Goal: Task Accomplishment & Management: Manage account settings

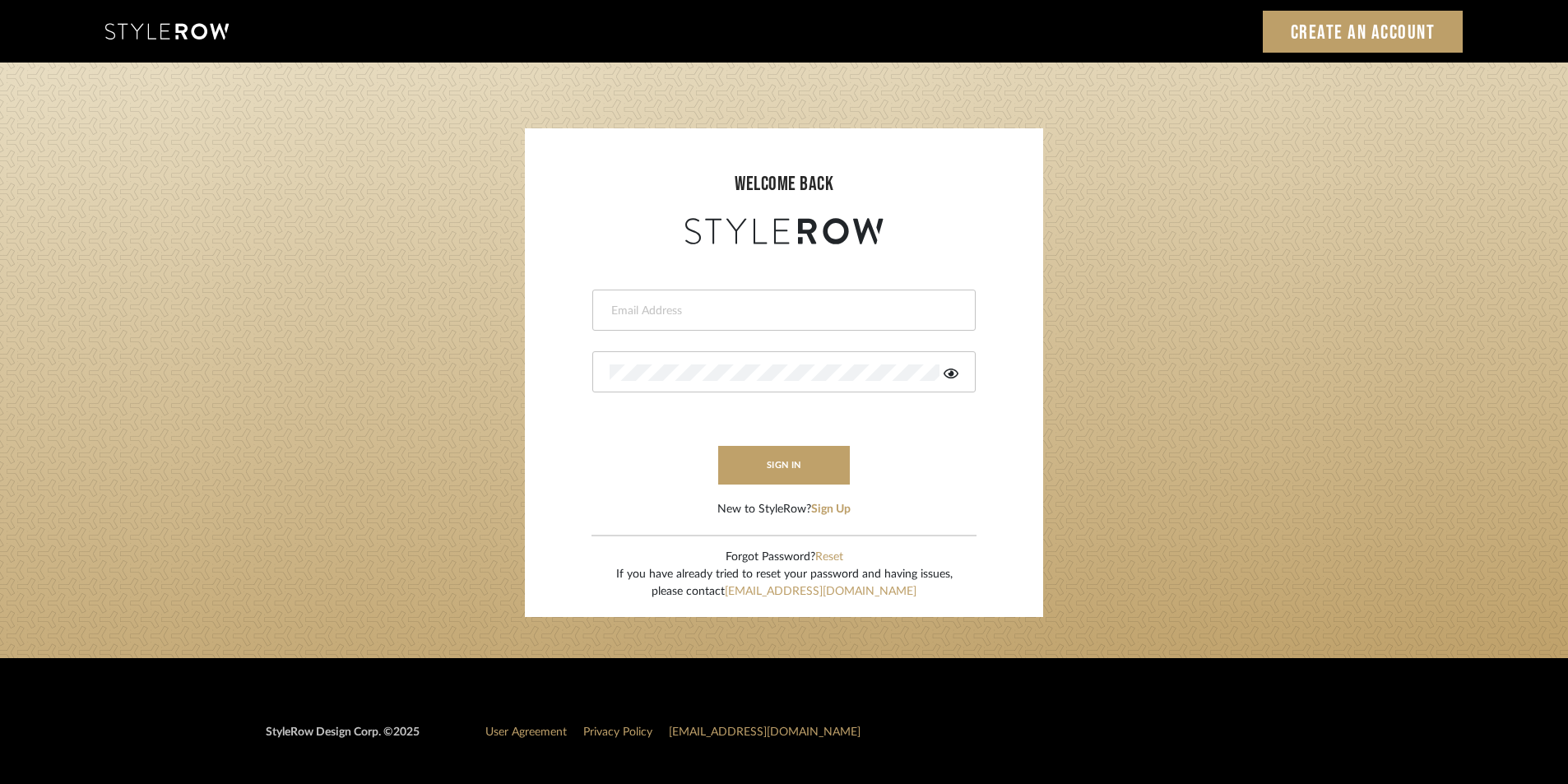
click at [828, 321] on div at bounding box center [784, 310] width 384 height 42
paste input "intern@meyerinteriors.com"
type input "intern@meyerinteriors.com"
click at [790, 472] on button "sign in" at bounding box center [783, 465] width 131 height 39
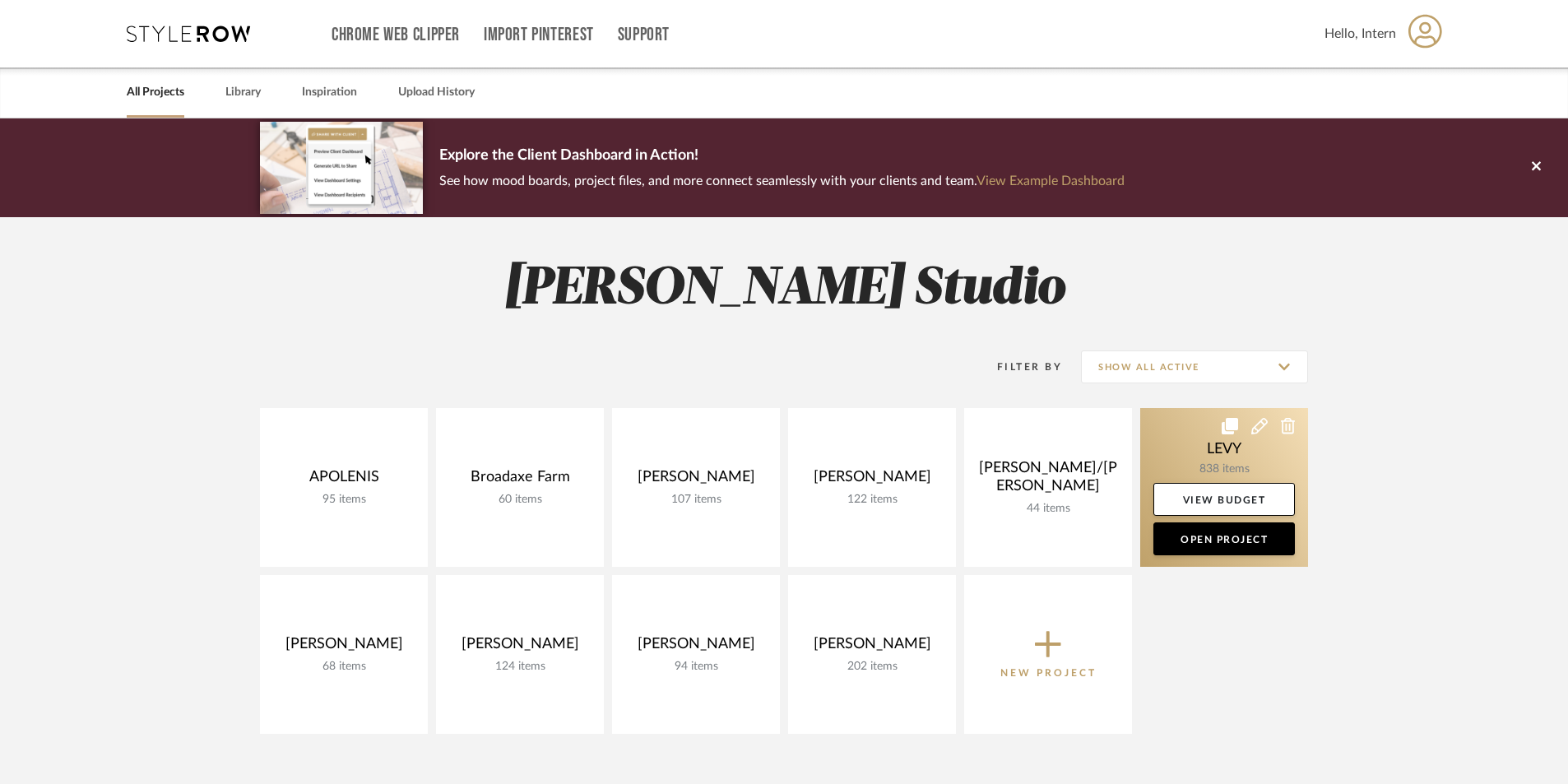
click at [1204, 449] on link at bounding box center [1224, 487] width 168 height 159
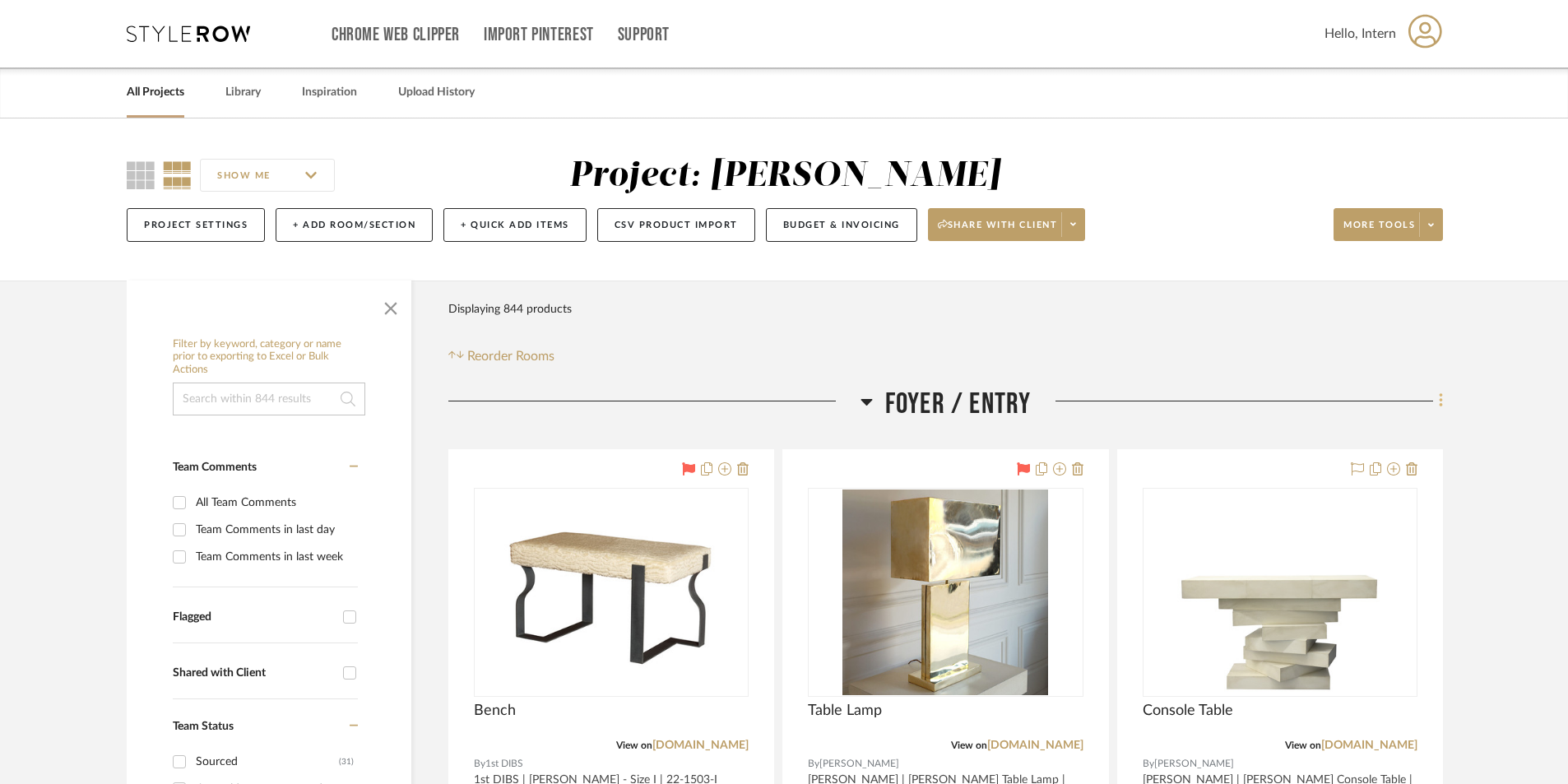
click at [1437, 398] on fa-icon at bounding box center [1437, 402] width 11 height 27
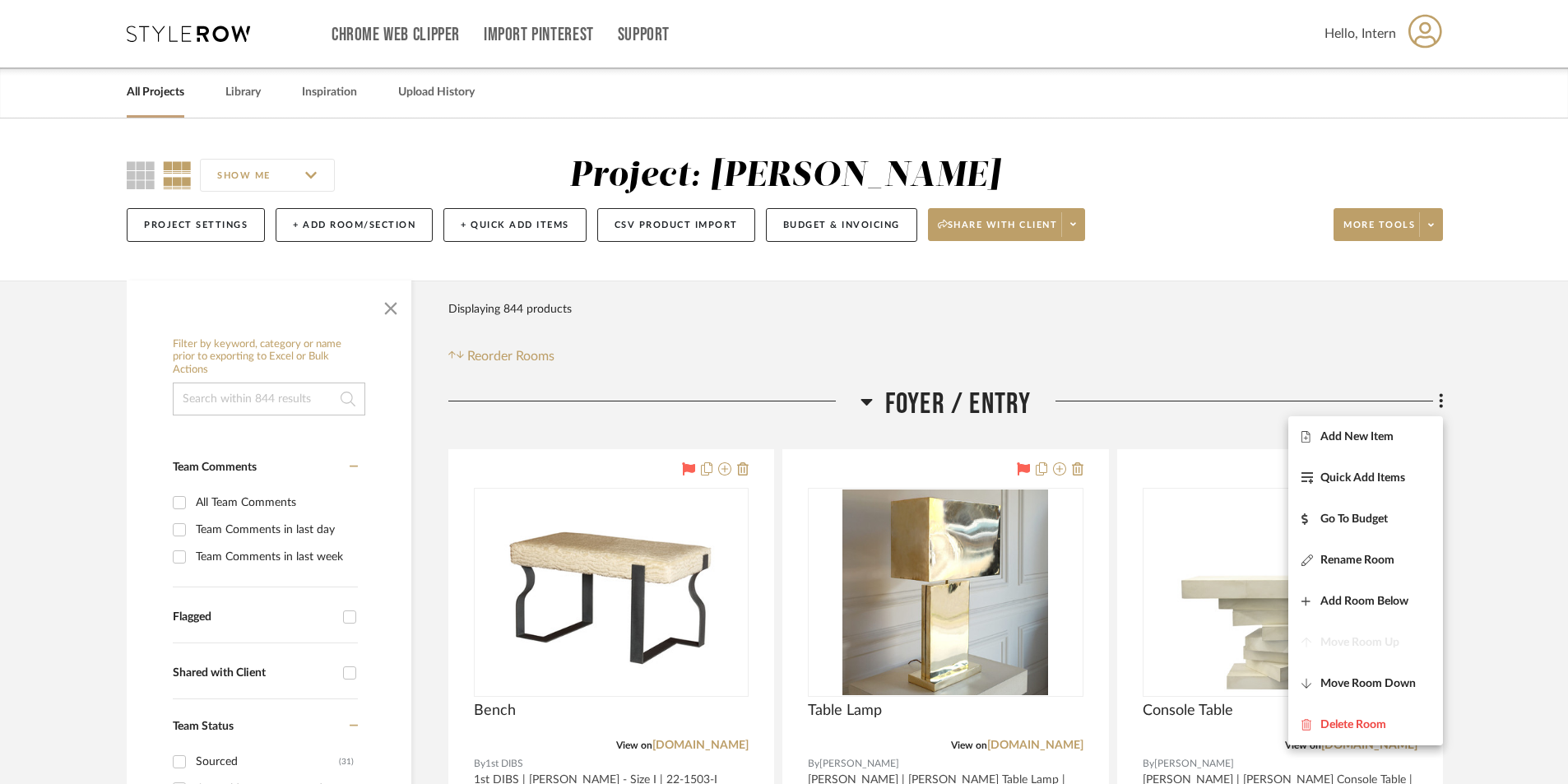
click at [1515, 481] on div at bounding box center [784, 392] width 1568 height 784
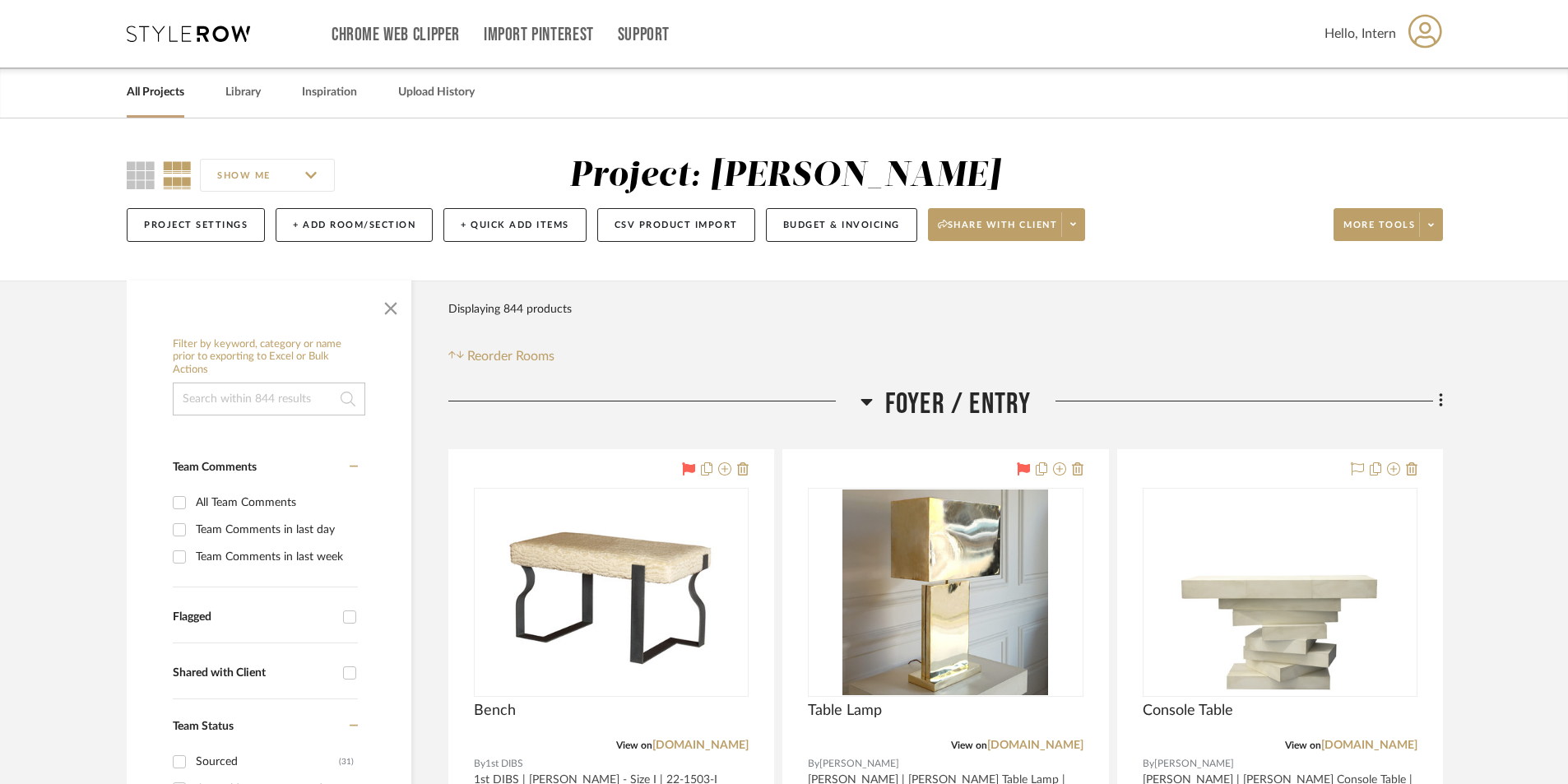
click at [305, 174] on input "SHOW ME" at bounding box center [267, 175] width 134 height 33
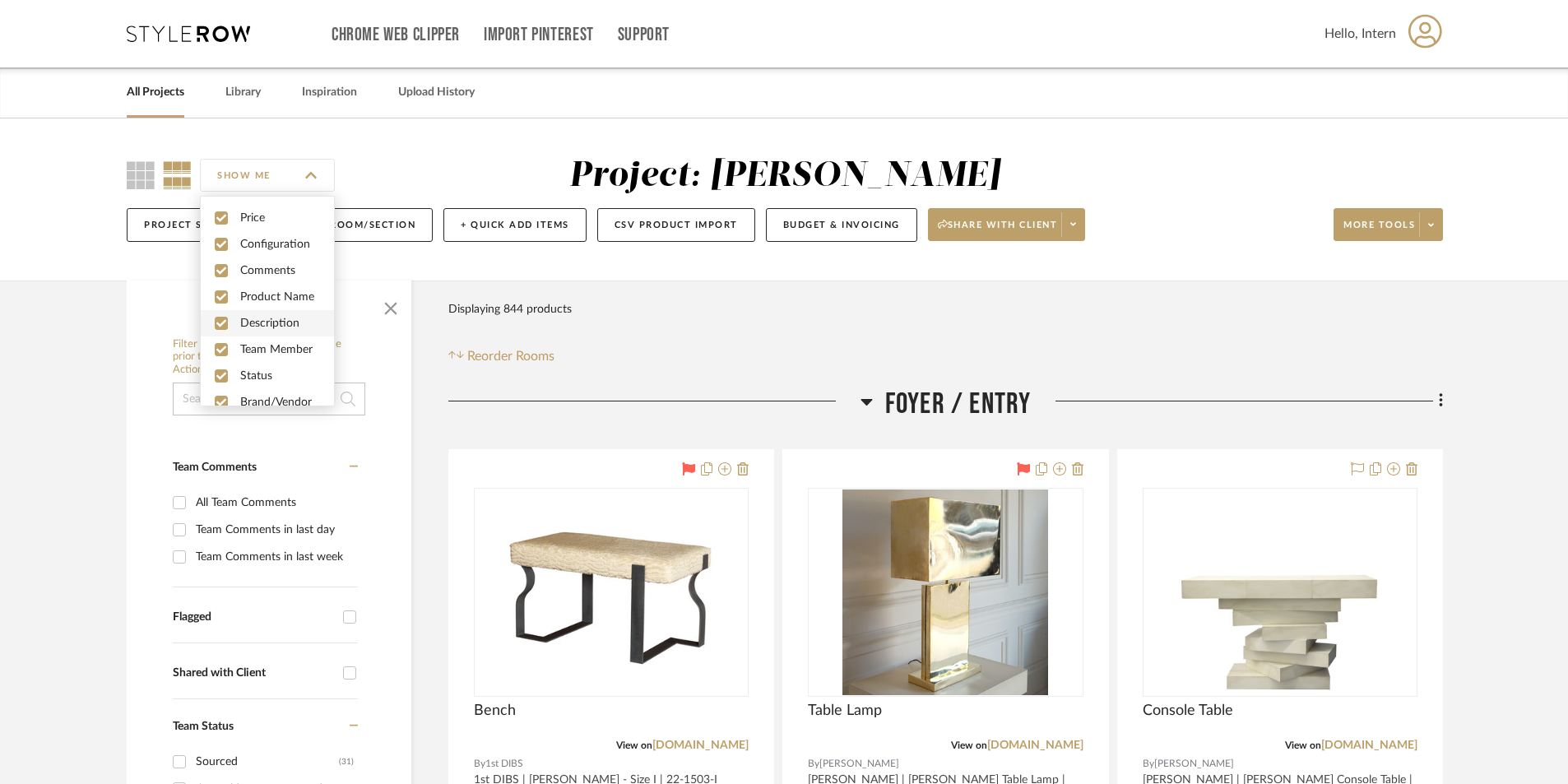
scroll to position [44, 0]
click at [399, 137] on div "SHOW ME Project: LEVY Project Settings + Add Room/Section + Quick Add Items CSV…" at bounding box center [784, 200] width 1568 height 162
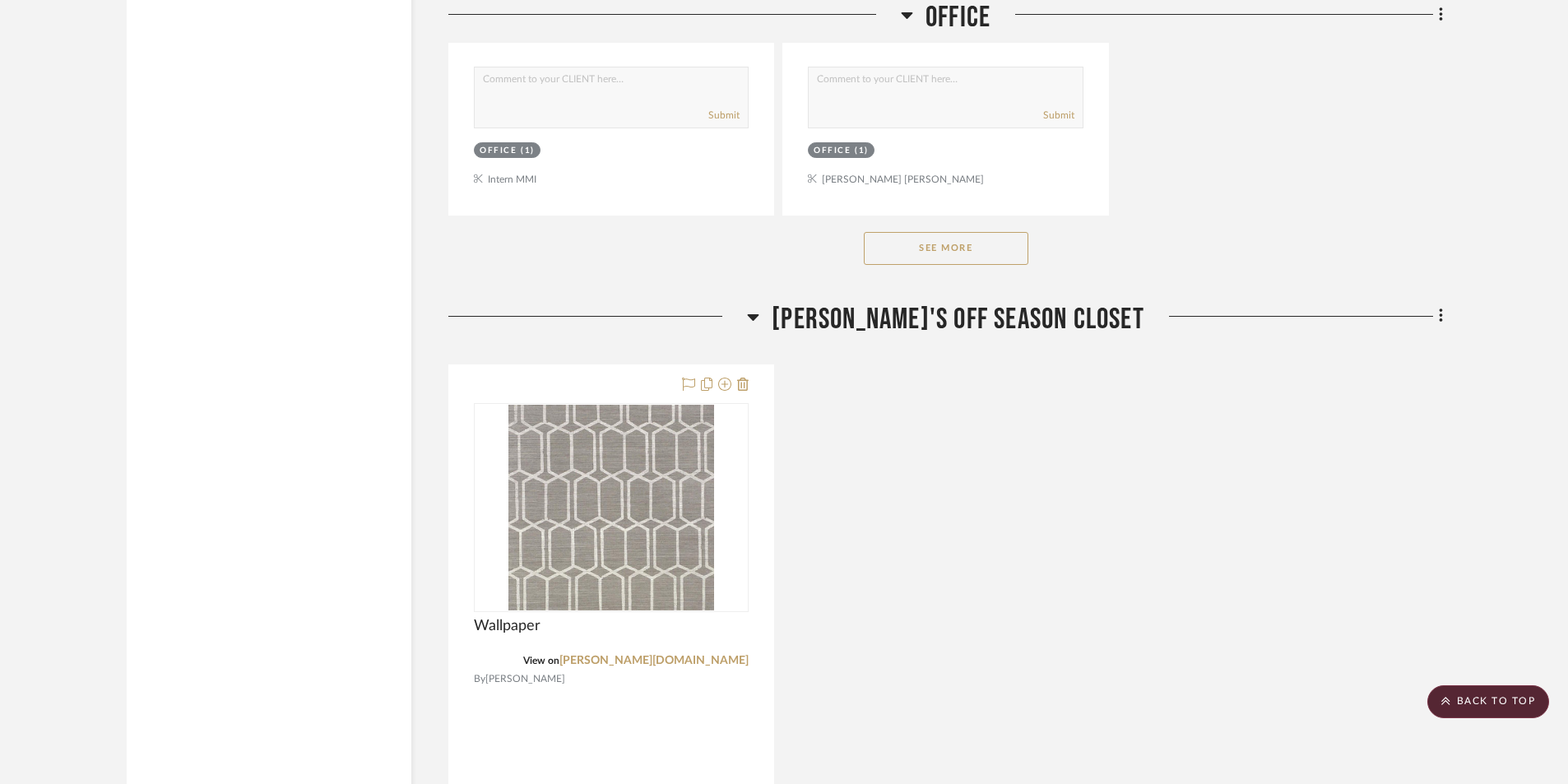
scroll to position [21138, 0]
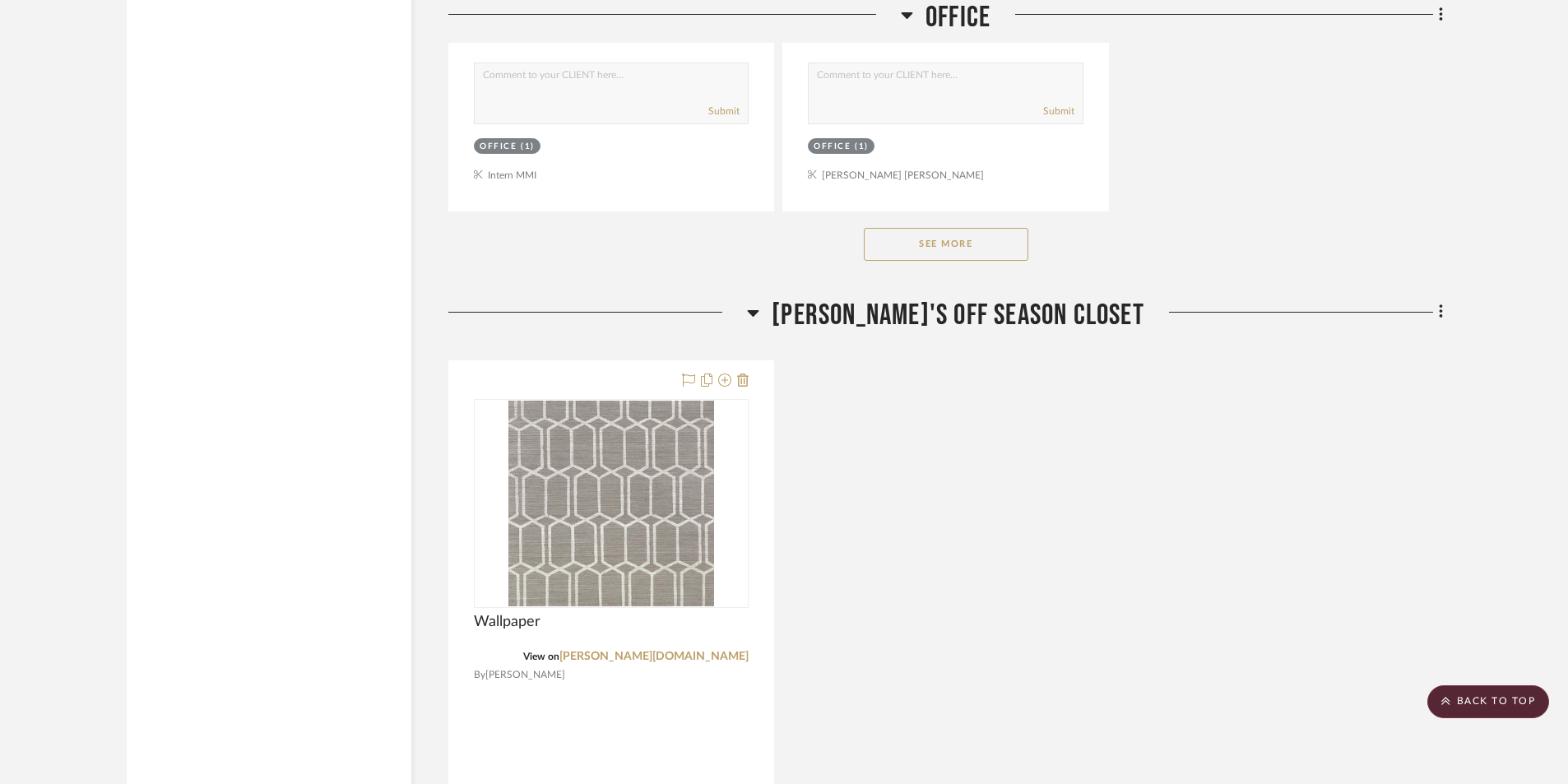
click at [759, 315] on icon at bounding box center [753, 313] width 12 height 7
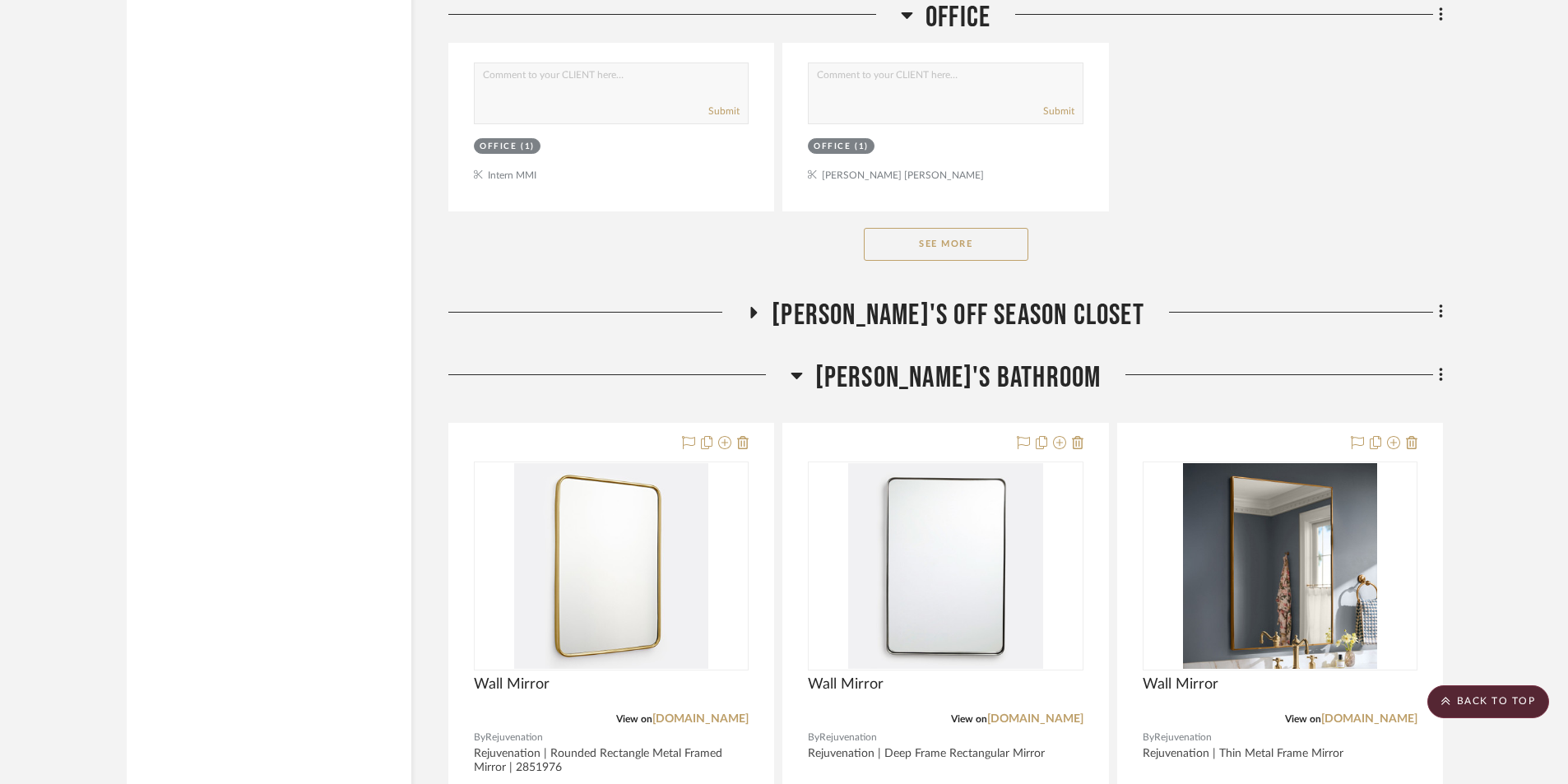
click at [802, 375] on icon at bounding box center [796, 376] width 12 height 7
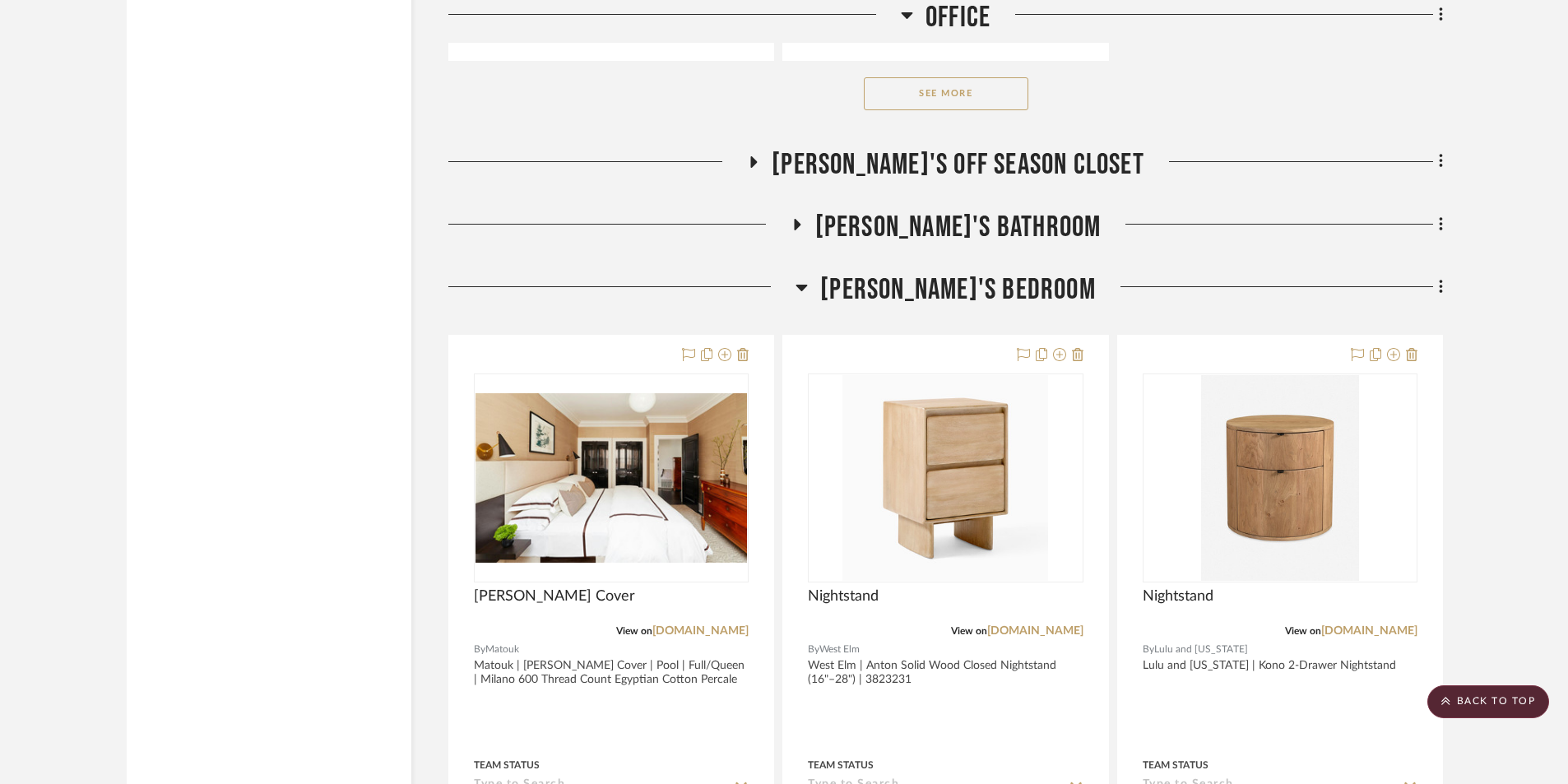
scroll to position [21302, 0]
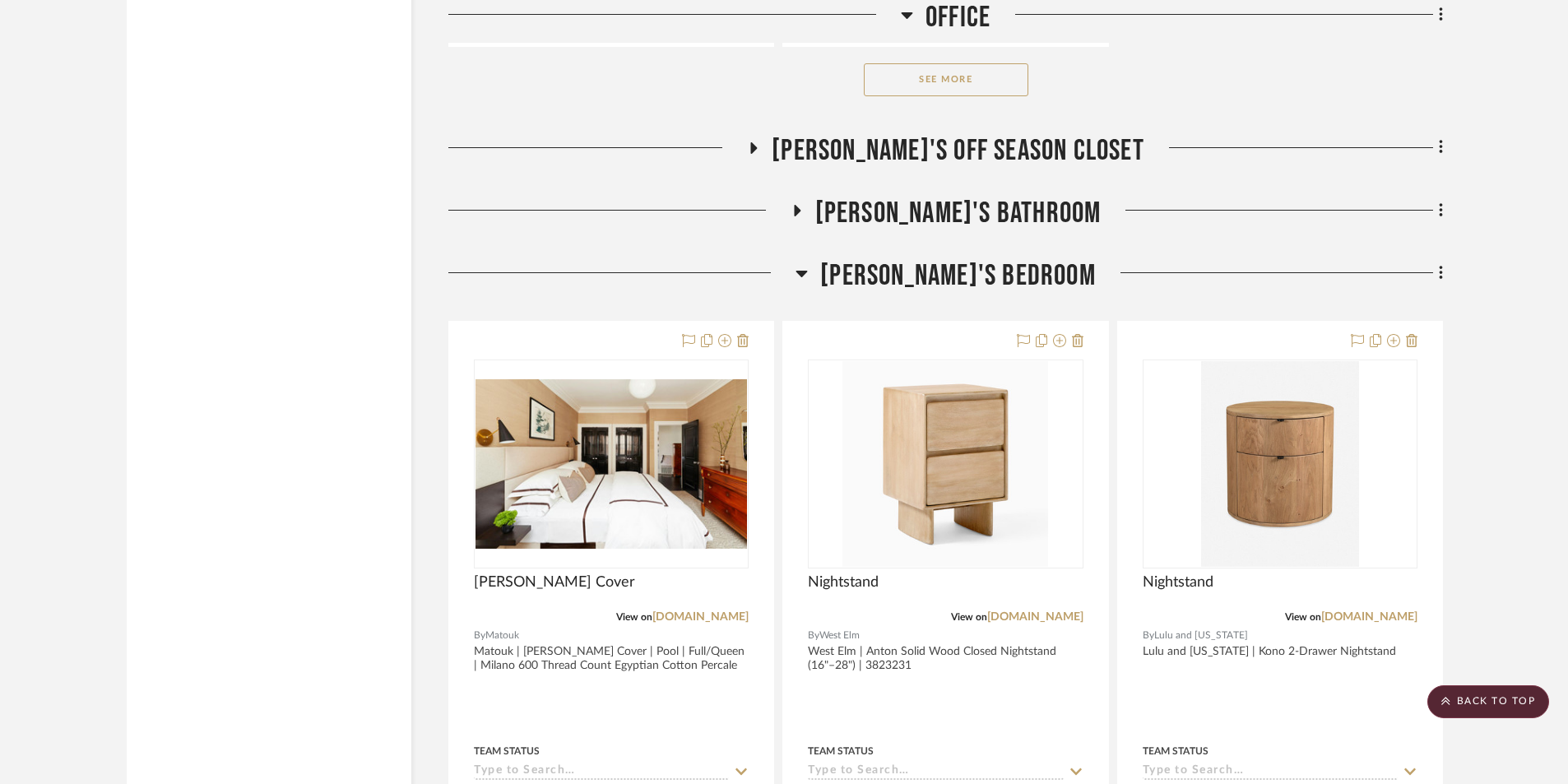
click at [808, 278] on icon at bounding box center [801, 273] width 12 height 20
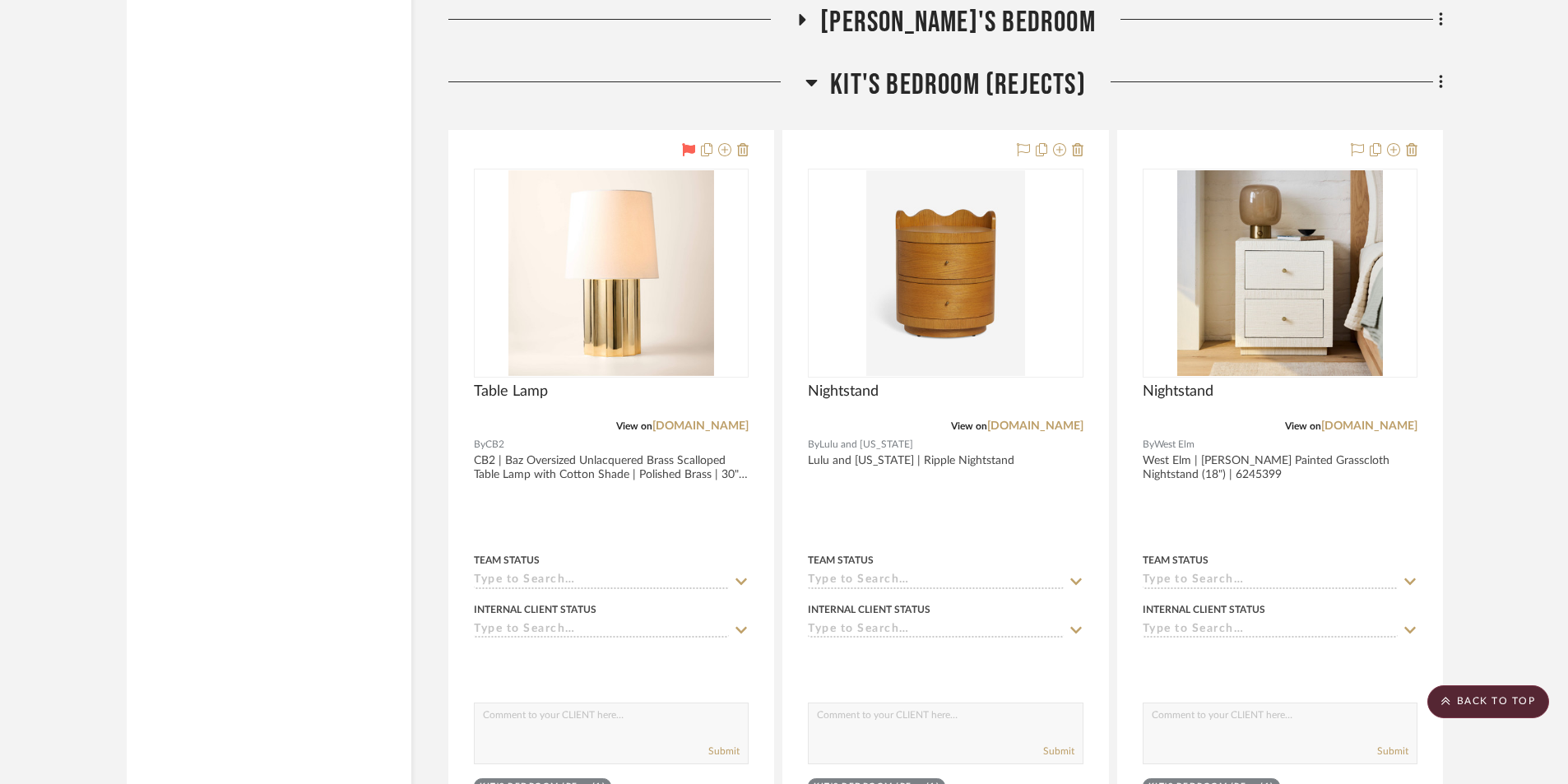
scroll to position [21468, 0]
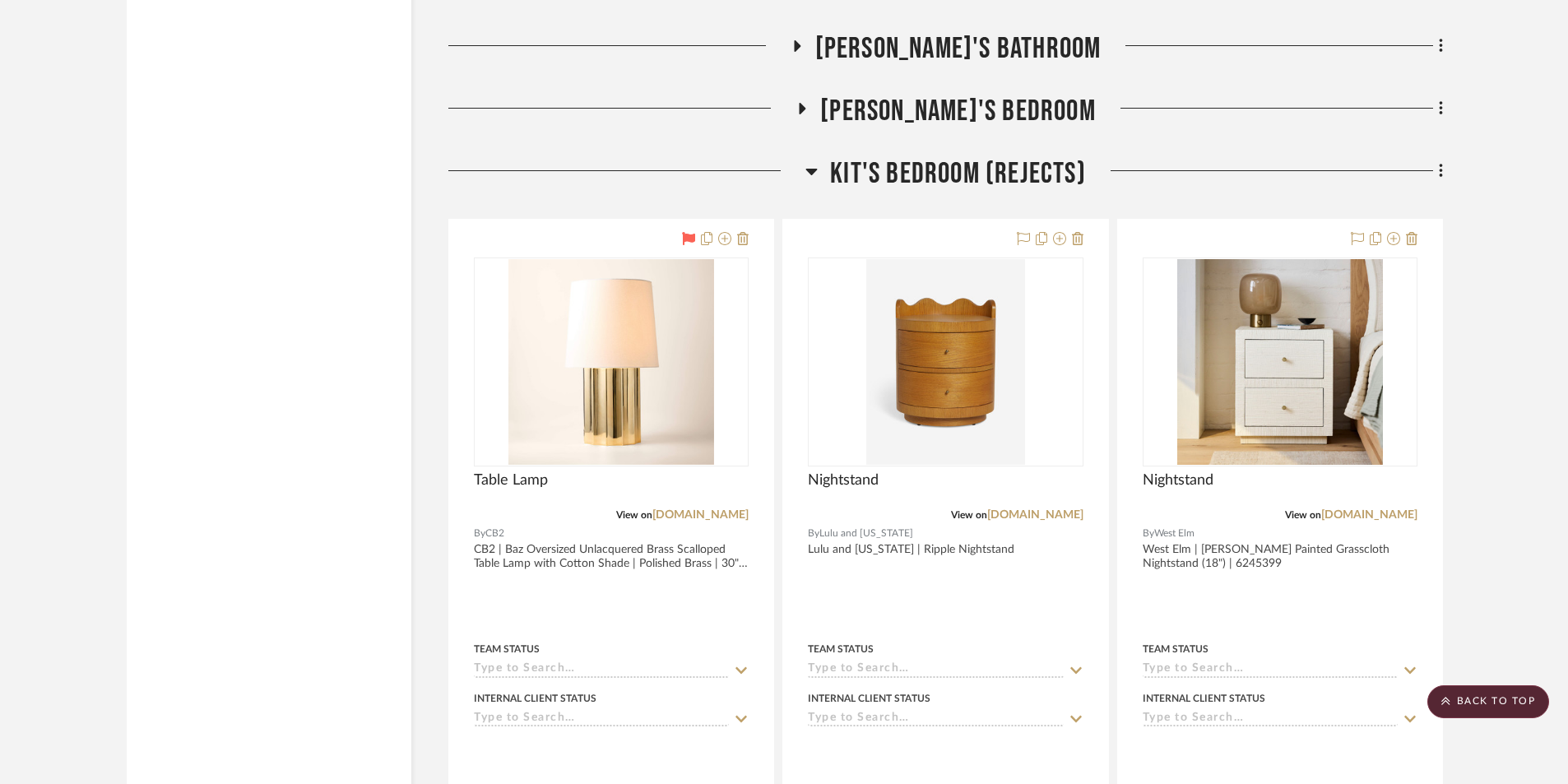
click at [815, 173] on icon at bounding box center [811, 171] width 12 height 20
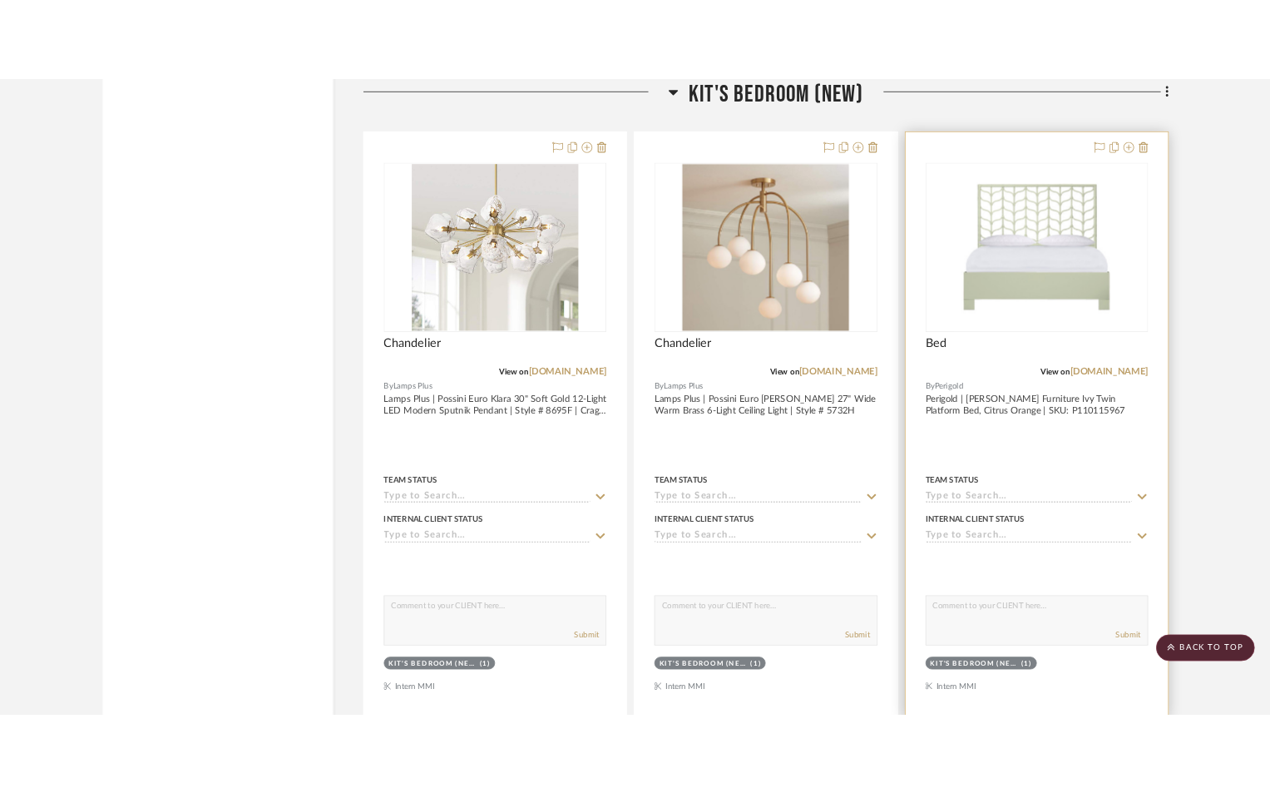
scroll to position [21963, 0]
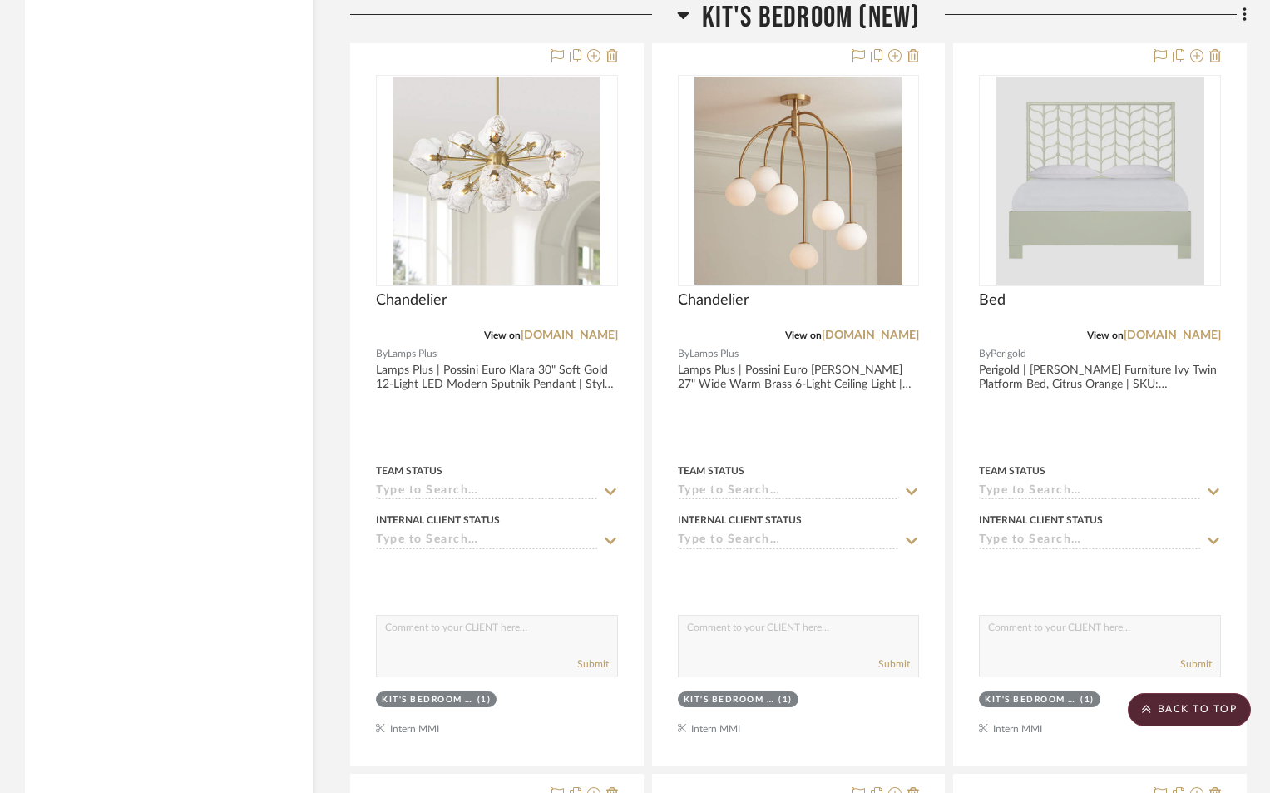
click at [1107, 214] on div at bounding box center [1101, 181] width 208 height 208
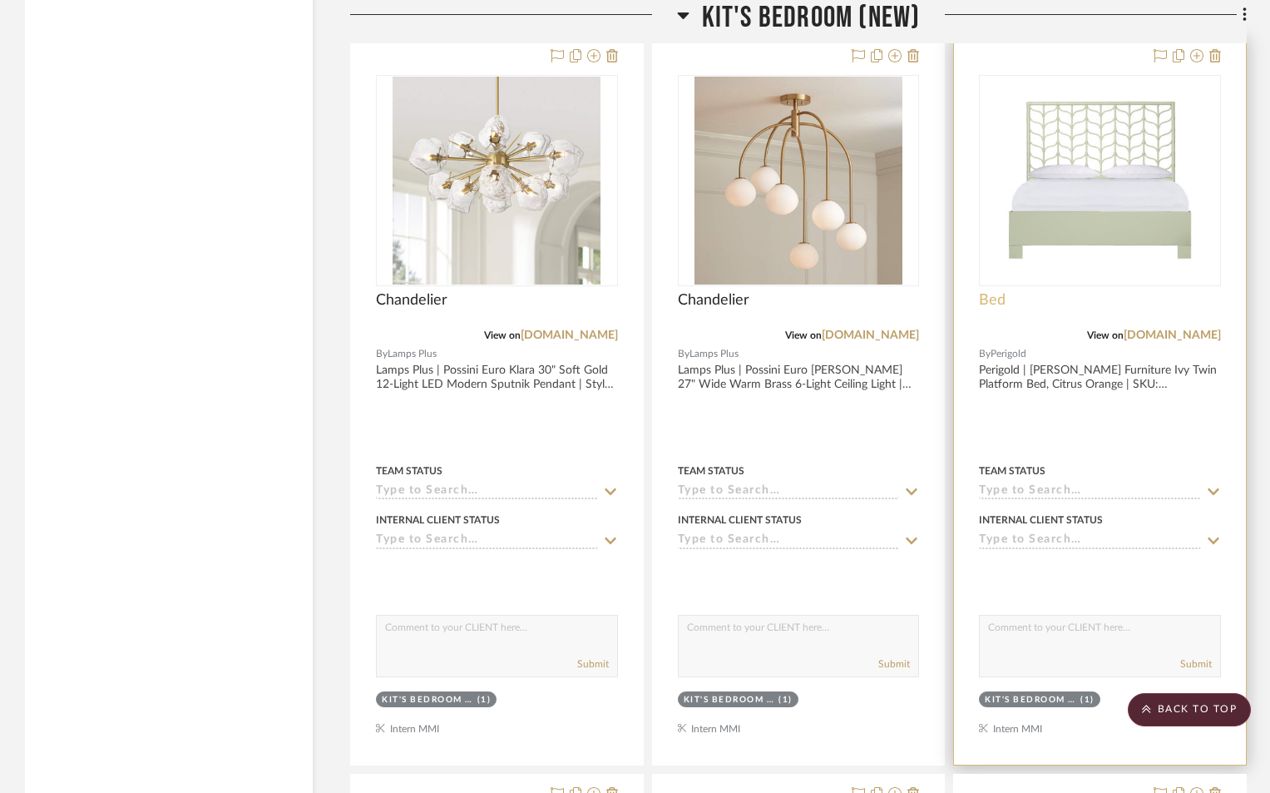
click at [994, 300] on span "Bed" at bounding box center [992, 300] width 27 height 18
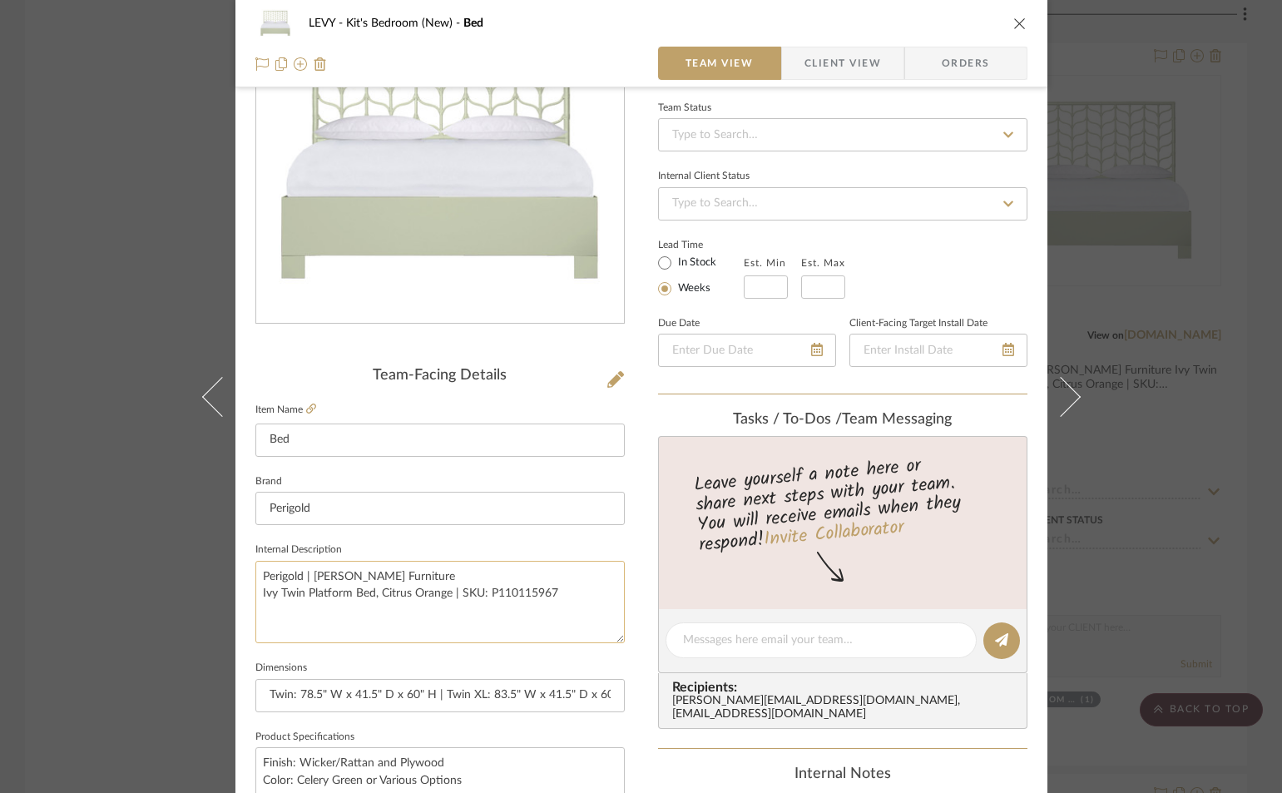
scroll to position [499, 0]
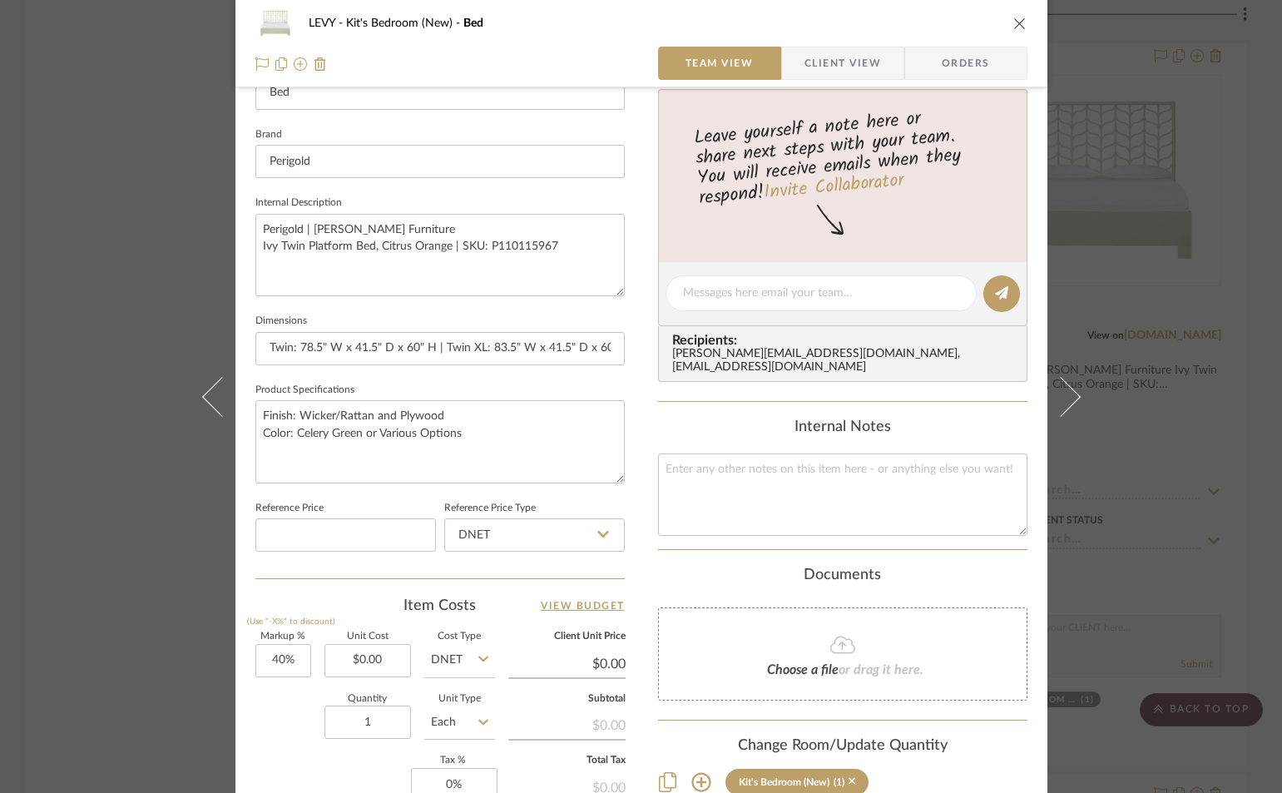
click at [1023, 22] on div "LEVY Kit's Bedroom (New) Bed Team View Client View Orders" at bounding box center [641, 43] width 812 height 87
click at [1012, 17] on button "close" at bounding box center [1019, 23] width 15 height 15
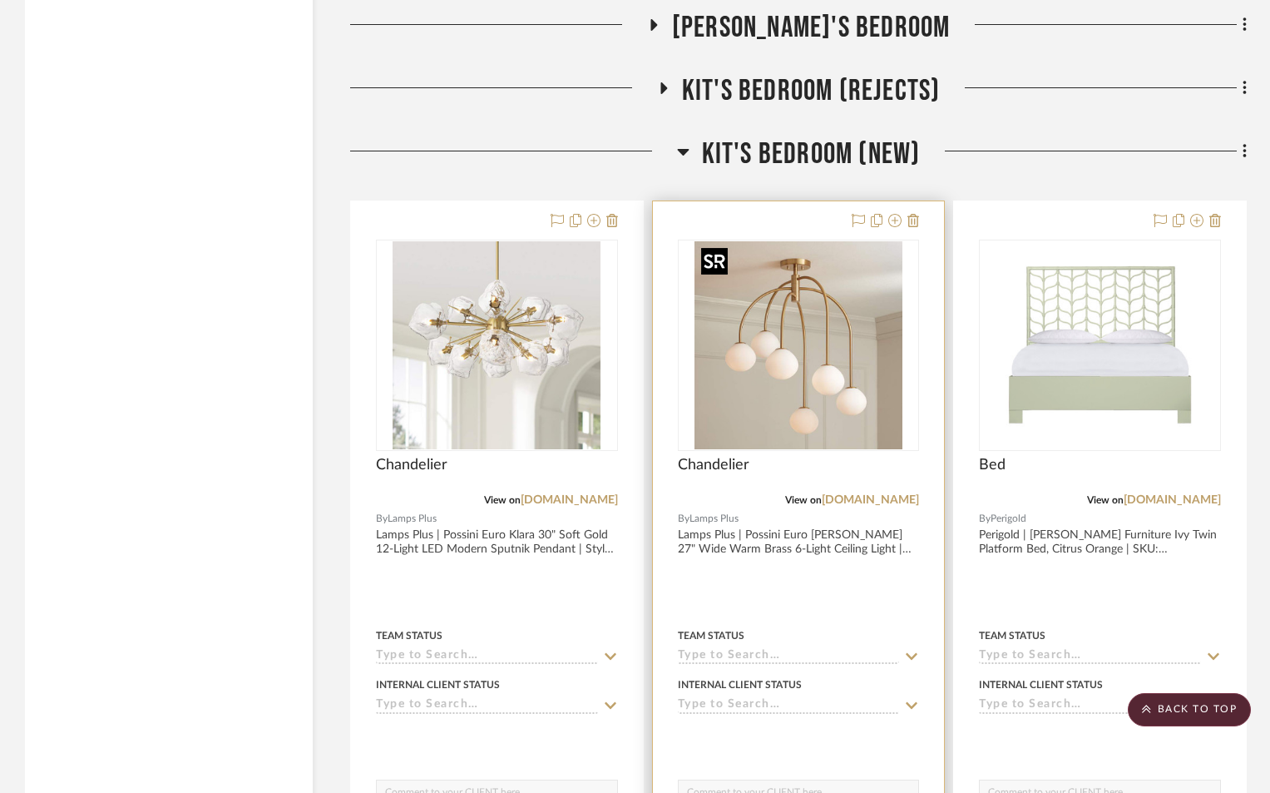
scroll to position [21797, 0]
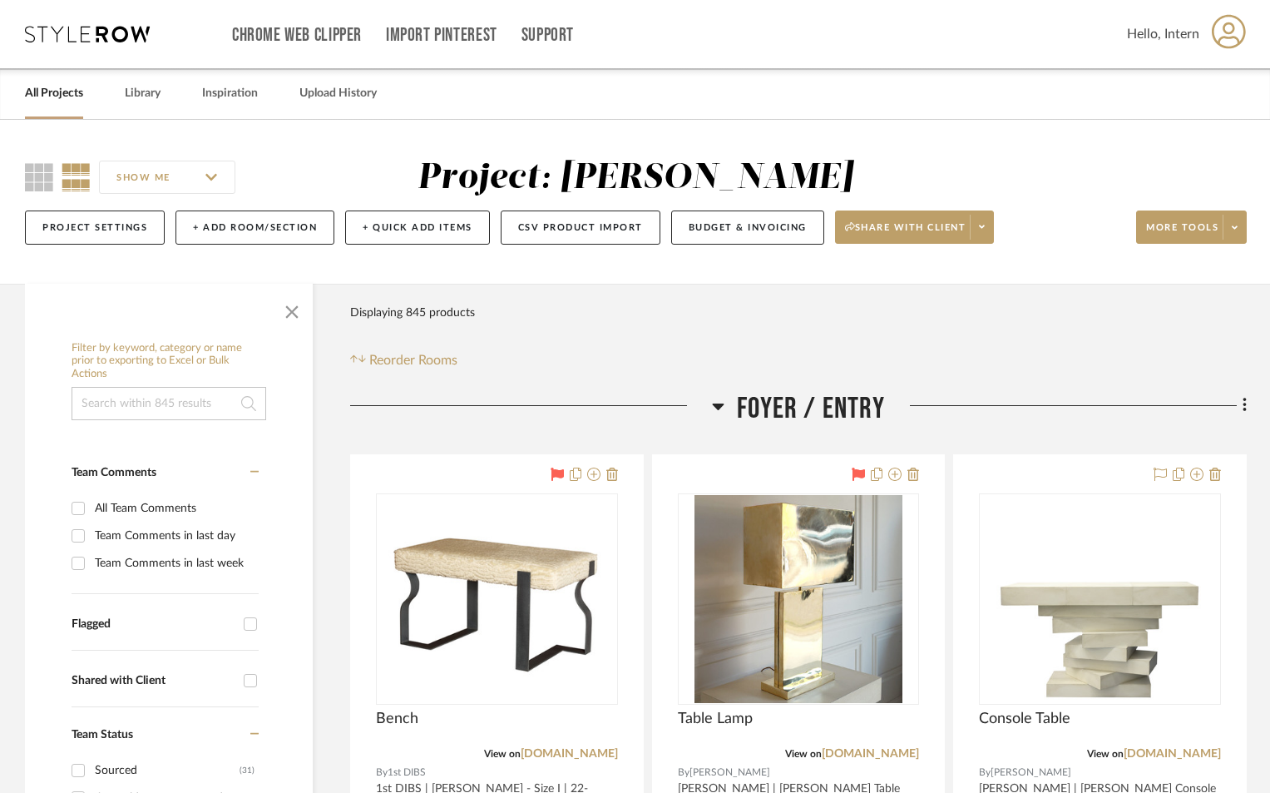
click at [710, 398] on div at bounding box center [531, 412] width 362 height 42
click at [712, 404] on icon at bounding box center [718, 406] width 12 height 20
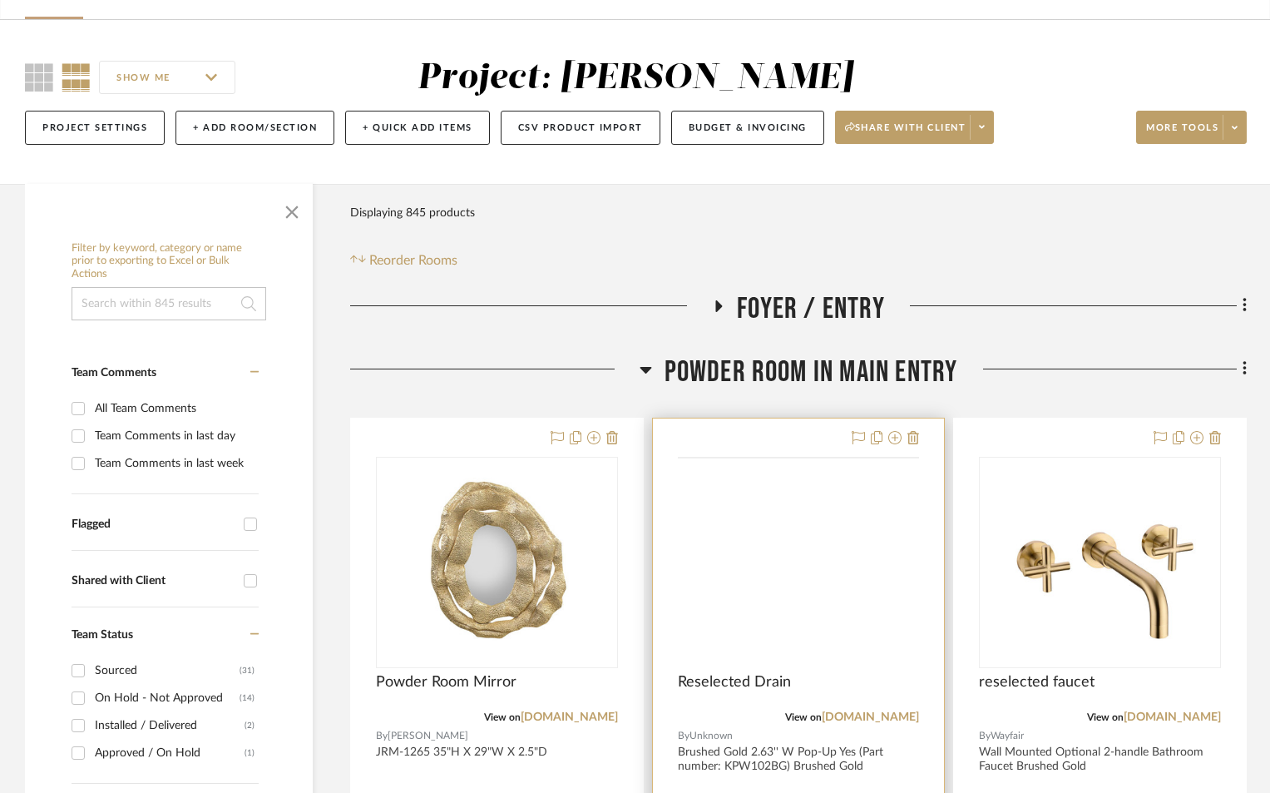
scroll to position [250, 0]
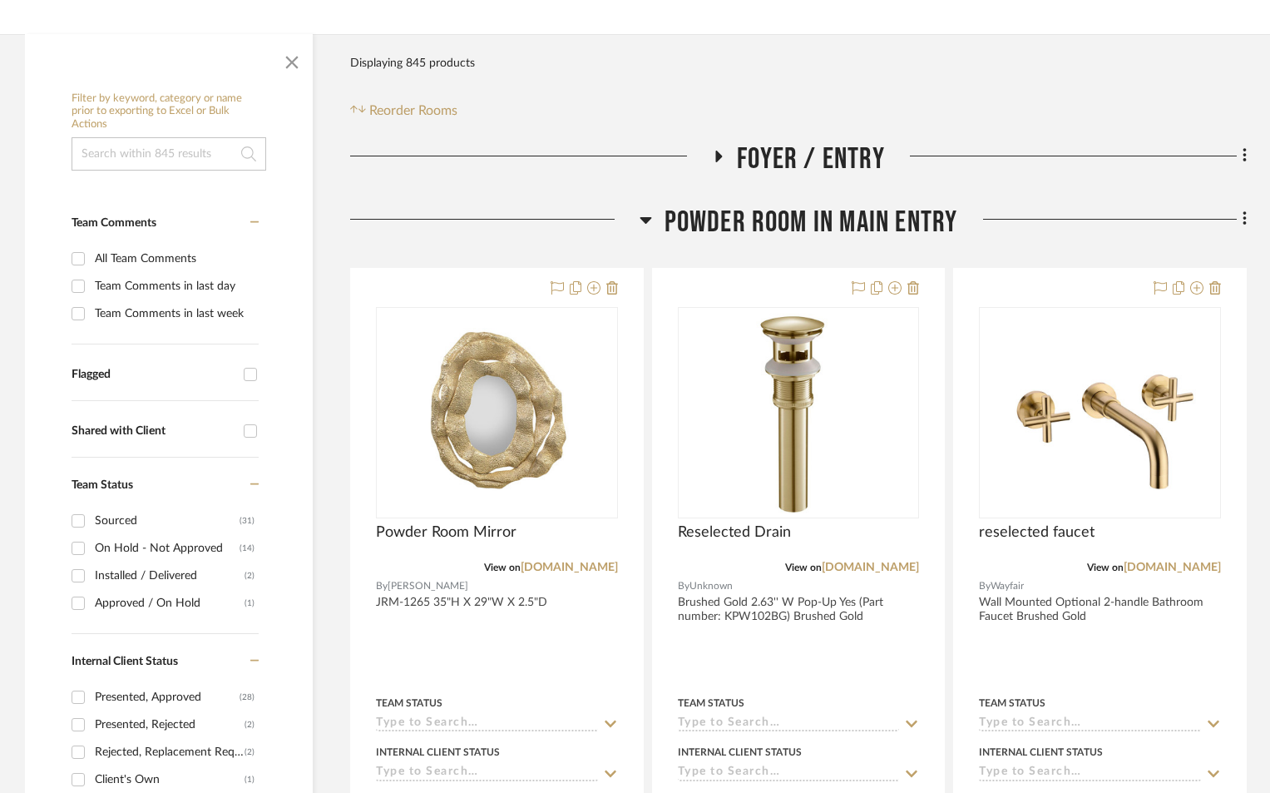
click at [646, 219] on icon at bounding box center [646, 220] width 12 height 7
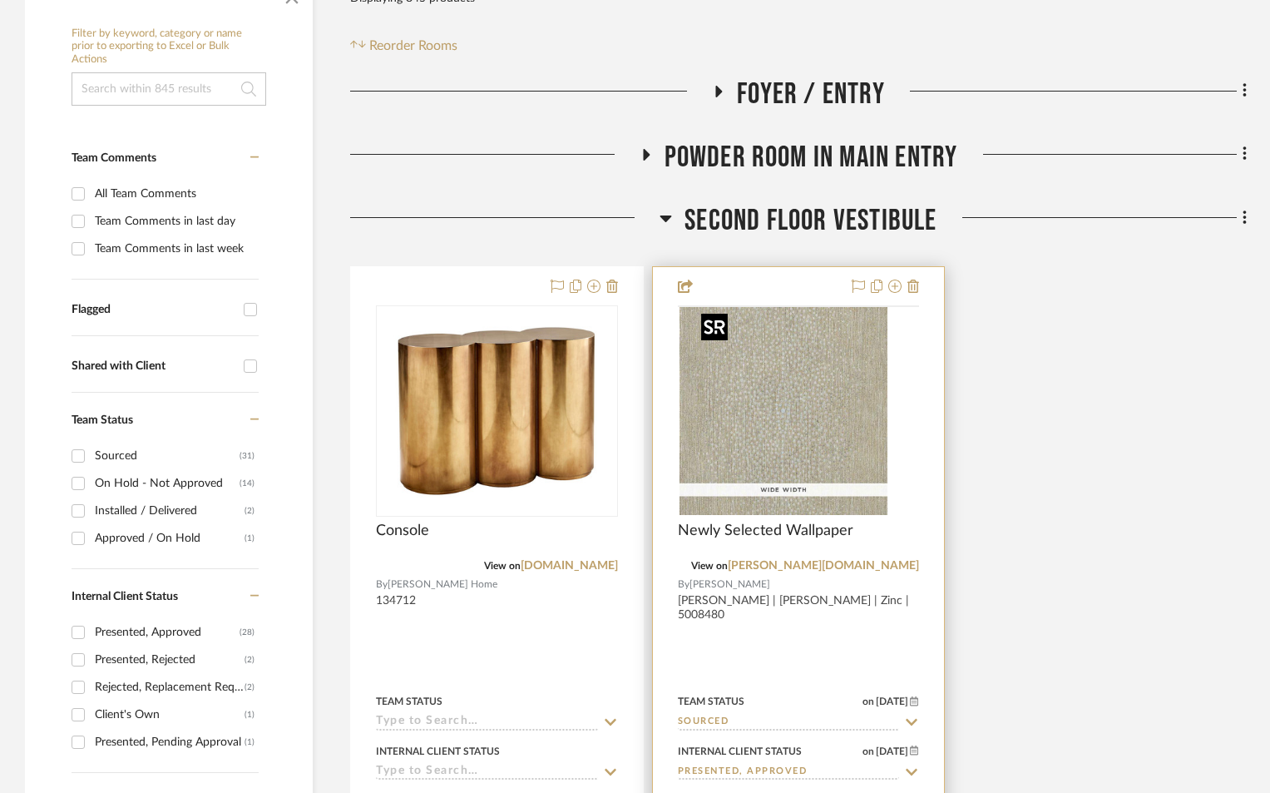
scroll to position [416, 0]
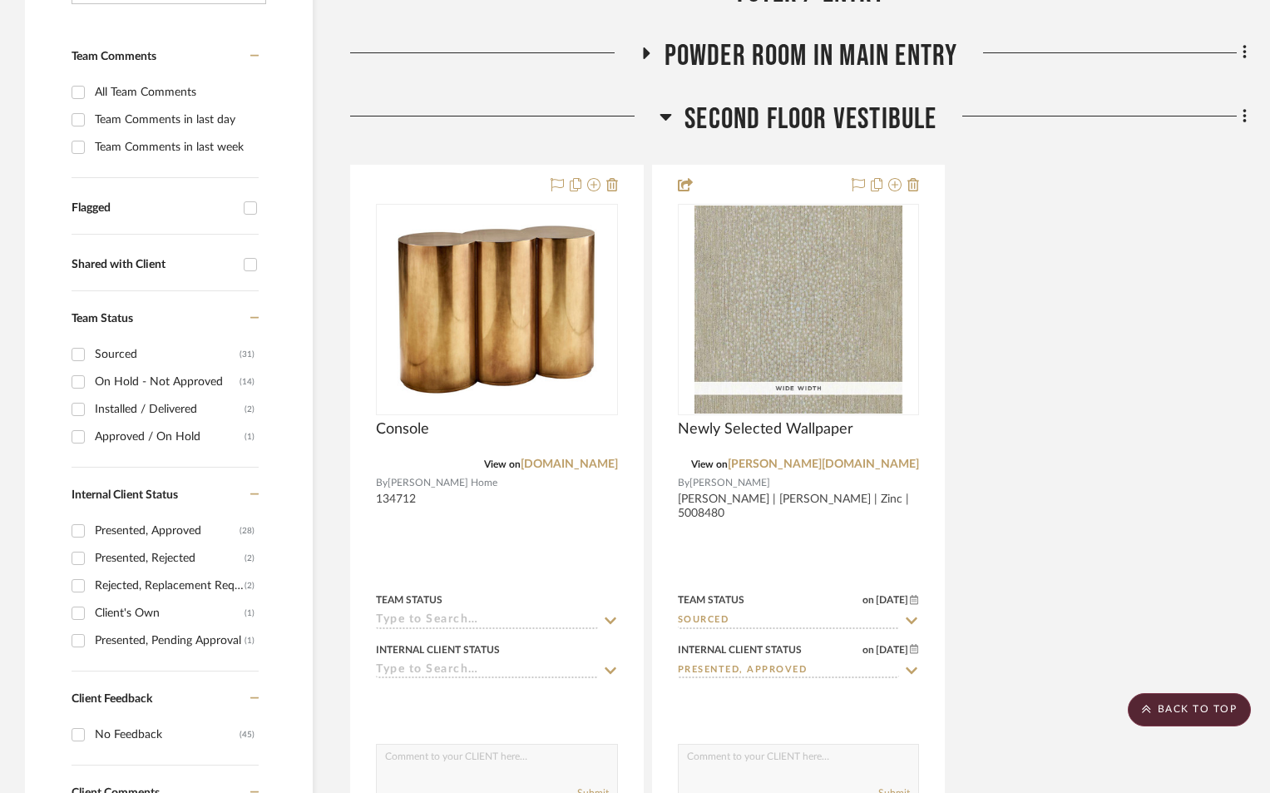
click at [663, 123] on icon at bounding box center [666, 116] width 12 height 20
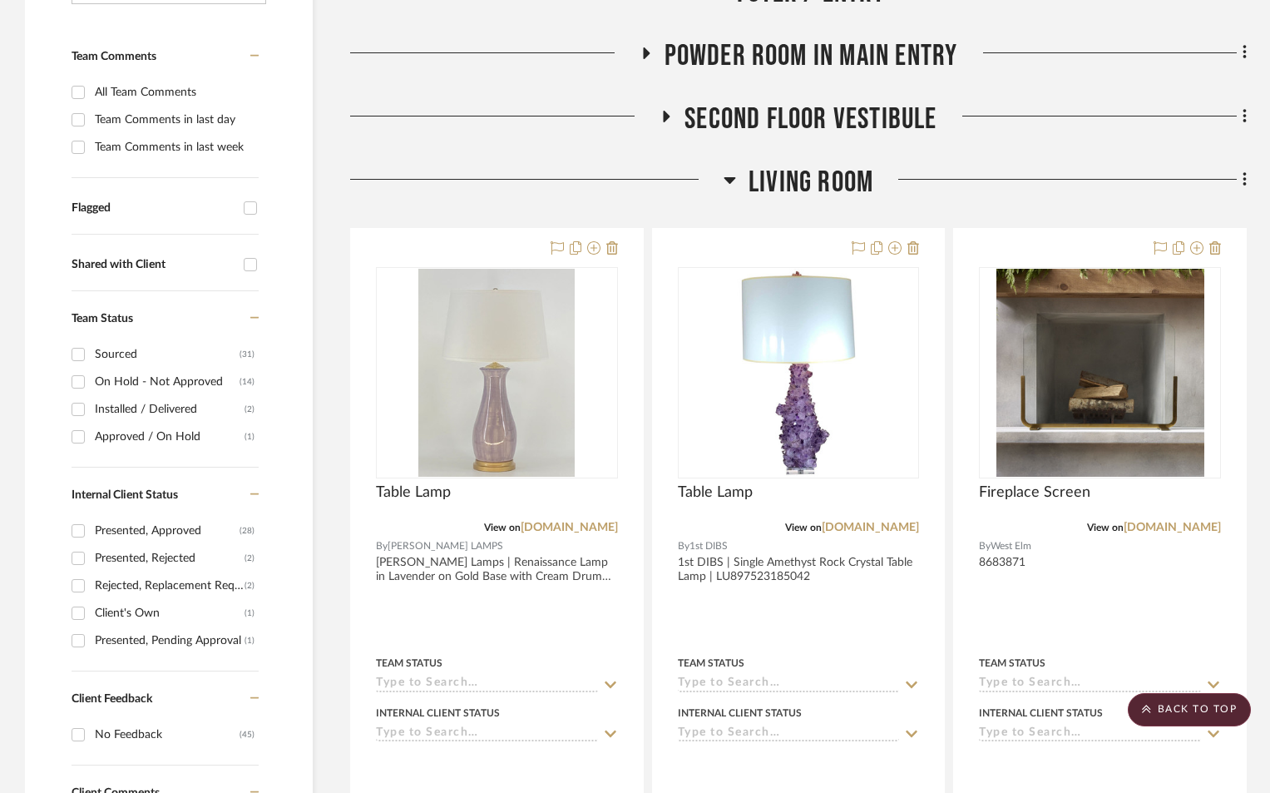
click at [725, 180] on icon at bounding box center [730, 180] width 12 height 7
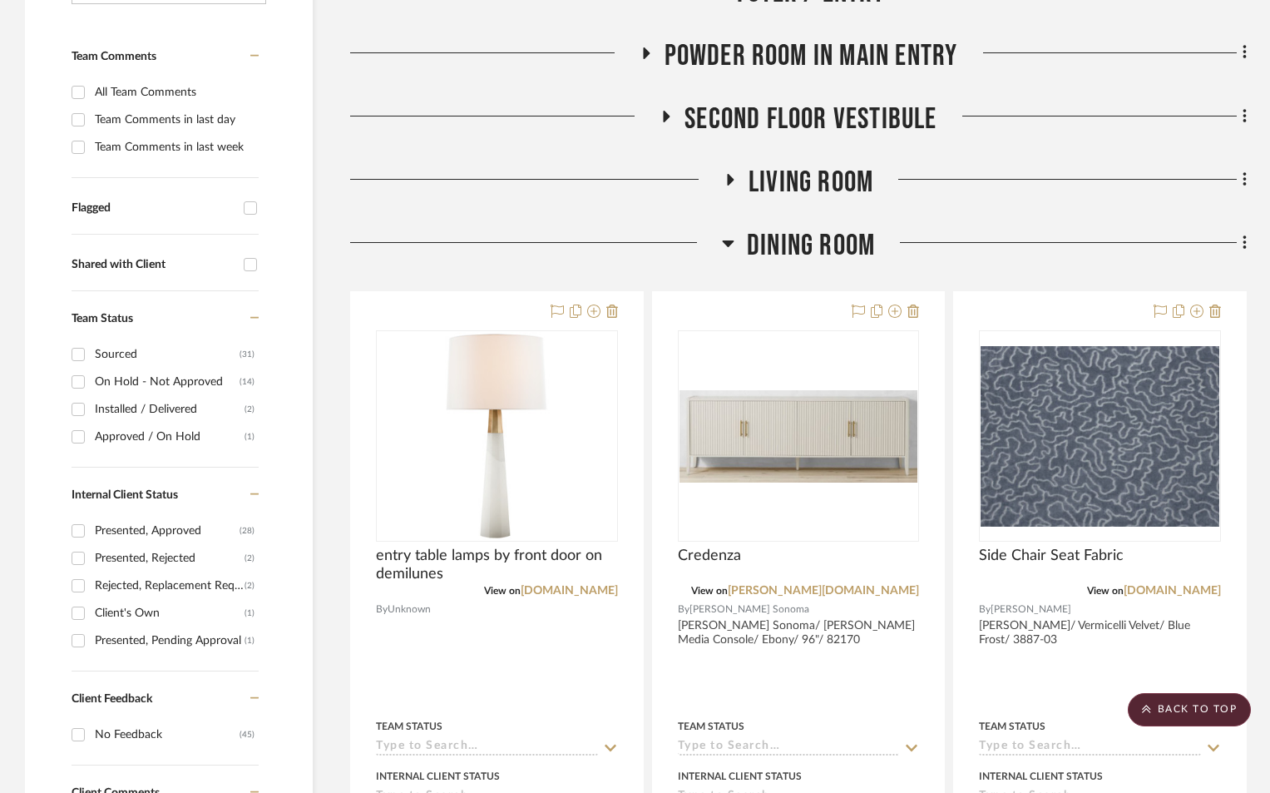
click at [722, 236] on icon at bounding box center [728, 243] width 12 height 20
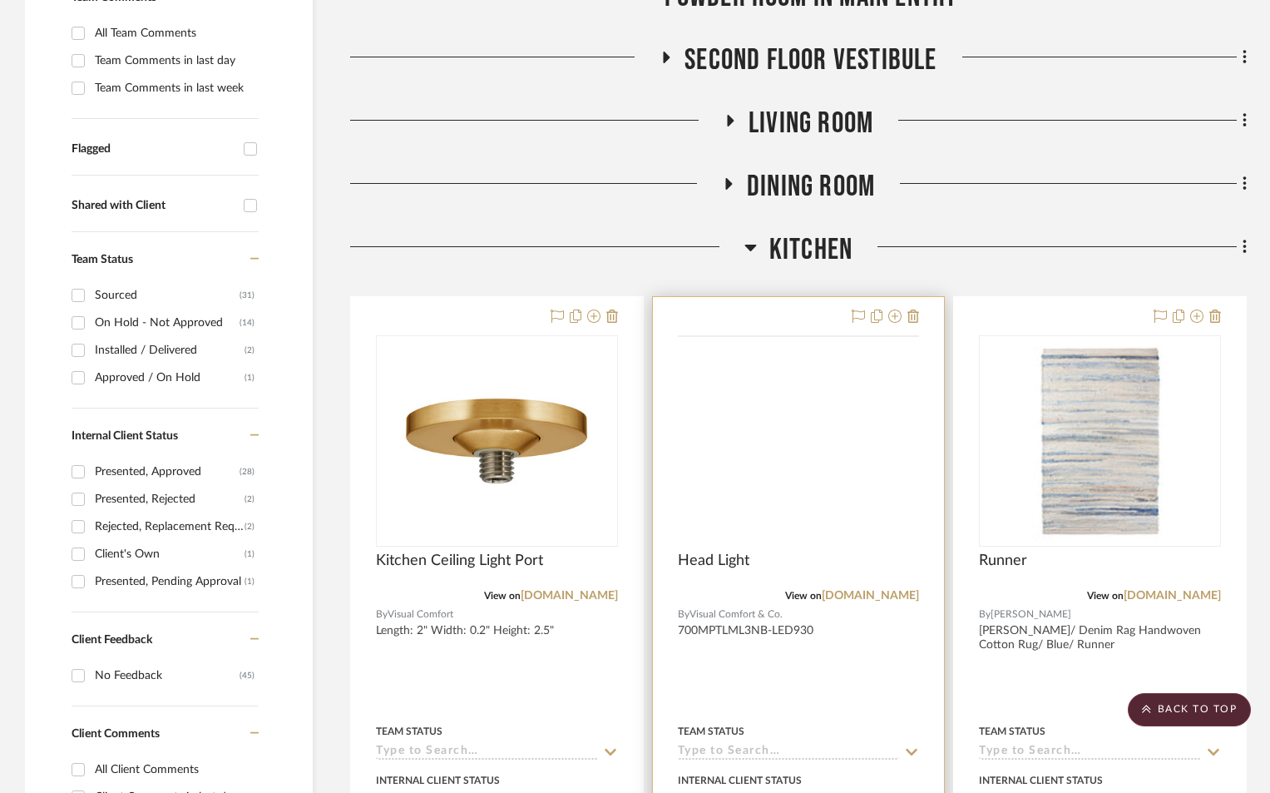
scroll to position [582, 0]
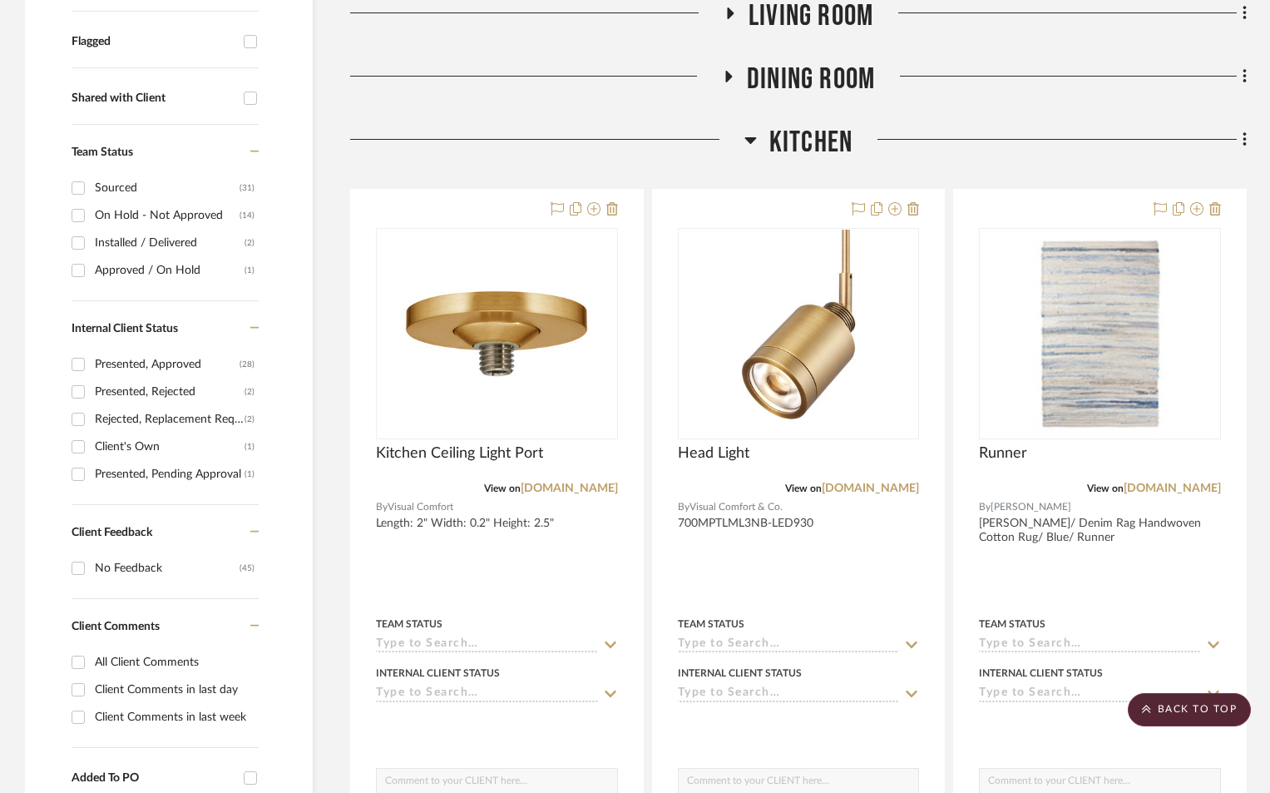
click at [747, 131] on icon at bounding box center [751, 140] width 12 height 20
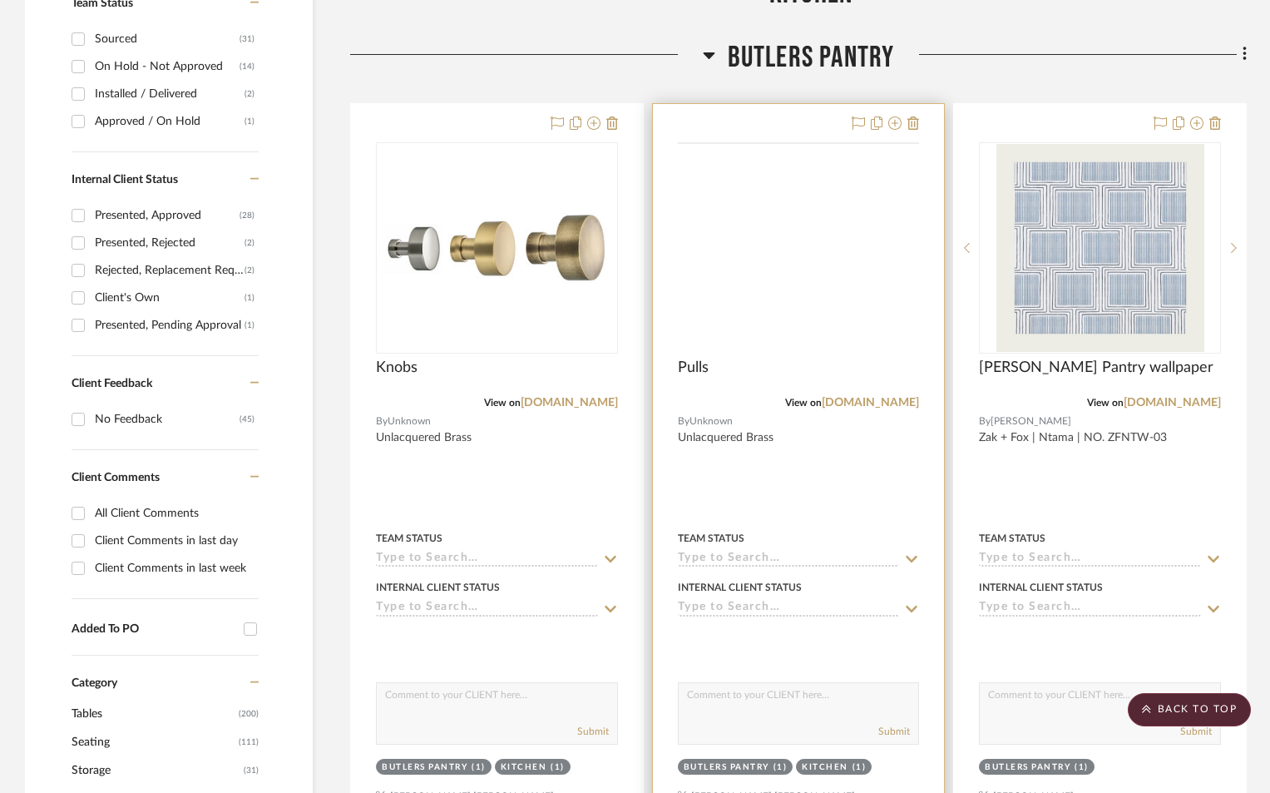
scroll to position [749, 0]
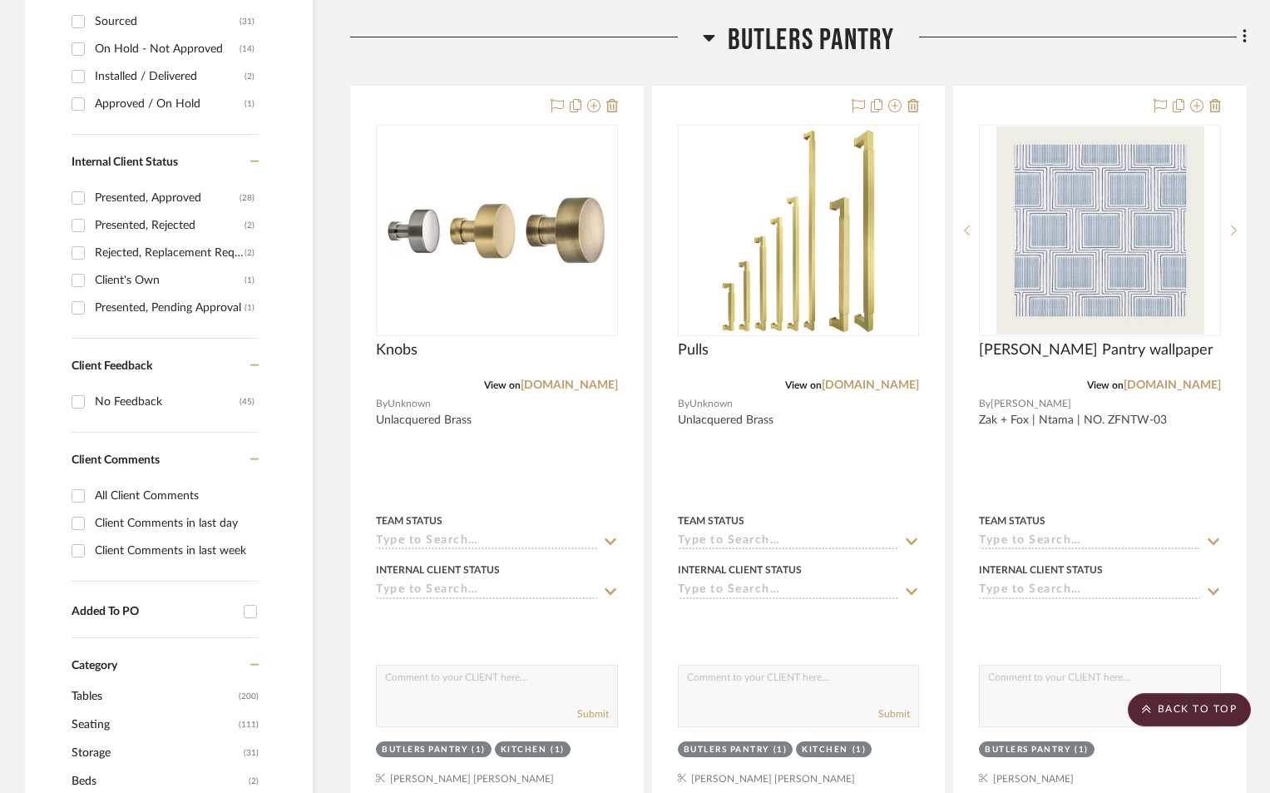
click at [714, 34] on icon at bounding box center [709, 37] width 12 height 20
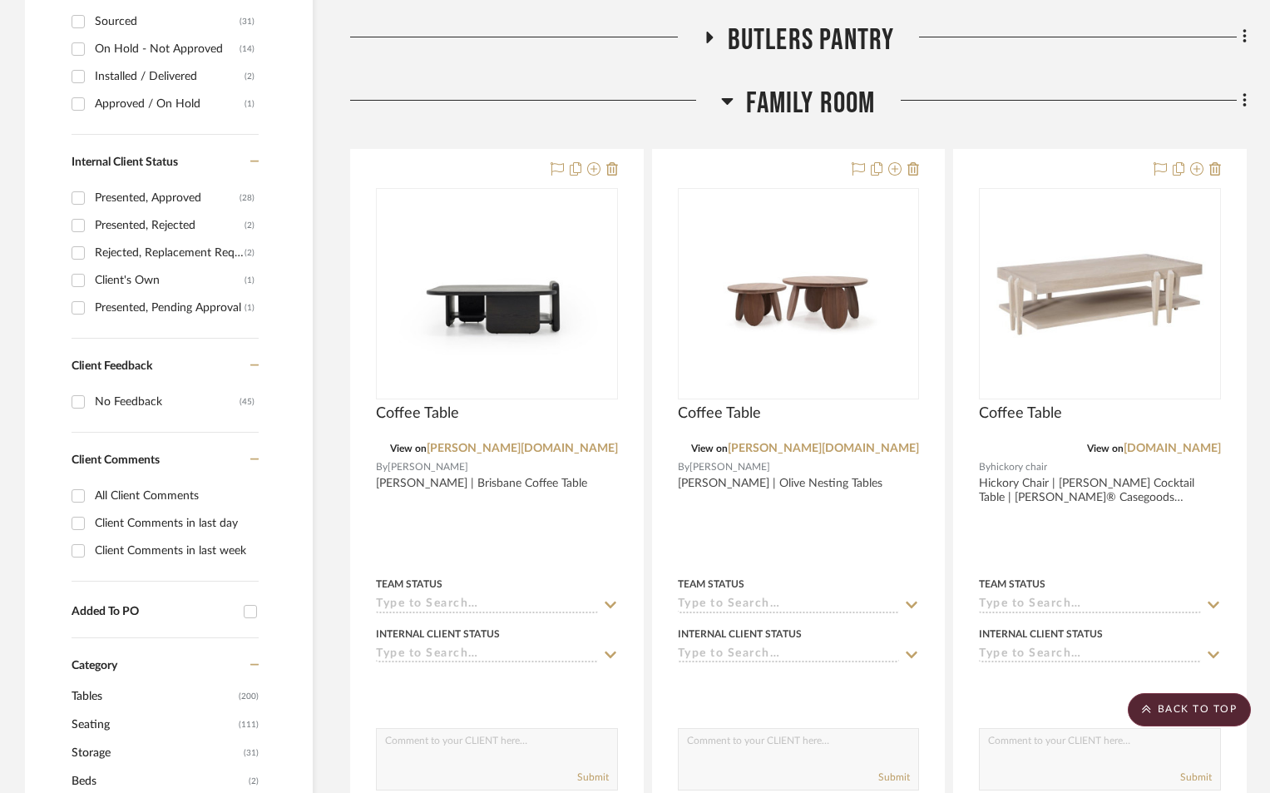
click at [735, 101] on h3 "Family Room" at bounding box center [798, 104] width 154 height 36
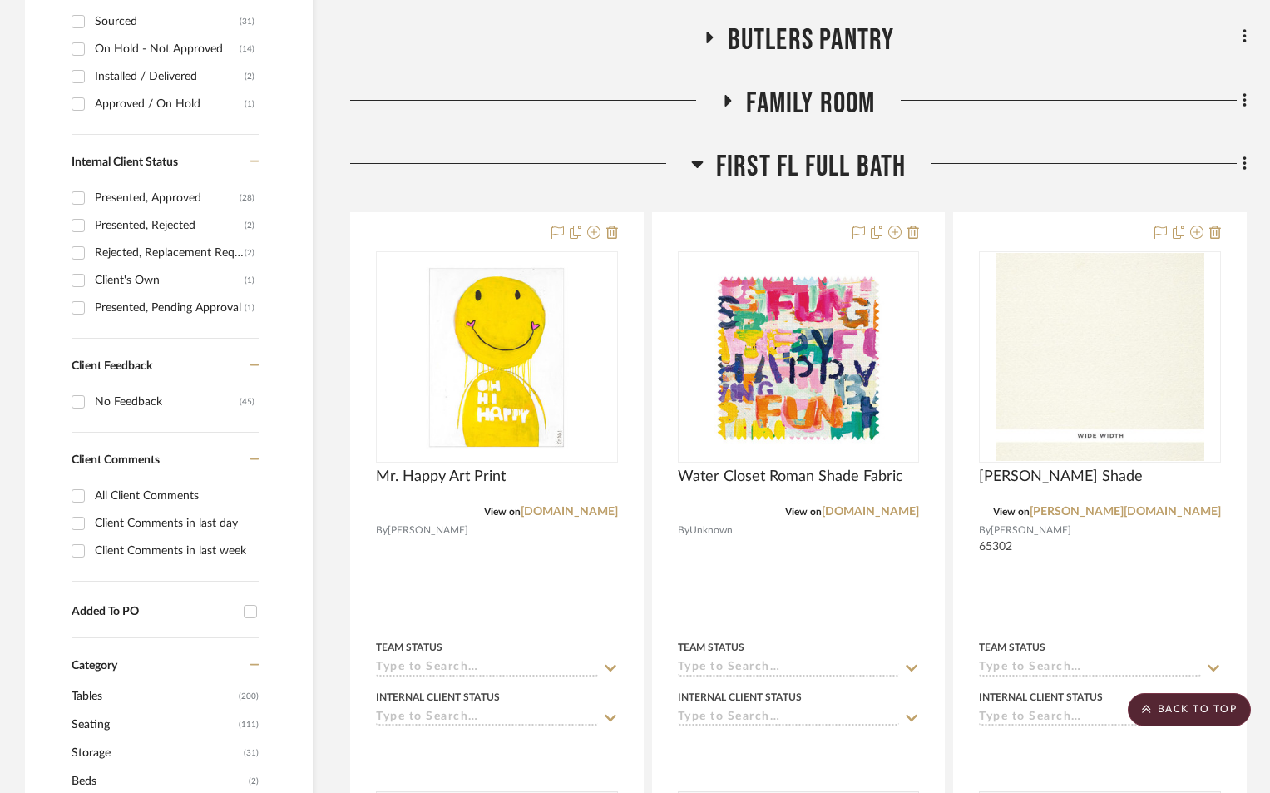
click at [693, 154] on icon at bounding box center [697, 164] width 12 height 20
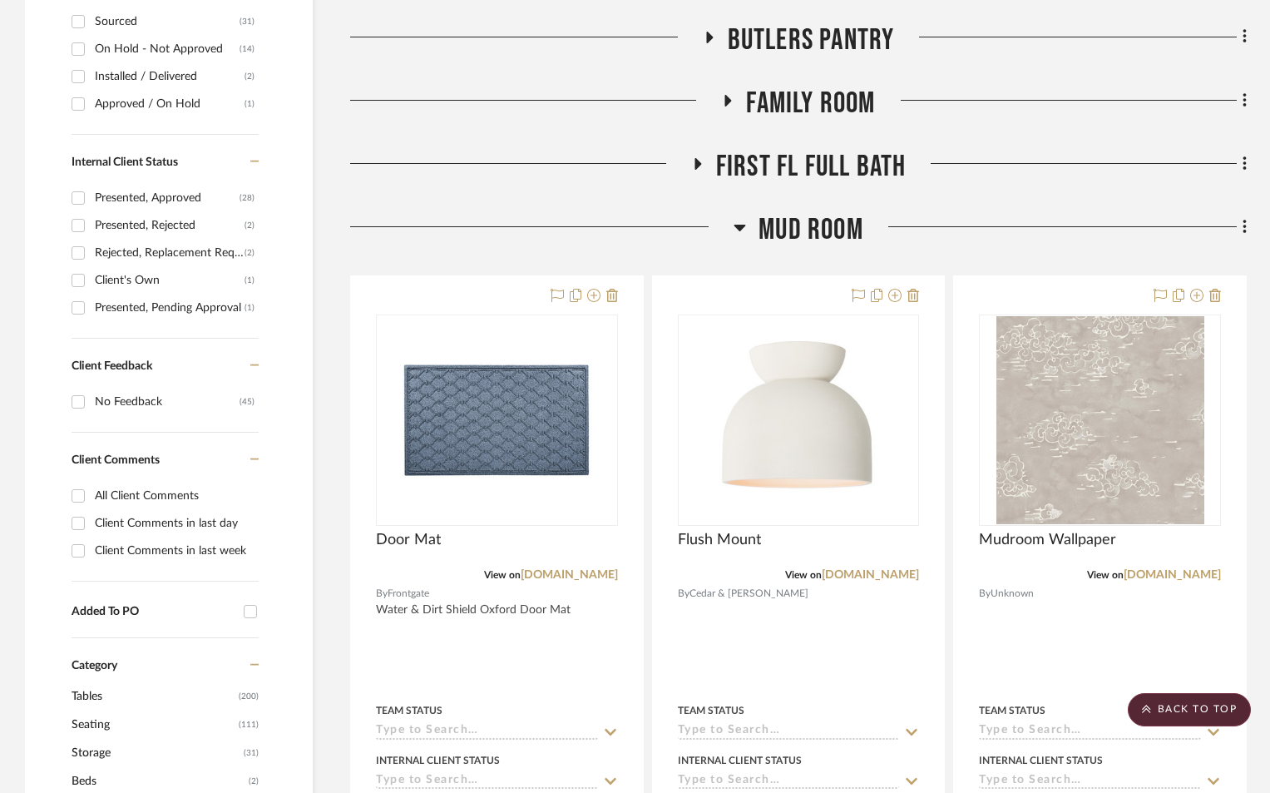
click at [736, 225] on icon at bounding box center [740, 227] width 12 height 20
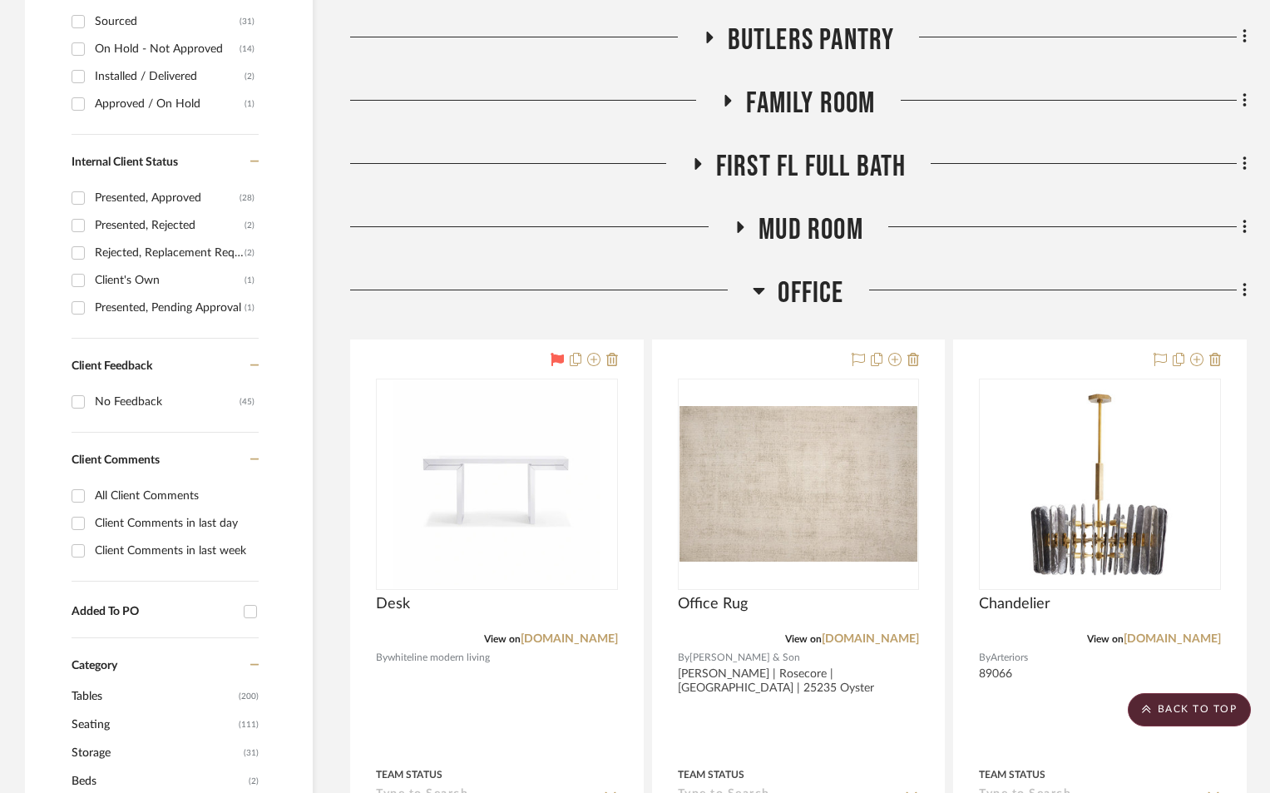
scroll to position [915, 0]
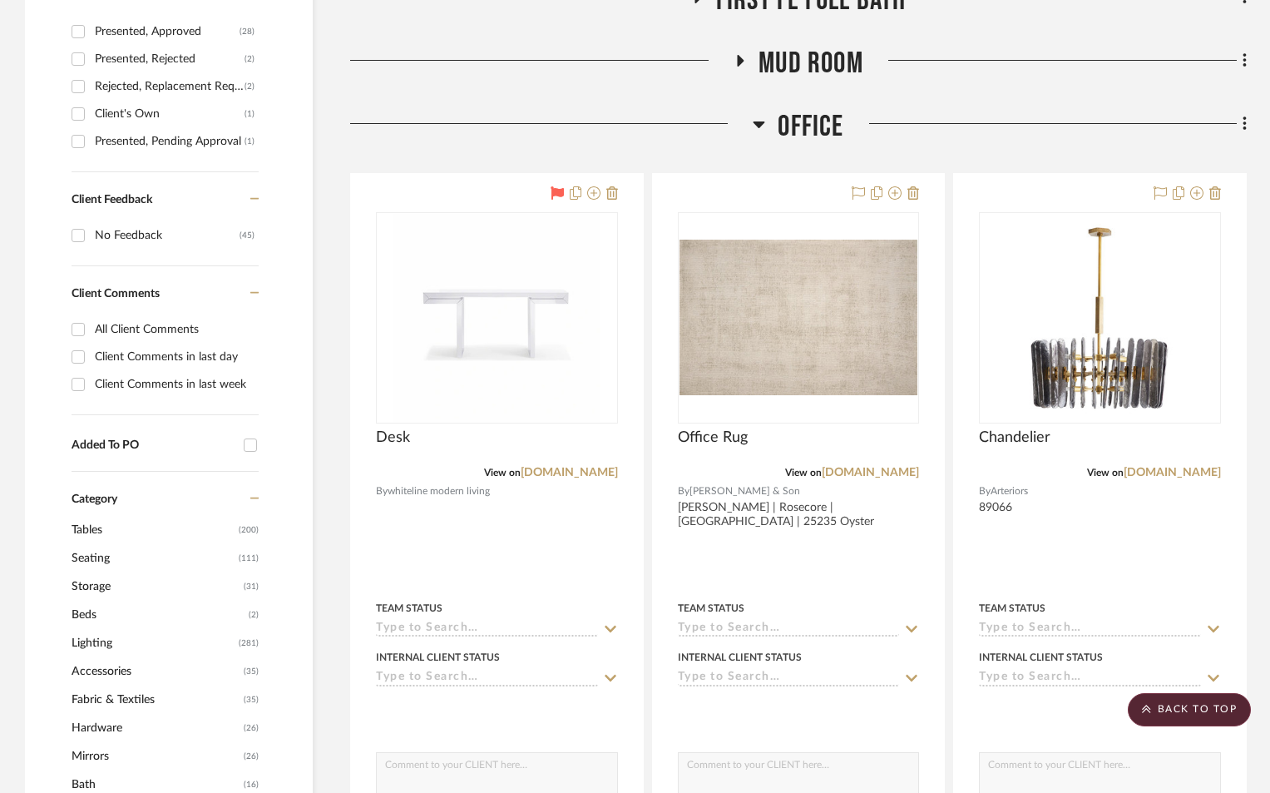
click at [756, 123] on icon at bounding box center [760, 124] width 12 height 7
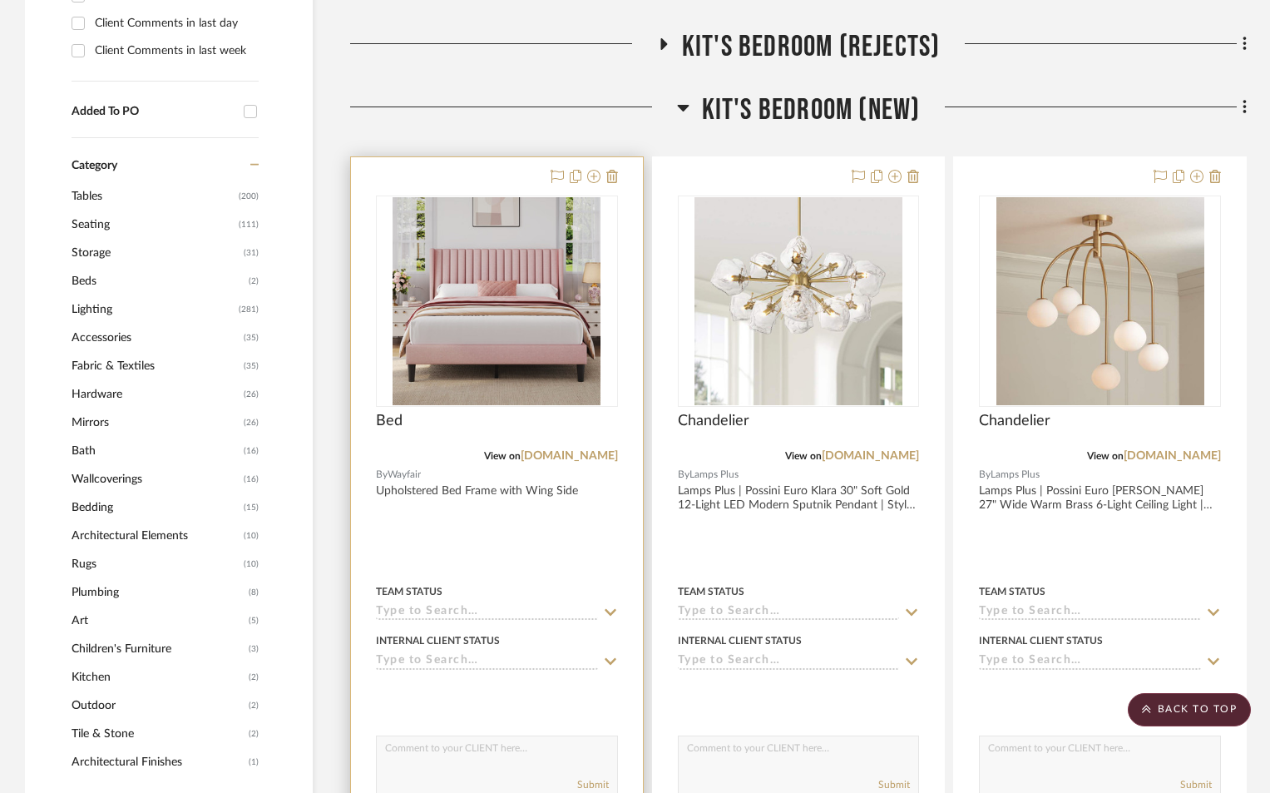
scroll to position [1248, 0]
click at [456, 365] on img "0" at bounding box center [497, 302] width 208 height 208
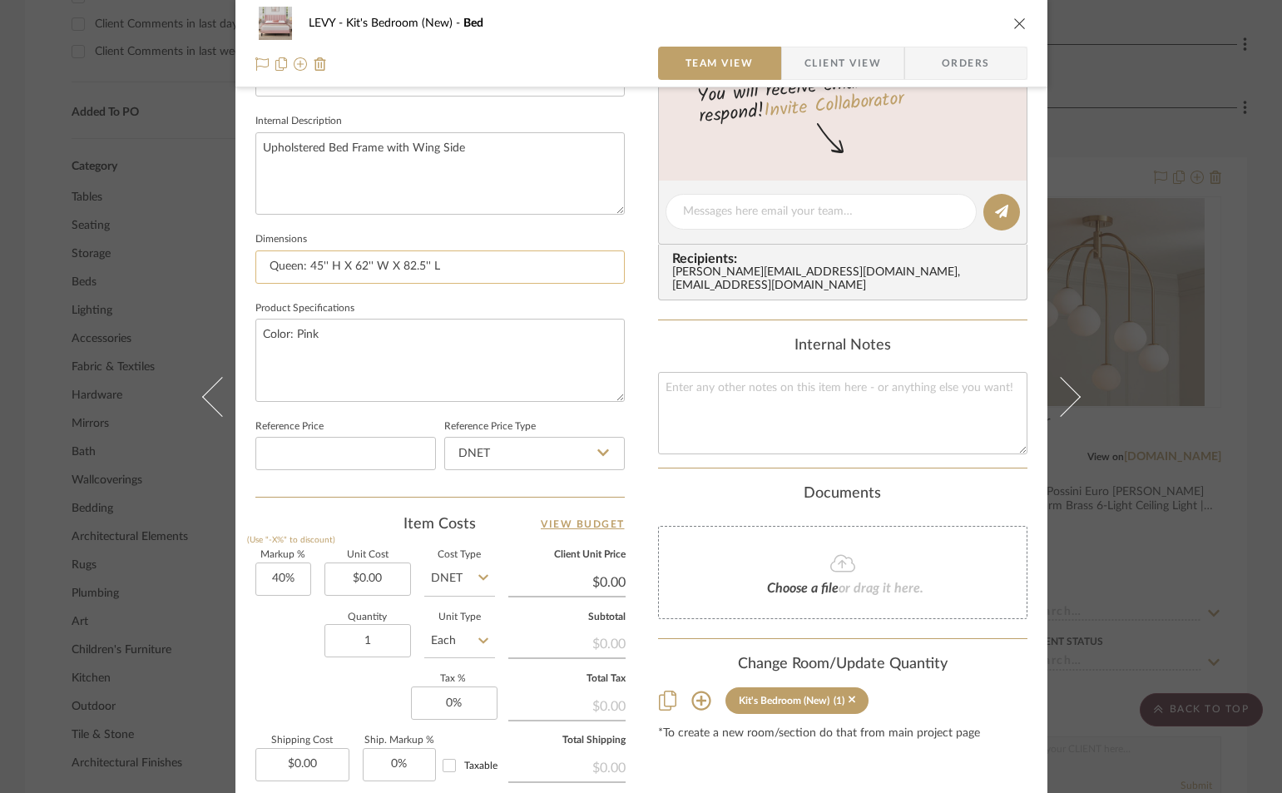
scroll to position [582, 0]
drag, startPoint x: 273, startPoint y: 146, endPoint x: 260, endPoint y: 147, distance: 12.6
click at [271, 146] on textarea "Upholstered Bed Frame with Wing Side" at bounding box center [439, 172] width 369 height 82
click at [258, 141] on textarea "Upholstered Bed Frame with Wing Side" at bounding box center [439, 172] width 369 height 82
type textarea "Wayfair | Upholstered Bed Frame with Wing Side"
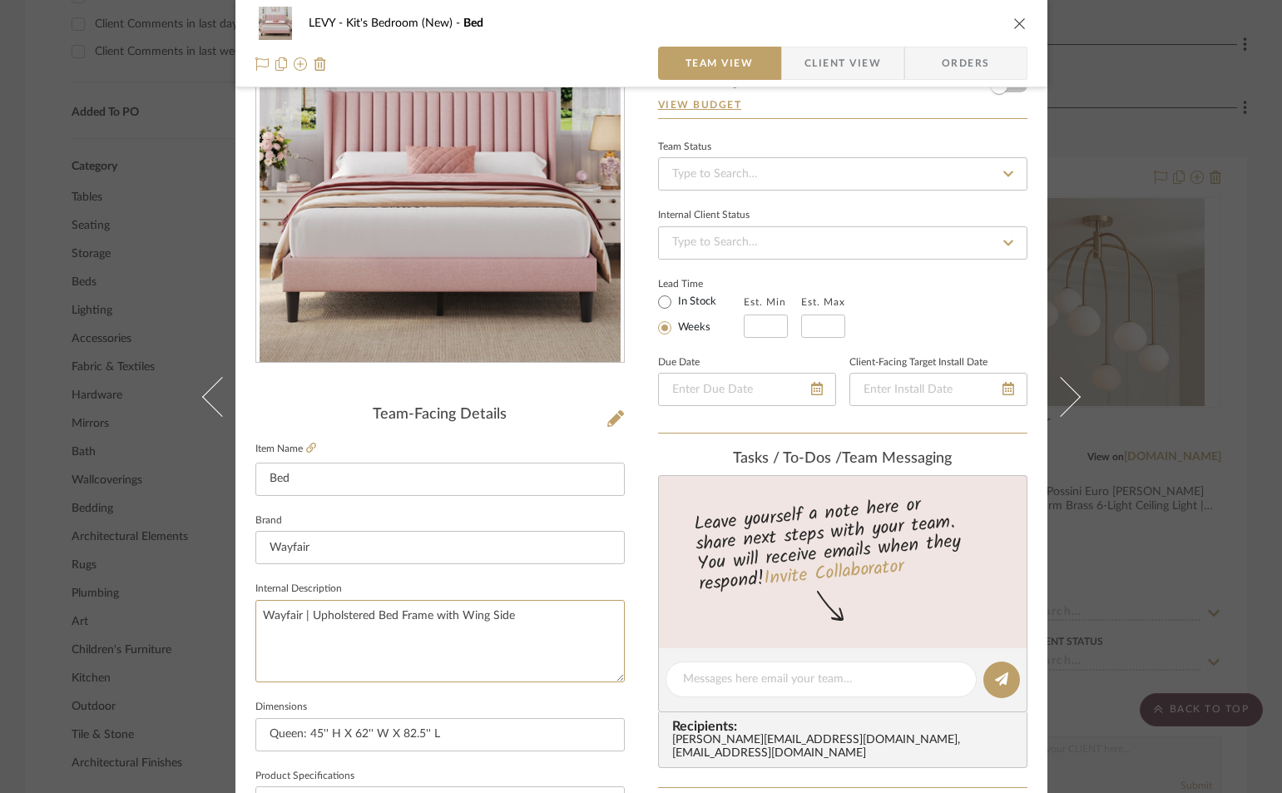
scroll to position [0, 0]
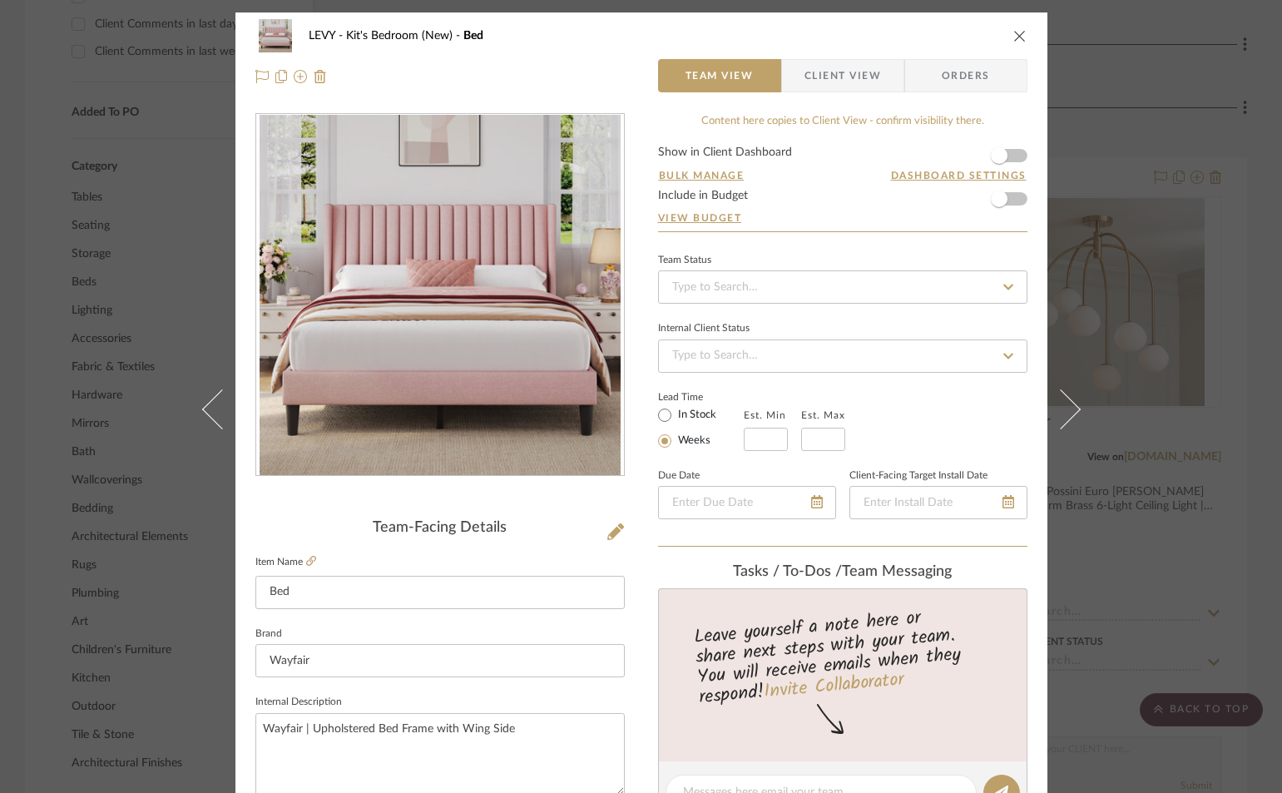
click at [1012, 27] on div "LEVY Kit's Bedroom (New) Bed" at bounding box center [641, 35] width 772 height 33
click at [1014, 38] on icon "close" at bounding box center [1019, 35] width 13 height 13
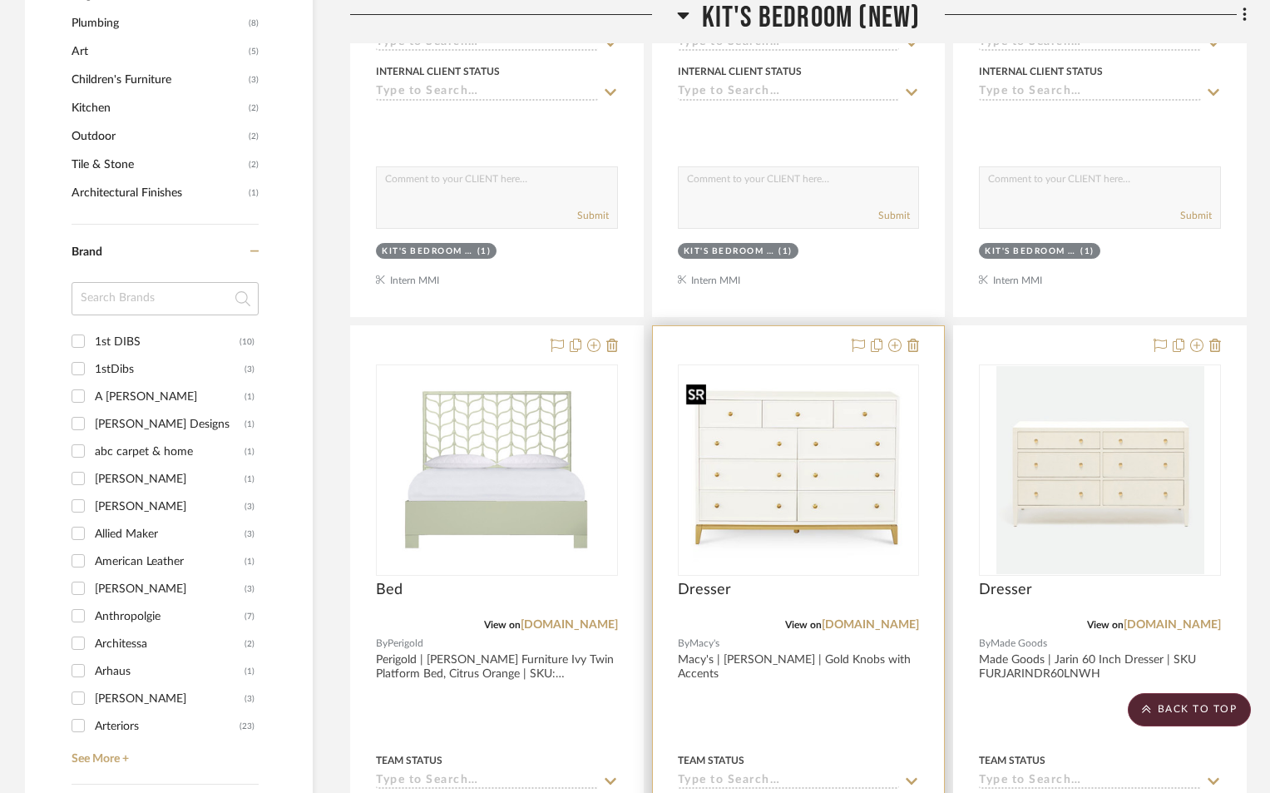
scroll to position [1913, 0]
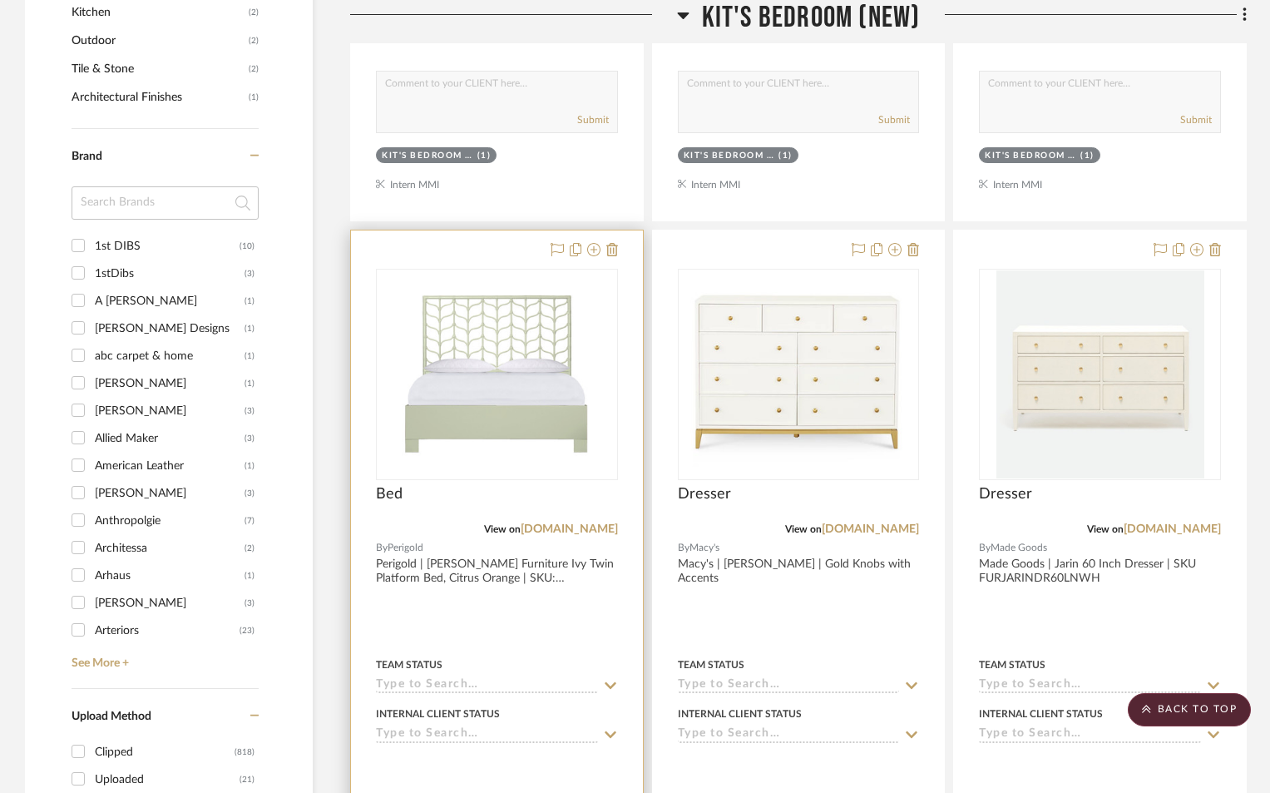
click at [518, 578] on div at bounding box center [497, 594] width 292 height 728
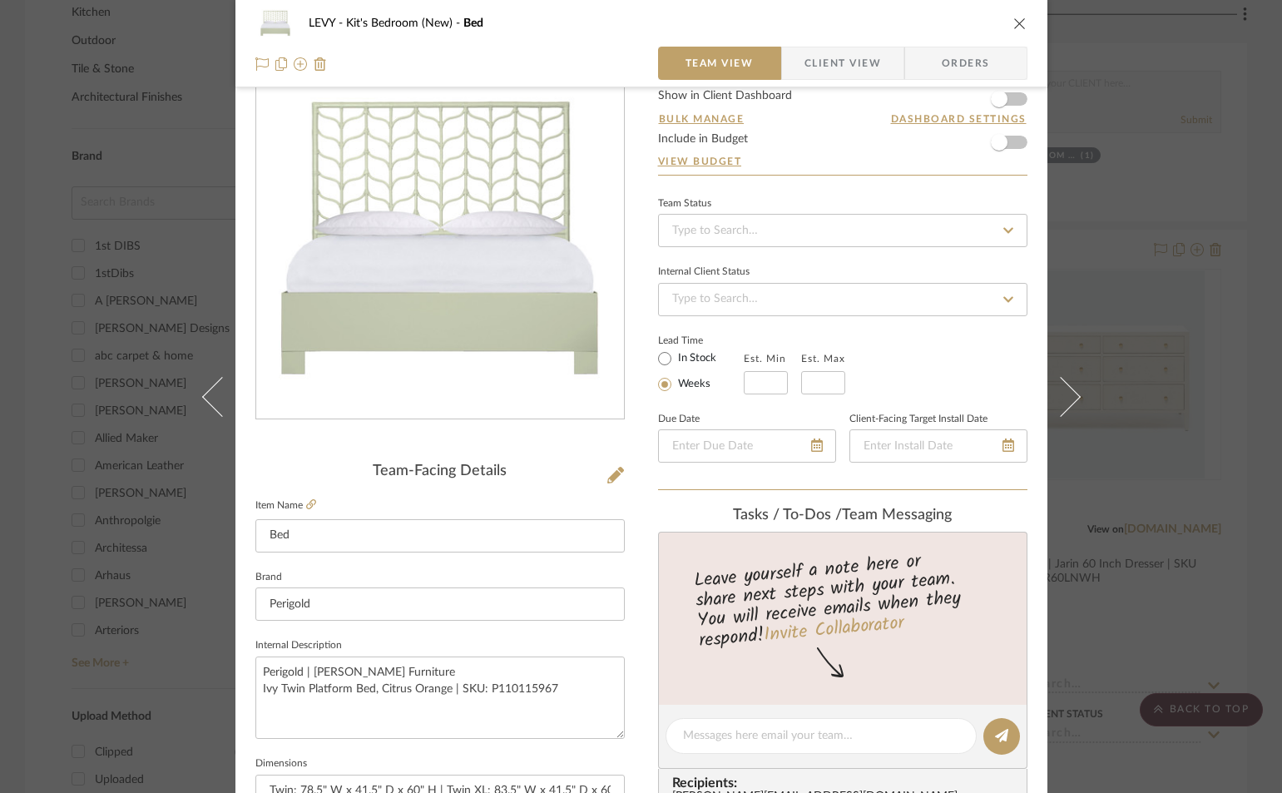
scroll to position [83, 0]
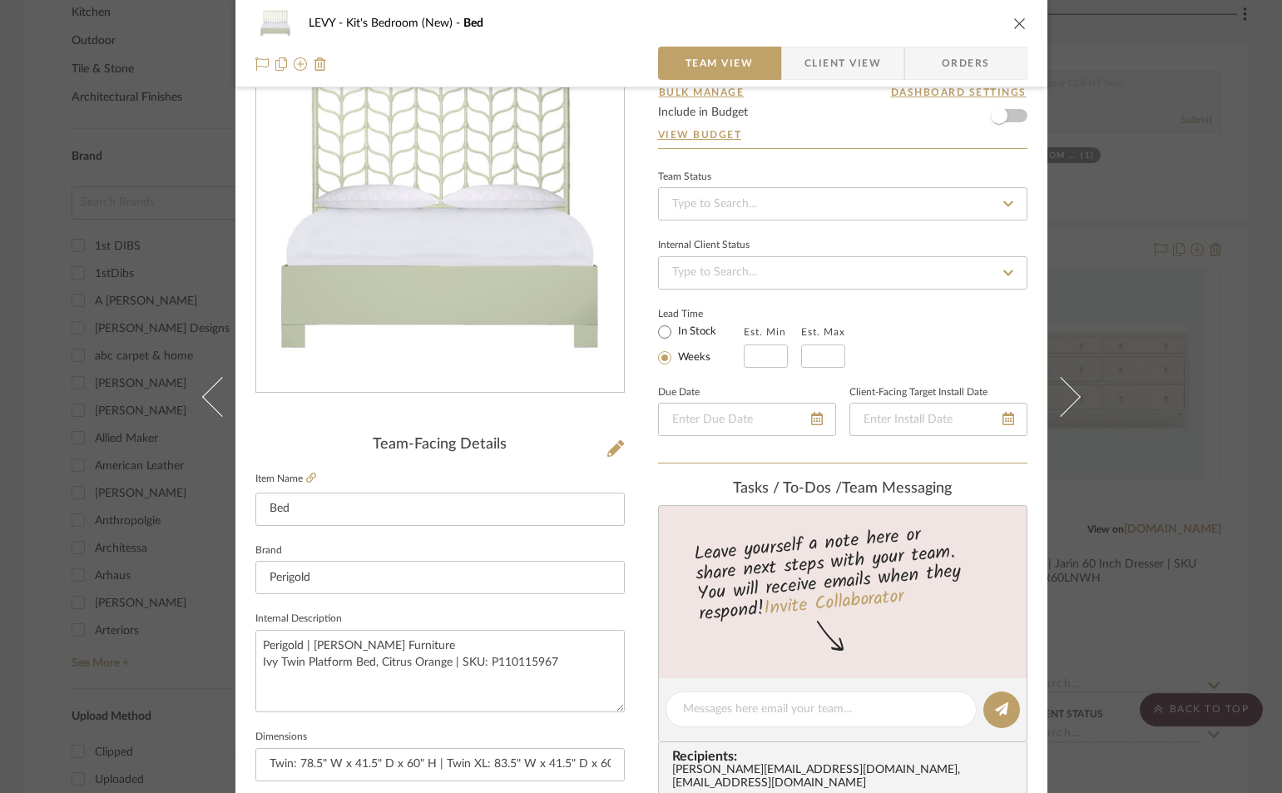
click at [1014, 21] on icon "close" at bounding box center [1019, 23] width 13 height 13
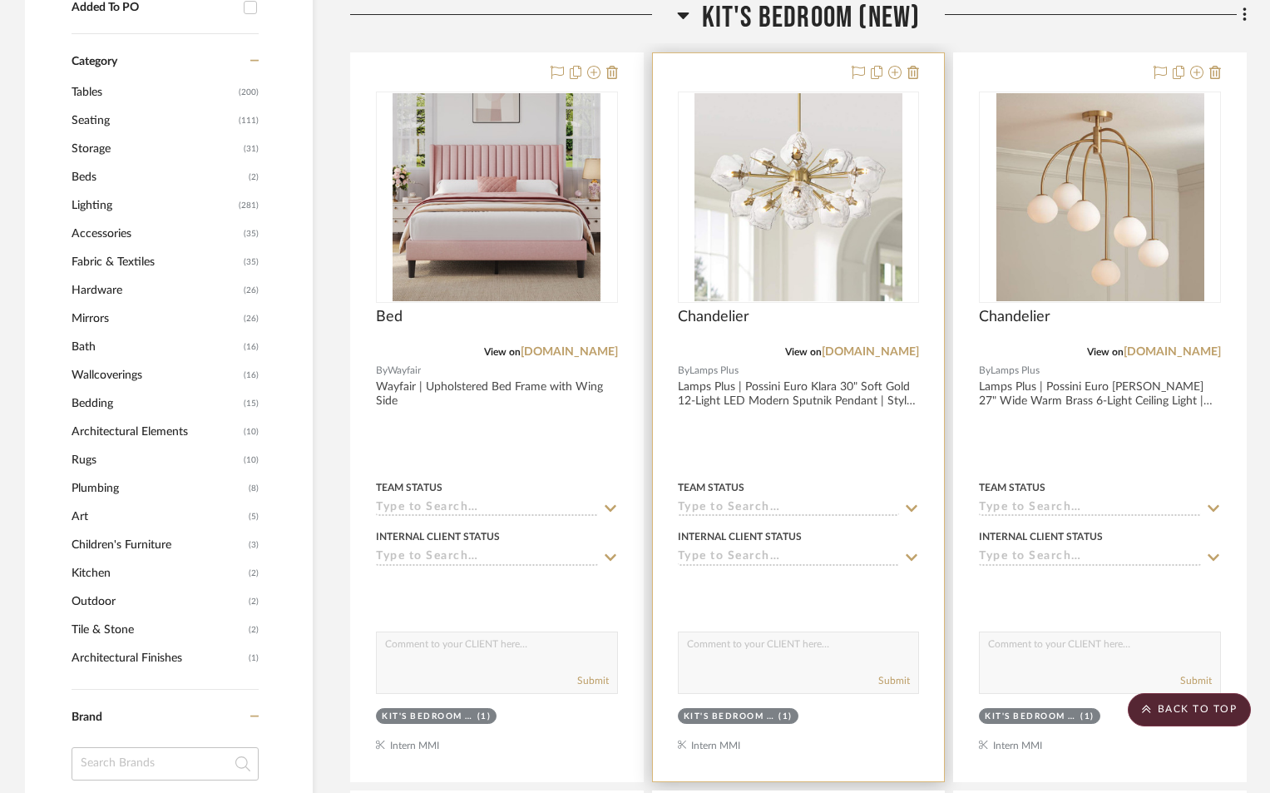
scroll to position [1331, 0]
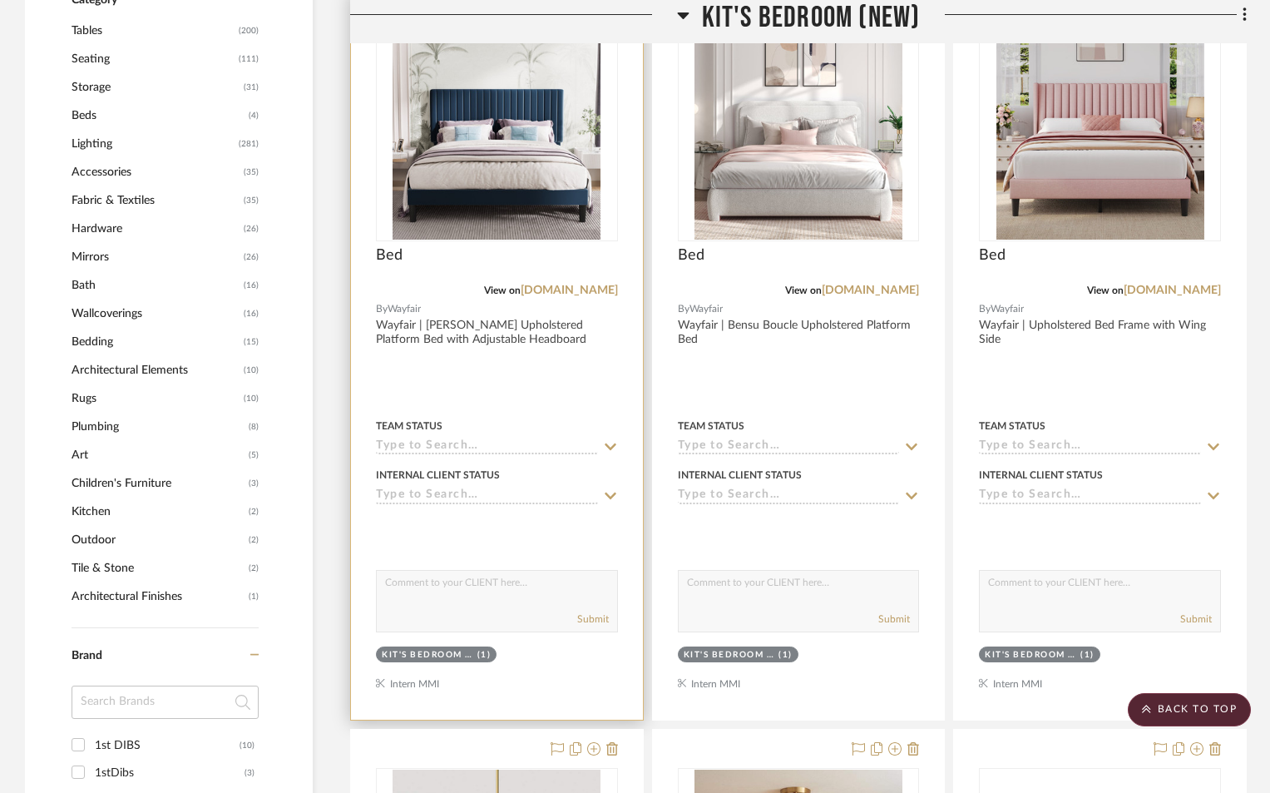
scroll to position [1331, 0]
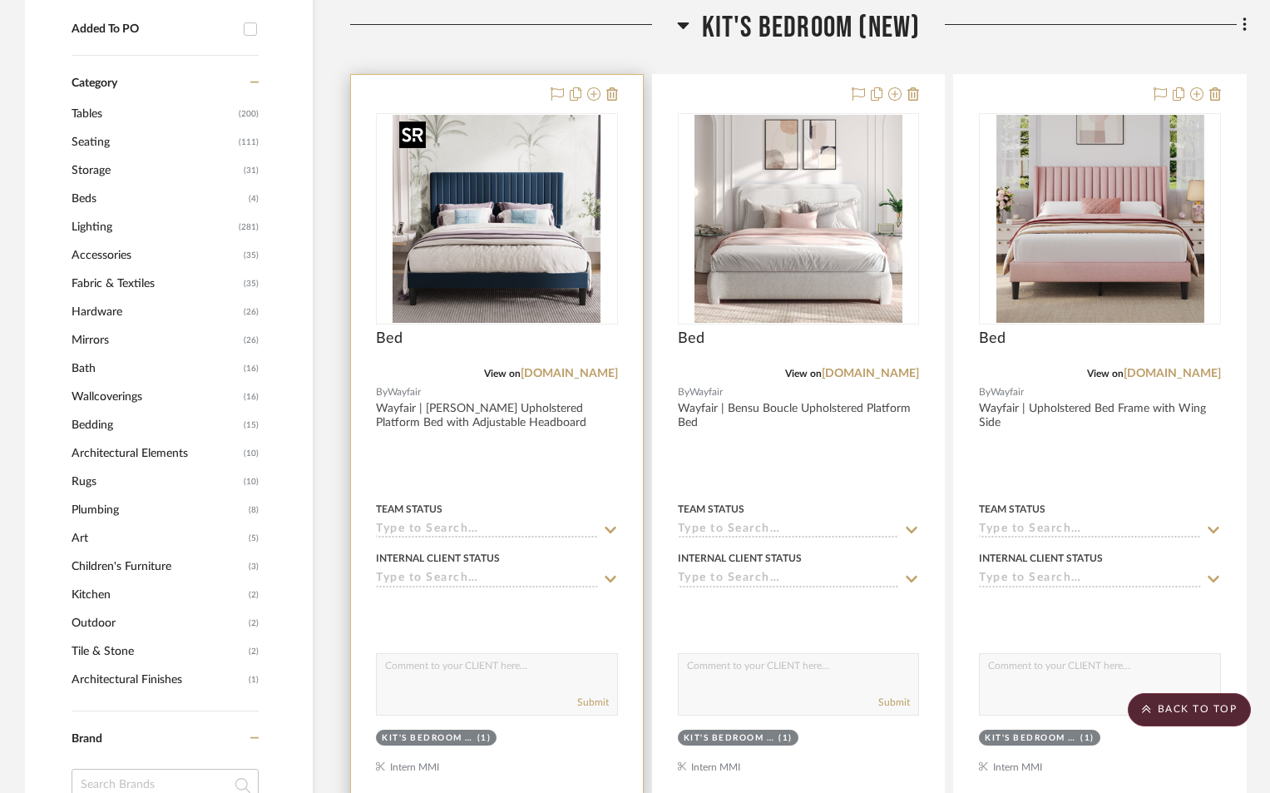
click at [490, 268] on img "0" at bounding box center [497, 219] width 208 height 208
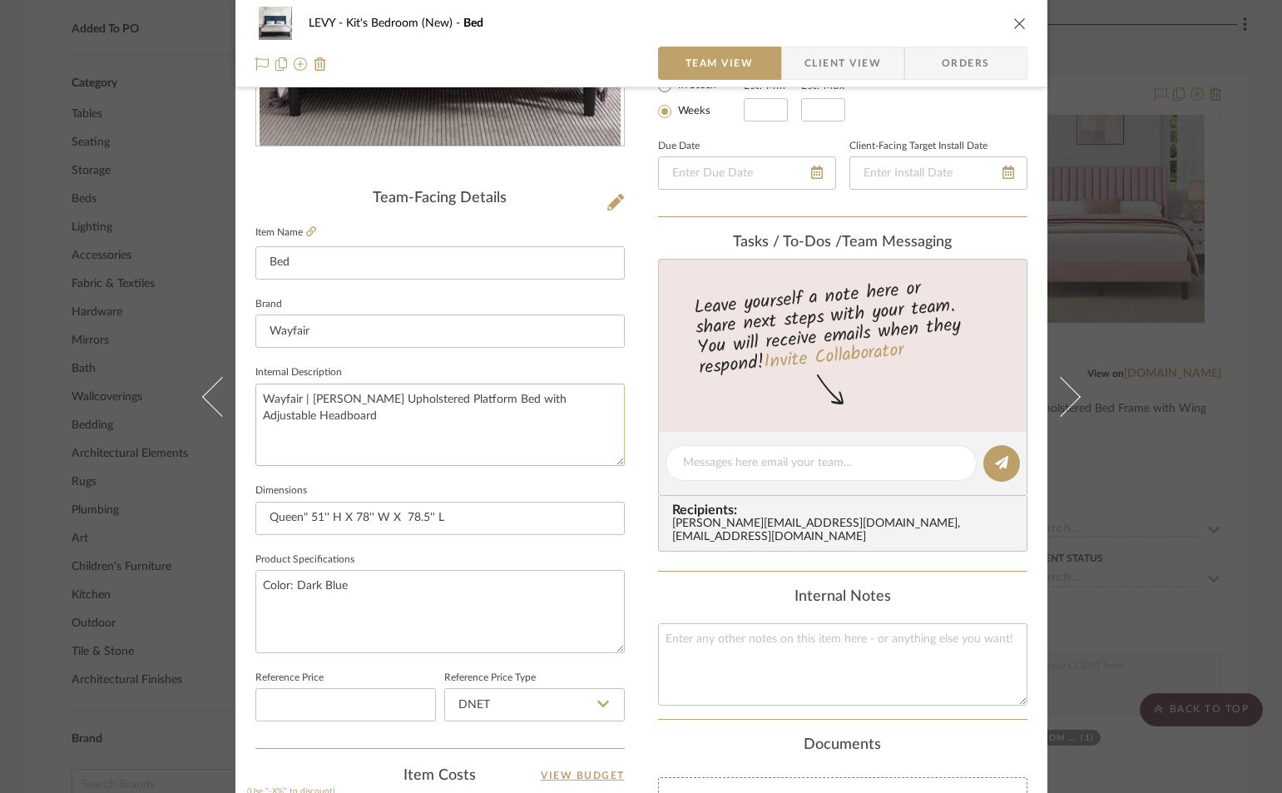
scroll to position [333, 0]
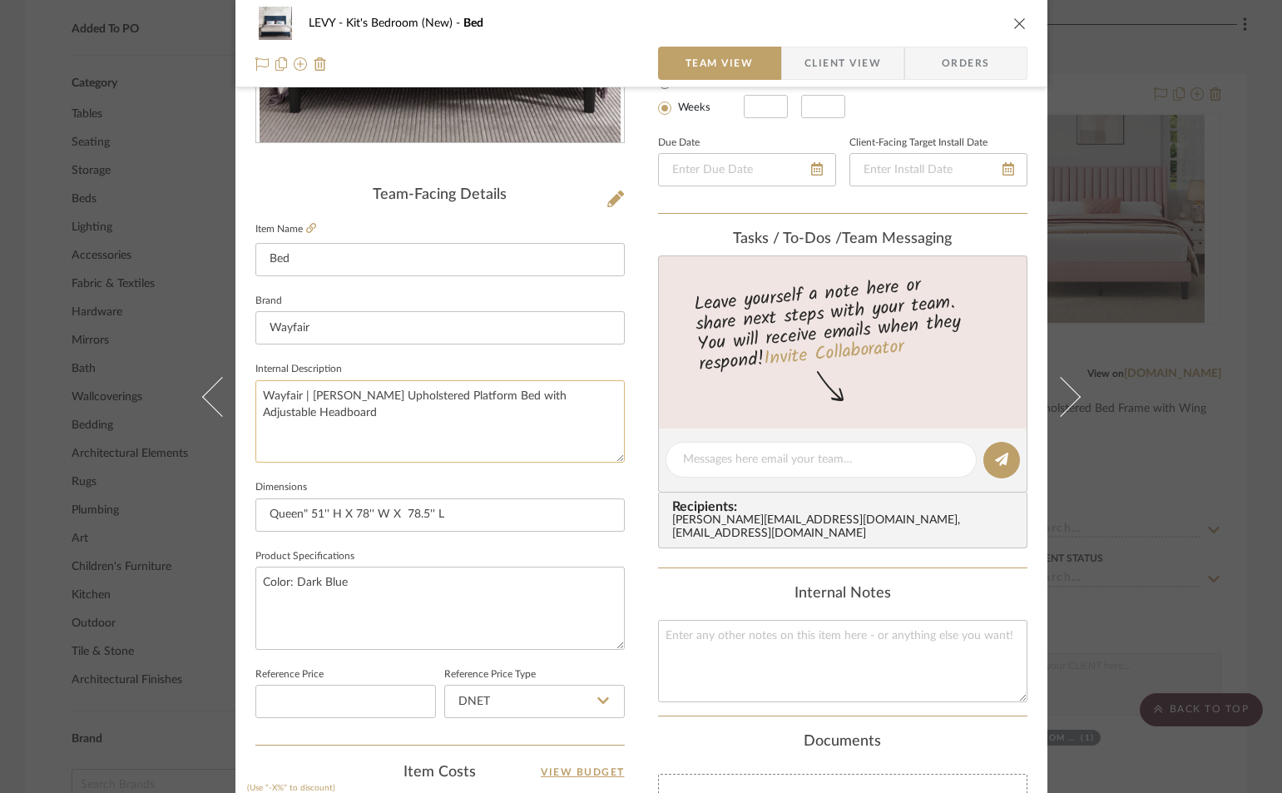
click at [393, 418] on textarea "Wayfair | Dunphy Upholstered Platform Bed with Adjustable Headboard" at bounding box center [439, 421] width 369 height 82
paste textarea "SKU: W100568983"
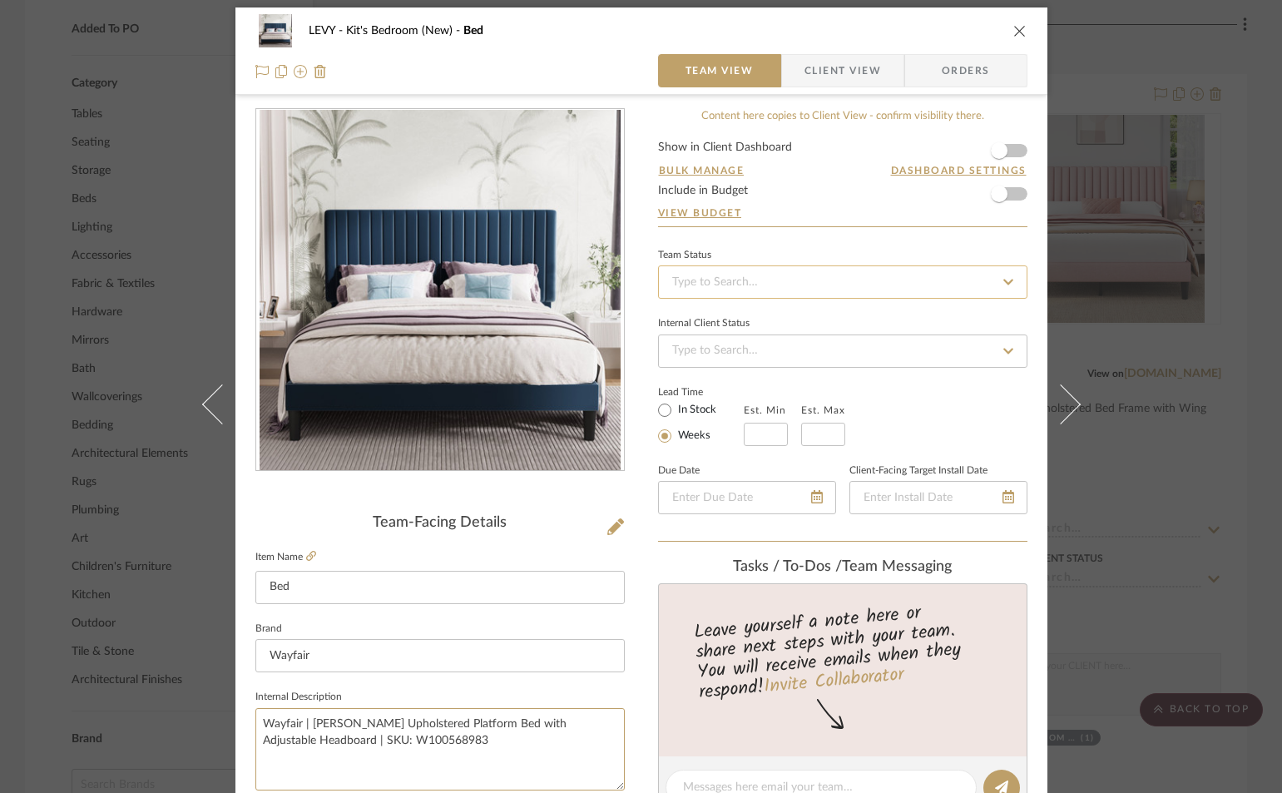
scroll to position [0, 0]
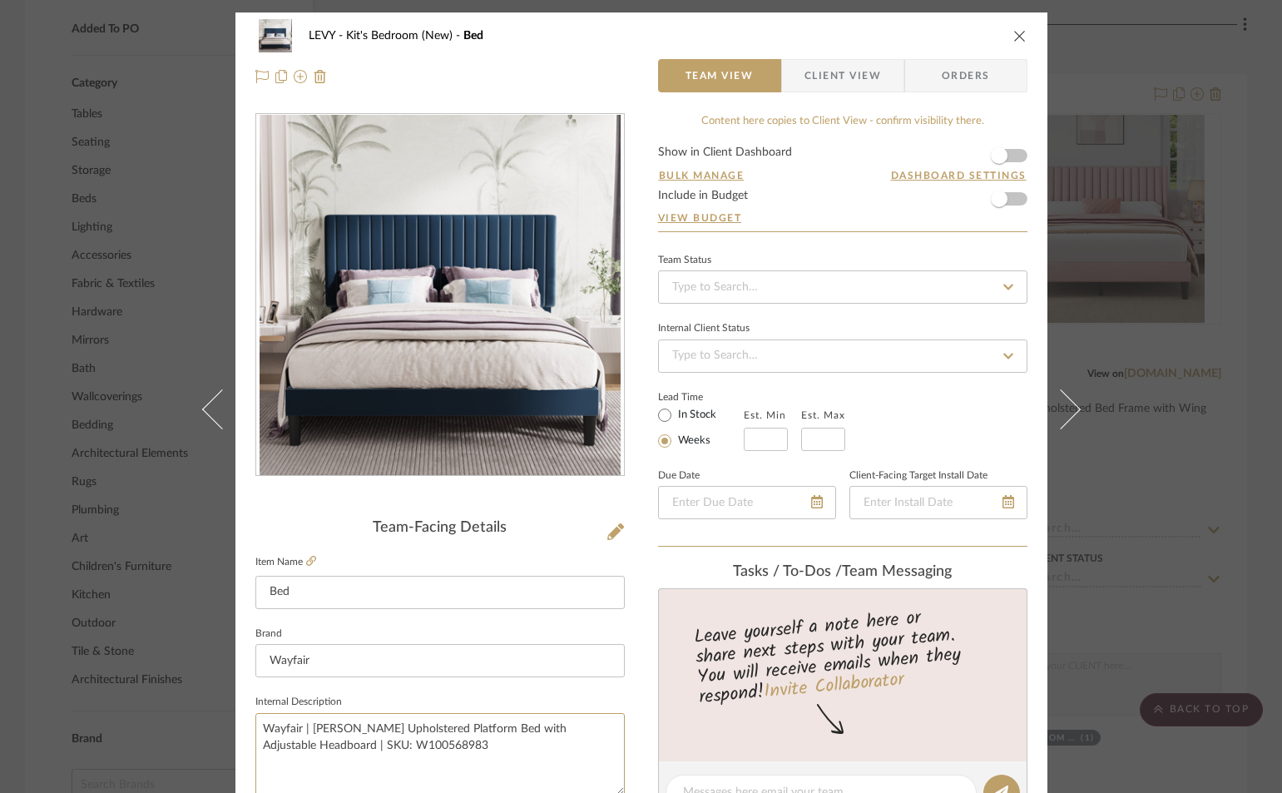
type textarea "Wayfair | Dunphy Upholstered Platform Bed with Adjustable Headboard | SKU: W100…"
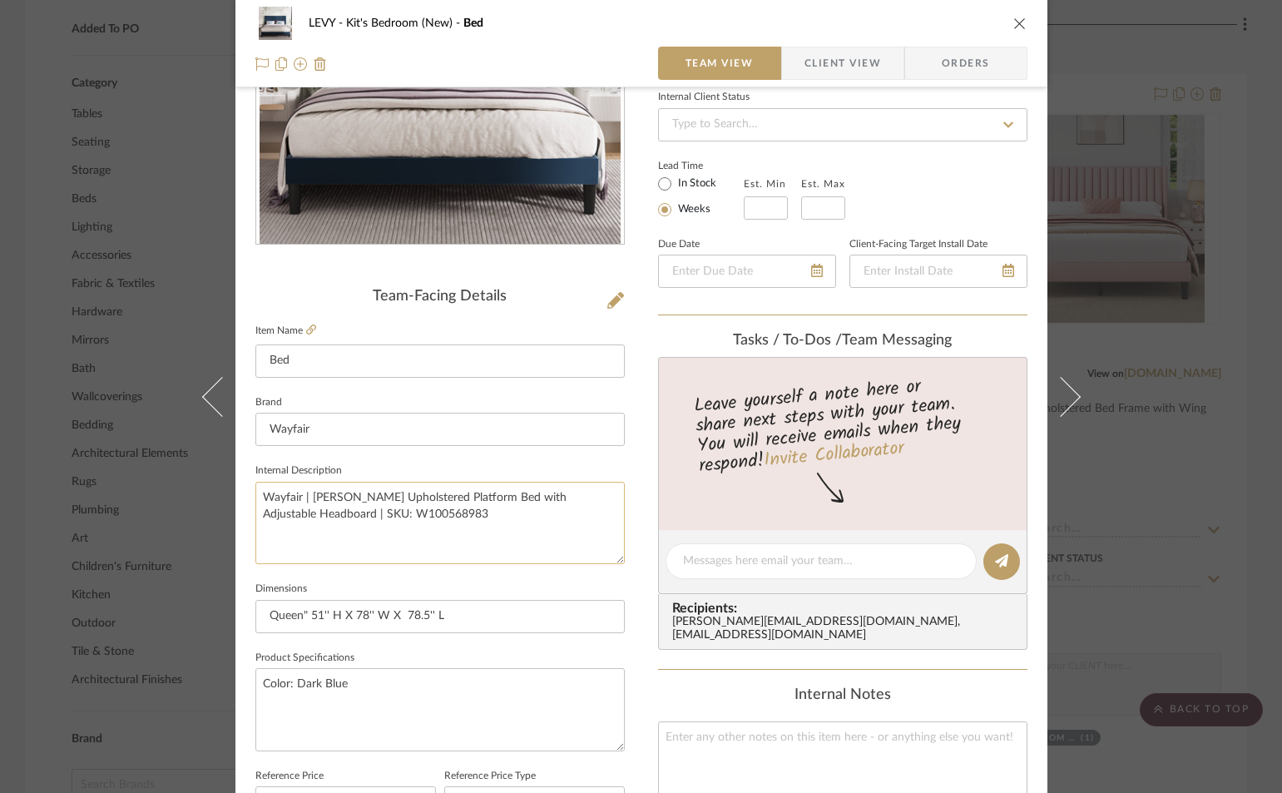
scroll to position [250, 0]
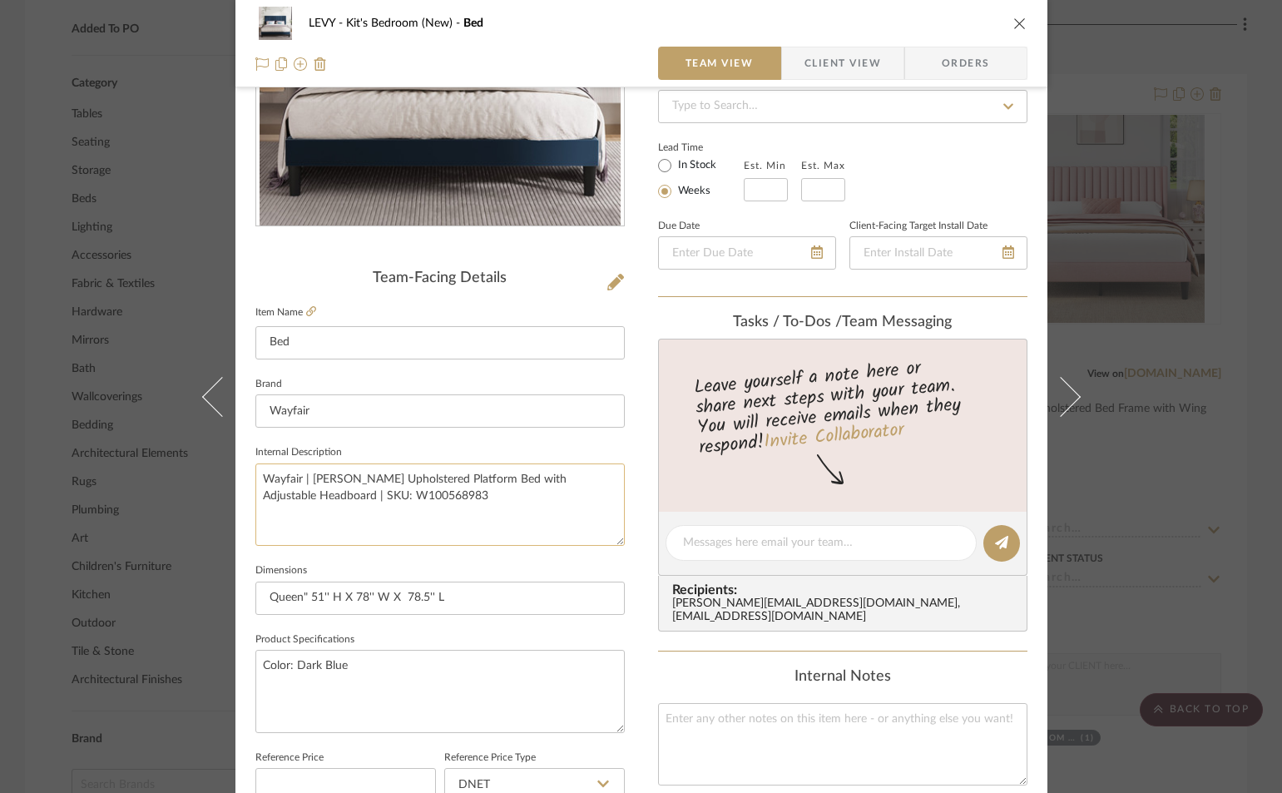
drag, startPoint x: 431, startPoint y: 497, endPoint x: 321, endPoint y: 502, distance: 109.9
click at [321, 502] on textarea "Wayfair | Dunphy Upholstered Platform Bed with Adjustable Headboard | SKU: W100…" at bounding box center [439, 504] width 369 height 82
type textarea "Wayfair | Dunphy Upholstered Platform Bed with Adjustable Headboard |"
click at [1013, 24] on icon "close" at bounding box center [1019, 23] width 13 height 13
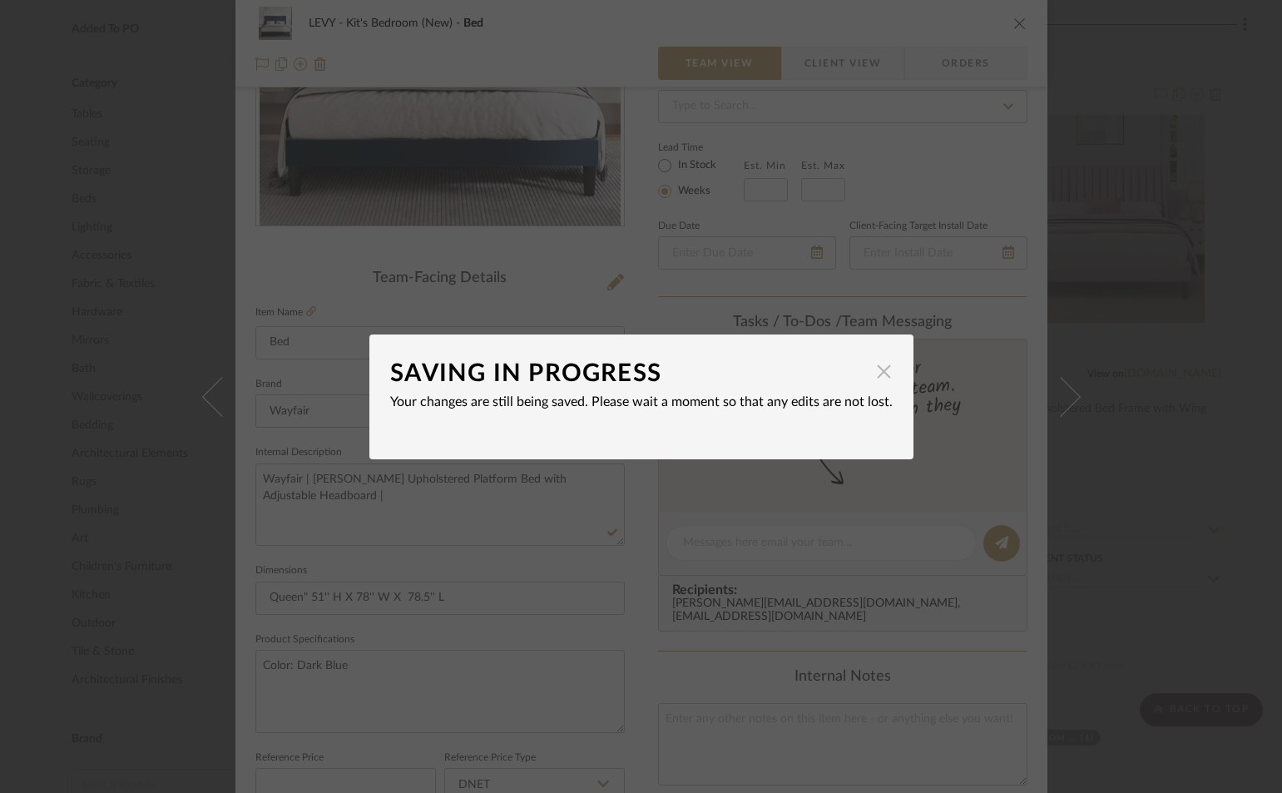
click at [879, 370] on span "button" at bounding box center [884, 371] width 33 height 33
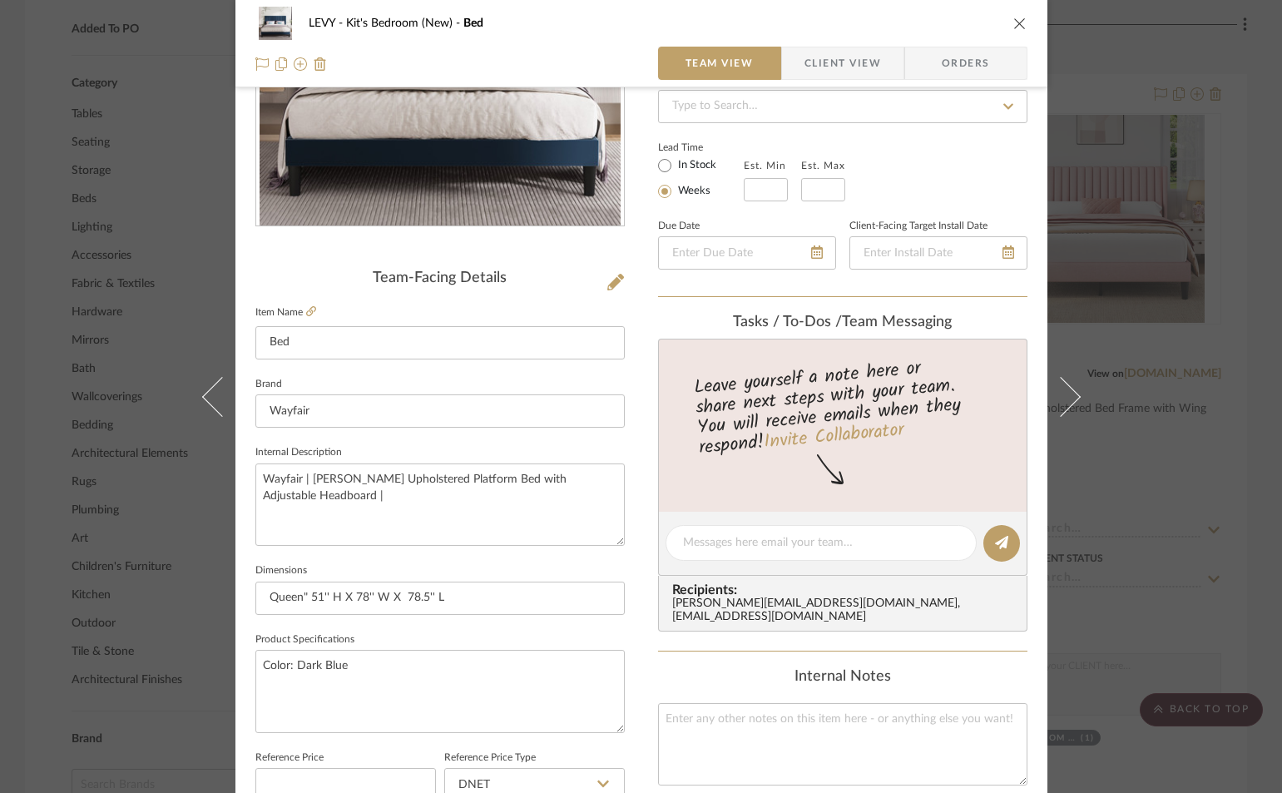
click at [1017, 22] on icon "close" at bounding box center [1019, 23] width 13 height 13
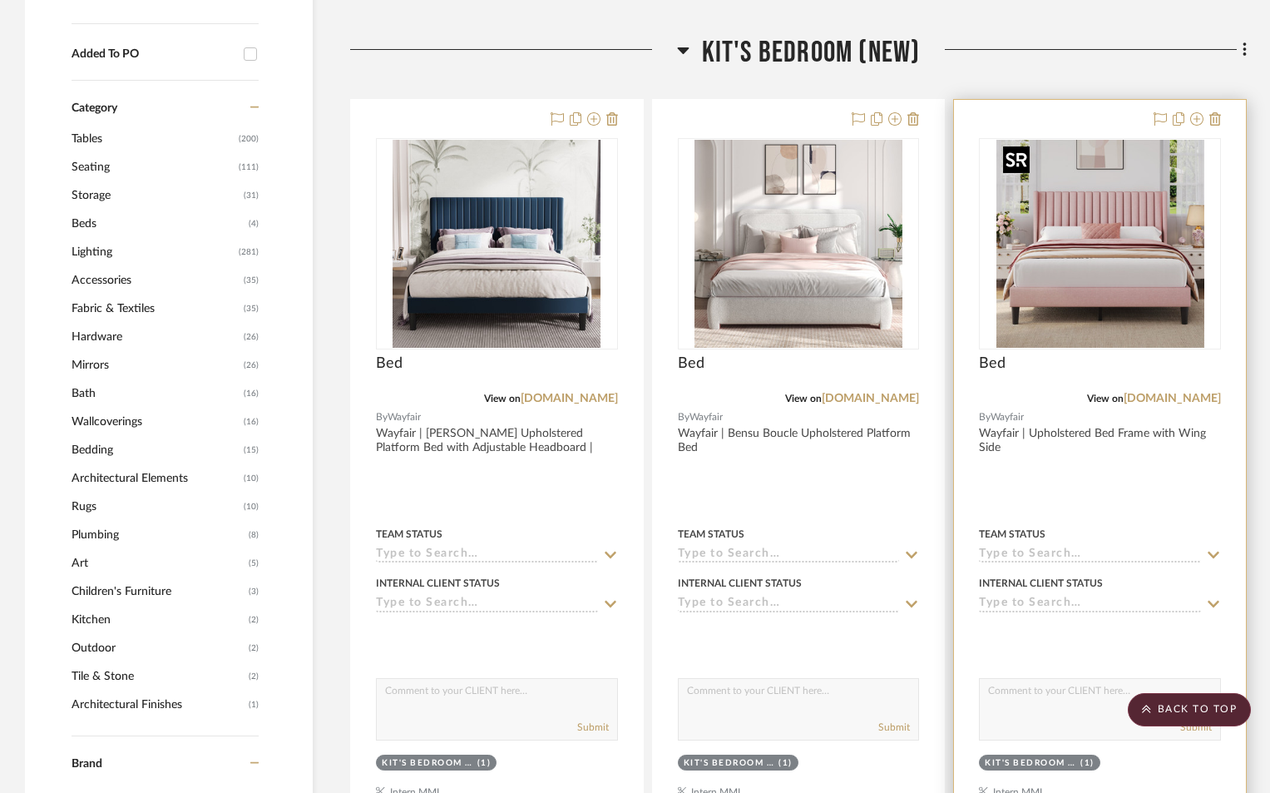
scroll to position [1331, 0]
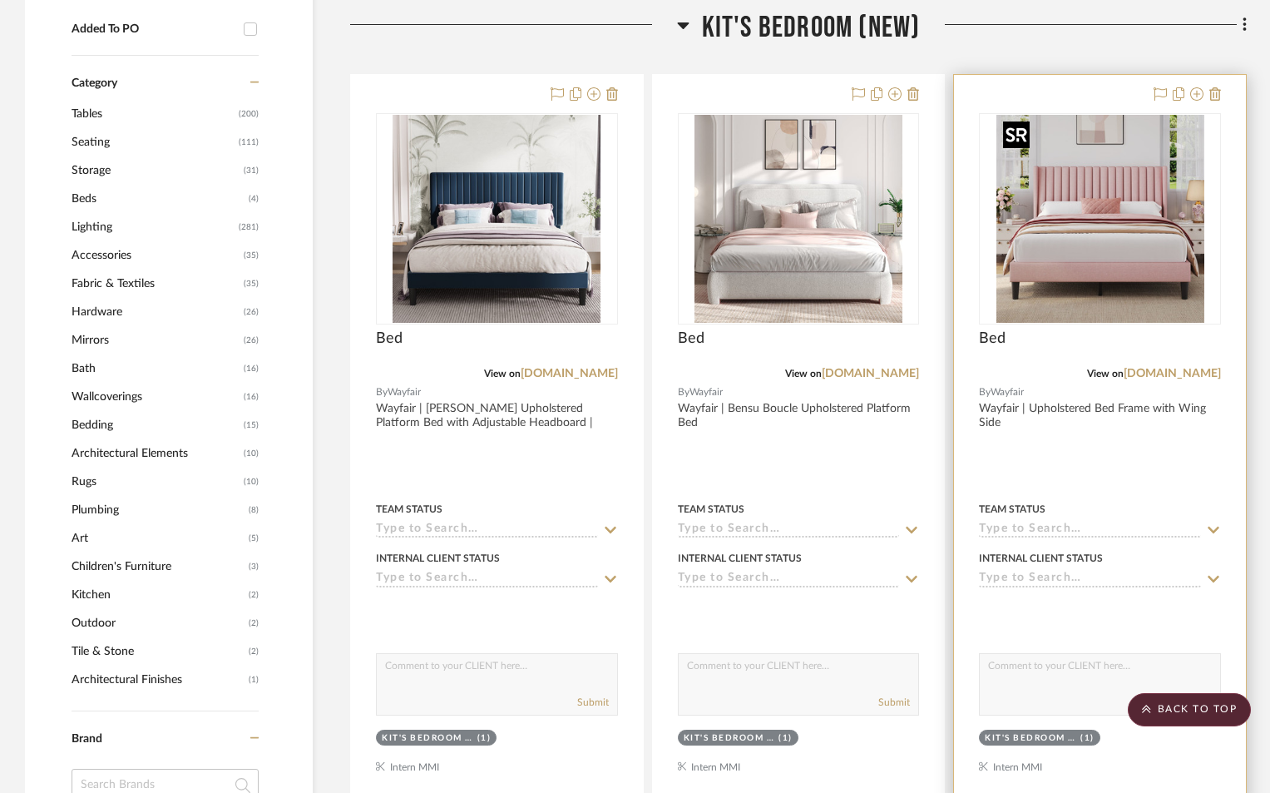
click at [1102, 211] on img "0" at bounding box center [1101, 219] width 208 height 208
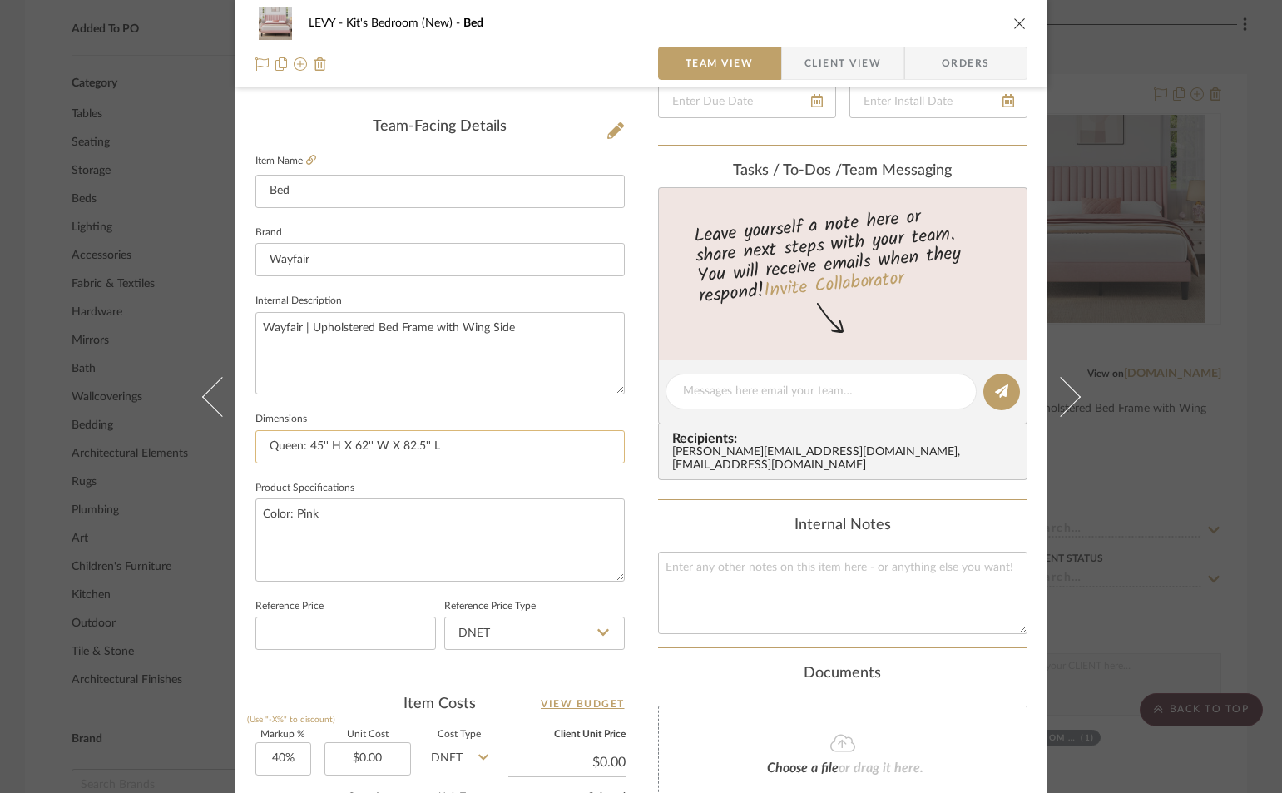
scroll to position [416, 0]
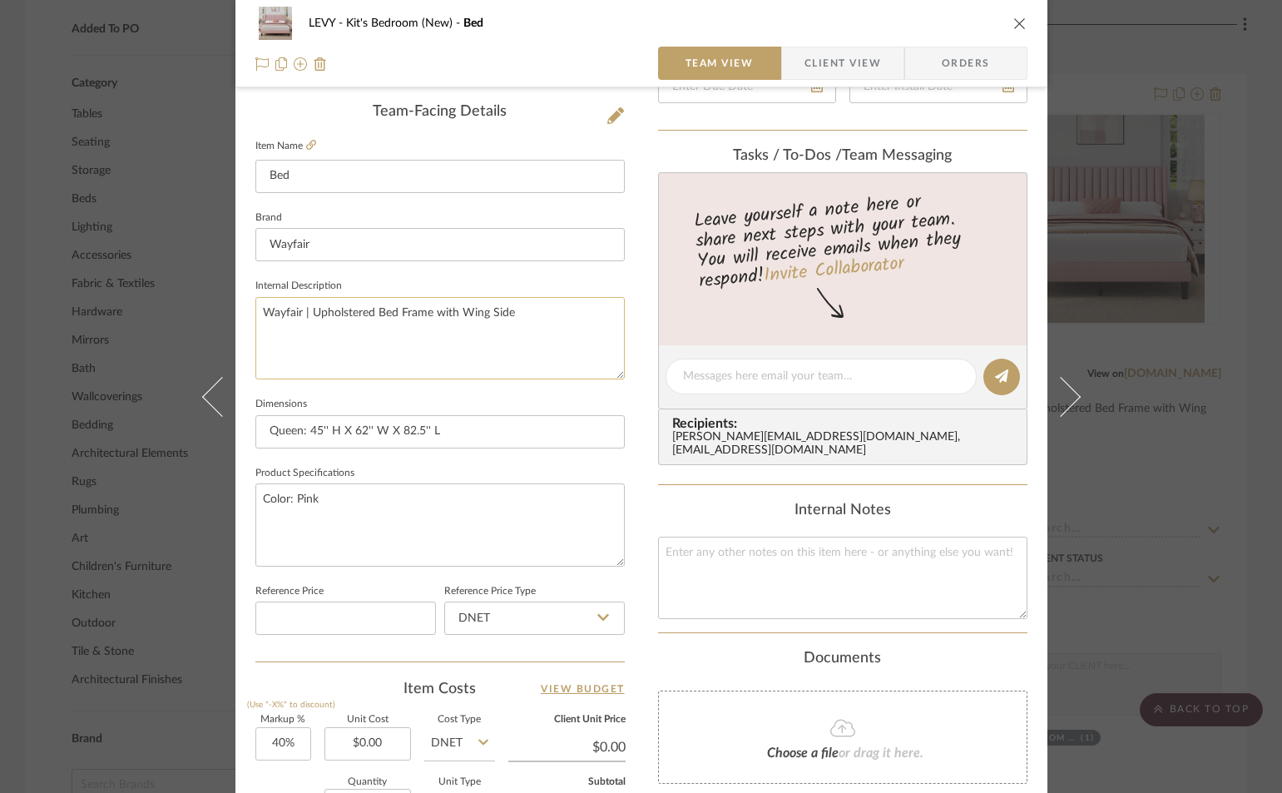
click at [535, 314] on textarea "Wayfair | Upholstered Bed Frame with Wing Side" at bounding box center [439, 338] width 369 height 82
type textarea "Wayfair | Upholstered Bed Frame with Wing Side"
click at [535, 314] on textarea "Wayfair | Upholstered Bed Frame with Wing Side" at bounding box center [439, 338] width 369 height 82
paste textarea "SKU: W006770509"
type textarea "Wayfair | Upholstered Bed Frame with Wing Side | SKU: W006770509"
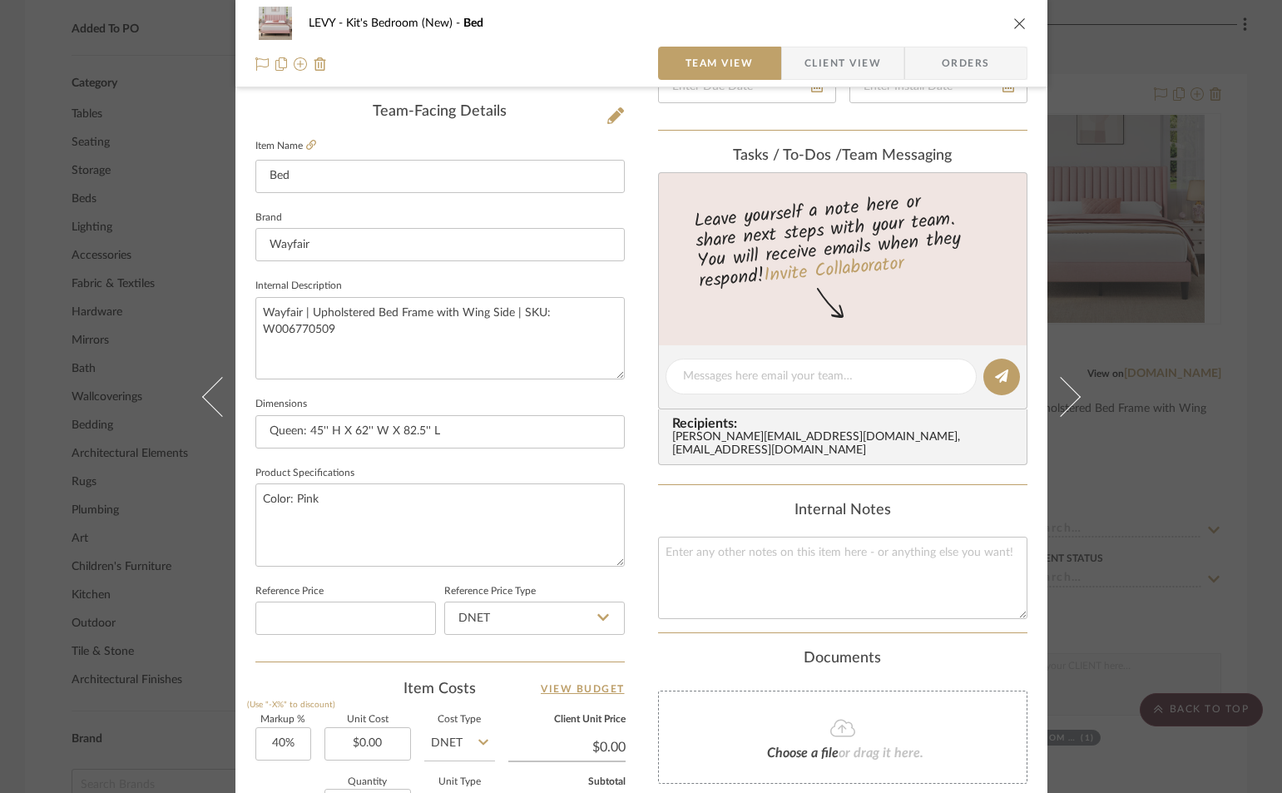
click at [609, 398] on fieldset "Dimensions Queen: 45'' H X 62'' W X 82.5'' L" at bounding box center [439, 421] width 369 height 56
click at [1013, 21] on icon "close" at bounding box center [1019, 23] width 13 height 13
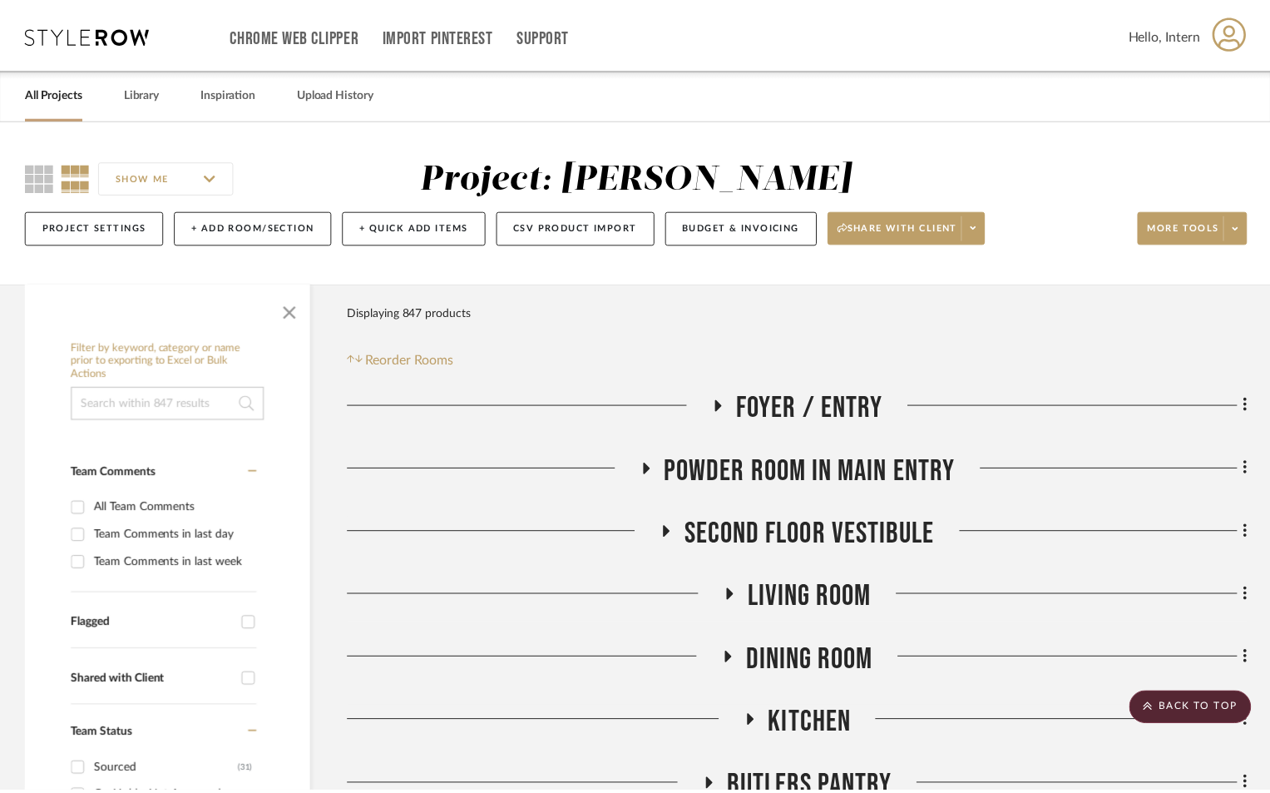
scroll to position [1331, 0]
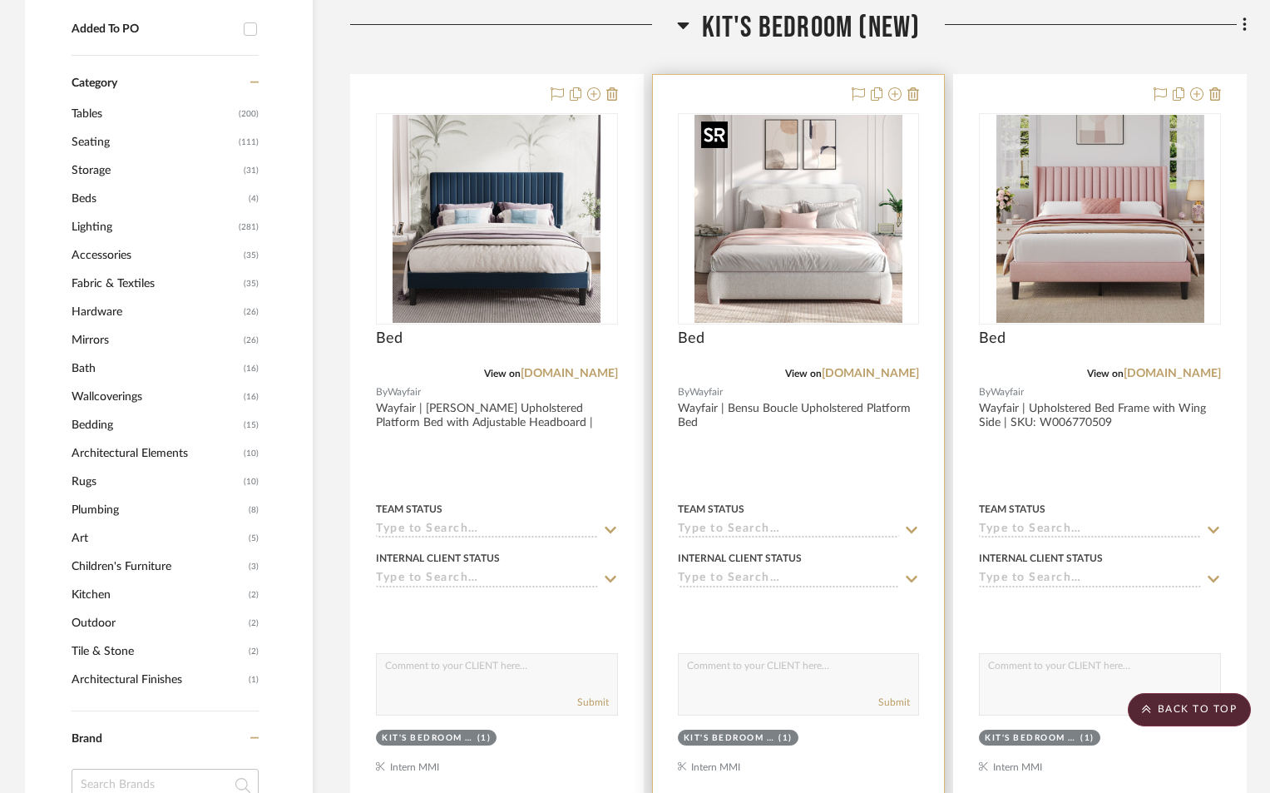
click at [772, 269] on img "0" at bounding box center [799, 219] width 208 height 208
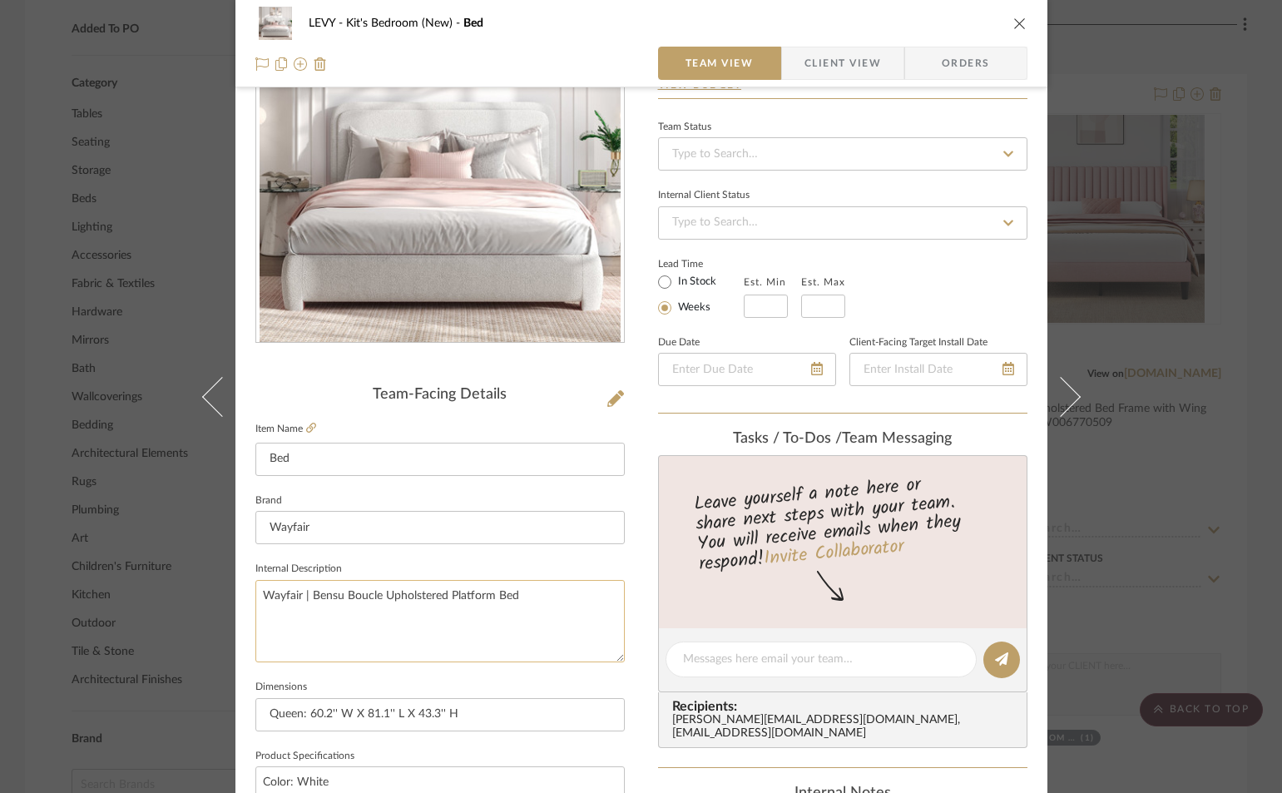
scroll to position [166, 0]
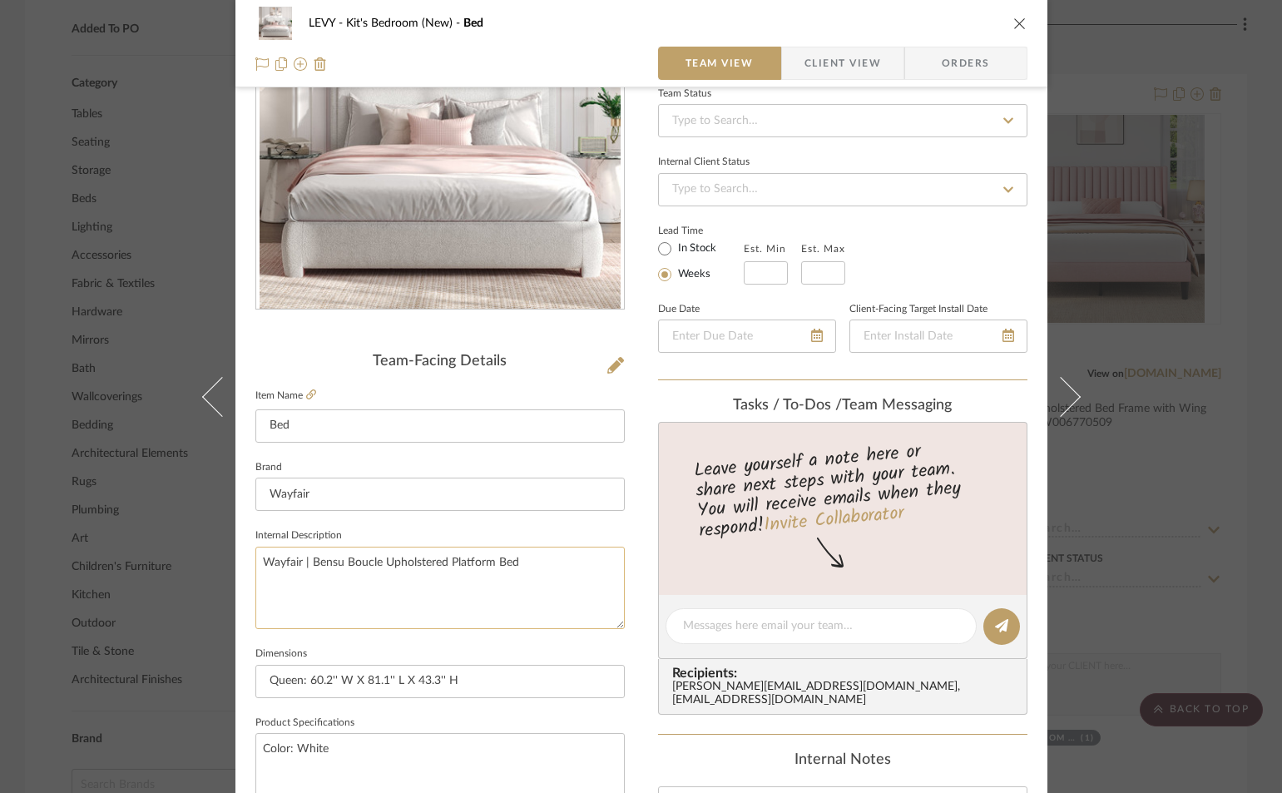
click at [552, 567] on textarea "Wayfair | Bensu Boucle Upholstered Platform Bed" at bounding box center [439, 588] width 369 height 82
paste textarea "SKU: W111582381"
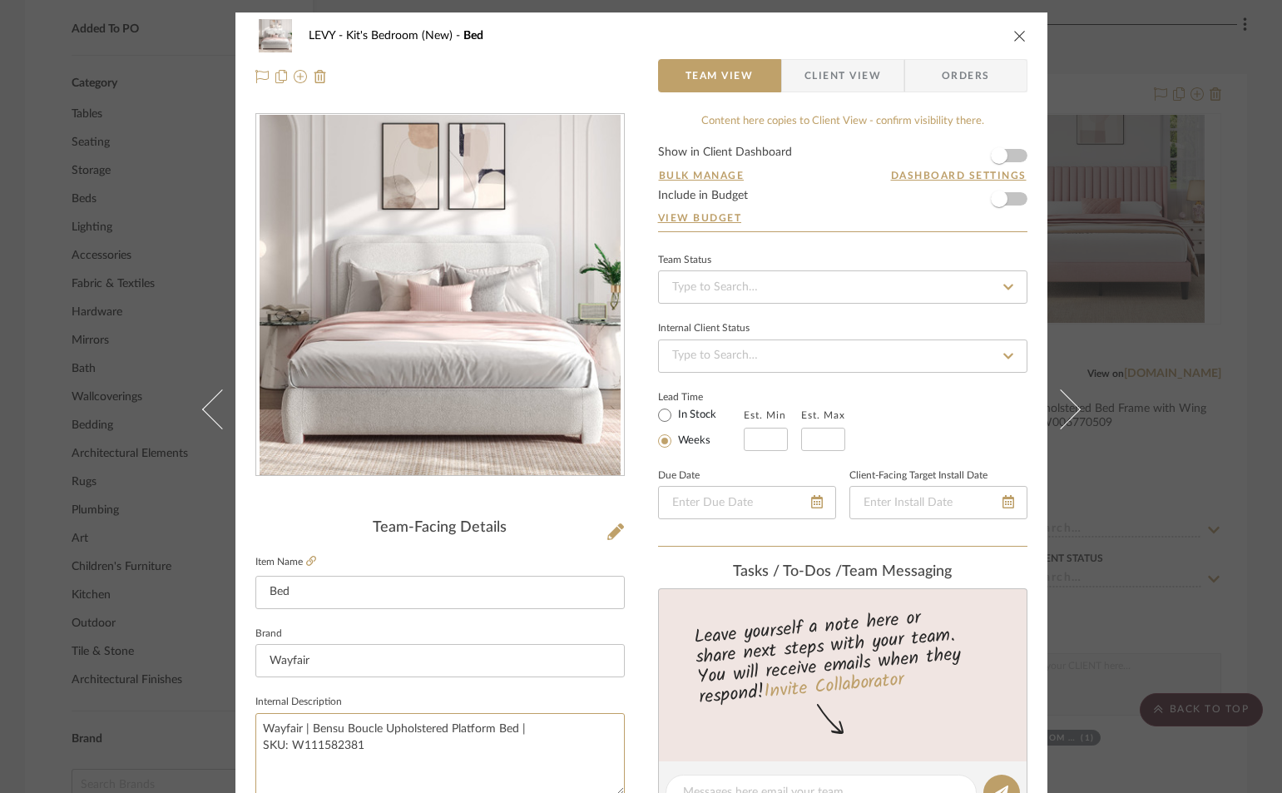
type textarea "Wayfair | Bensu Boucle Upholstered Platform Bed | SKU: W111582381"
click at [1019, 33] on icon "close" at bounding box center [1019, 35] width 13 height 13
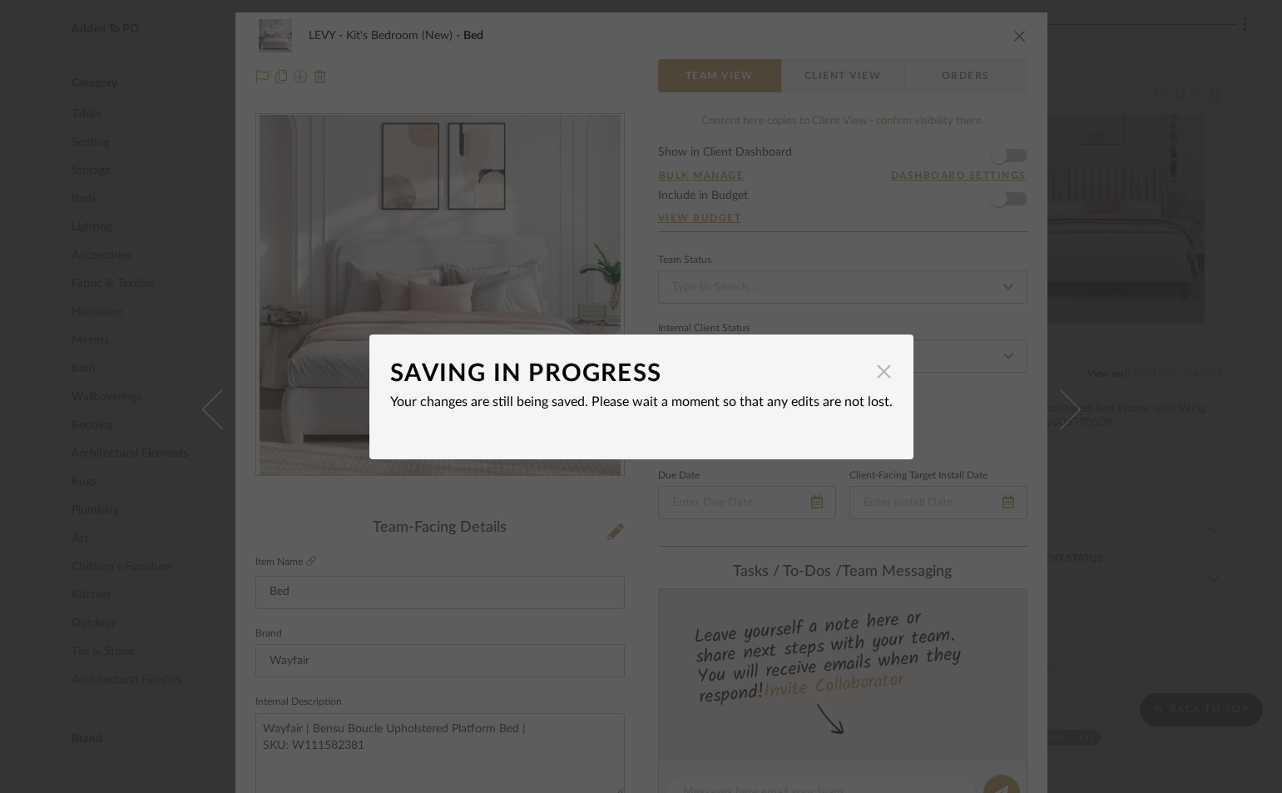
click at [884, 372] on span "button" at bounding box center [884, 371] width 33 height 33
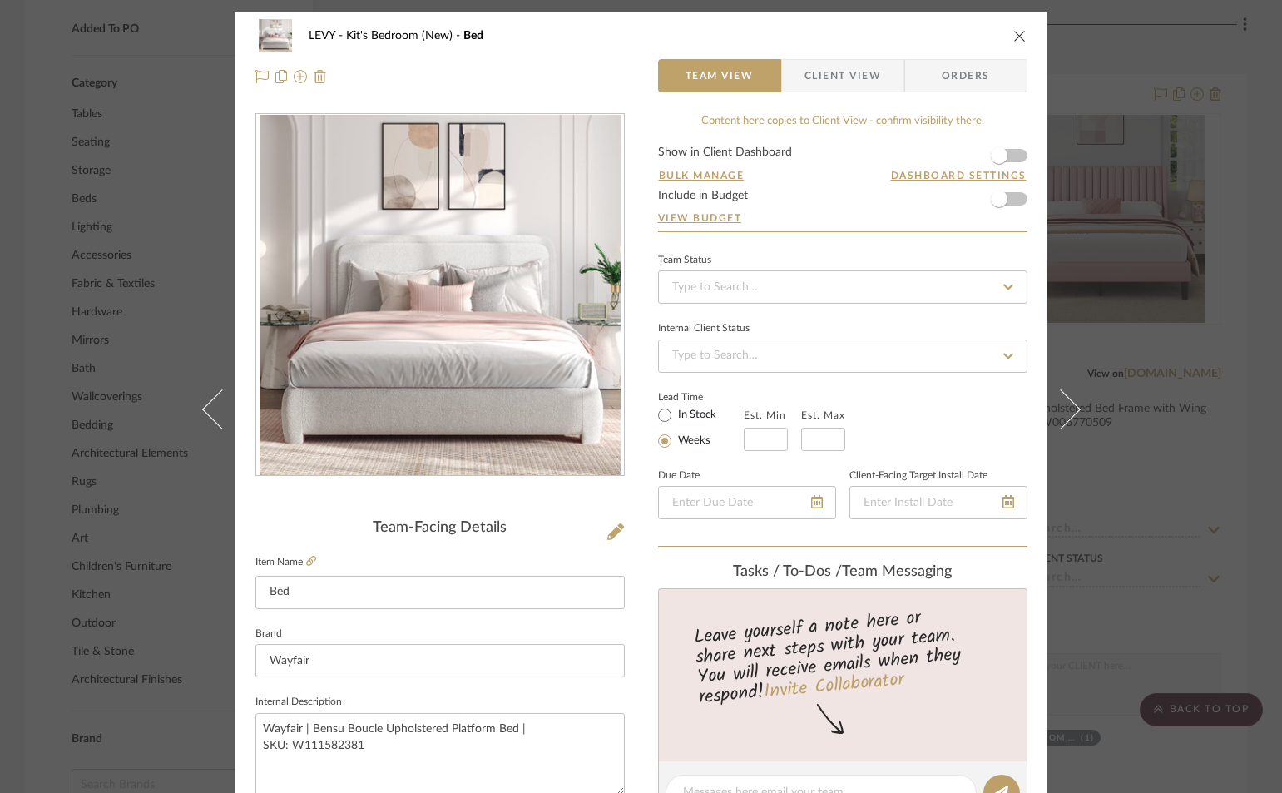
click at [1013, 32] on icon "close" at bounding box center [1019, 35] width 13 height 13
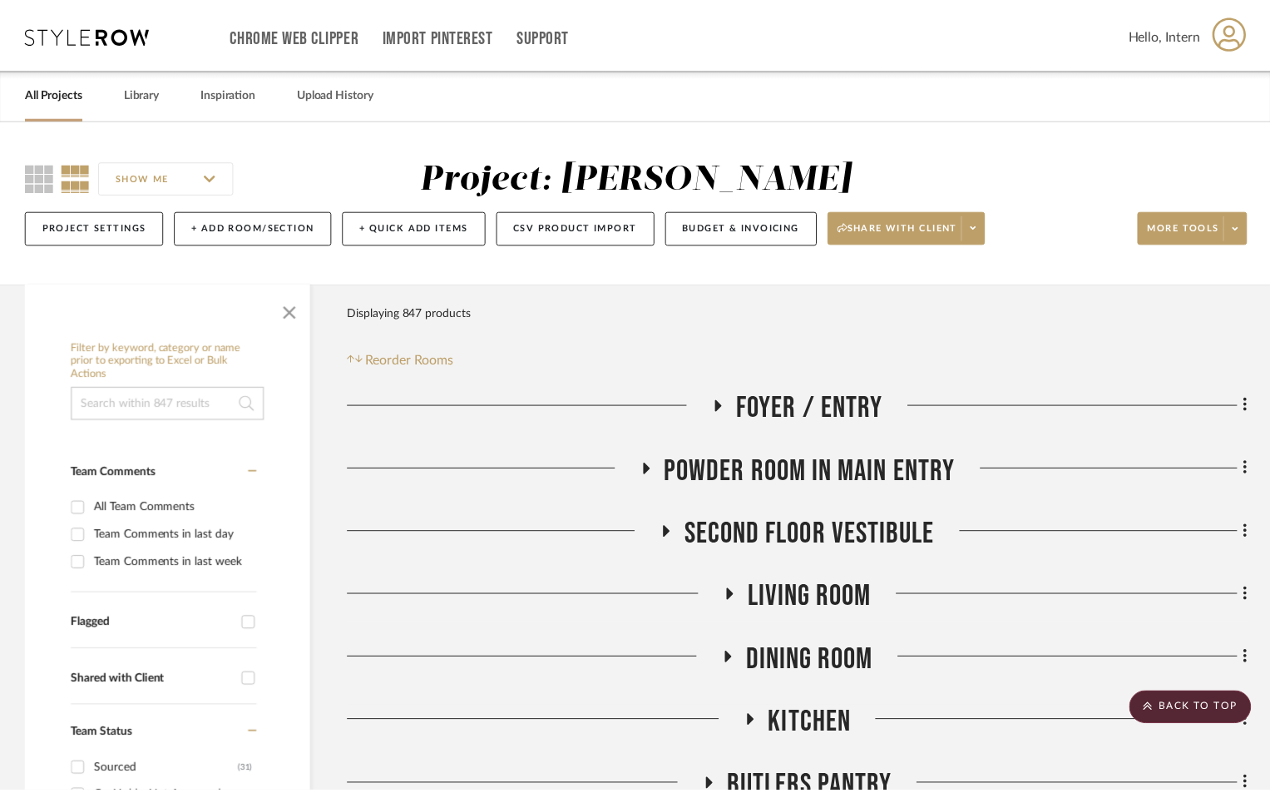
scroll to position [1331, 0]
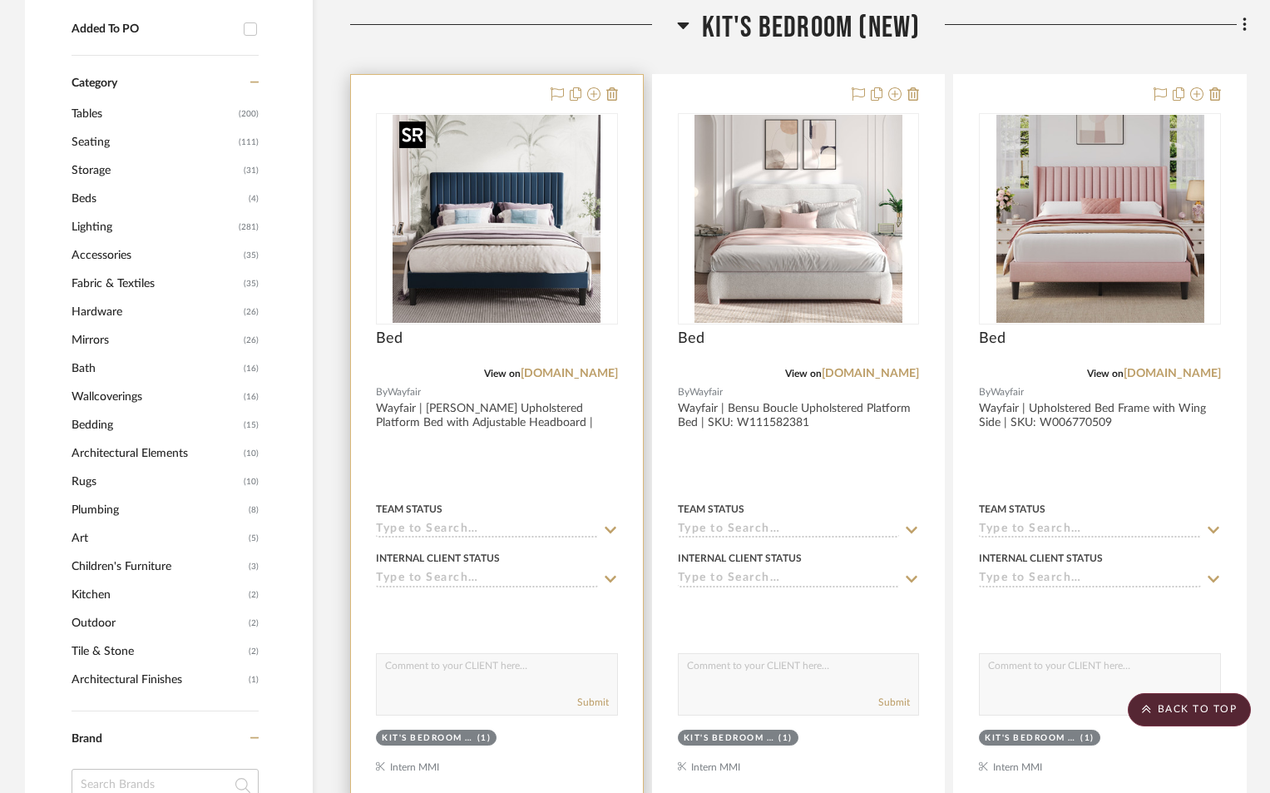
click at [487, 251] on img "0" at bounding box center [497, 219] width 208 height 208
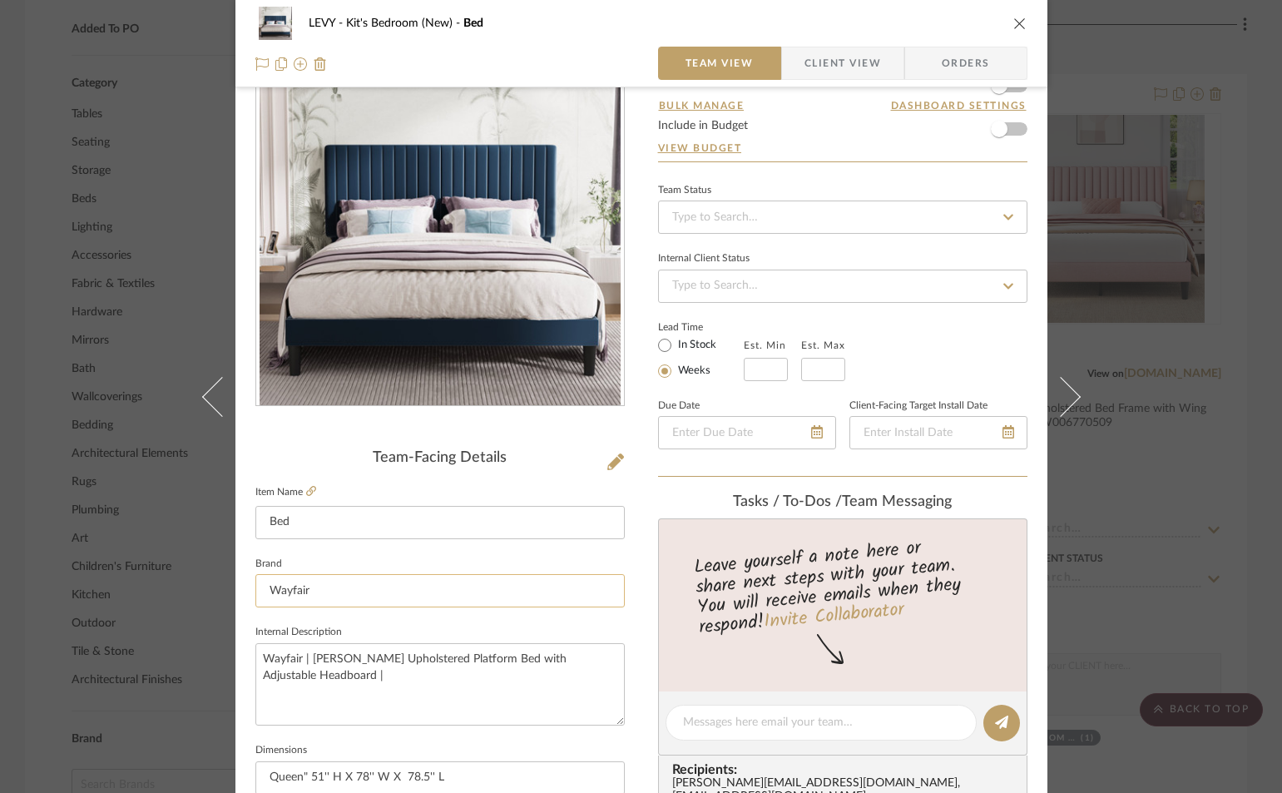
scroll to position [166, 0]
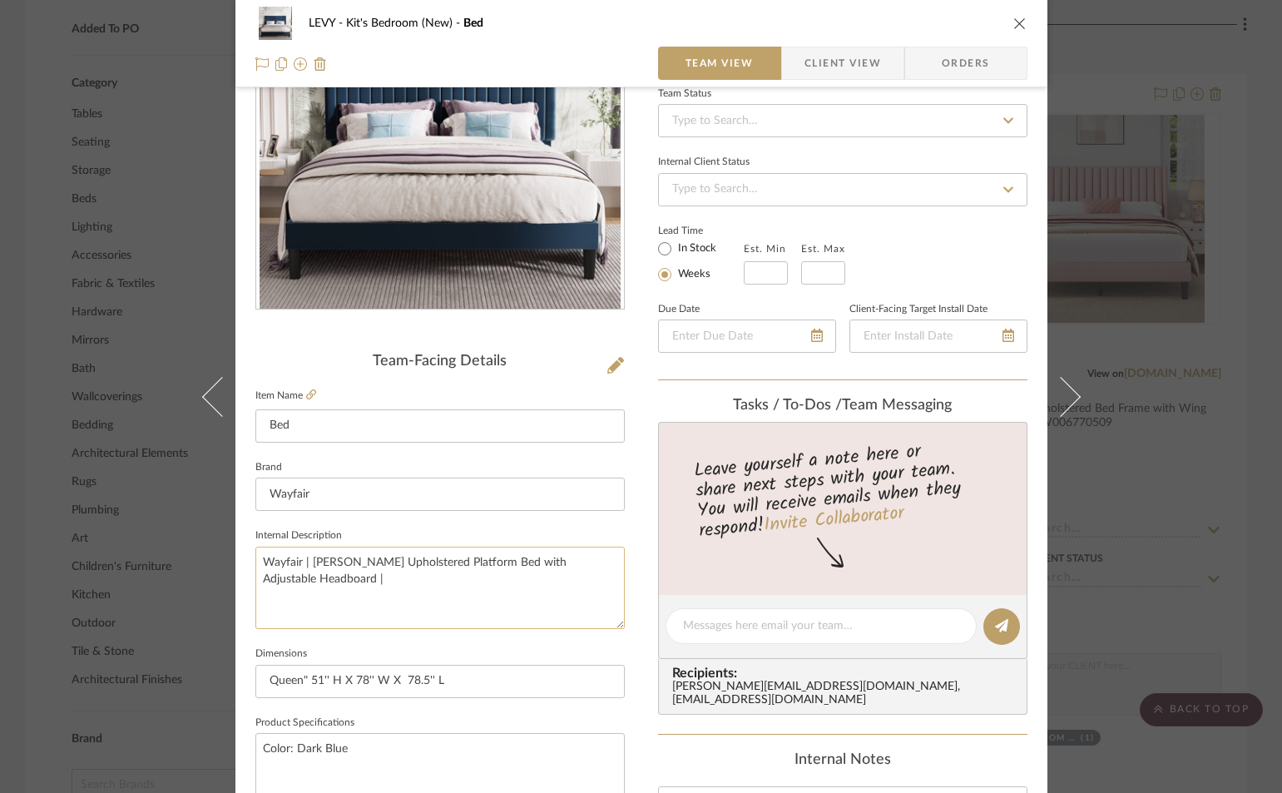
click at [375, 581] on textarea "Wayfair | Dunphy Upholstered Platform Bed with Adjustable Headboard |" at bounding box center [439, 588] width 369 height 82
paste textarea "SKU: W100143383"
type textarea "Wayfair | [PERSON_NAME] Upholstered Platform Bed with Adjustable Headboard | SK…"
click at [610, 532] on fieldset "Internal Description Wayfair | Dunphy Upholstered Platform Bed with Adjustable …" at bounding box center [439, 576] width 369 height 105
click at [1013, 17] on icon "close" at bounding box center [1019, 23] width 13 height 13
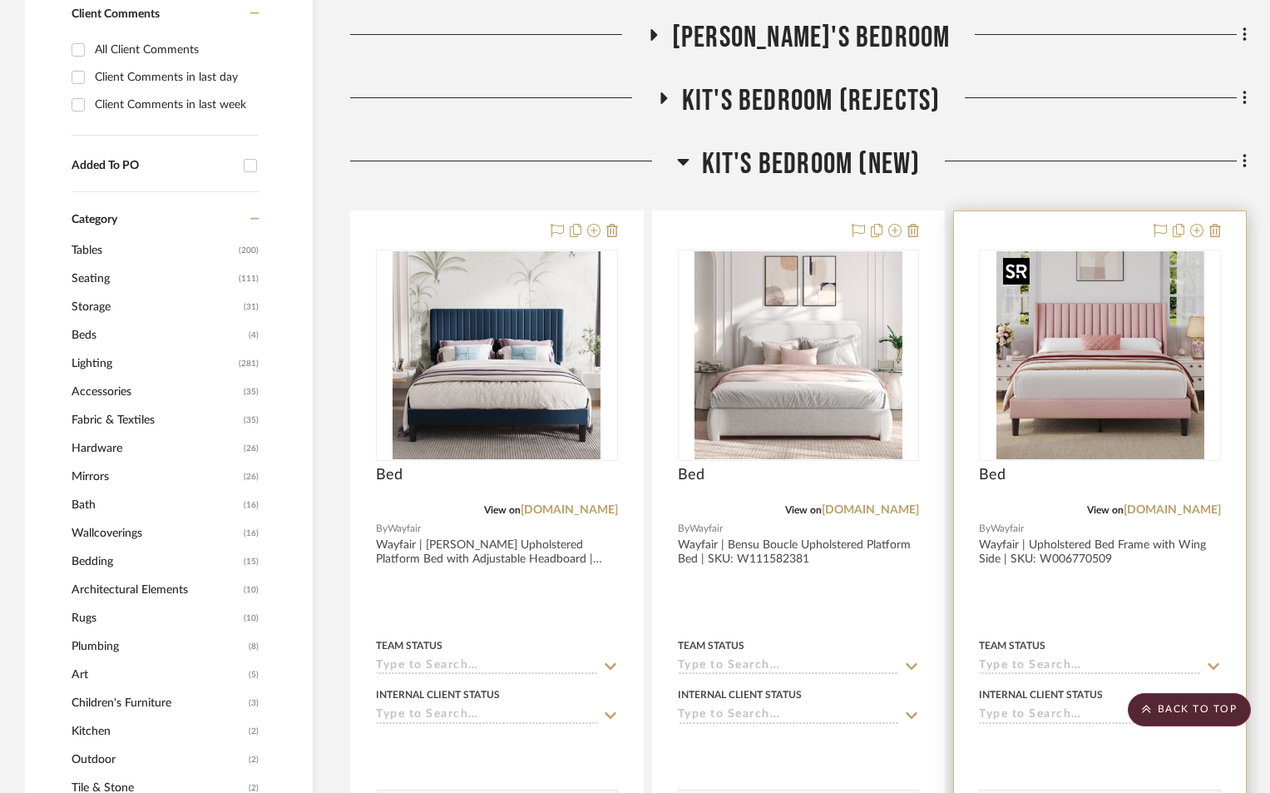
scroll to position [1248, 0]
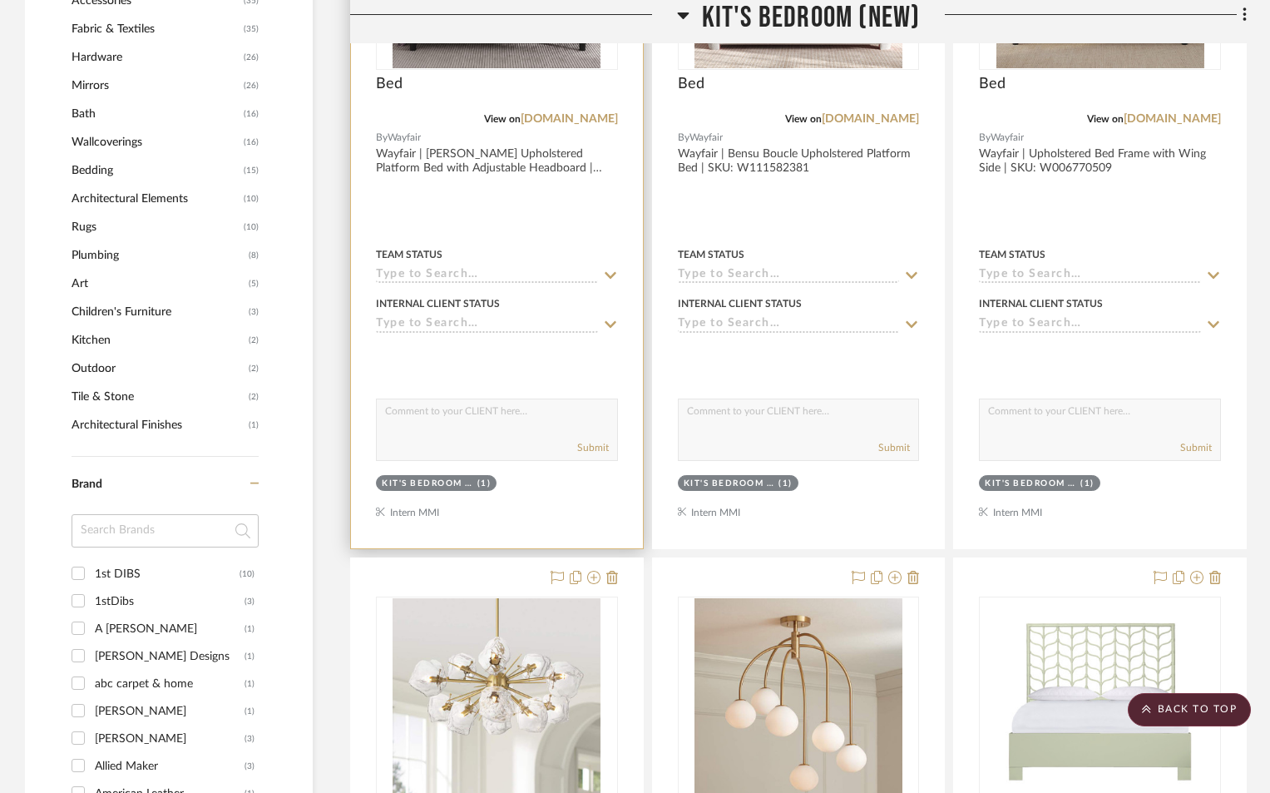
scroll to position [1497, 0]
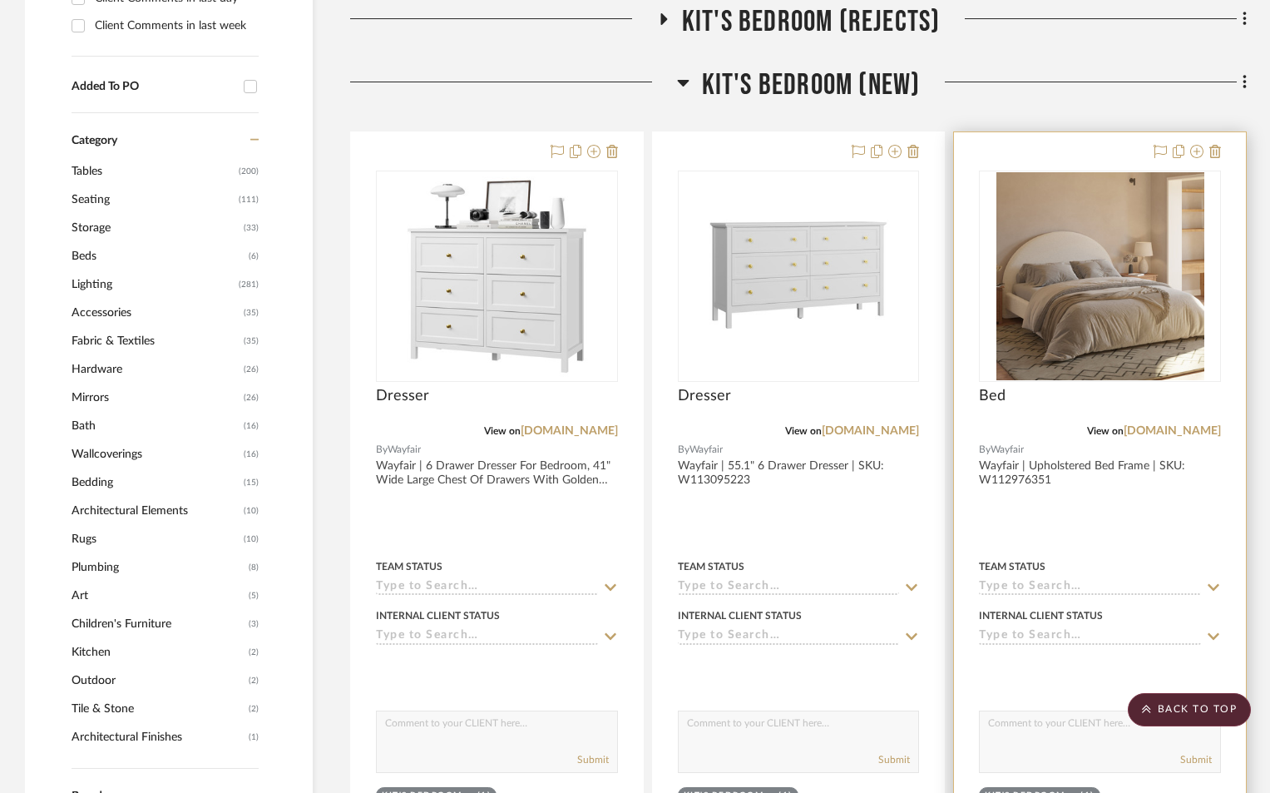
scroll to position [1248, 0]
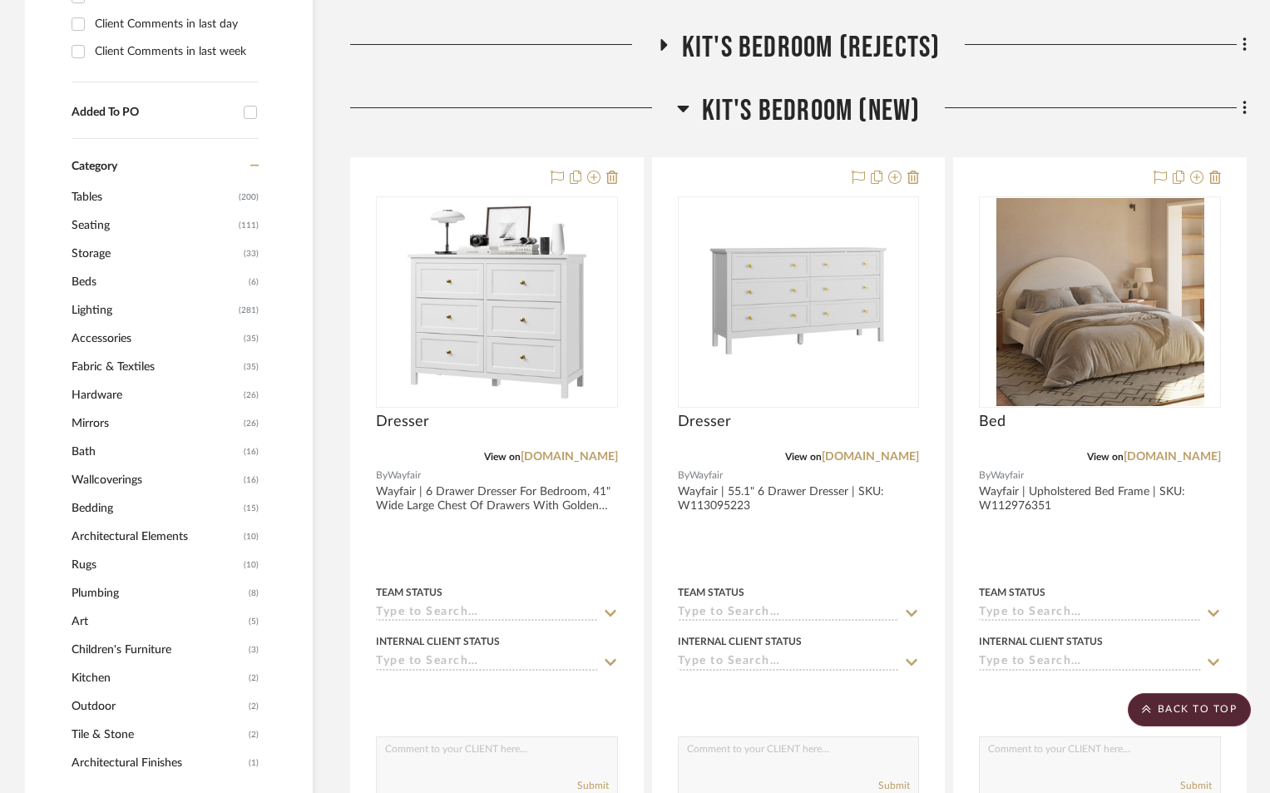
click at [681, 101] on icon at bounding box center [683, 108] width 12 height 20
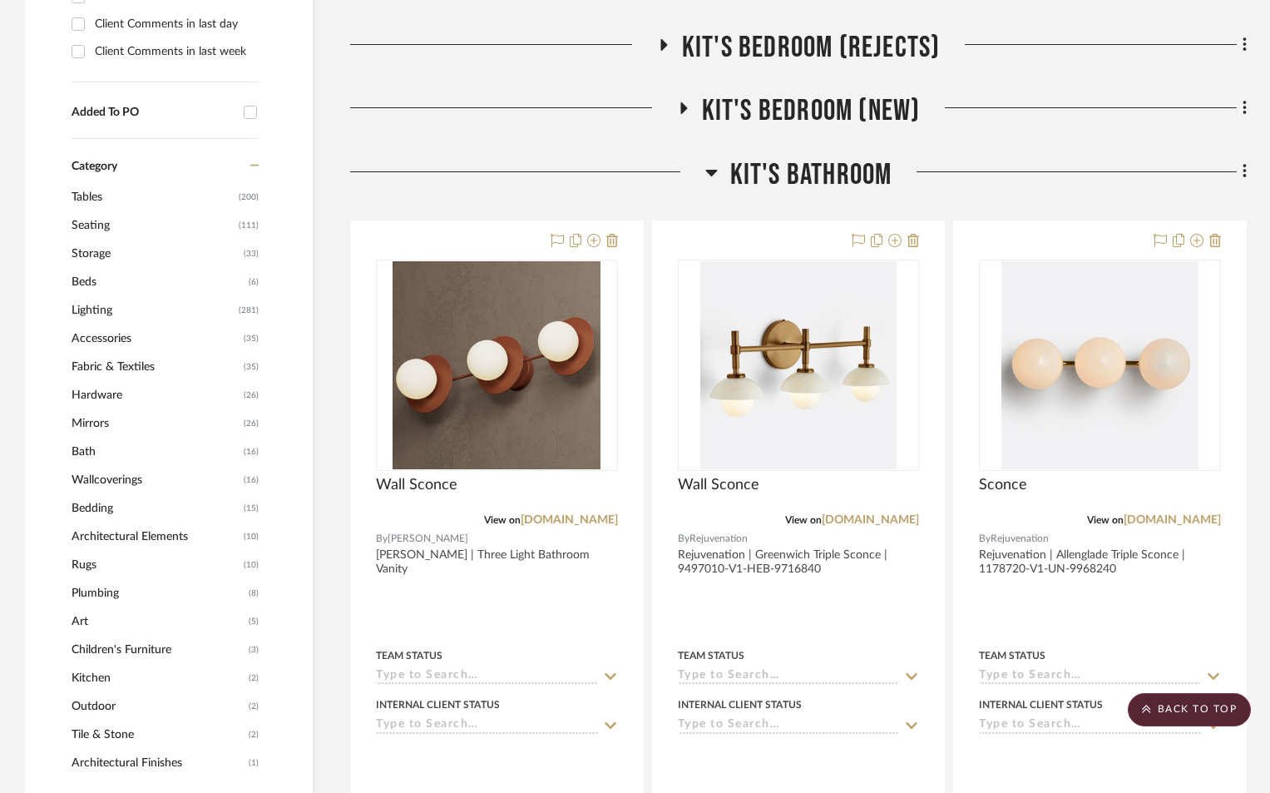
click at [681, 101] on h3 "Kit's Bedroom (New)" at bounding box center [799, 111] width 244 height 36
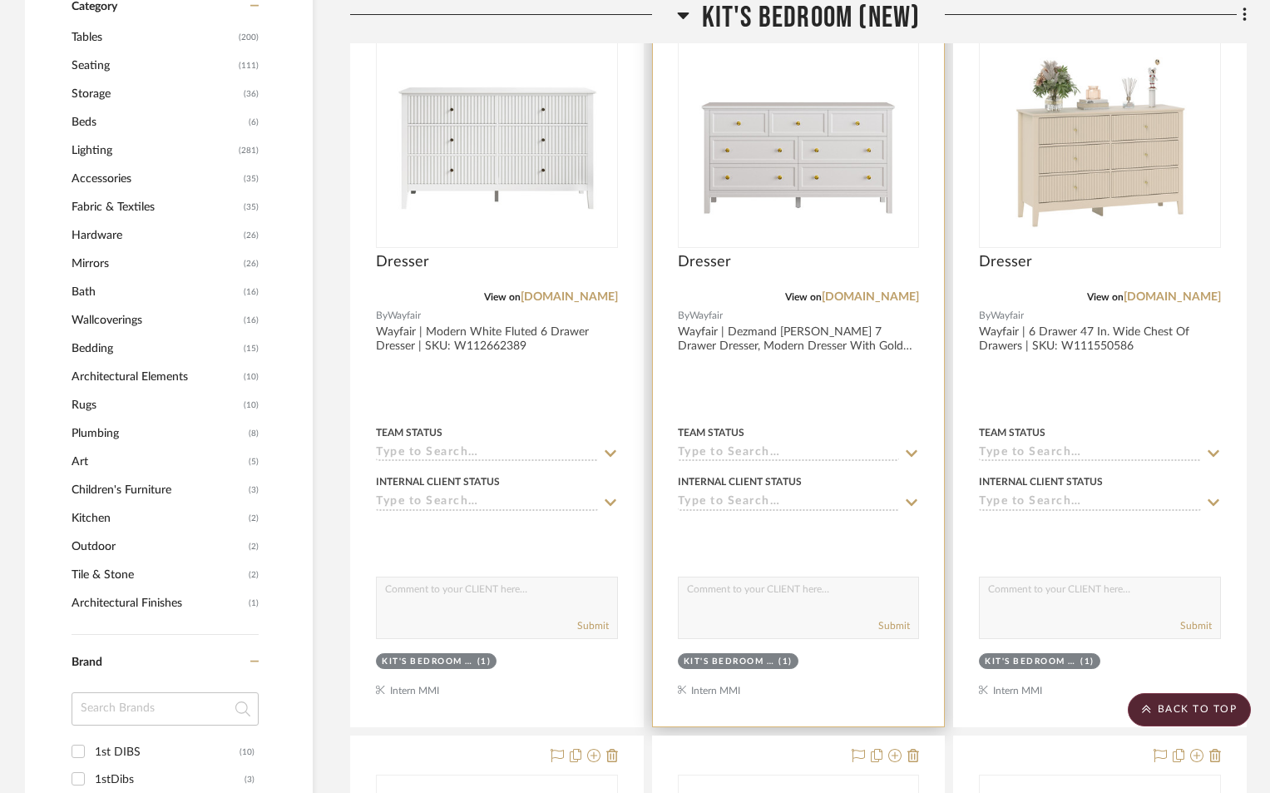
scroll to position [1414, 0]
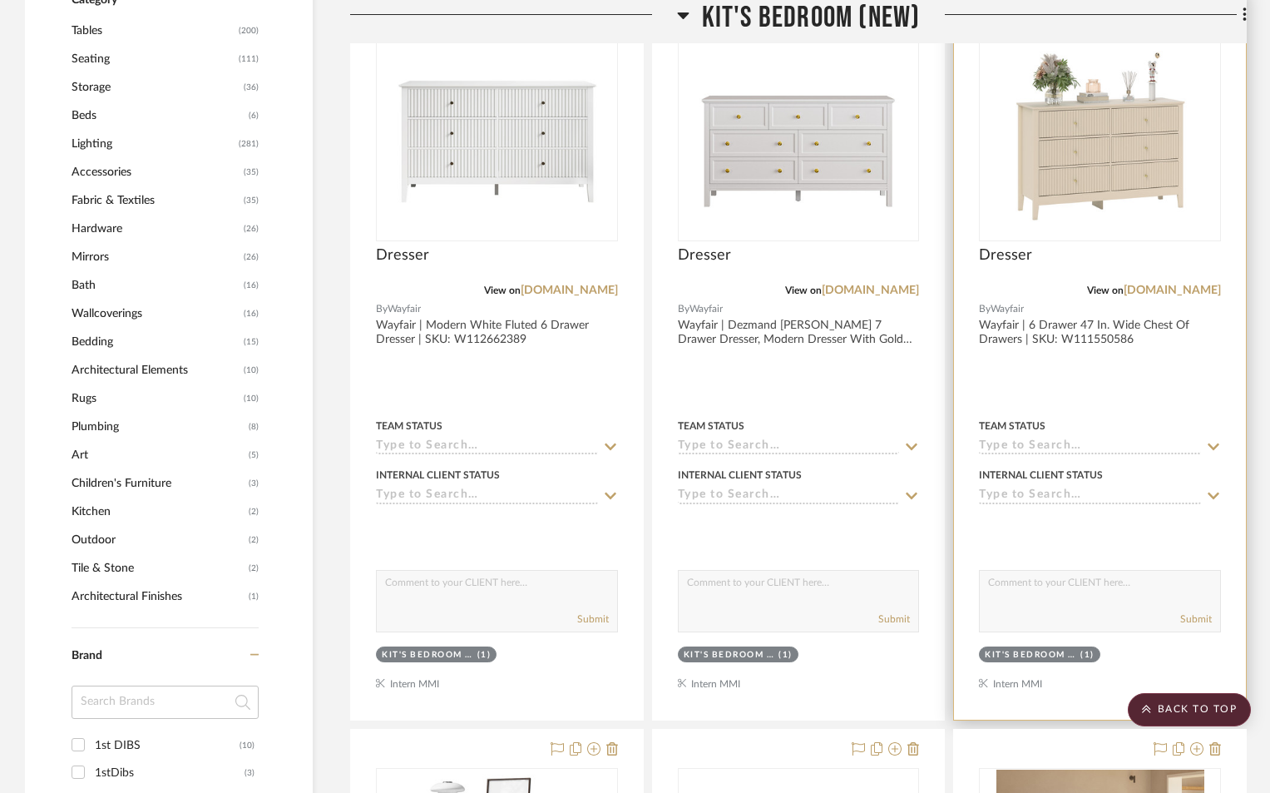
click at [1038, 283] on div "View on [DOMAIN_NAME]" at bounding box center [1100, 290] width 242 height 15
click at [0, 0] on img at bounding box center [0, 0] width 0 height 0
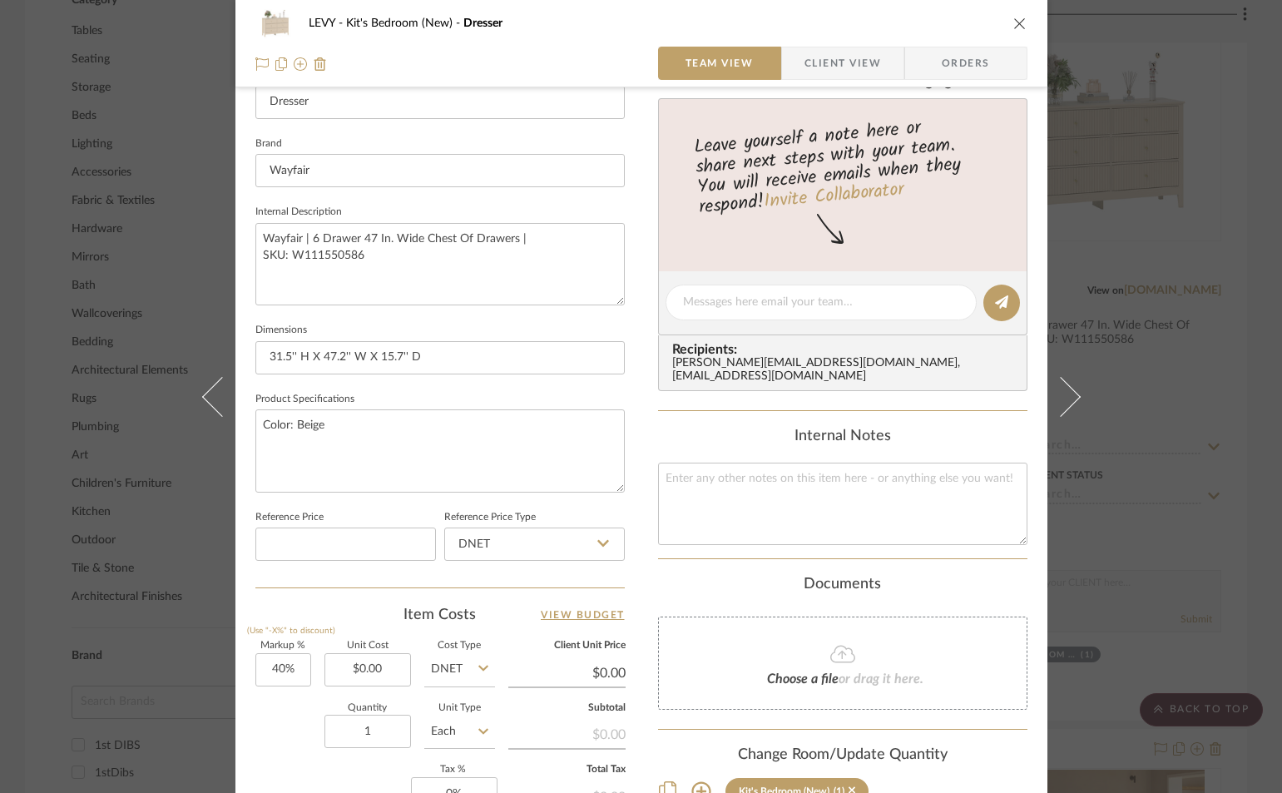
scroll to position [499, 0]
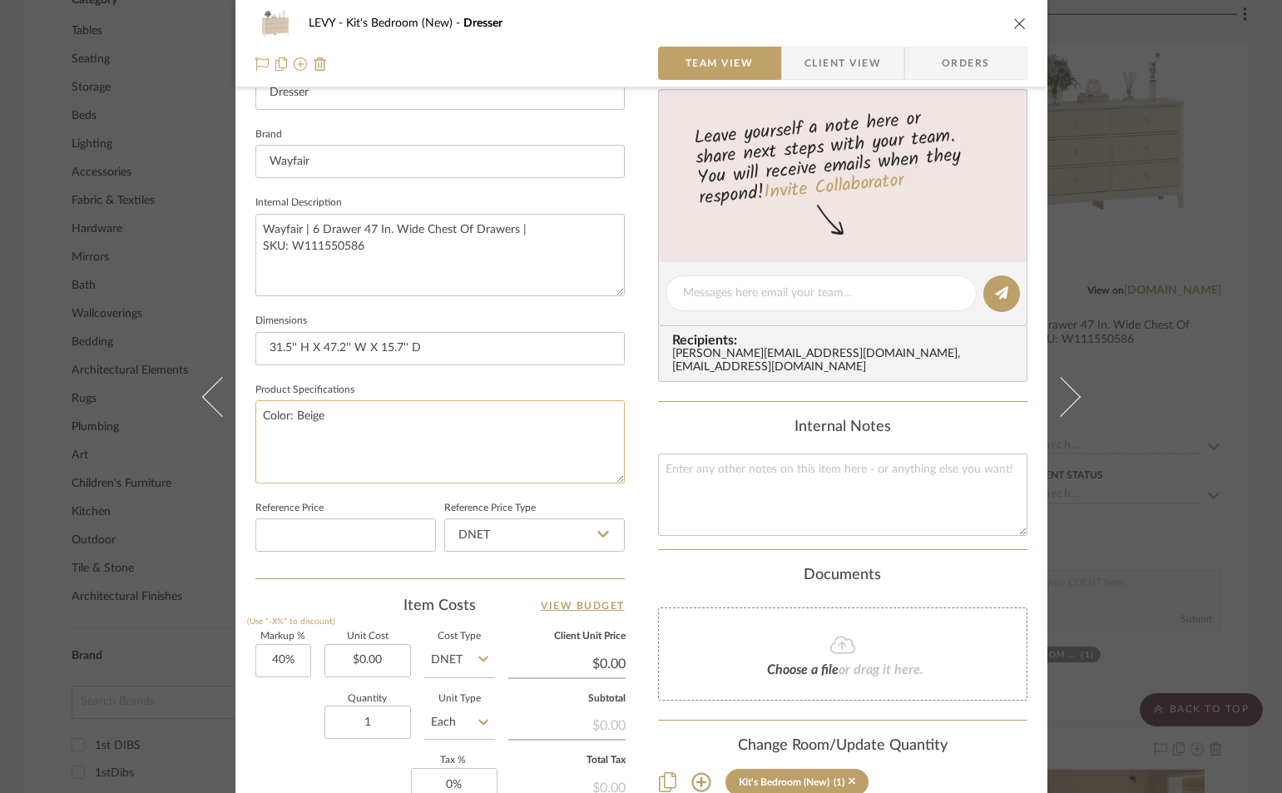
click at [365, 422] on textarea "Color: Beige" at bounding box center [439, 441] width 369 height 82
type textarea "Color: Beige Handle Color: Gold"
click at [586, 384] on fieldset "Product Specifications Color: Beige Handle Color: Gold" at bounding box center [439, 431] width 369 height 105
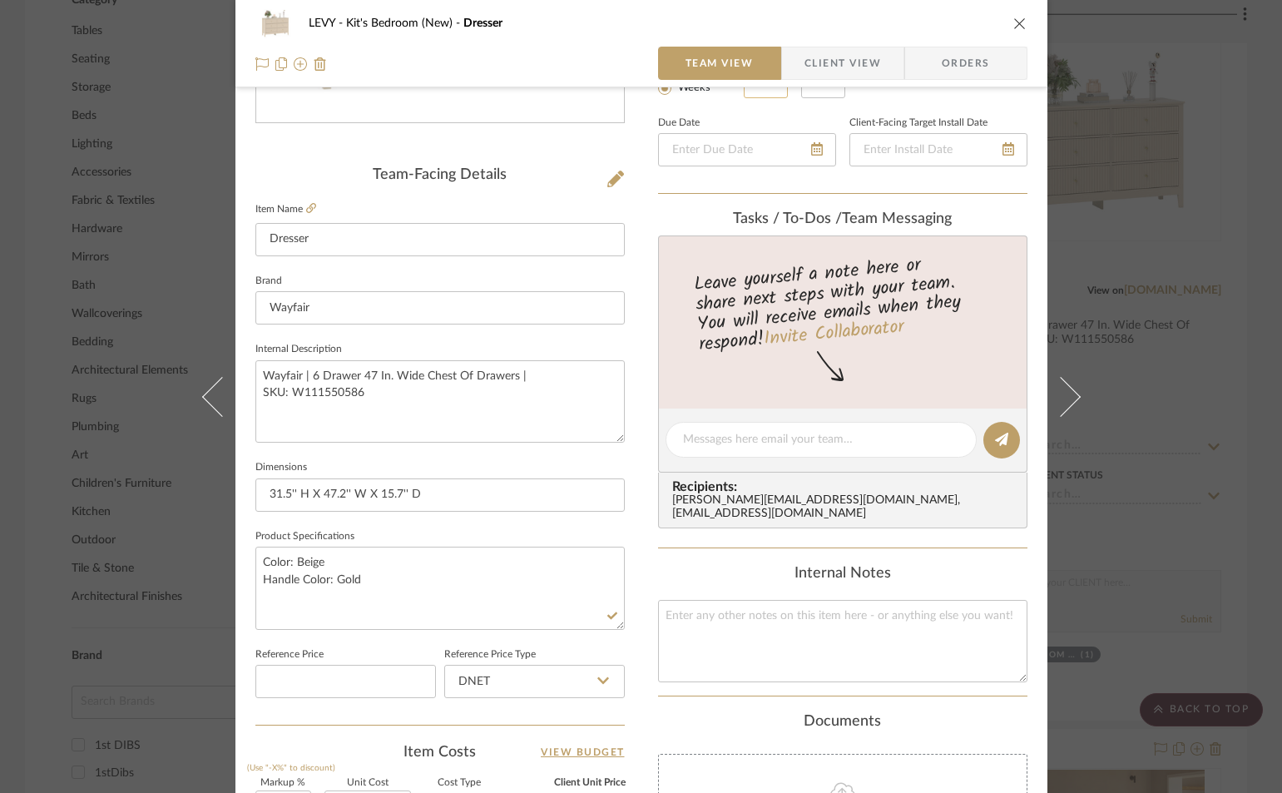
scroll to position [0, 0]
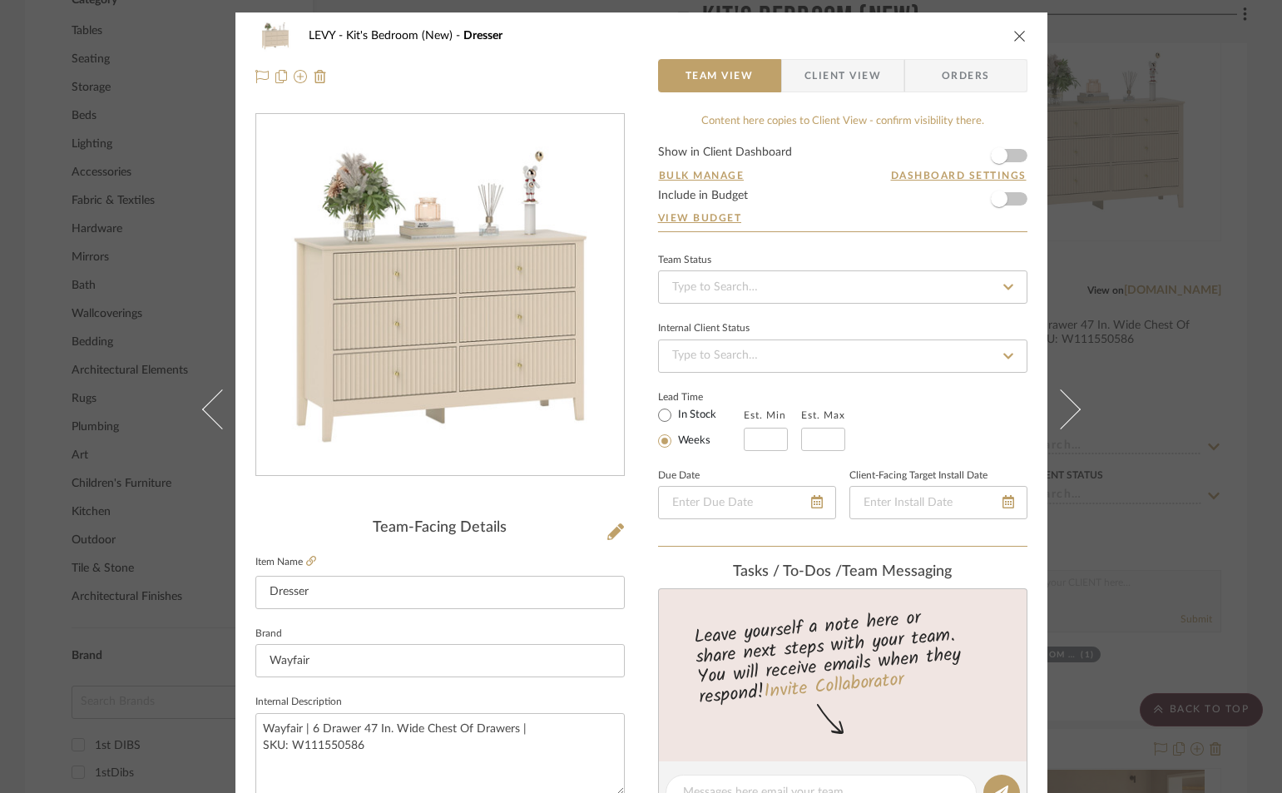
click at [1018, 40] on icon "close" at bounding box center [1019, 35] width 13 height 13
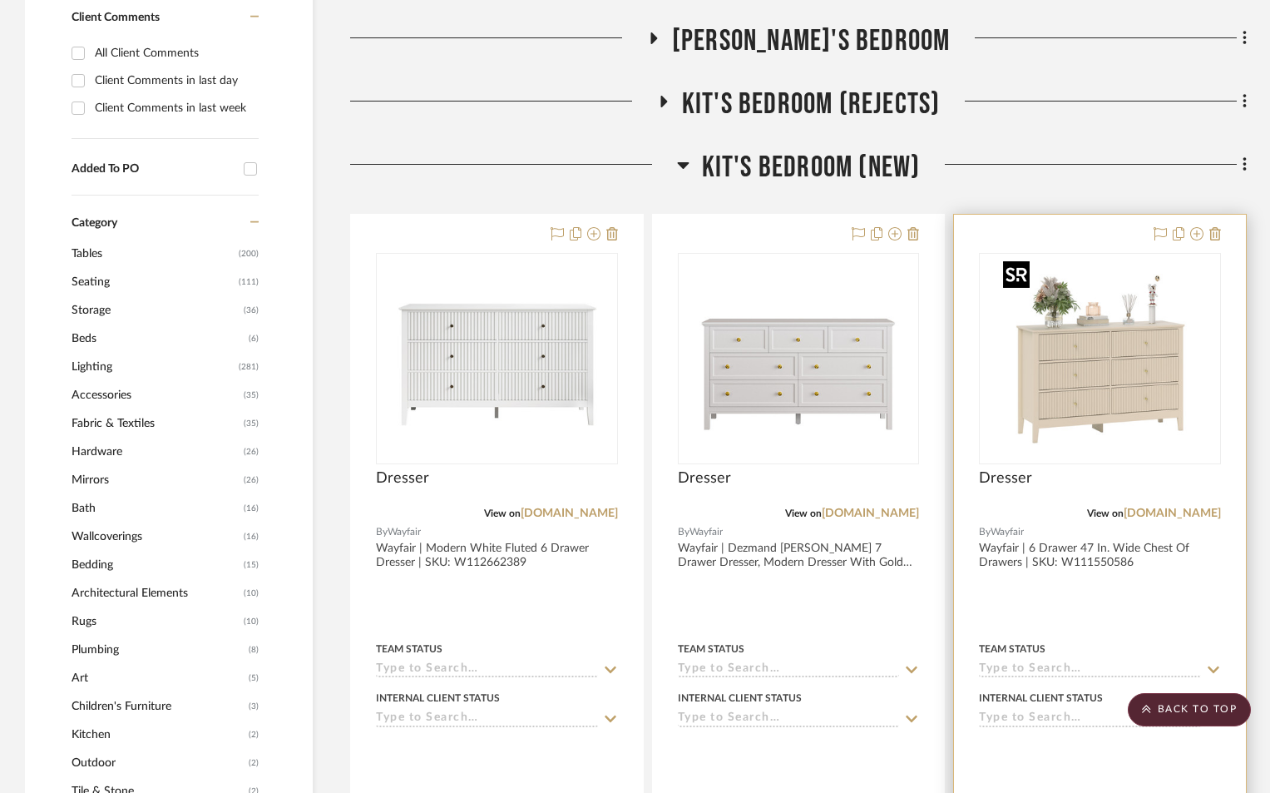
scroll to position [1165, 0]
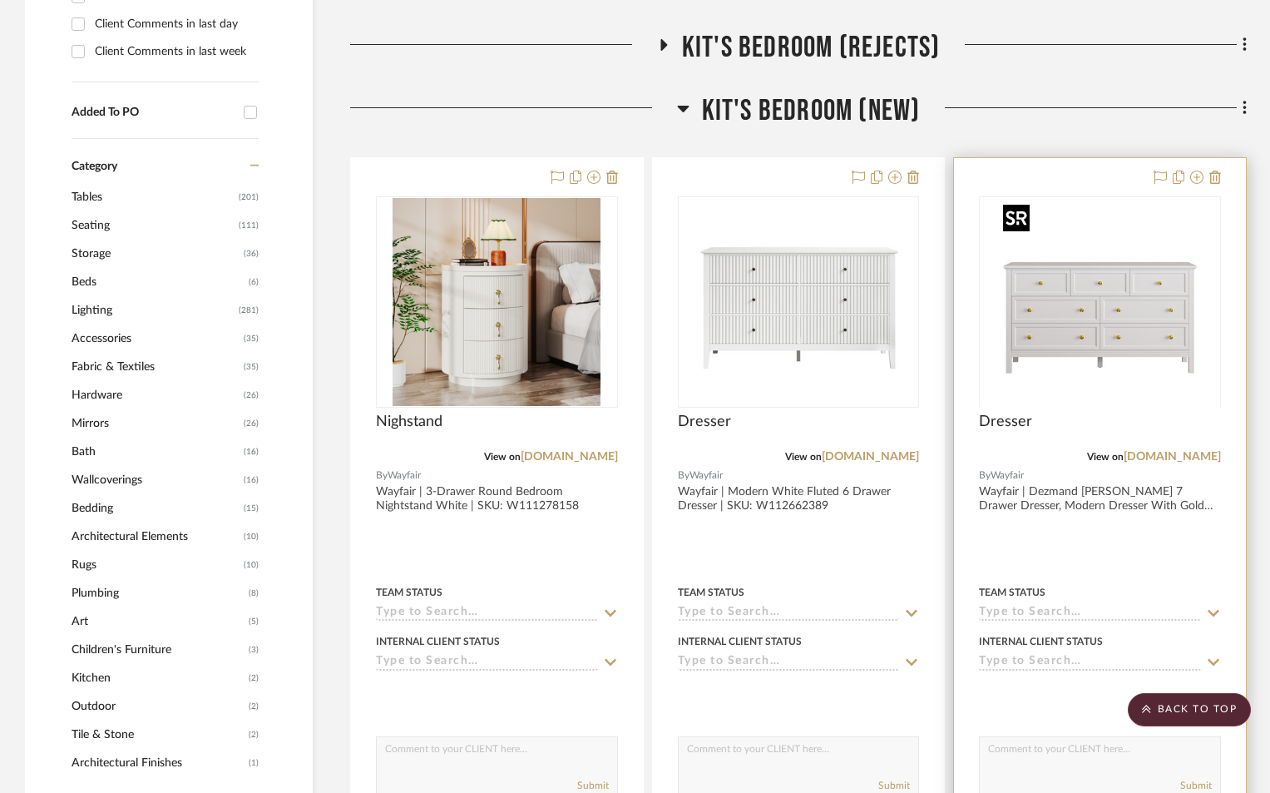
scroll to position [1331, 0]
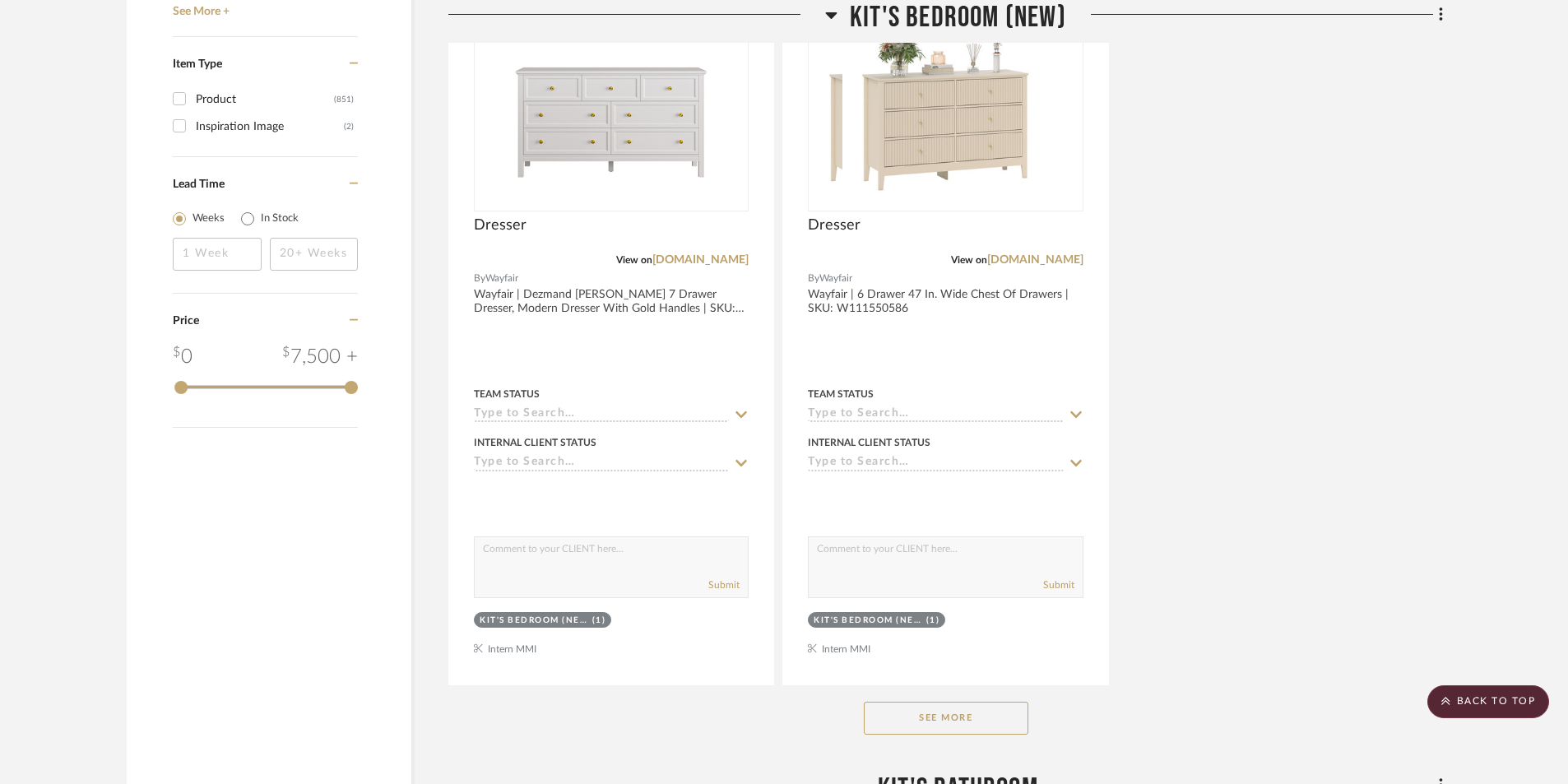
scroll to position [3043, 0]
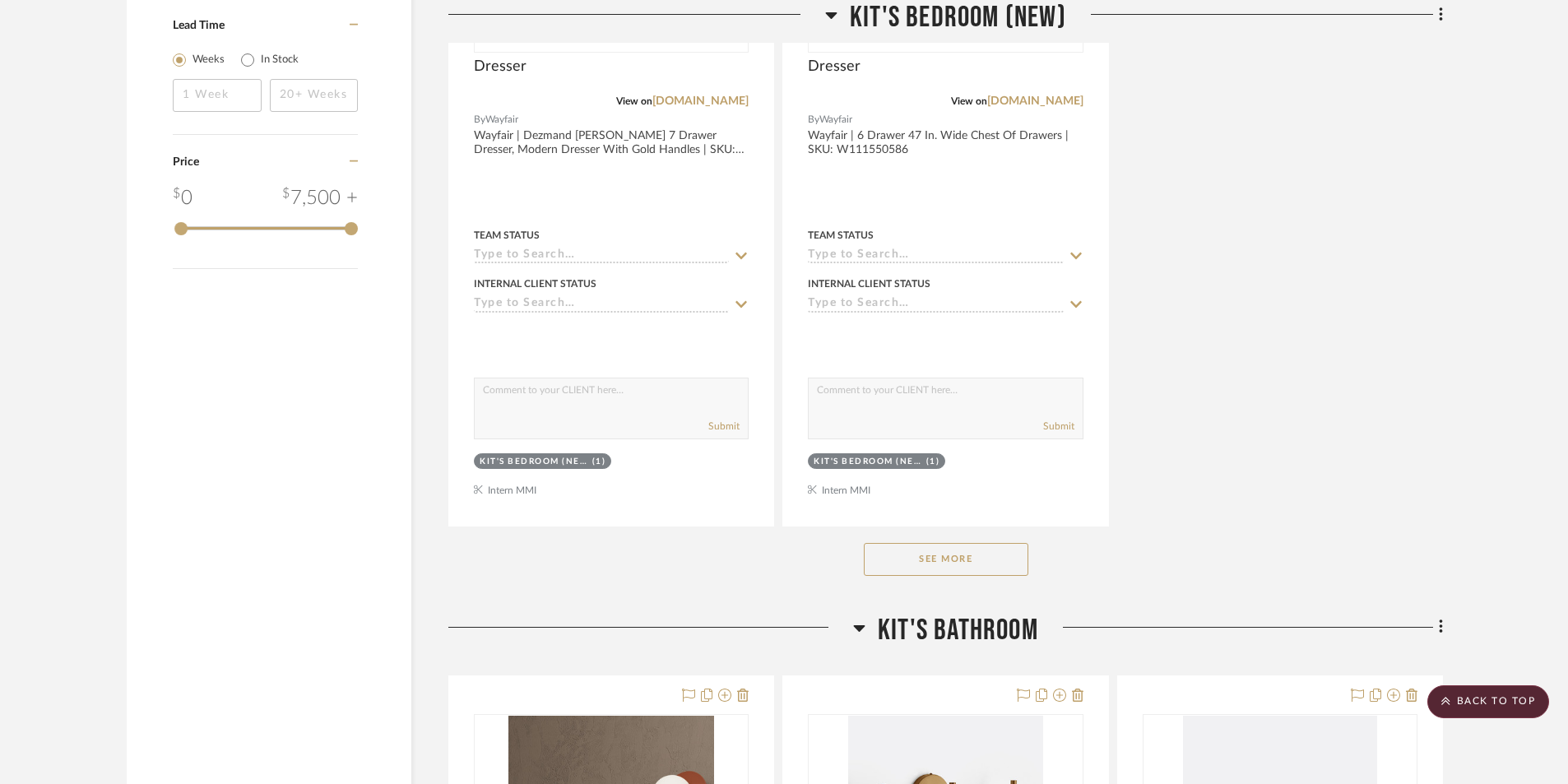
click at [930, 566] on button "See More" at bounding box center [946, 559] width 164 height 33
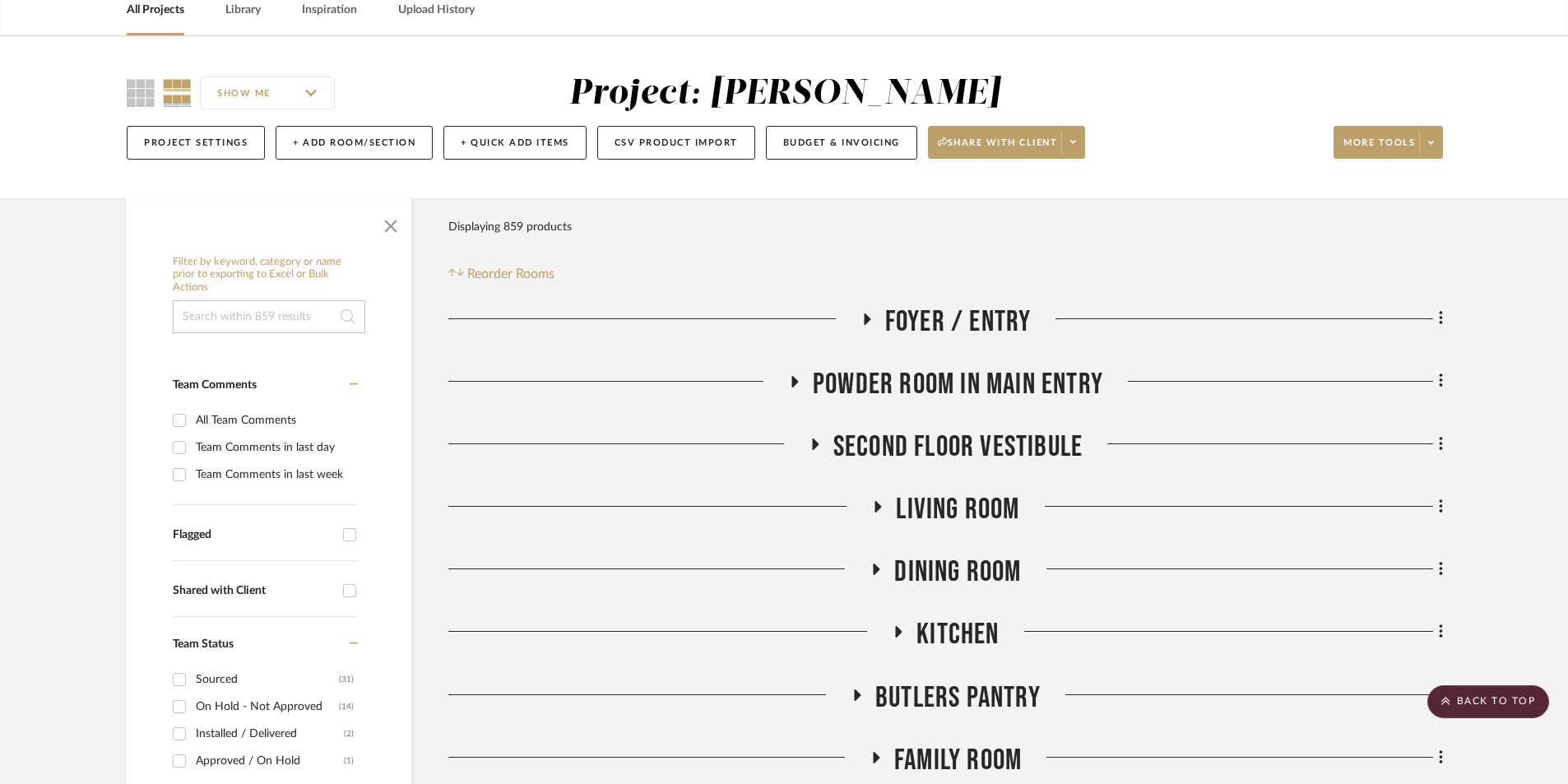
scroll to position [0, 0]
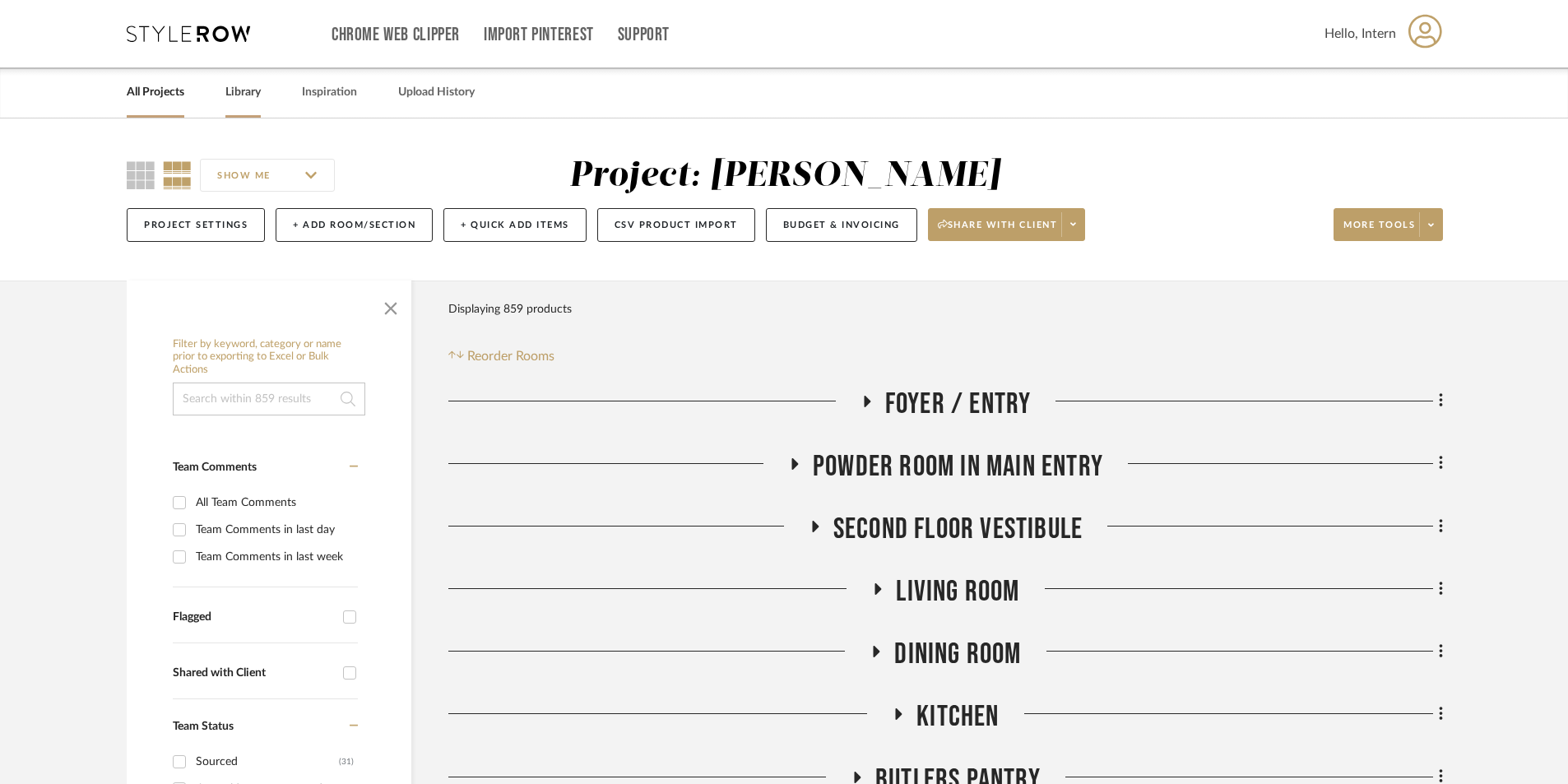
click at [248, 95] on link "Library" at bounding box center [243, 92] width 36 height 22
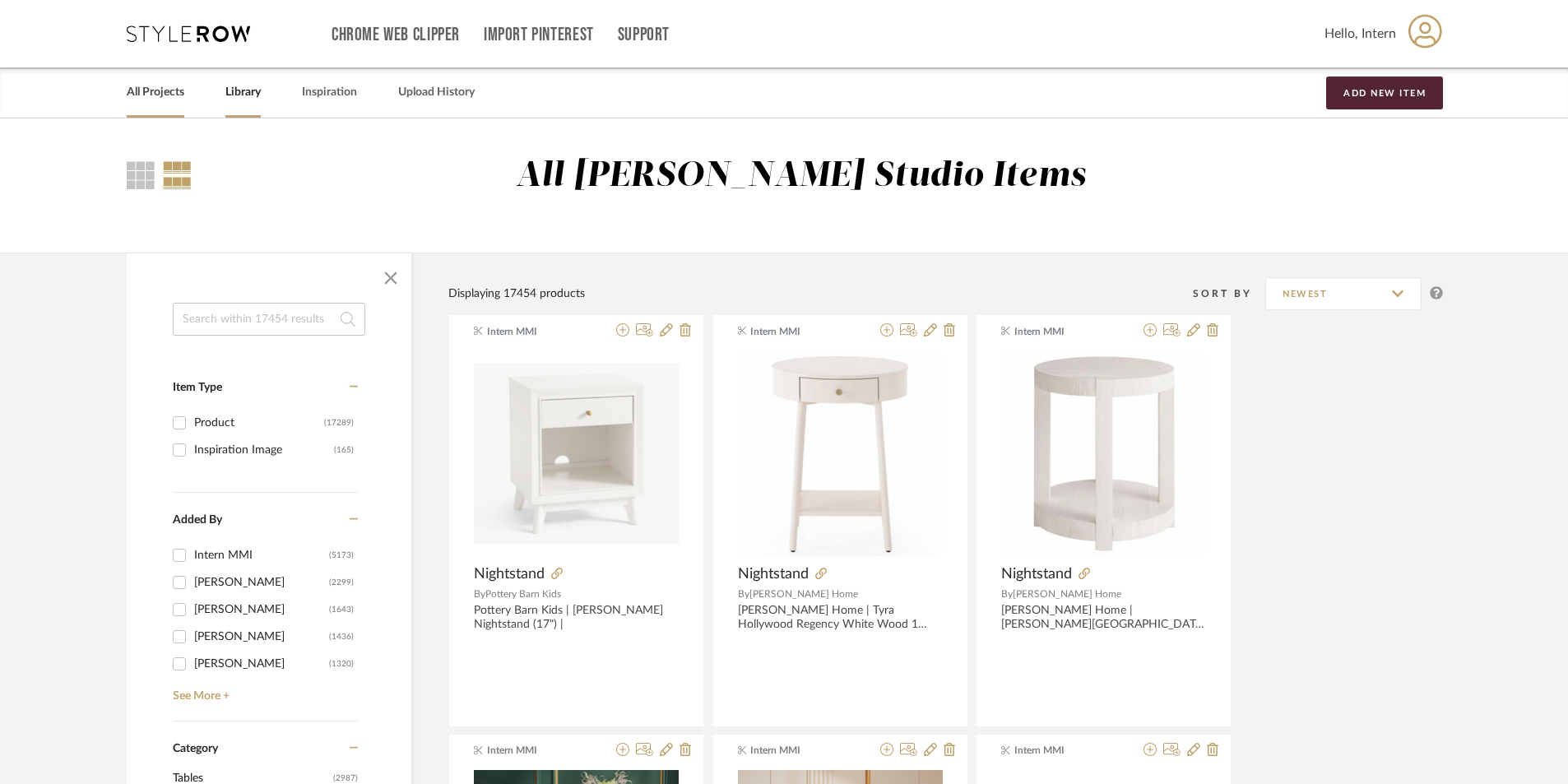
click at [160, 88] on link "All Projects" at bounding box center [155, 92] width 57 height 22
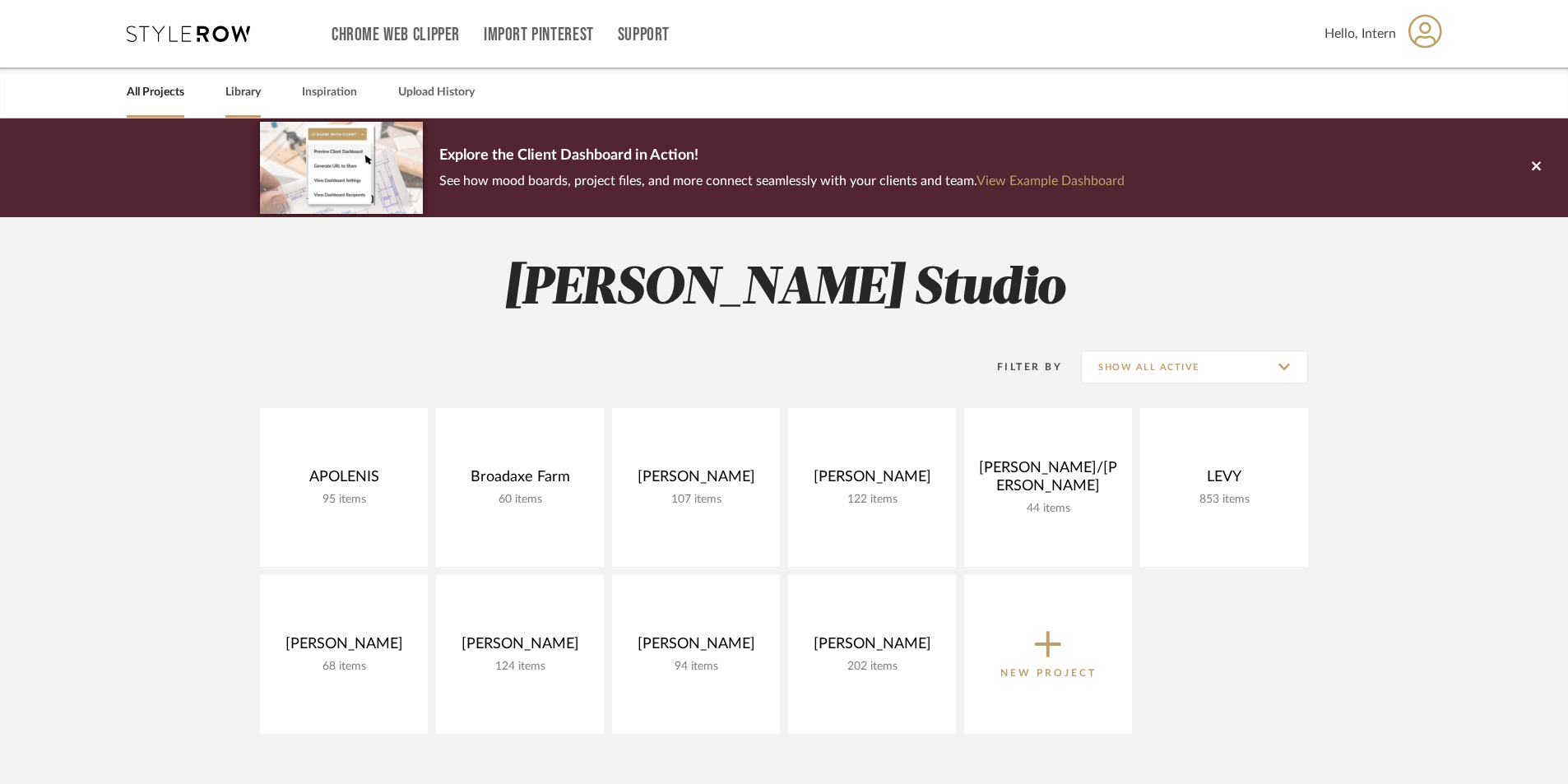
click at [242, 97] on link "Library" at bounding box center [243, 92] width 36 height 22
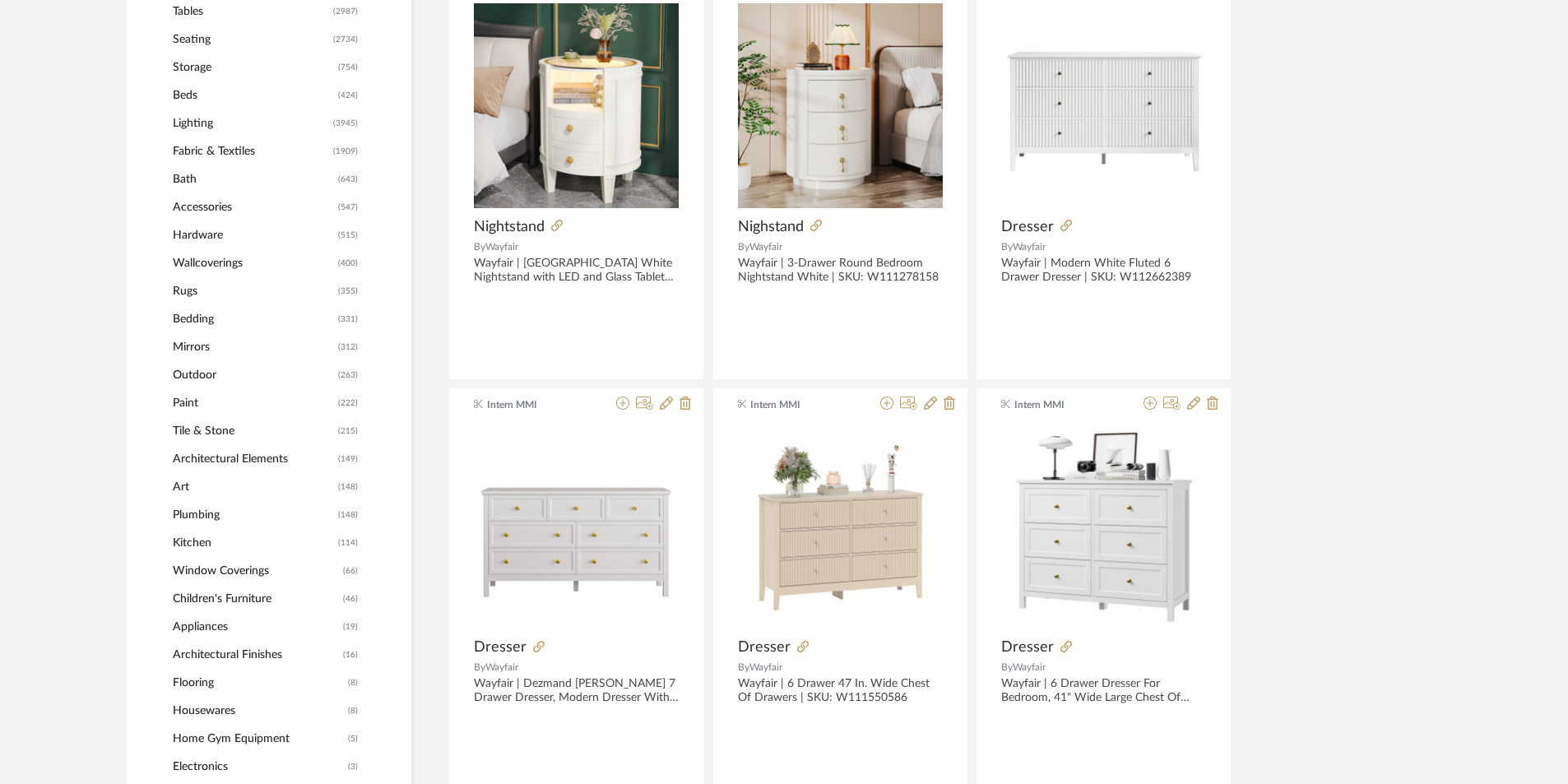
scroll to position [658, 0]
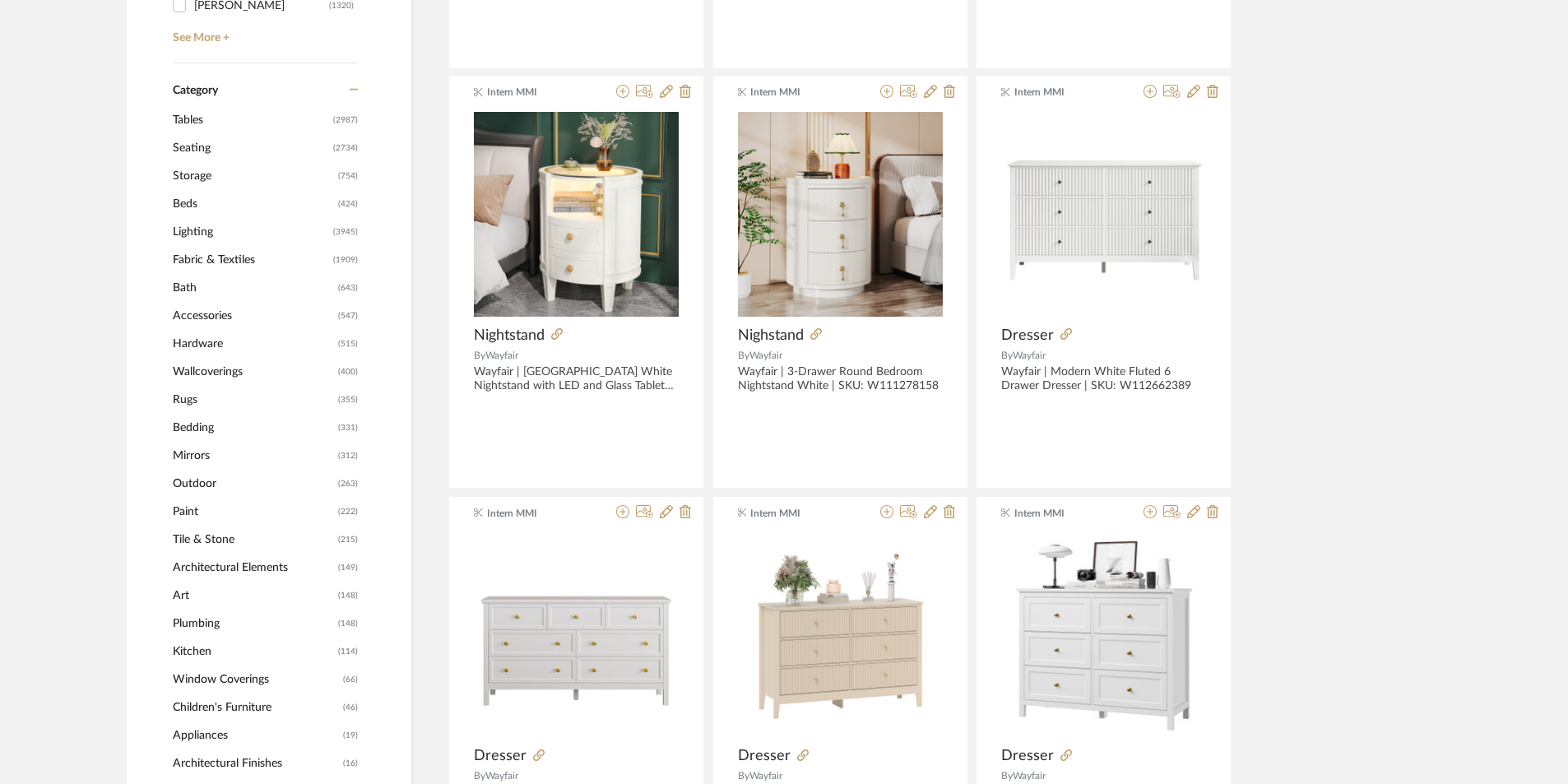
click at [189, 202] on span "Beds" at bounding box center [253, 204] width 161 height 28
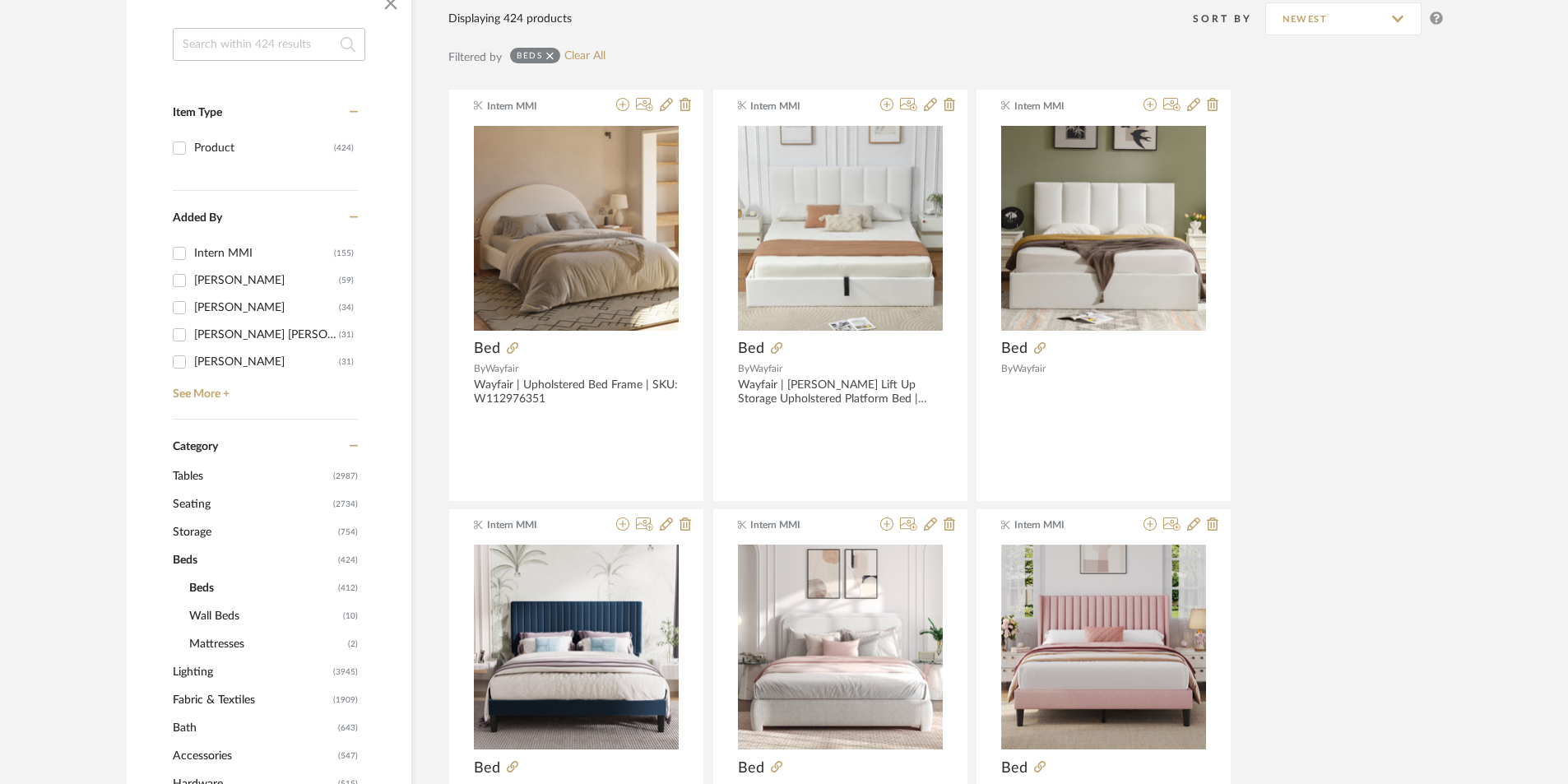
scroll to position [354, 0]
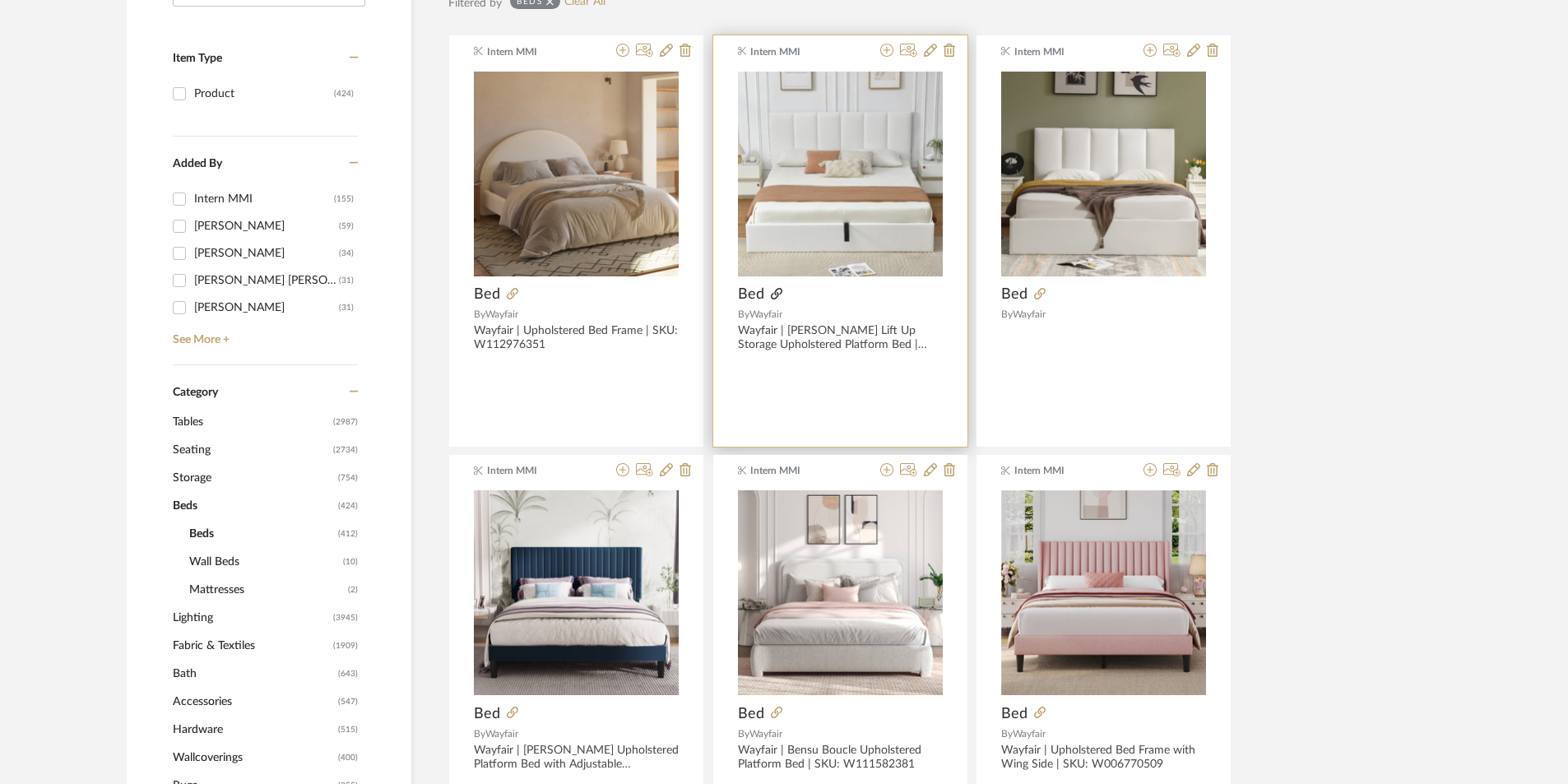
click at [776, 293] on icon at bounding box center [777, 294] width 12 height 12
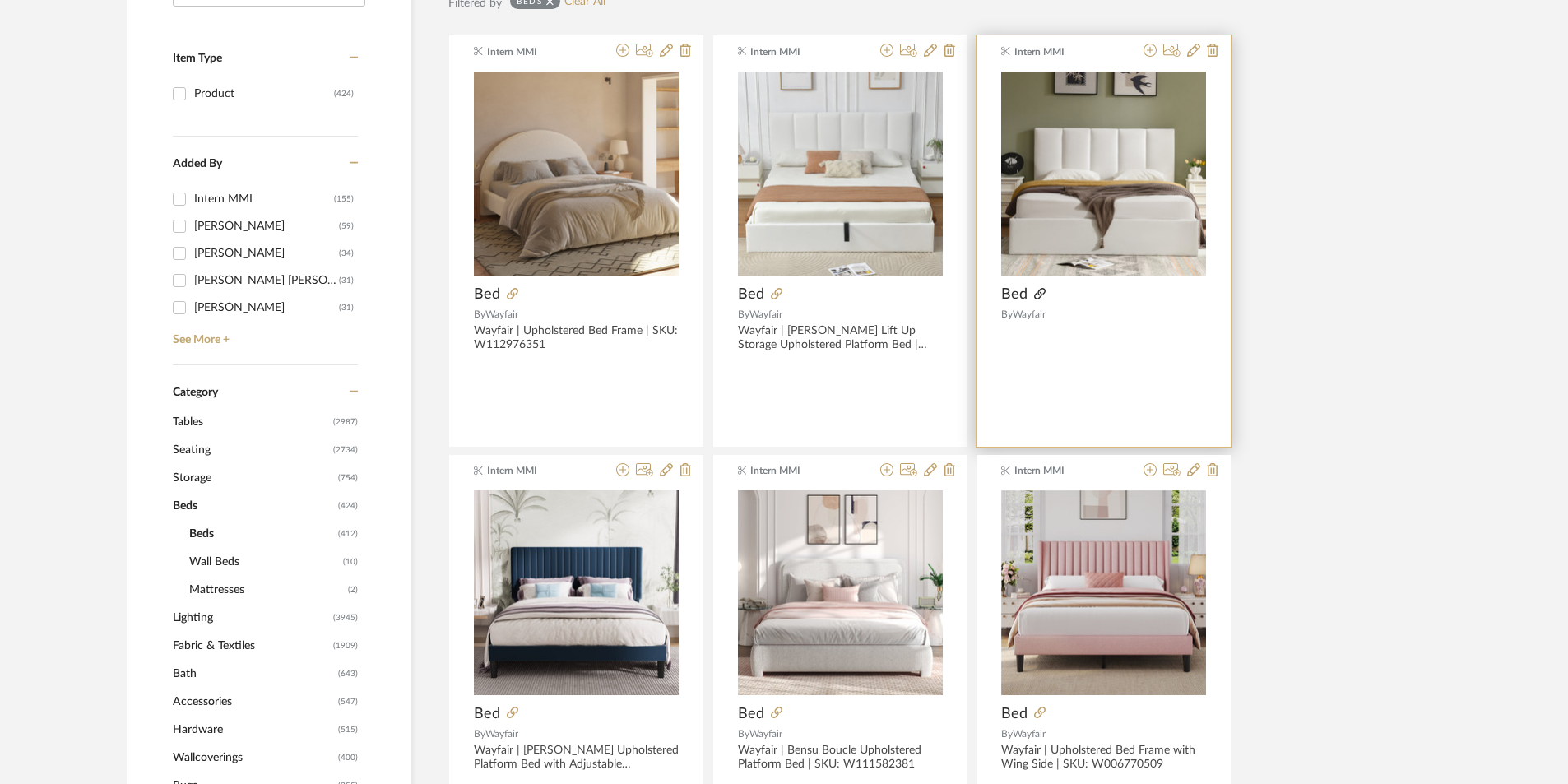
click at [1040, 292] on icon at bounding box center [1040, 294] width 12 height 12
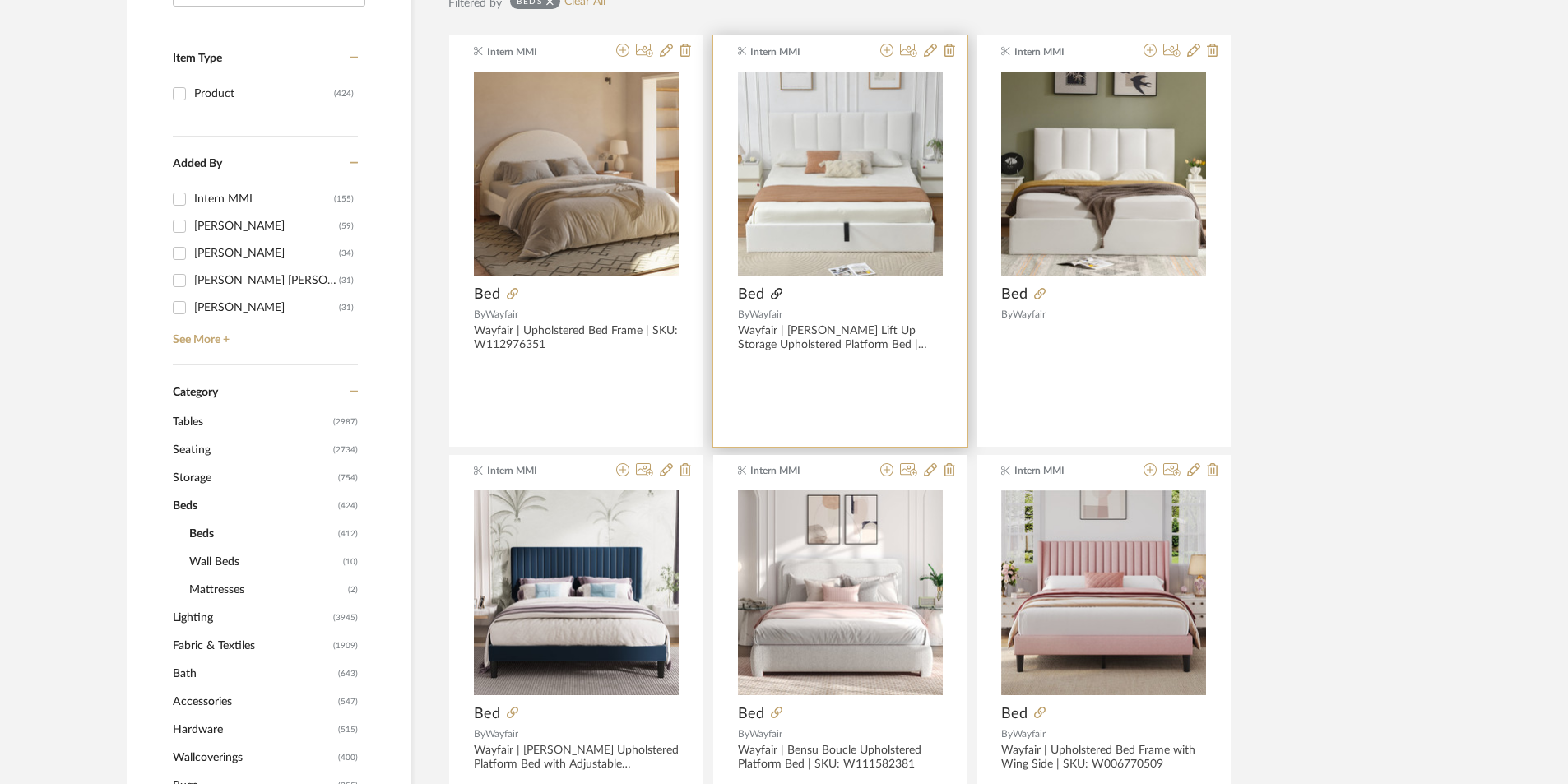
click at [779, 296] on icon at bounding box center [777, 294] width 12 height 12
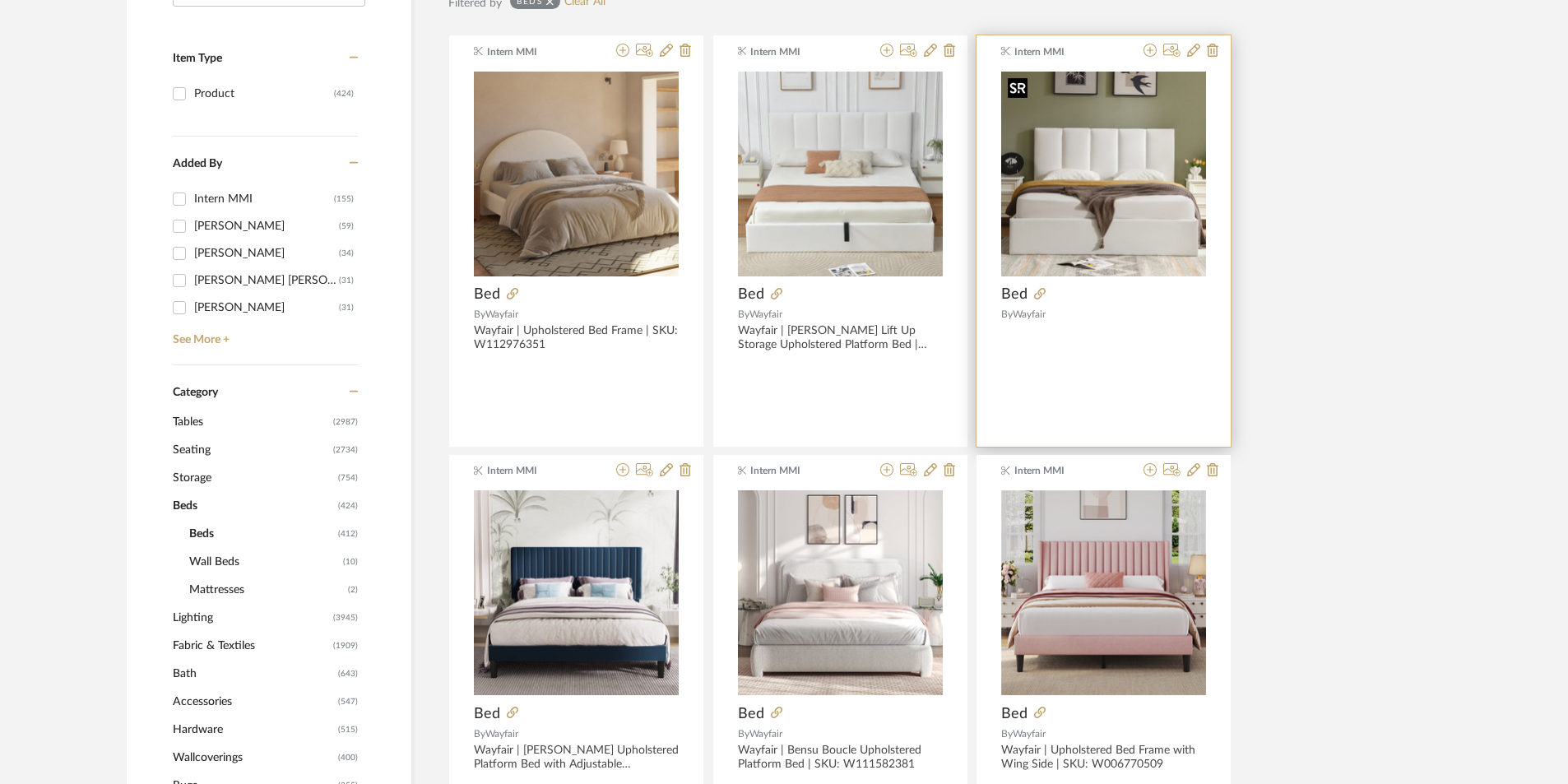
click at [1093, 216] on img "0" at bounding box center [1102, 173] width 205 height 205
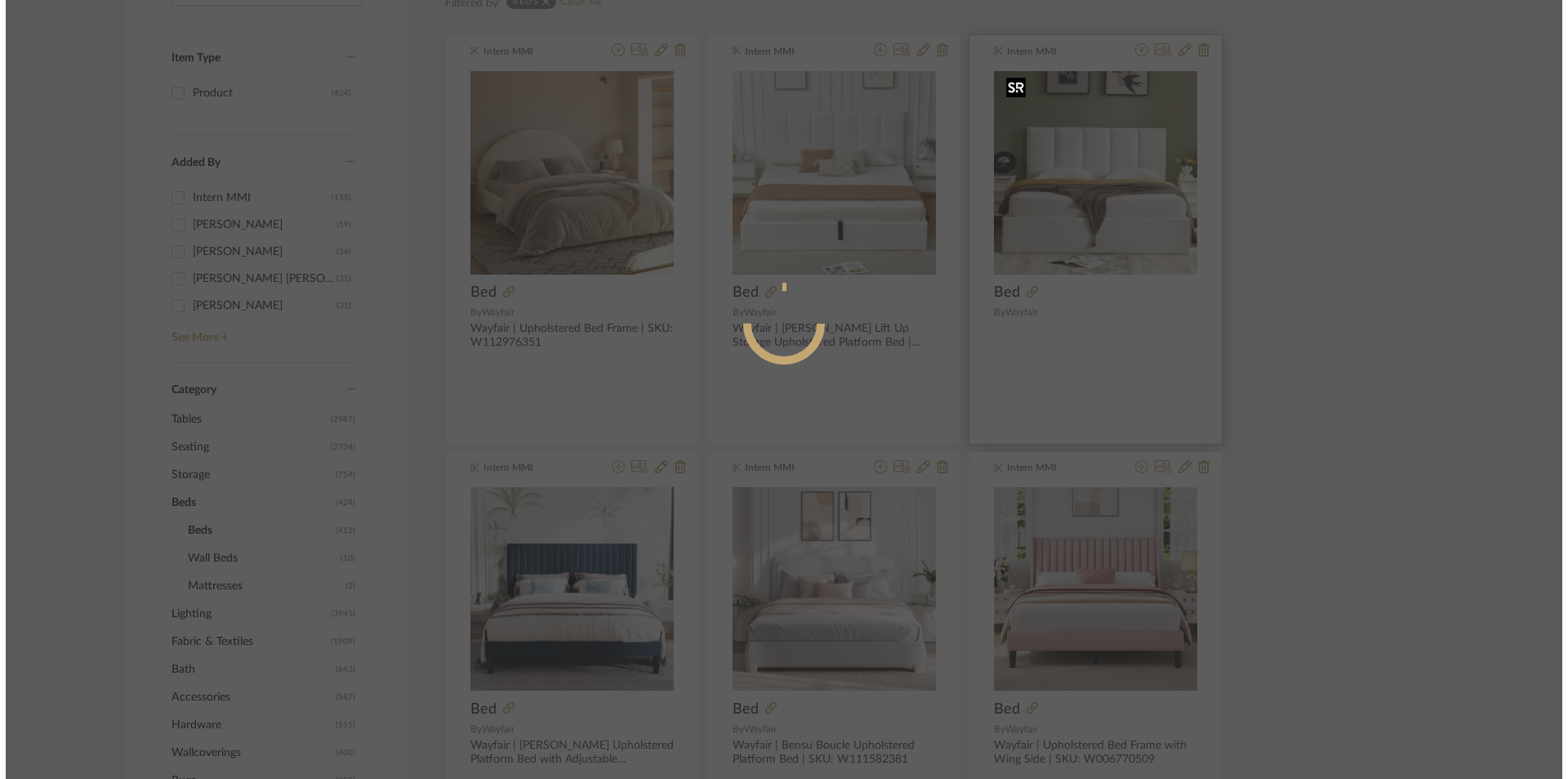
scroll to position [0, 0]
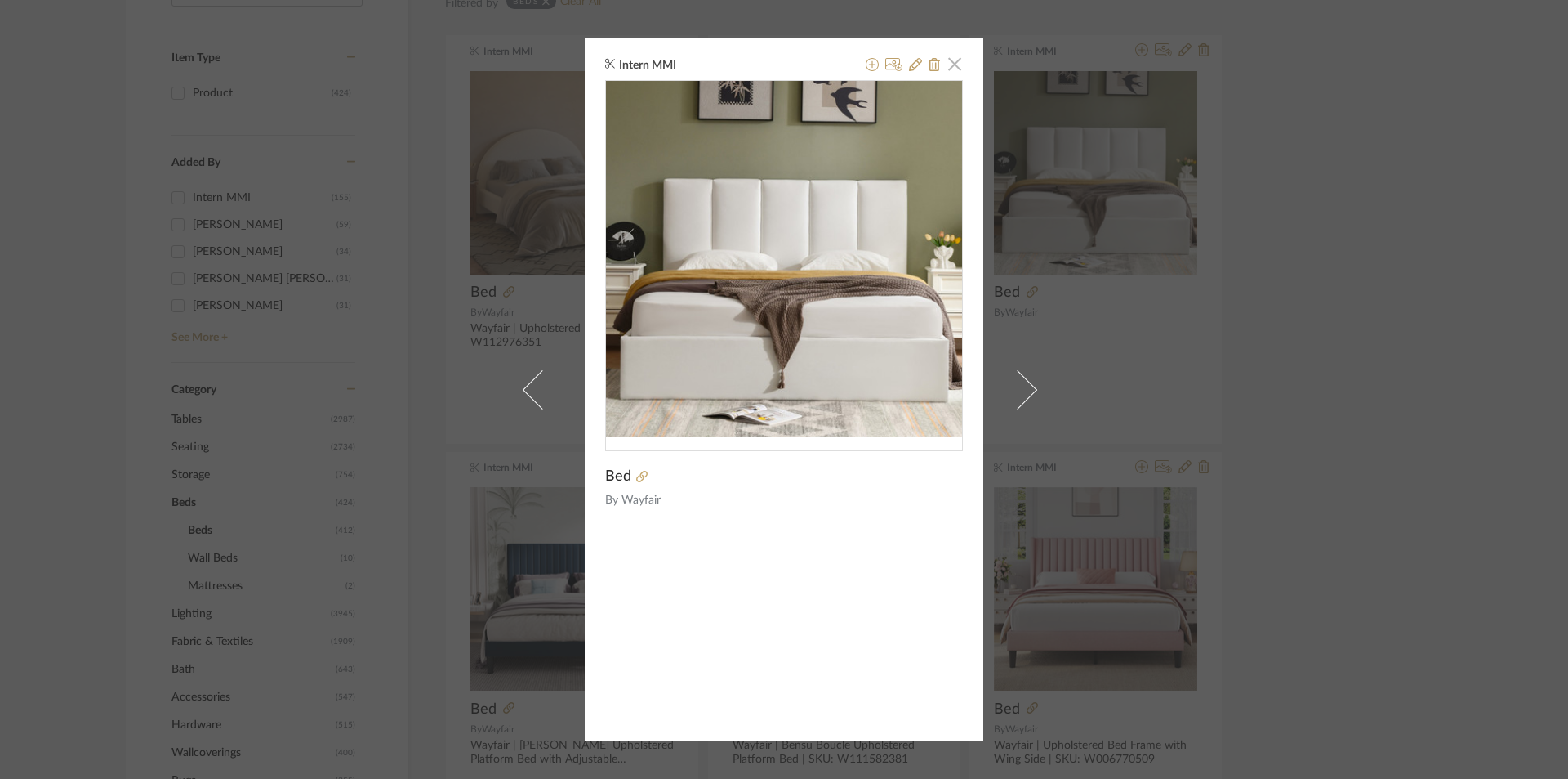
click at [950, 68] on span "button" at bounding box center [954, 63] width 32 height 32
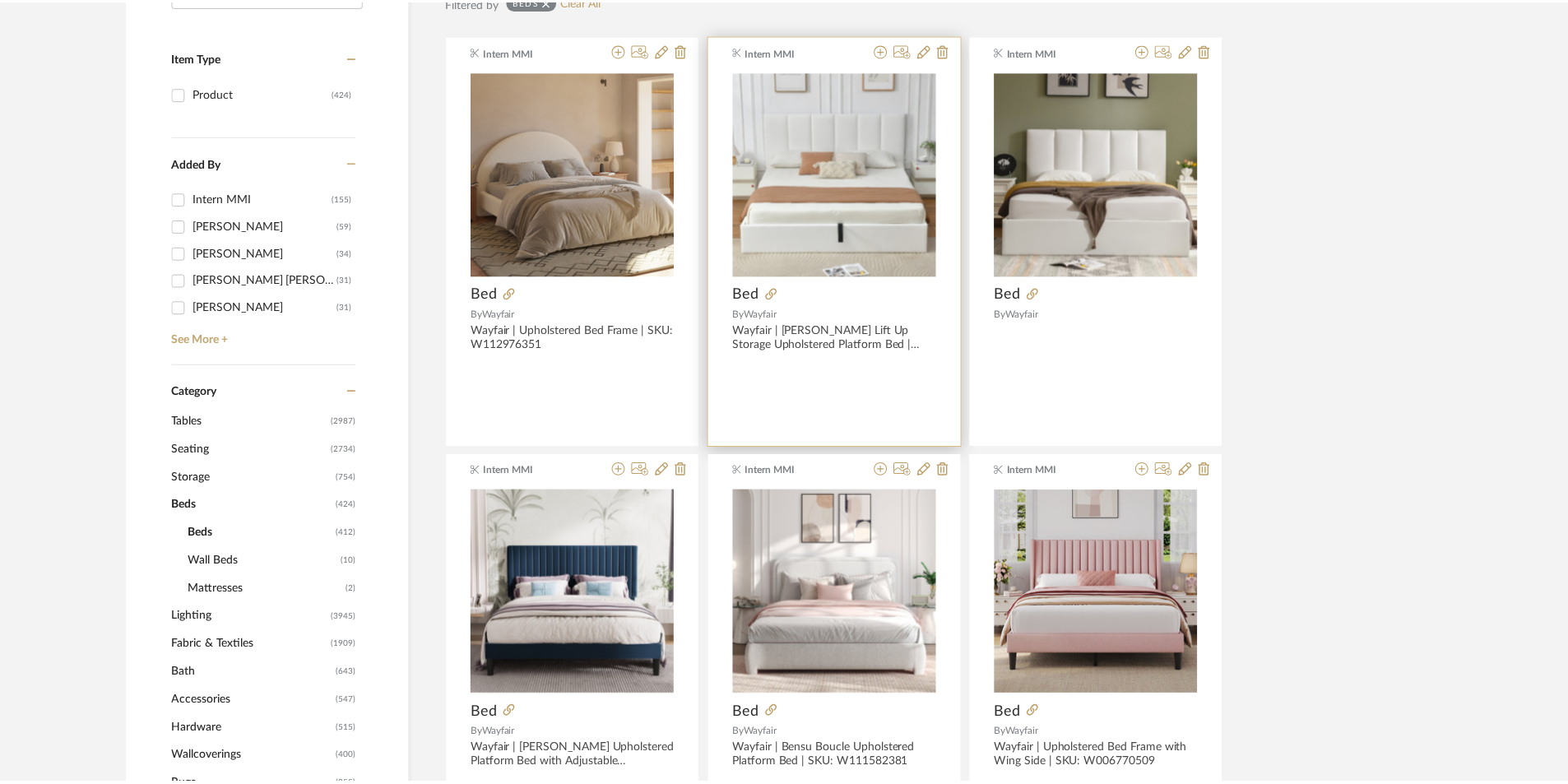
scroll to position [354, 0]
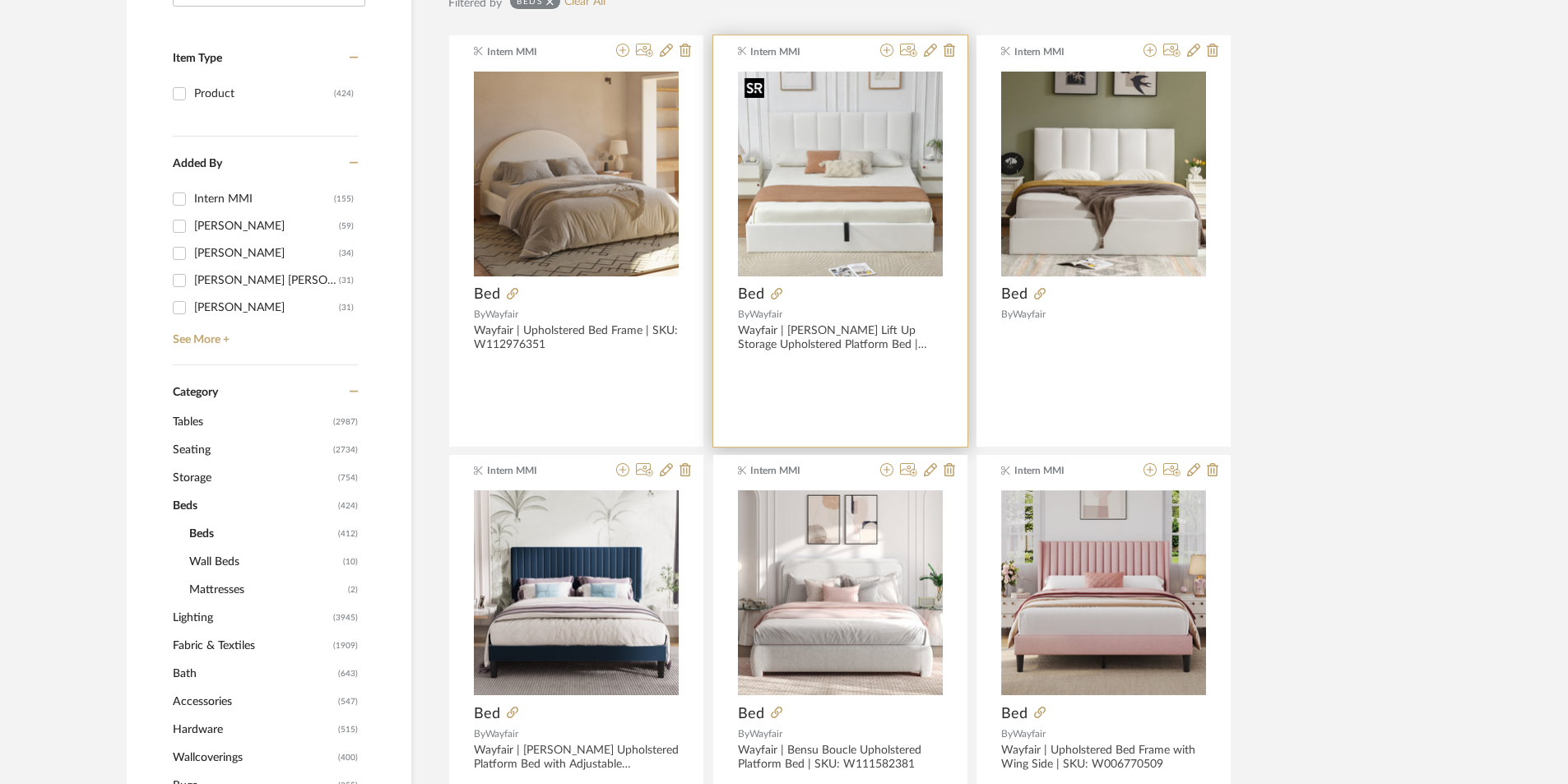
click at [904, 164] on img "0" at bounding box center [839, 173] width 205 height 205
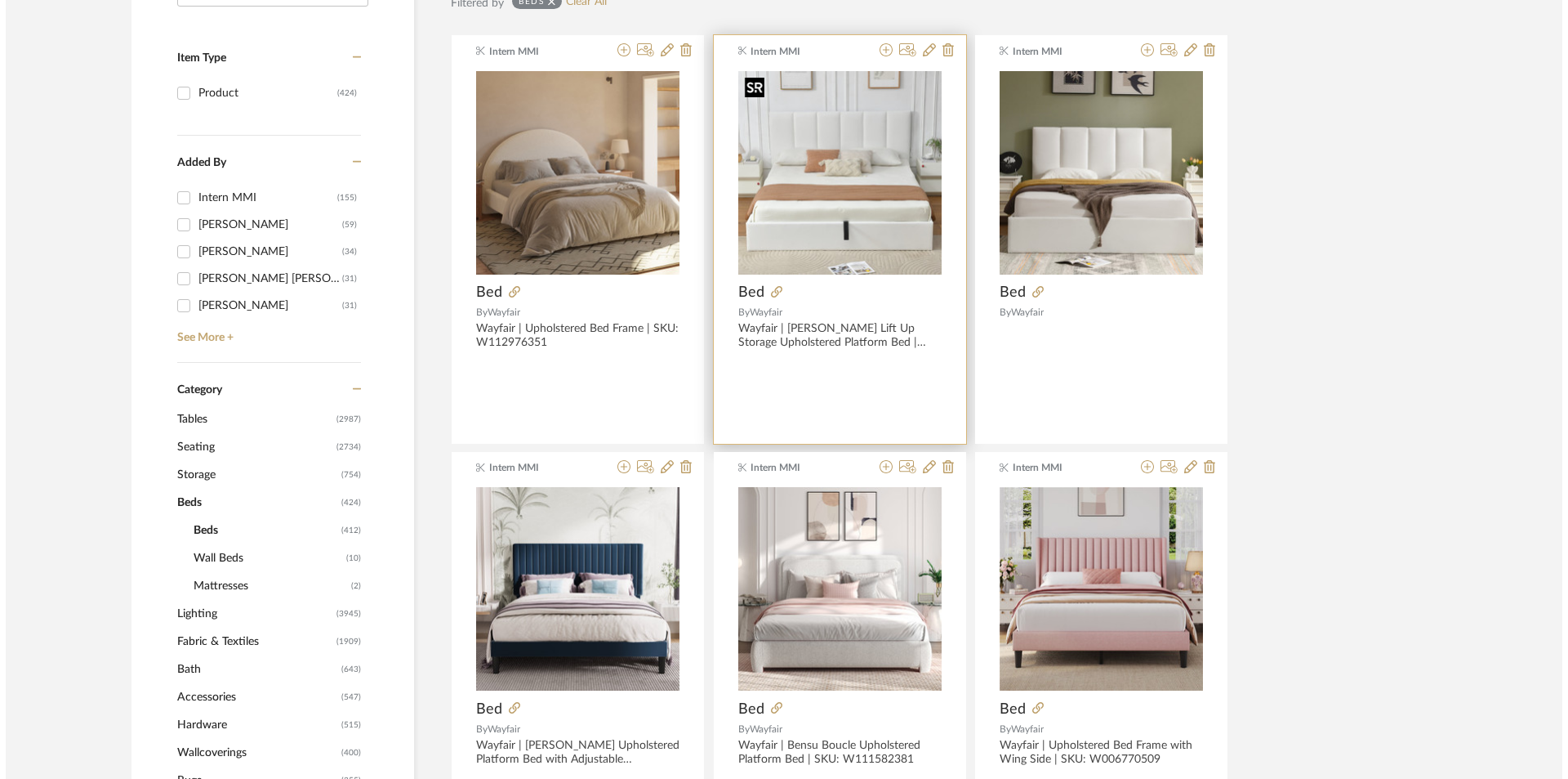
scroll to position [0, 0]
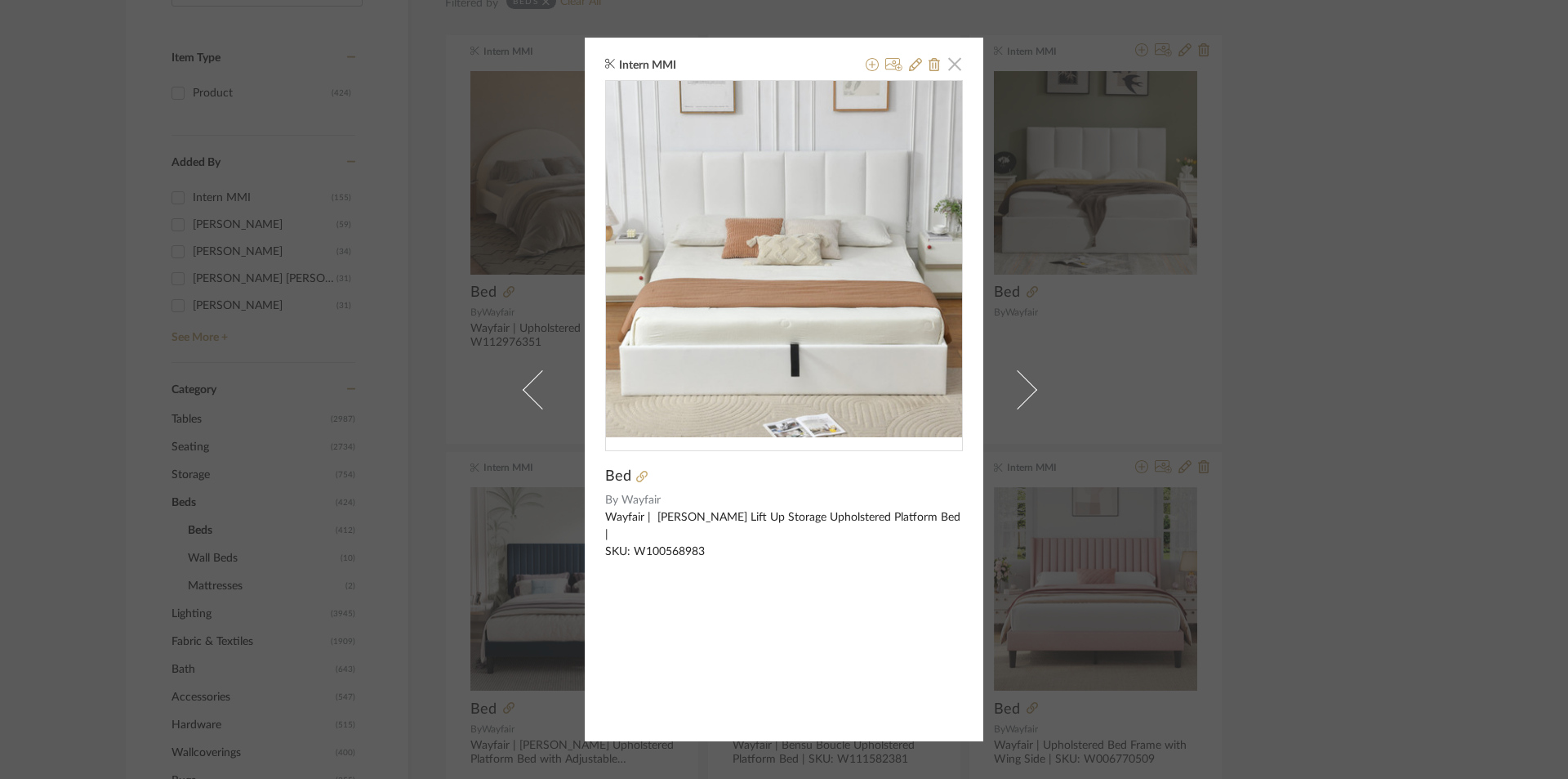
click at [946, 60] on span "button" at bounding box center [954, 63] width 32 height 32
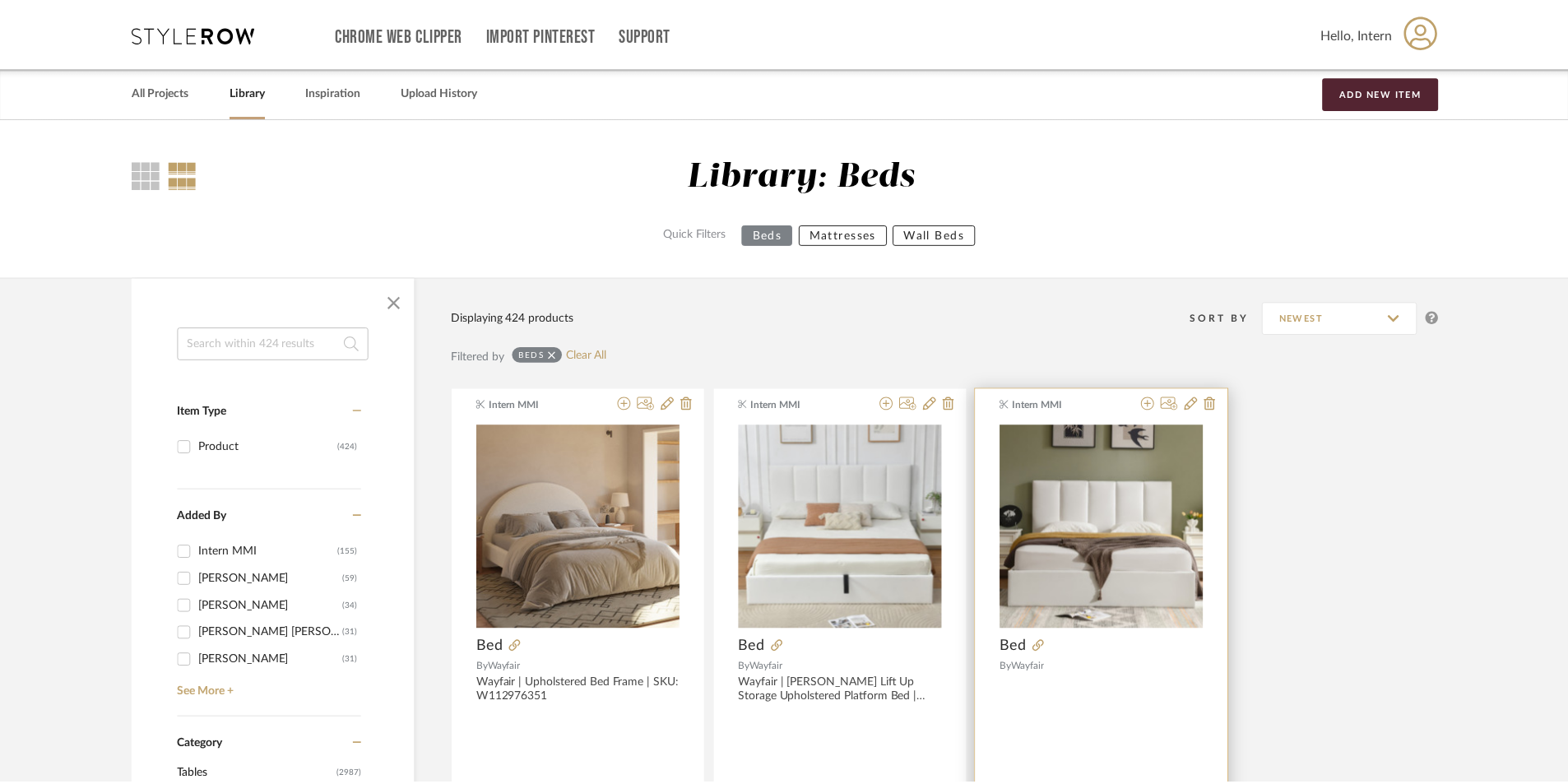
scroll to position [354, 0]
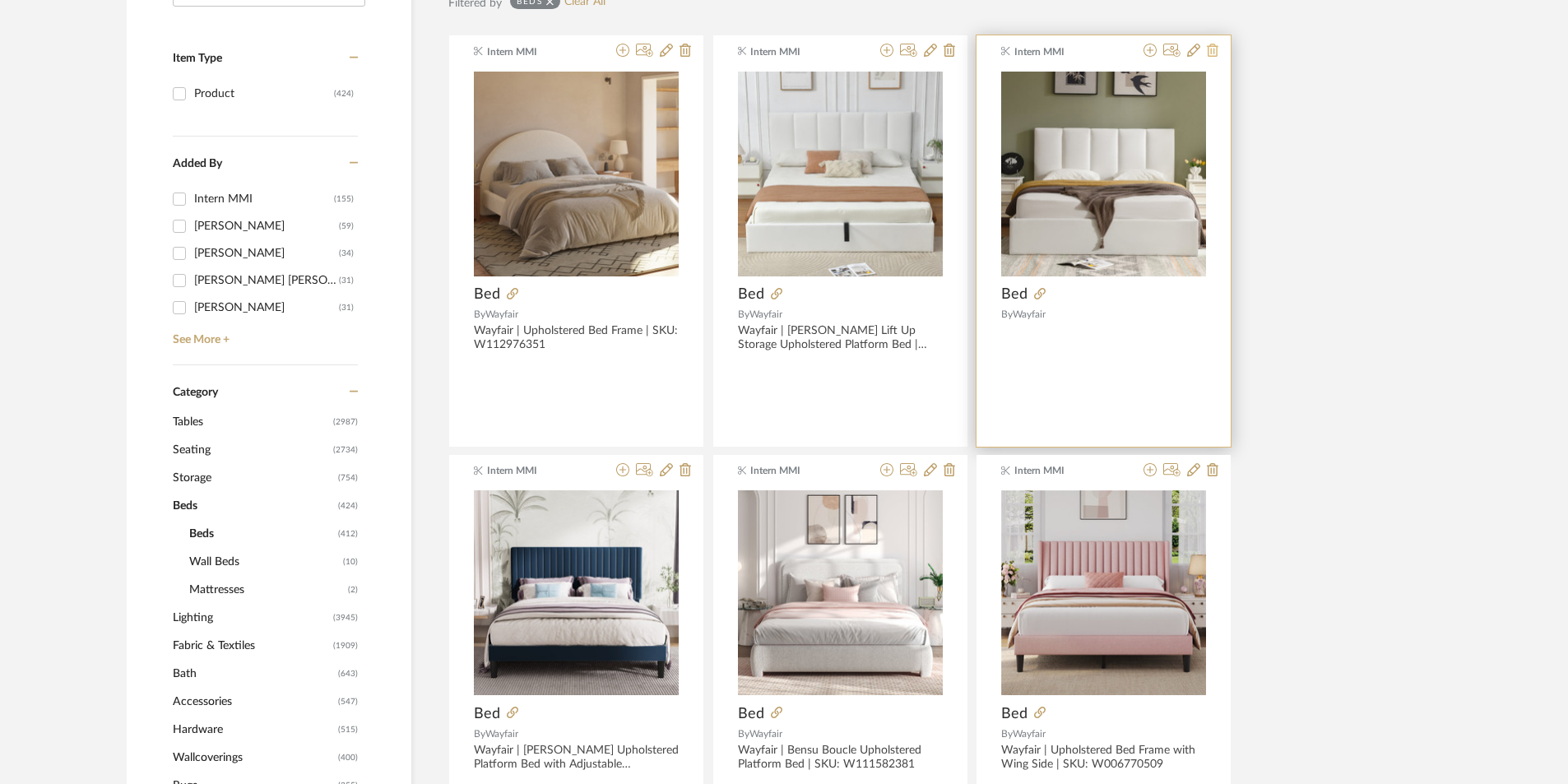
click at [1211, 50] on icon at bounding box center [1212, 49] width 12 height 13
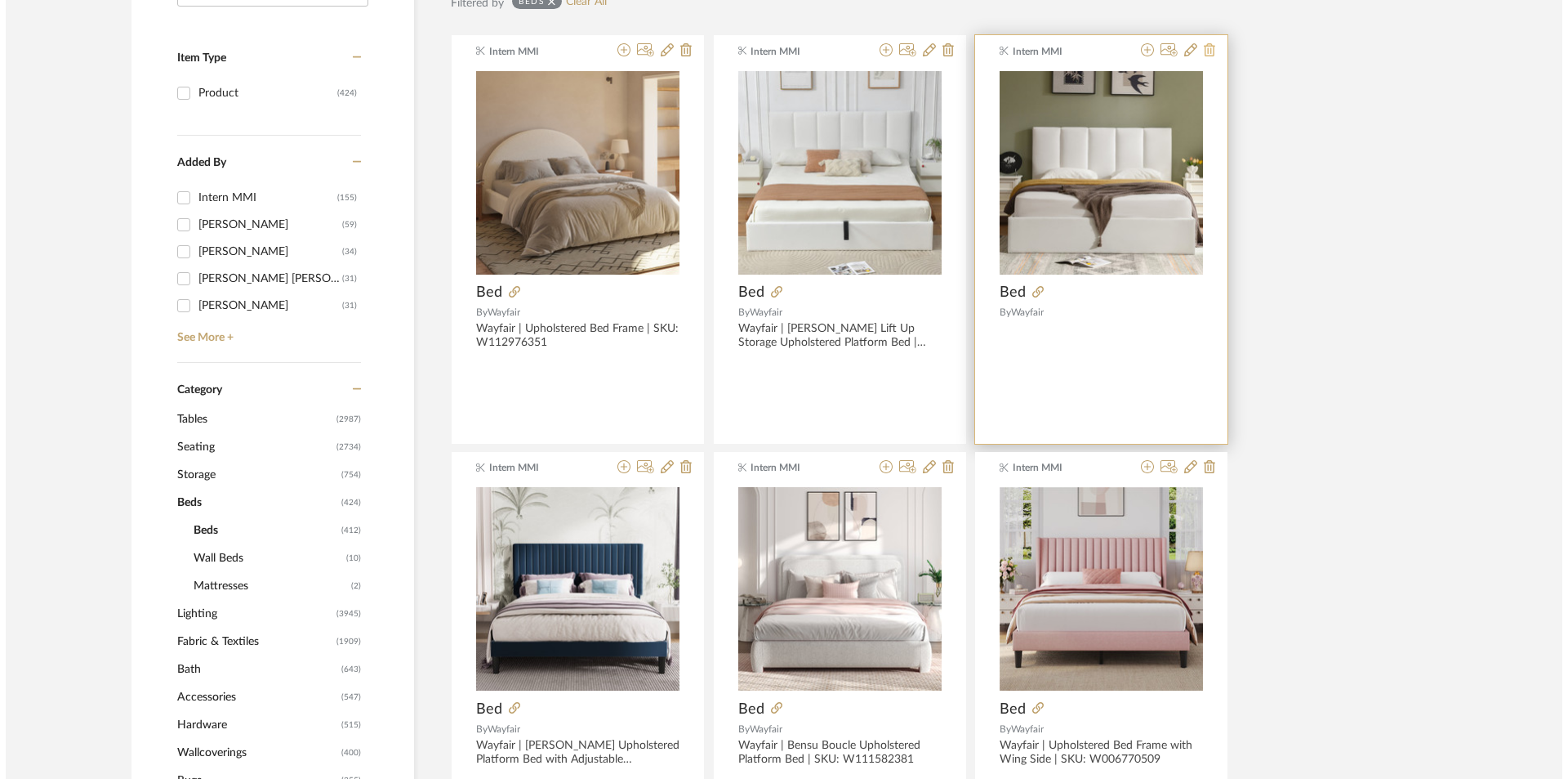
scroll to position [0, 0]
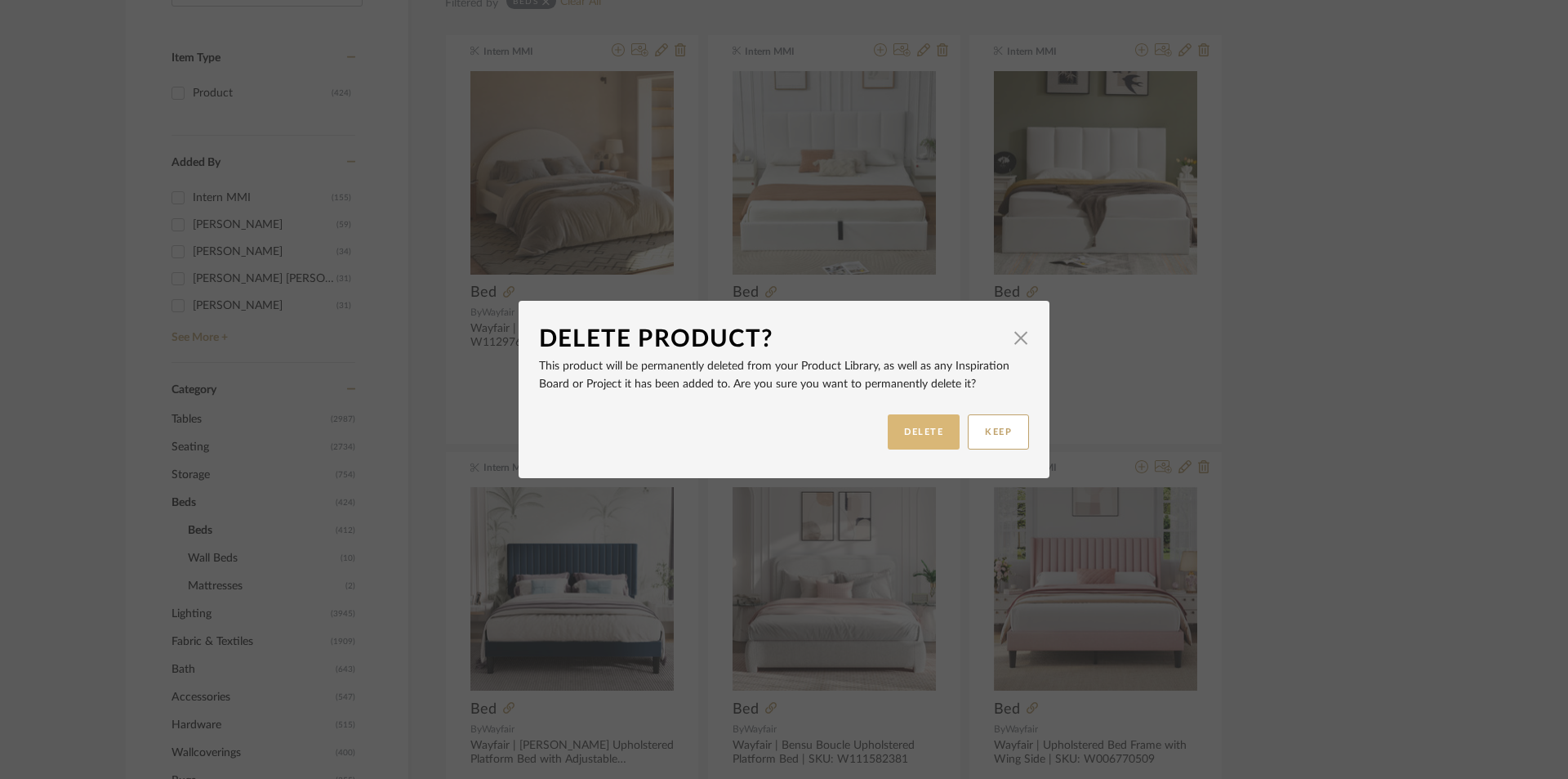
click at [921, 427] on button "DELETE" at bounding box center [923, 432] width 72 height 35
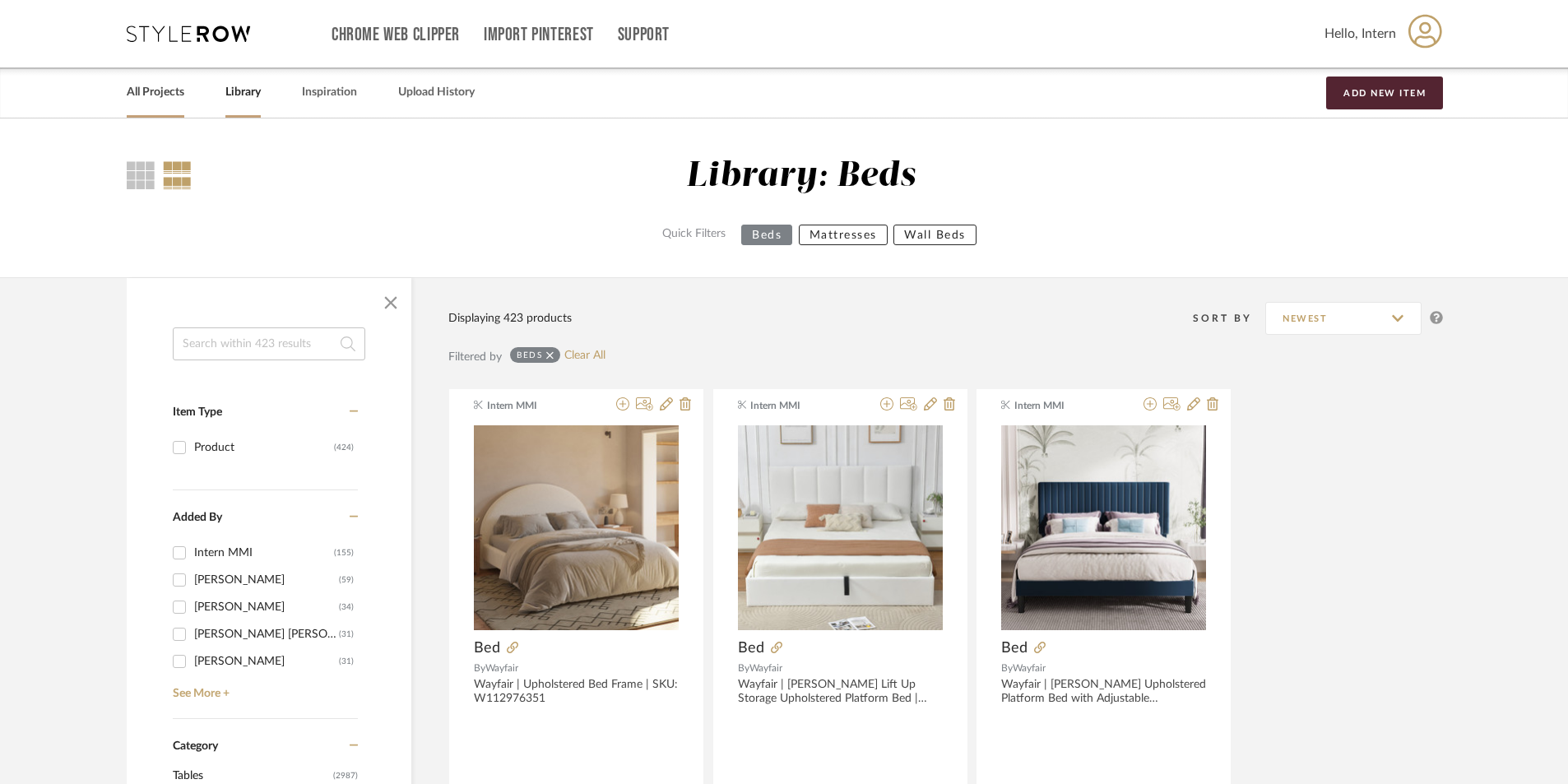
click at [168, 98] on link "All Projects" at bounding box center [155, 92] width 57 height 22
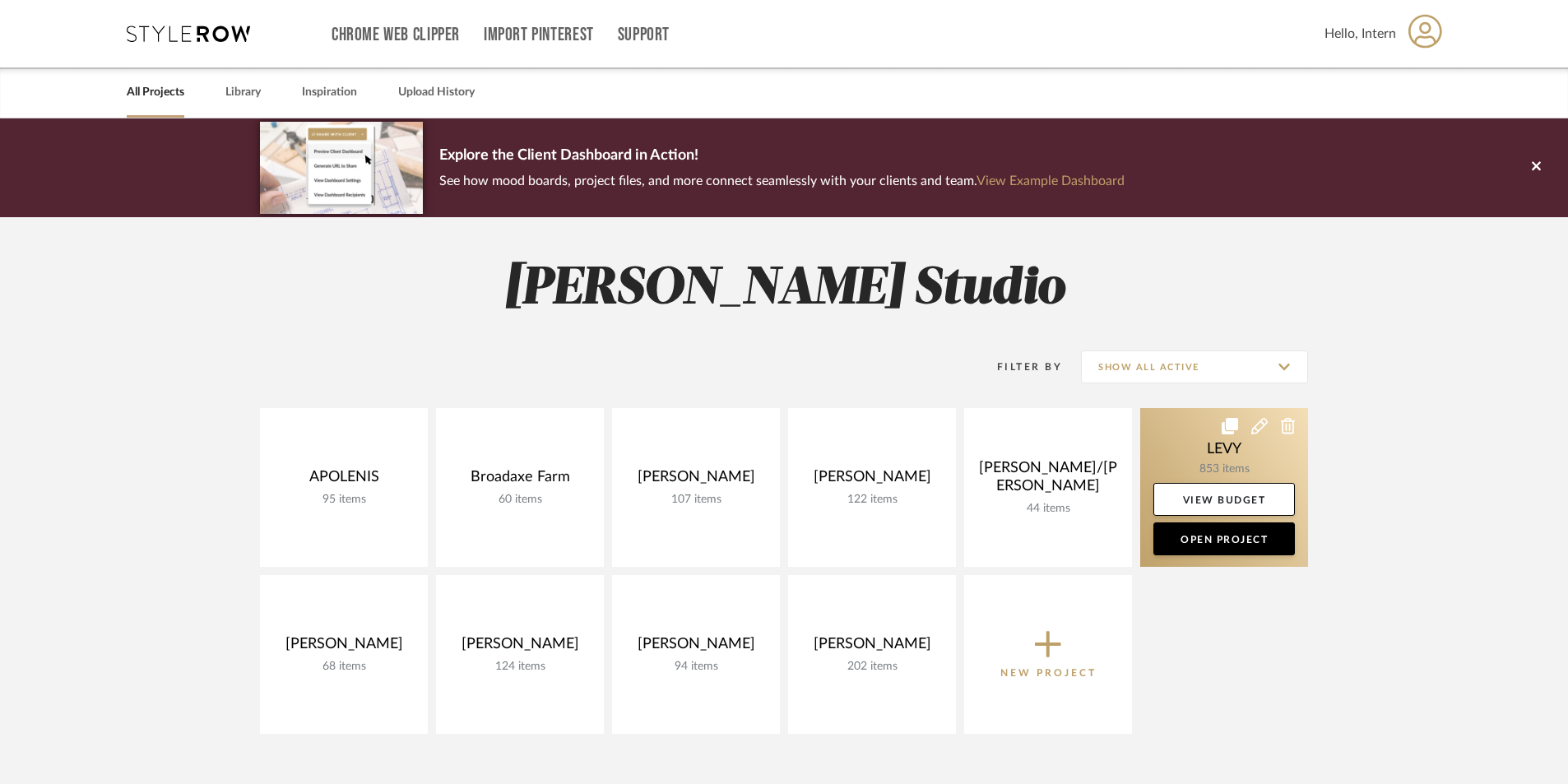
click at [1226, 448] on link at bounding box center [1224, 487] width 168 height 159
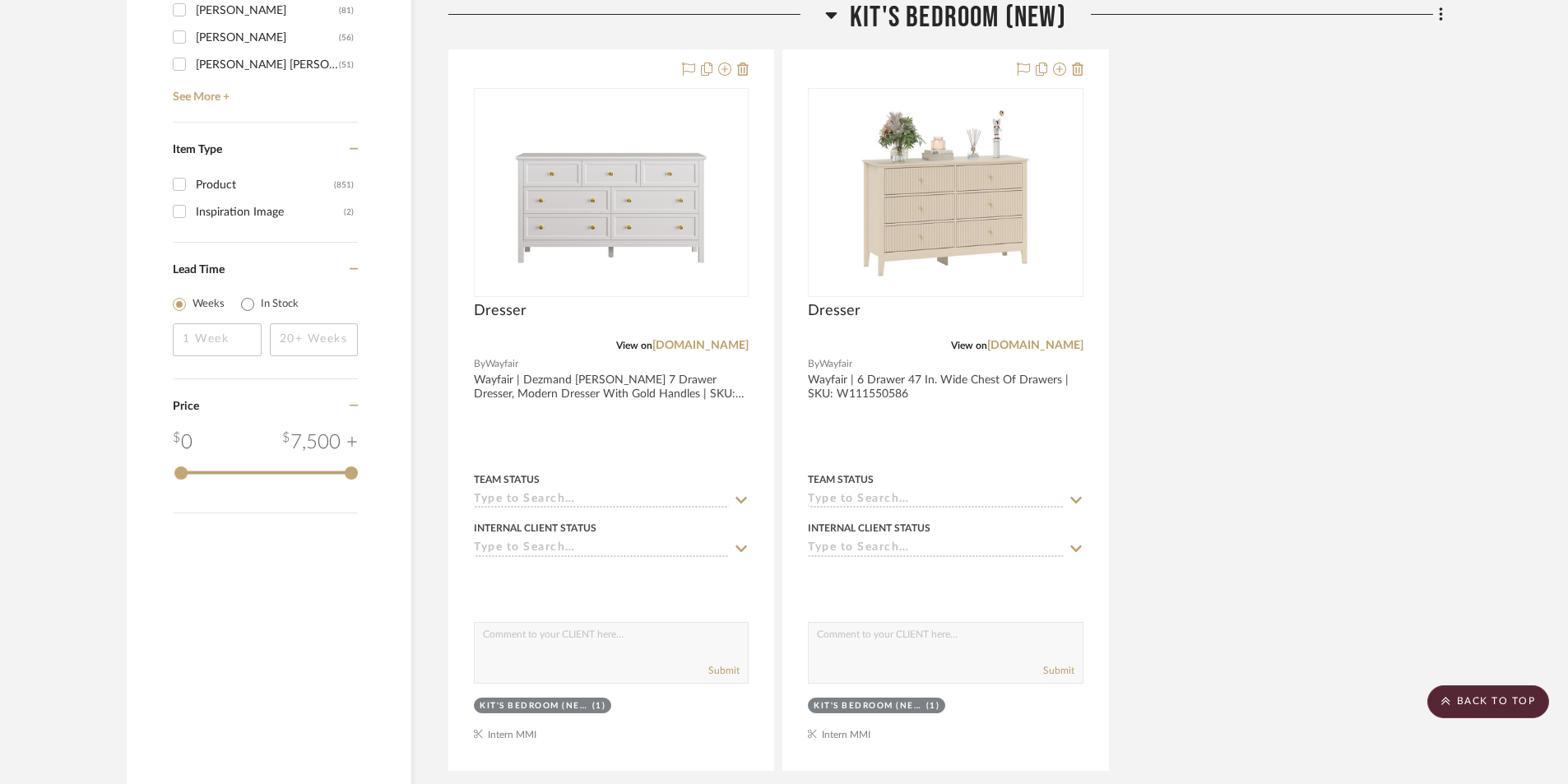
scroll to position [3125, 0]
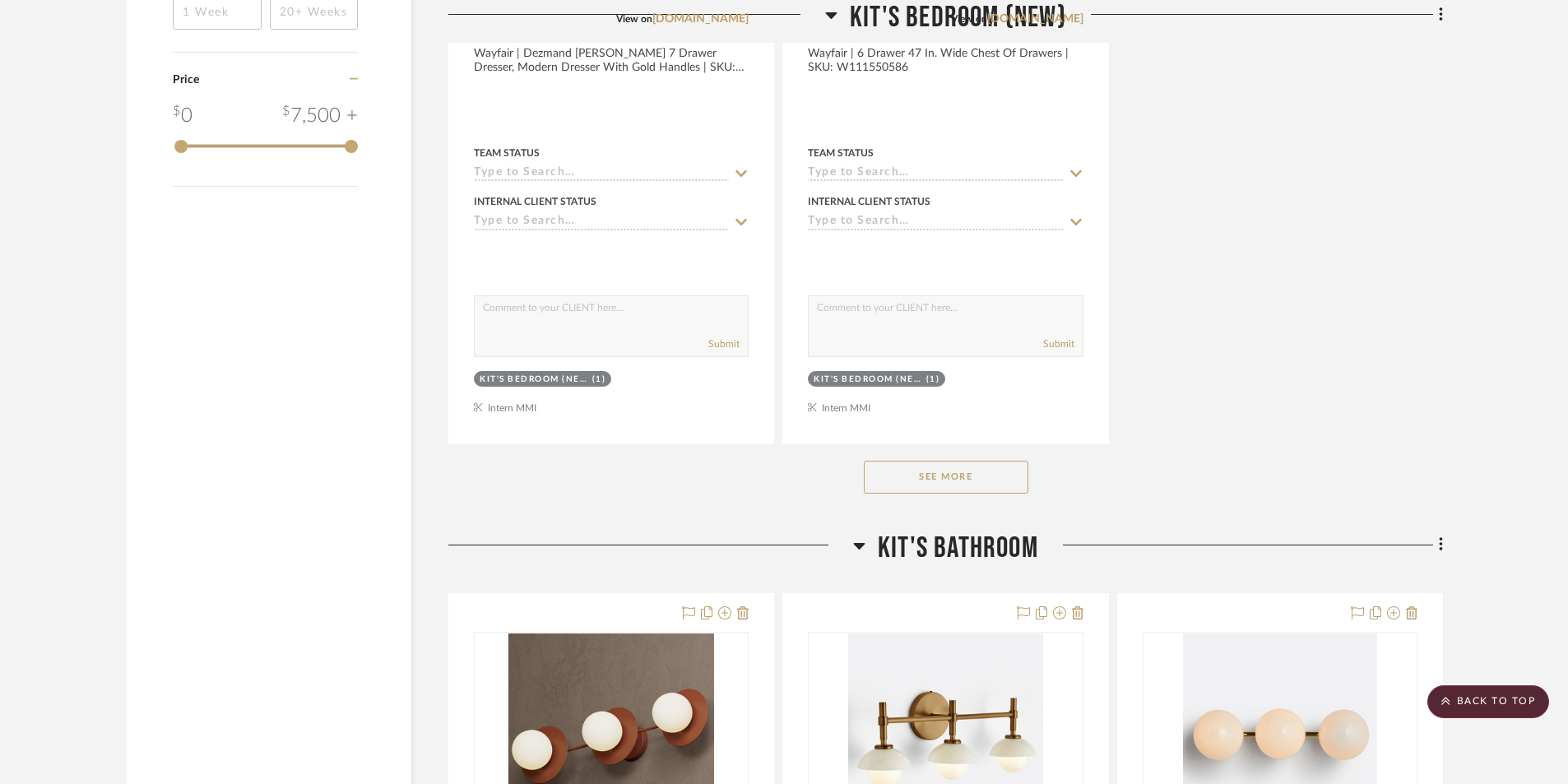
click at [968, 478] on button "See More" at bounding box center [946, 477] width 164 height 33
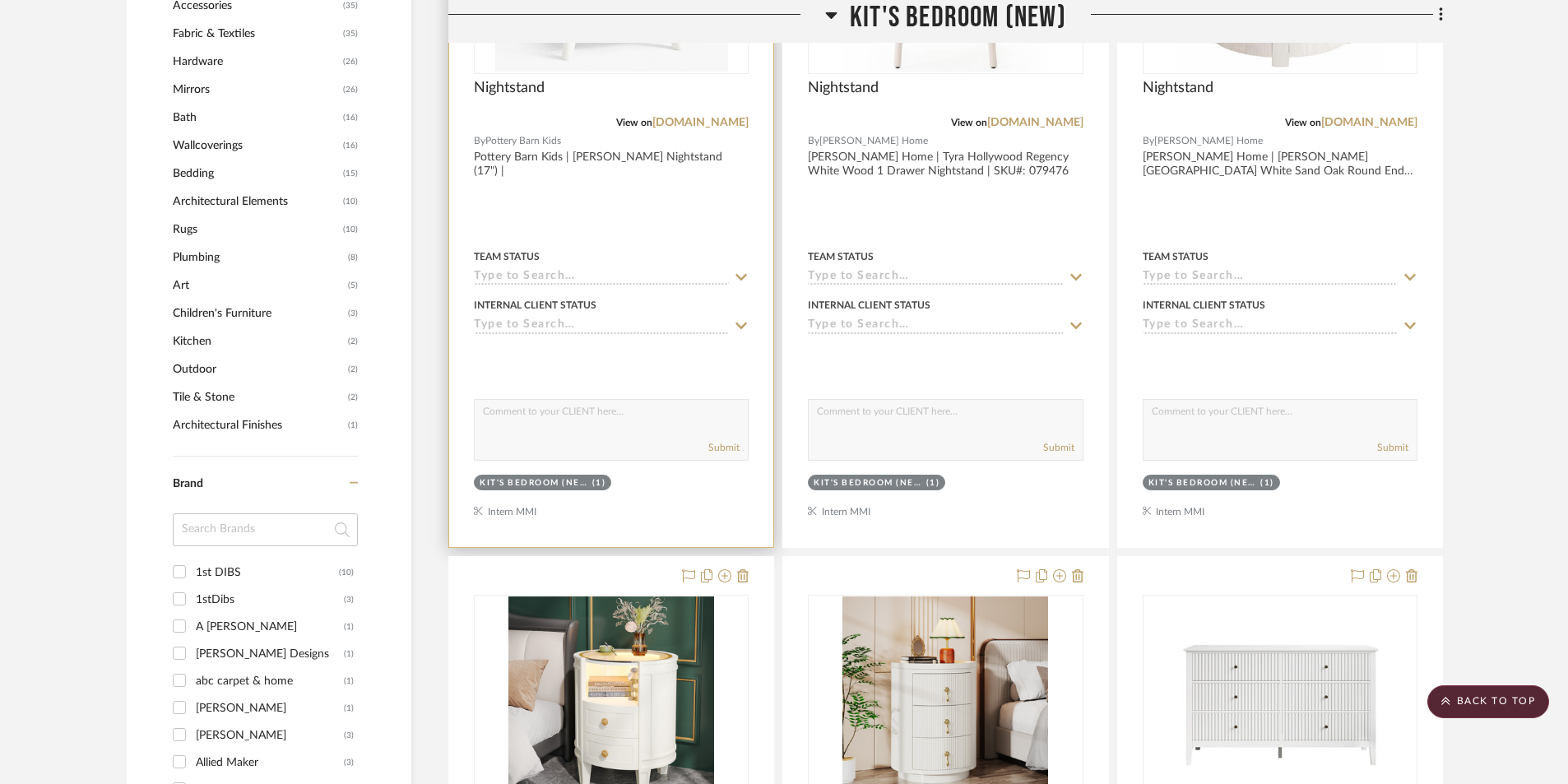
scroll to position [1234, 0]
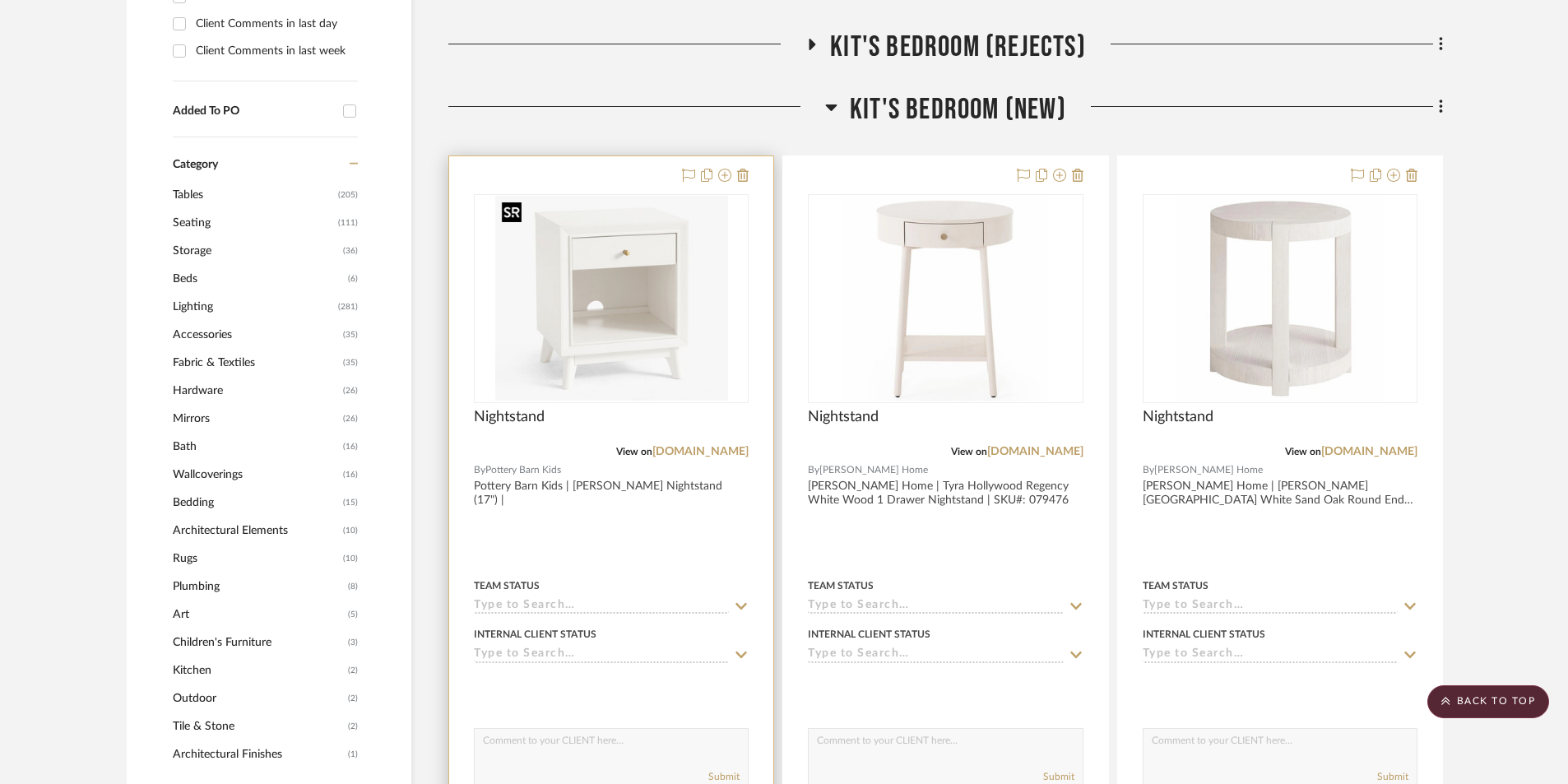
click at [545, 388] on img "0" at bounding box center [611, 299] width 232 height 206
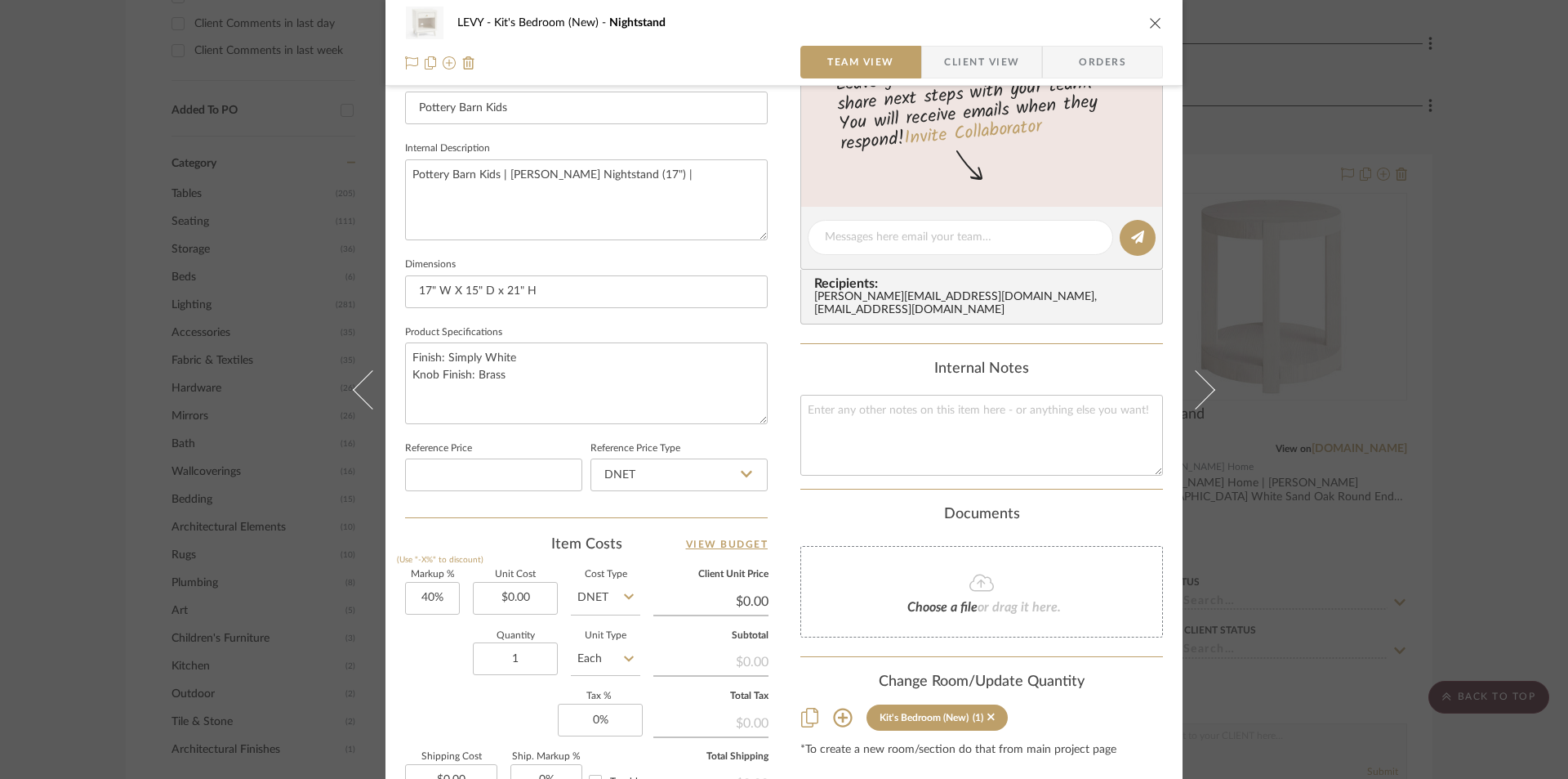
scroll to position [416, 0]
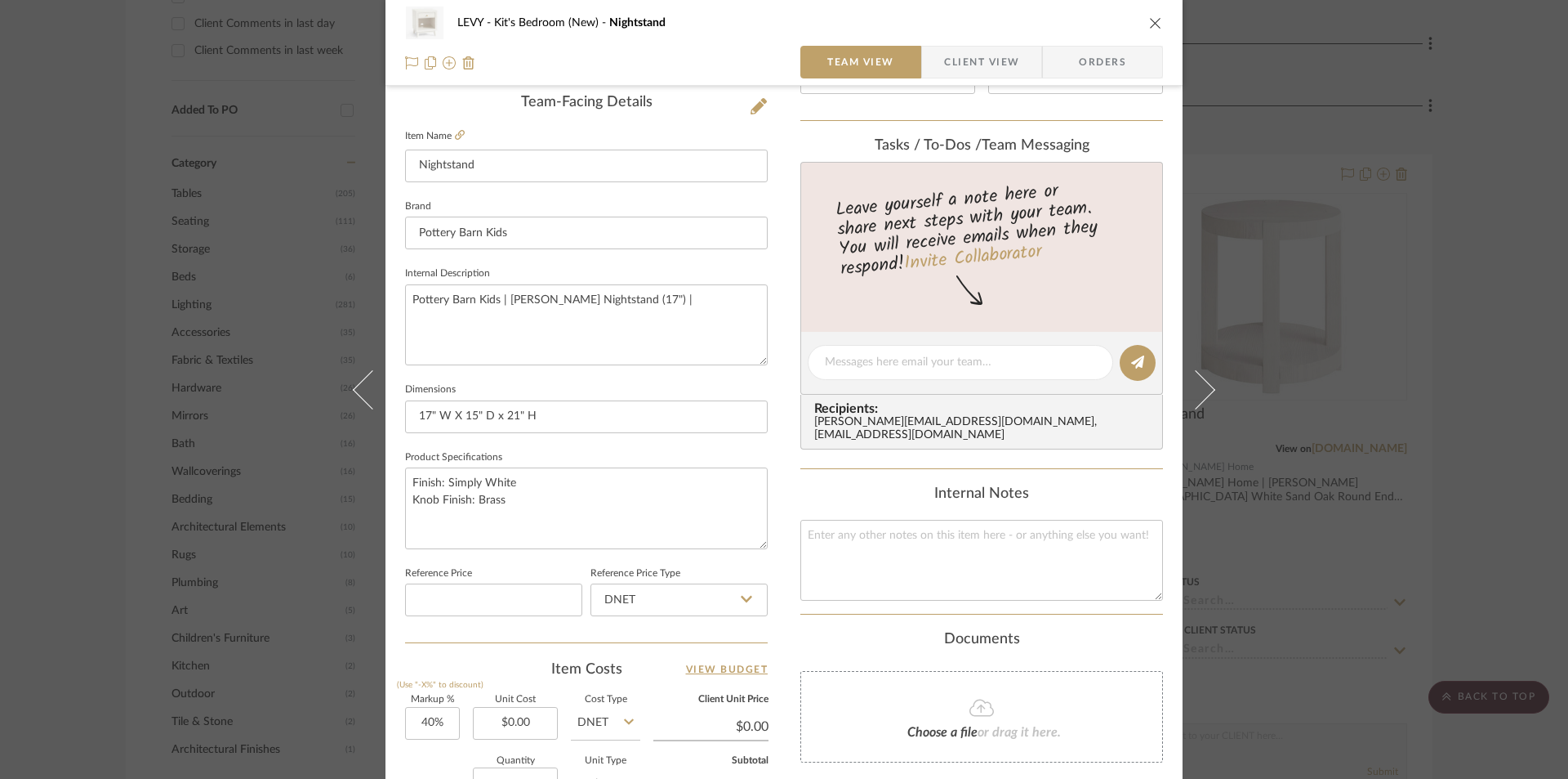
click at [1142, 29] on div "LEVY Kit's Bedroom (New) Nightstand" at bounding box center [784, 23] width 758 height 32
click at [1150, 24] on icon "close" at bounding box center [1156, 23] width 13 height 13
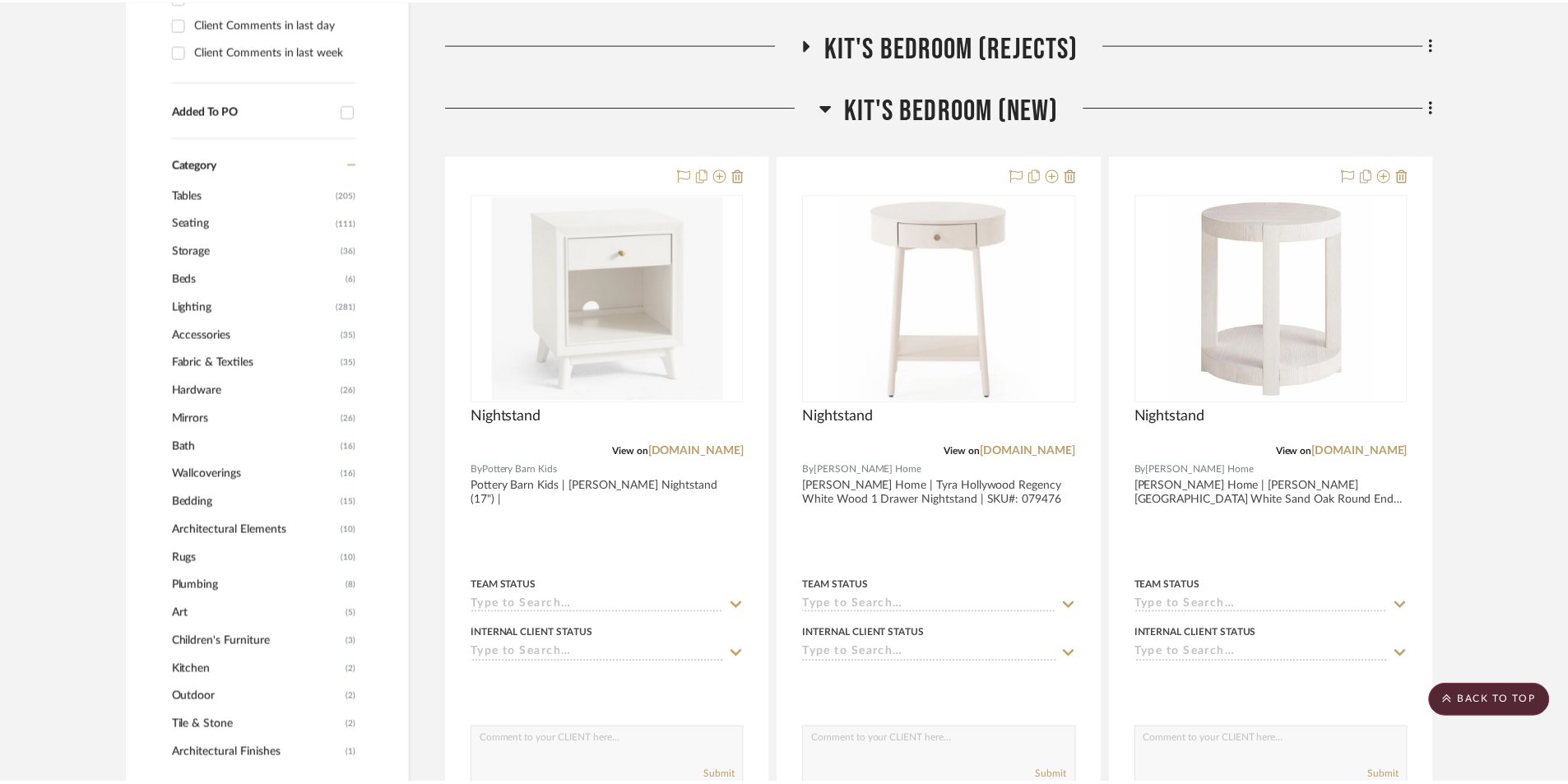
scroll to position [1234, 0]
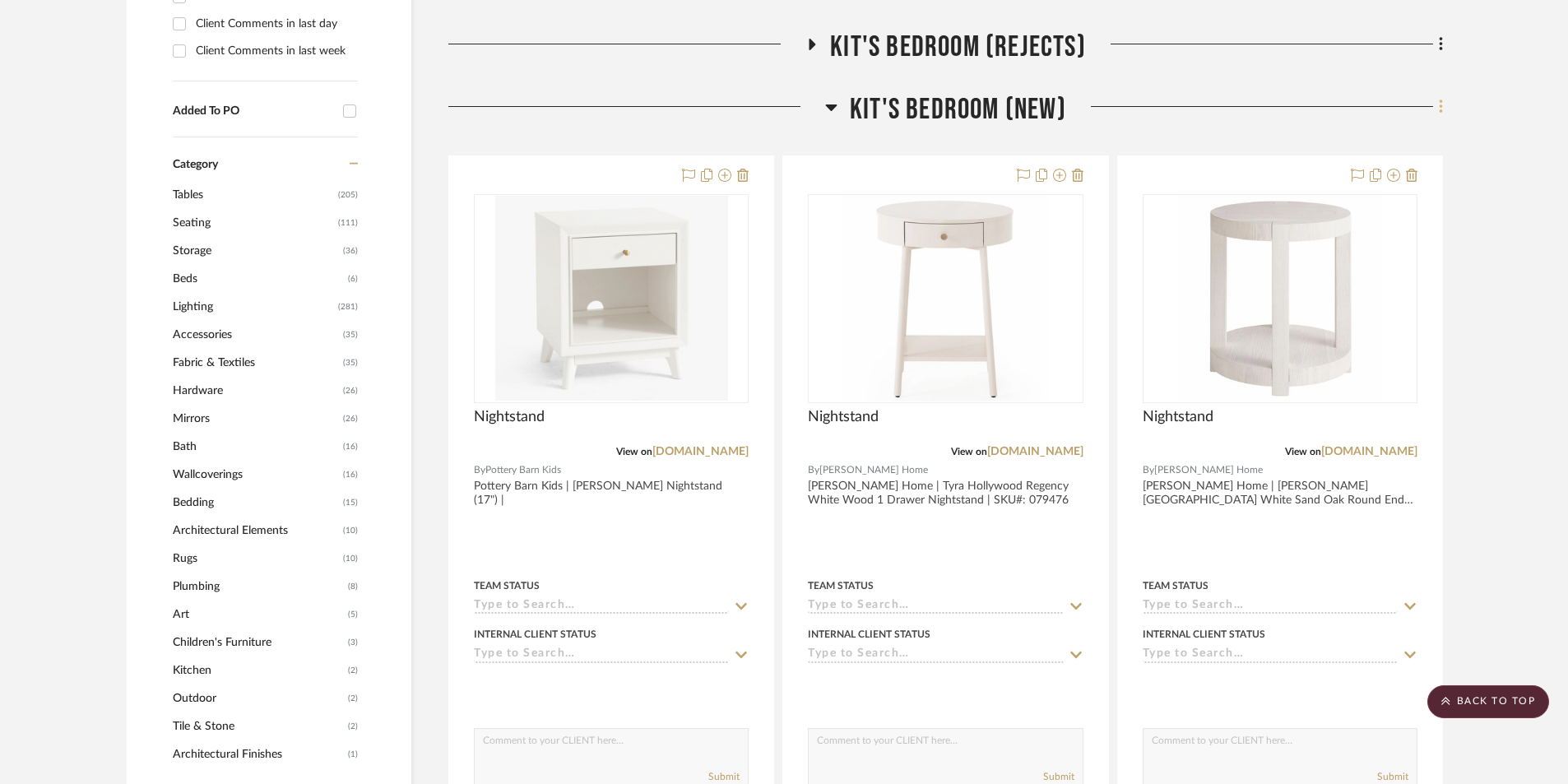
click at [1266, 108] on fa-icon at bounding box center [1437, 108] width 11 height 27
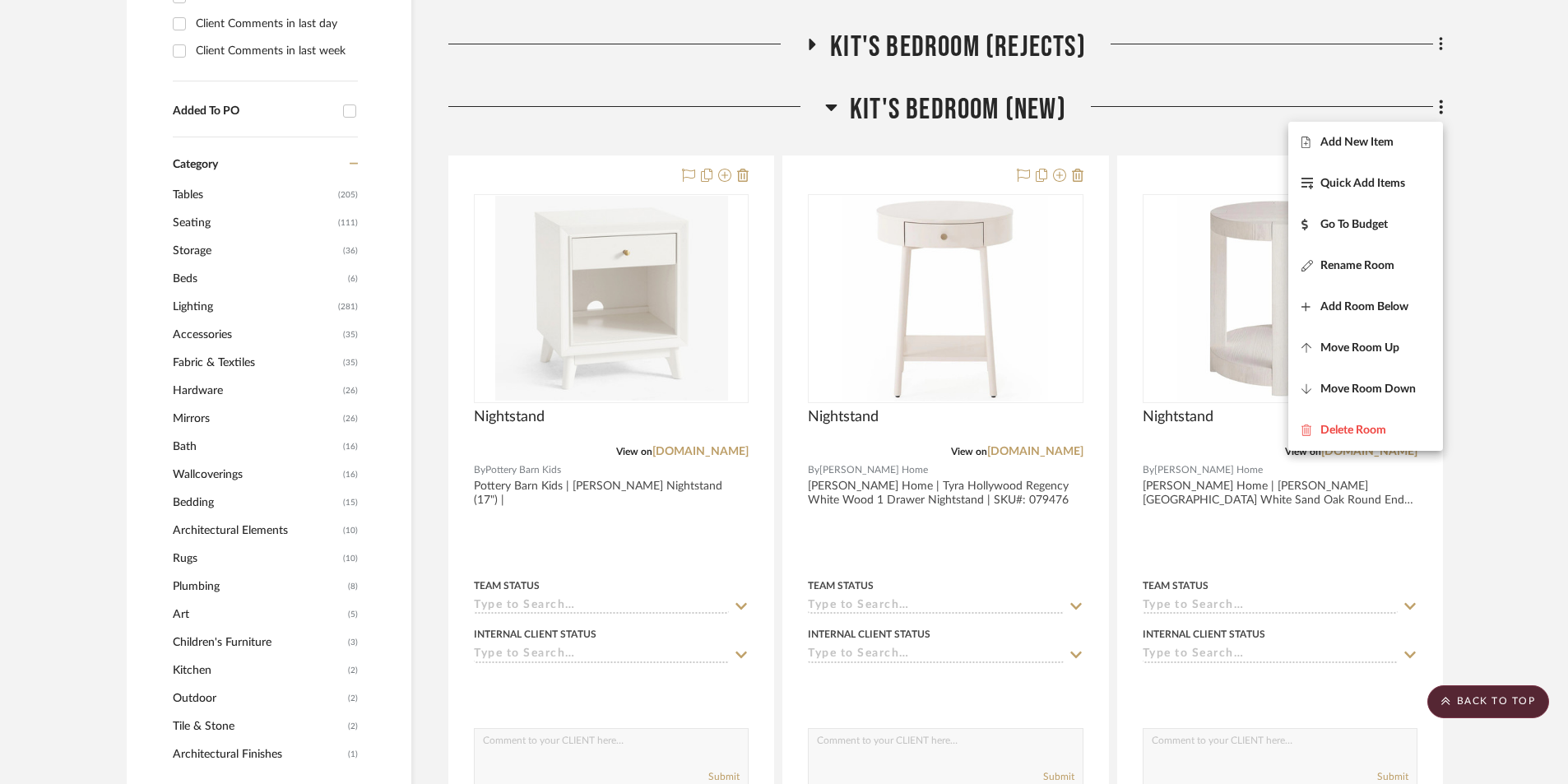
click at [1266, 380] on div at bounding box center [784, 392] width 1568 height 784
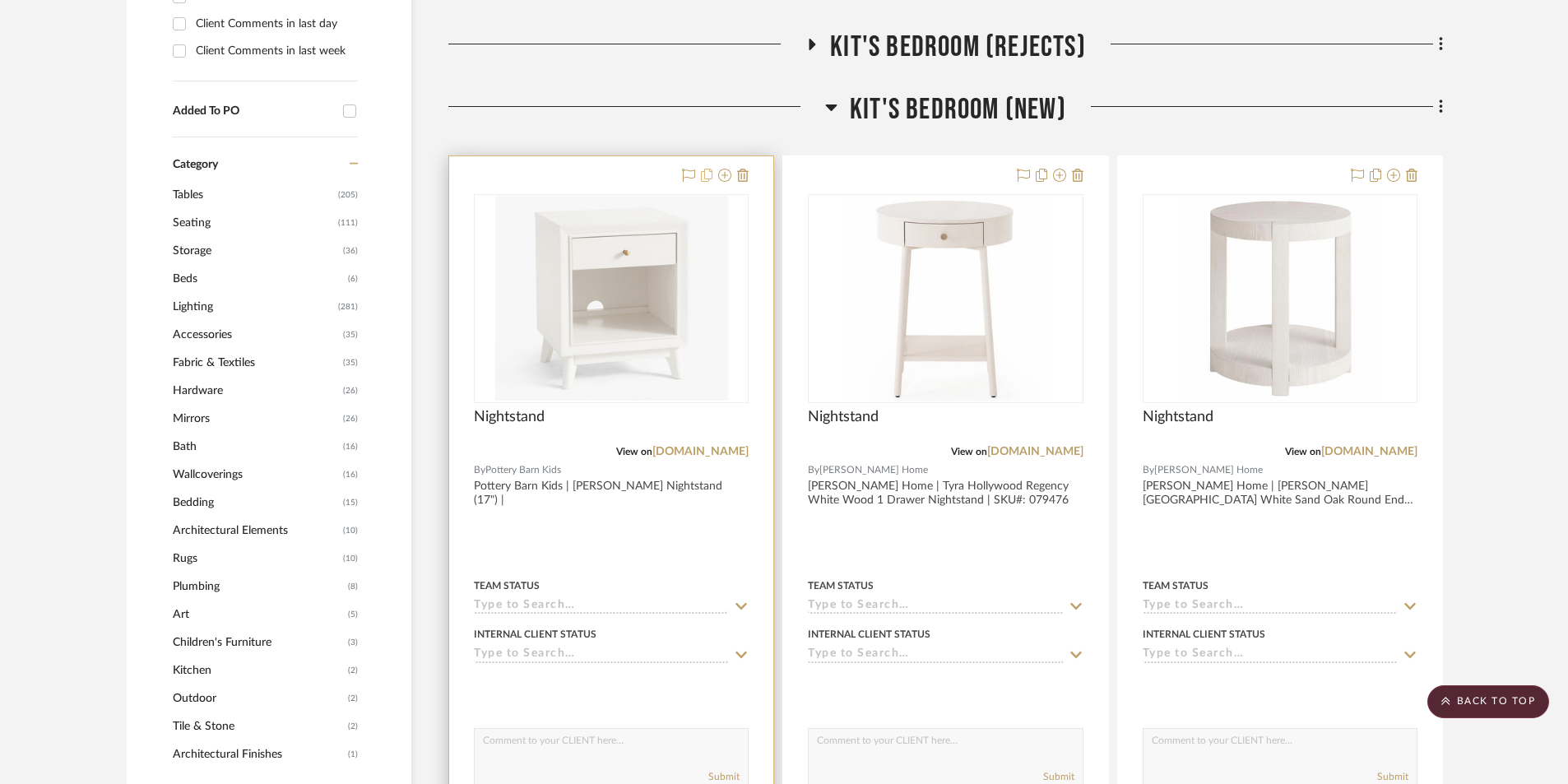
click at [703, 177] on icon at bounding box center [707, 175] width 12 height 13
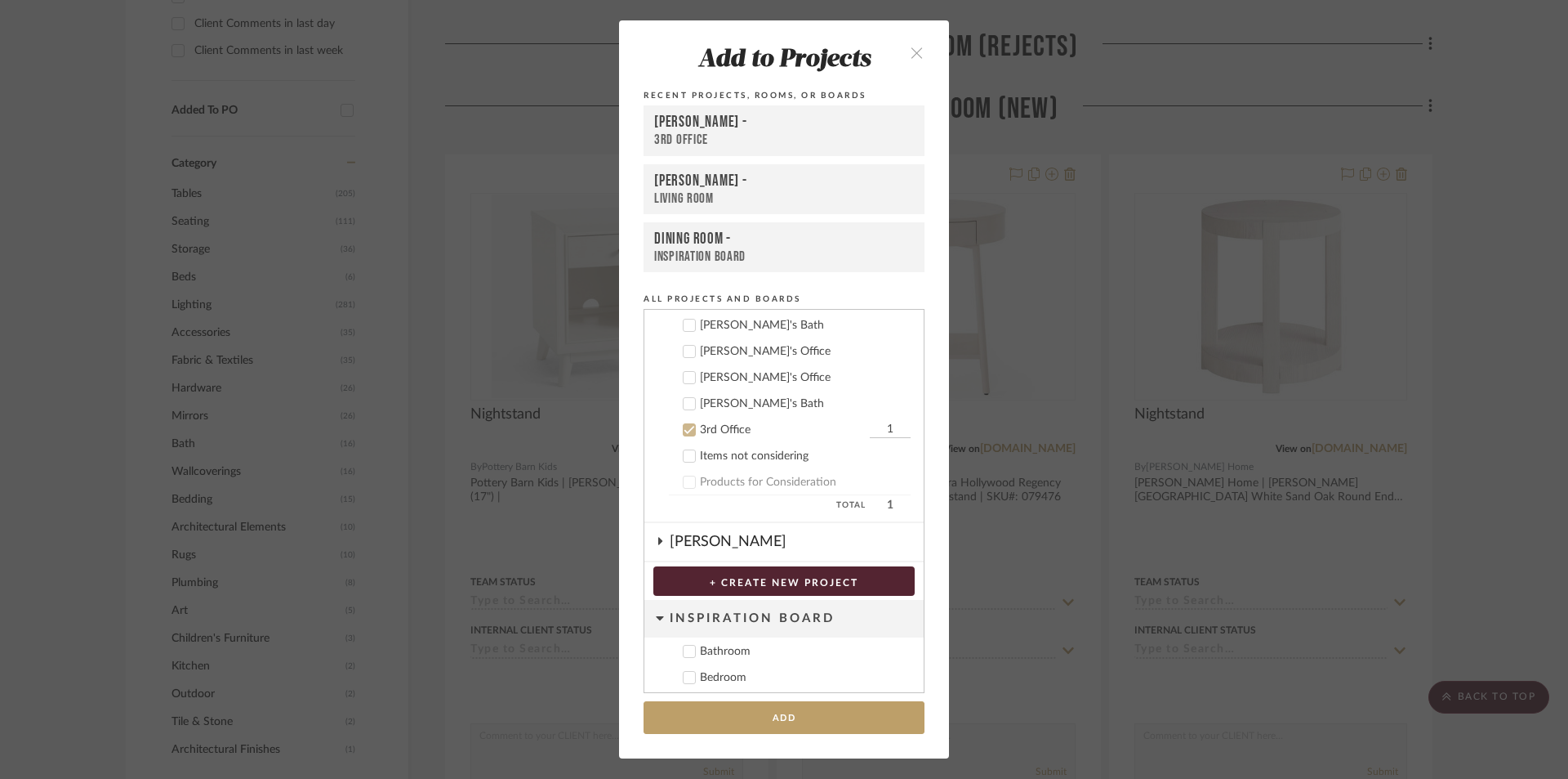
scroll to position [454, 0]
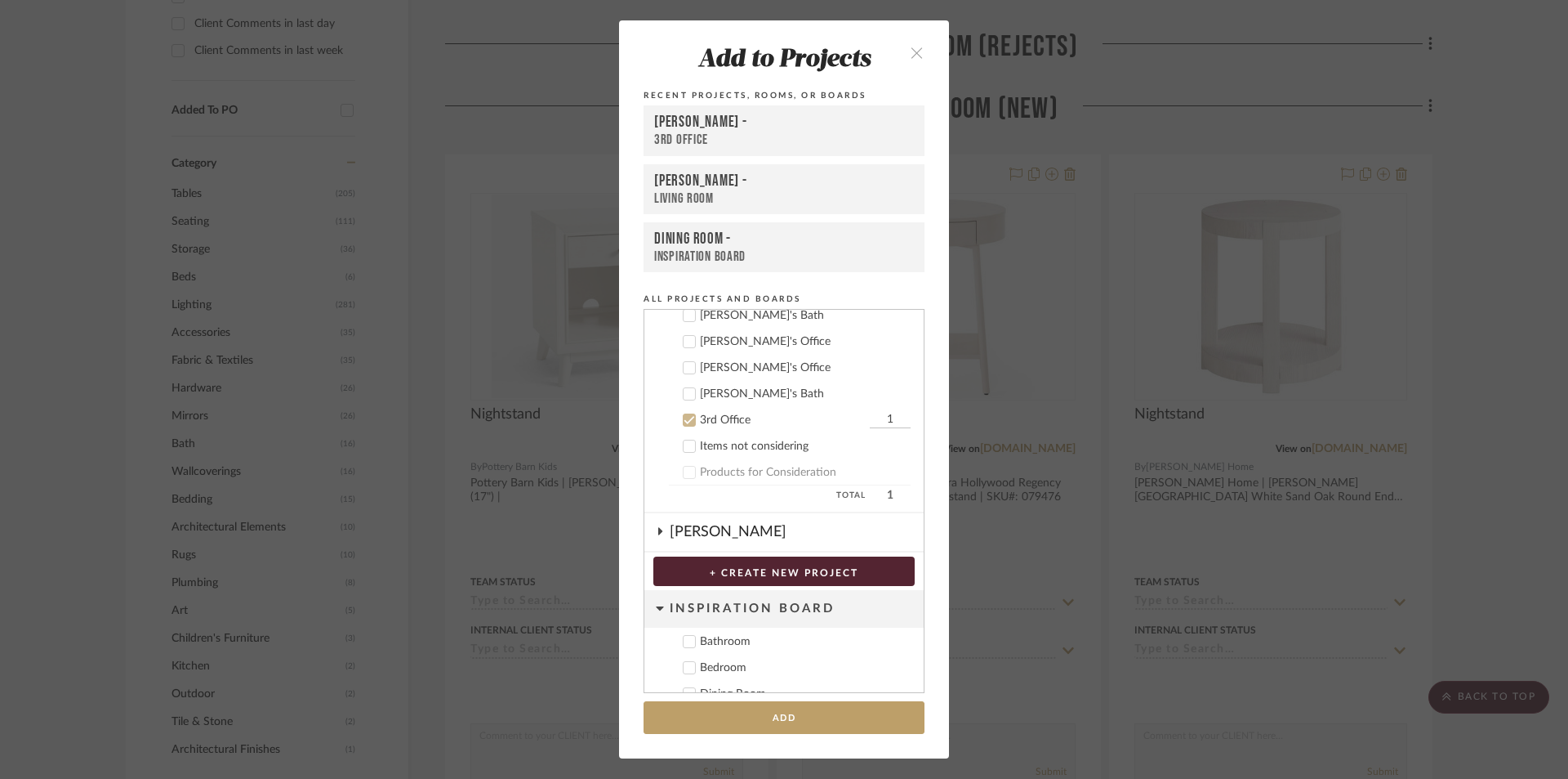
click at [910, 49] on icon "close" at bounding box center [917, 53] width 14 height 14
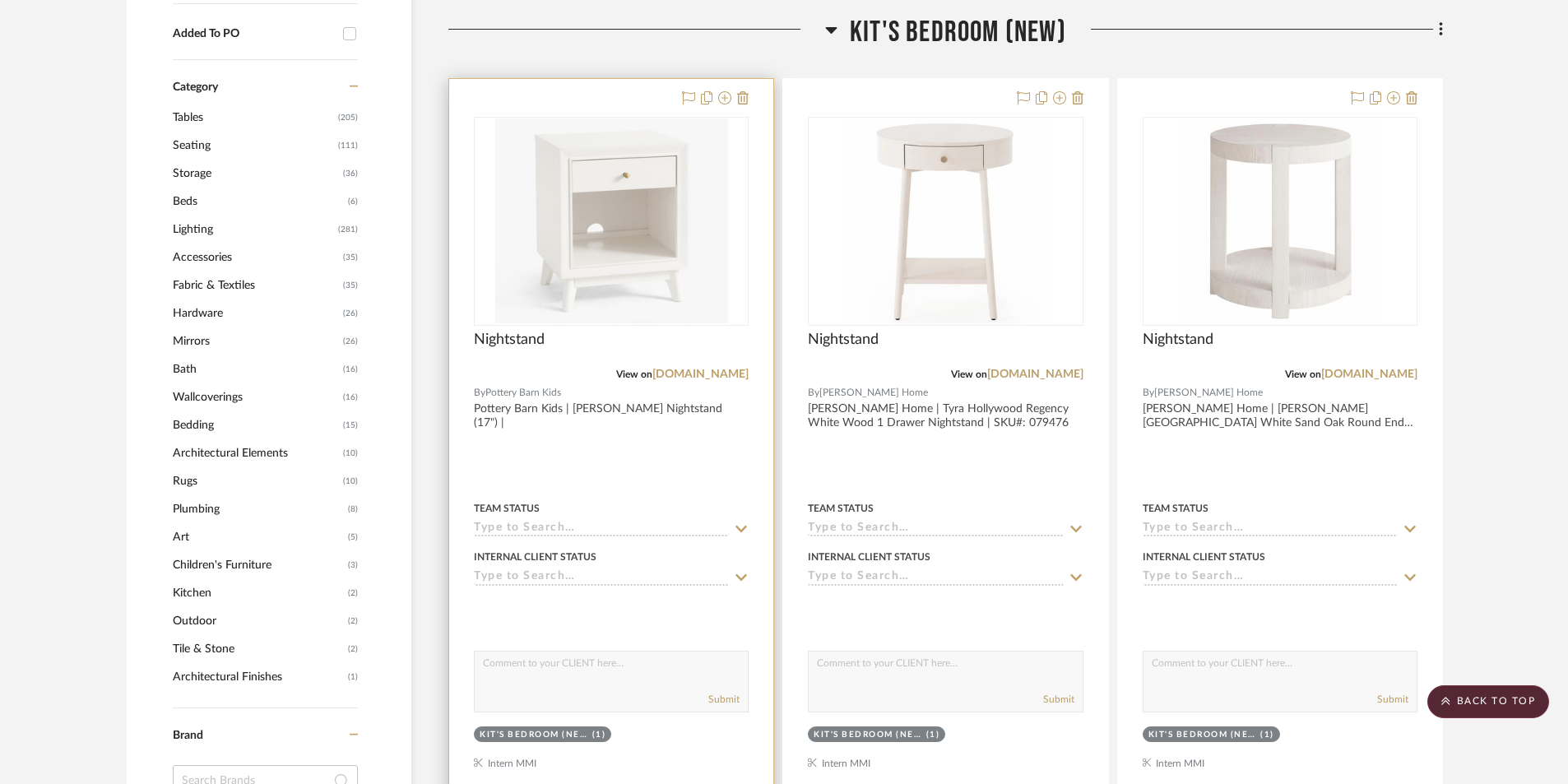
scroll to position [1234, 0]
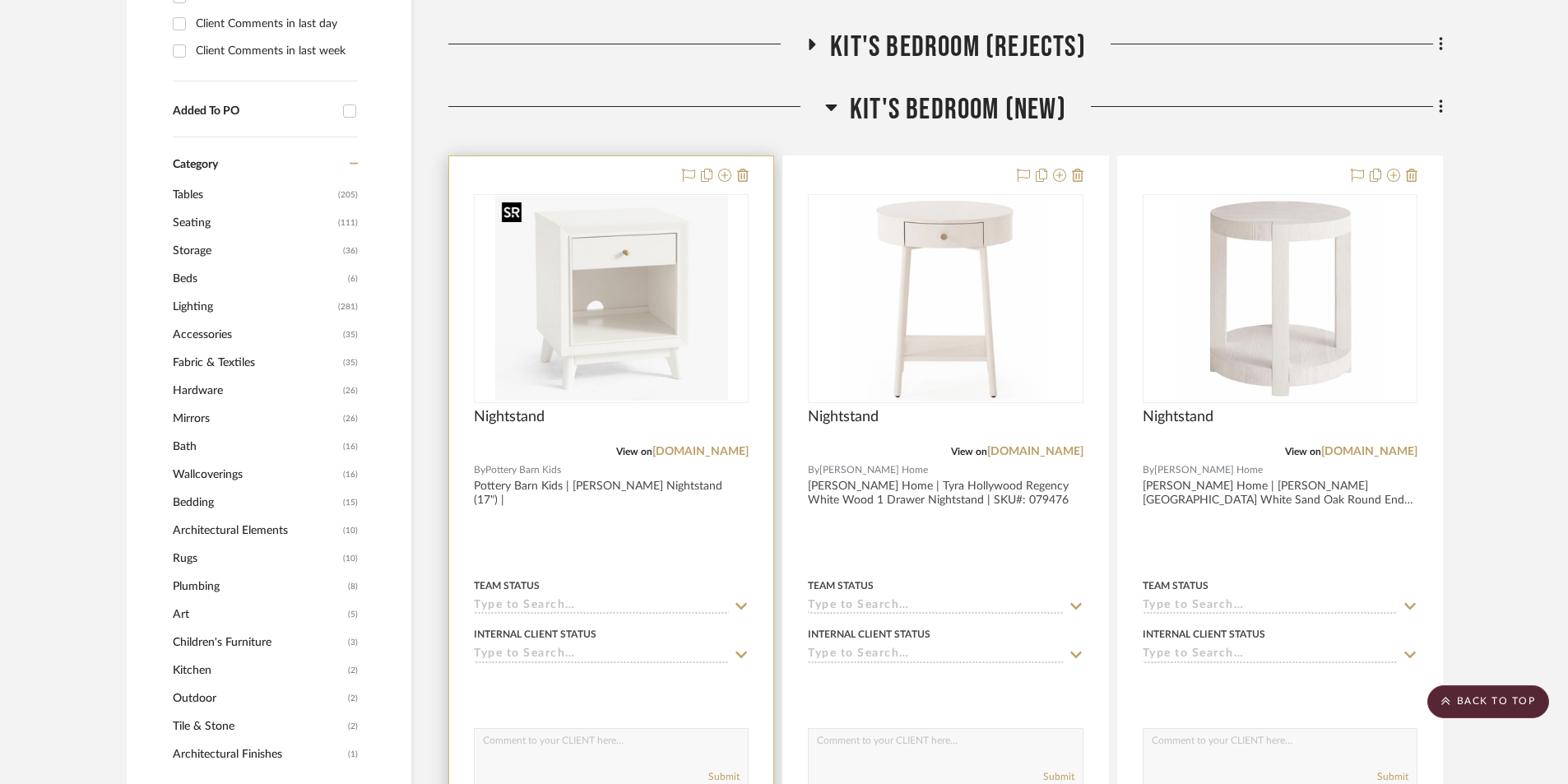
click at [588, 301] on img "0" at bounding box center [611, 299] width 232 height 206
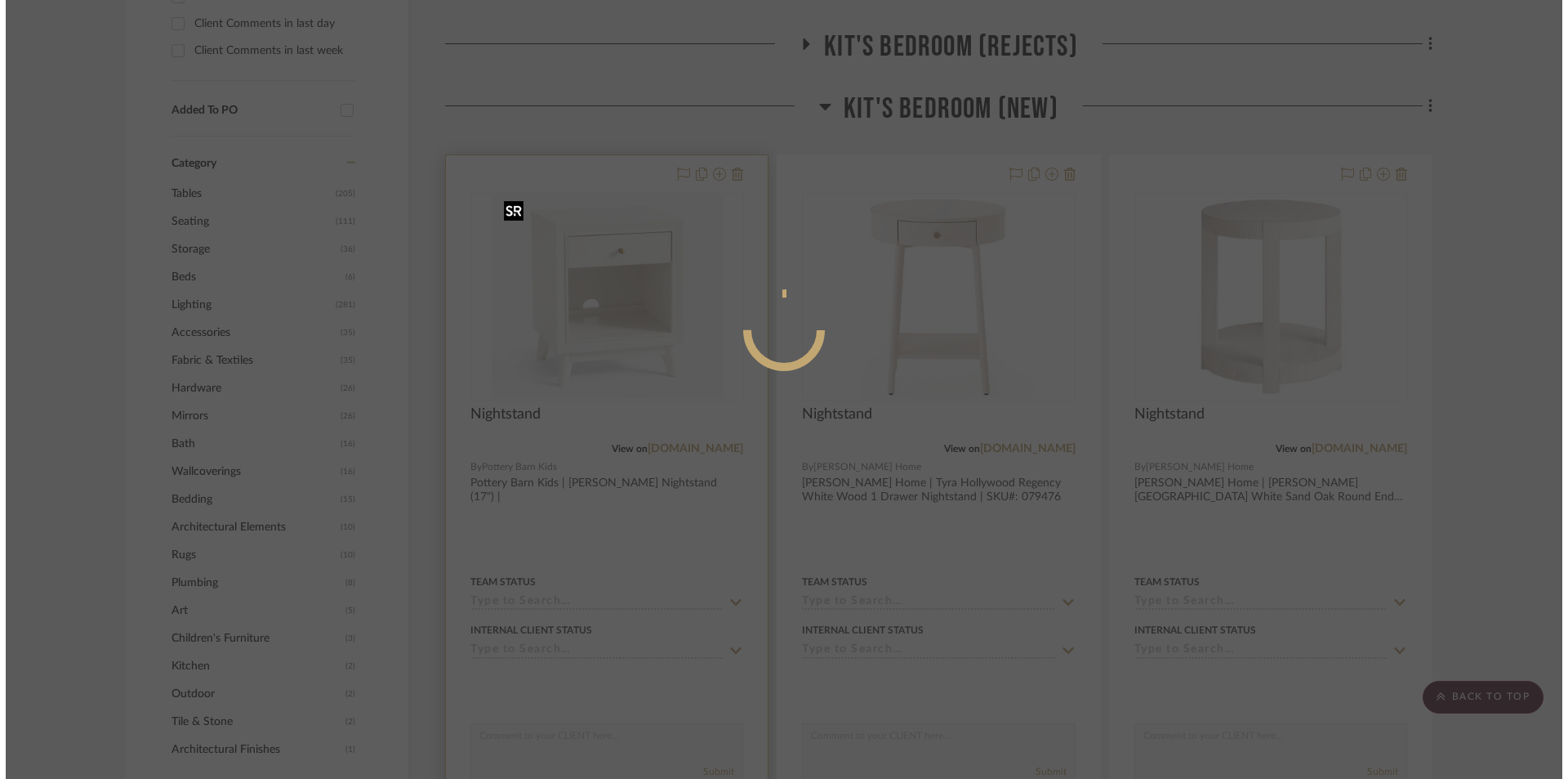
scroll to position [0, 0]
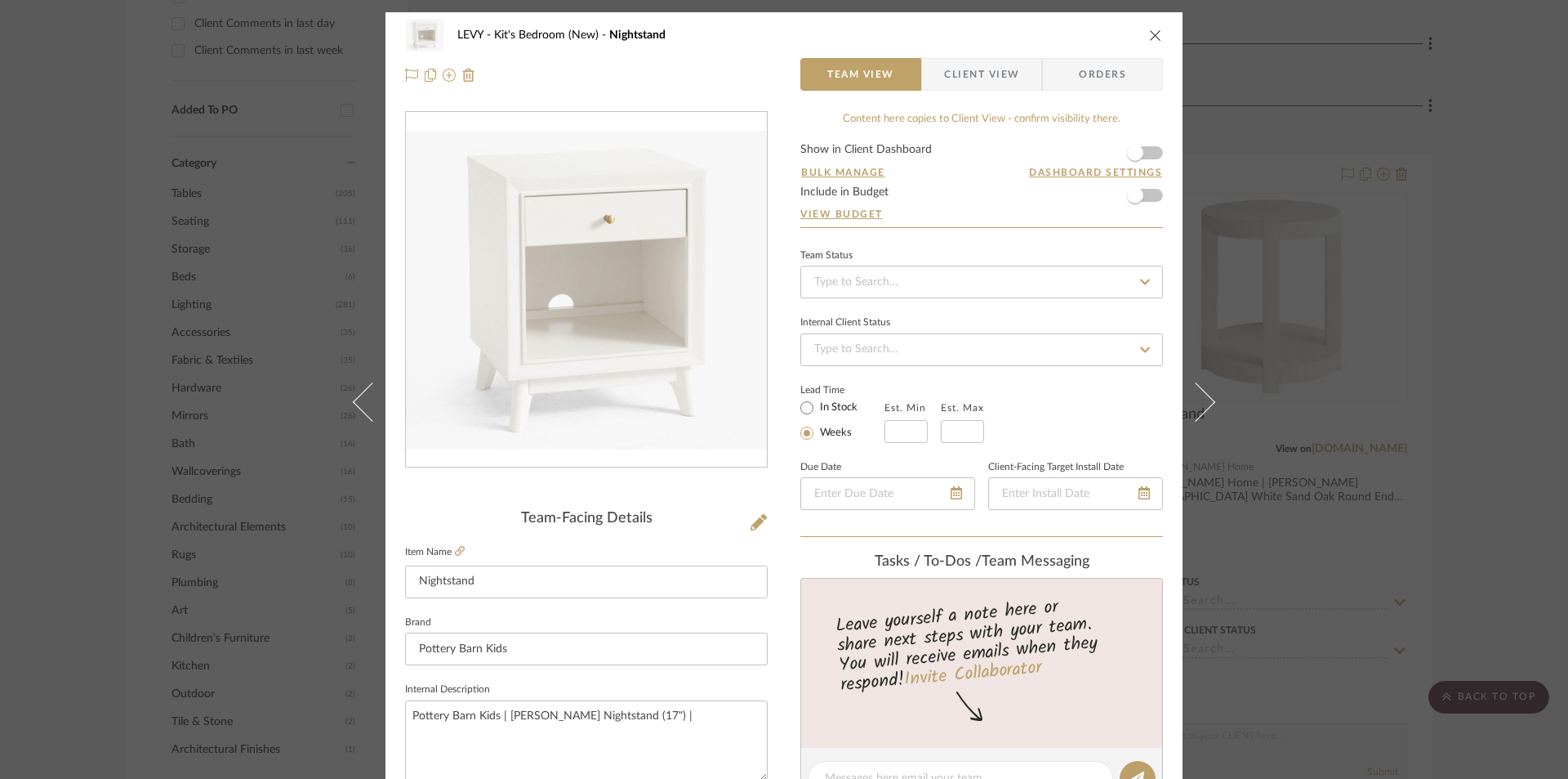
click at [1005, 82] on span "Client View" at bounding box center [982, 74] width 76 height 32
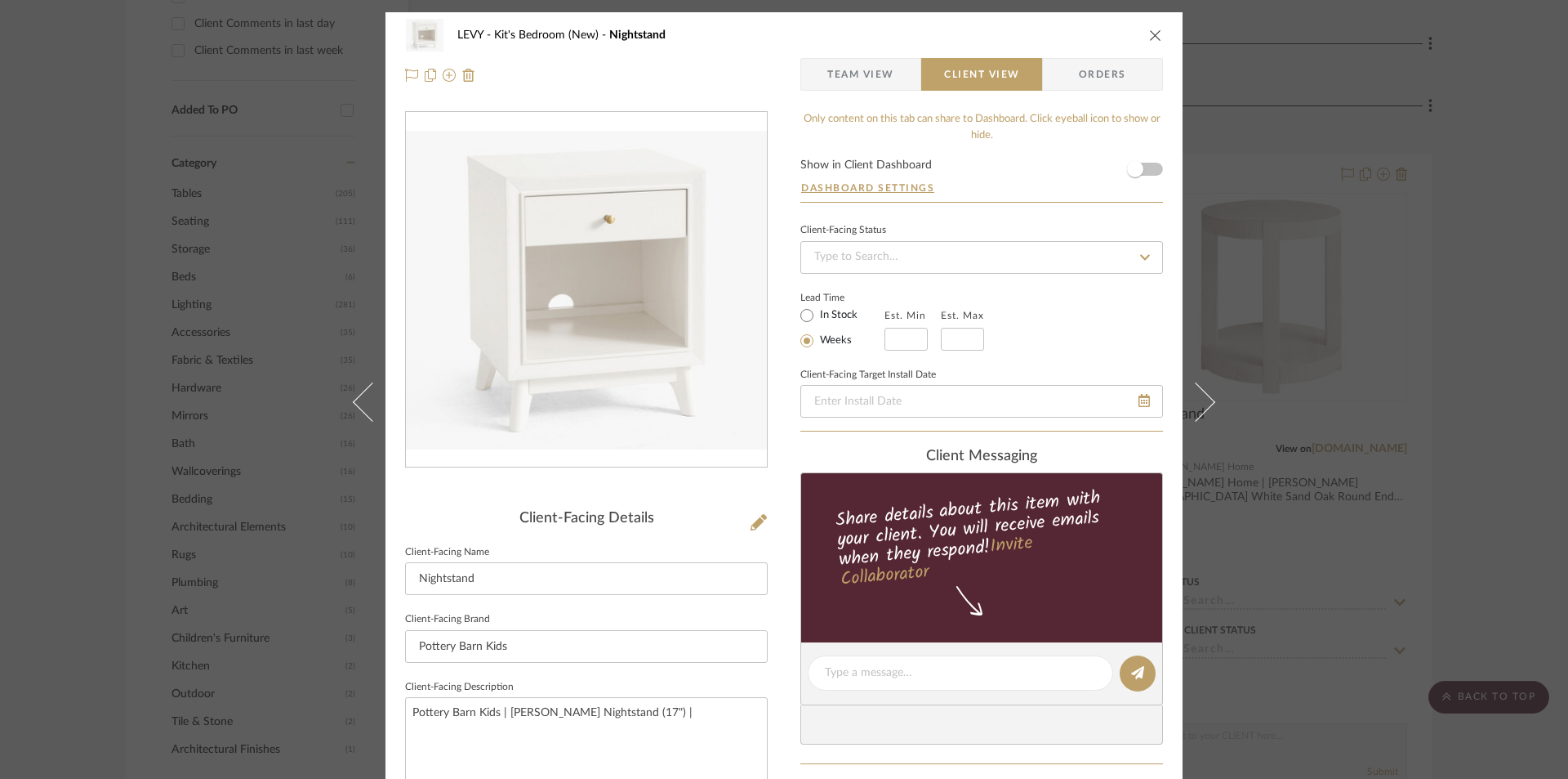
click at [864, 59] on span "Team View" at bounding box center [861, 74] width 67 height 32
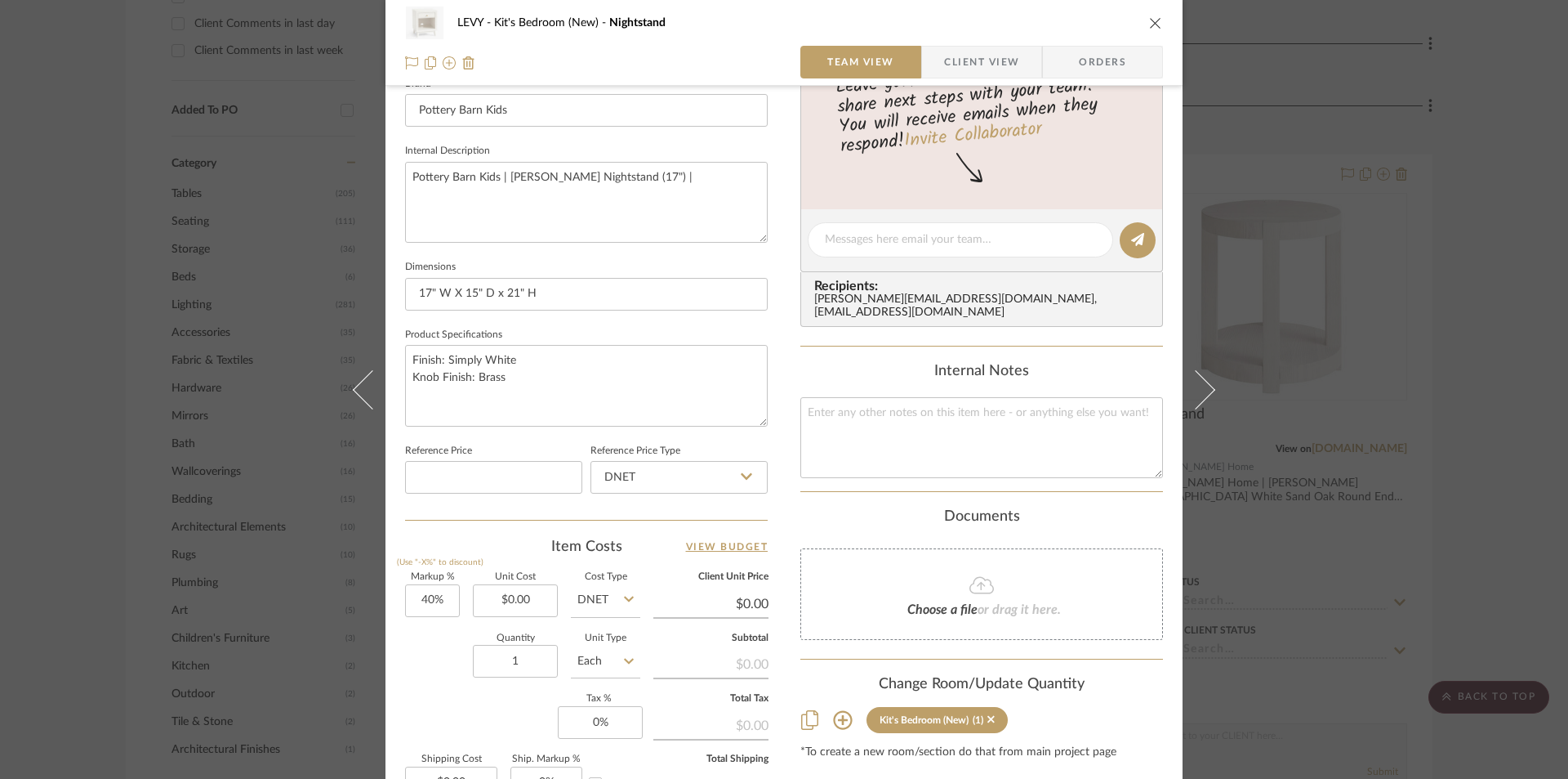
scroll to position [498, 0]
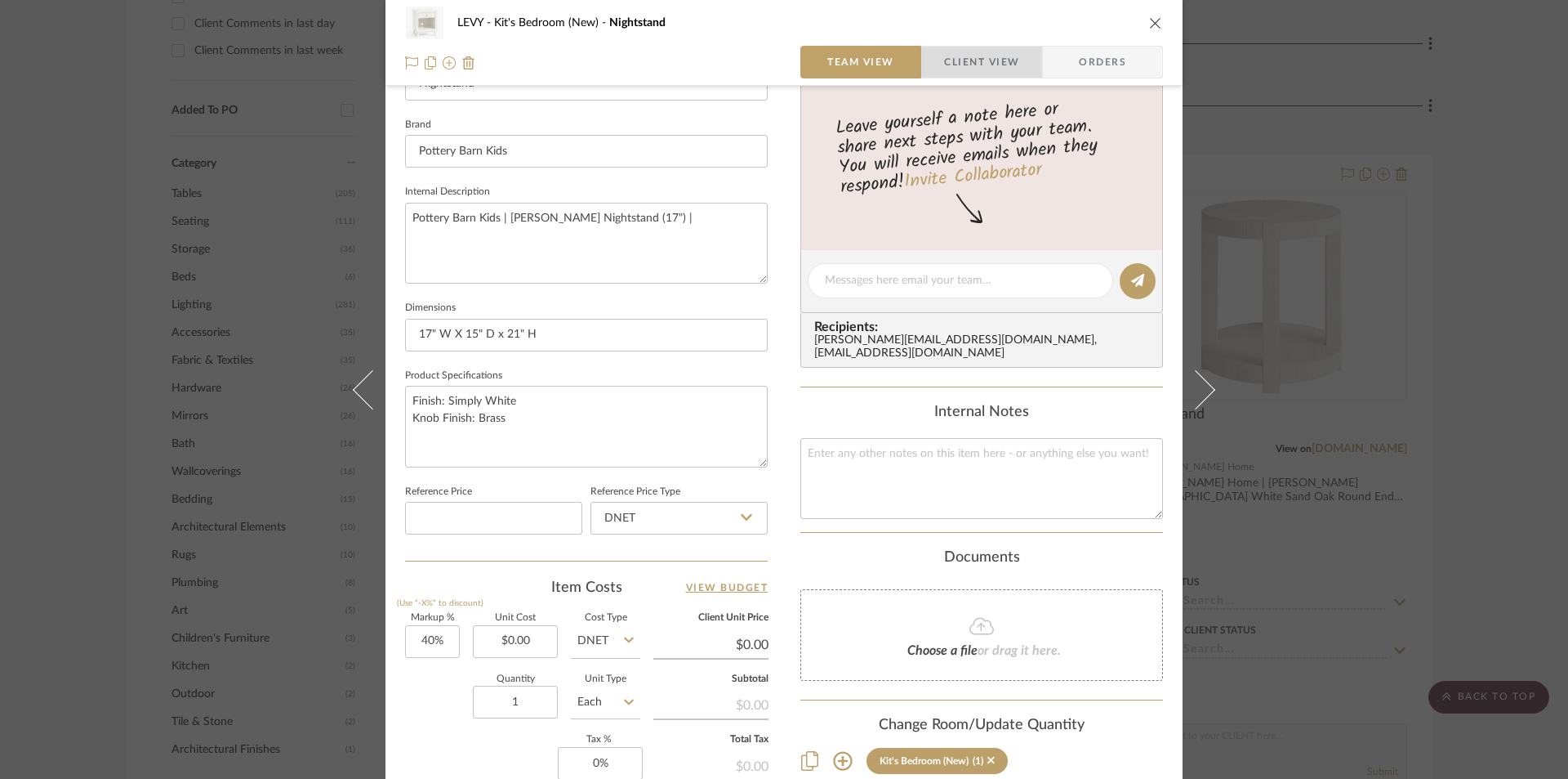
click at [960, 68] on span "Client View" at bounding box center [982, 62] width 76 height 32
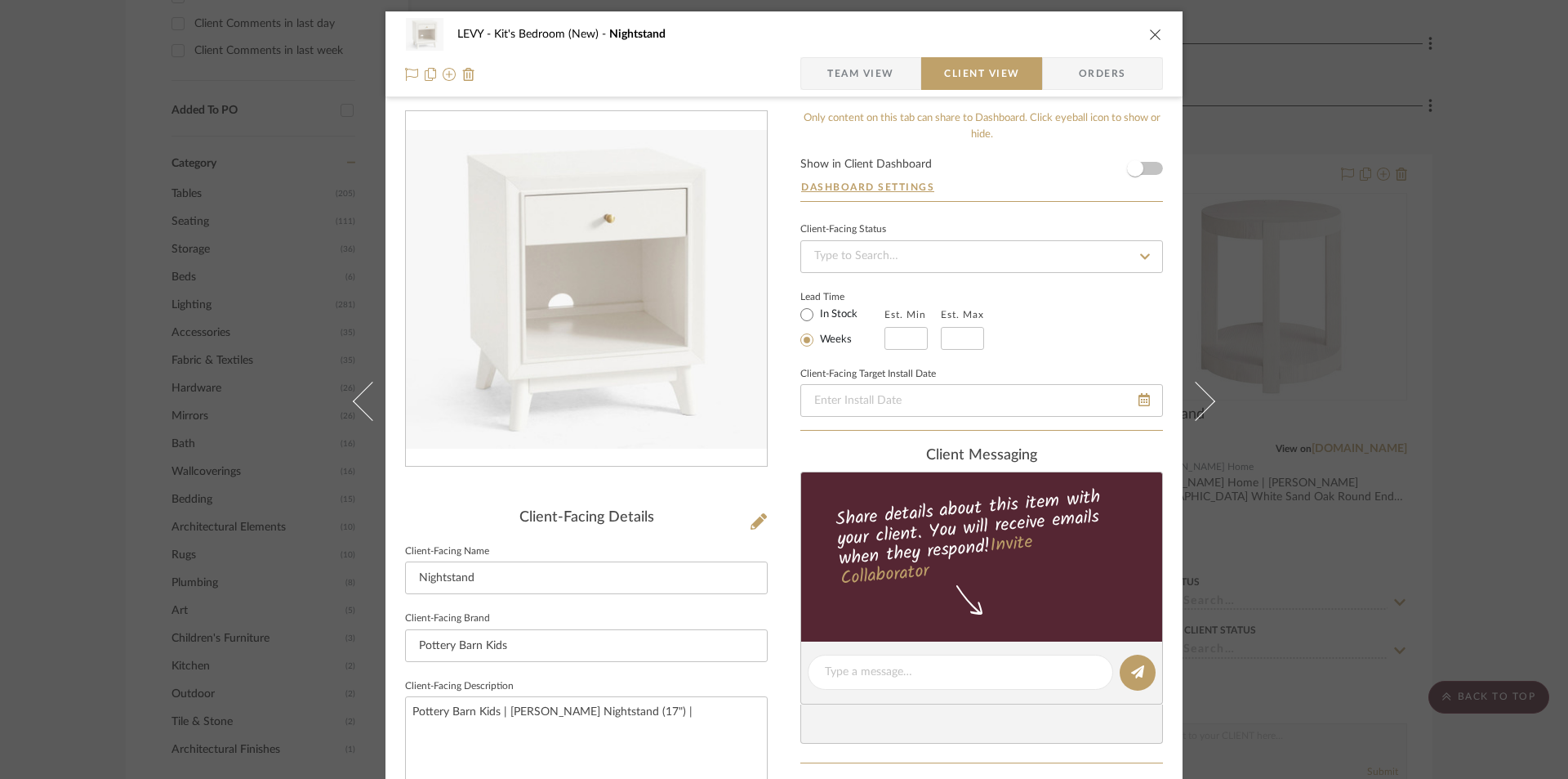
scroll to position [0, 0]
click at [1150, 36] on icon "close" at bounding box center [1156, 34] width 13 height 13
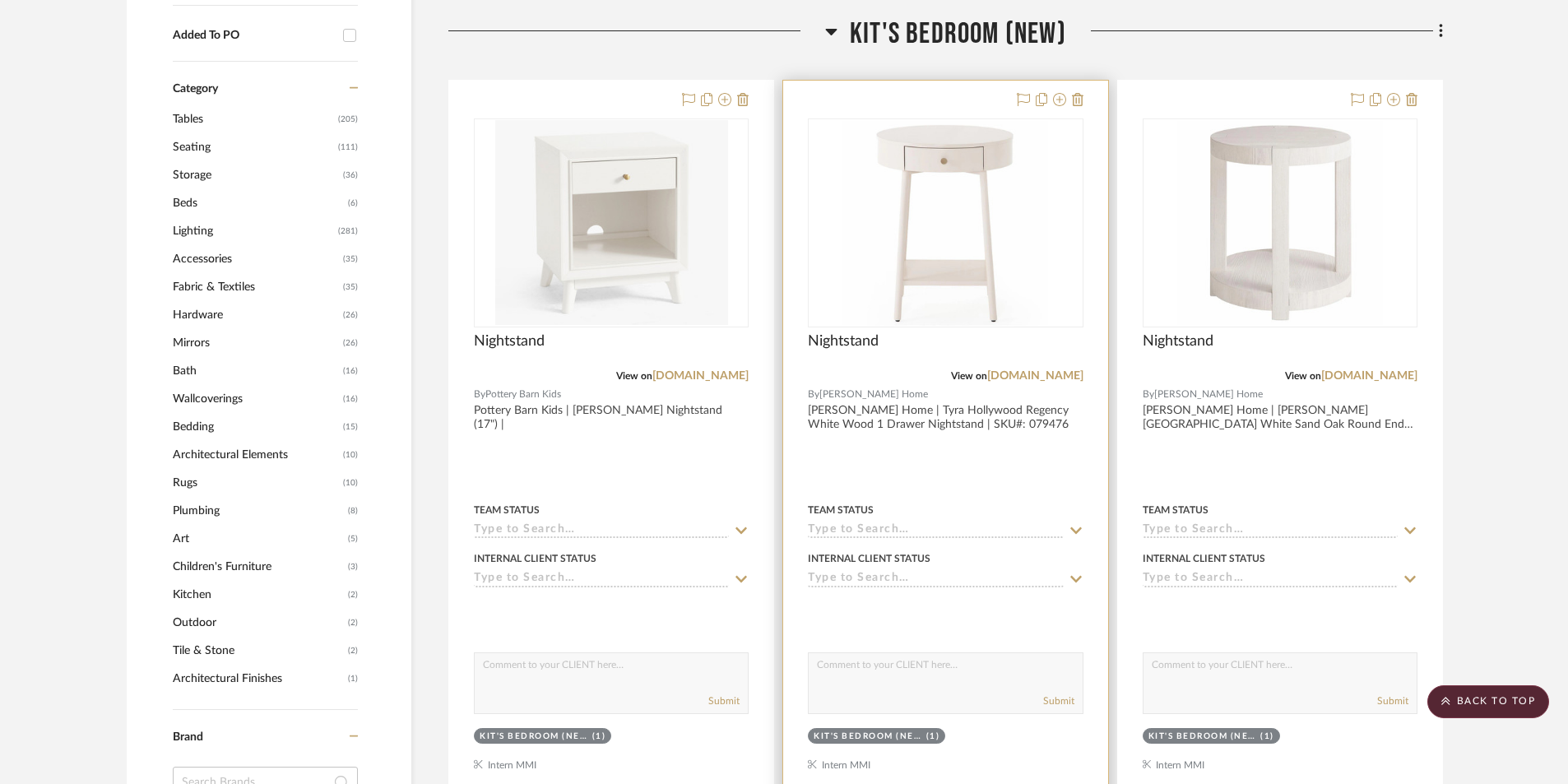
scroll to position [1316, 0]
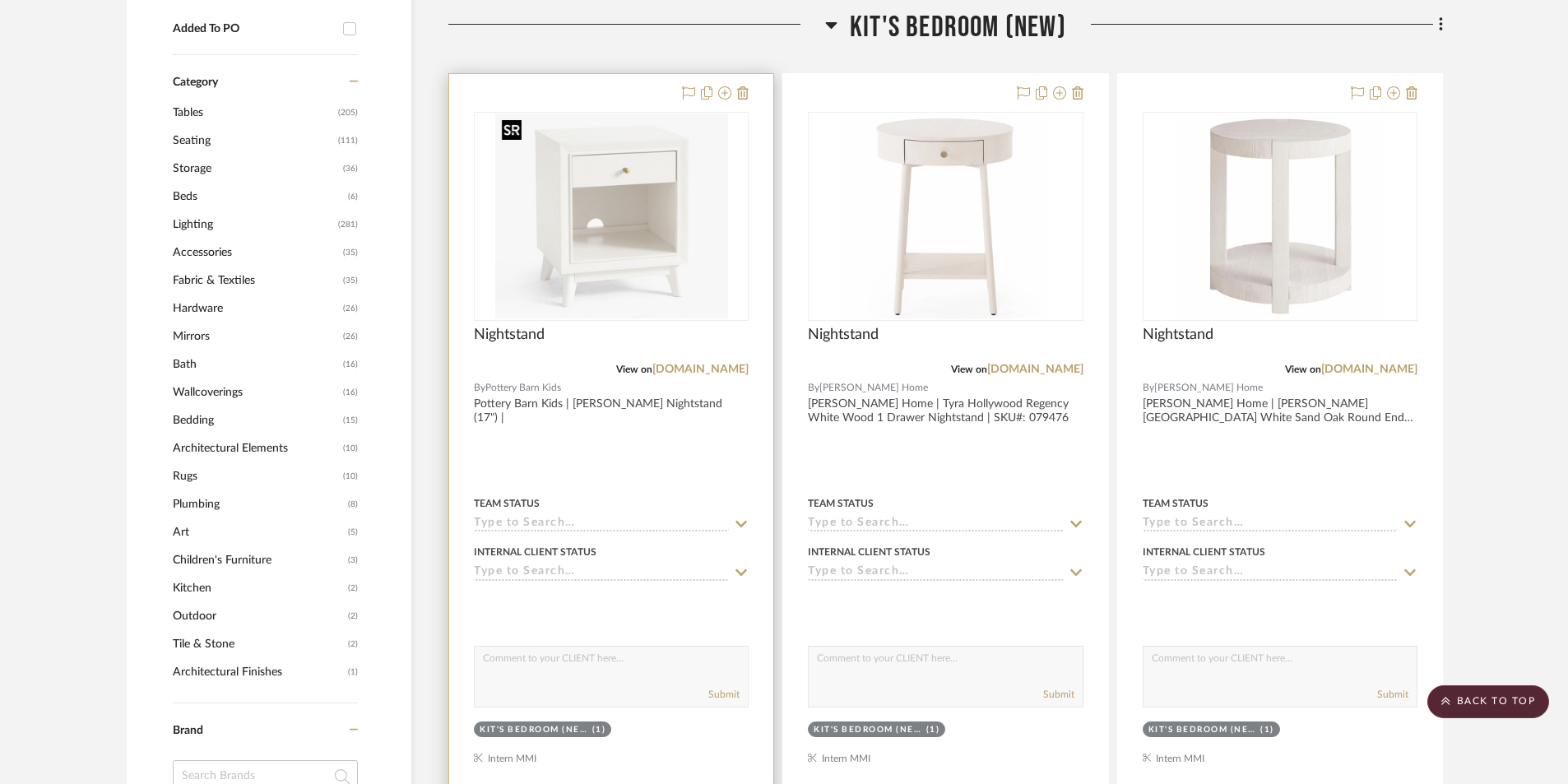
click at [607, 270] on img "0" at bounding box center [611, 217] width 232 height 206
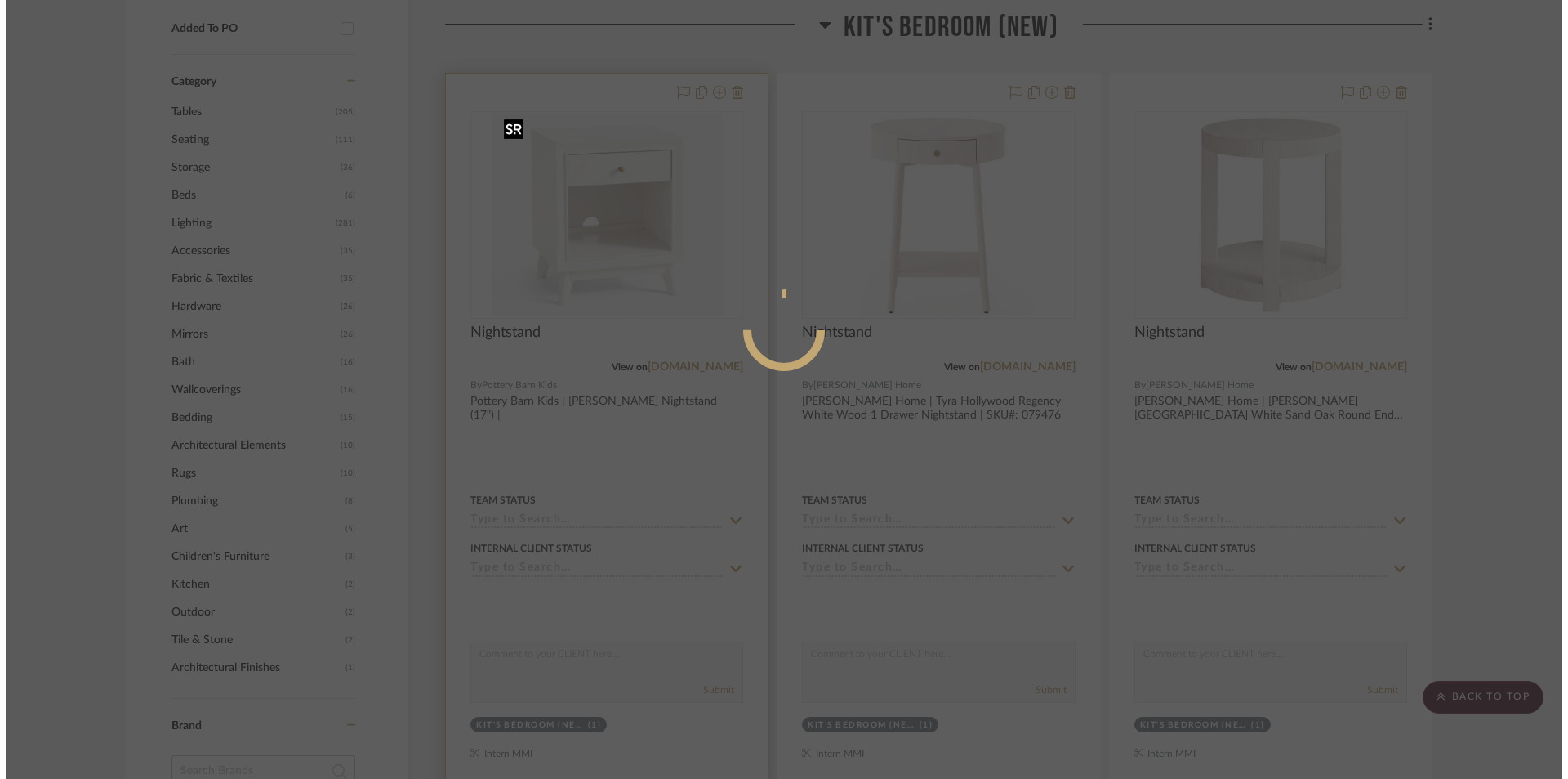
scroll to position [0, 0]
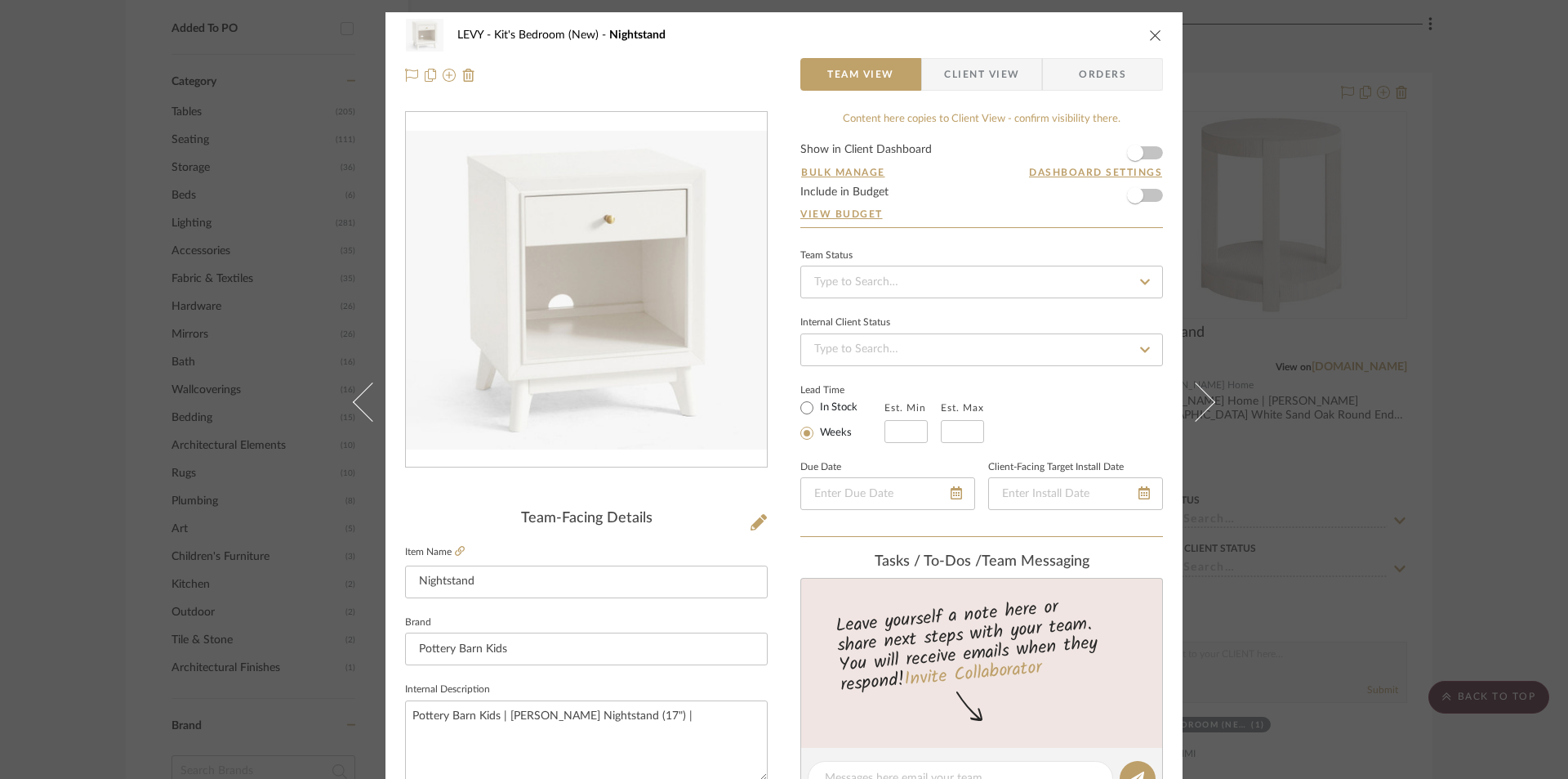
click at [991, 84] on span "Client View" at bounding box center [982, 74] width 76 height 32
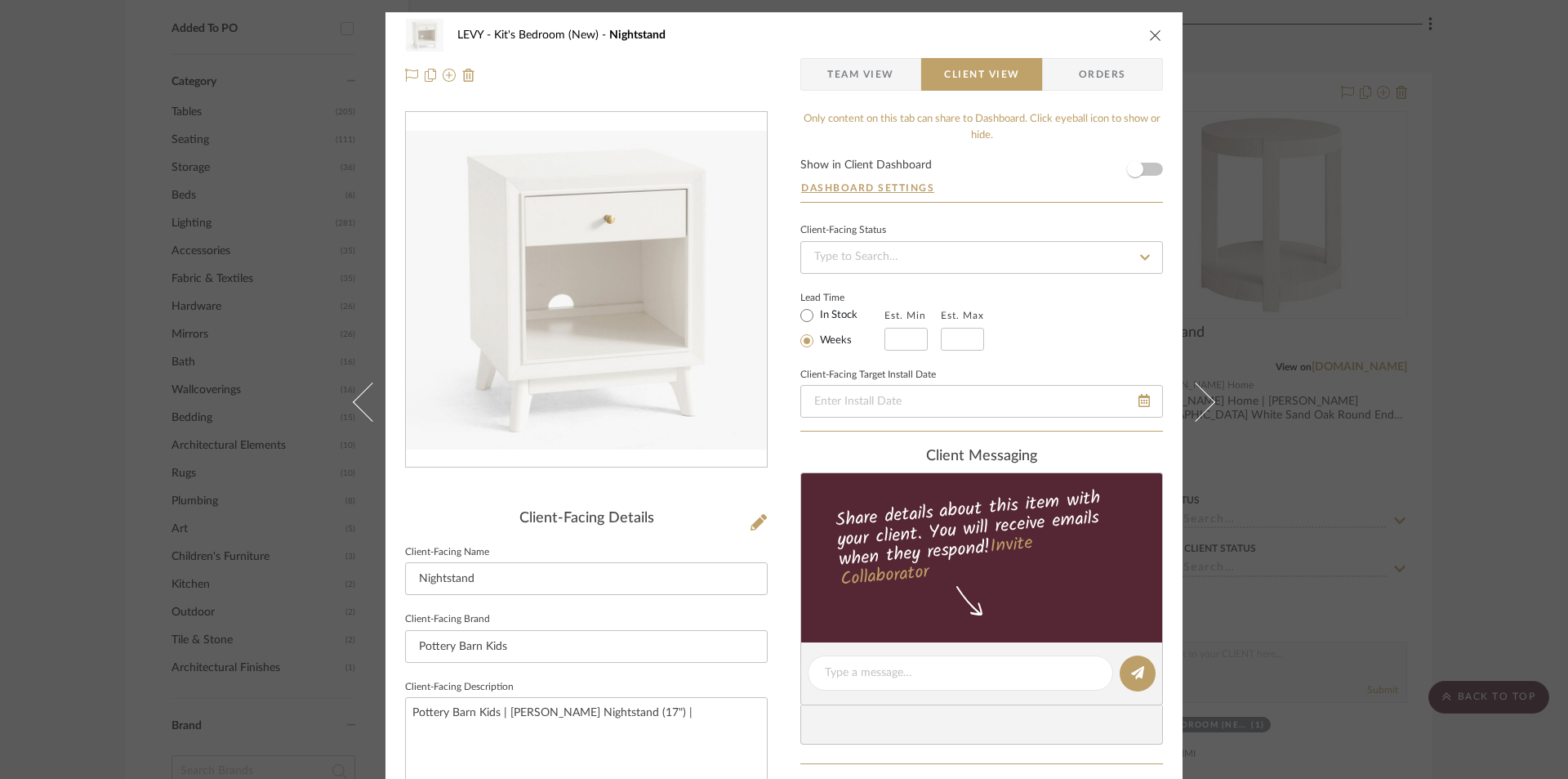
click at [863, 74] on span "Team View" at bounding box center [861, 74] width 67 height 32
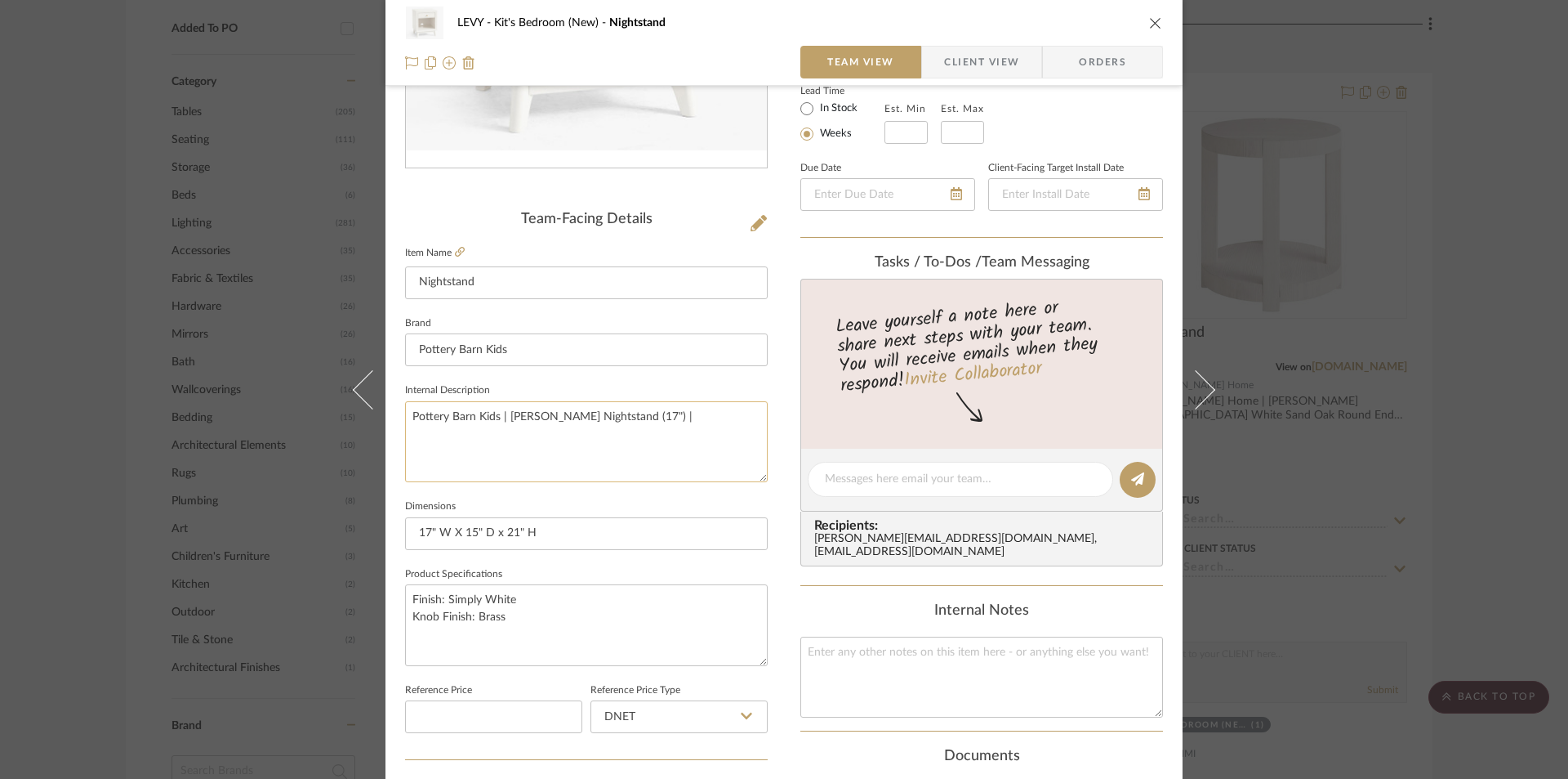
scroll to position [327, 0]
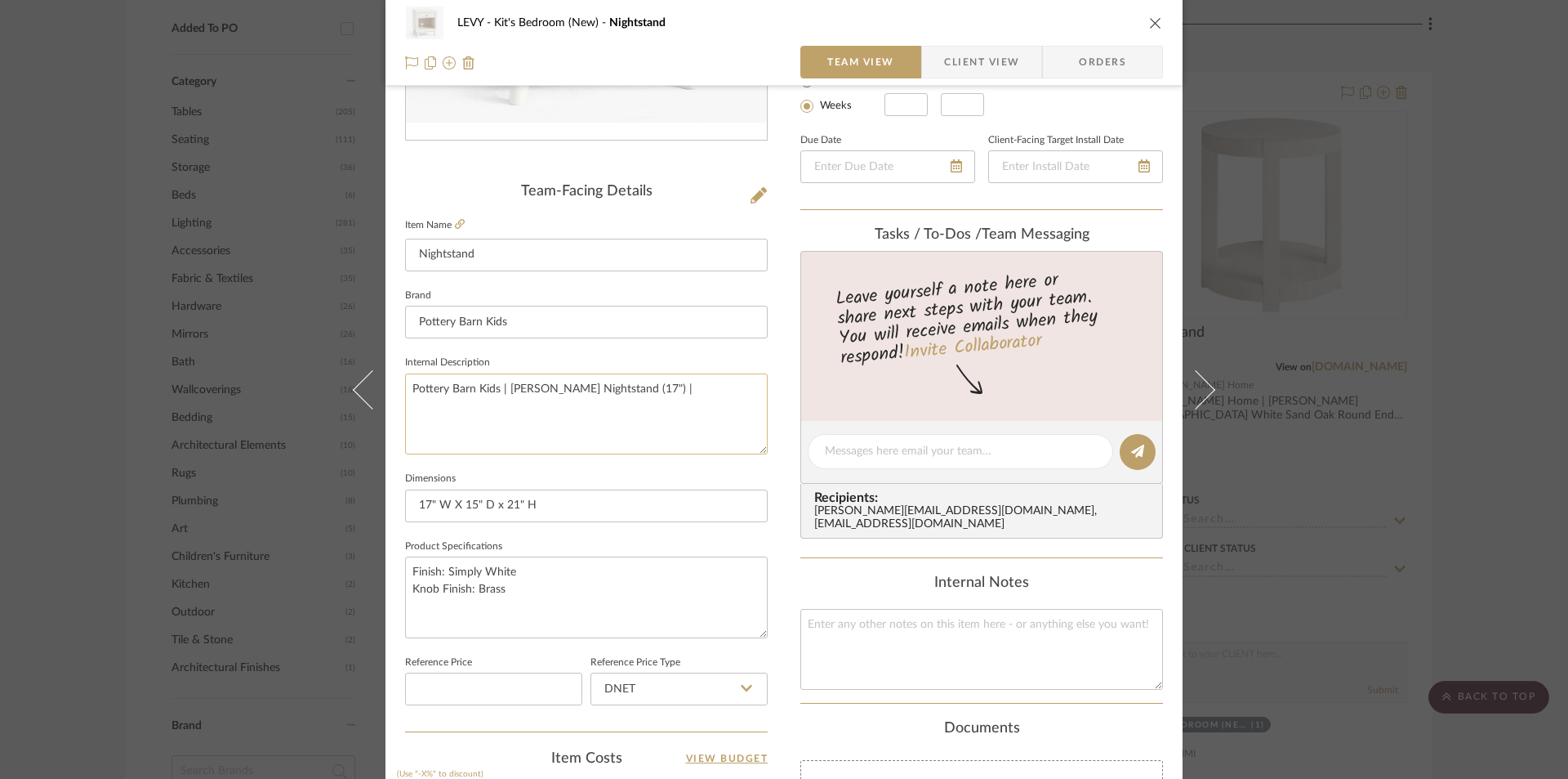
click at [654, 393] on textarea "Pottery Barn Kids | [PERSON_NAME] Nightstand (17") |" at bounding box center [586, 414] width 362 height 81
type textarea "Pottery Barn Kids | [PERSON_NAME] Nightstand (17")"
click at [743, 358] on fieldset "Internal Description Pottery Barn Kids | [PERSON_NAME] Nightstand (17")" at bounding box center [586, 403] width 362 height 103
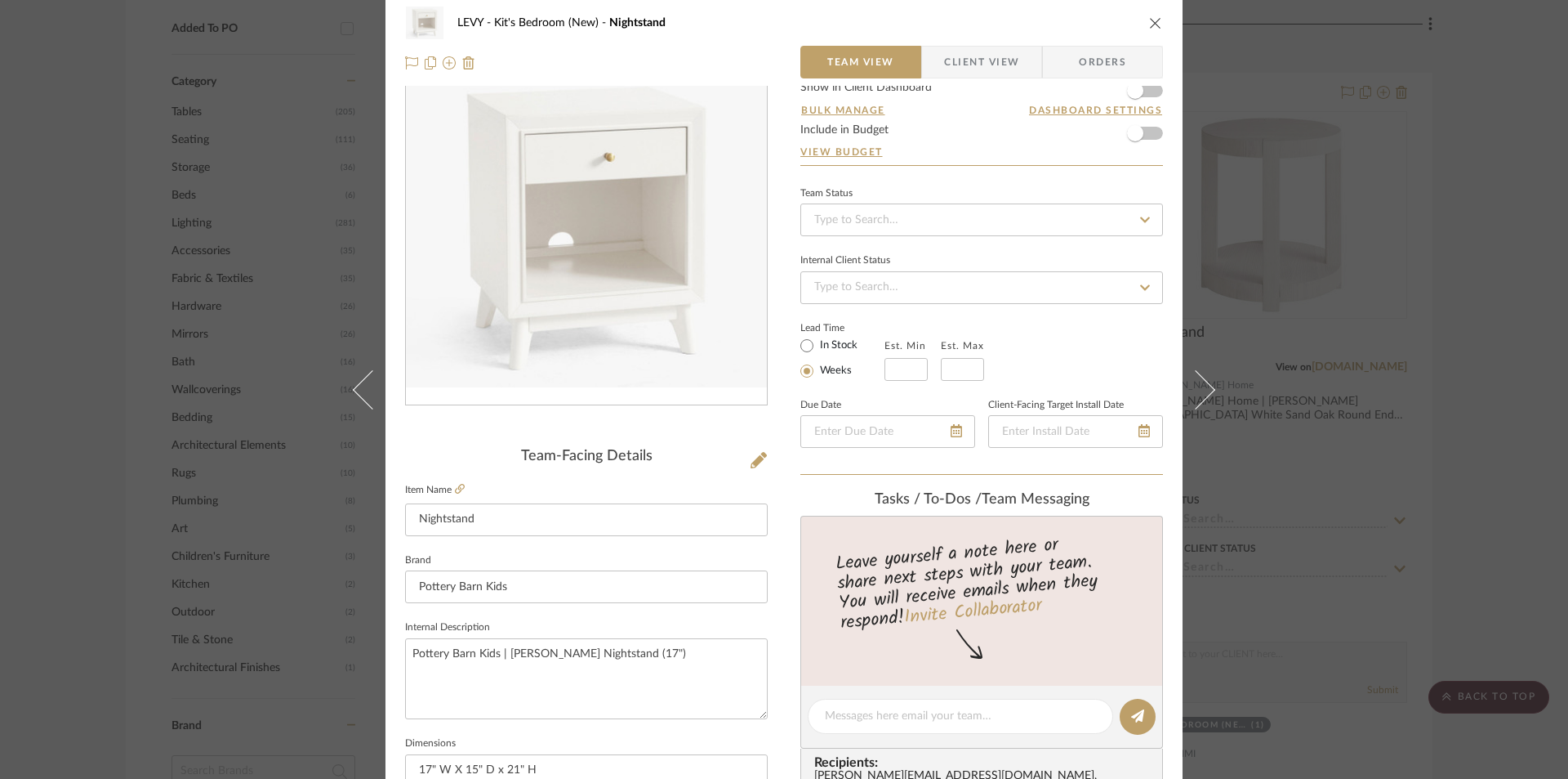
scroll to position [0, 0]
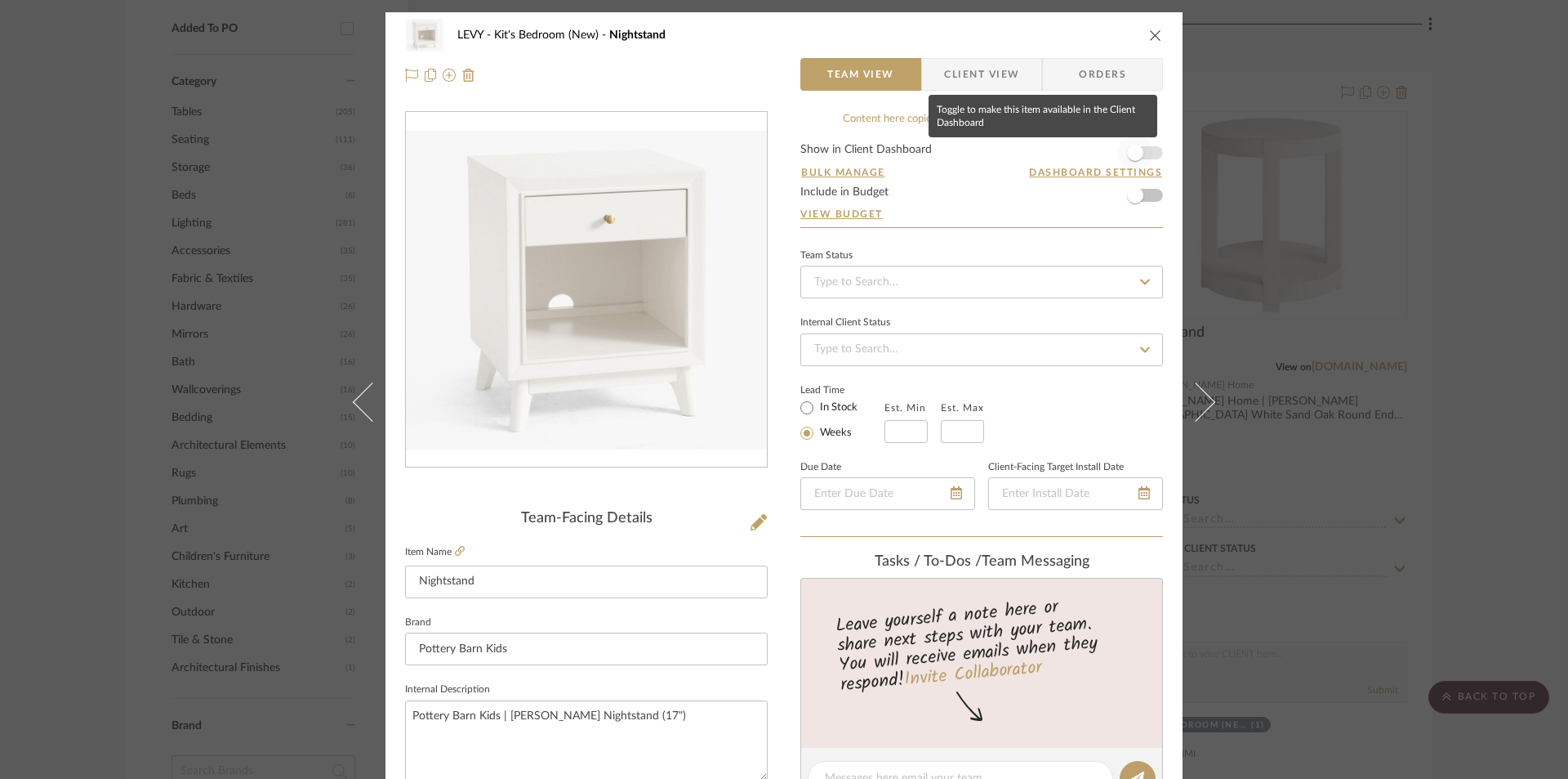
click at [1128, 149] on span "button" at bounding box center [1135, 152] width 17 height 17
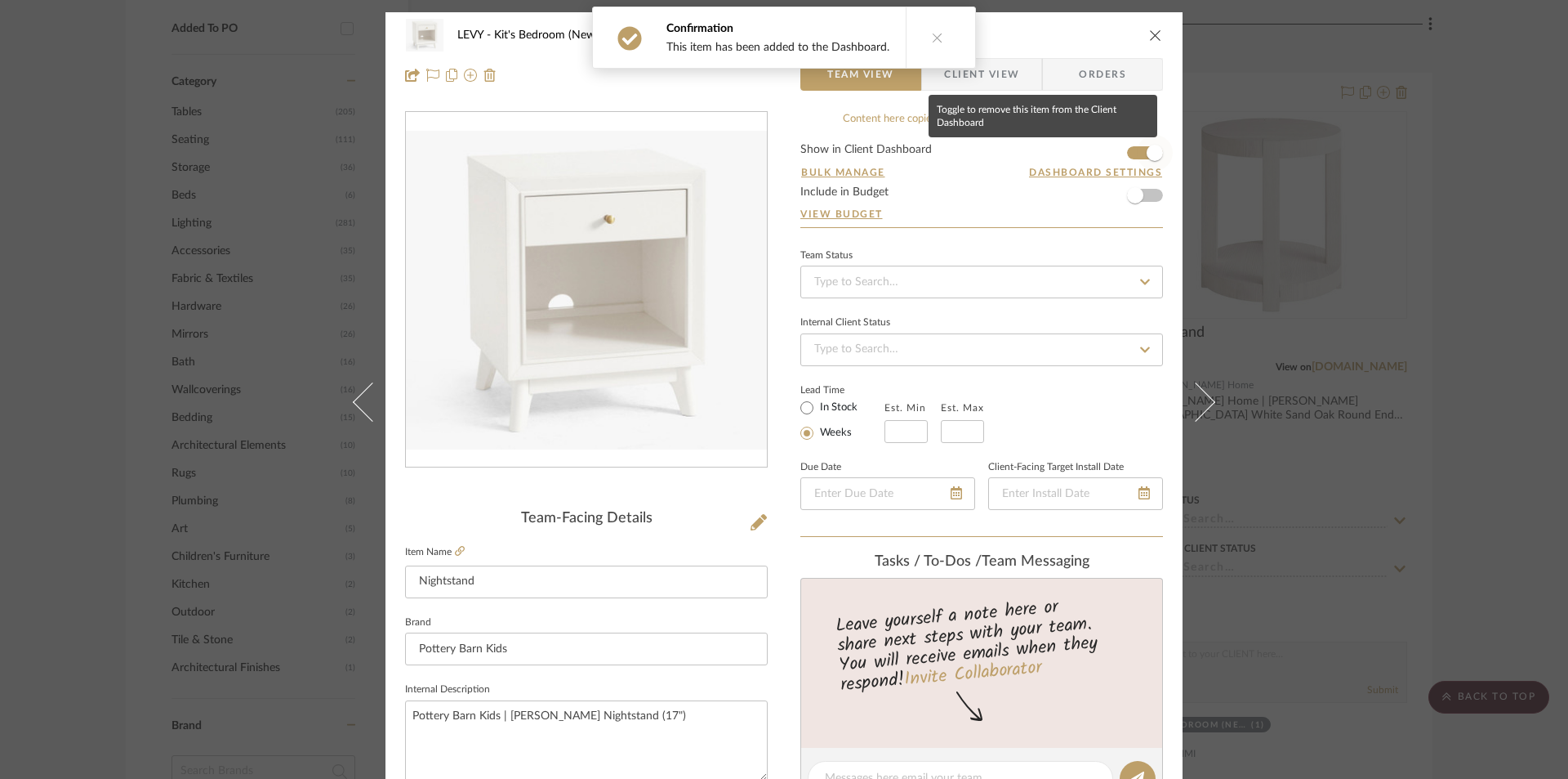
click at [1147, 148] on span "button" at bounding box center [1155, 152] width 17 height 17
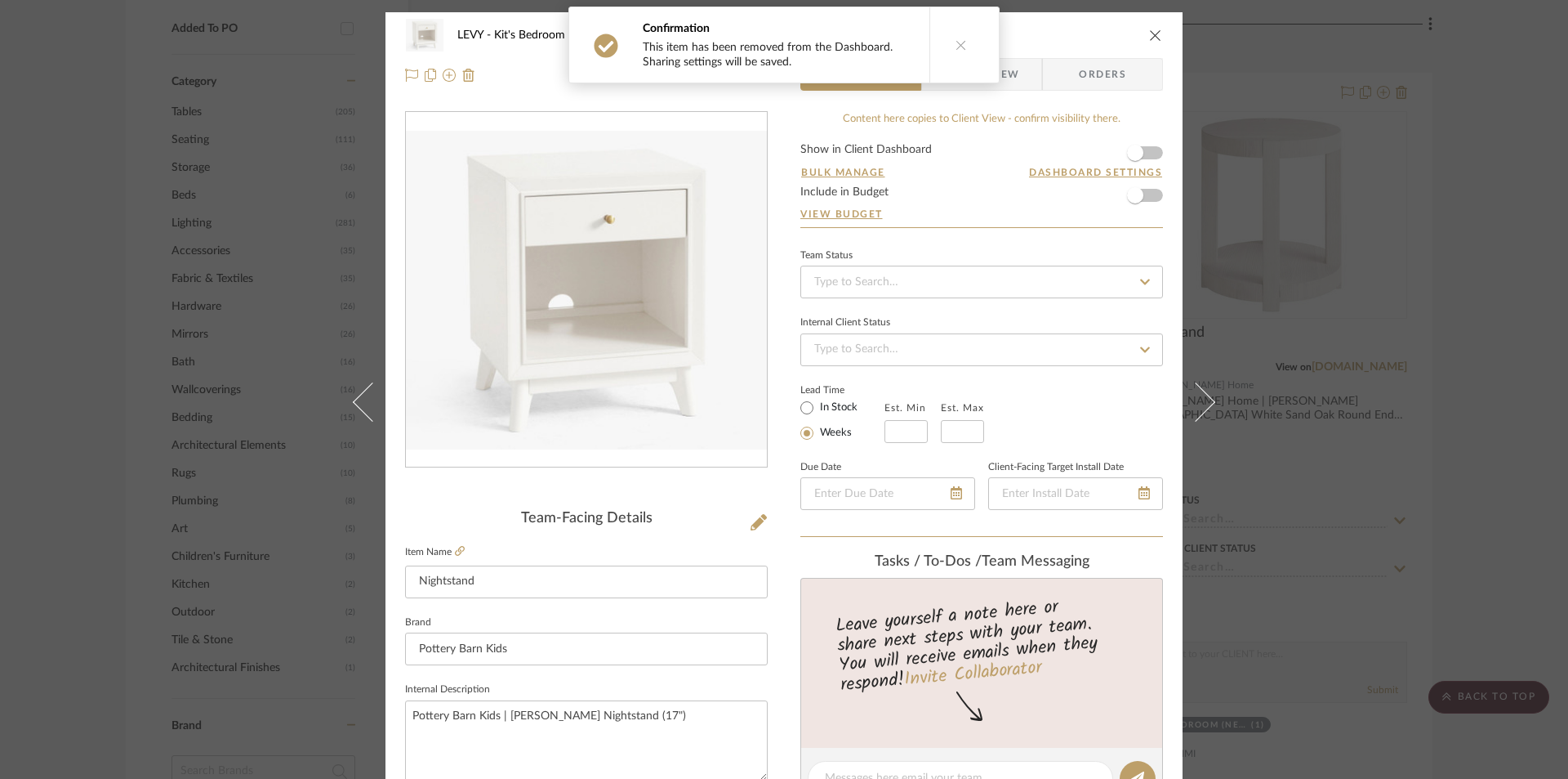
click at [955, 40] on icon at bounding box center [961, 45] width 12 height 12
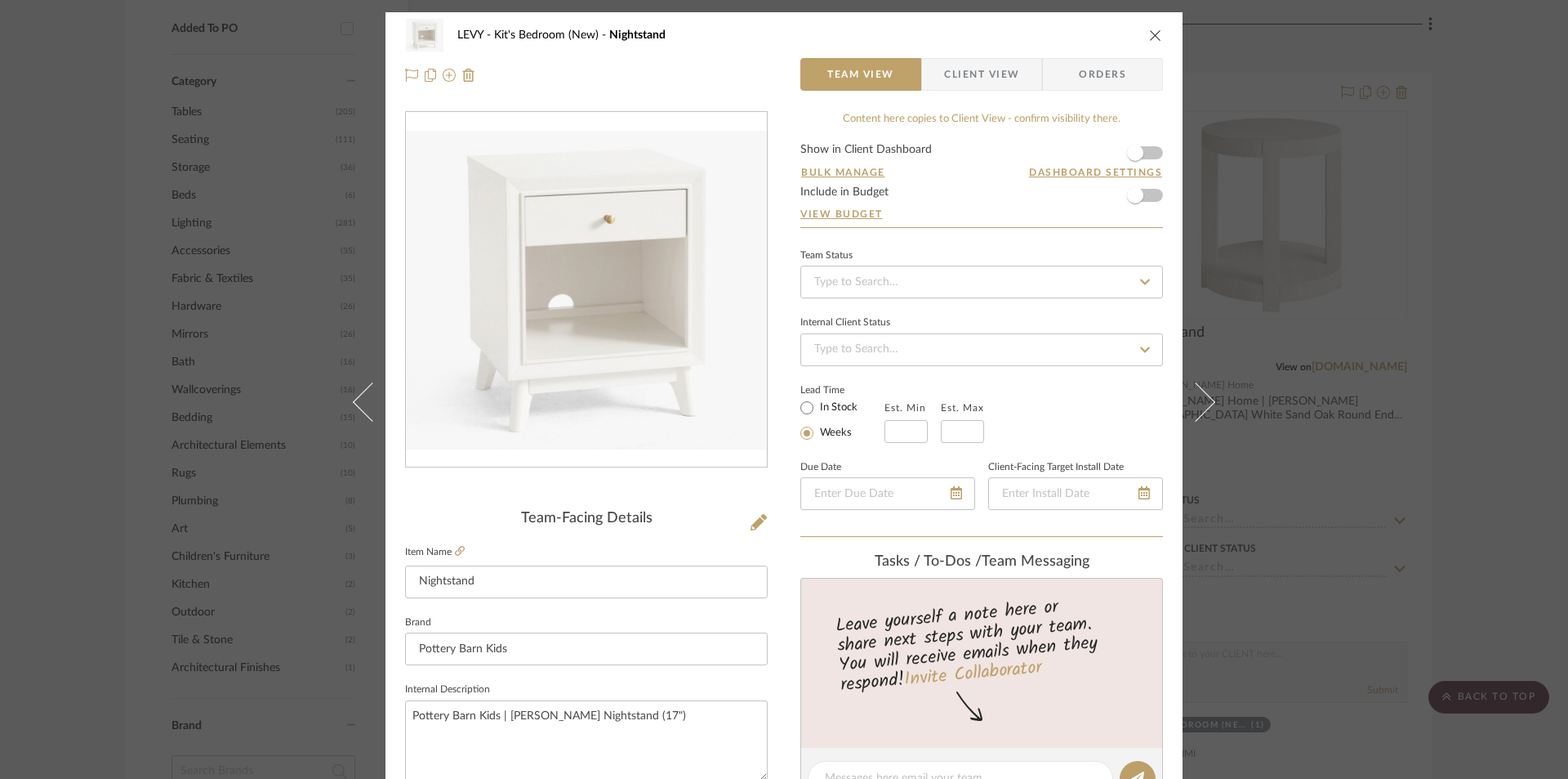
click at [1150, 32] on icon "close" at bounding box center [1156, 34] width 13 height 13
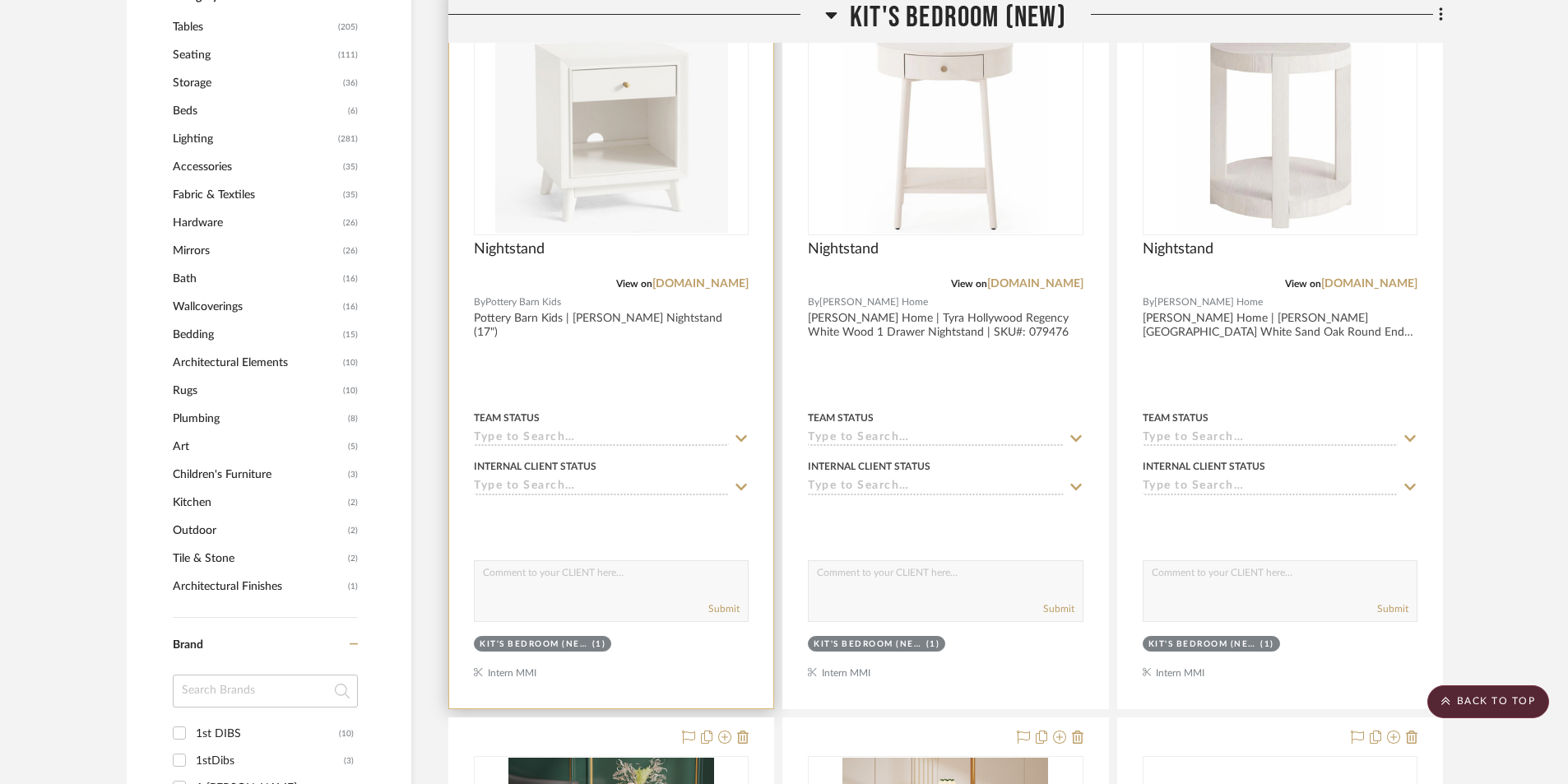
scroll to position [1480, 0]
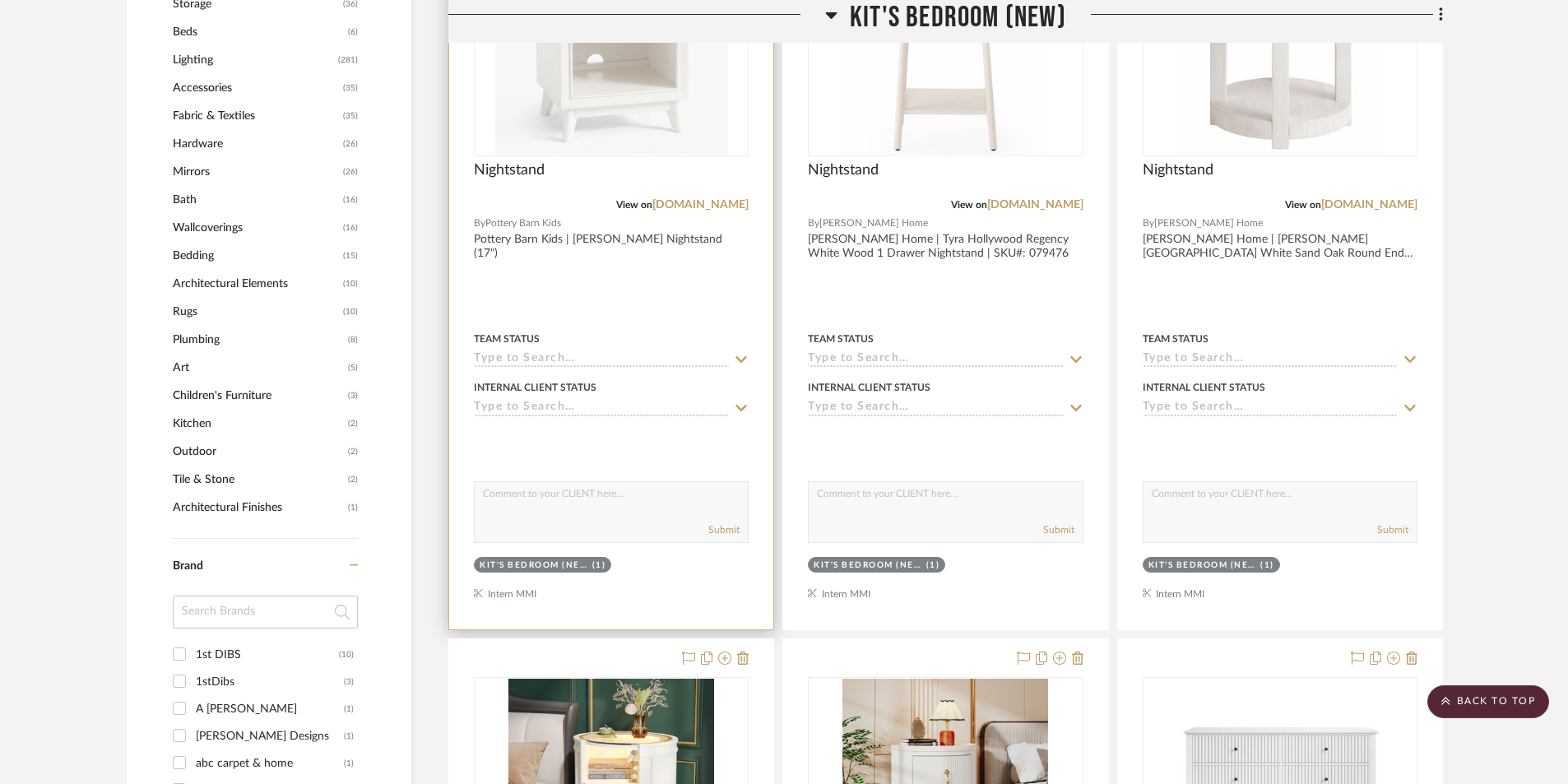
click at [740, 404] on icon at bounding box center [740, 407] width 15 height 13
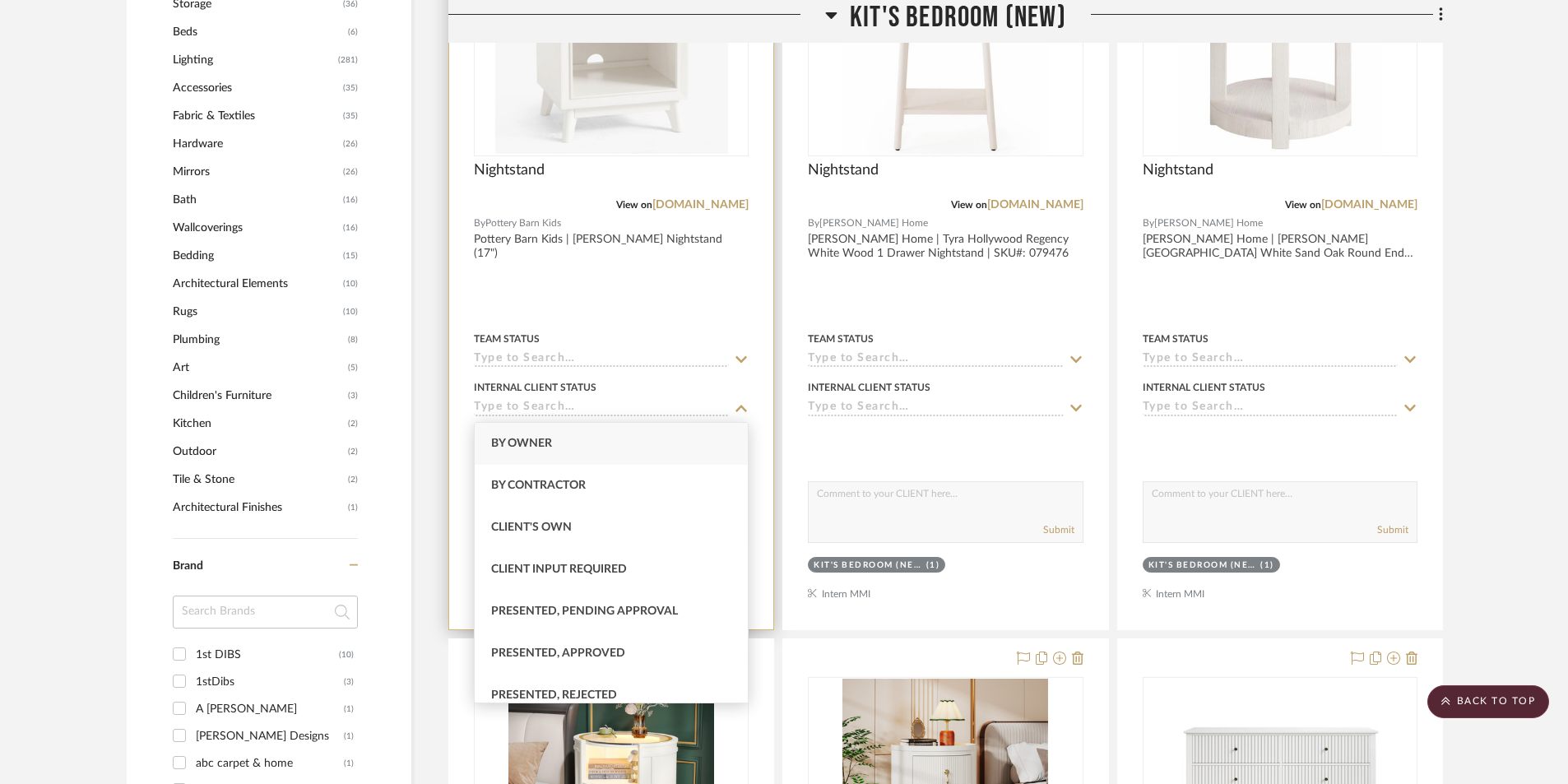
click at [676, 269] on div at bounding box center [611, 269] width 324 height 720
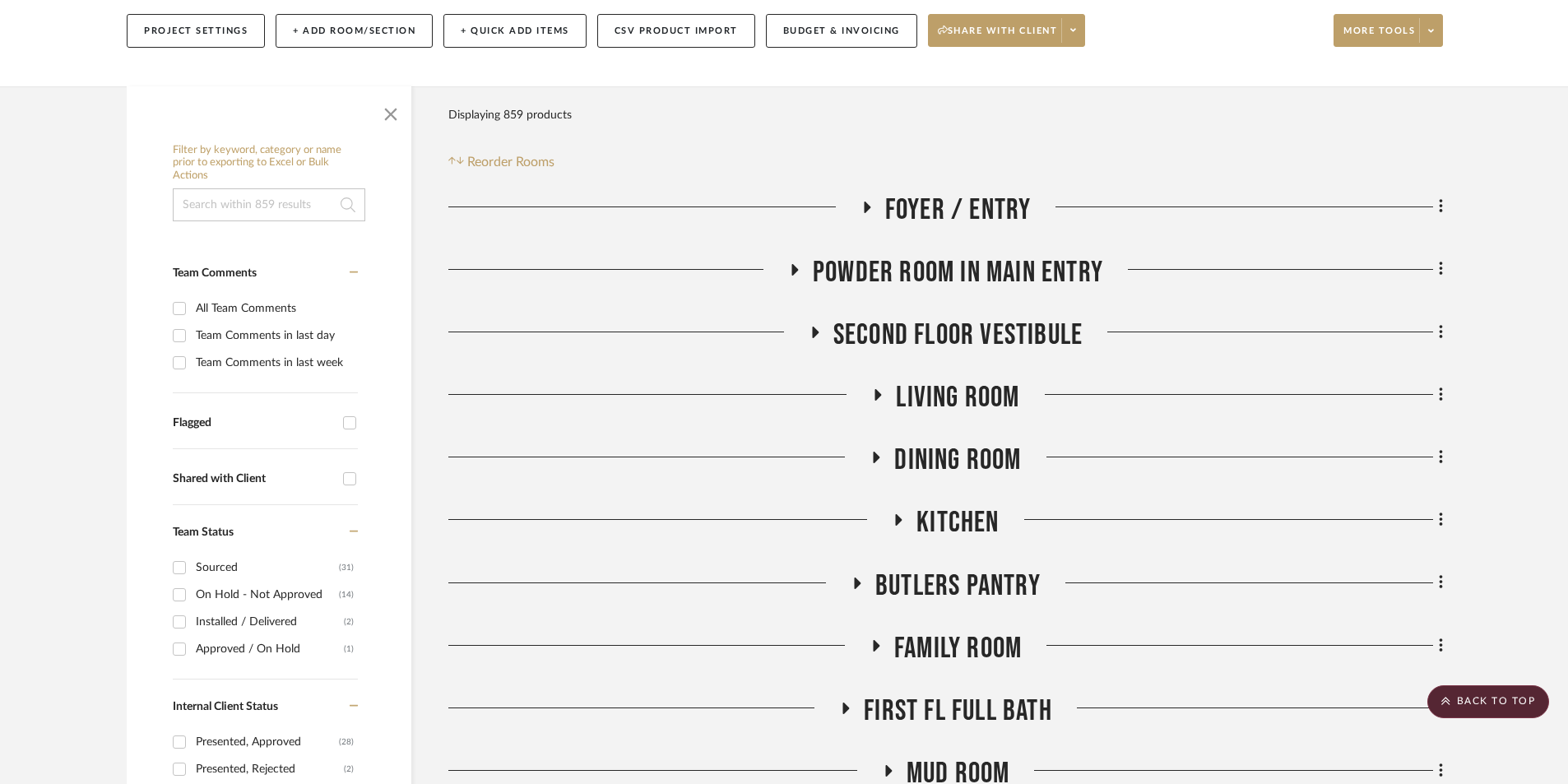
scroll to position [0, 0]
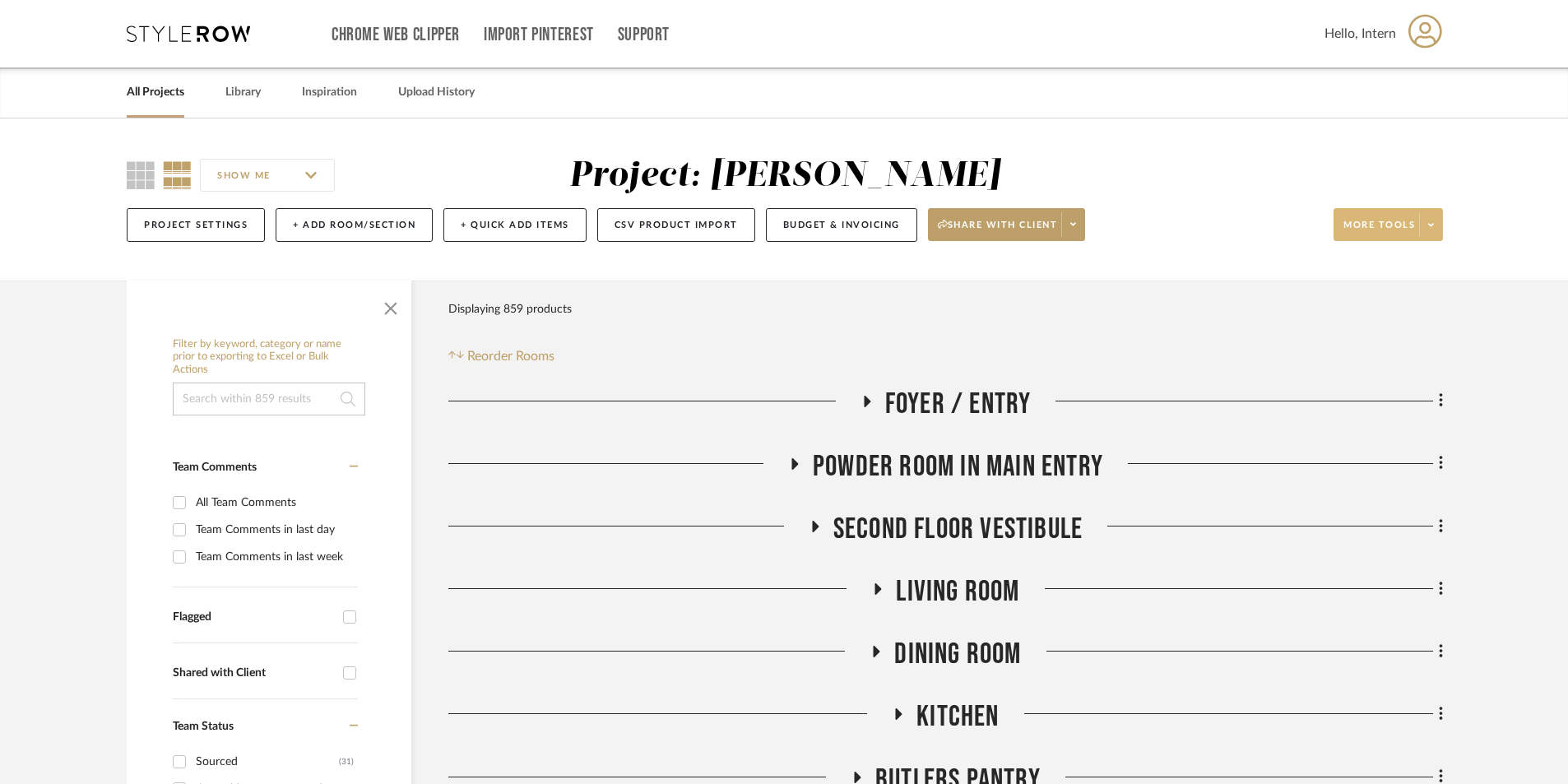
click at [1266, 225] on icon at bounding box center [1431, 223] width 6 height 3
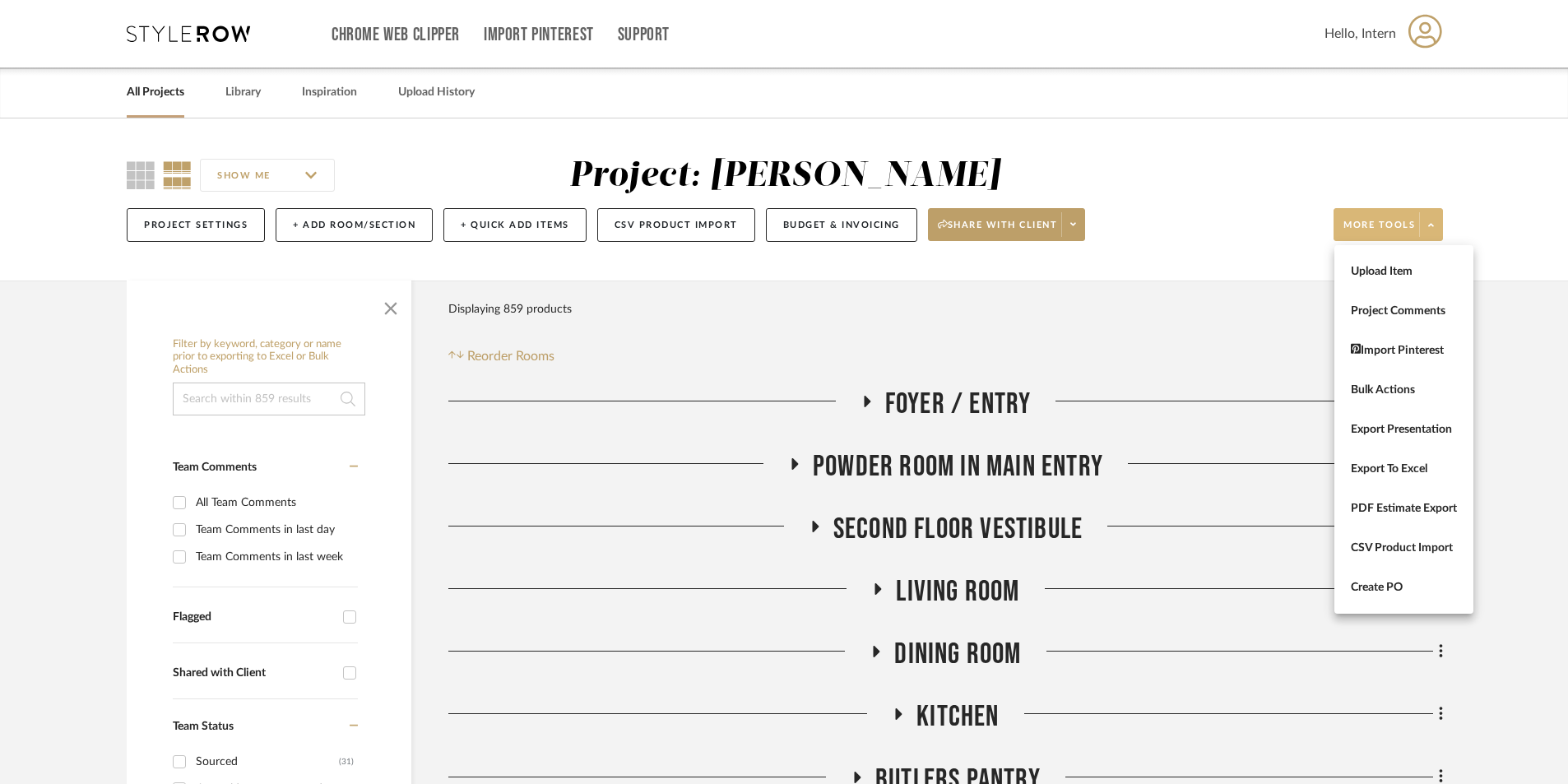
click at [1266, 462] on div at bounding box center [784, 392] width 1568 height 784
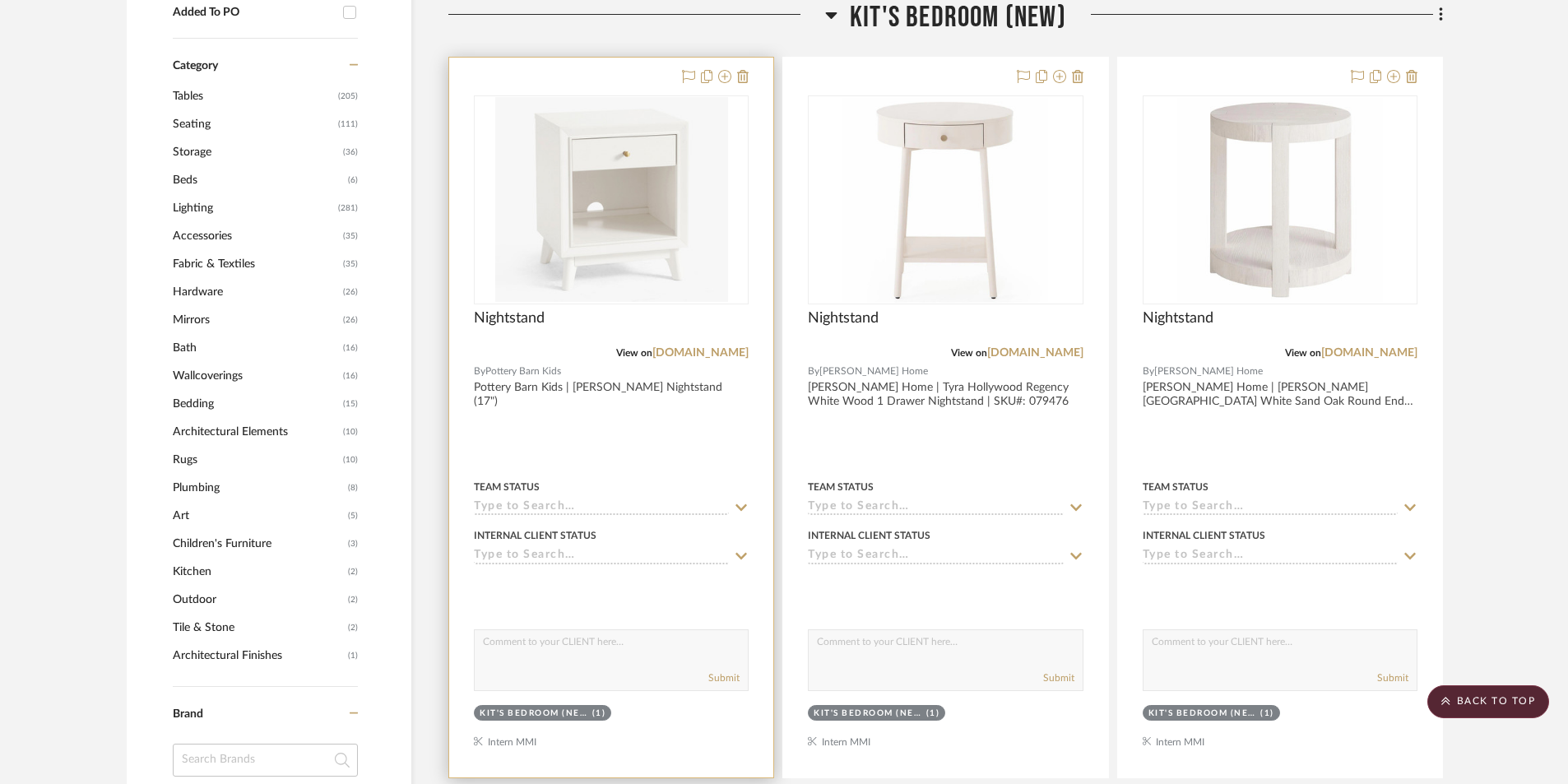
scroll to position [1316, 0]
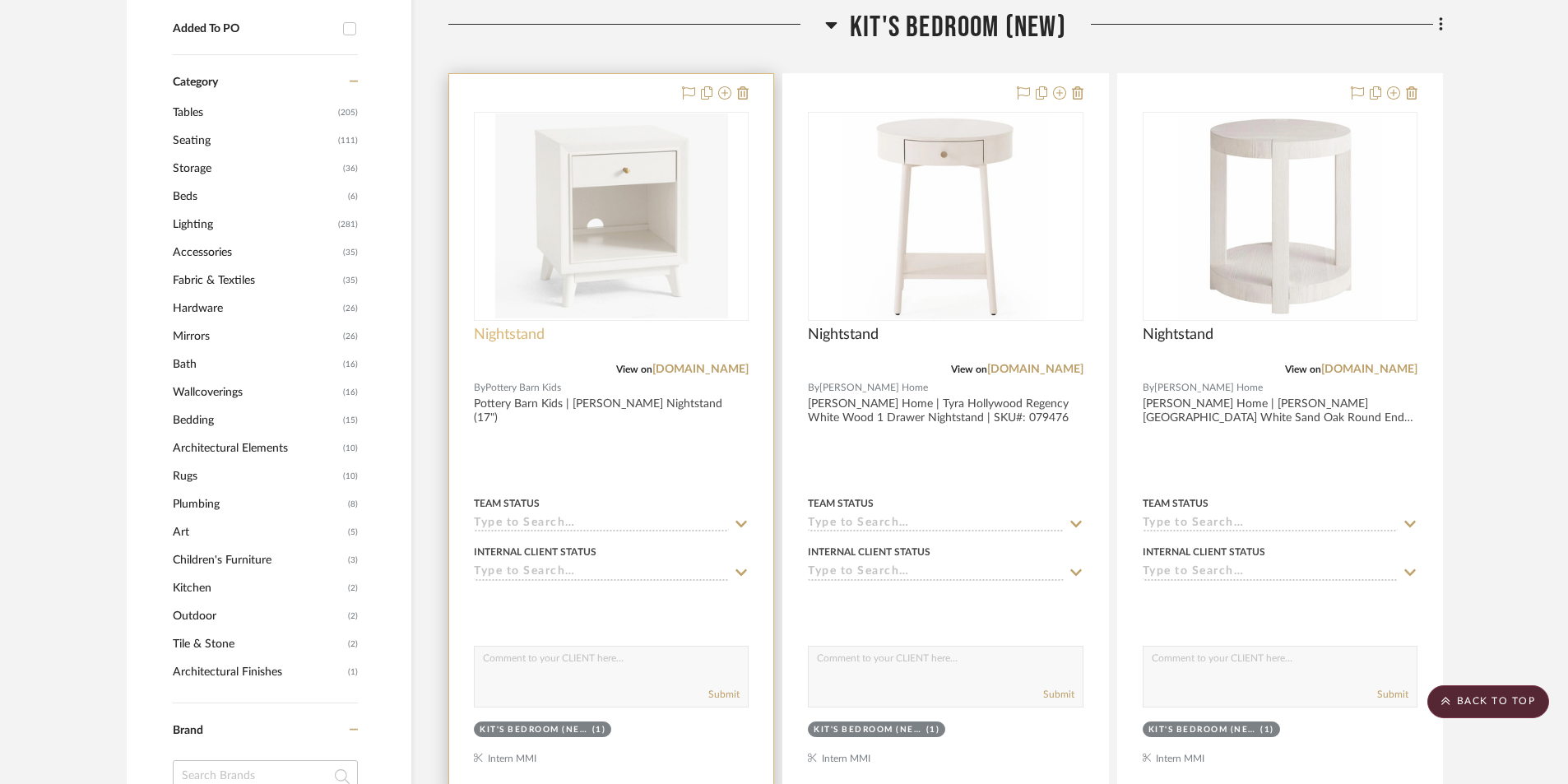
click at [530, 331] on span "Nightstand" at bounding box center [509, 334] width 71 height 18
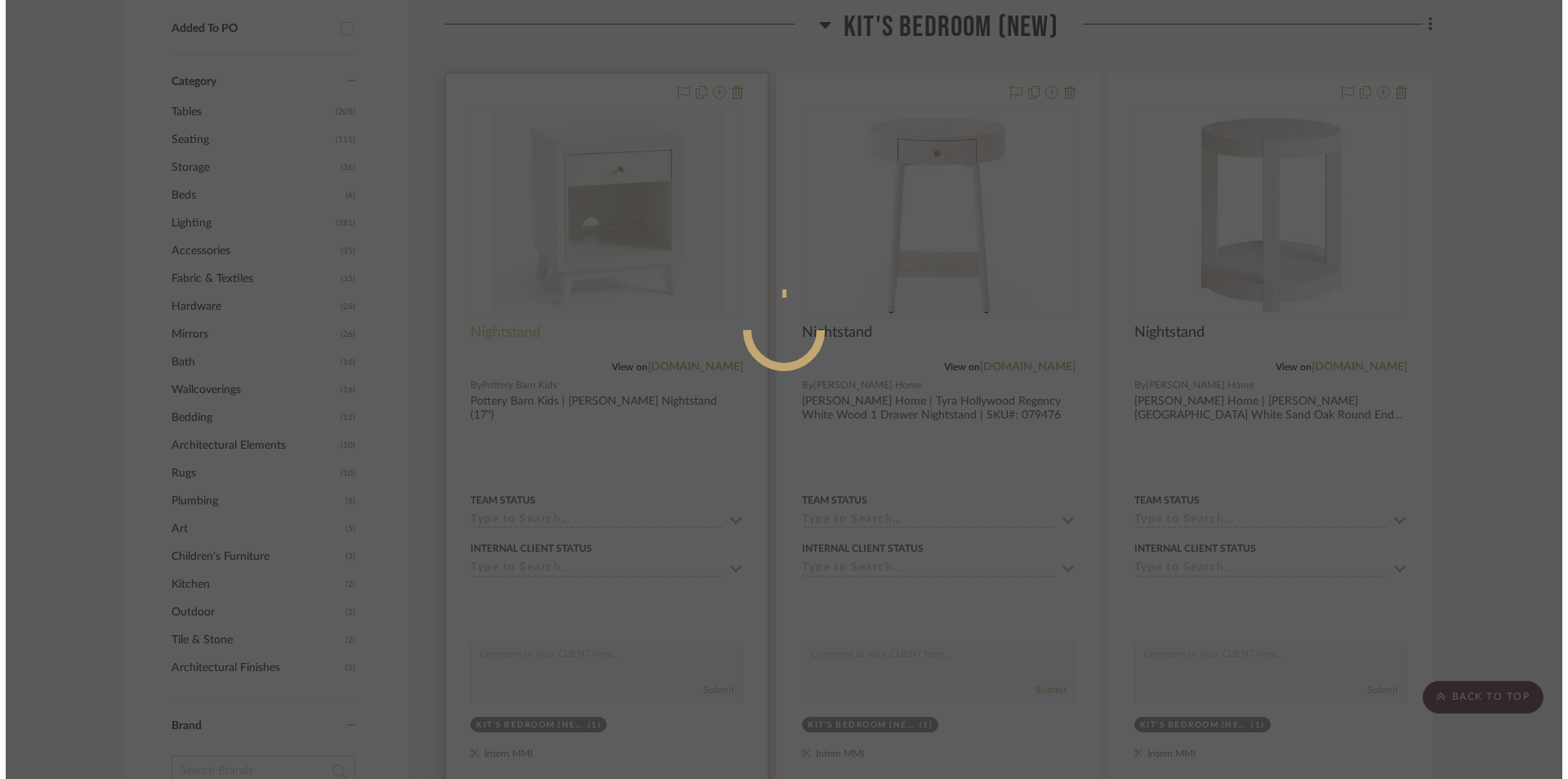
scroll to position [0, 0]
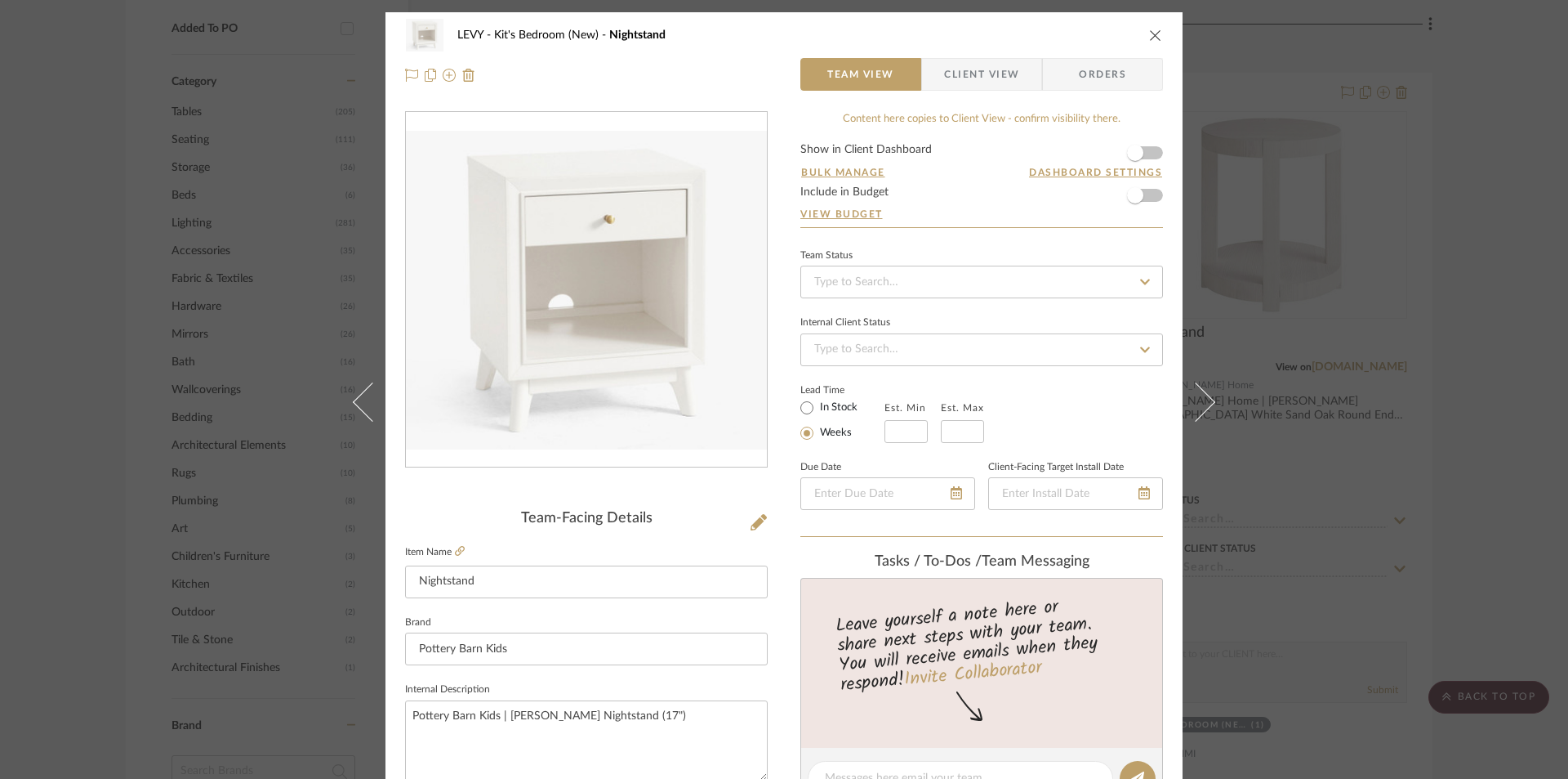
click at [971, 71] on span "Client View" at bounding box center [982, 74] width 76 height 32
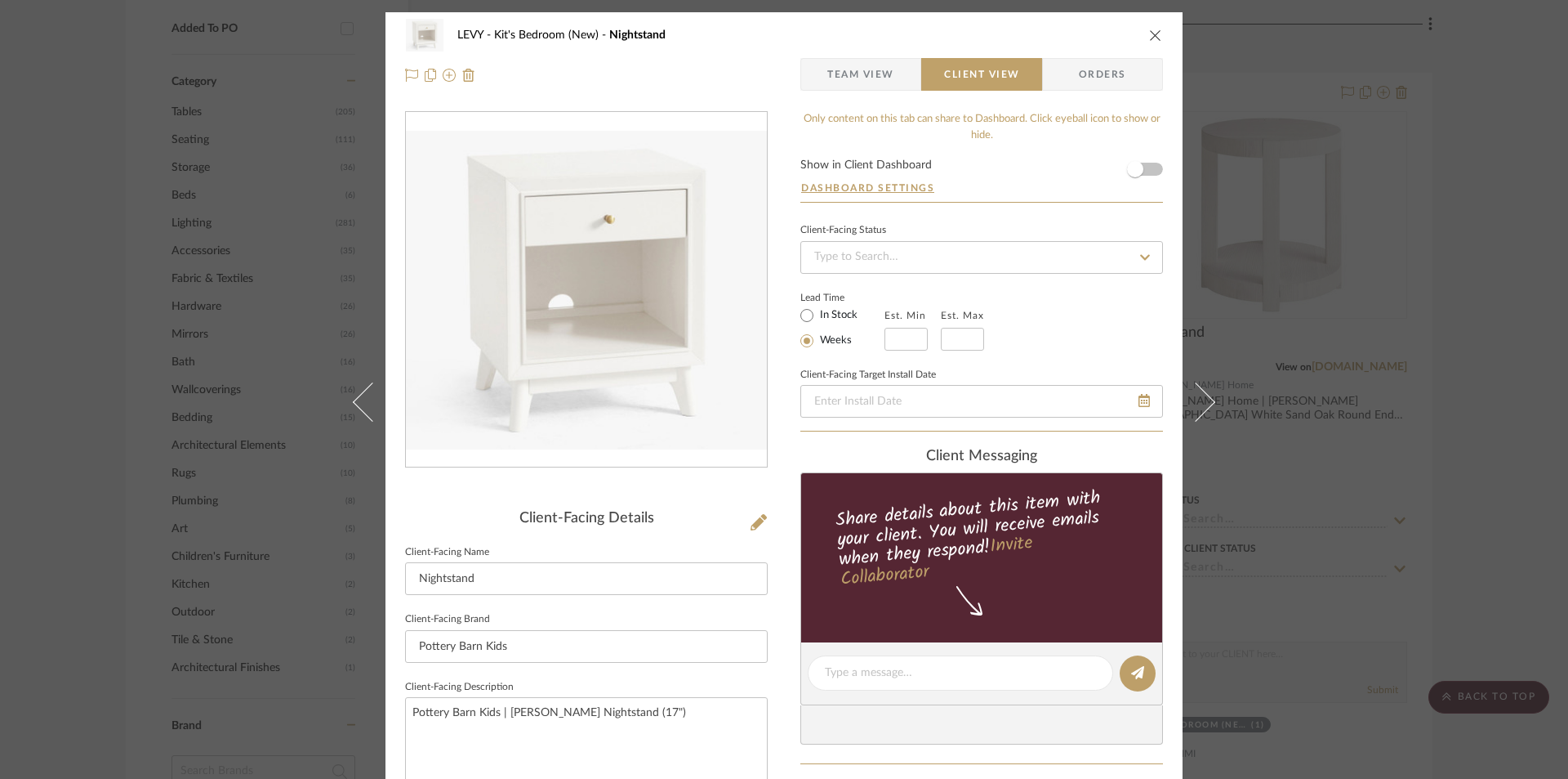
click at [873, 77] on span "Team View" at bounding box center [861, 74] width 67 height 32
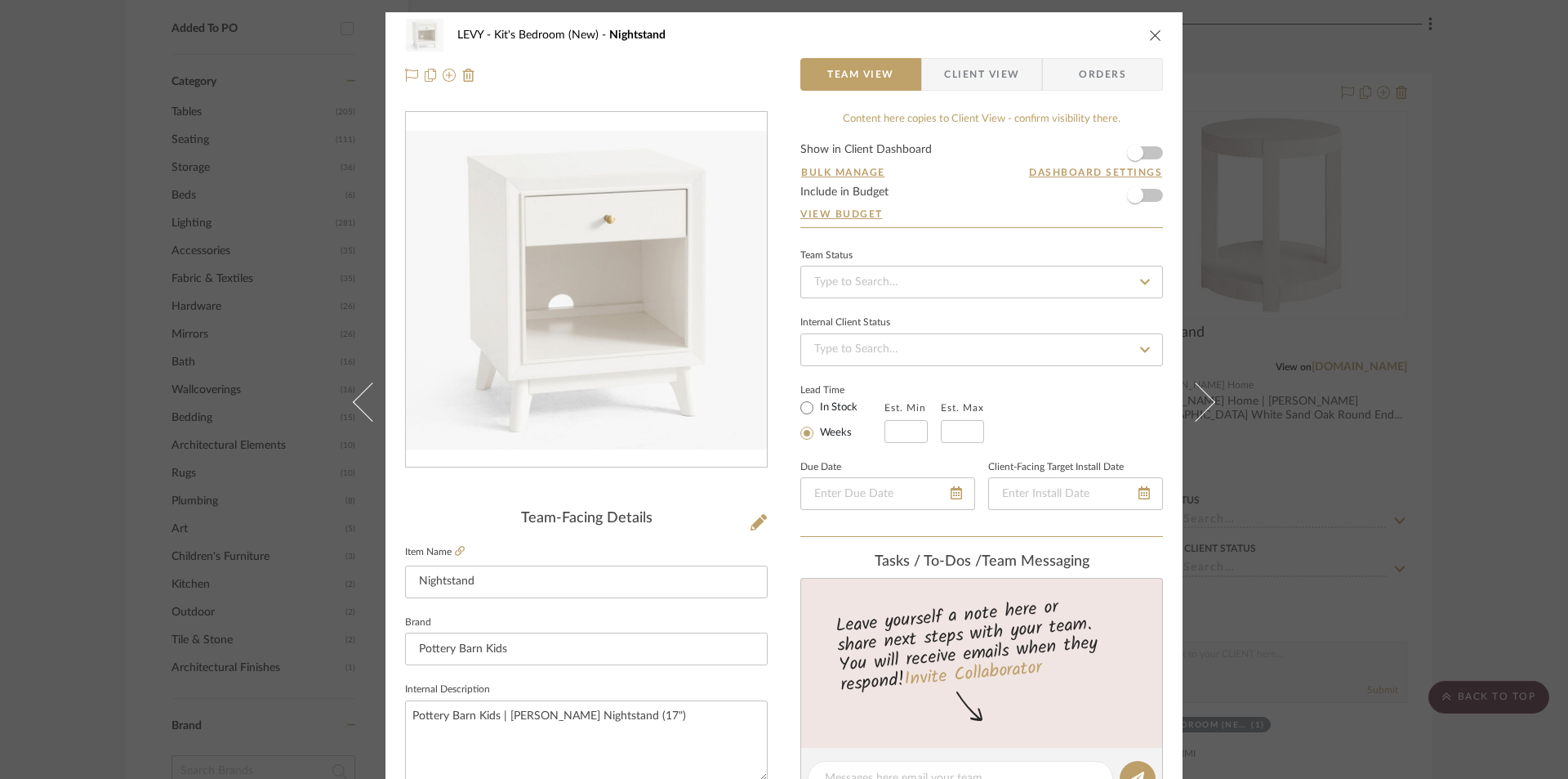
click at [1157, 33] on button "close" at bounding box center [1156, 34] width 15 height 15
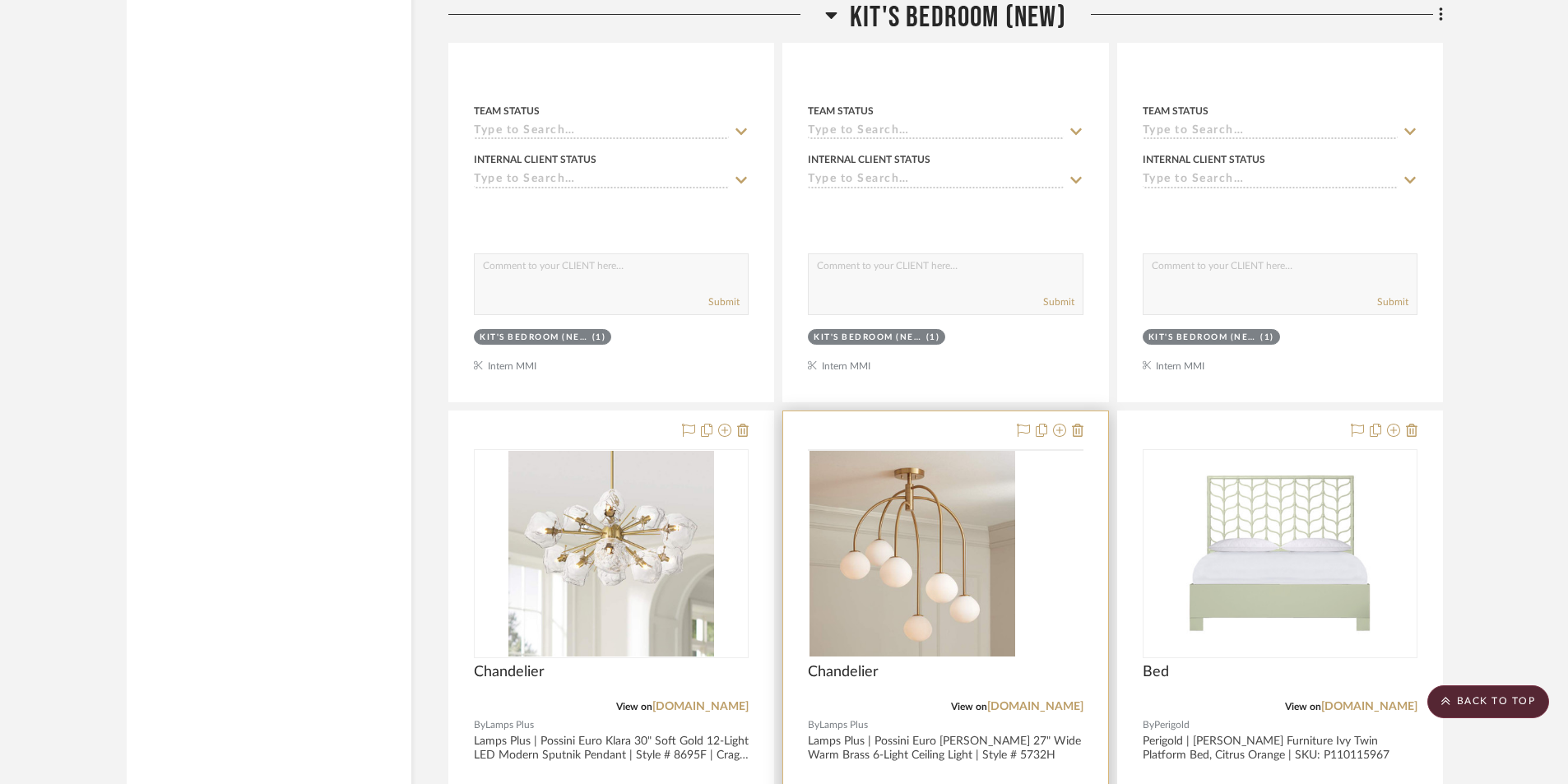
scroll to position [4935, 0]
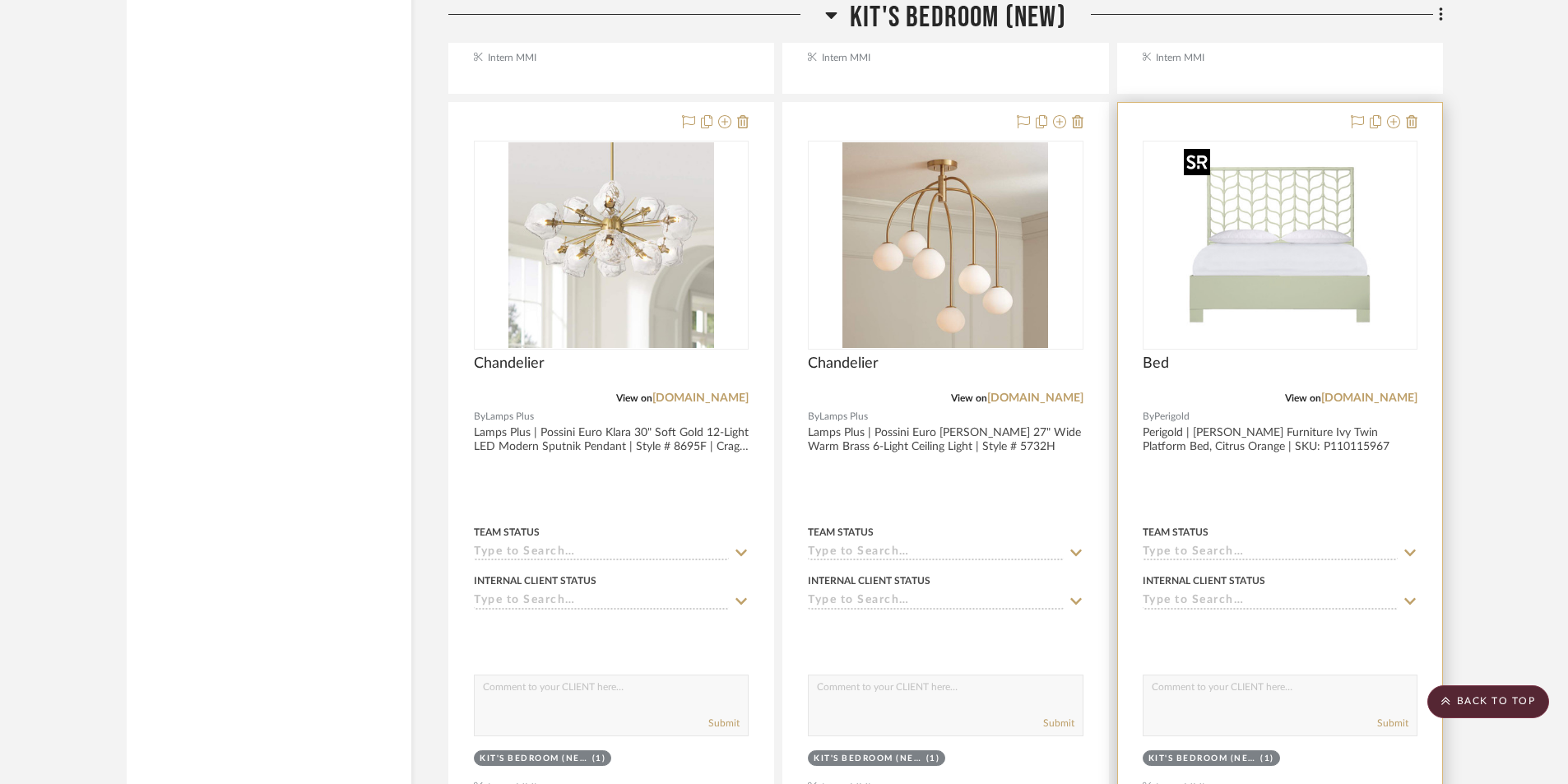
click at [0, 0] on img at bounding box center [0, 0] width 0 height 0
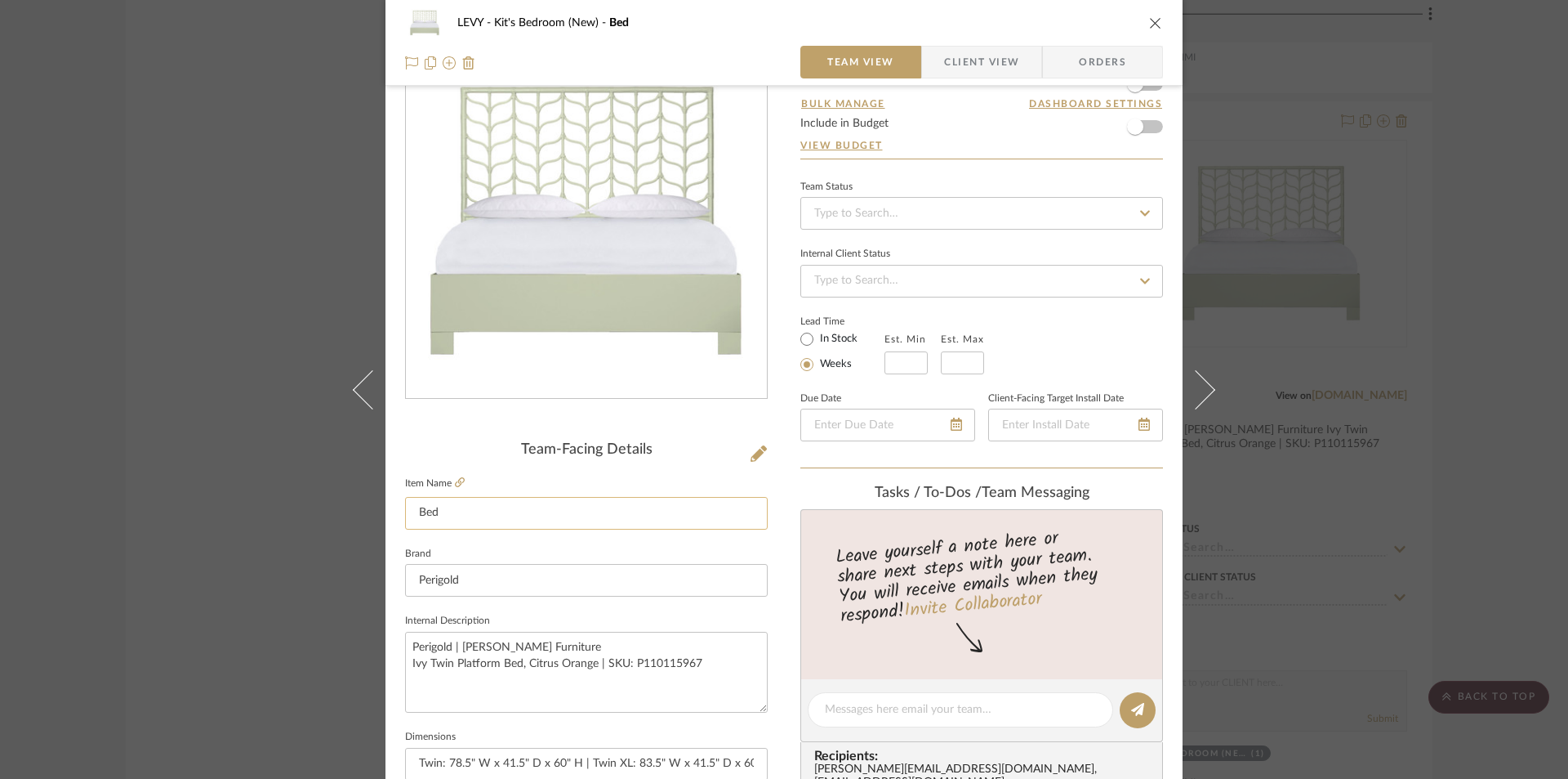
scroll to position [163, 0]
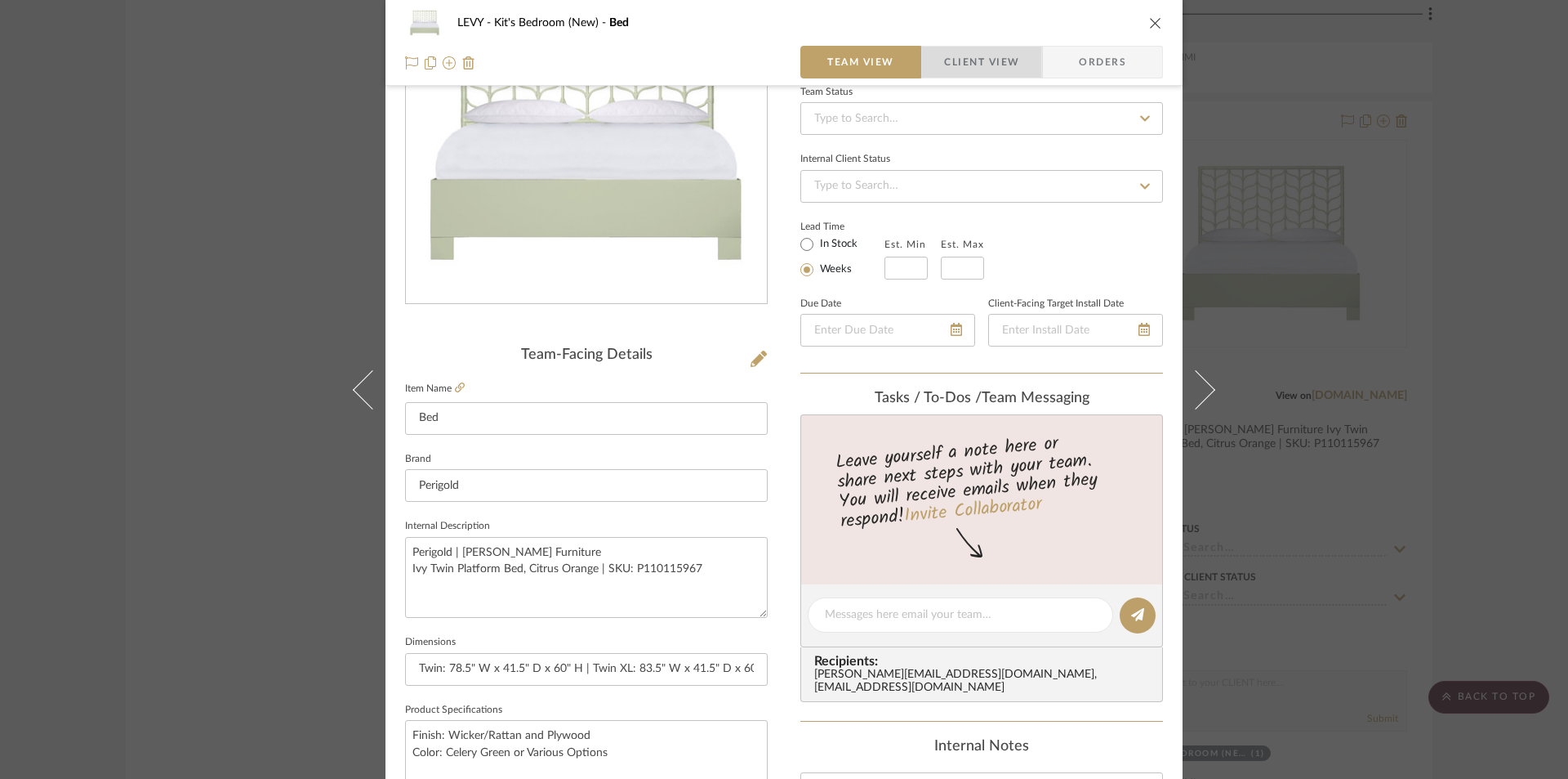
click at [966, 67] on span "Client View" at bounding box center [982, 62] width 76 height 32
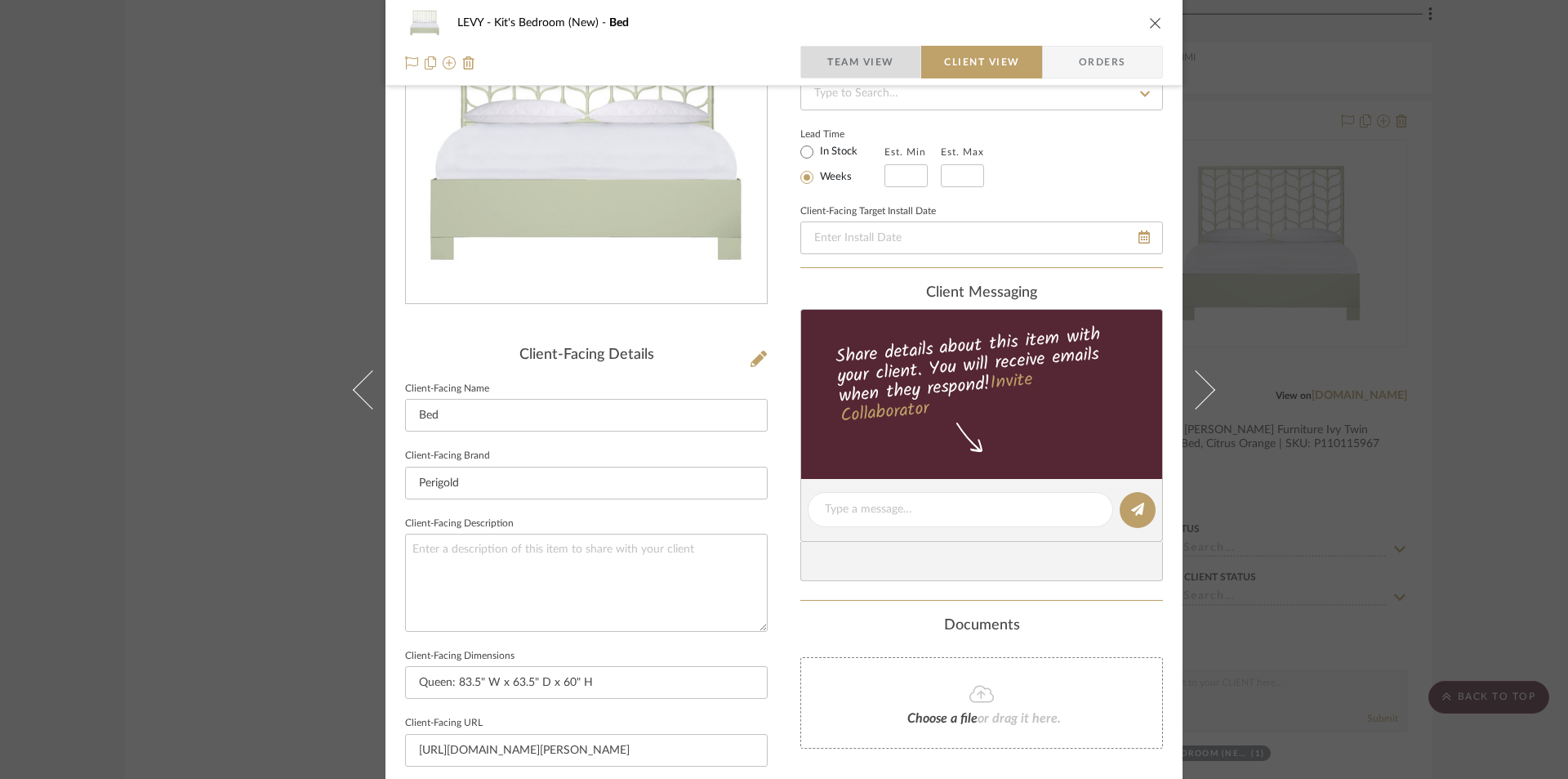
click at [881, 72] on span "Team View" at bounding box center [861, 62] width 67 height 32
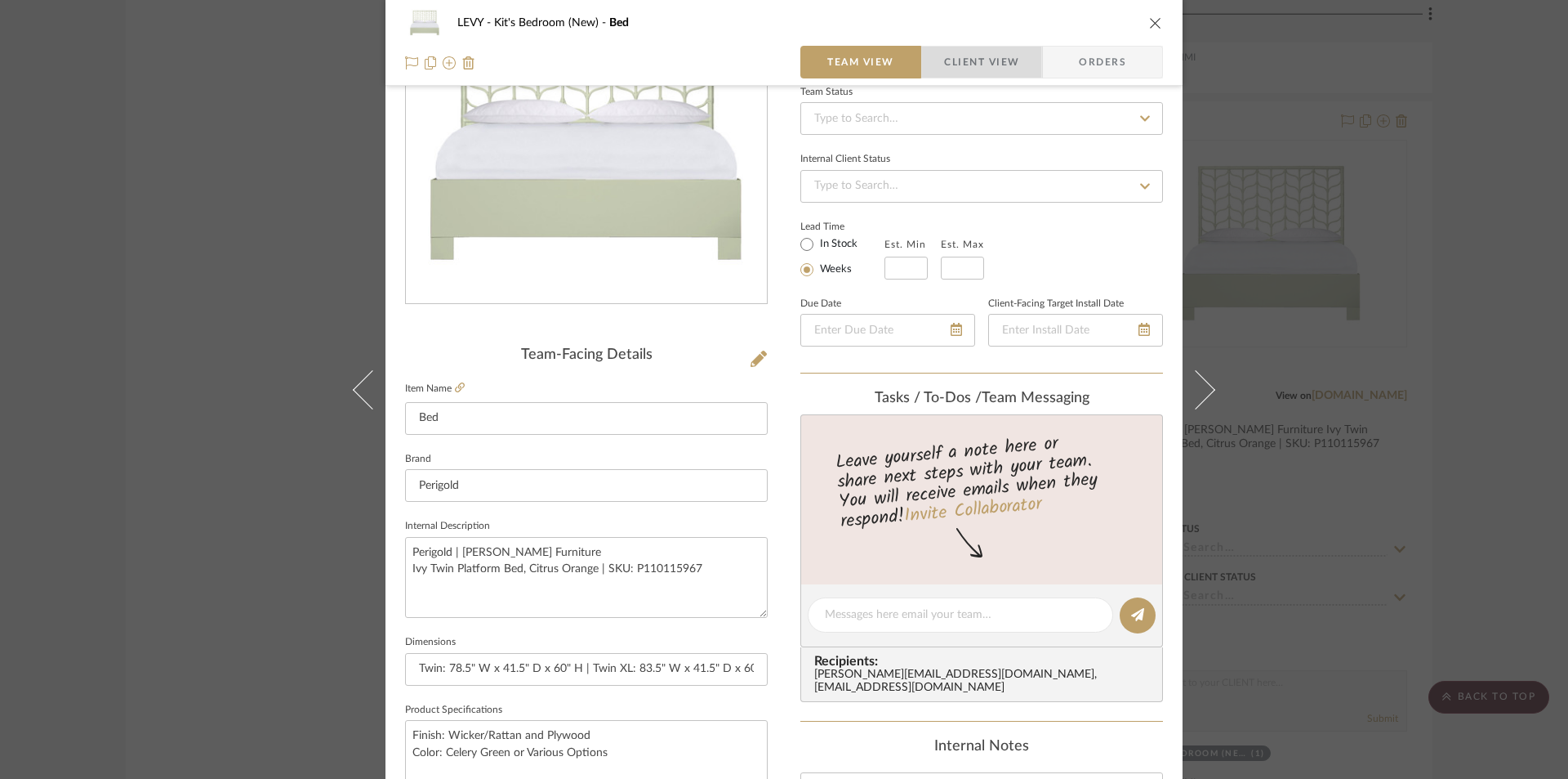
click at [946, 48] on span "Client View" at bounding box center [982, 62] width 76 height 32
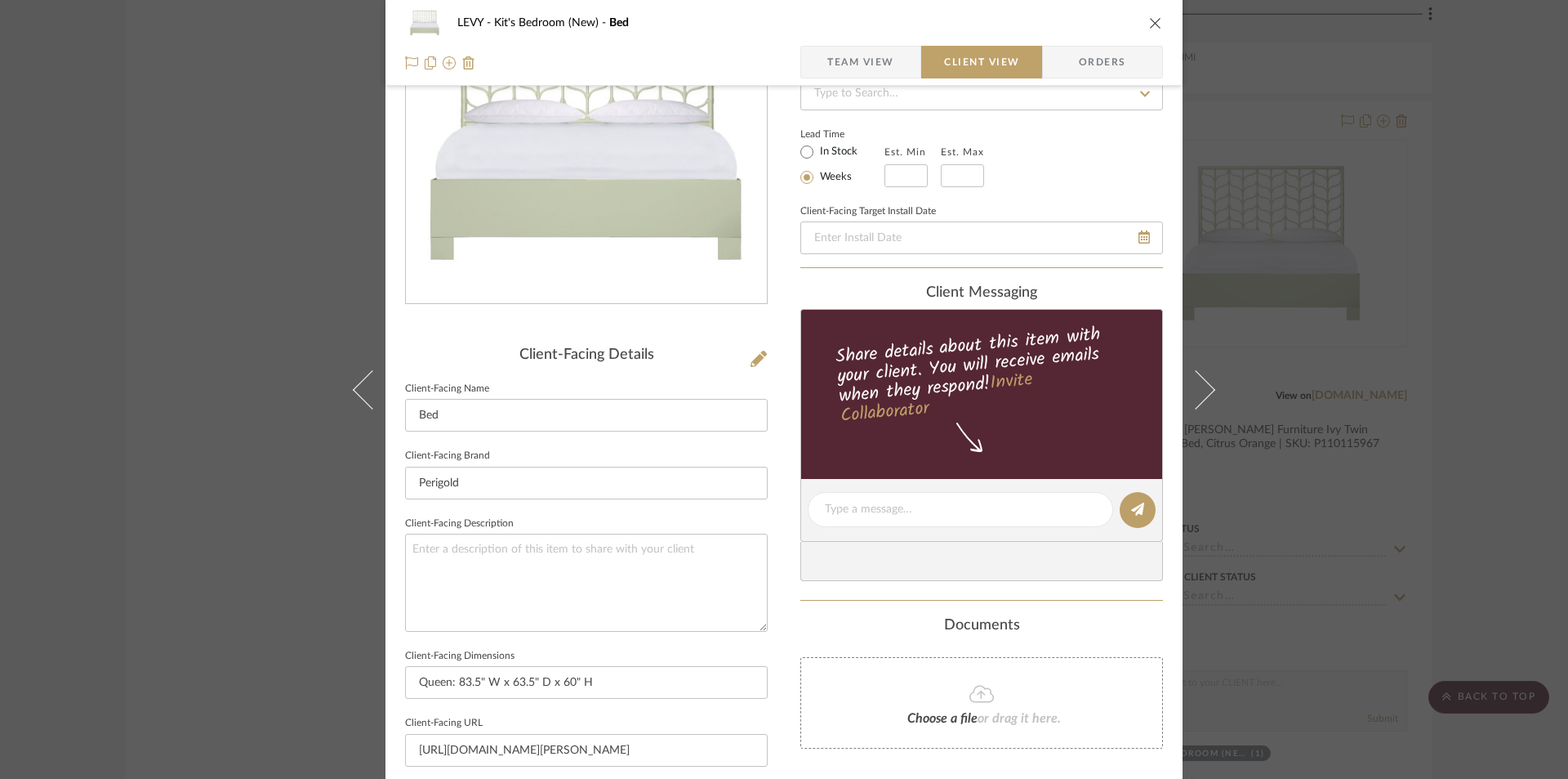
click at [1150, 22] on icon "close" at bounding box center [1156, 23] width 13 height 13
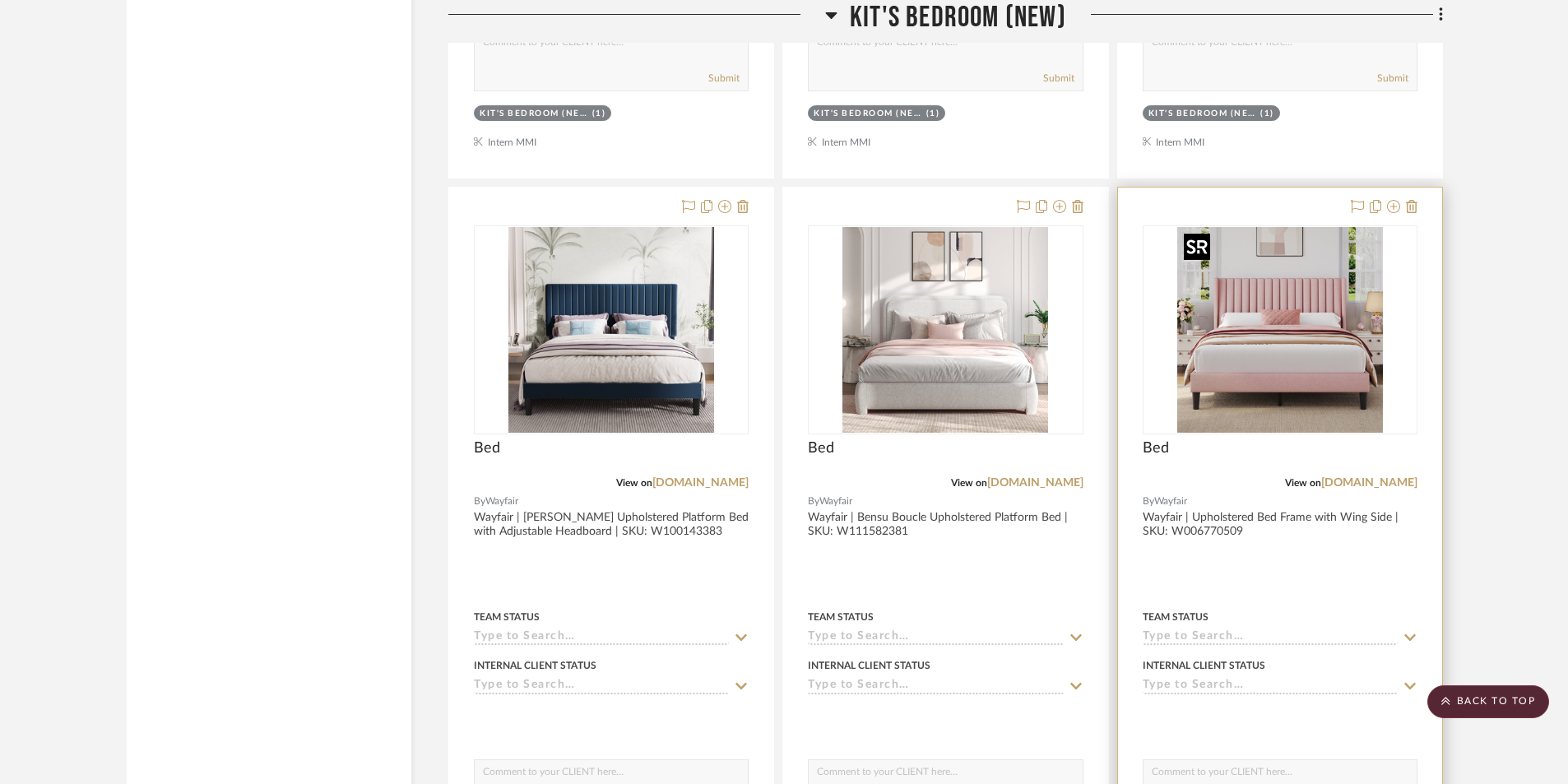
scroll to position [4113, 0]
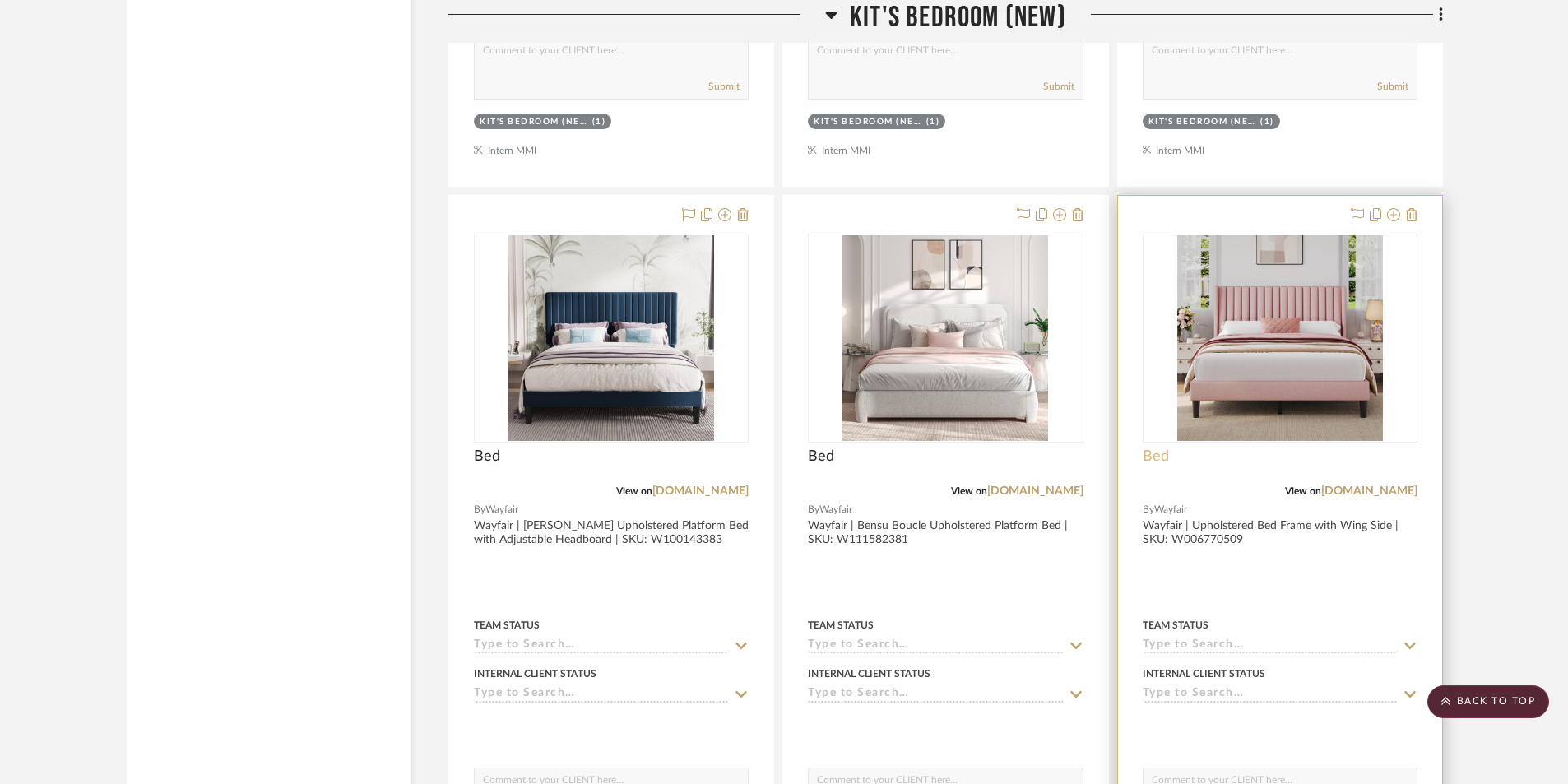
click at [1158, 453] on span "Bed" at bounding box center [1156, 457] width 27 height 18
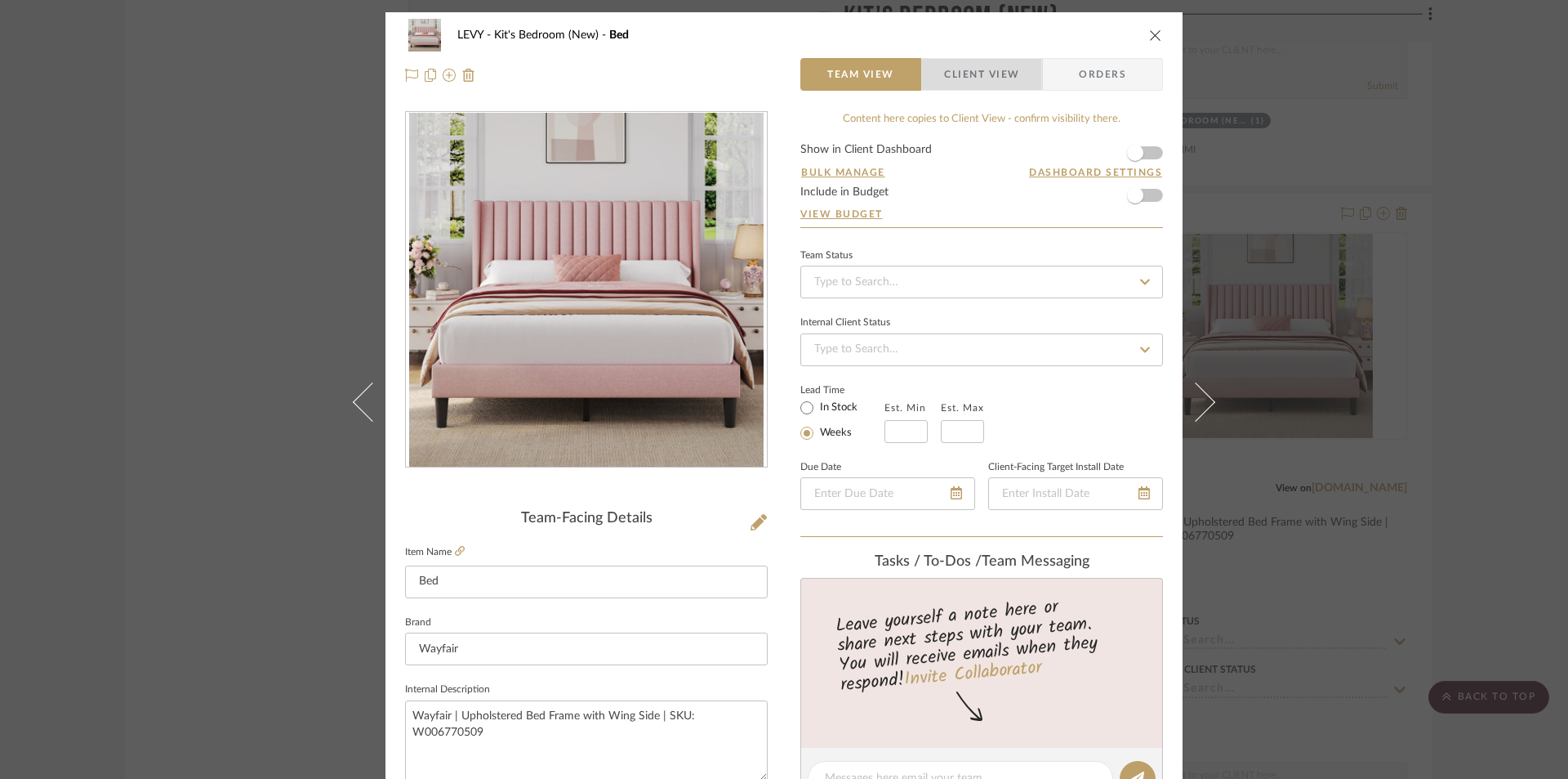
click at [973, 72] on span "Client View" at bounding box center [982, 74] width 76 height 32
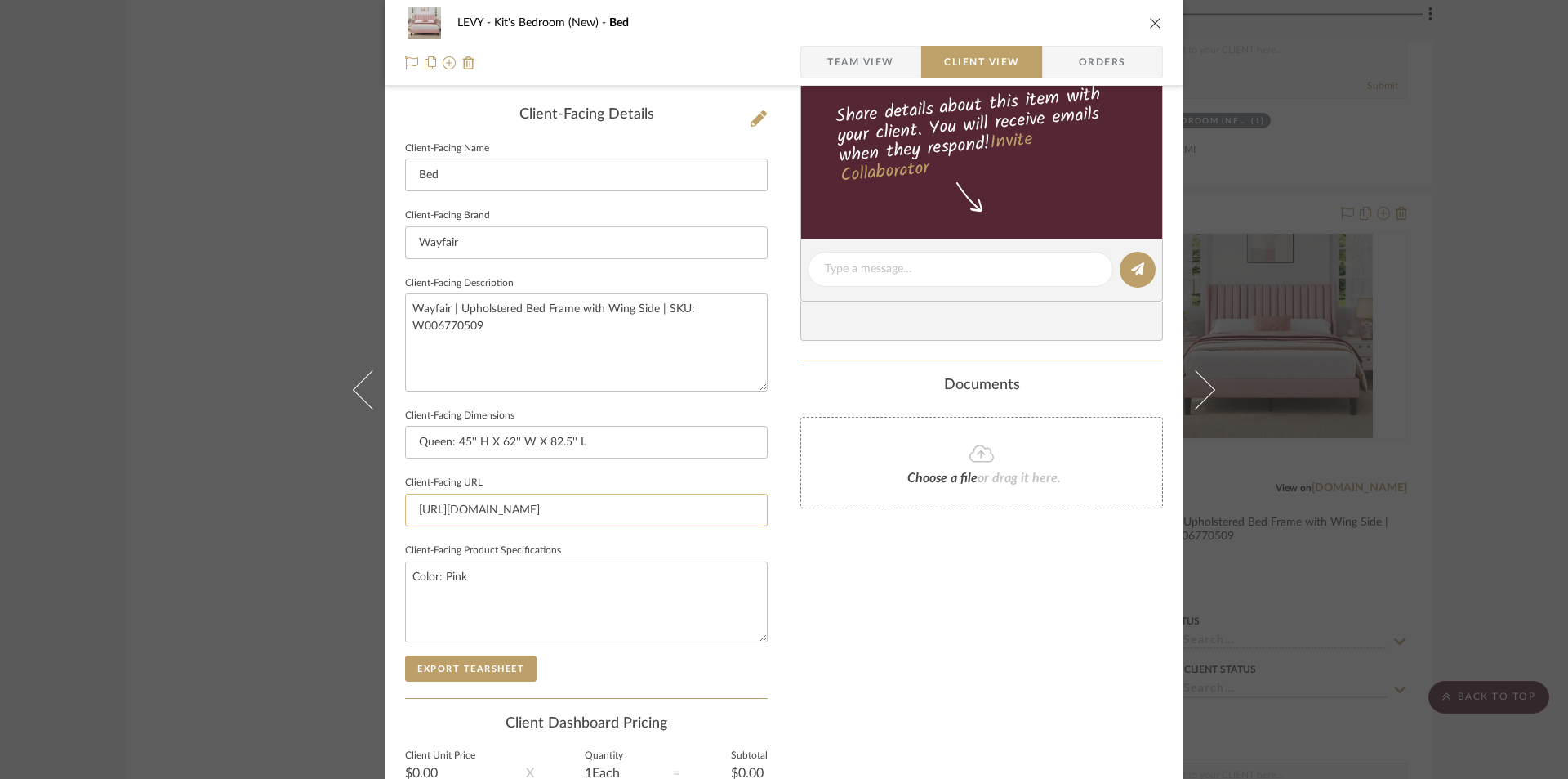
scroll to position [409, 0]
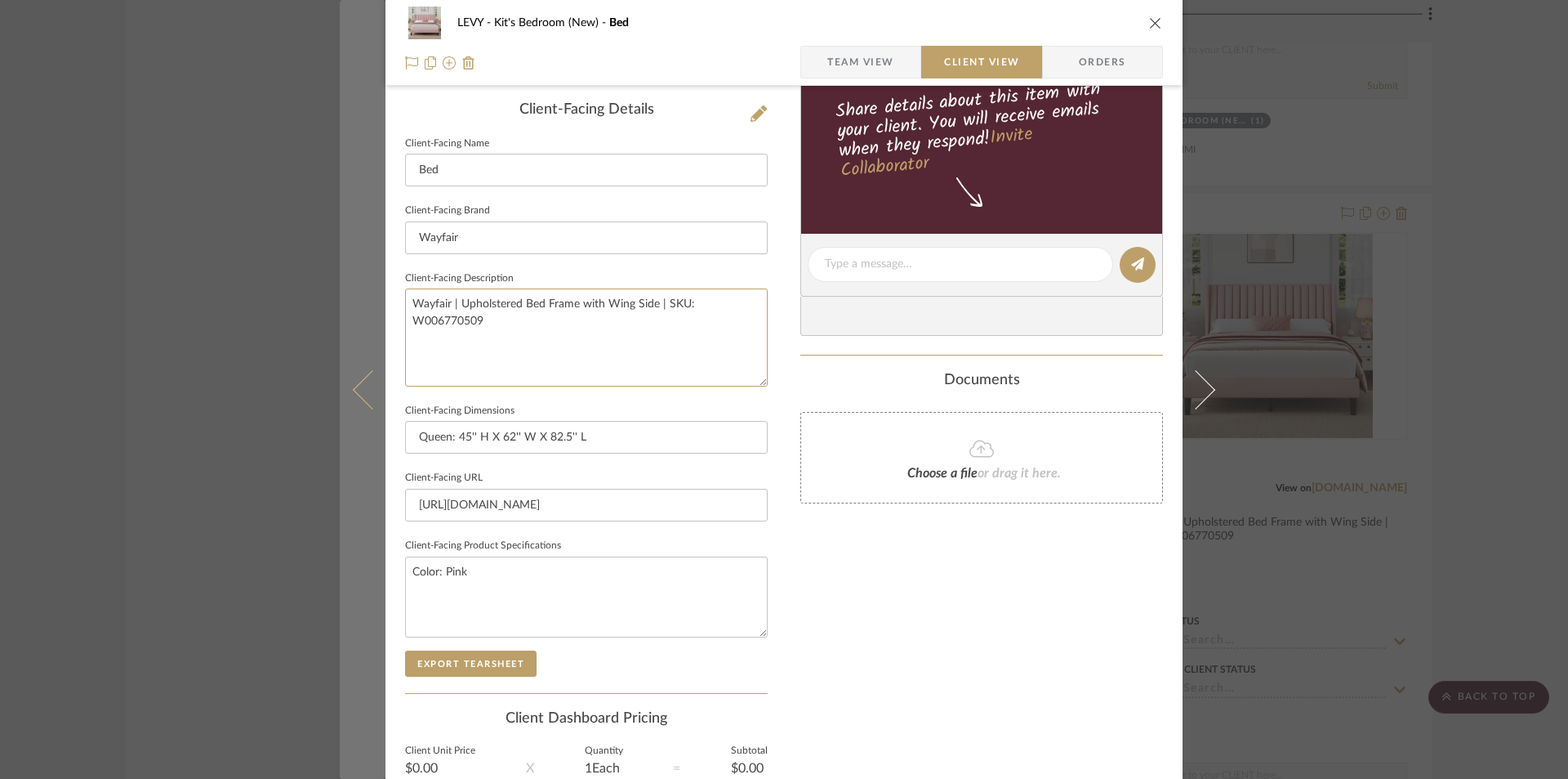
drag, startPoint x: 510, startPoint y: 326, endPoint x: 379, endPoint y: 292, distance: 135.3
click at [386, 292] on div "LEVY Kit's Bedroom (New) Bed Team View Client View Orders Client-Facing Details…" at bounding box center [784, 271] width 797 height 1334
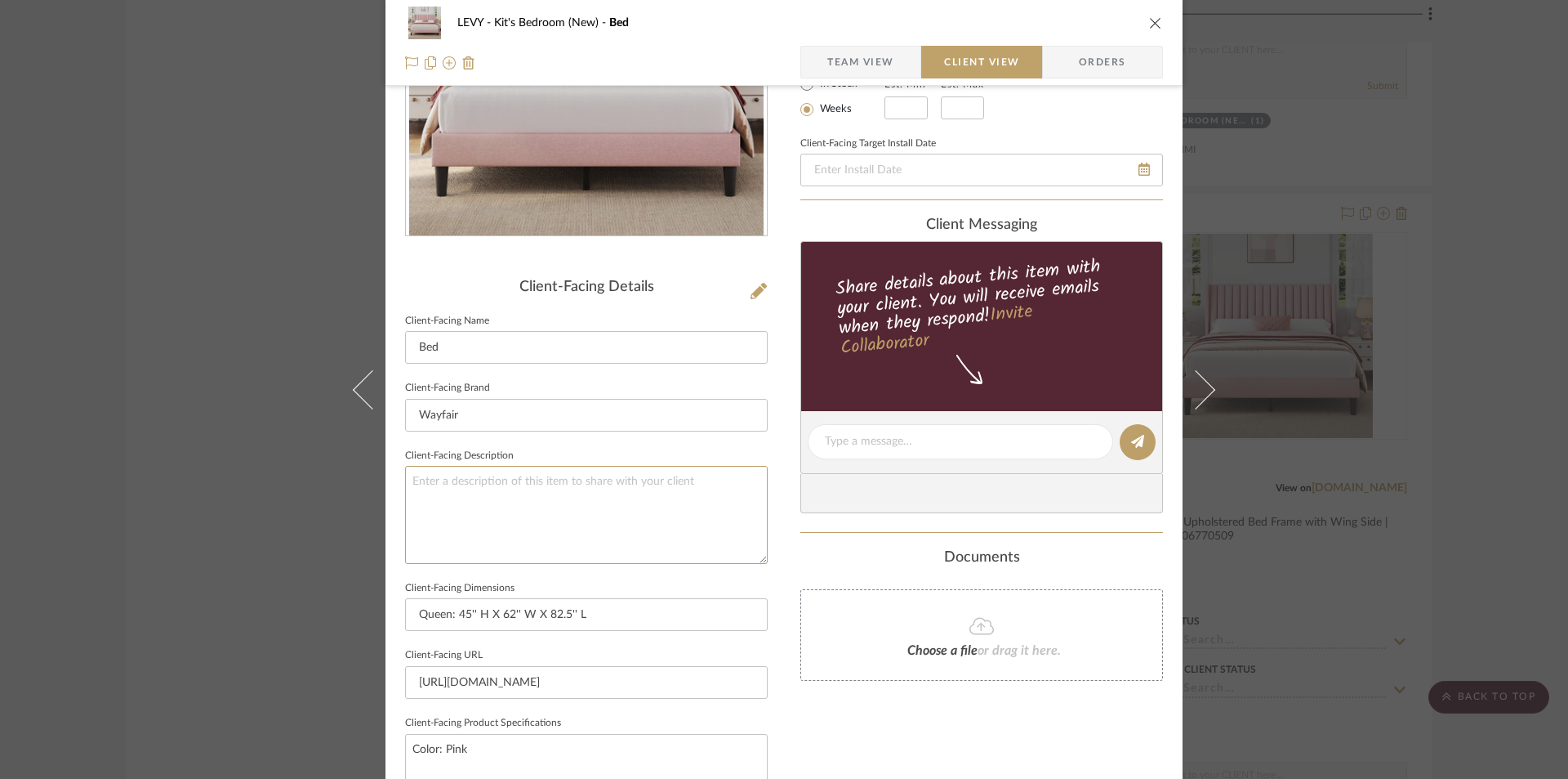
scroll to position [0, 0]
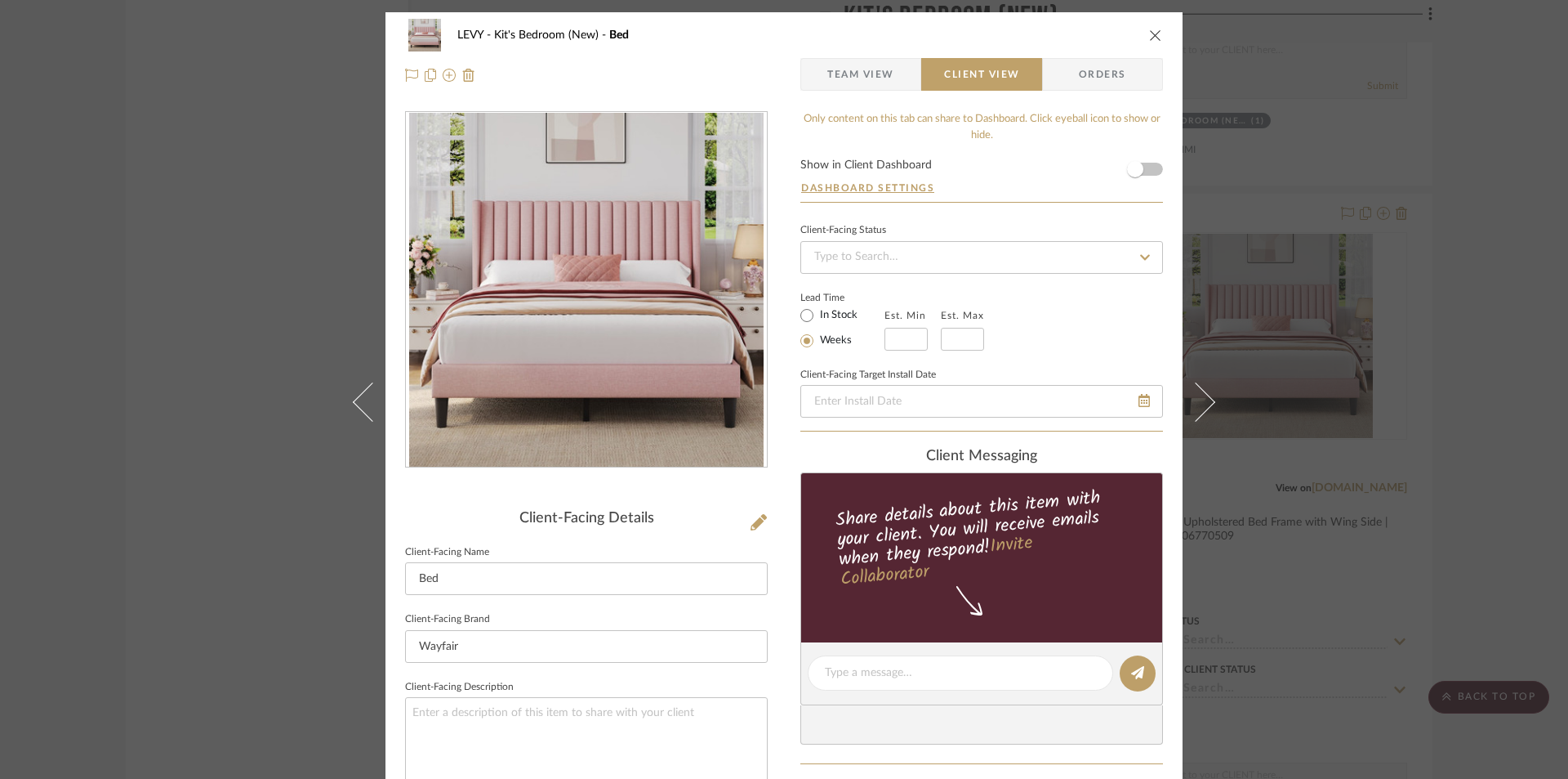
click at [864, 69] on span "Team View" at bounding box center [861, 74] width 67 height 32
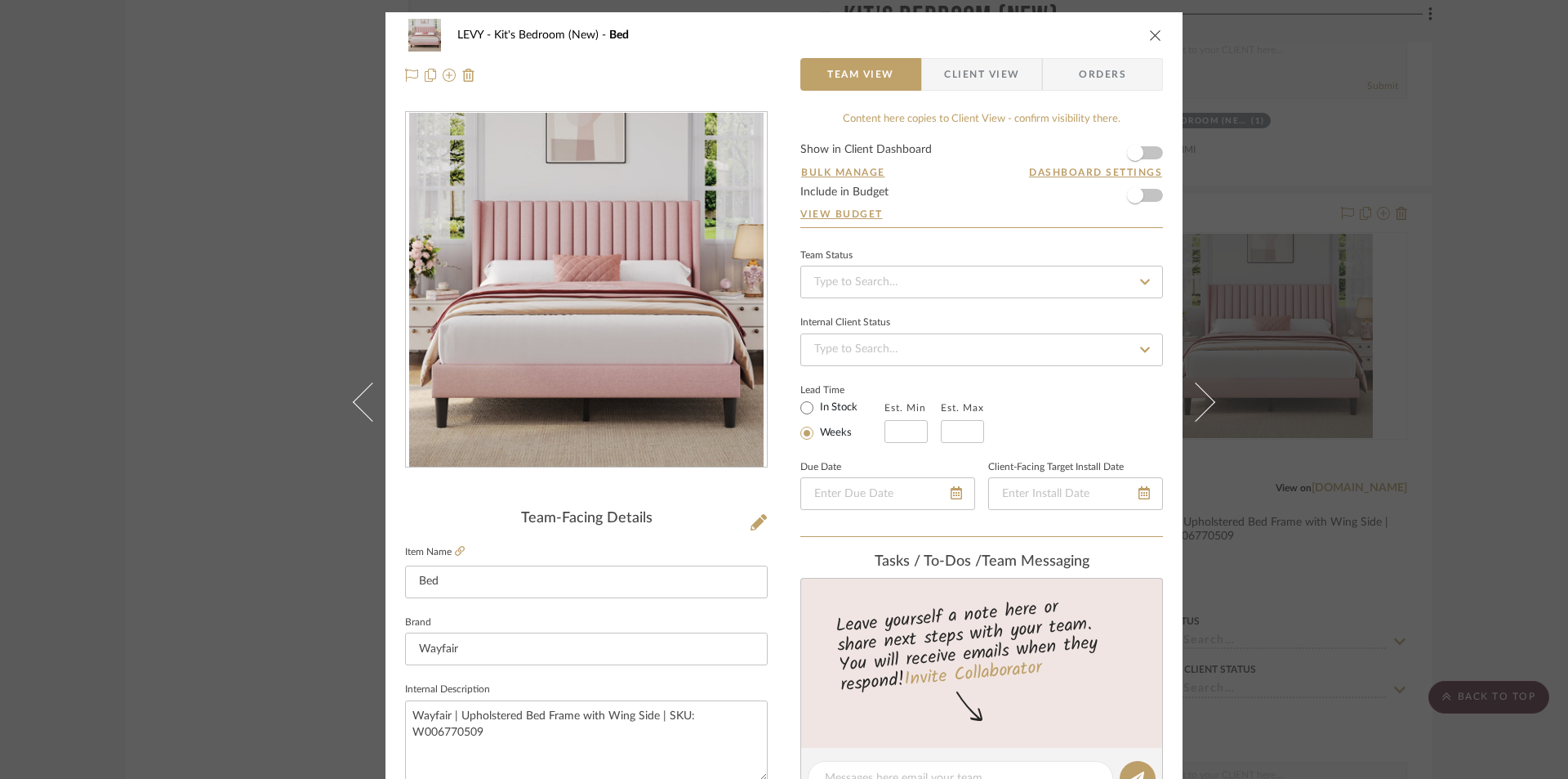
click at [1150, 34] on icon "close" at bounding box center [1156, 34] width 13 height 13
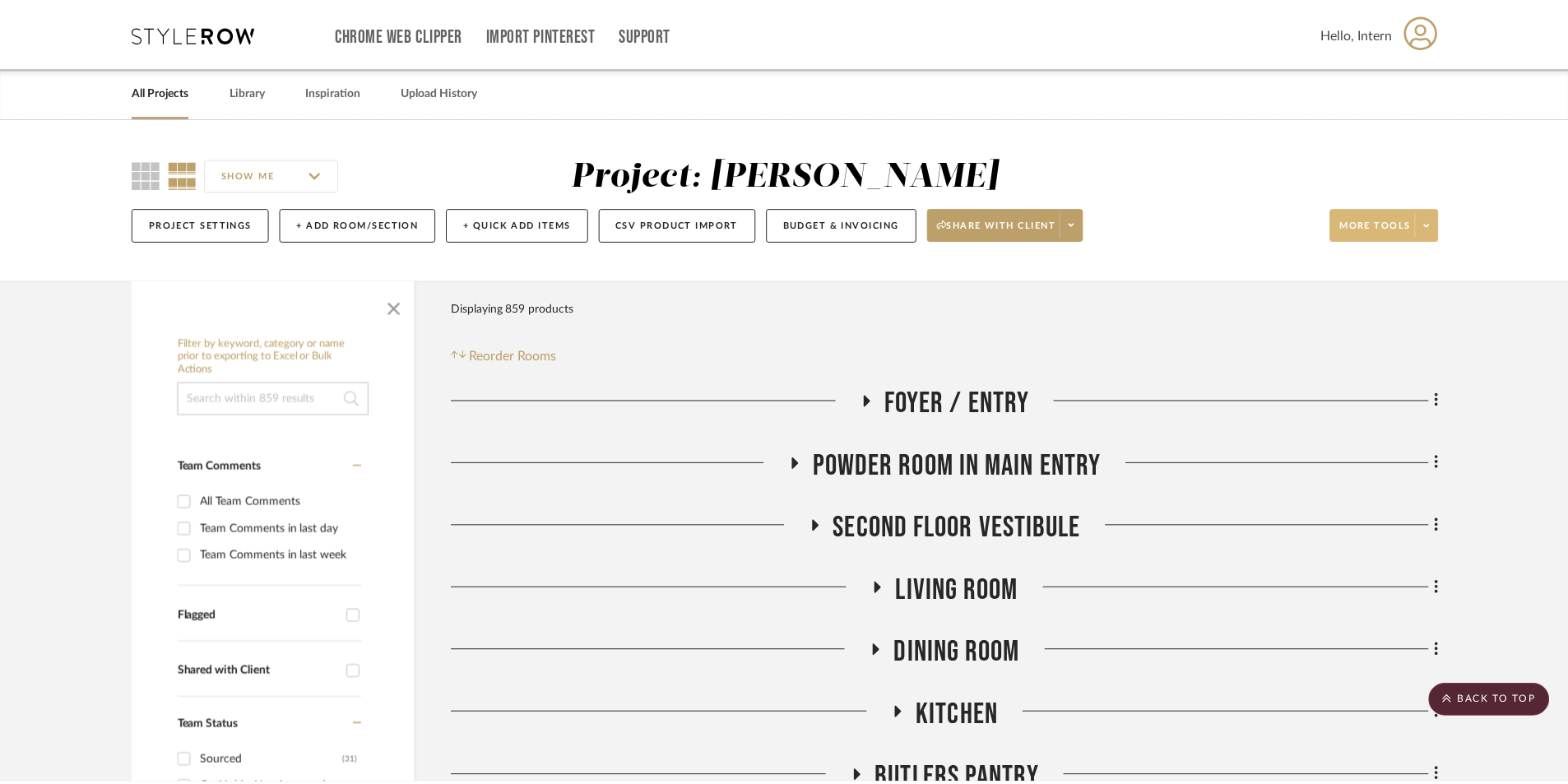
scroll to position [4113, 0]
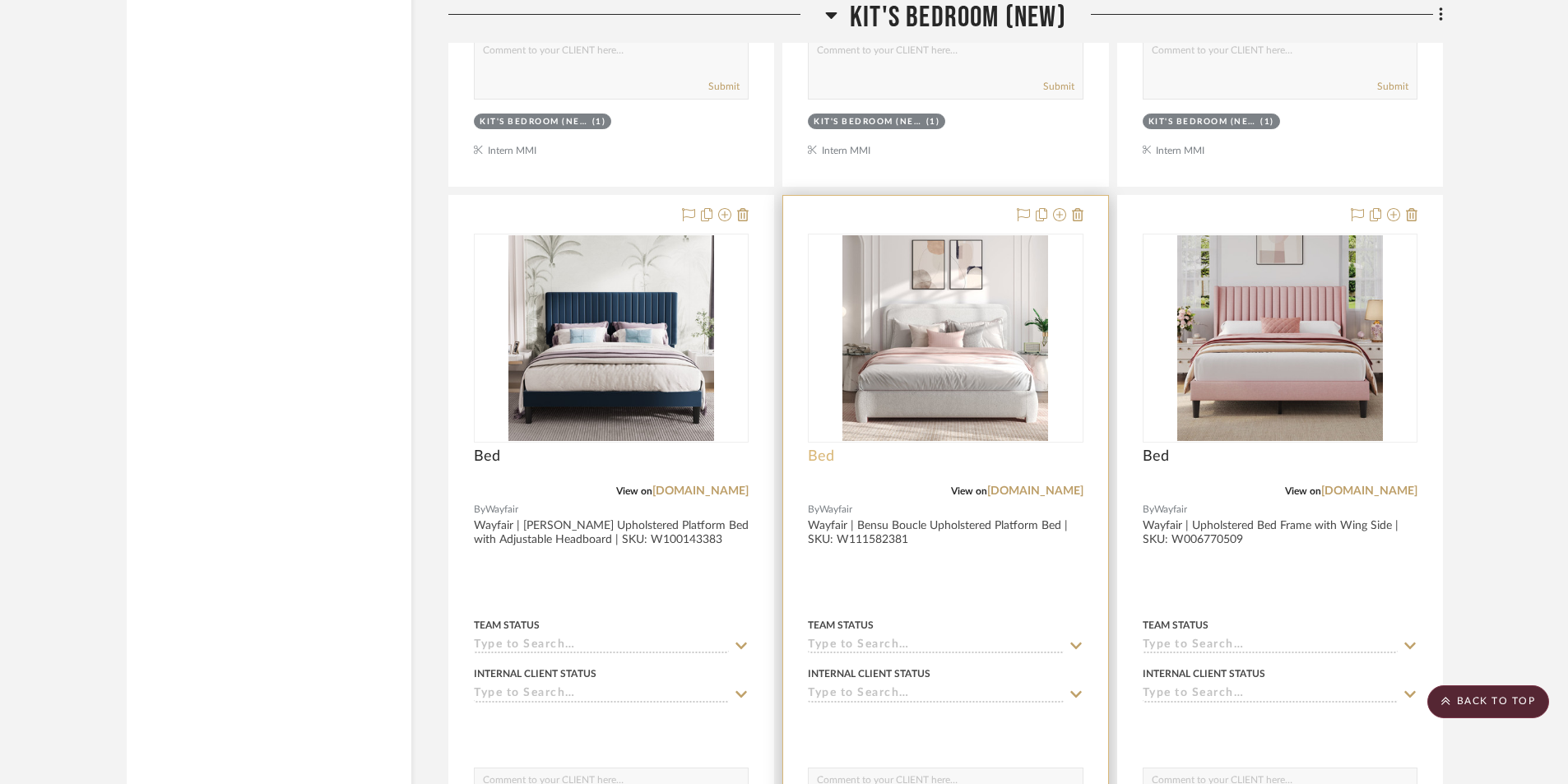
click at [820, 452] on span "Bed" at bounding box center [821, 457] width 27 height 18
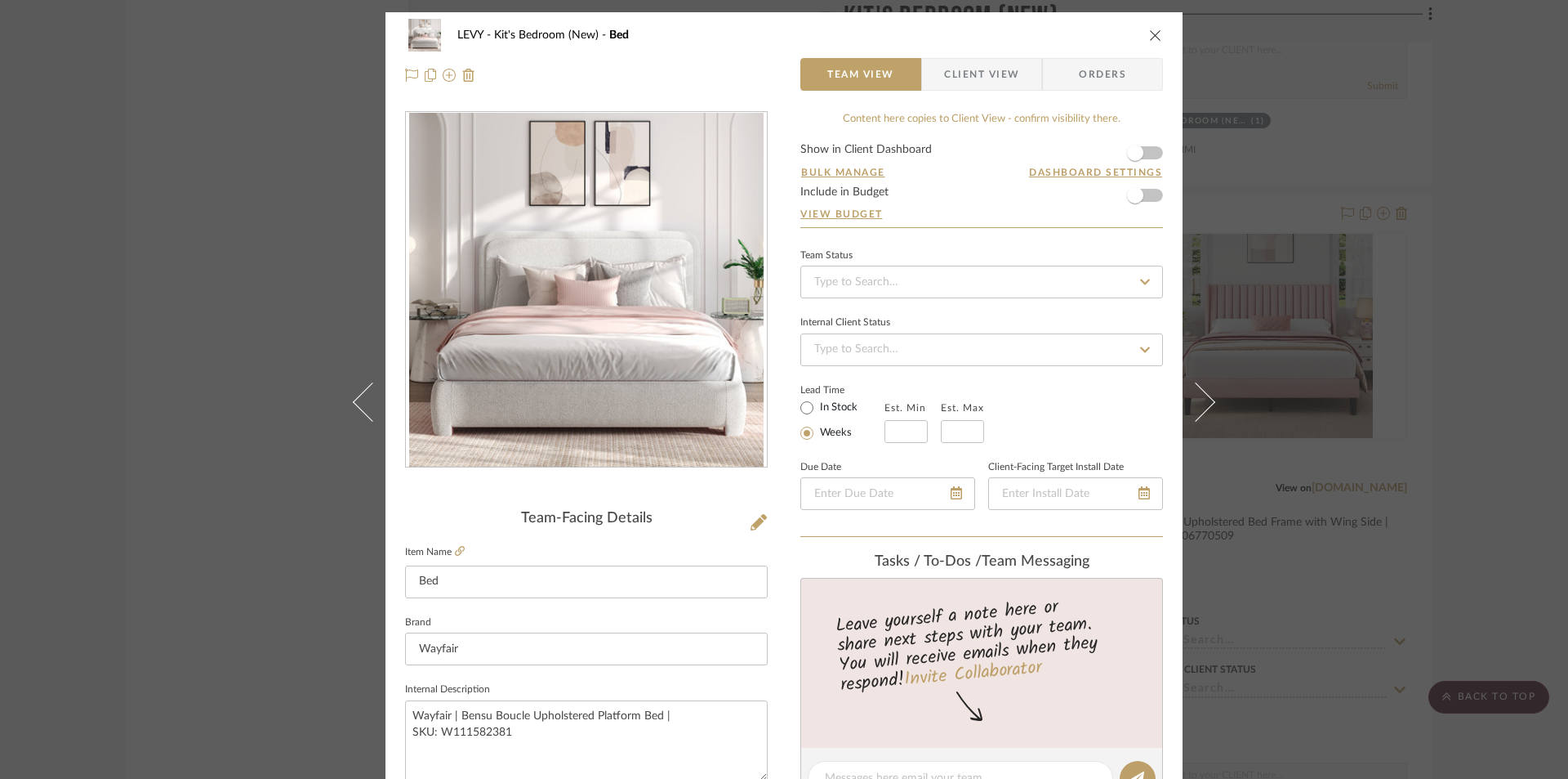
click at [1000, 80] on span "Client View" at bounding box center [982, 74] width 76 height 32
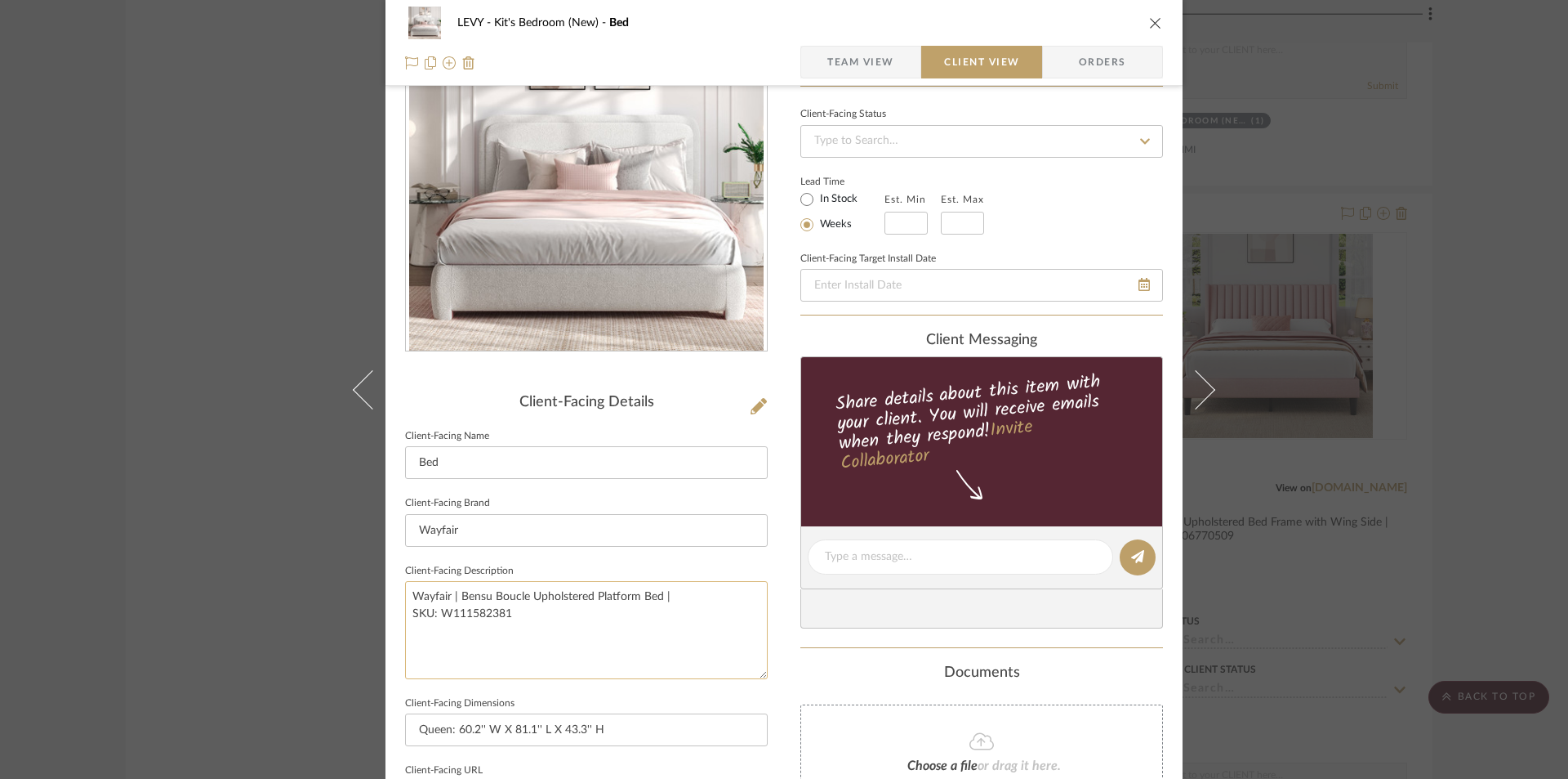
scroll to position [246, 0]
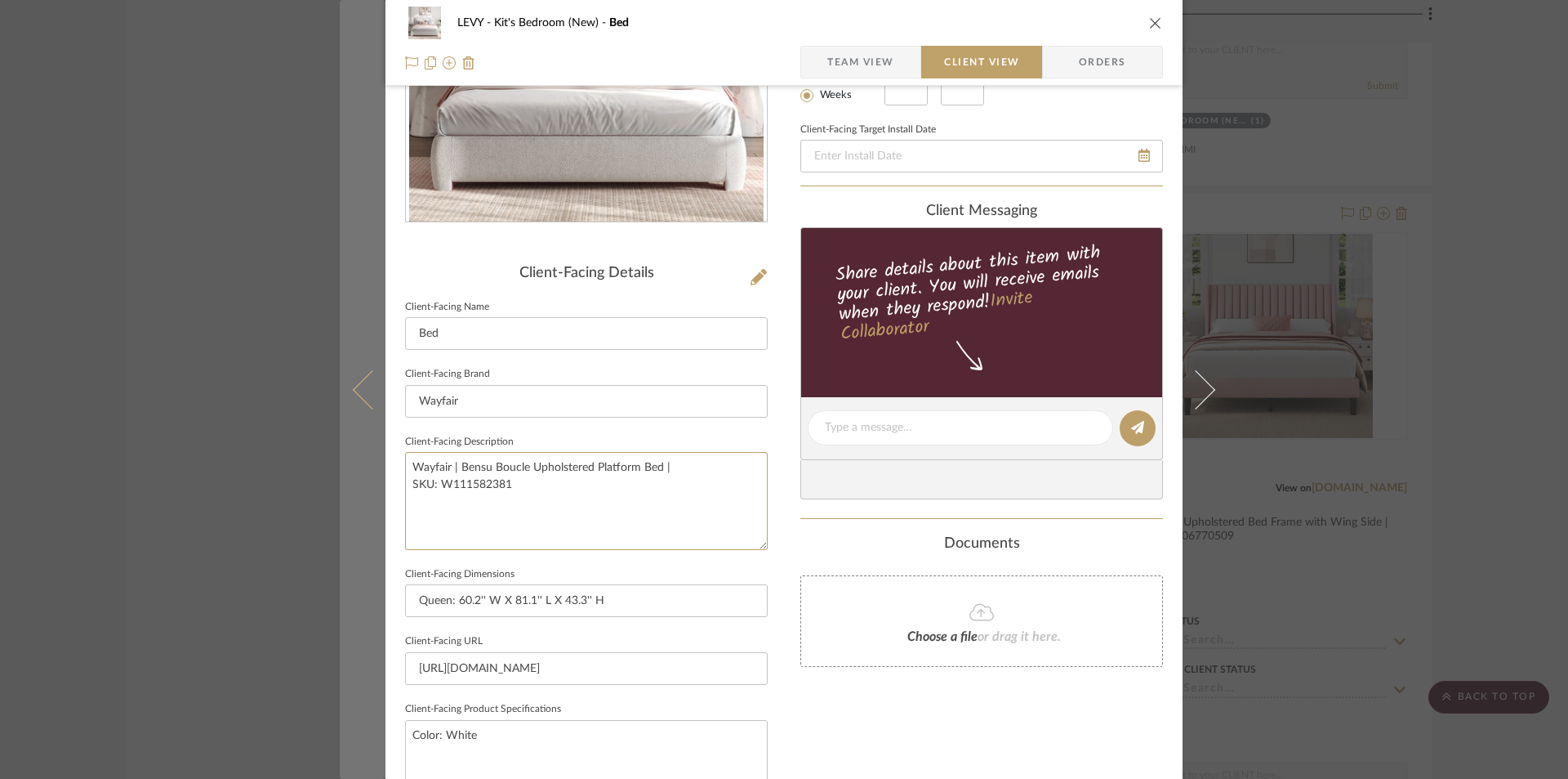
drag, startPoint x: 509, startPoint y: 485, endPoint x: 378, endPoint y: 457, distance: 134.0
click at [387, 457] on div "LEVY Kit's Bedroom (New) Bed Team View Client View Orders Client-Facing Details…" at bounding box center [784, 434] width 797 height 1334
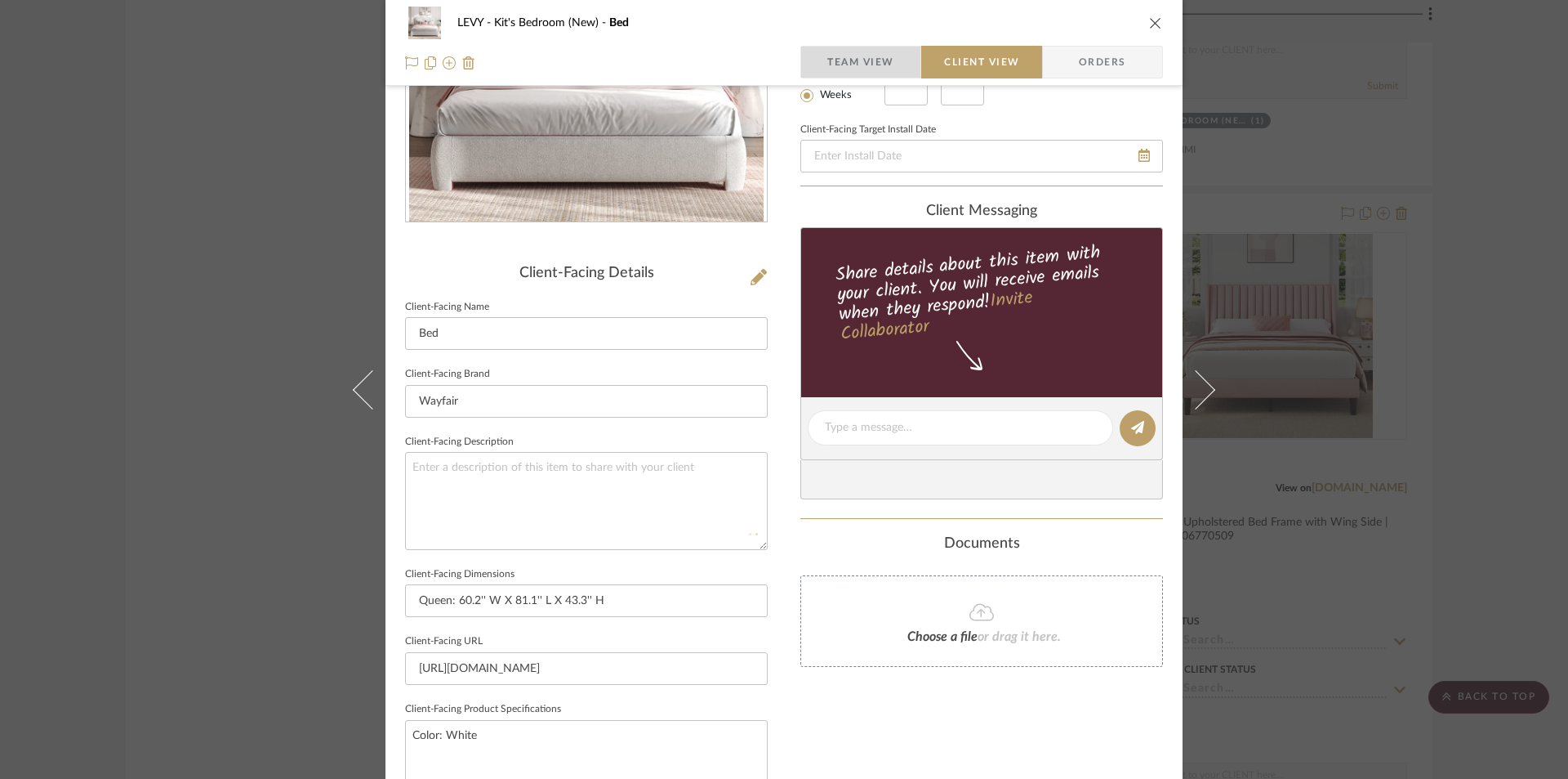
click at [855, 55] on span "Team View" at bounding box center [861, 62] width 67 height 32
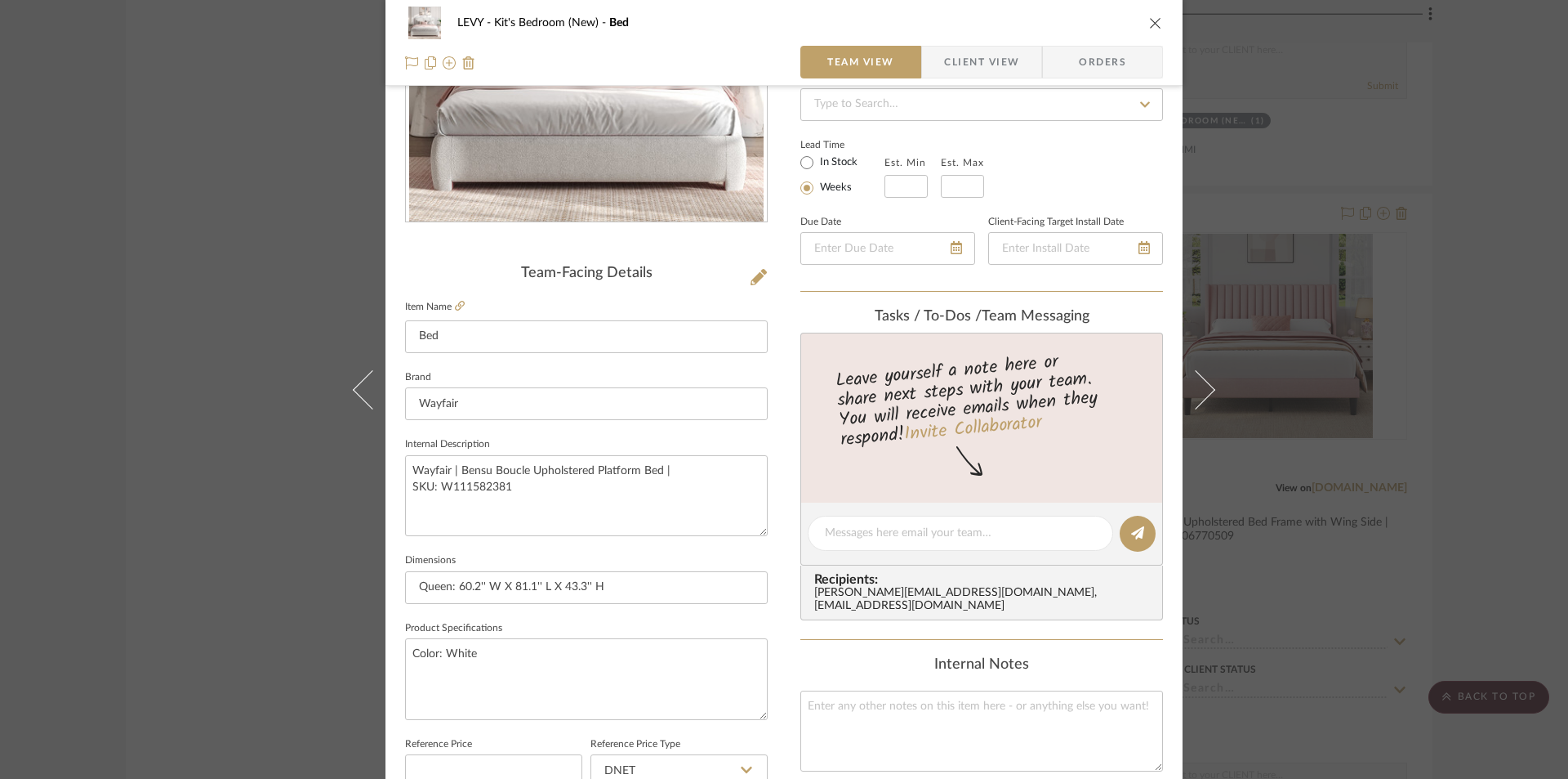
click at [992, 62] on span "Client View" at bounding box center [982, 62] width 76 height 32
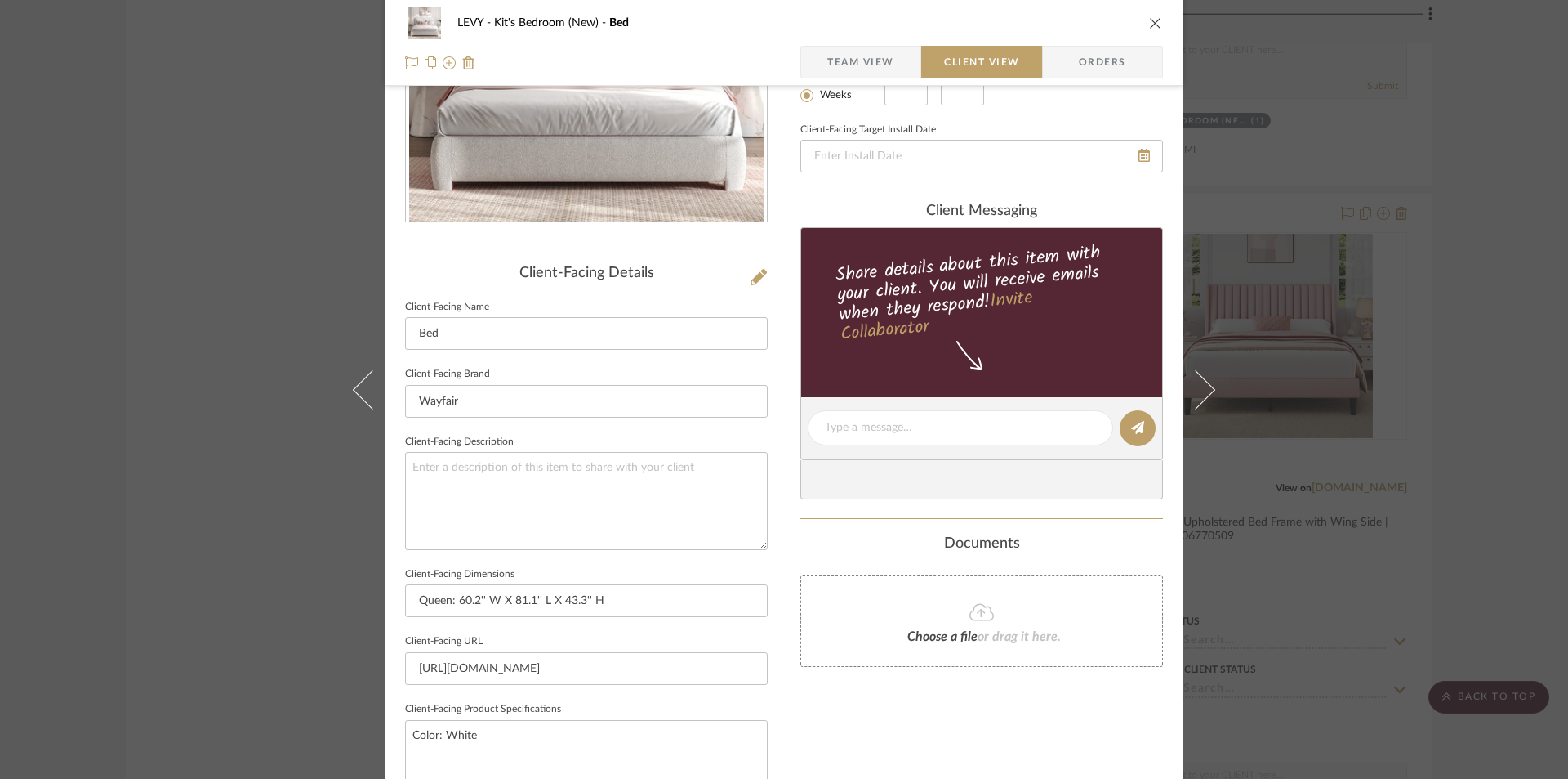
click at [1150, 24] on icon "close" at bounding box center [1156, 23] width 13 height 13
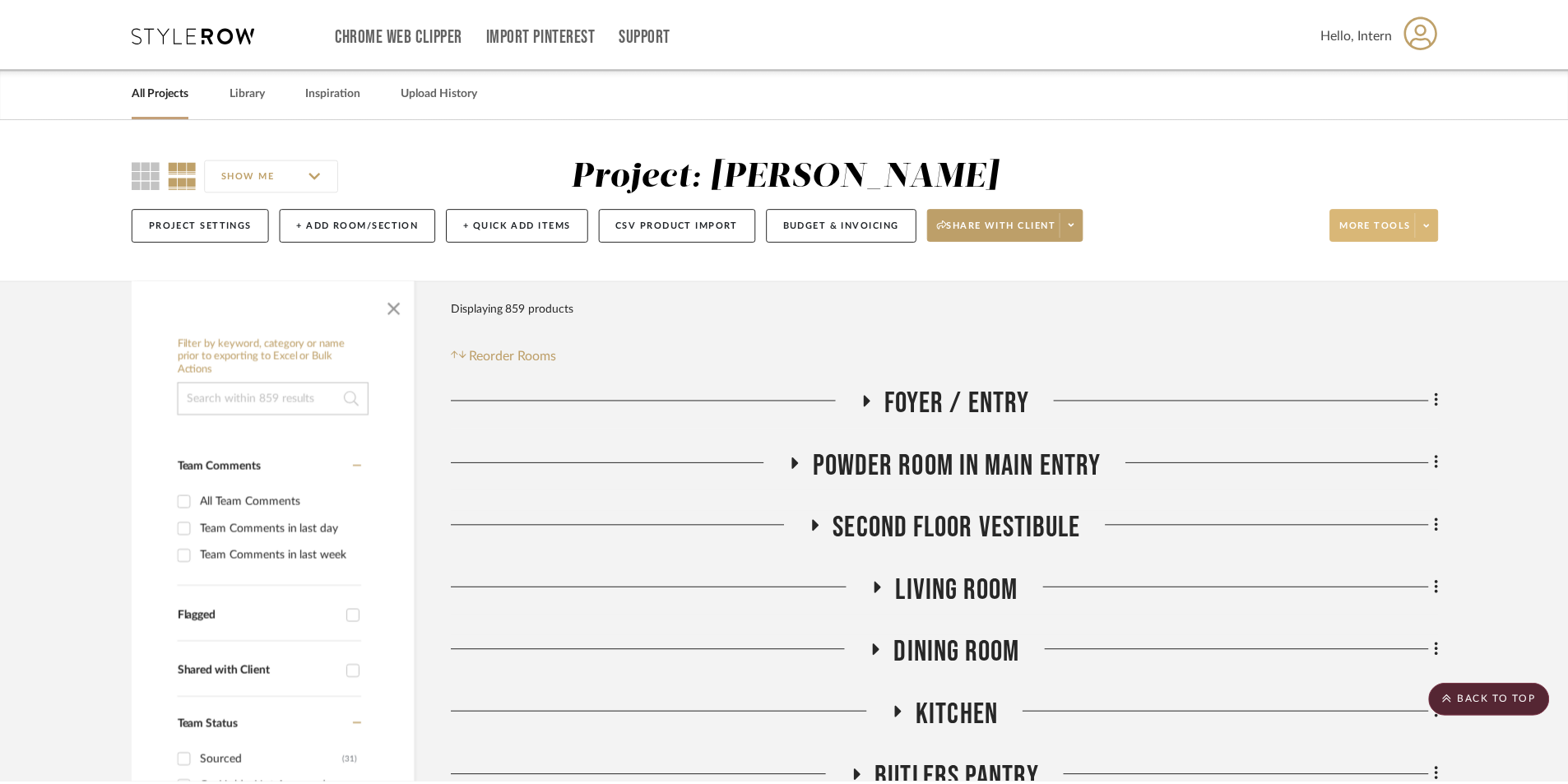
scroll to position [4113, 0]
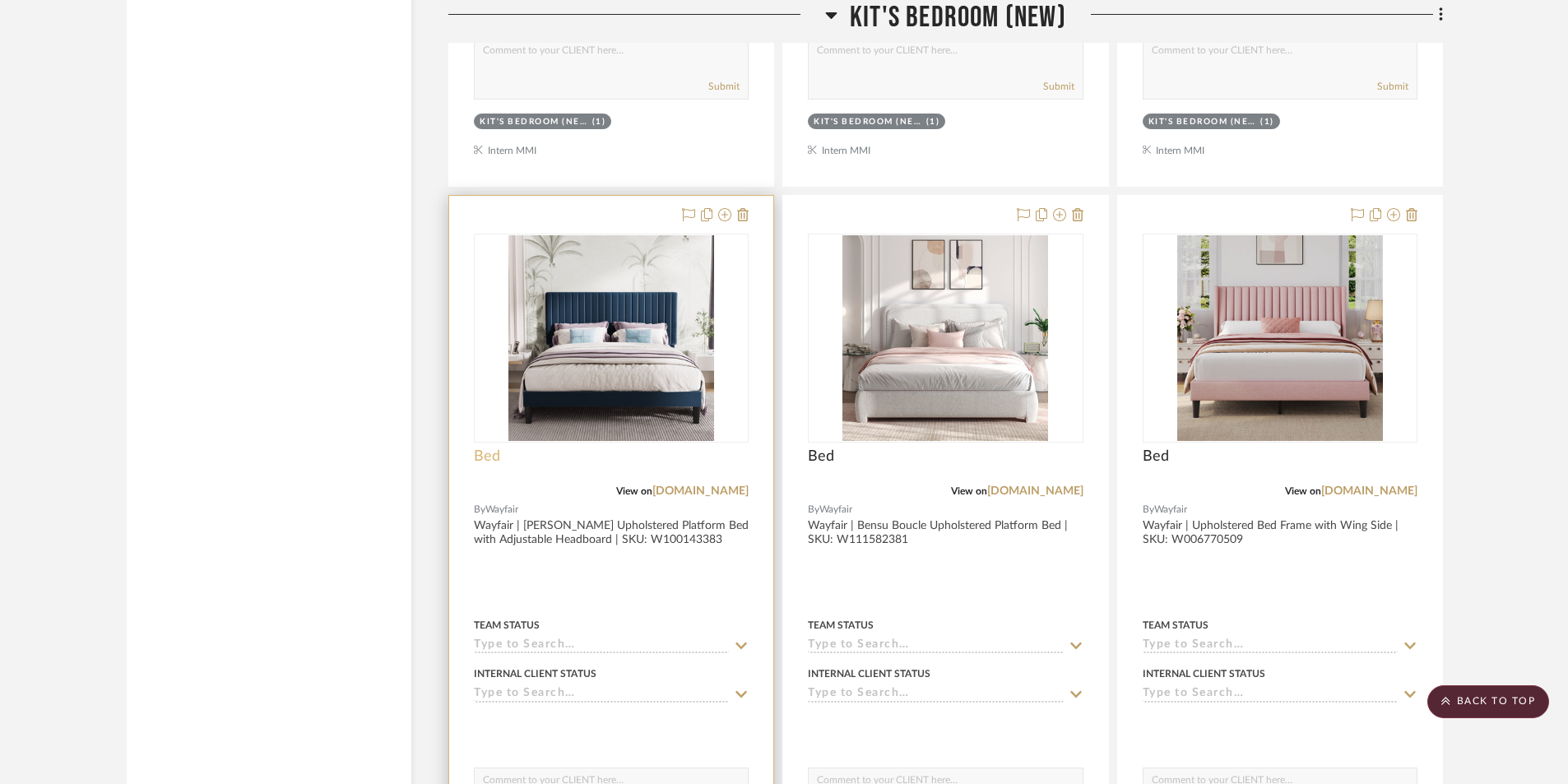
click at [487, 457] on span "Bed" at bounding box center [486, 457] width 27 height 18
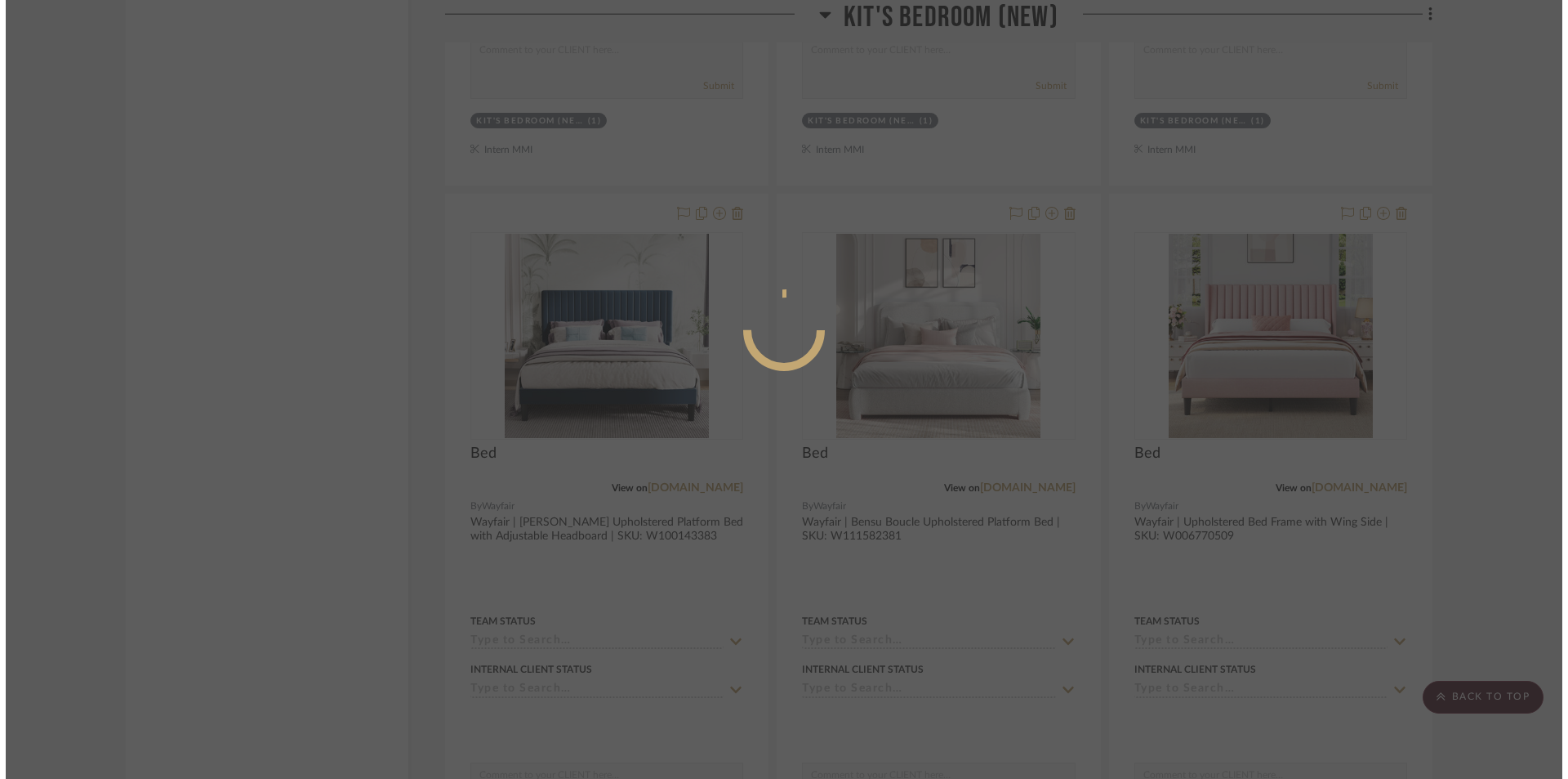
scroll to position [0, 0]
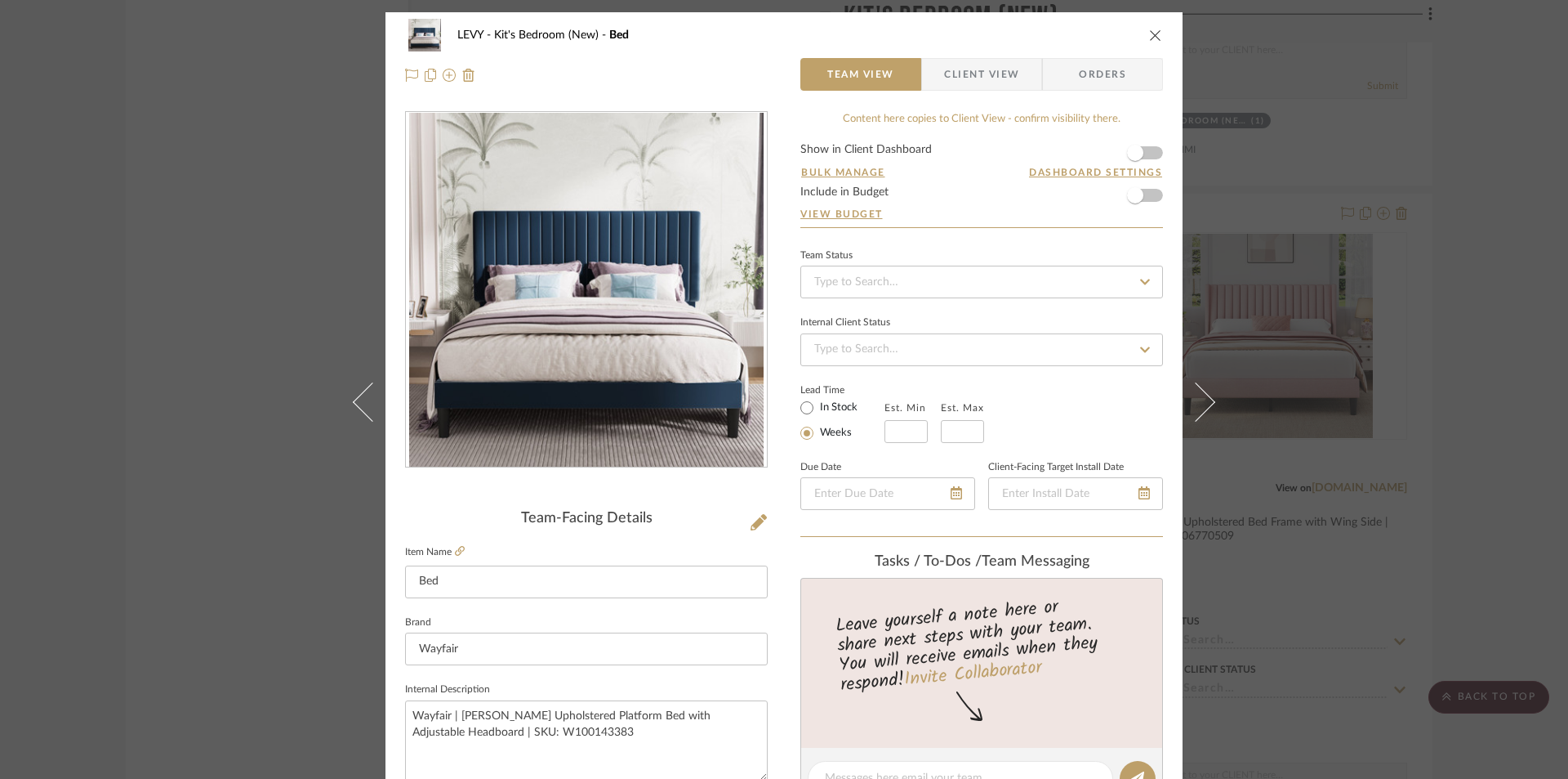
click at [956, 76] on span "Client View" at bounding box center [982, 74] width 76 height 32
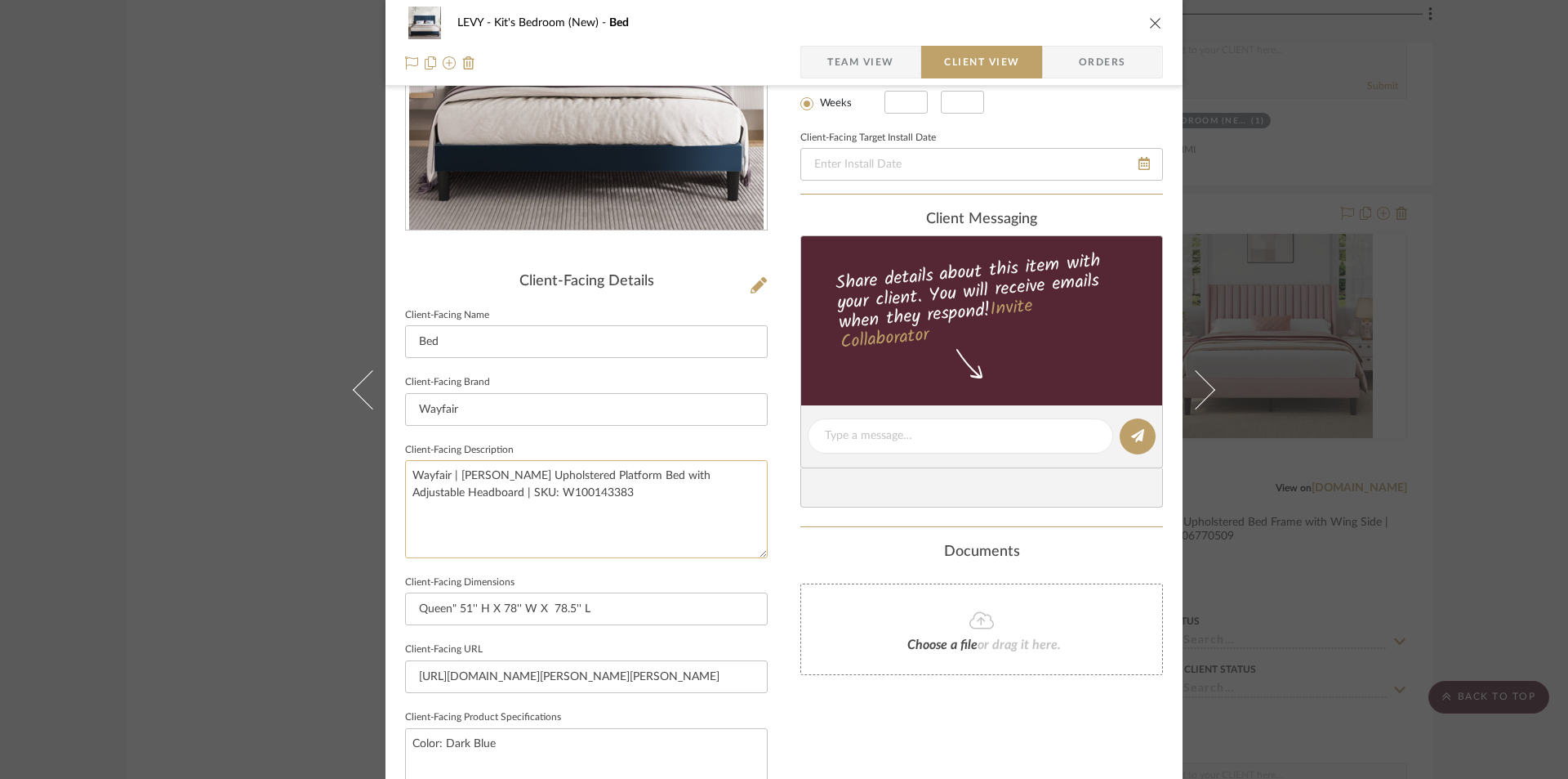
scroll to position [246, 0]
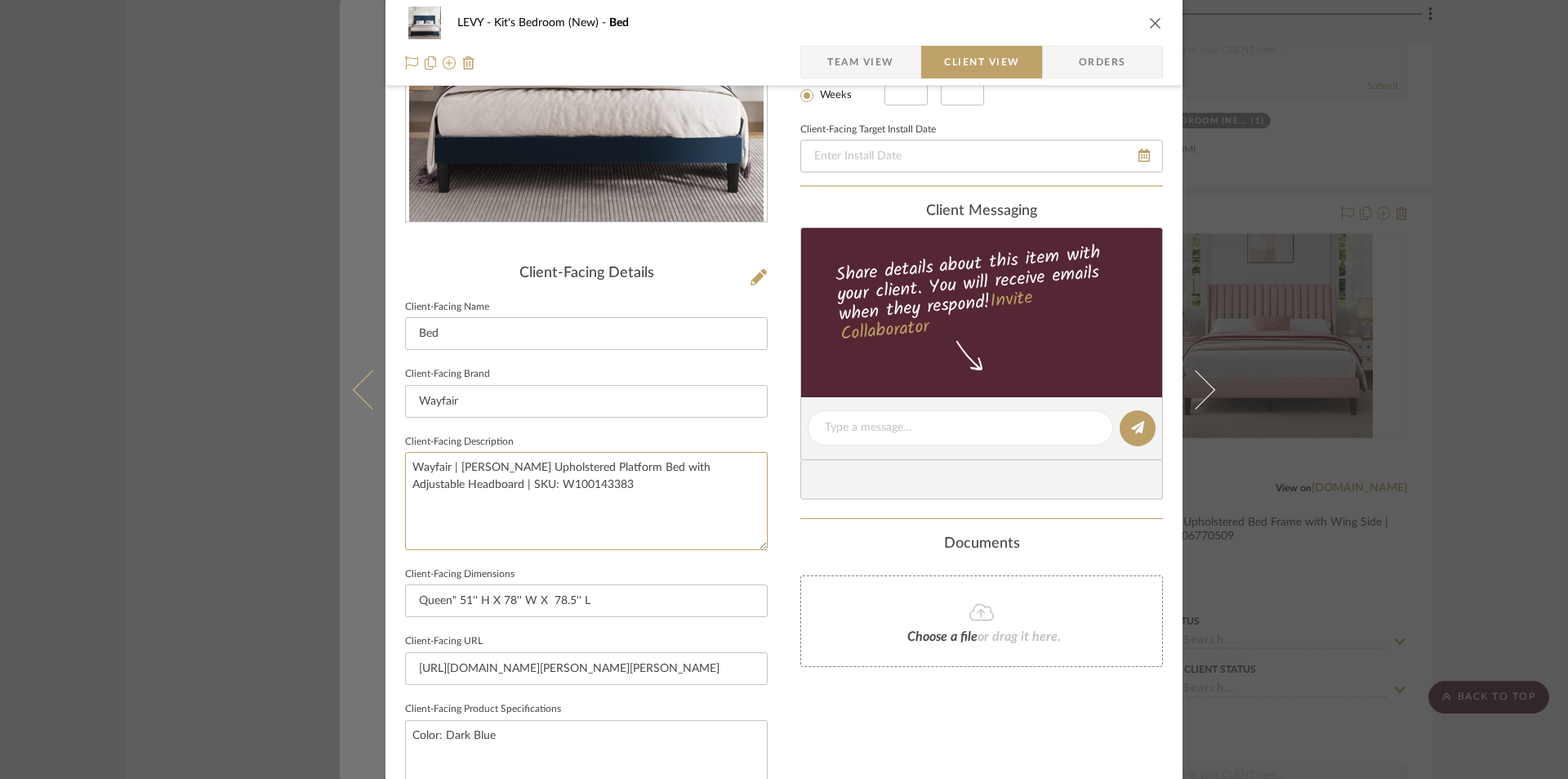
drag, startPoint x: 594, startPoint y: 486, endPoint x: 357, endPoint y: 473, distance: 237.4
click at [365, 462] on mat-dialog-content "LEVY Kit's Bedroom (New) Bed Team View Client View Orders Client-Facing Details…" at bounding box center [784, 434] width 889 height 1334
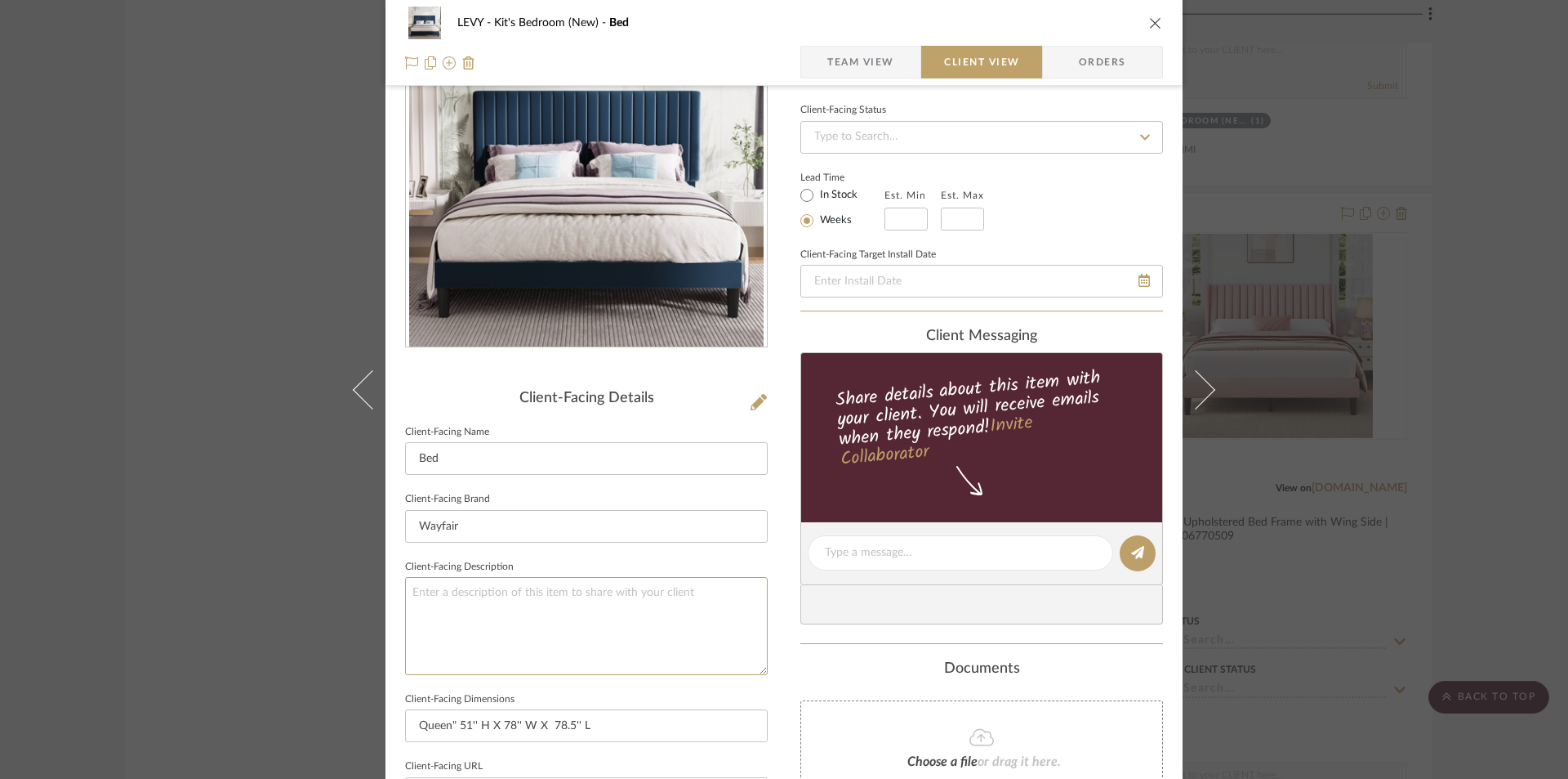
scroll to position [0, 0]
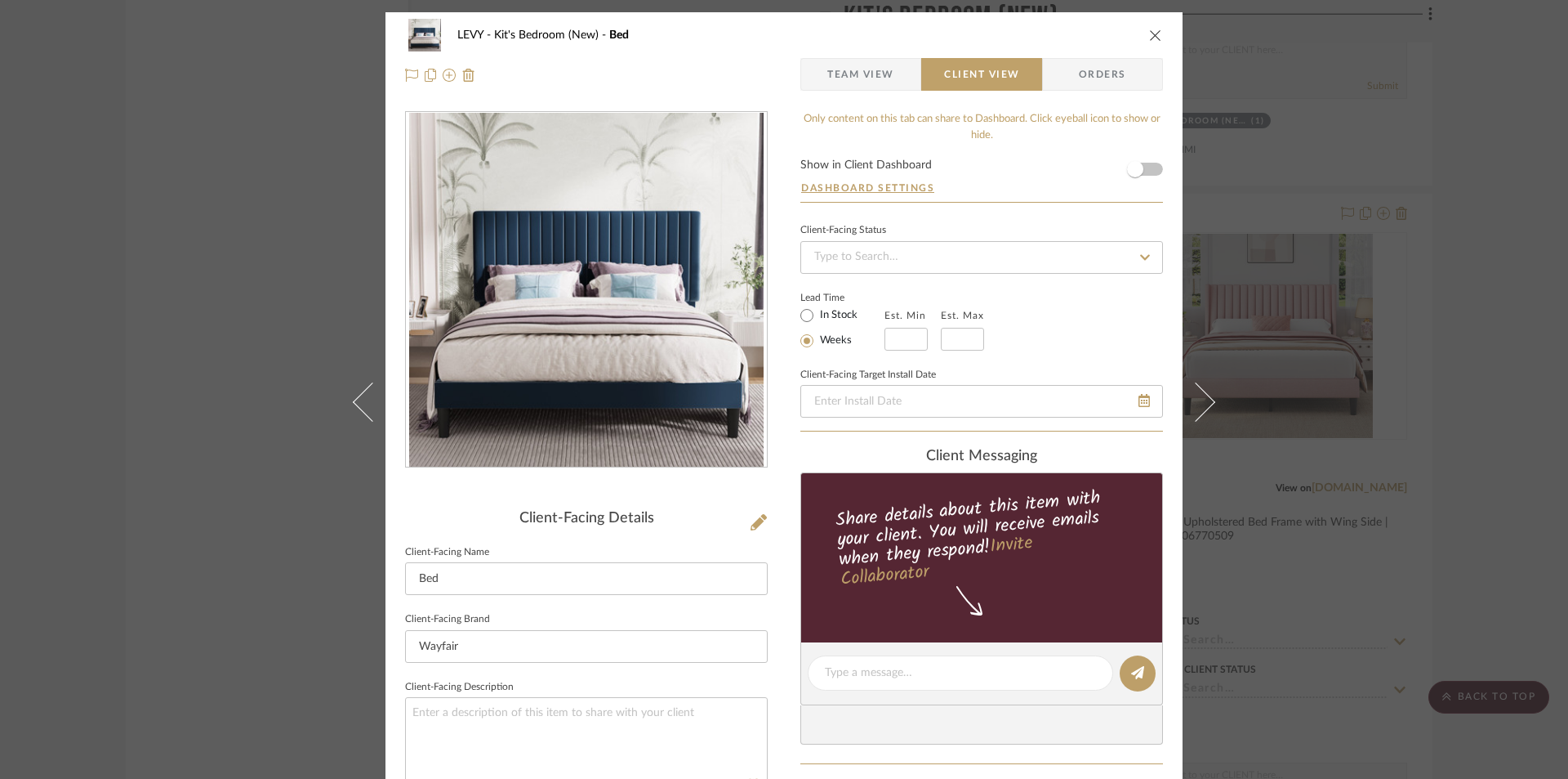
click at [1150, 38] on icon "close" at bounding box center [1156, 34] width 13 height 13
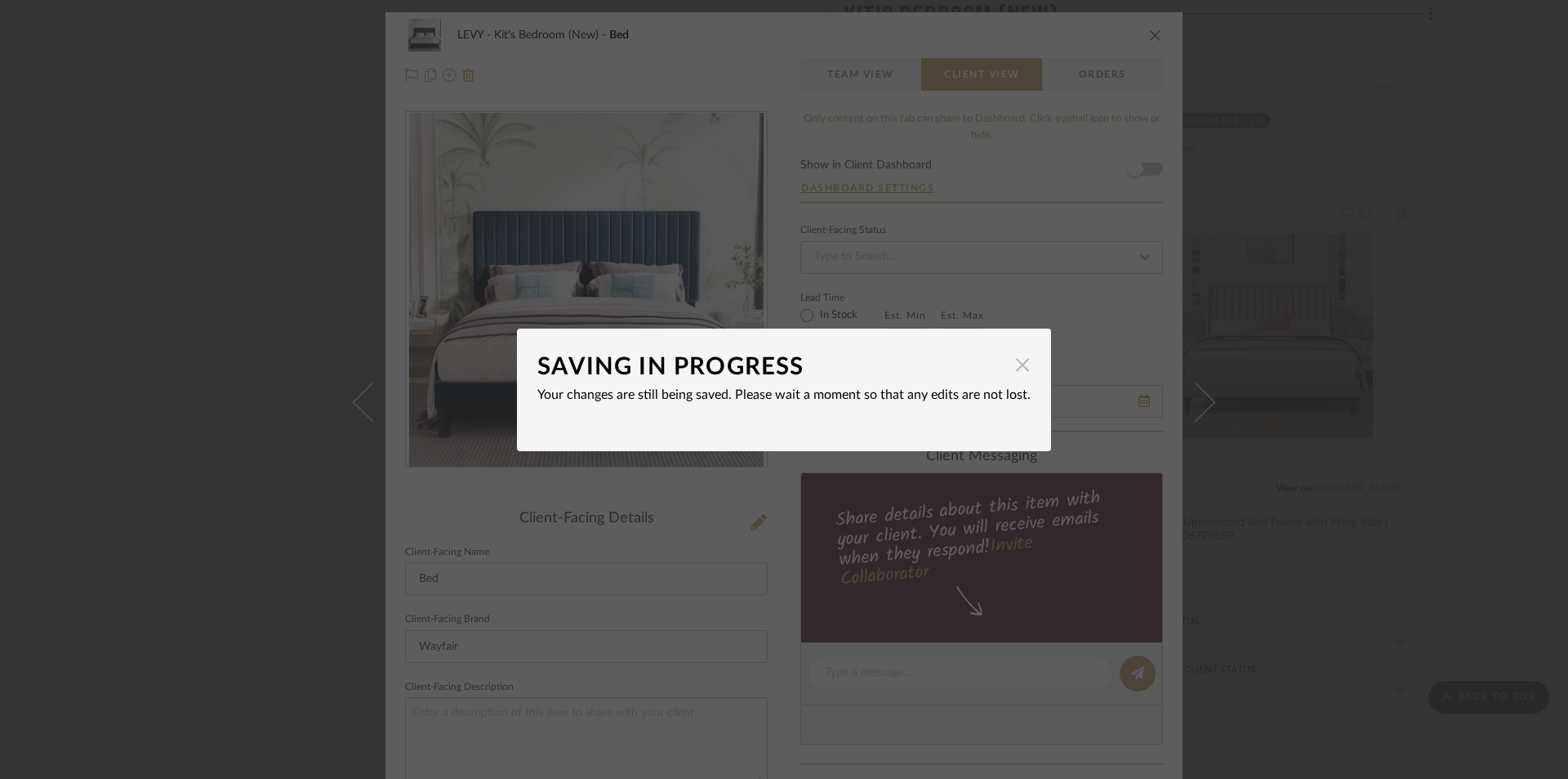
click at [1017, 363] on span "button" at bounding box center [1022, 364] width 32 height 32
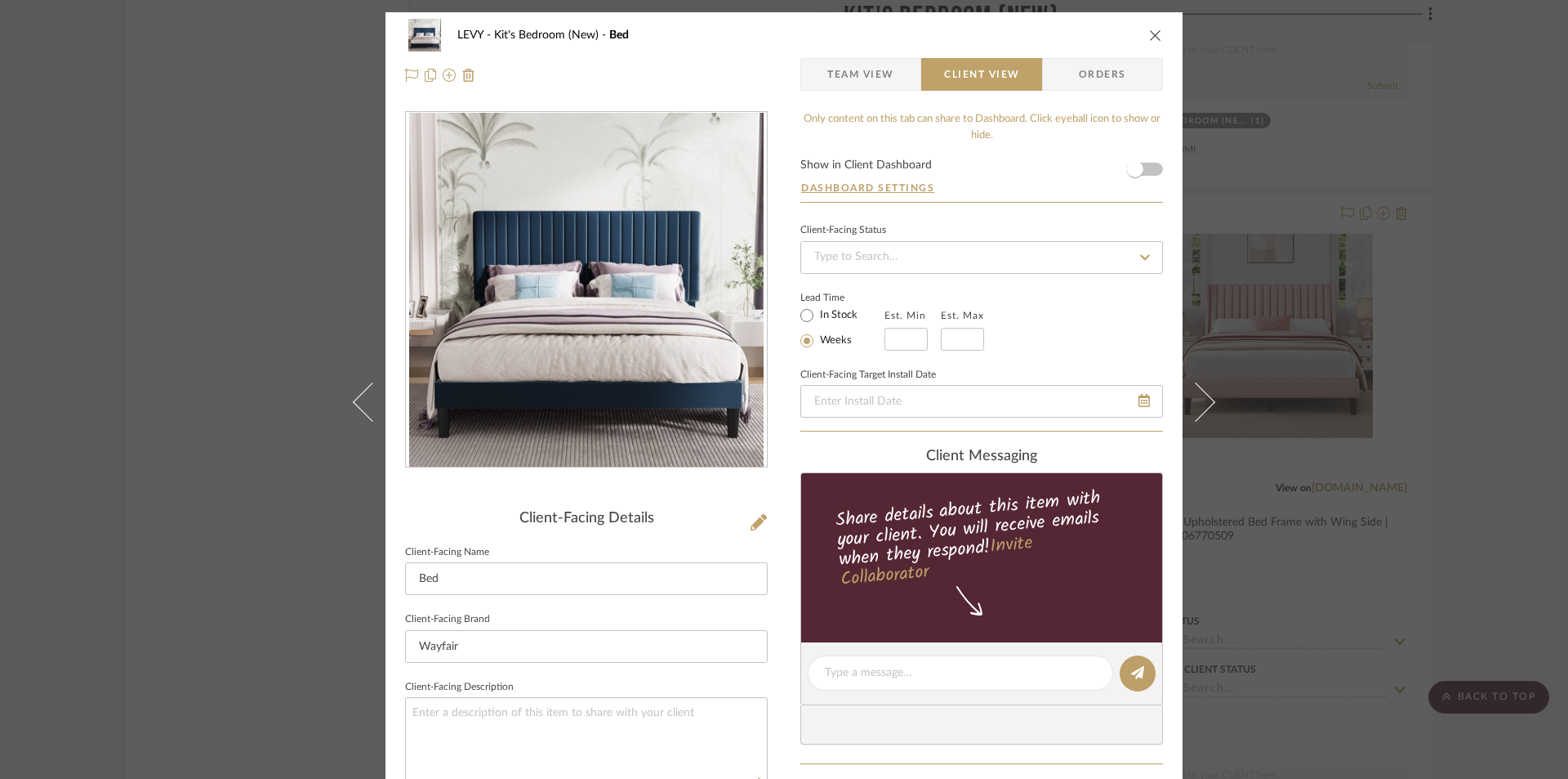
click at [722, 679] on fieldset "Client-Facing Description" at bounding box center [586, 735] width 362 height 119
click at [1150, 32] on icon "close" at bounding box center [1156, 34] width 13 height 13
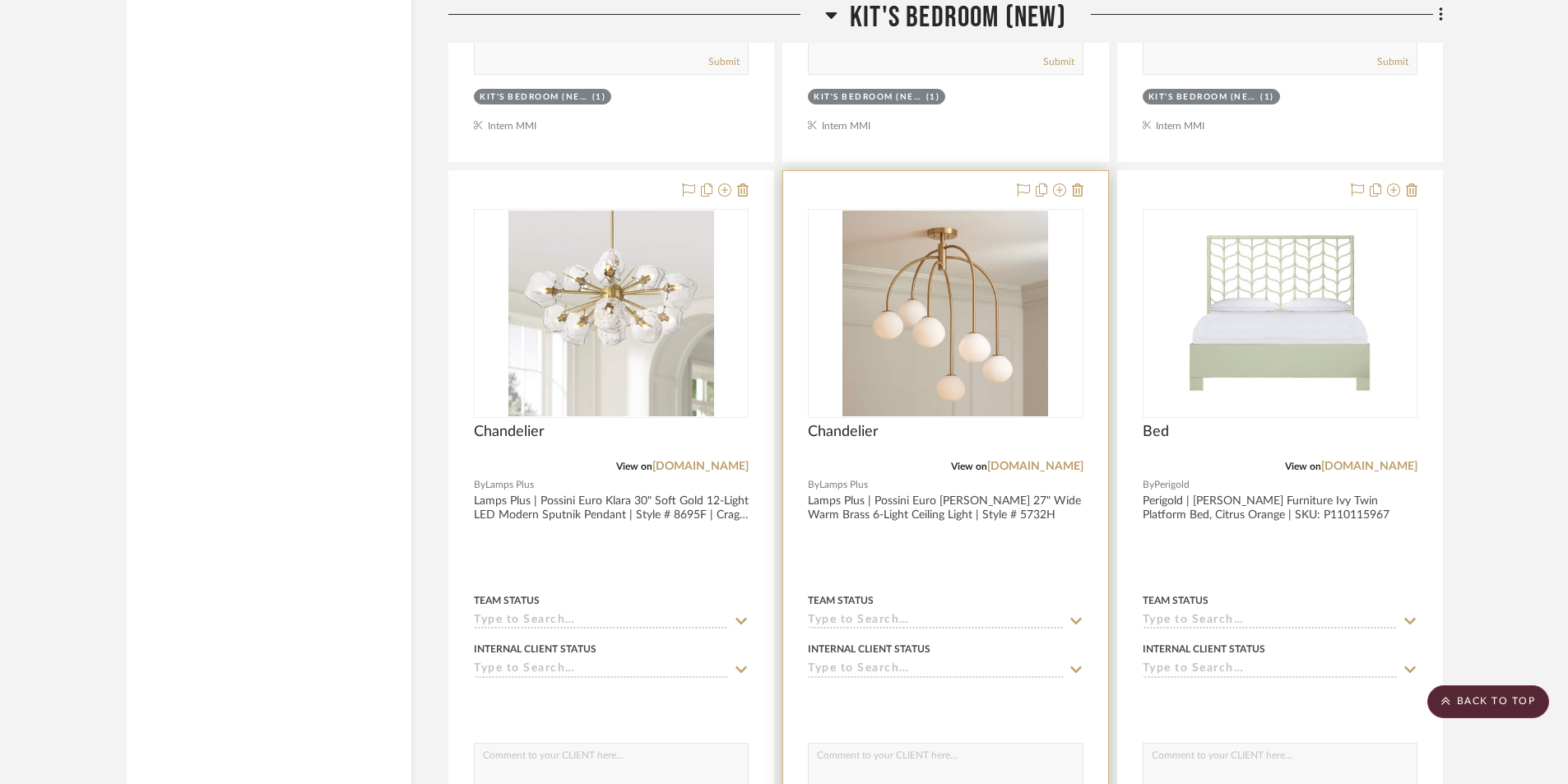
scroll to position [5017, 0]
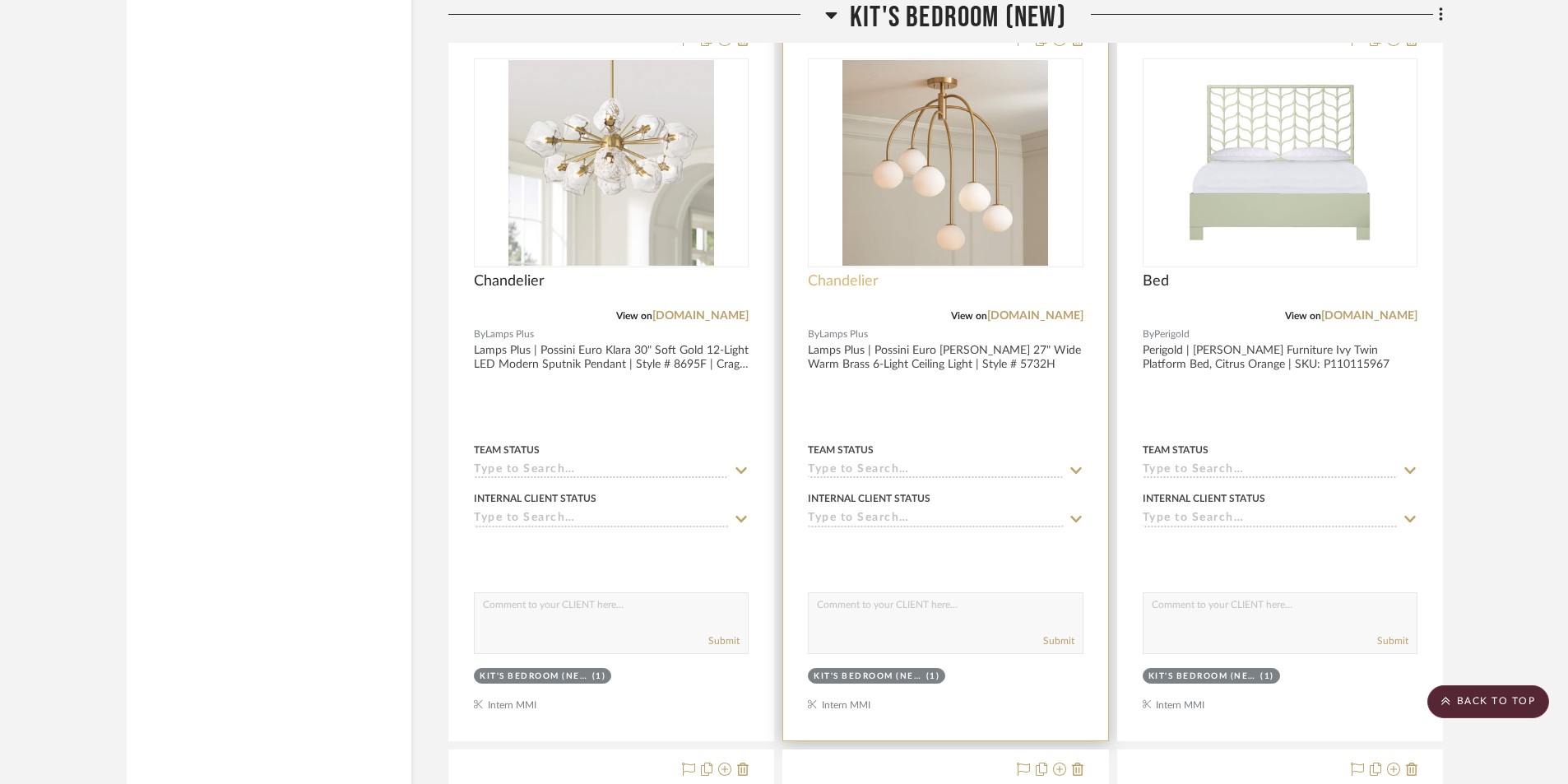
click at [849, 280] on span "Chandelier" at bounding box center [843, 281] width 71 height 18
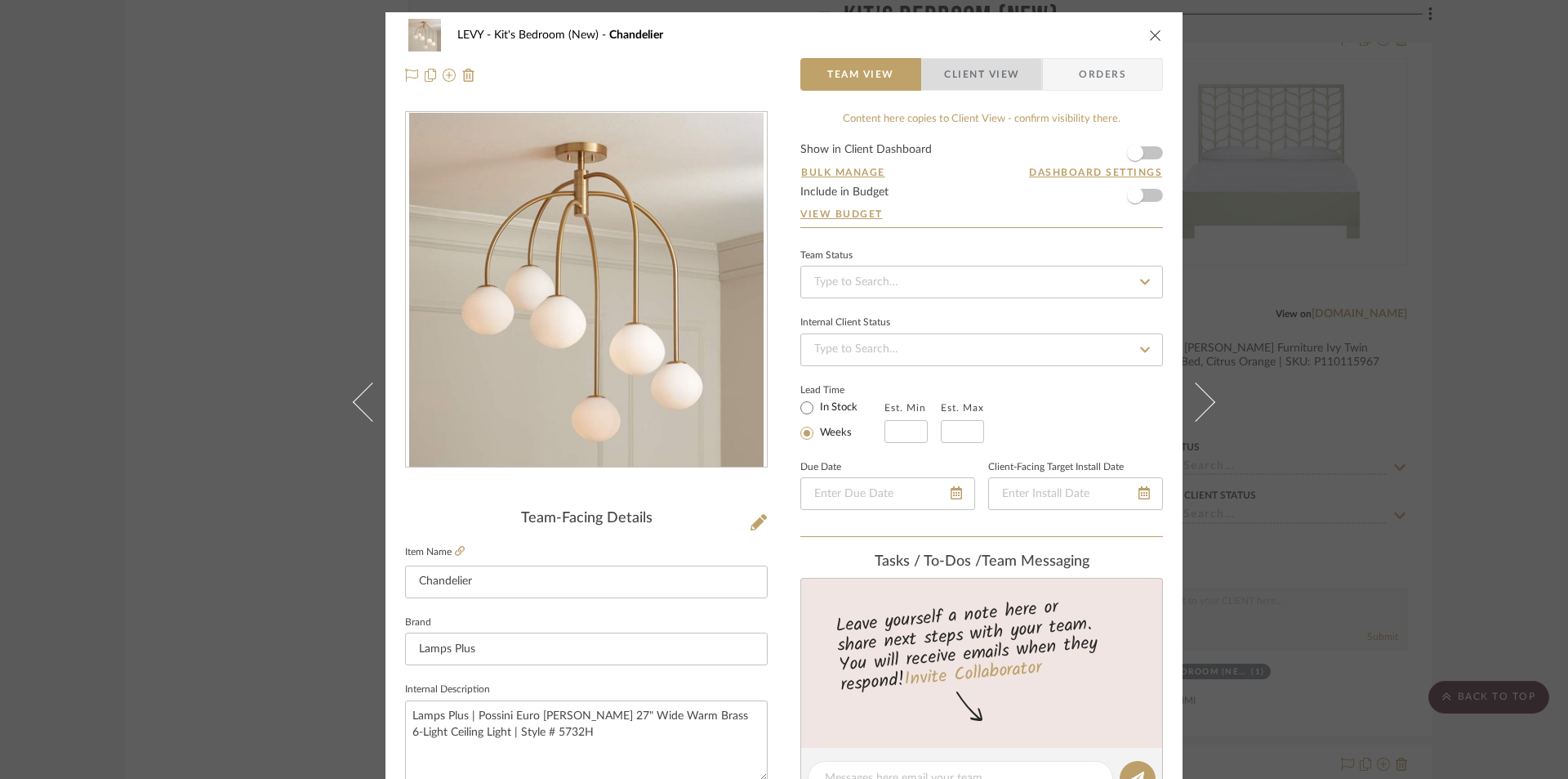
click at [964, 76] on span "Client View" at bounding box center [982, 74] width 76 height 32
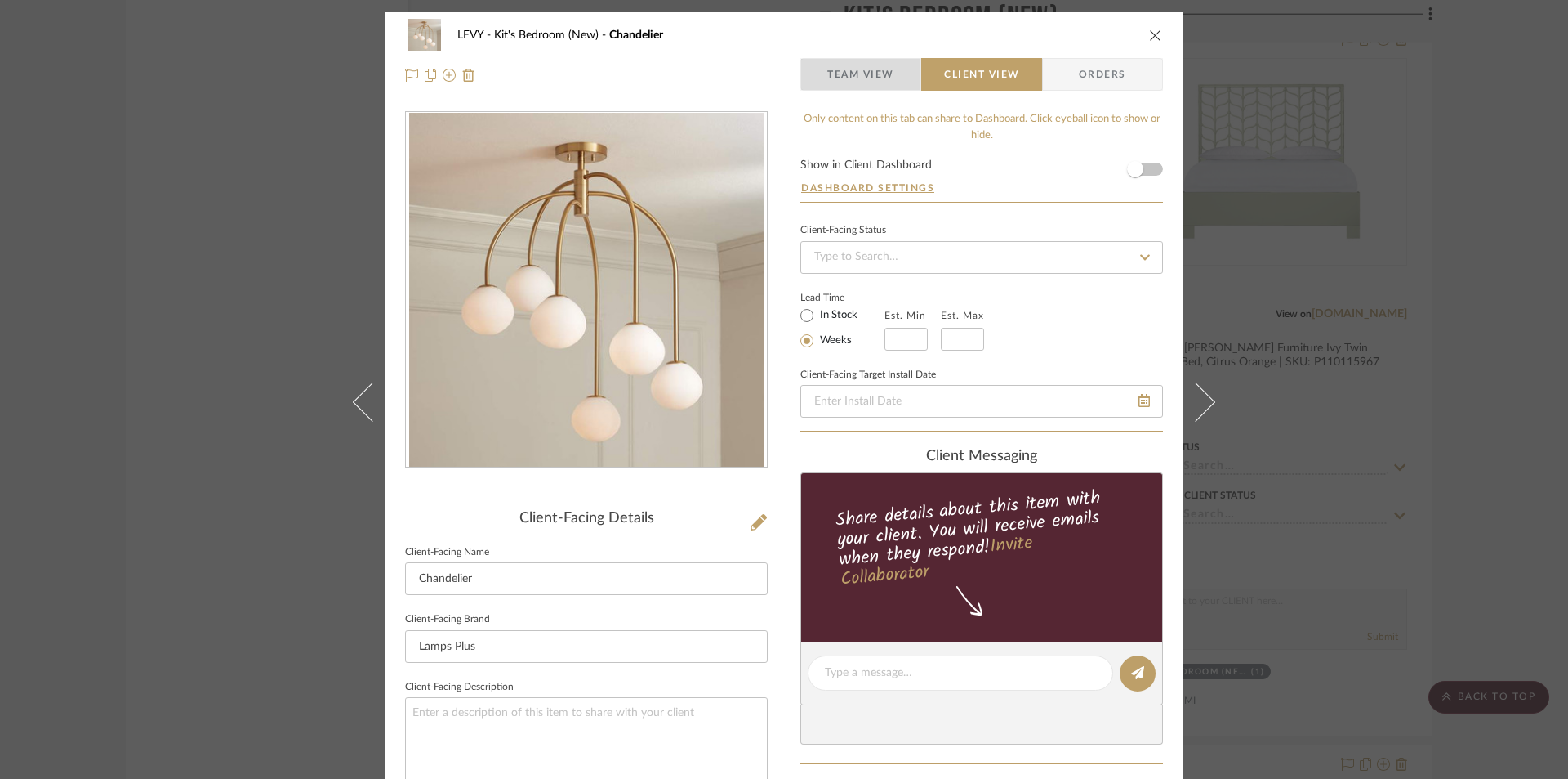
click at [871, 61] on span "Team View" at bounding box center [861, 74] width 67 height 32
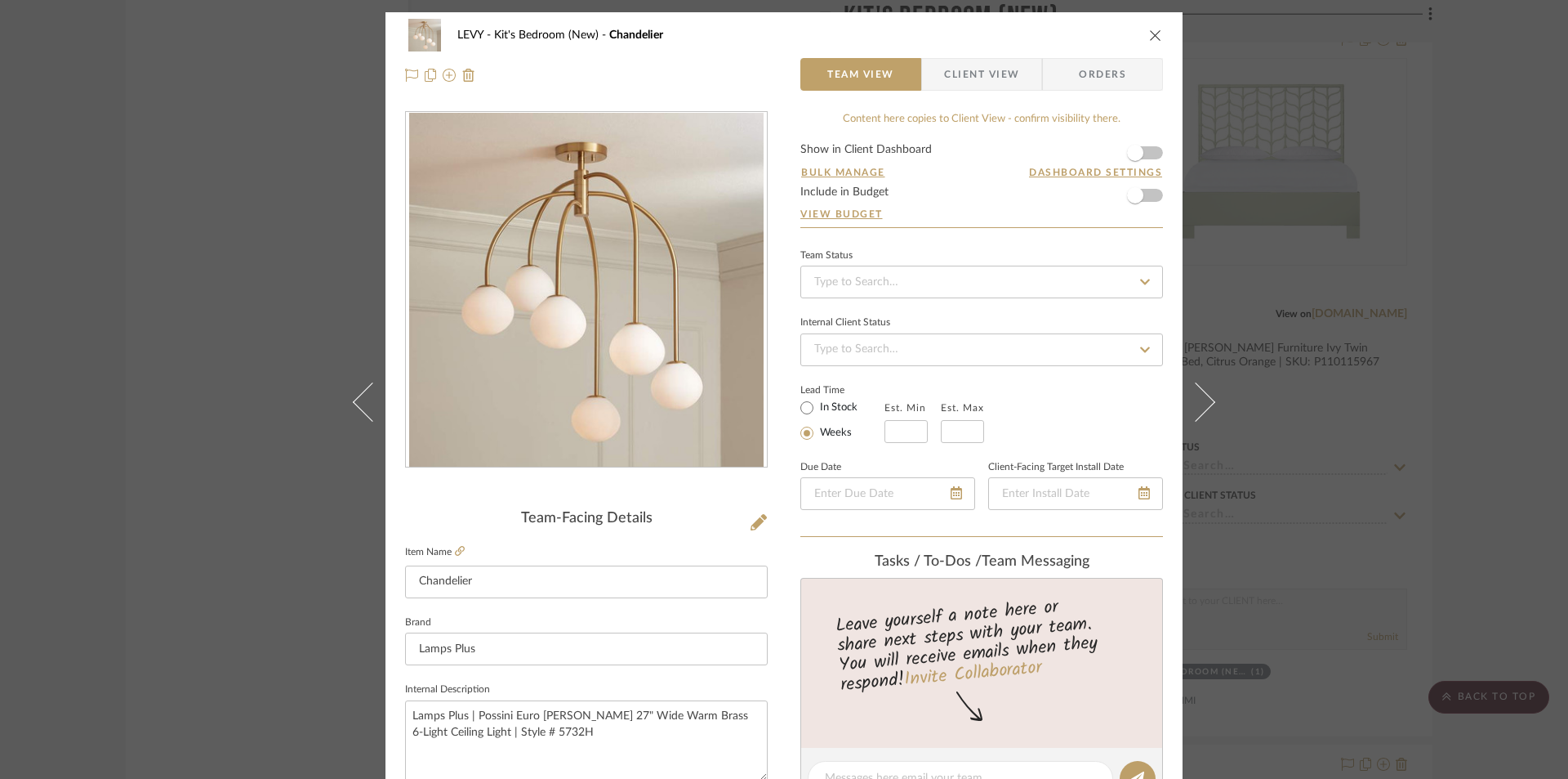
click at [1150, 38] on icon "close" at bounding box center [1156, 34] width 13 height 13
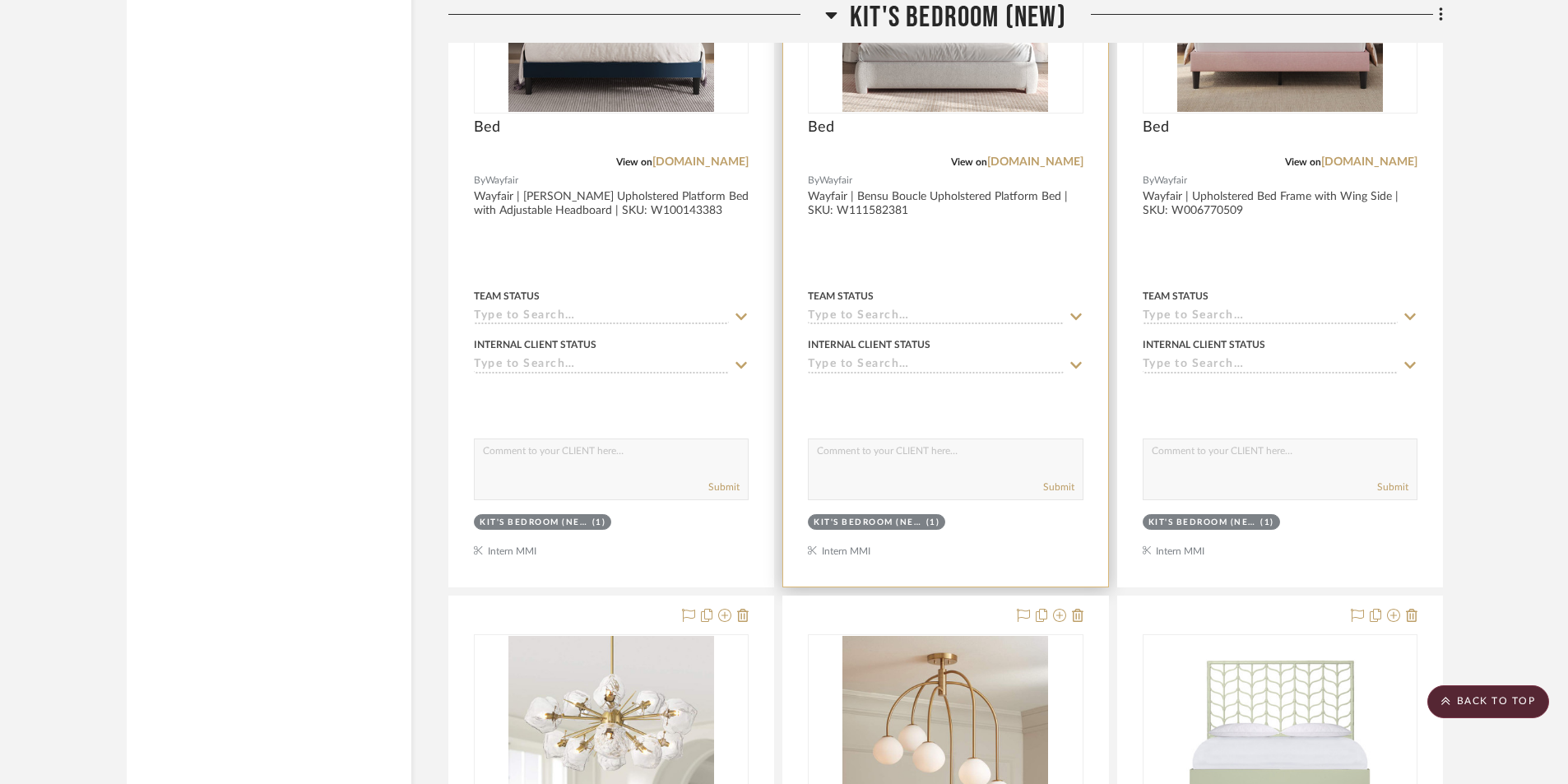
scroll to position [4113, 0]
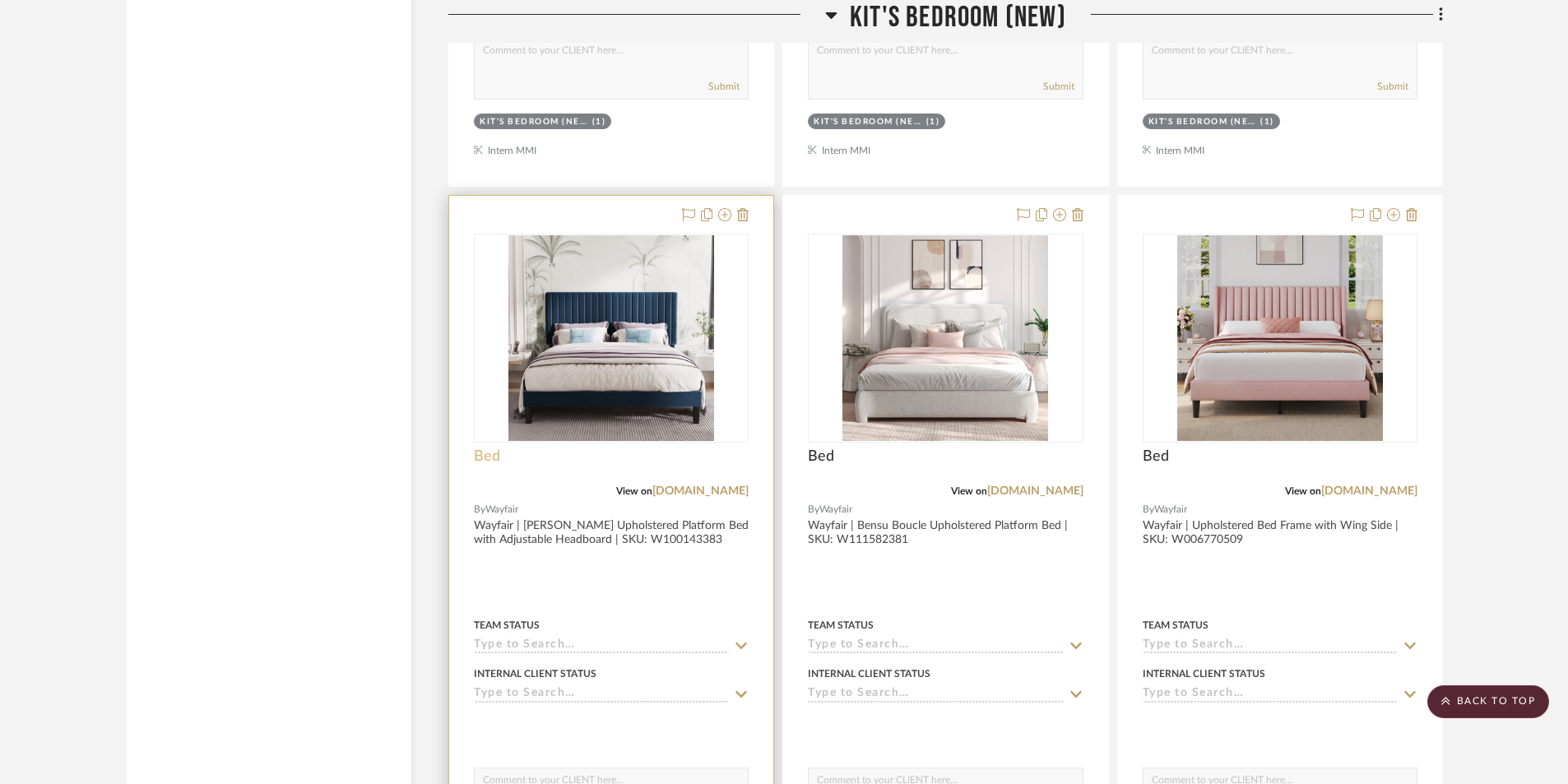
click at [489, 453] on span "Bed" at bounding box center [486, 457] width 27 height 18
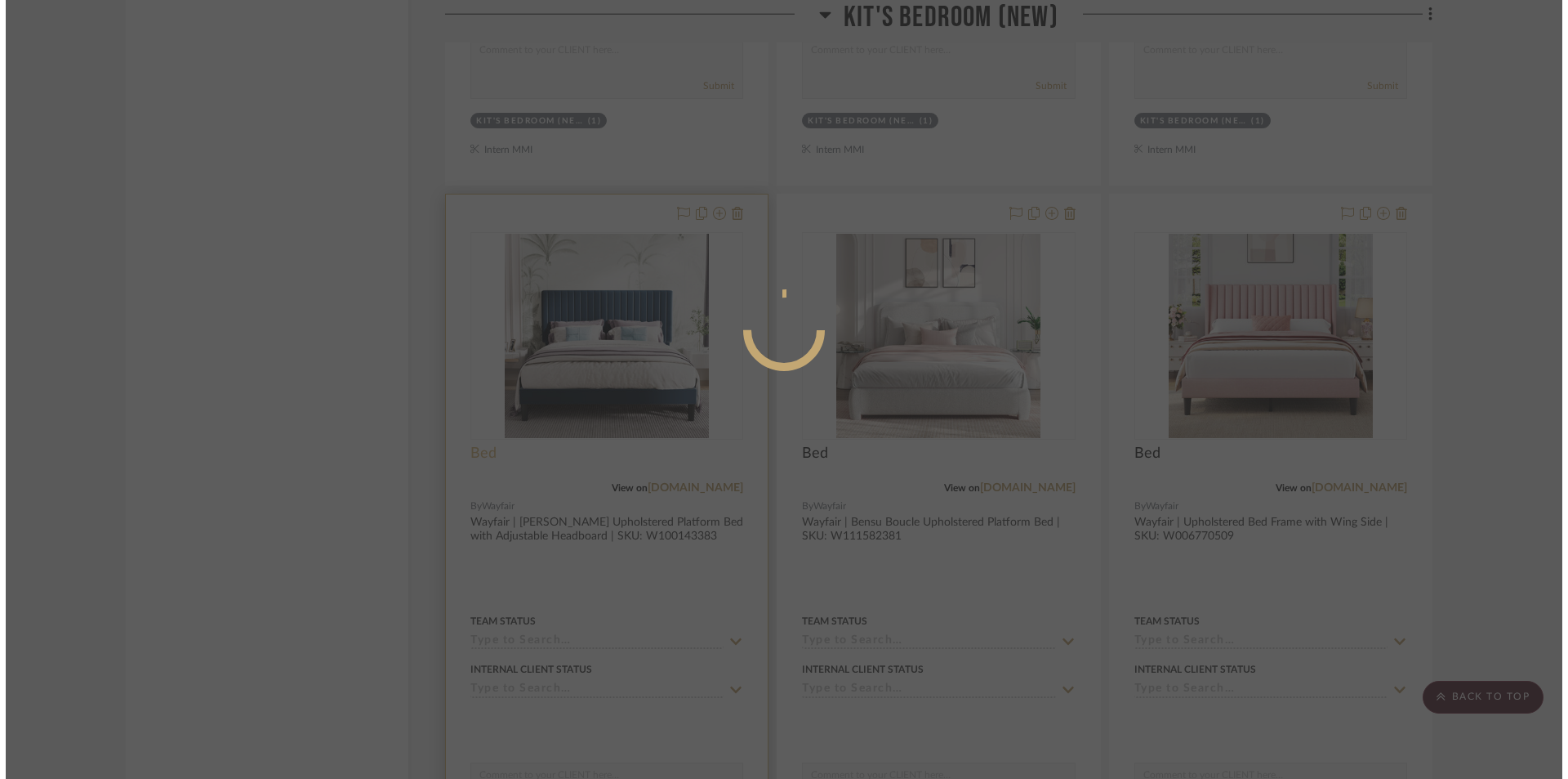
scroll to position [0, 0]
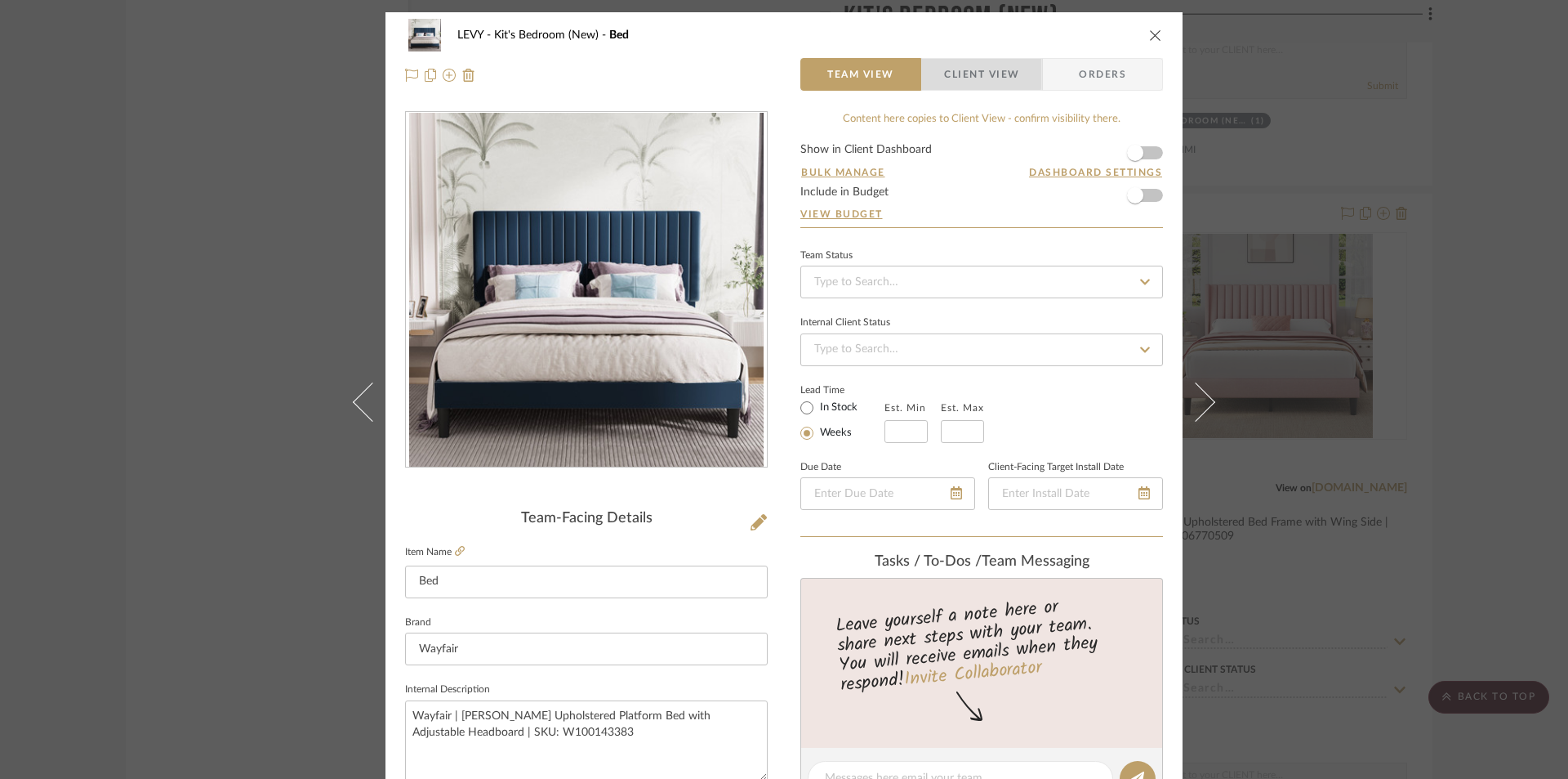
click at [950, 72] on span "Client View" at bounding box center [982, 74] width 76 height 32
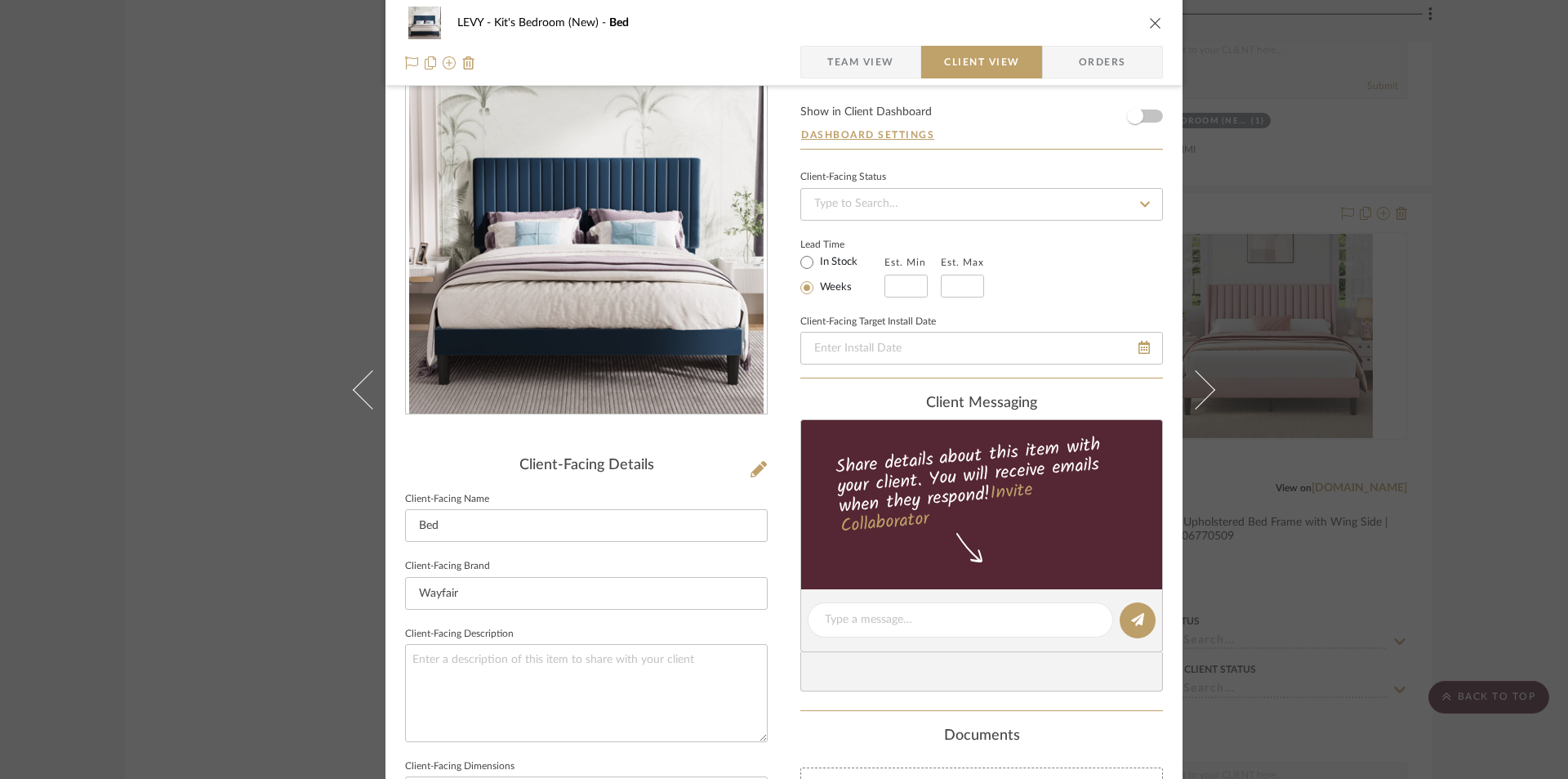
scroll to position [82, 0]
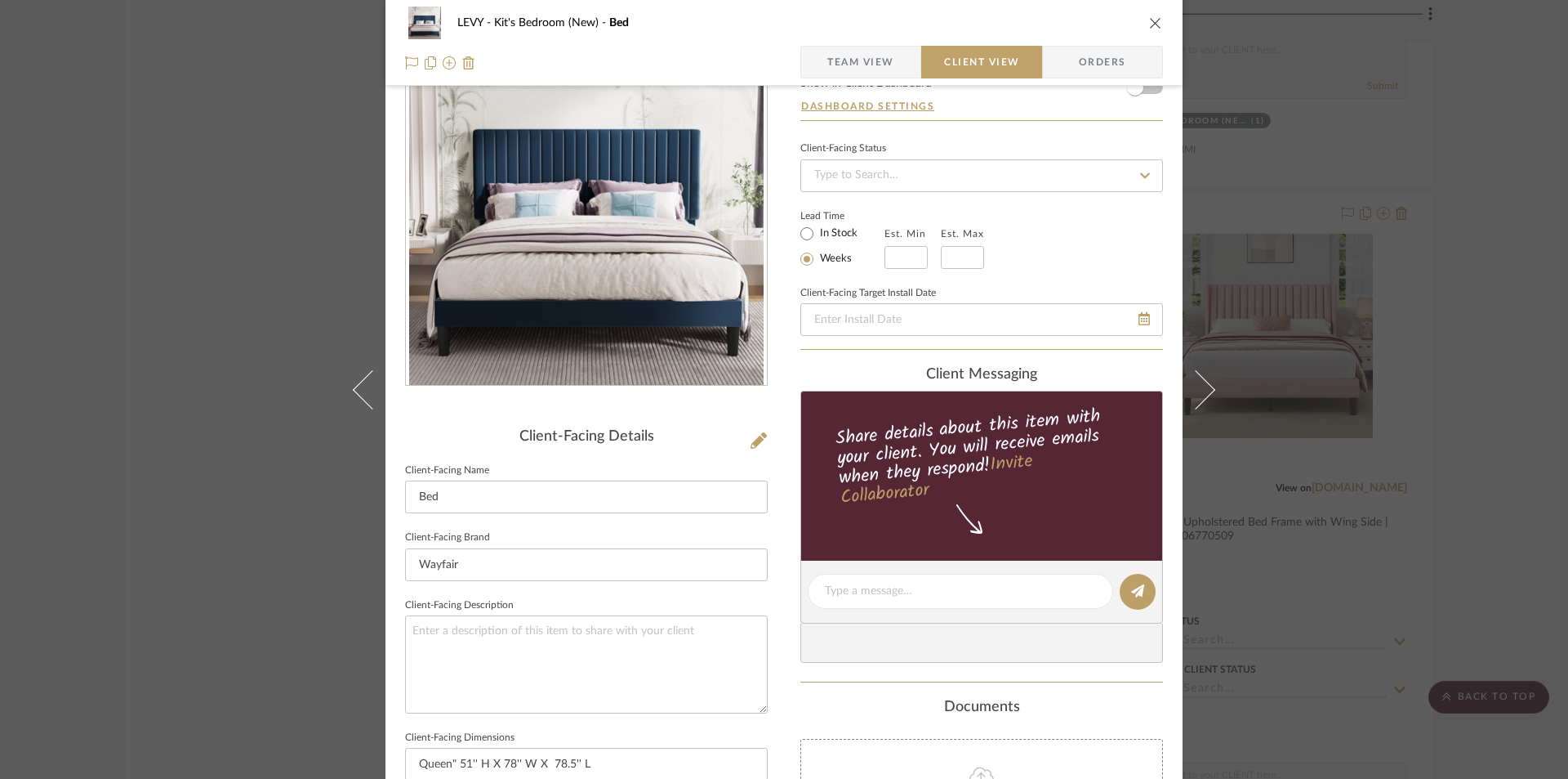
drag, startPoint x: 1145, startPoint y: 23, endPoint x: 1145, endPoint y: 34, distance: 11.0
click at [1150, 22] on icon "close" at bounding box center [1156, 23] width 13 height 13
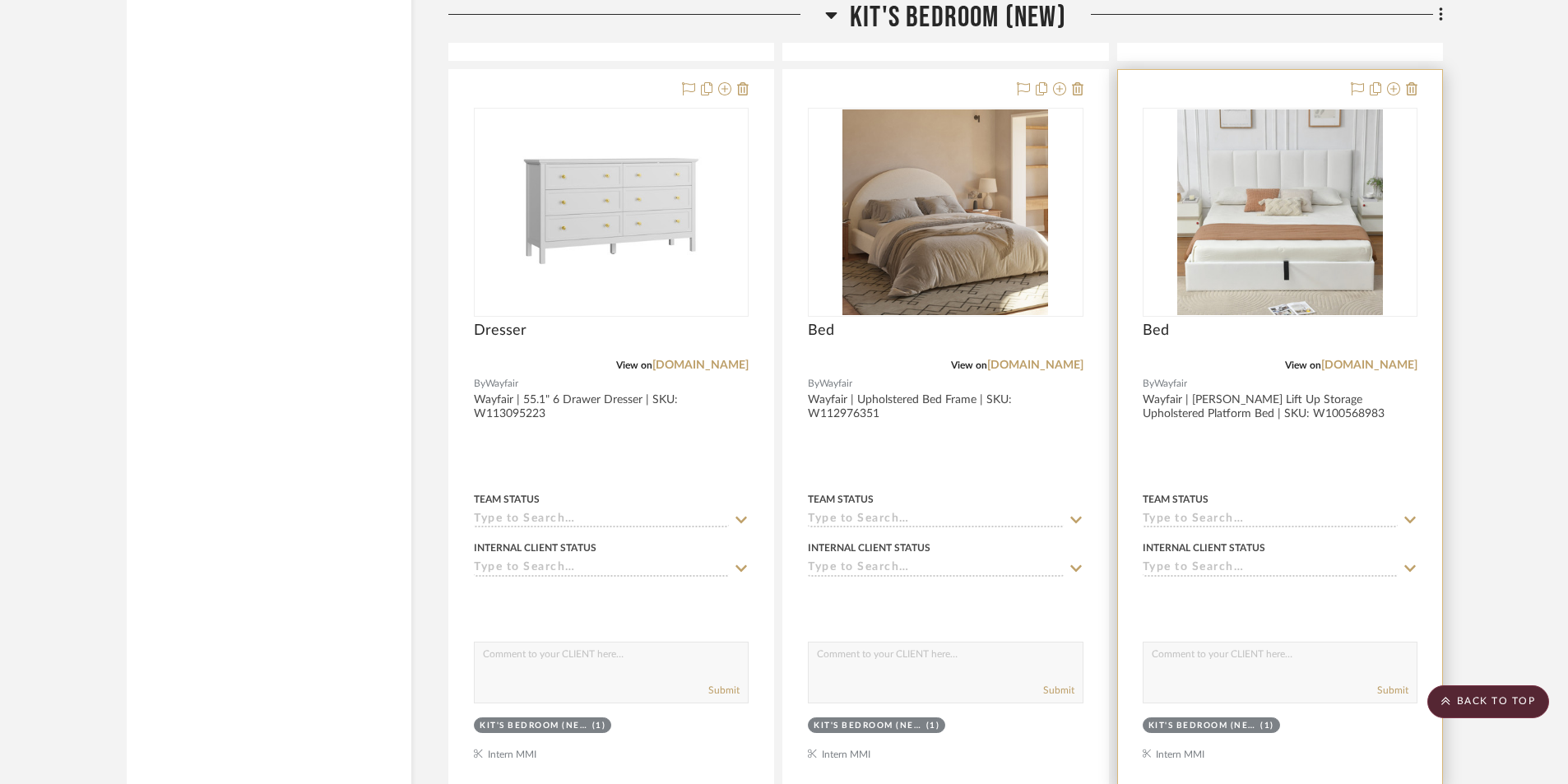
scroll to position [3454, 0]
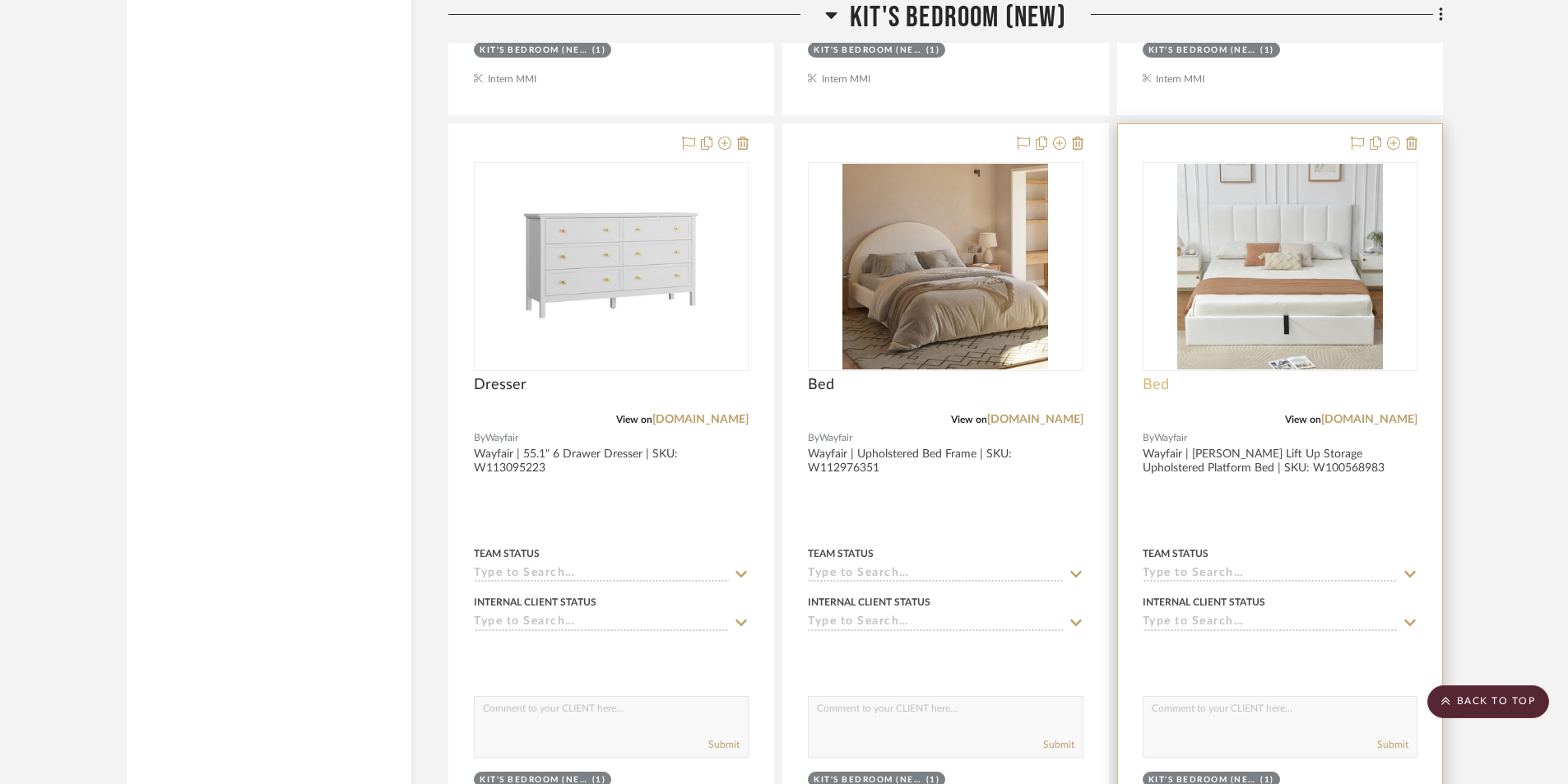
click at [1153, 382] on span "Bed" at bounding box center [1156, 385] width 27 height 18
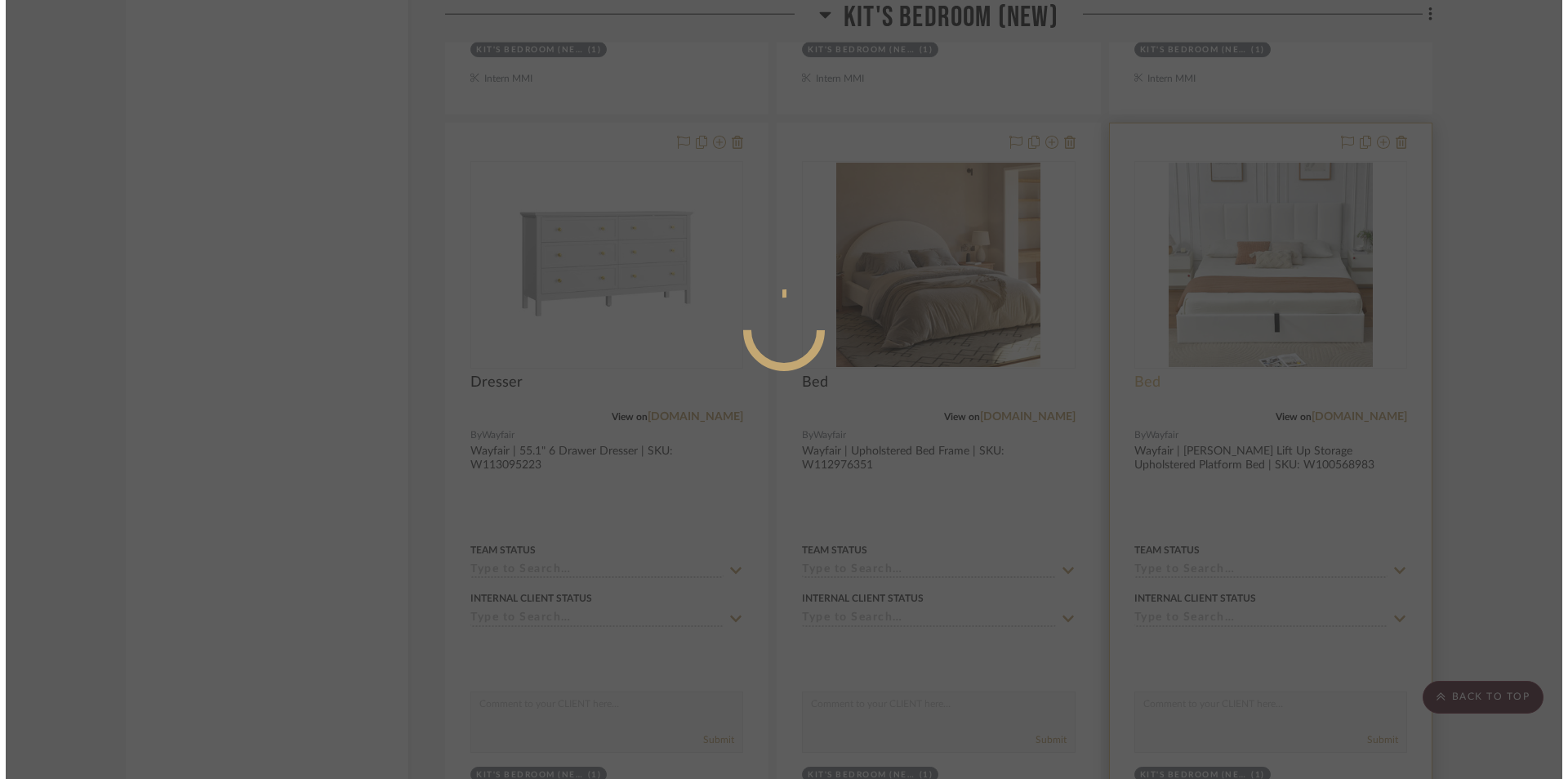
scroll to position [0, 0]
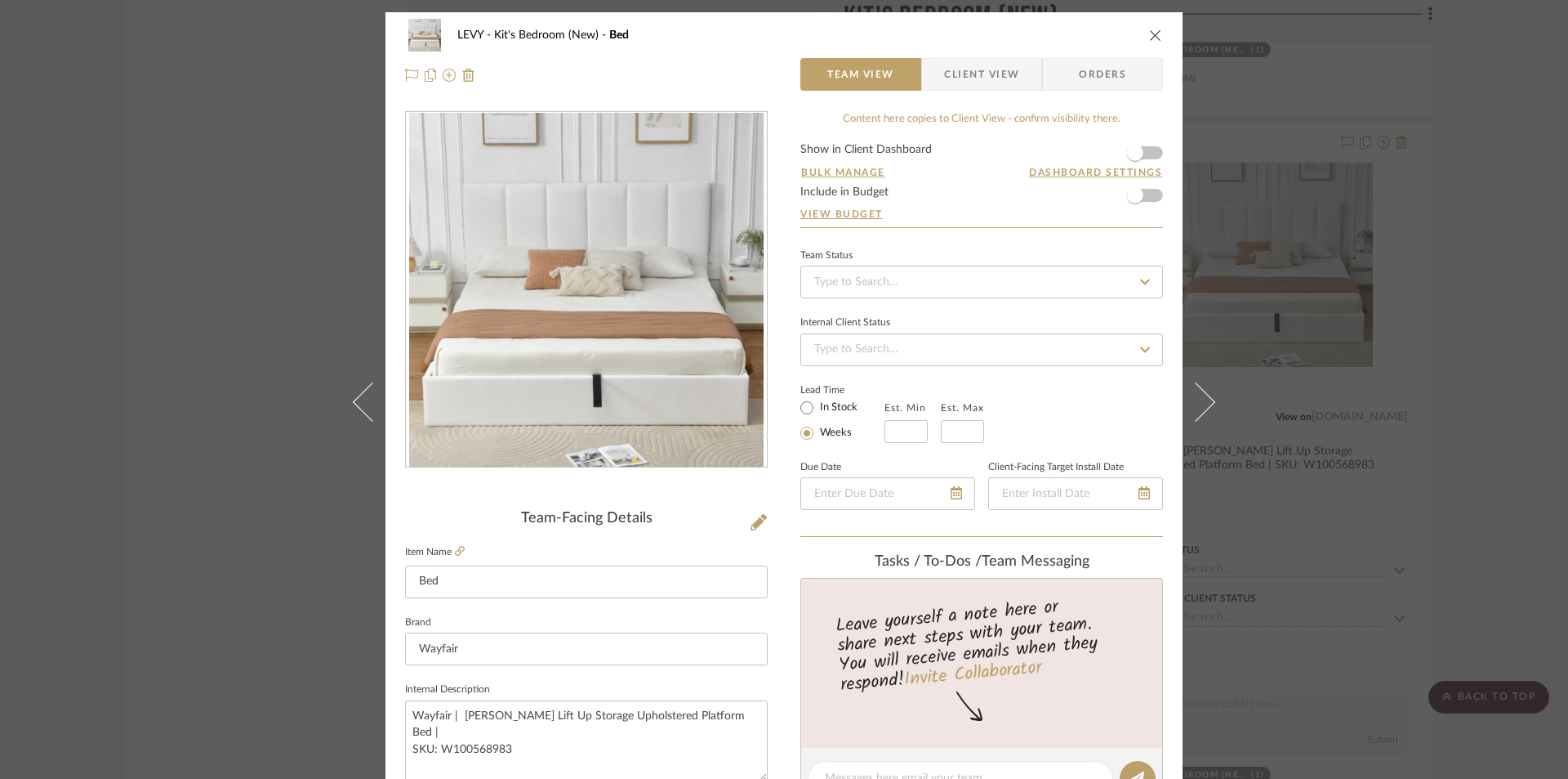
click at [961, 81] on span "Client View" at bounding box center [982, 74] width 76 height 32
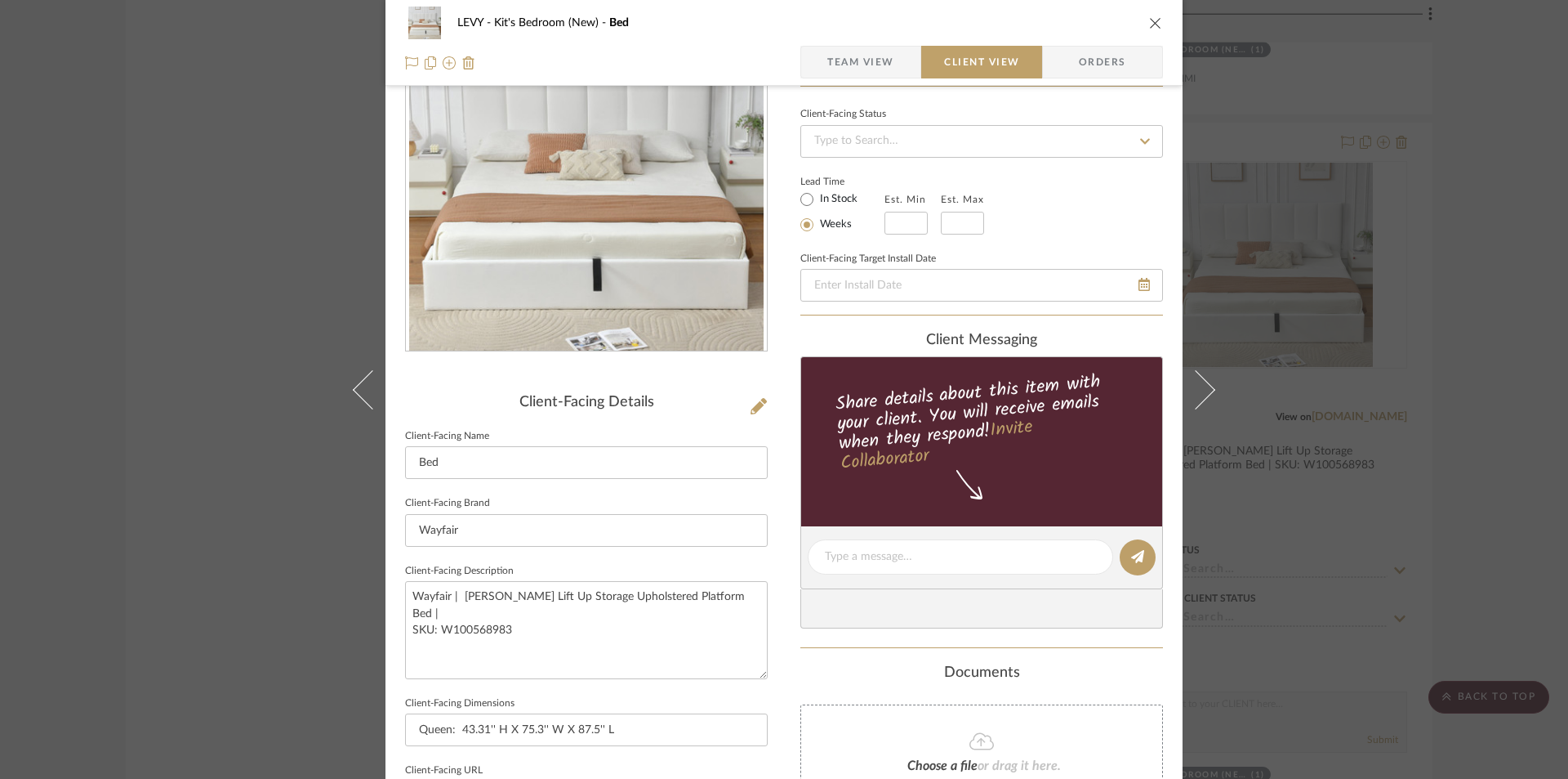
scroll to position [409, 0]
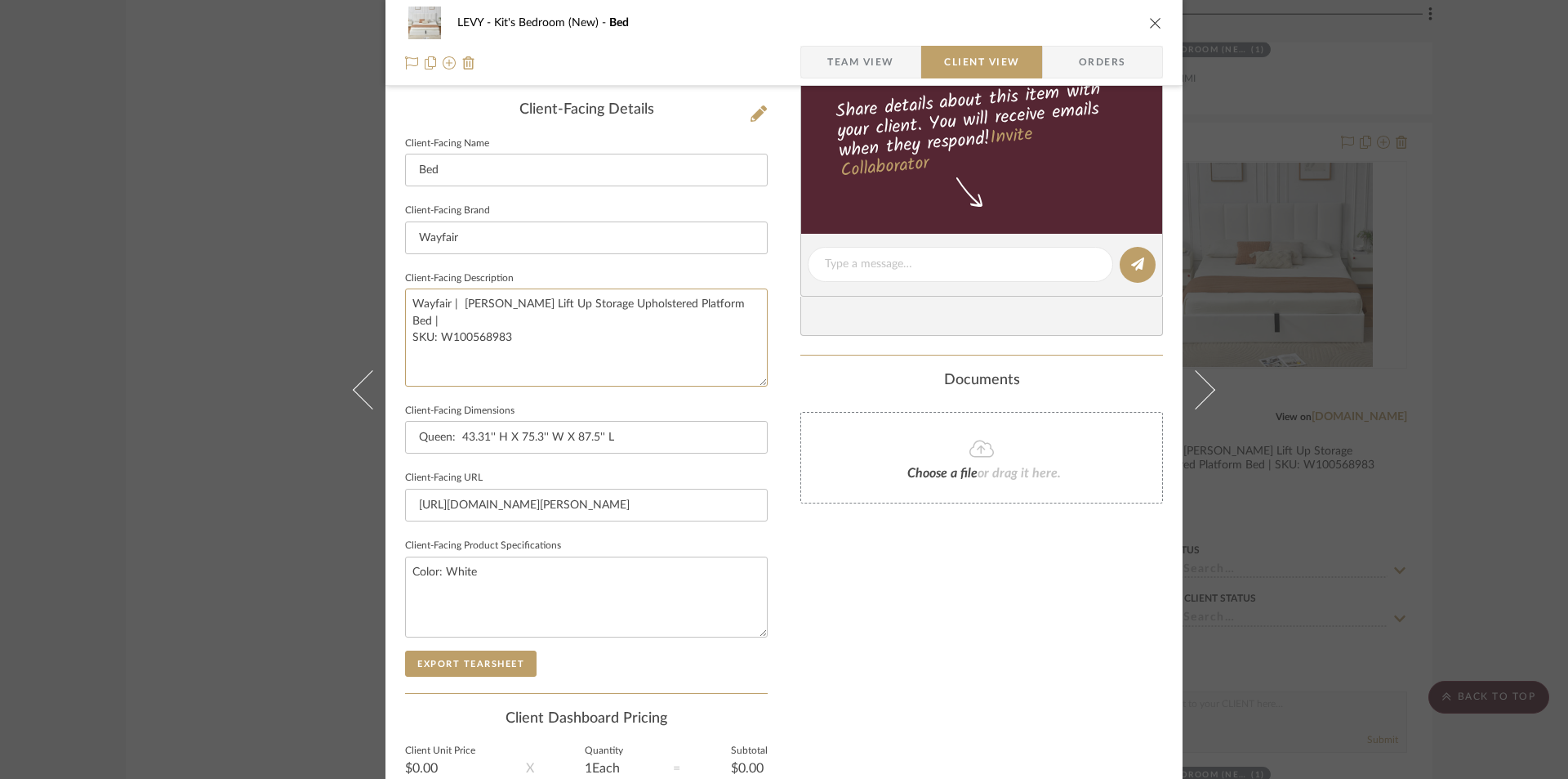
drag, startPoint x: 469, startPoint y: 338, endPoint x: 390, endPoint y: 295, distance: 89.9
click at [393, 296] on div "LEVY Kit's Bedroom (New) Bed Team View Client View Orders Client-Facing Details…" at bounding box center [784, 271] width 797 height 1334
click at [777, 276] on div "LEVY Kit's Bedroom (New) Bed Team View Client View Orders Client-Facing Details…" at bounding box center [784, 271] width 797 height 1334
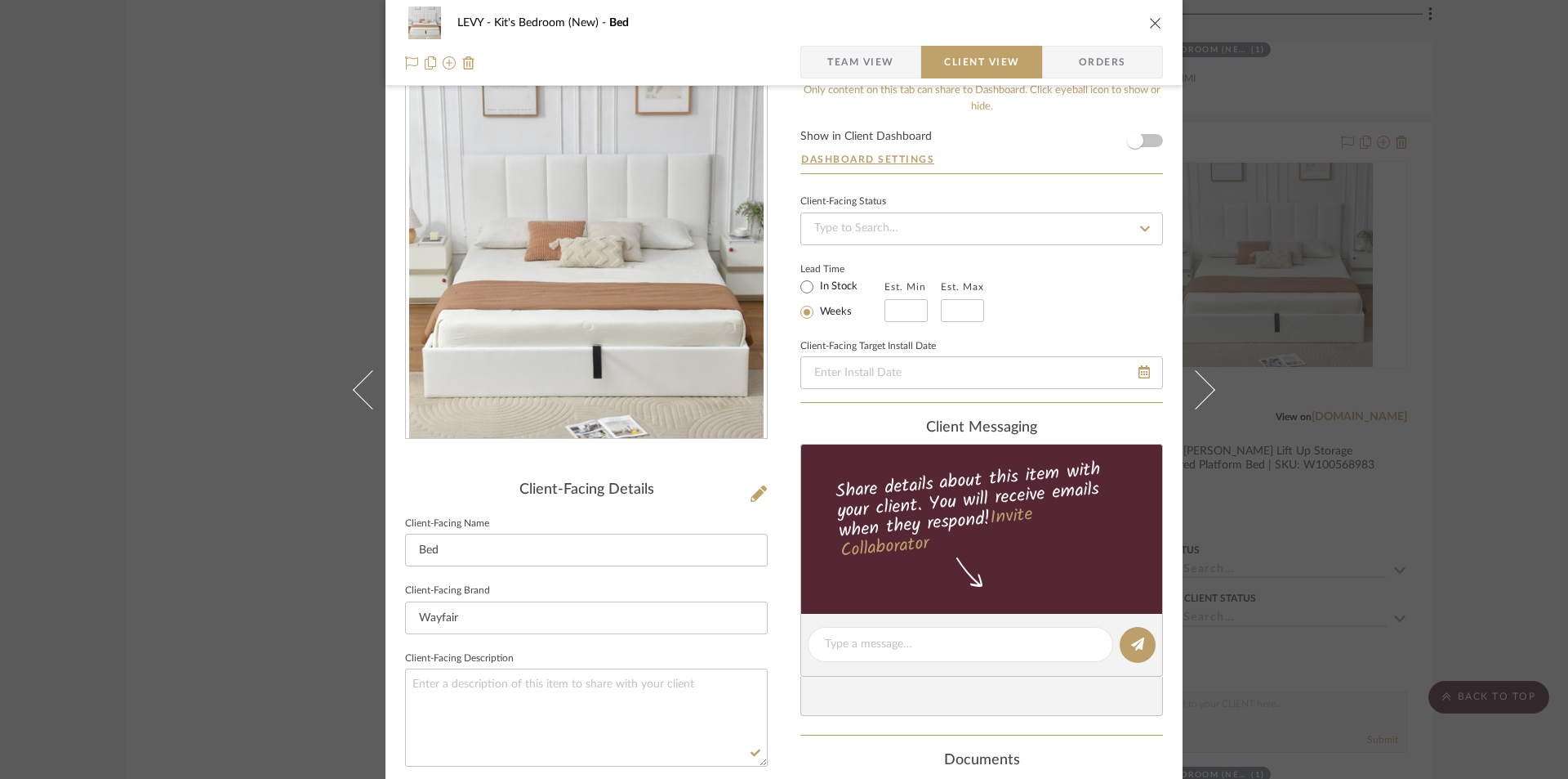
scroll to position [0, 0]
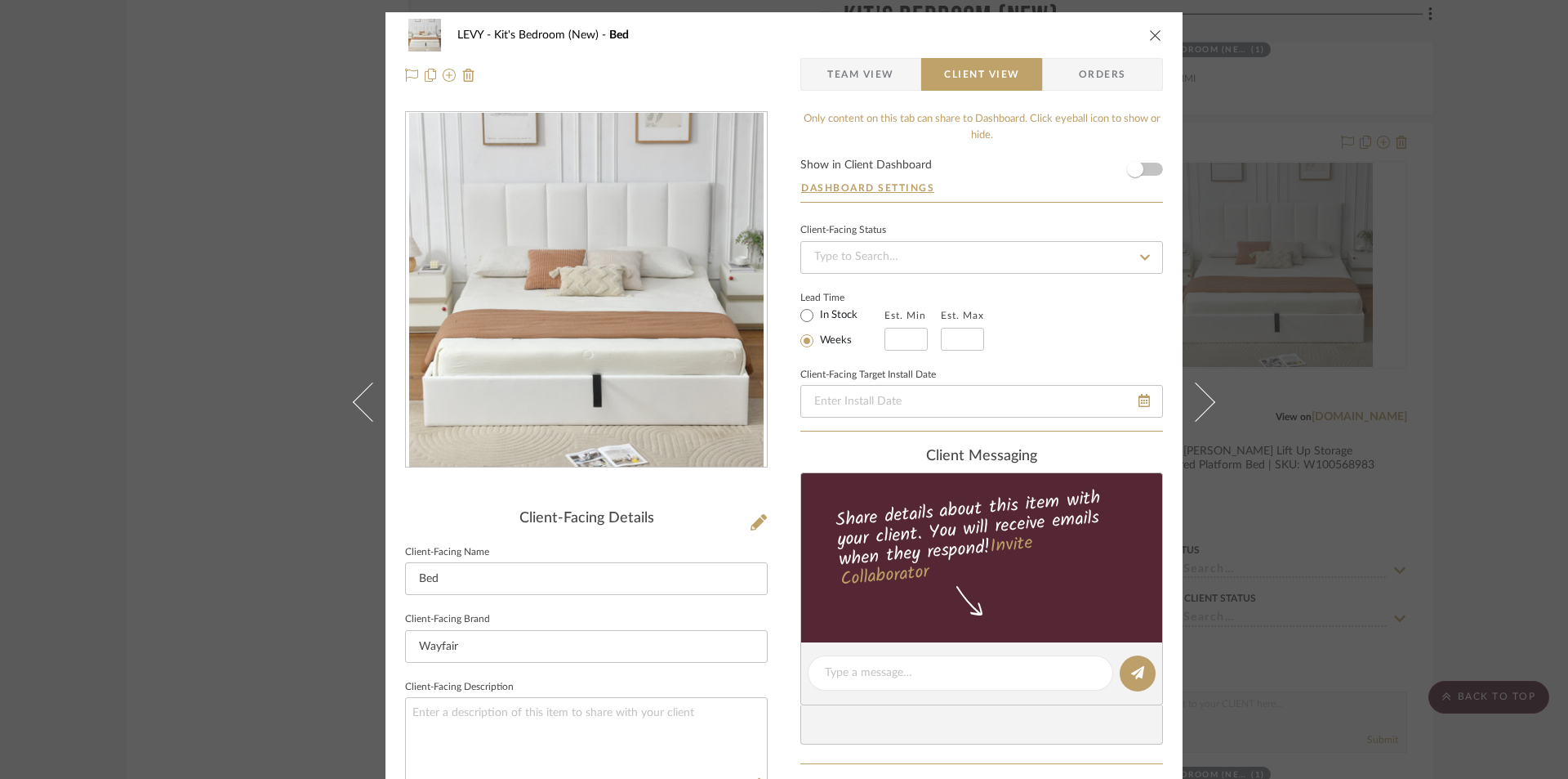
click at [1150, 32] on icon "close" at bounding box center [1156, 34] width 13 height 13
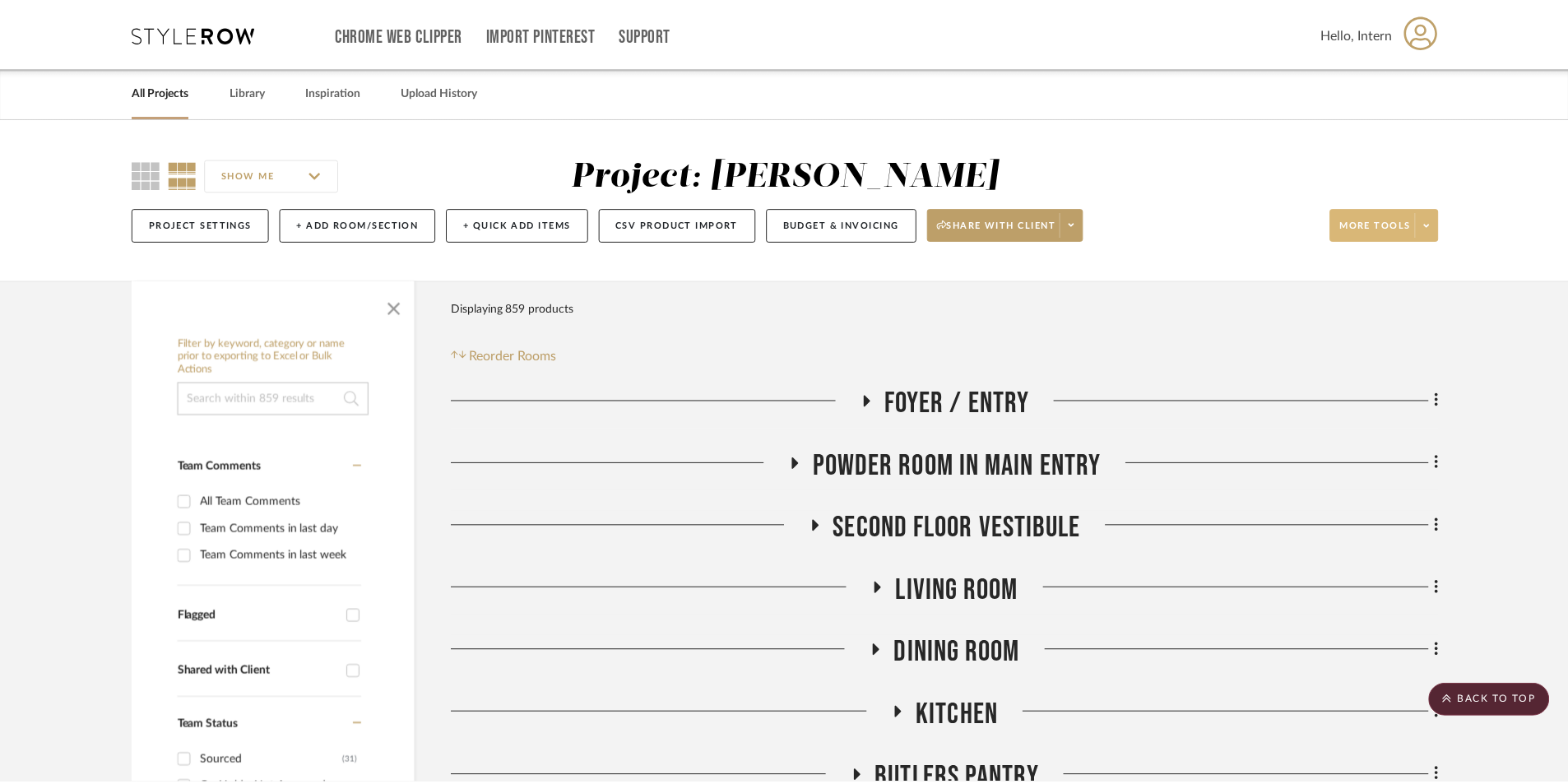
scroll to position [3454, 0]
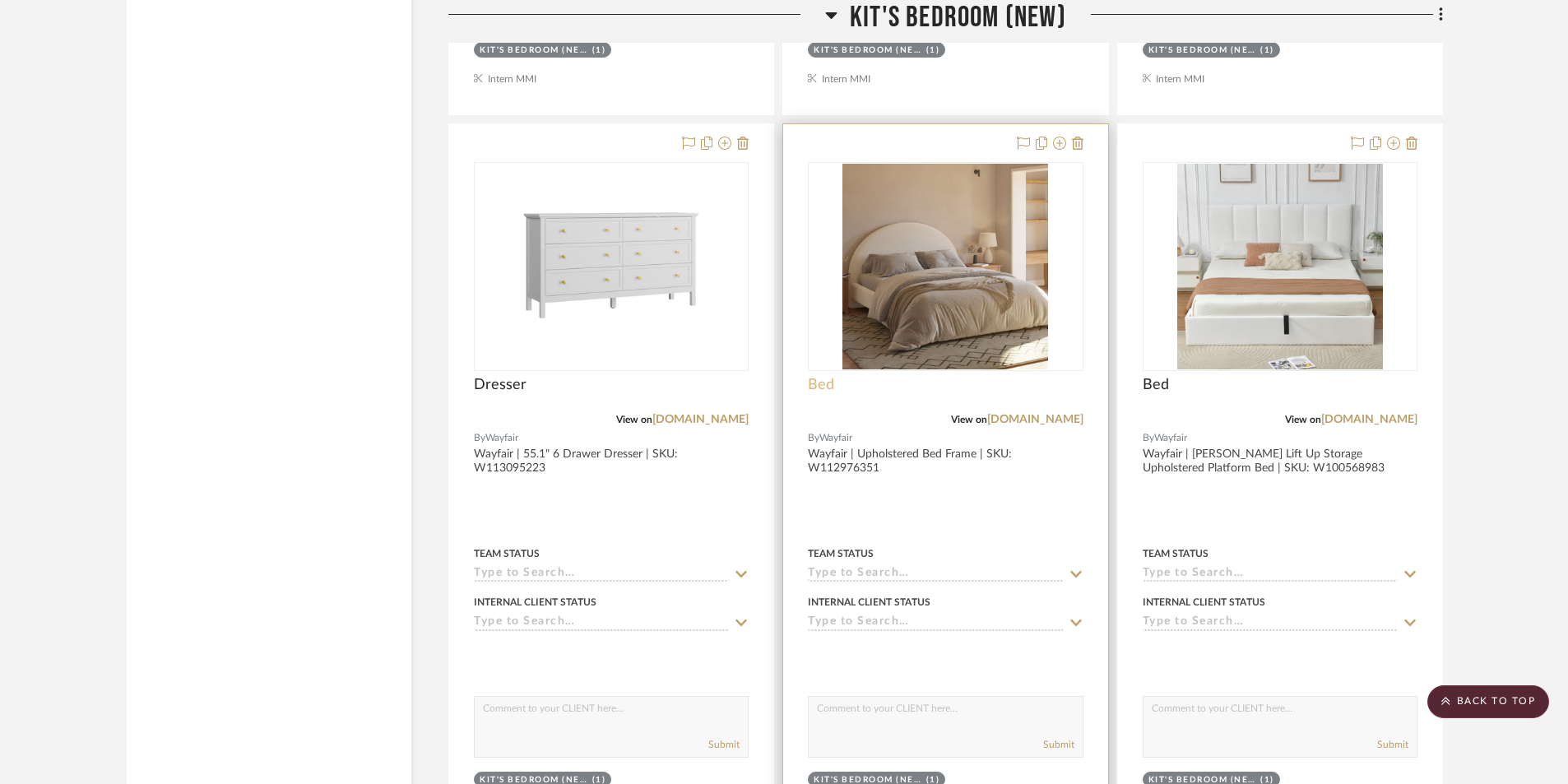
click at [823, 380] on span "Bed" at bounding box center [821, 385] width 27 height 18
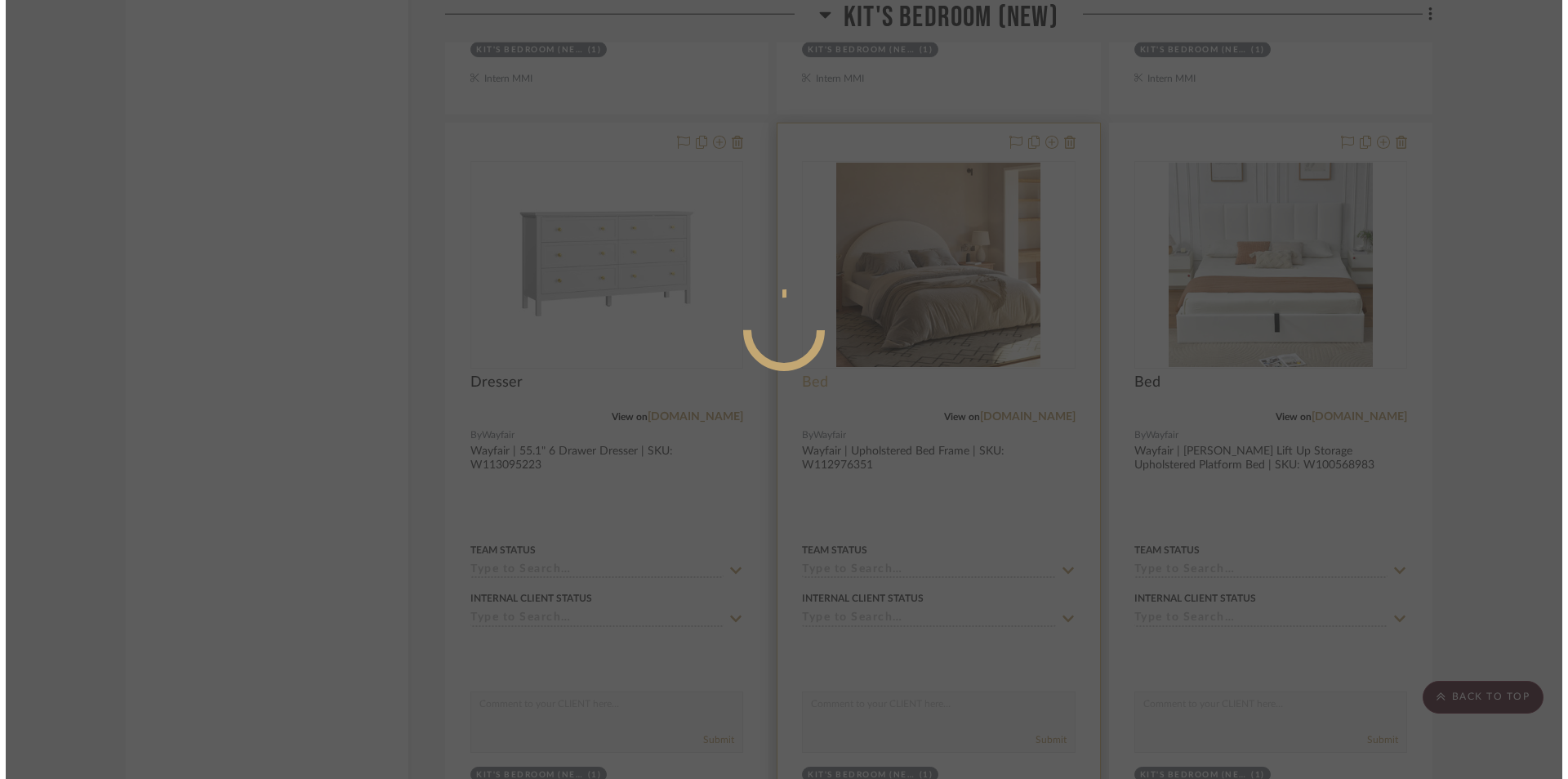
scroll to position [0, 0]
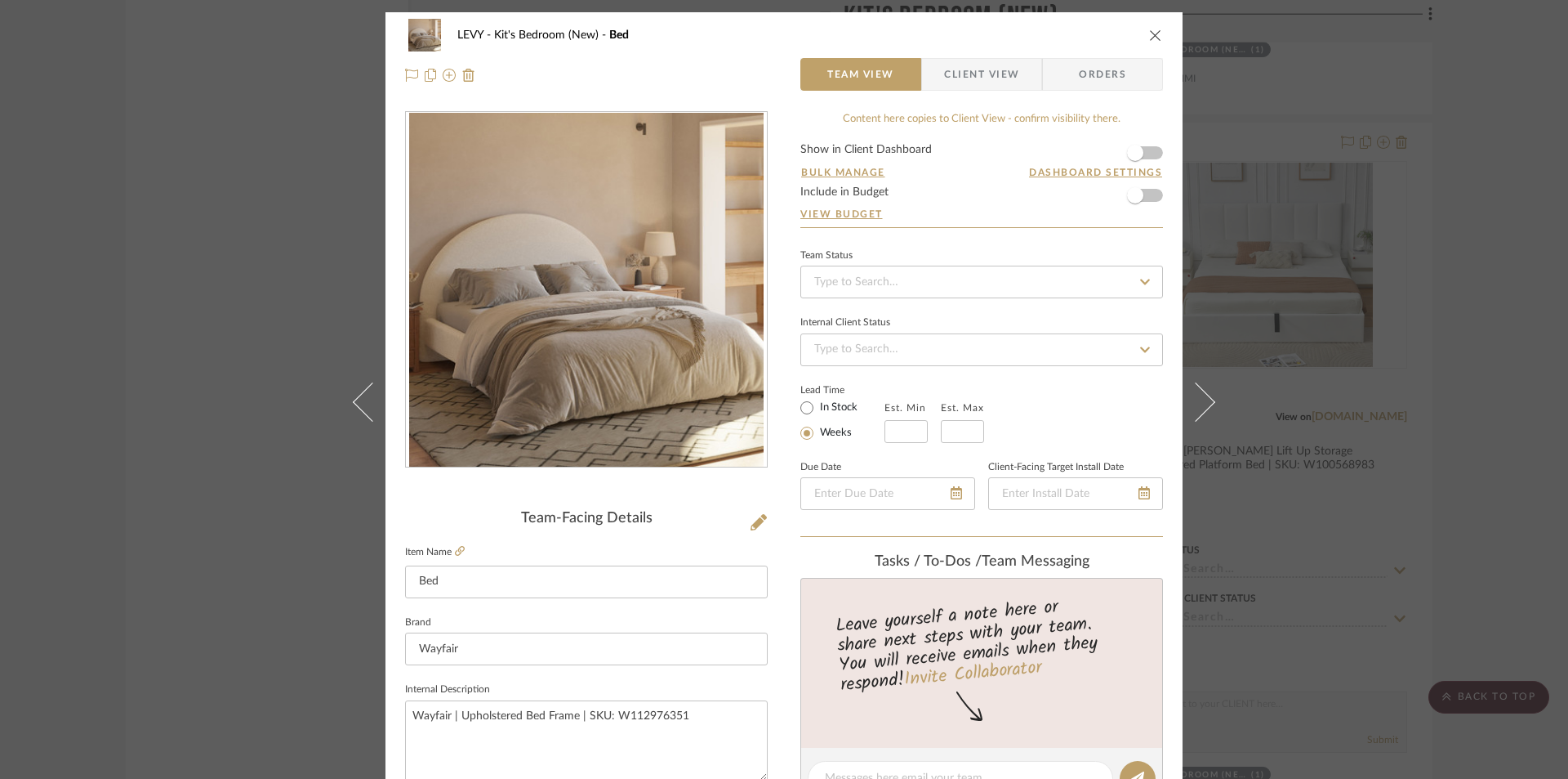
click at [967, 76] on span "Client View" at bounding box center [982, 74] width 76 height 32
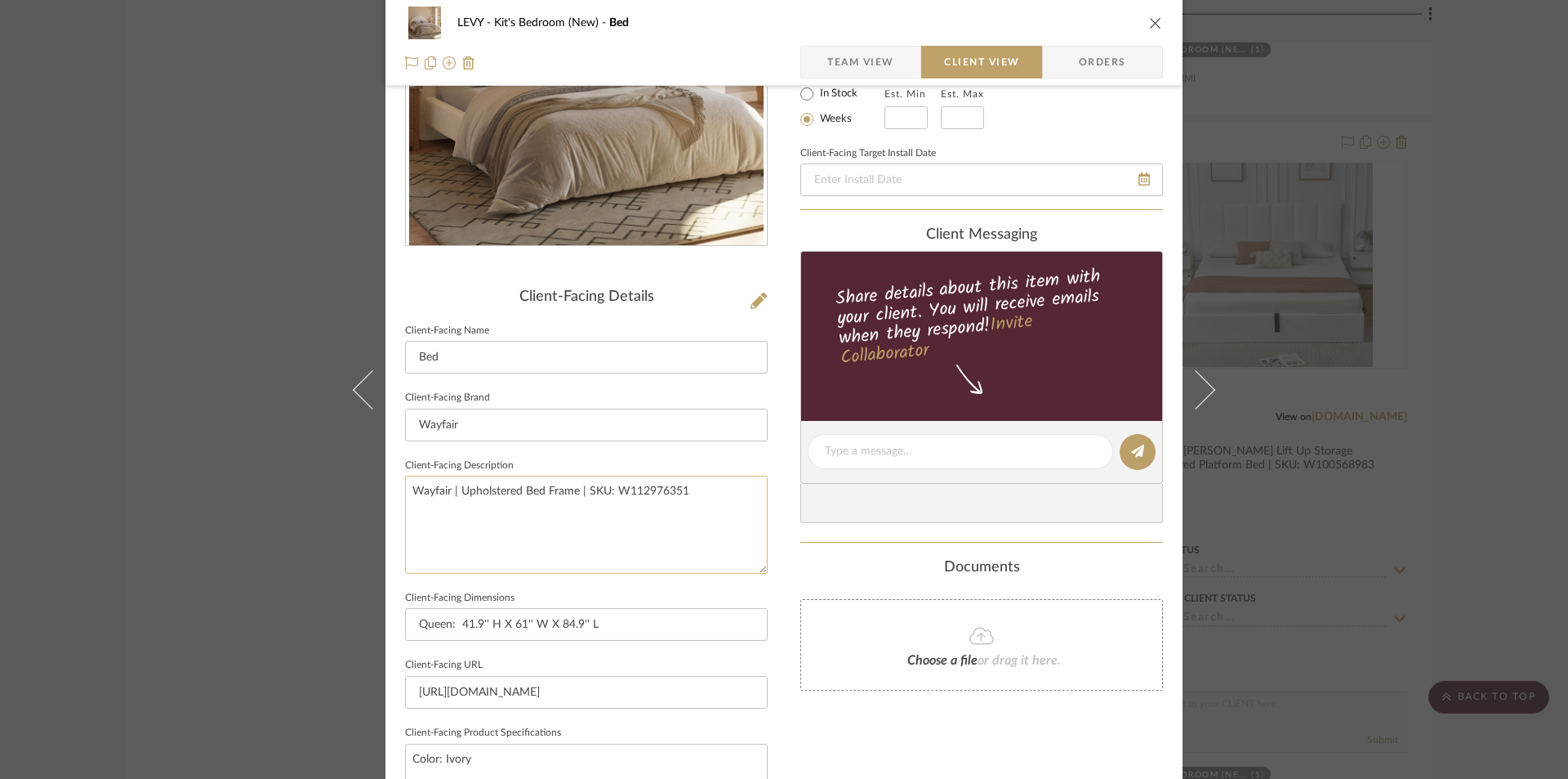
scroll to position [246, 0]
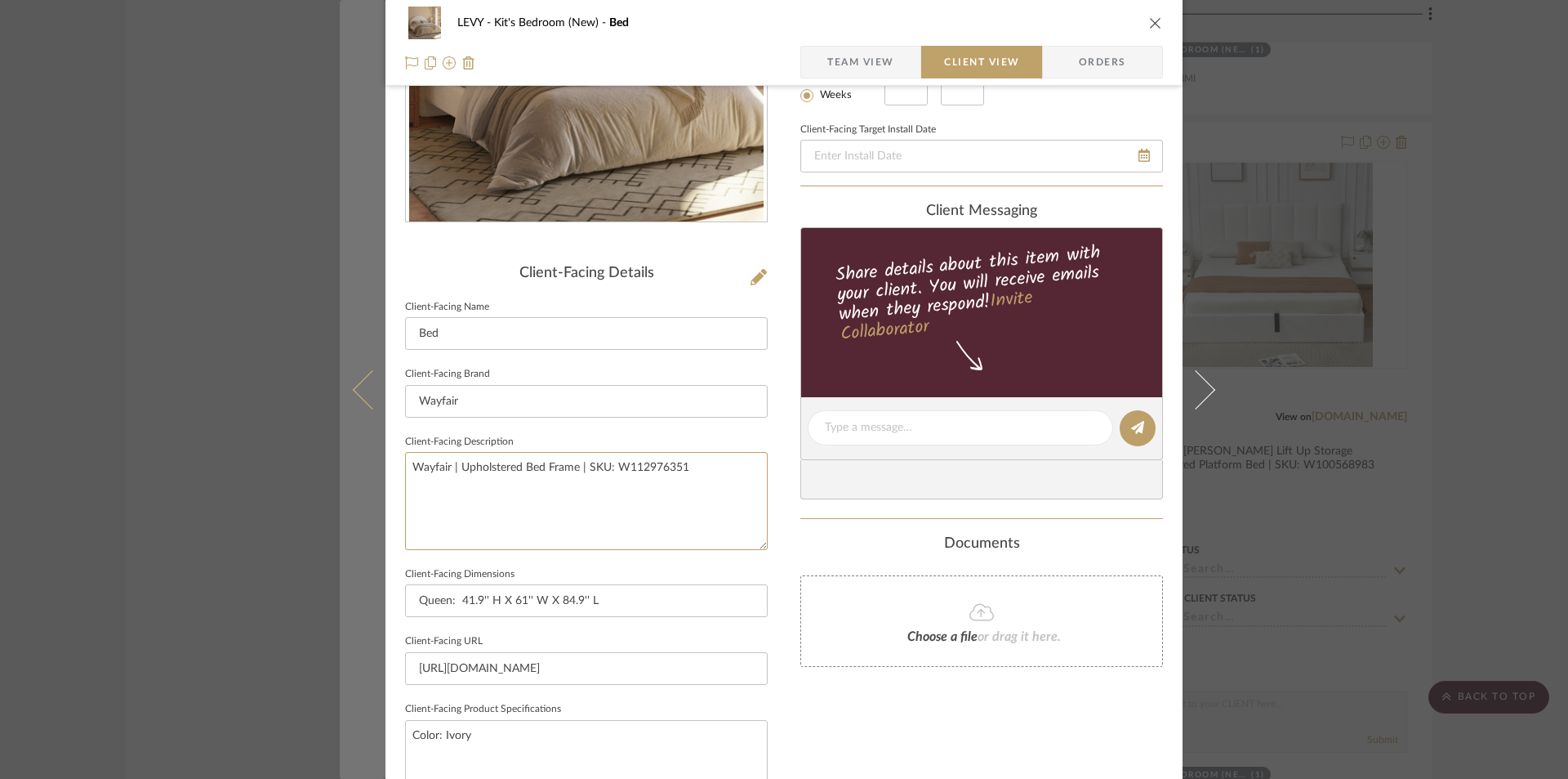
drag, startPoint x: 671, startPoint y: 462, endPoint x: 367, endPoint y: 462, distance: 304.0
click at [367, 462] on mat-dialog-content "LEVY Kit's Bedroom (New) Bed Team View Client View Orders Client-Facing Details…" at bounding box center [784, 434] width 889 height 1334
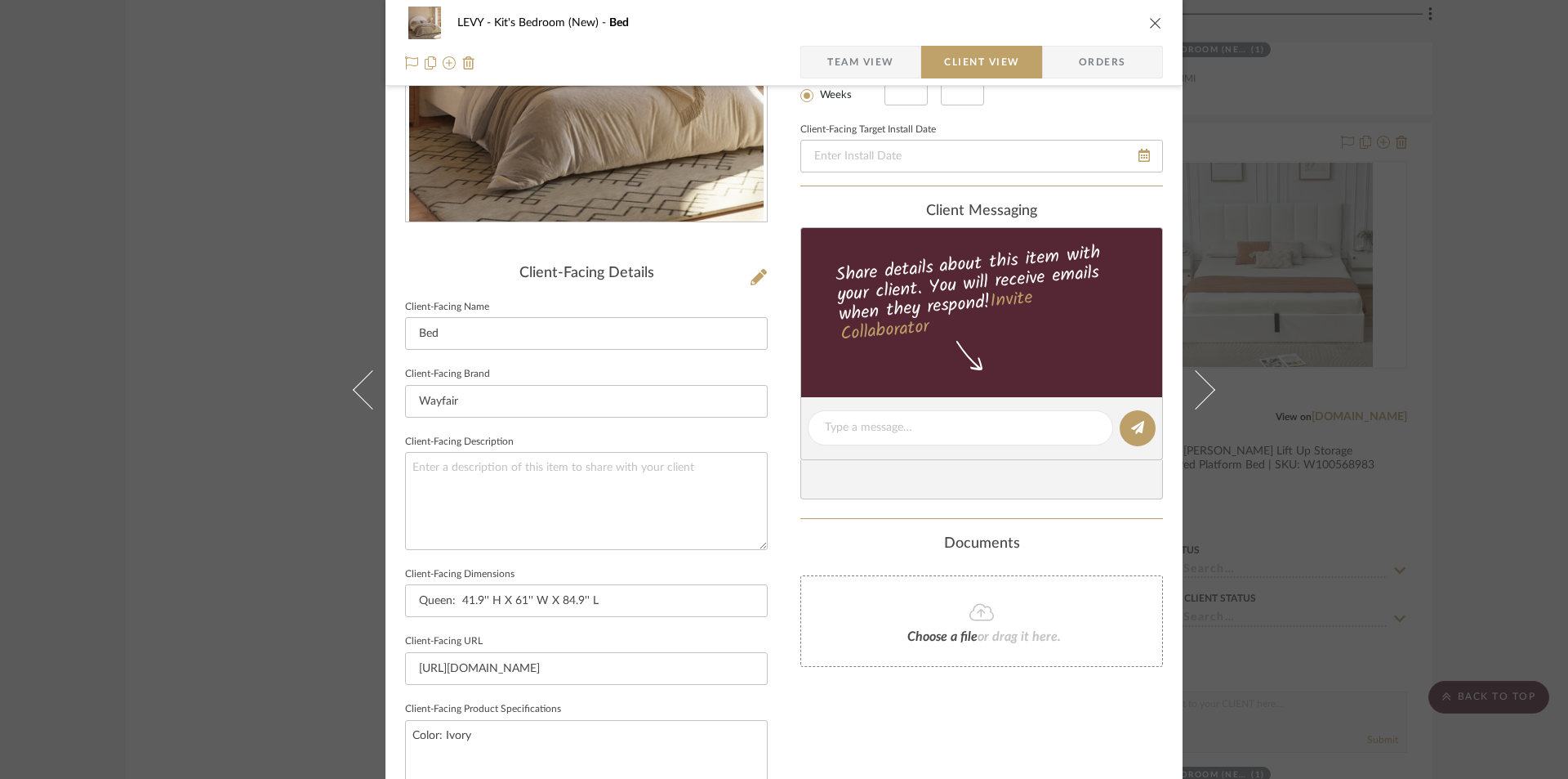
click at [773, 513] on div "LEVY Kit's Bedroom (New) Bed Team View Client View Orders Client-Facing Details…" at bounding box center [784, 434] width 797 height 1334
click at [1150, 22] on icon "close" at bounding box center [1156, 23] width 13 height 13
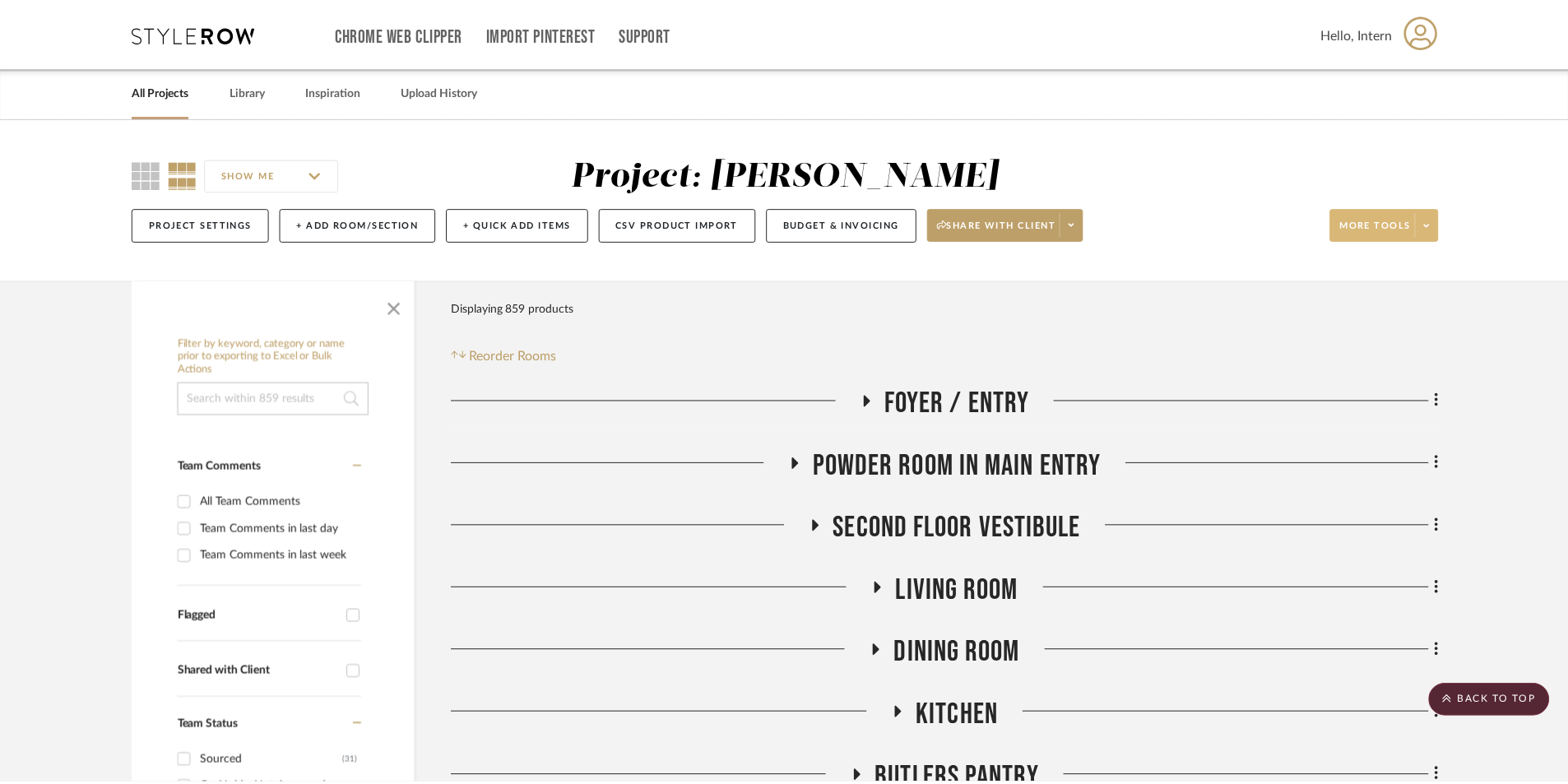
scroll to position [3454, 0]
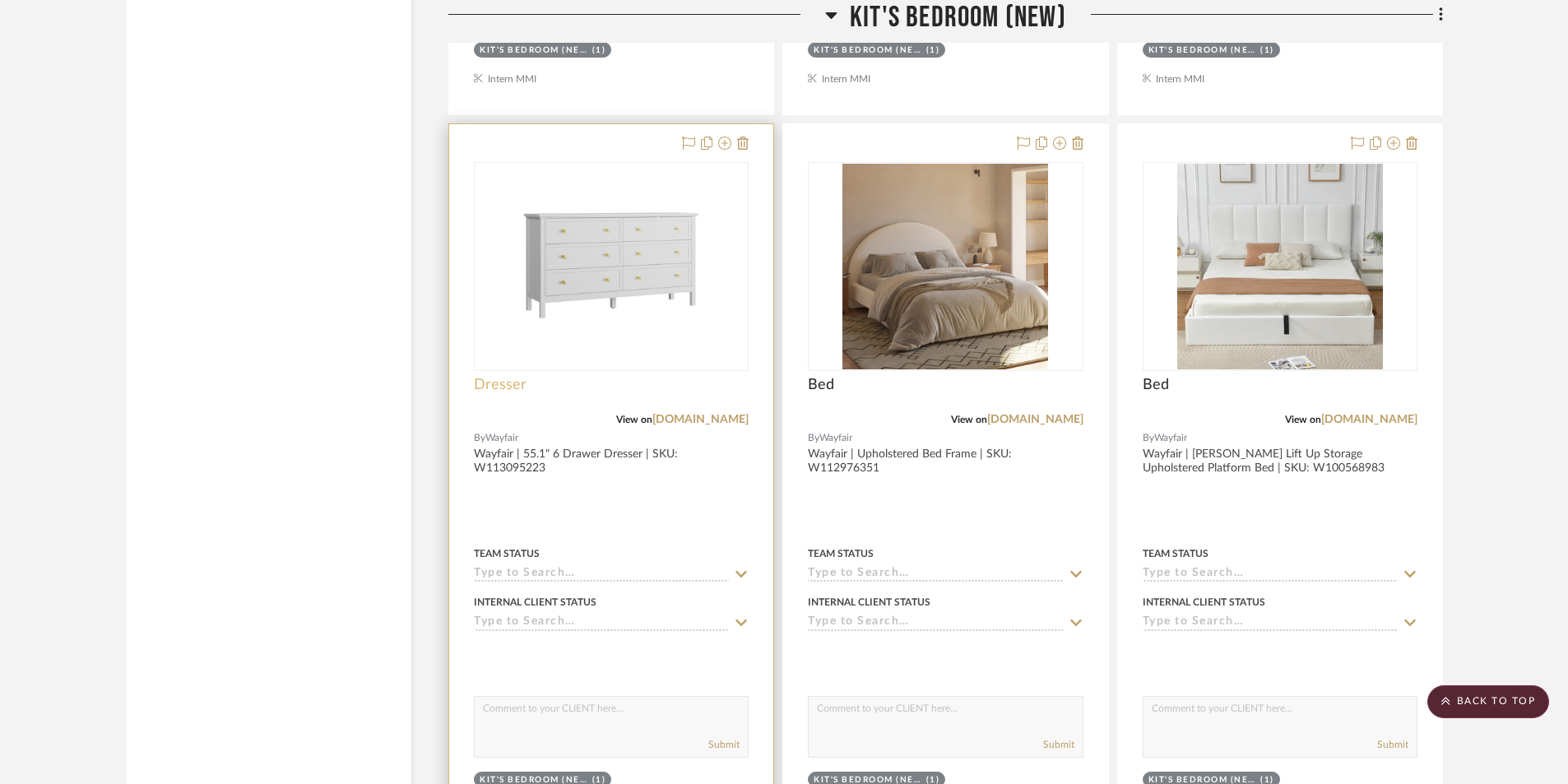
click at [498, 380] on span "Dresser" at bounding box center [499, 385] width 52 height 18
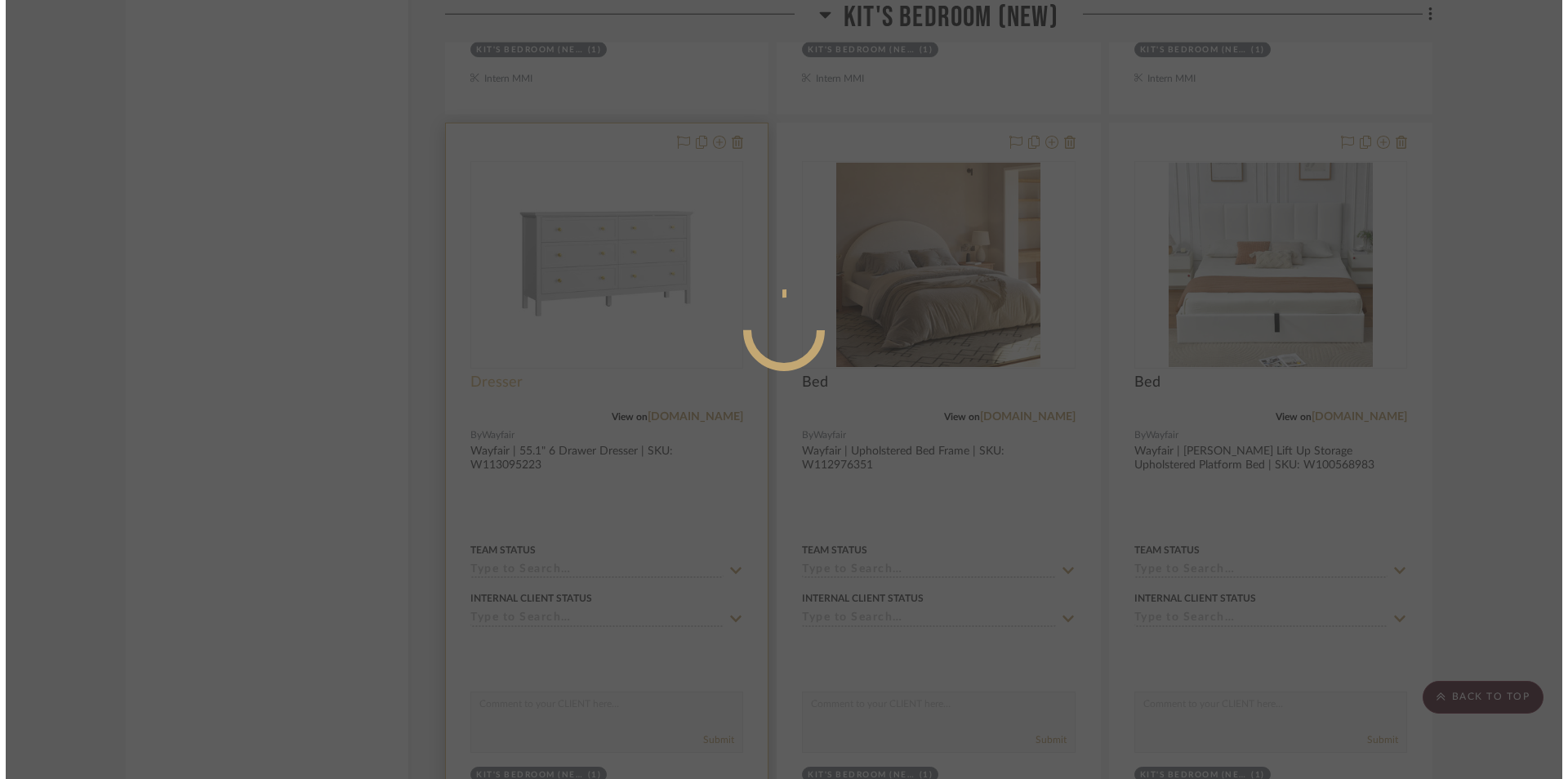
scroll to position [0, 0]
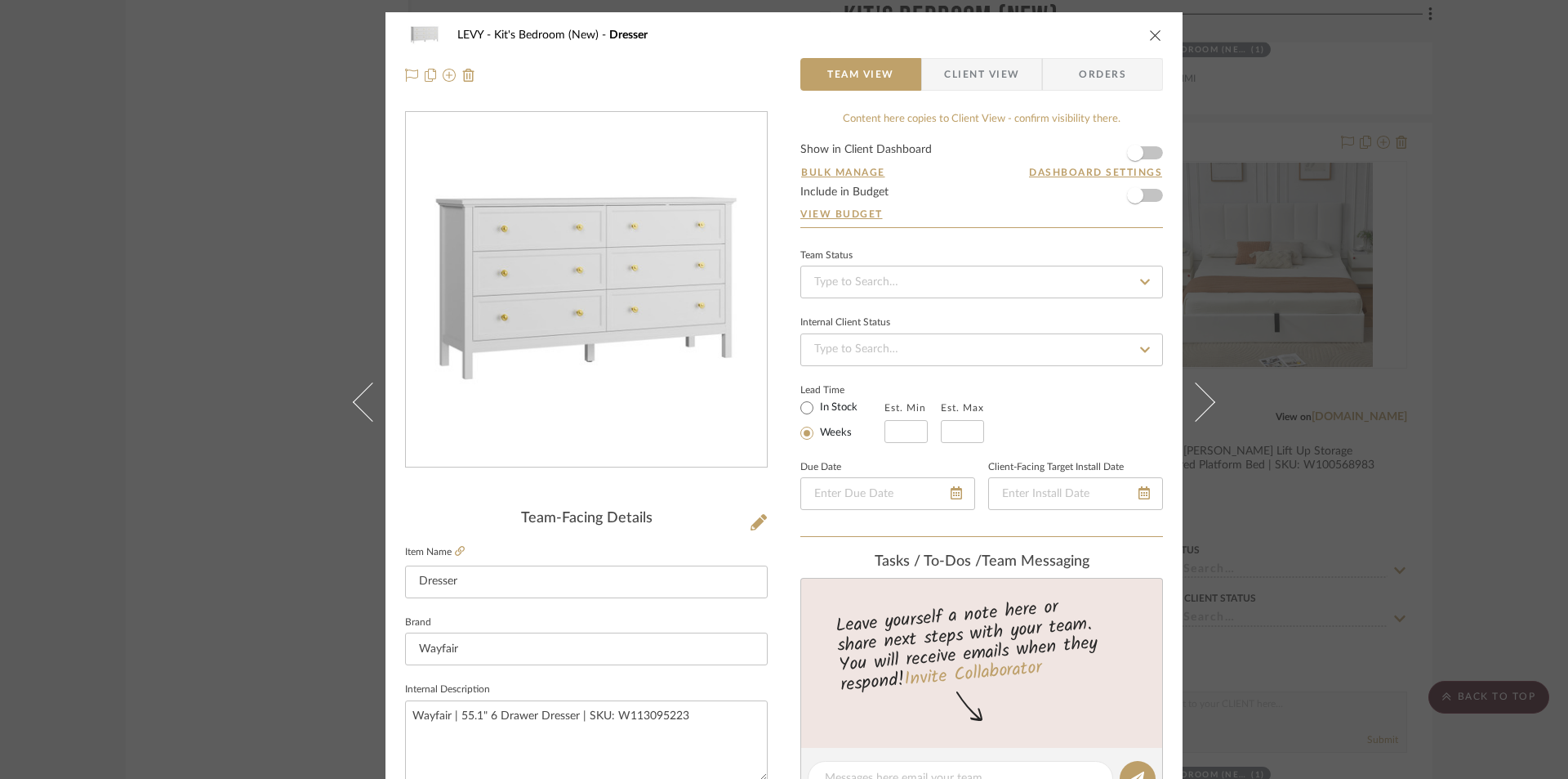
click at [981, 85] on span "Client View" at bounding box center [982, 74] width 76 height 32
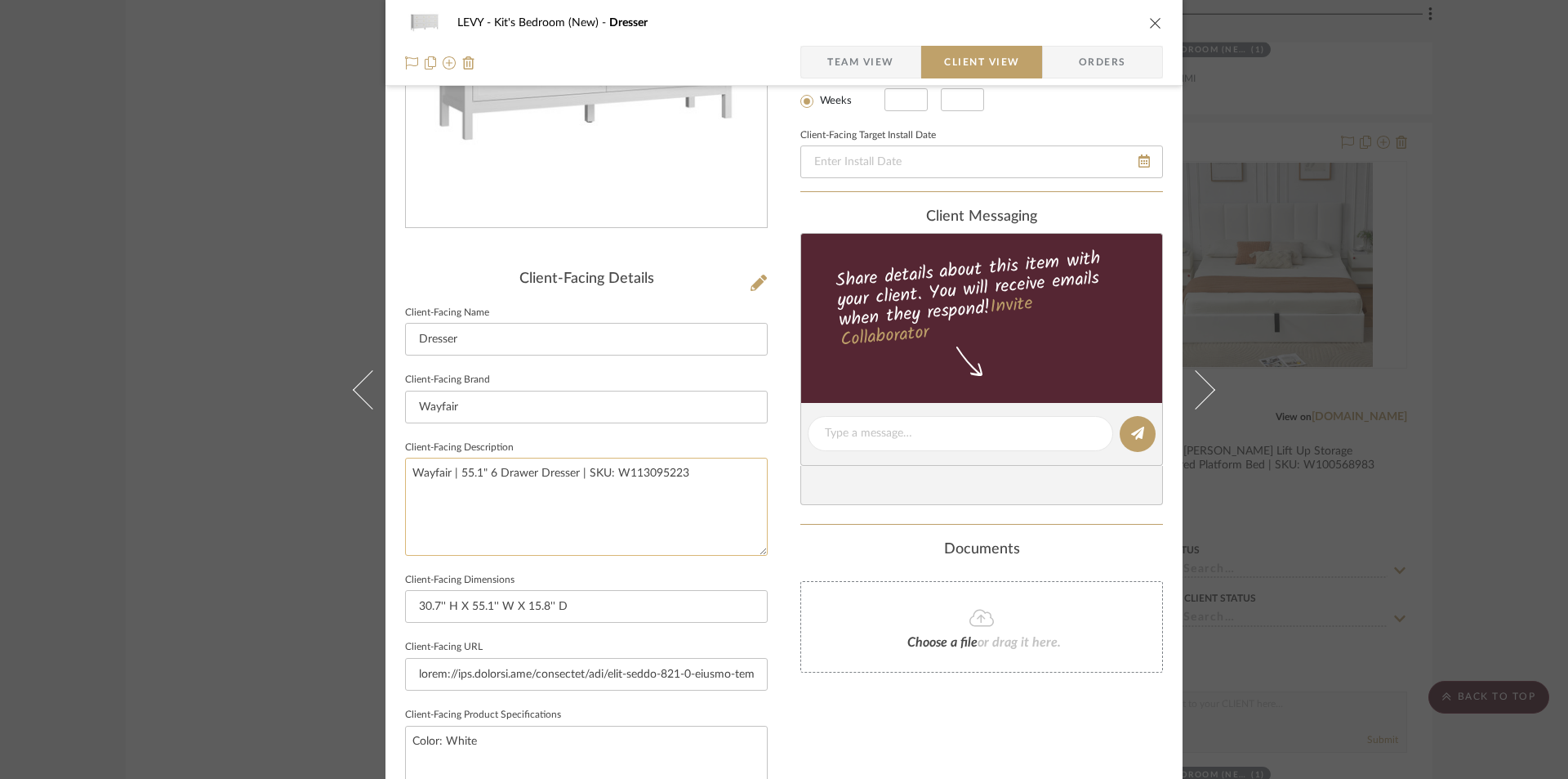
scroll to position [246, 0]
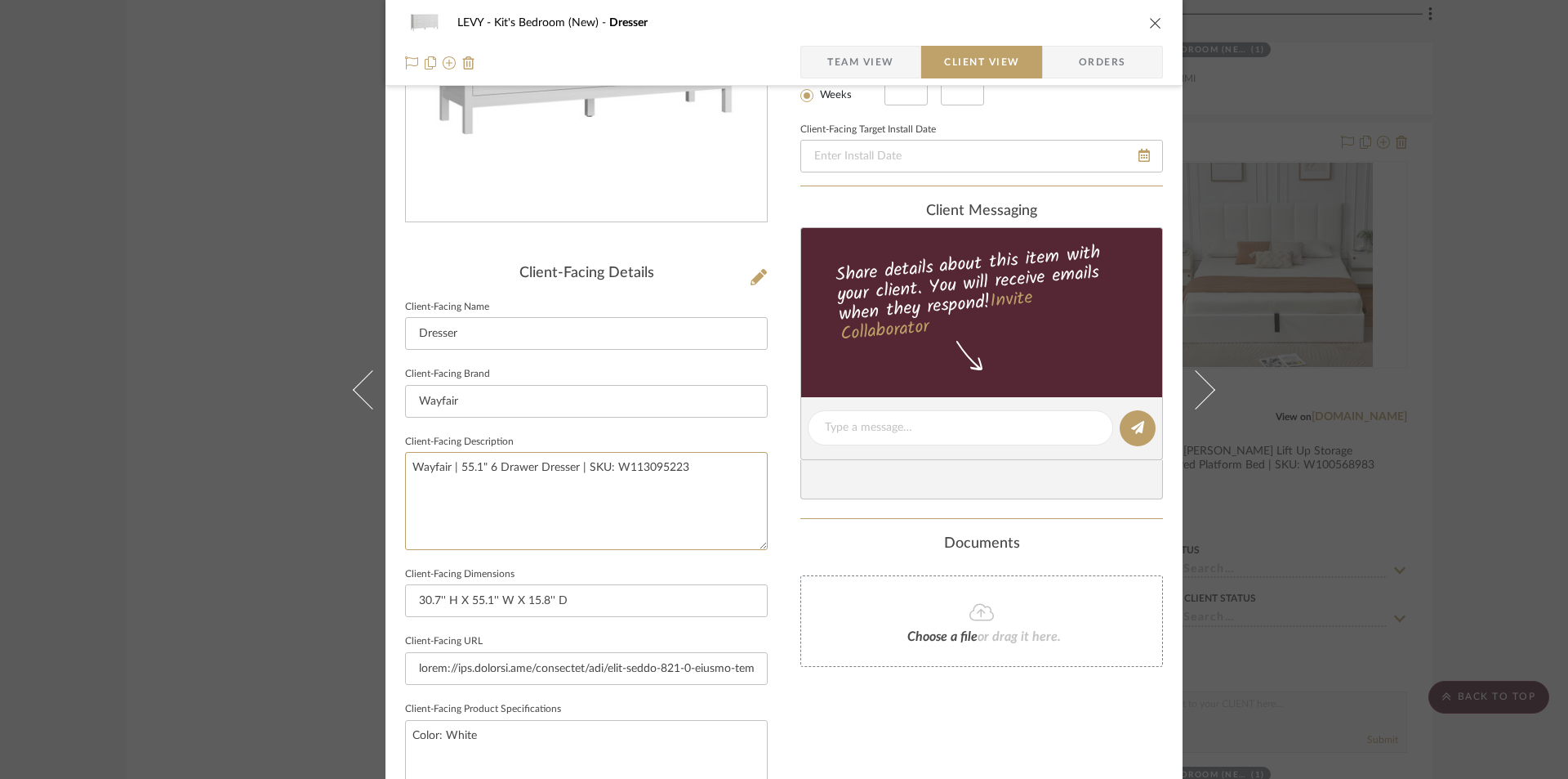
drag, startPoint x: 532, startPoint y: 495, endPoint x: 607, endPoint y: 490, distance: 75.2
click at [406, 448] on fieldset "Client-Facing Description Wayfair | 55.1" 6 Drawer Dresser | SKU: W113095223" at bounding box center [586, 489] width 362 height 119
click at [691, 465] on textarea "Wayfair | 55.1" 6 Drawer Dresser | SKU: W113095223" at bounding box center [586, 500] width 362 height 97
drag, startPoint x: 689, startPoint y: 467, endPoint x: 328, endPoint y: 464, distance: 361.0
click at [333, 461] on div "LEVY Kit's Bedroom (New) Dresser Team View Client View Orders Client-Facing Det…" at bounding box center [784, 389] width 1568 height 779
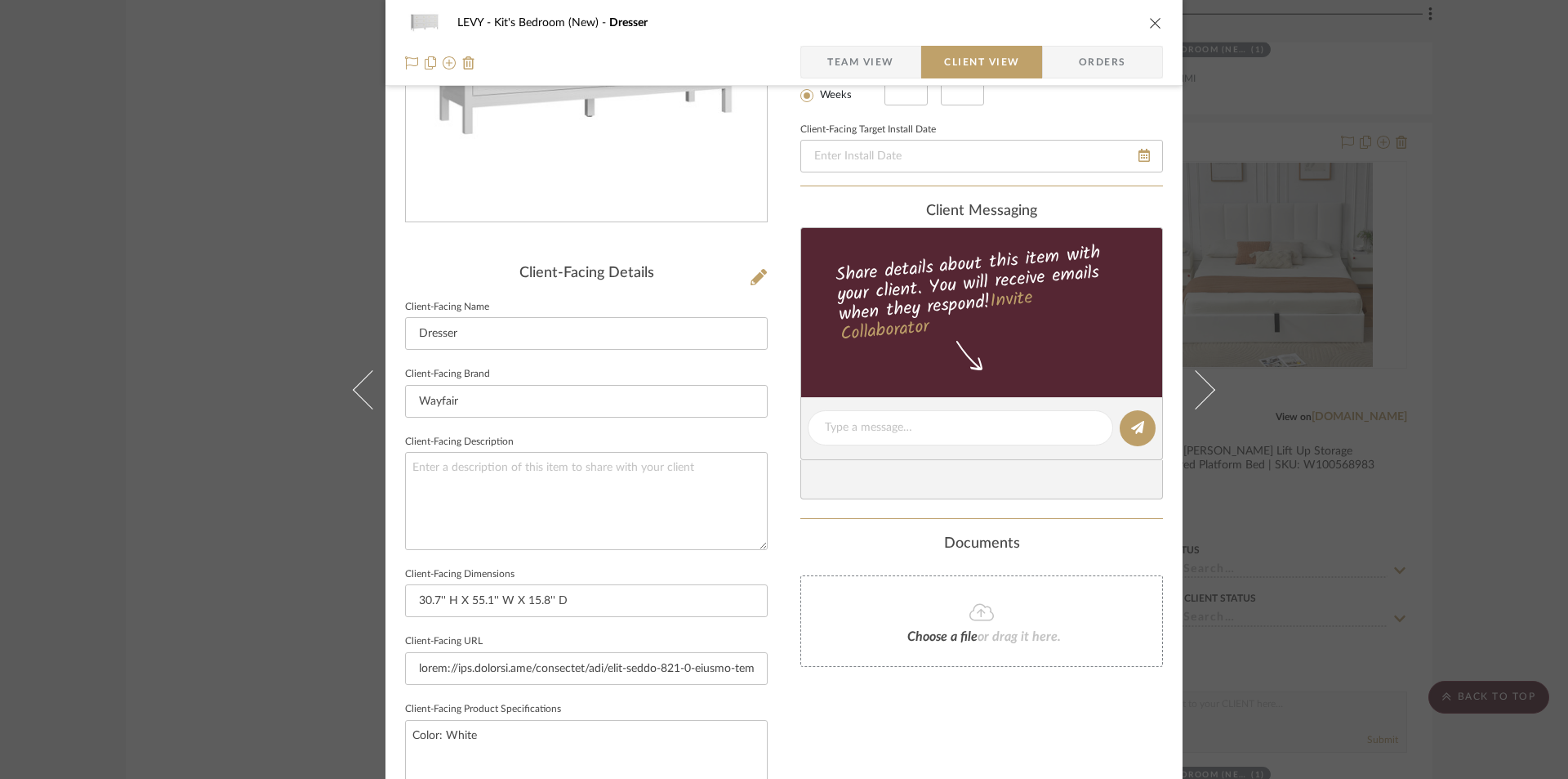
click at [800, 547] on div "Documents" at bounding box center [981, 544] width 362 height 18
click at [1151, 25] on icon "close" at bounding box center [1156, 23] width 13 height 13
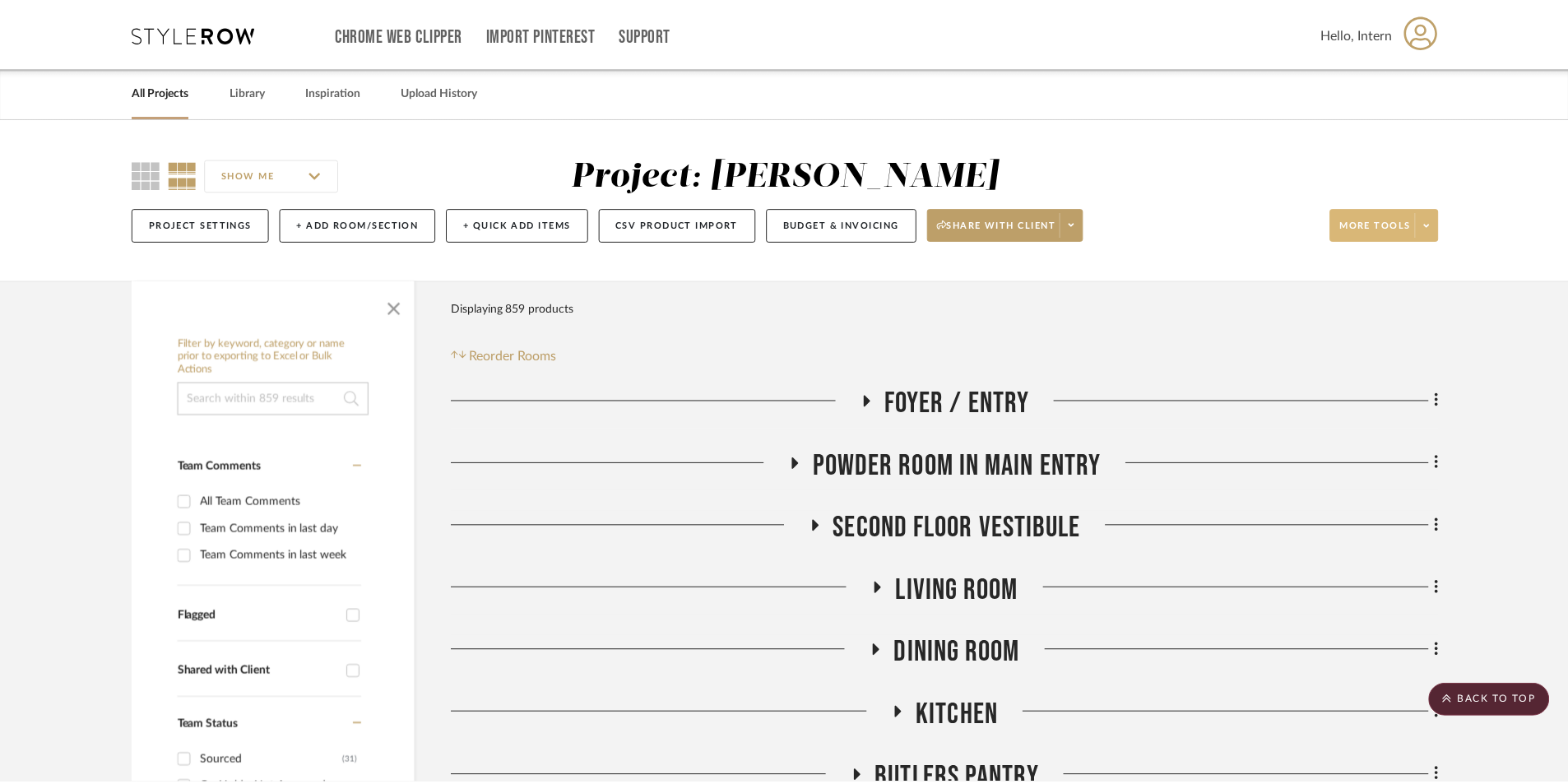
scroll to position [3454, 0]
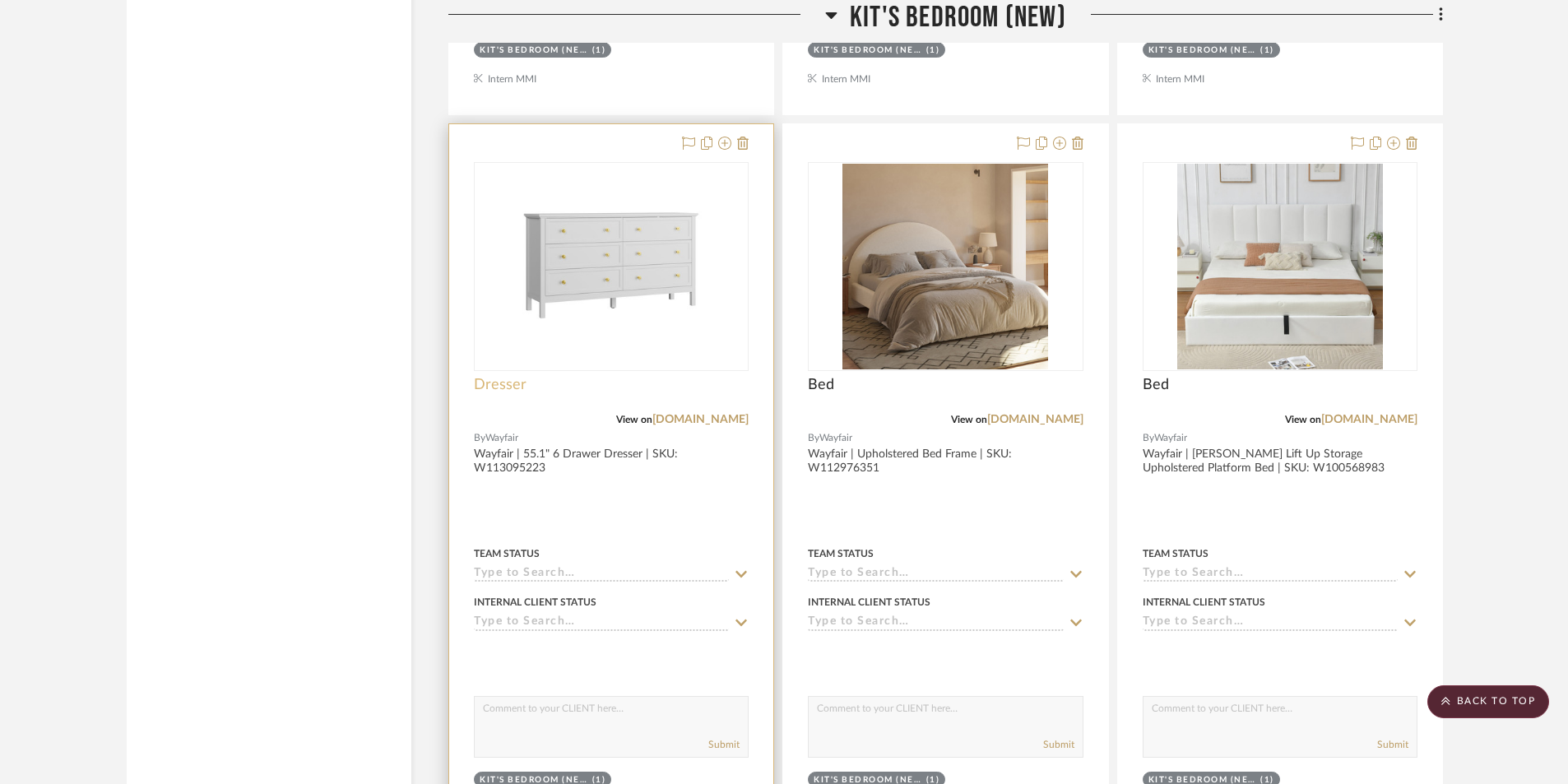
click at [511, 380] on span "Dresser" at bounding box center [499, 385] width 52 height 18
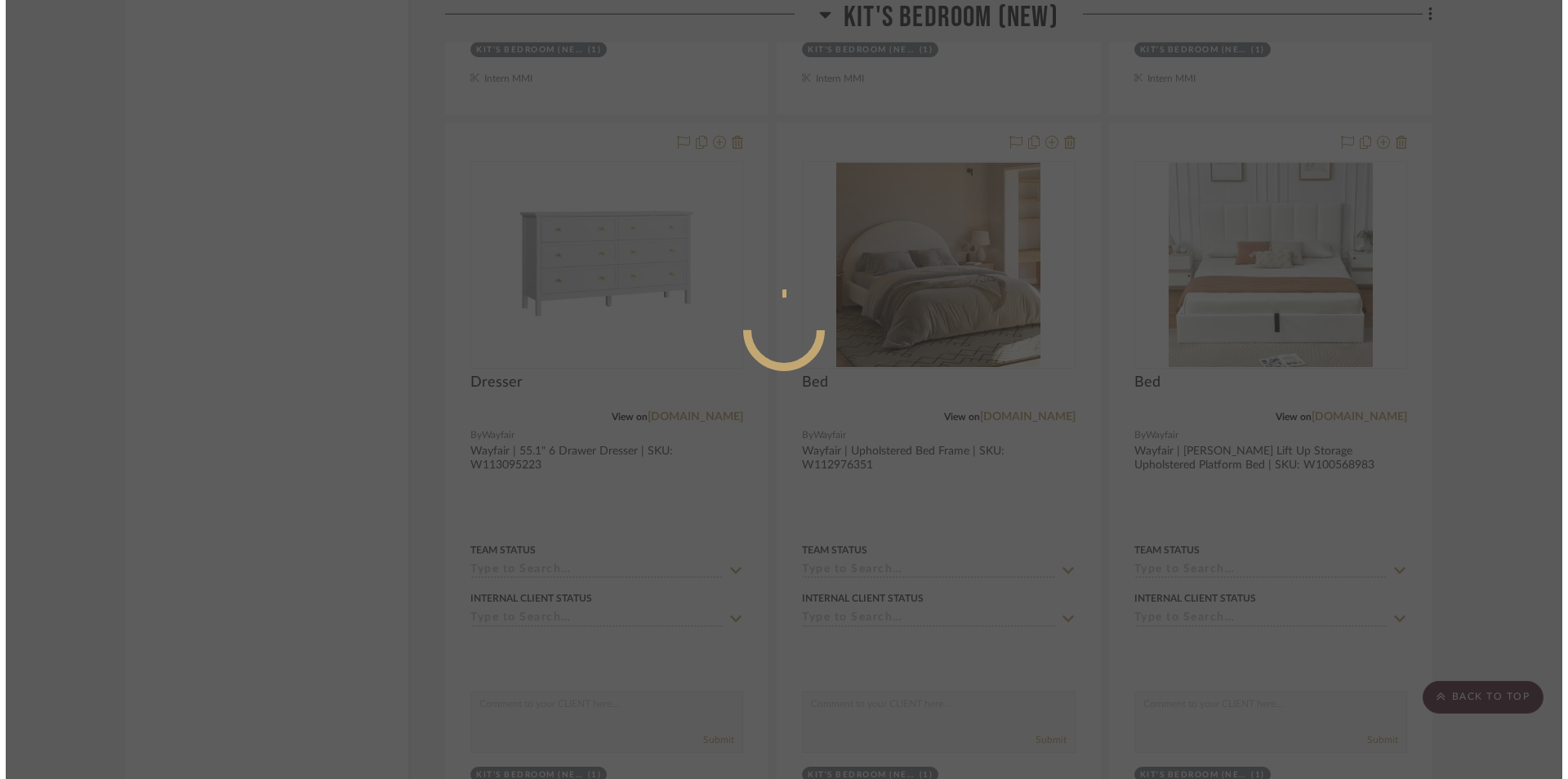
scroll to position [0, 0]
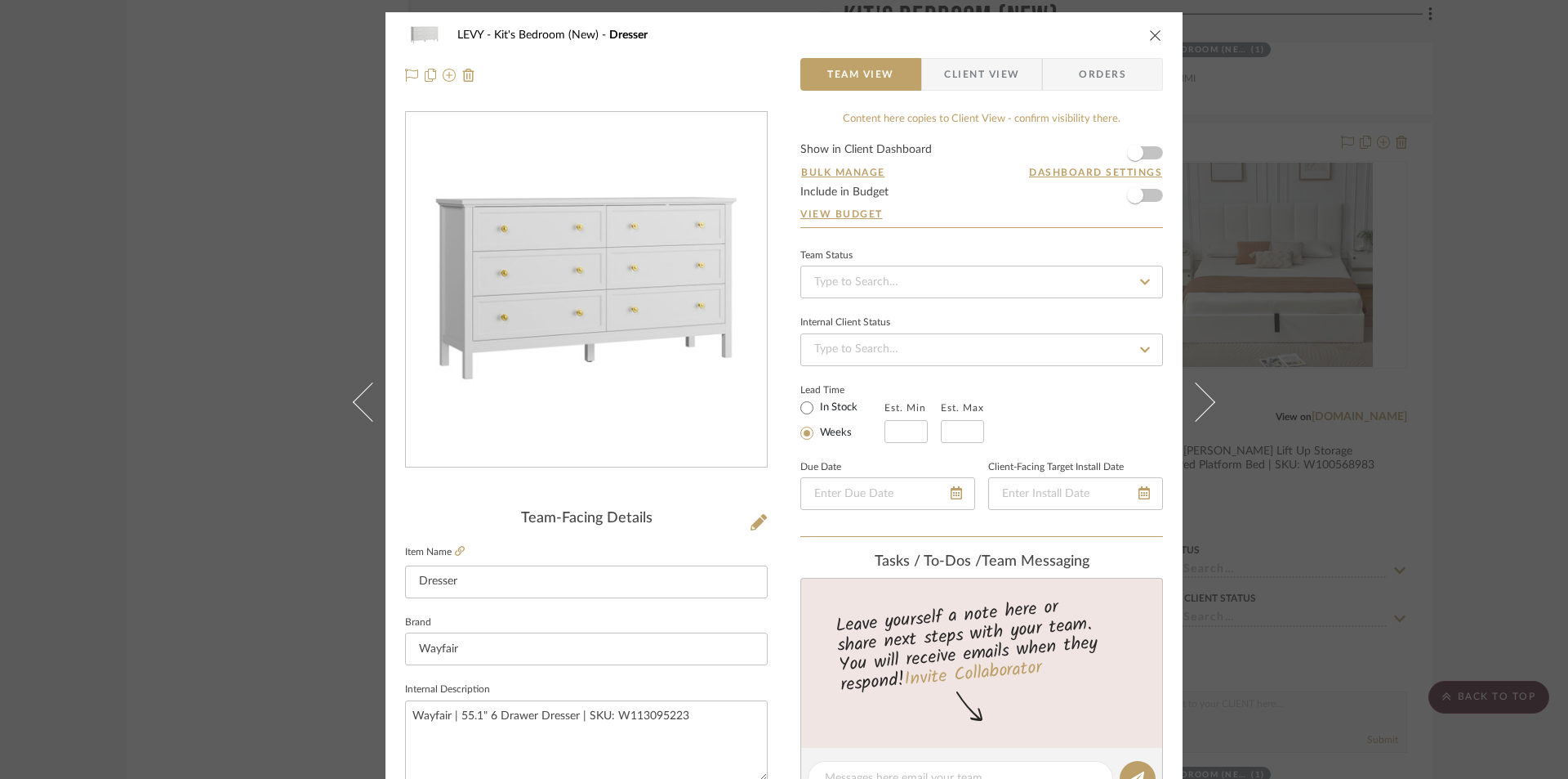
click at [948, 78] on span "Client View" at bounding box center [982, 74] width 76 height 32
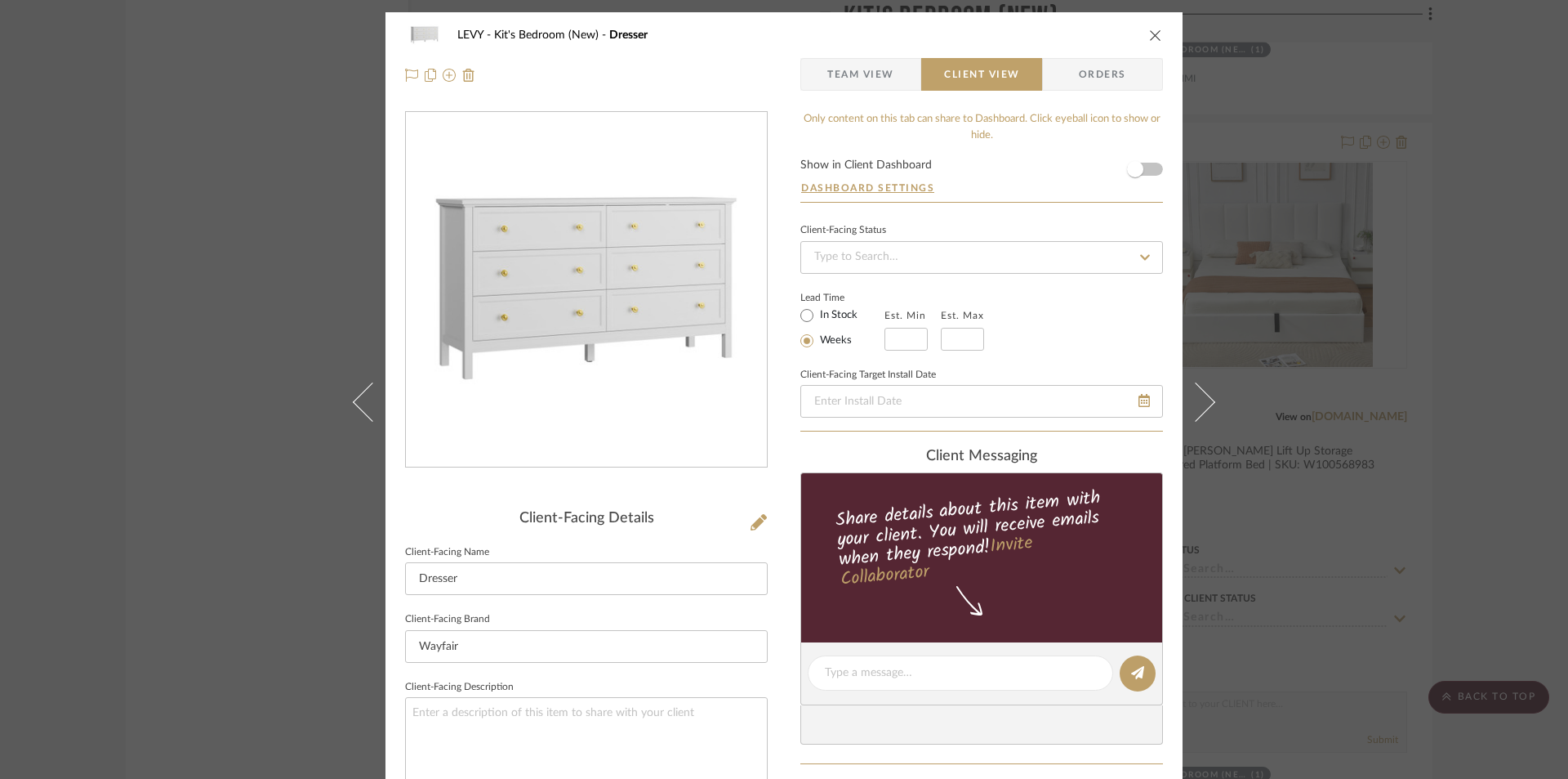
click at [859, 70] on span "Team View" at bounding box center [861, 74] width 67 height 32
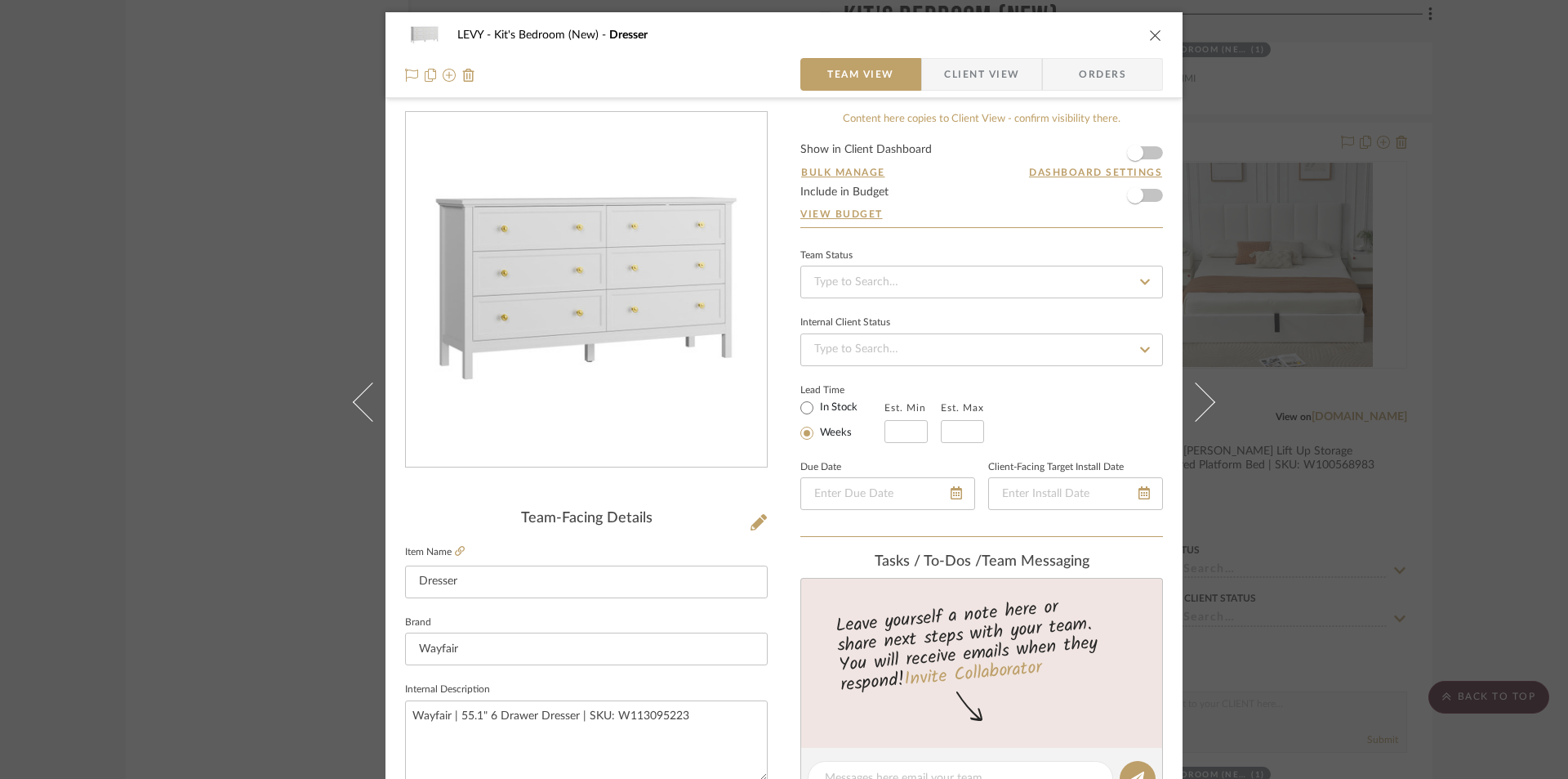
scroll to position [82, 0]
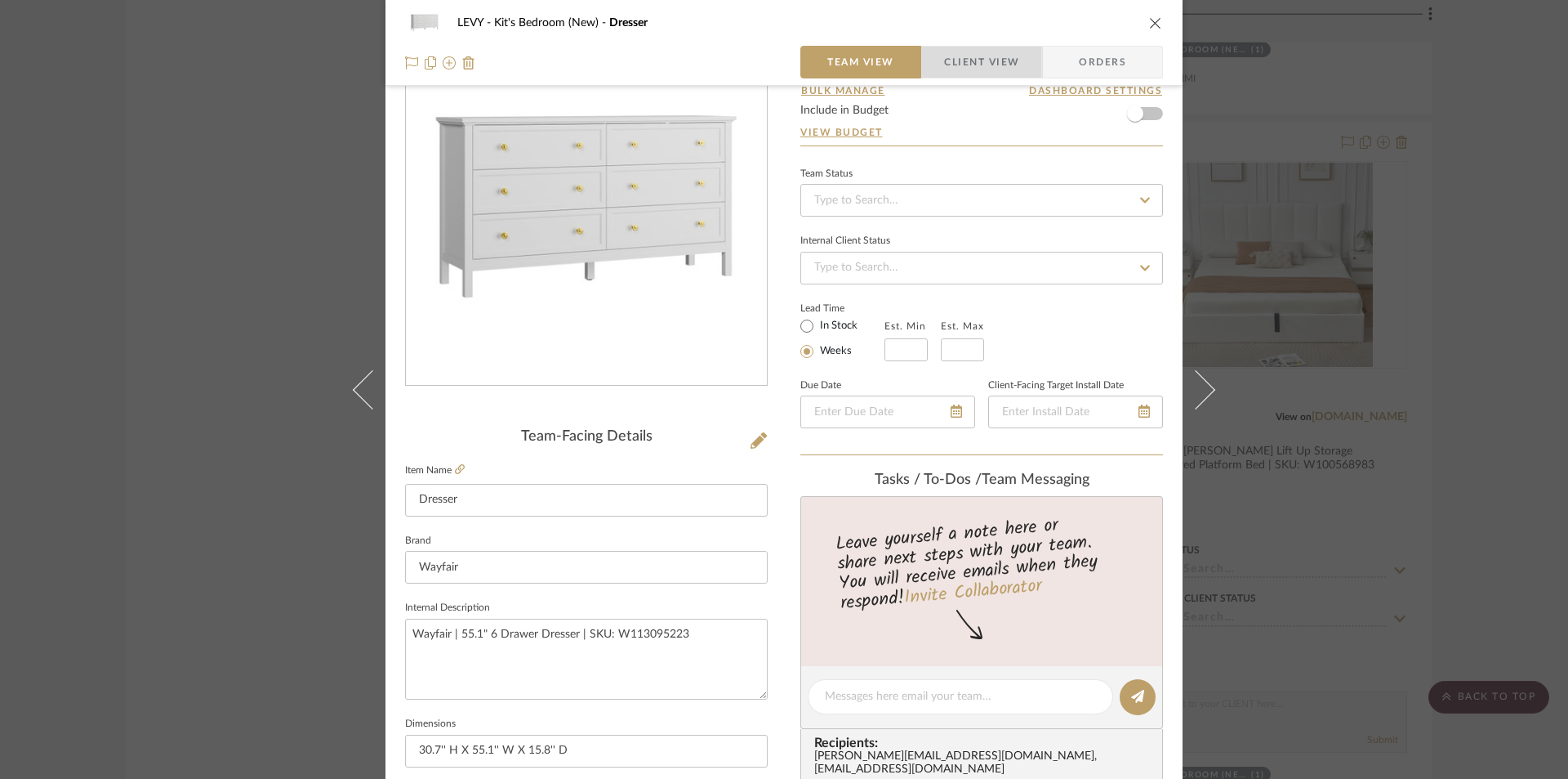
click at [987, 54] on span "Client View" at bounding box center [982, 62] width 76 height 32
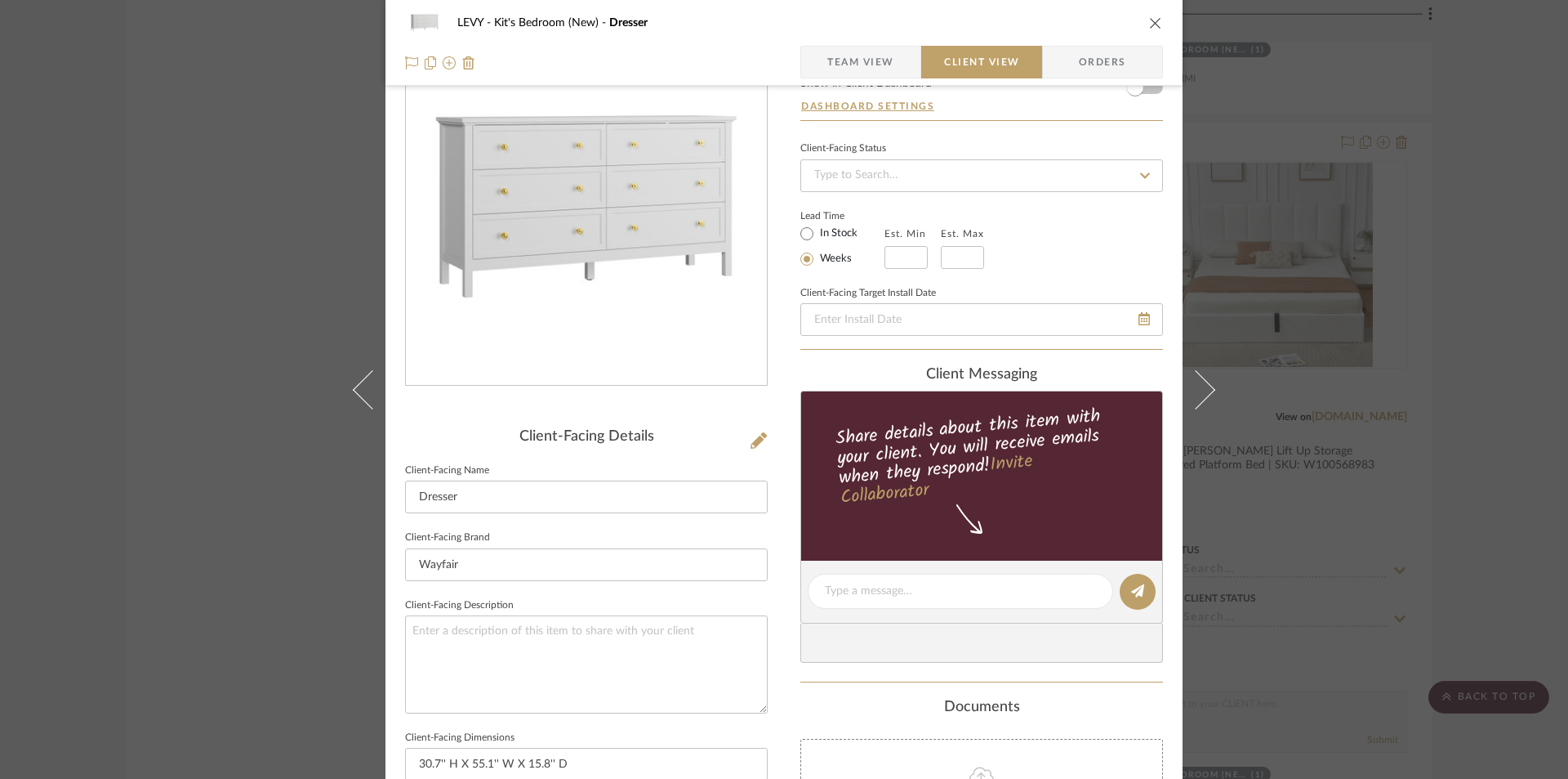
click at [1149, 21] on button "close" at bounding box center [1156, 23] width 15 height 15
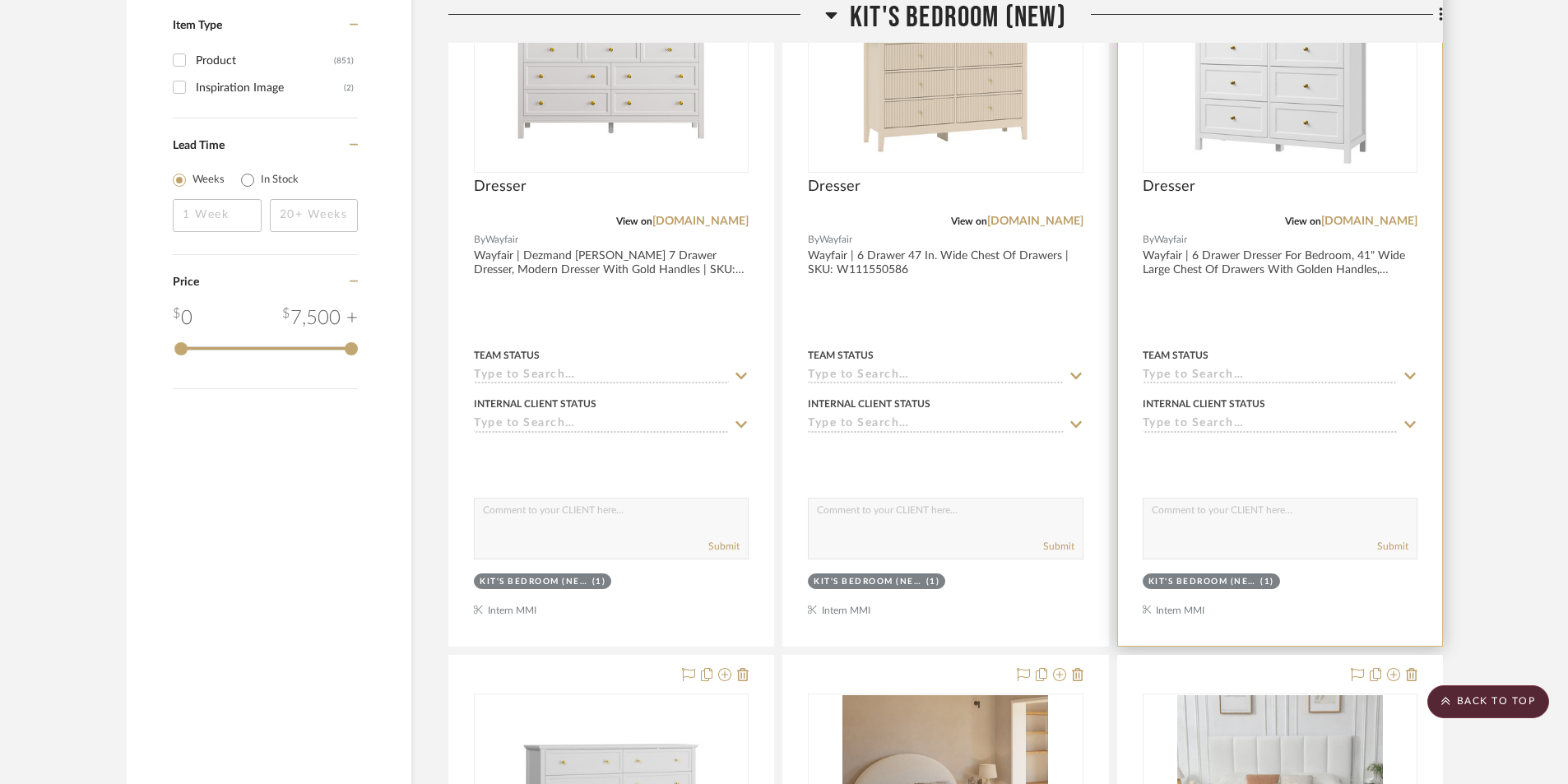
scroll to position [2879, 0]
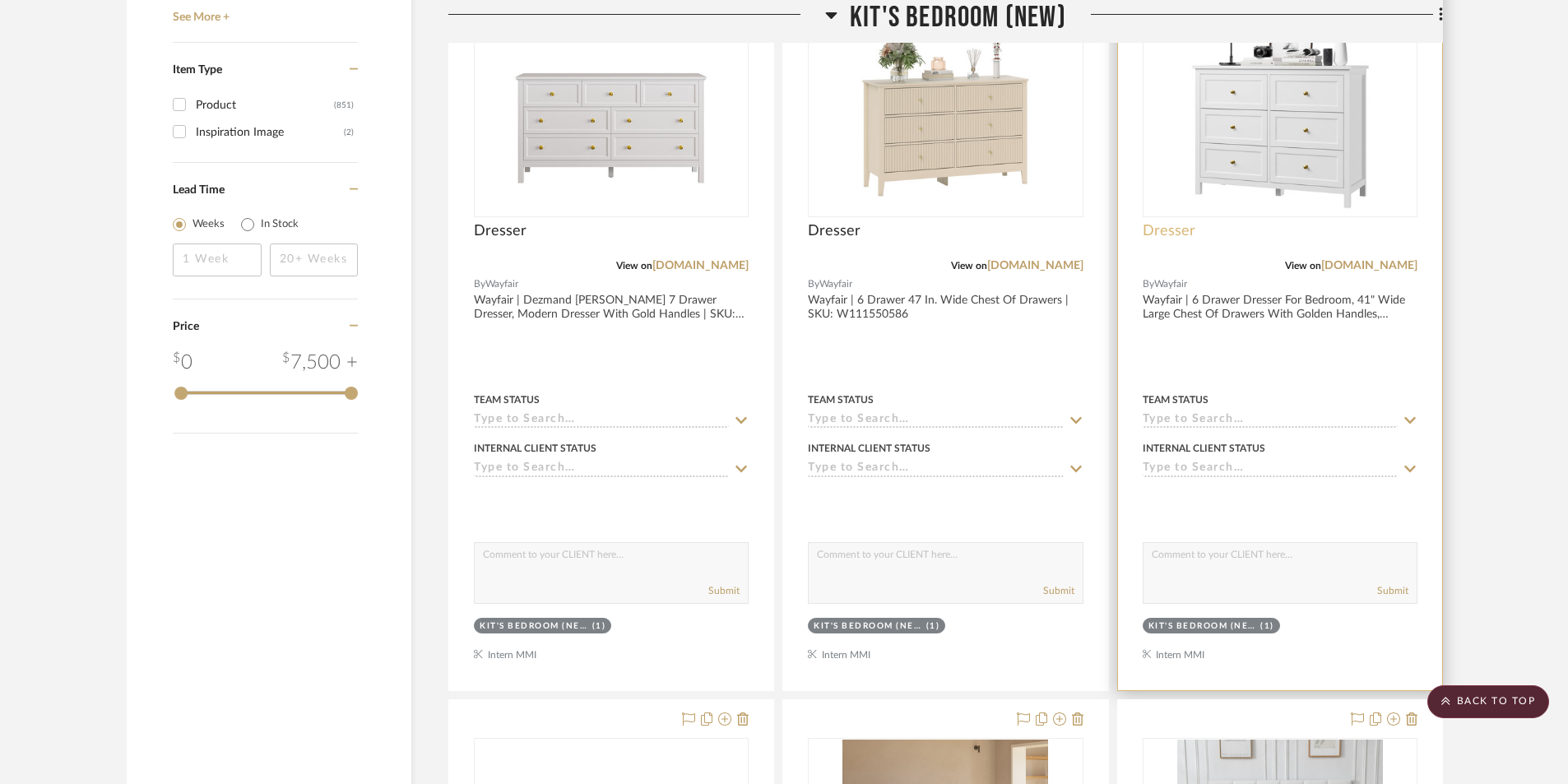
click at [1176, 227] on span "Dresser" at bounding box center [1169, 231] width 52 height 18
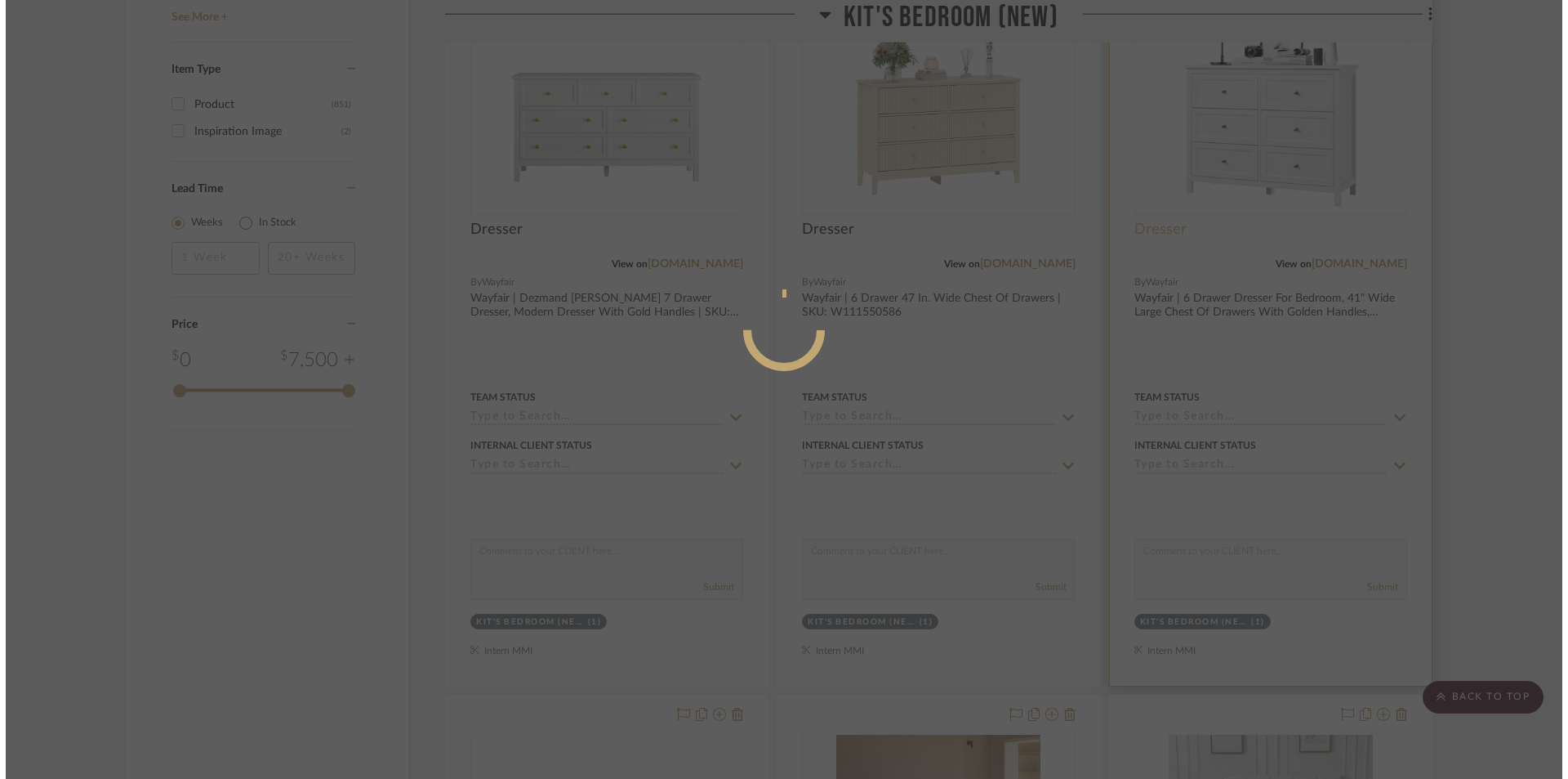
scroll to position [0, 0]
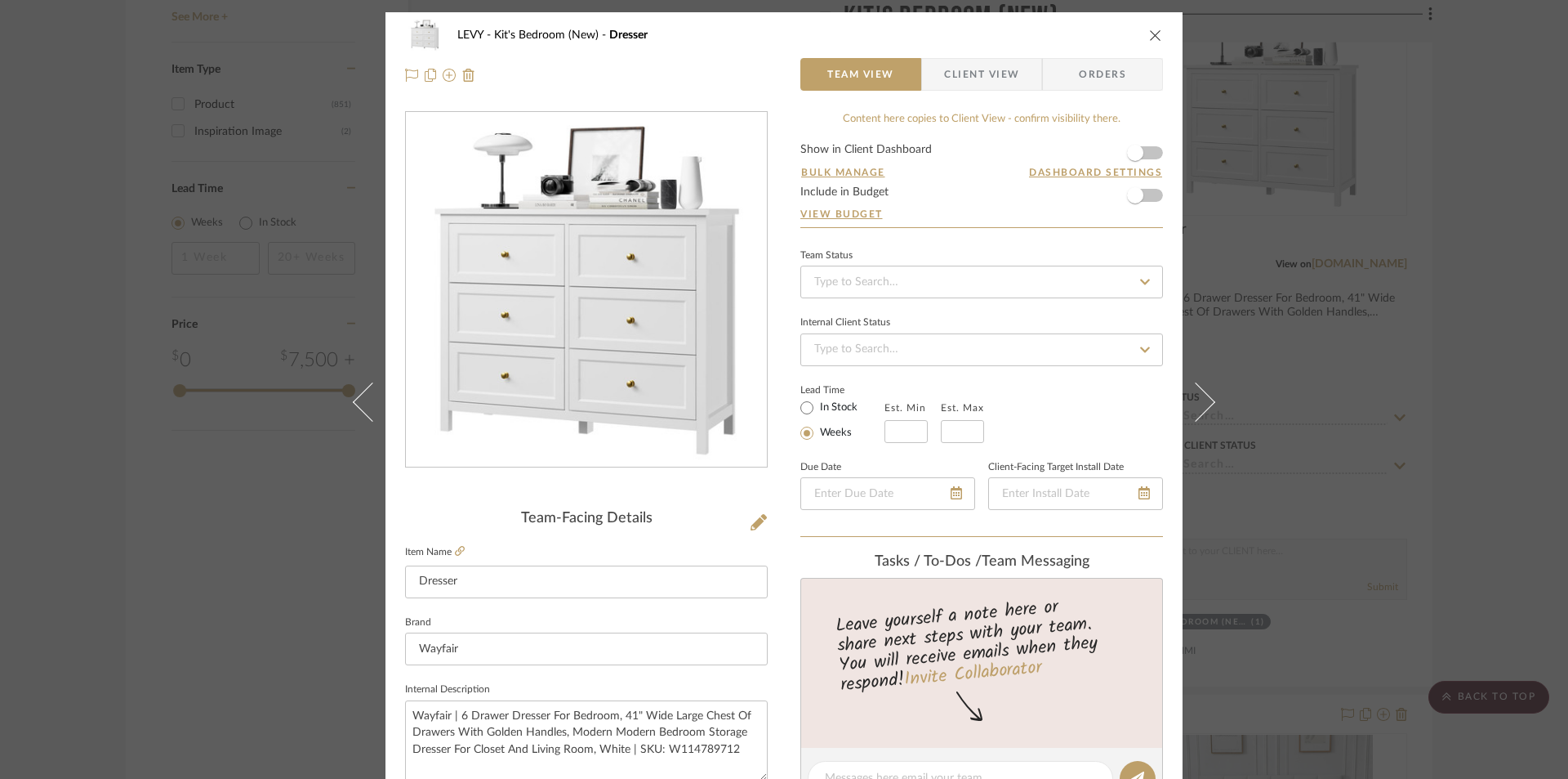
drag, startPoint x: 965, startPoint y: 76, endPoint x: 897, endPoint y: 215, distance: 154.7
click at [965, 79] on span "Client View" at bounding box center [982, 74] width 76 height 32
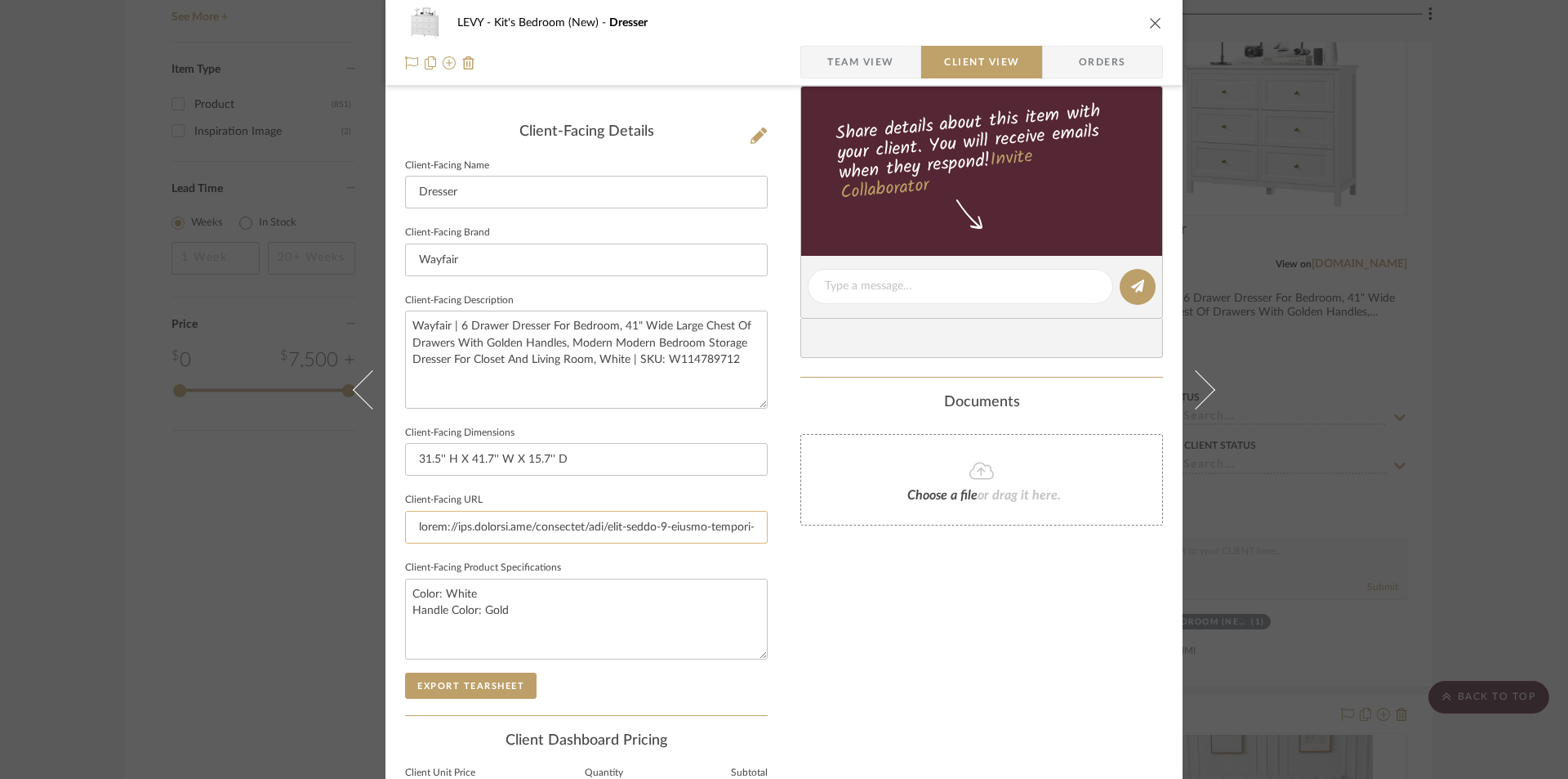
scroll to position [409, 0]
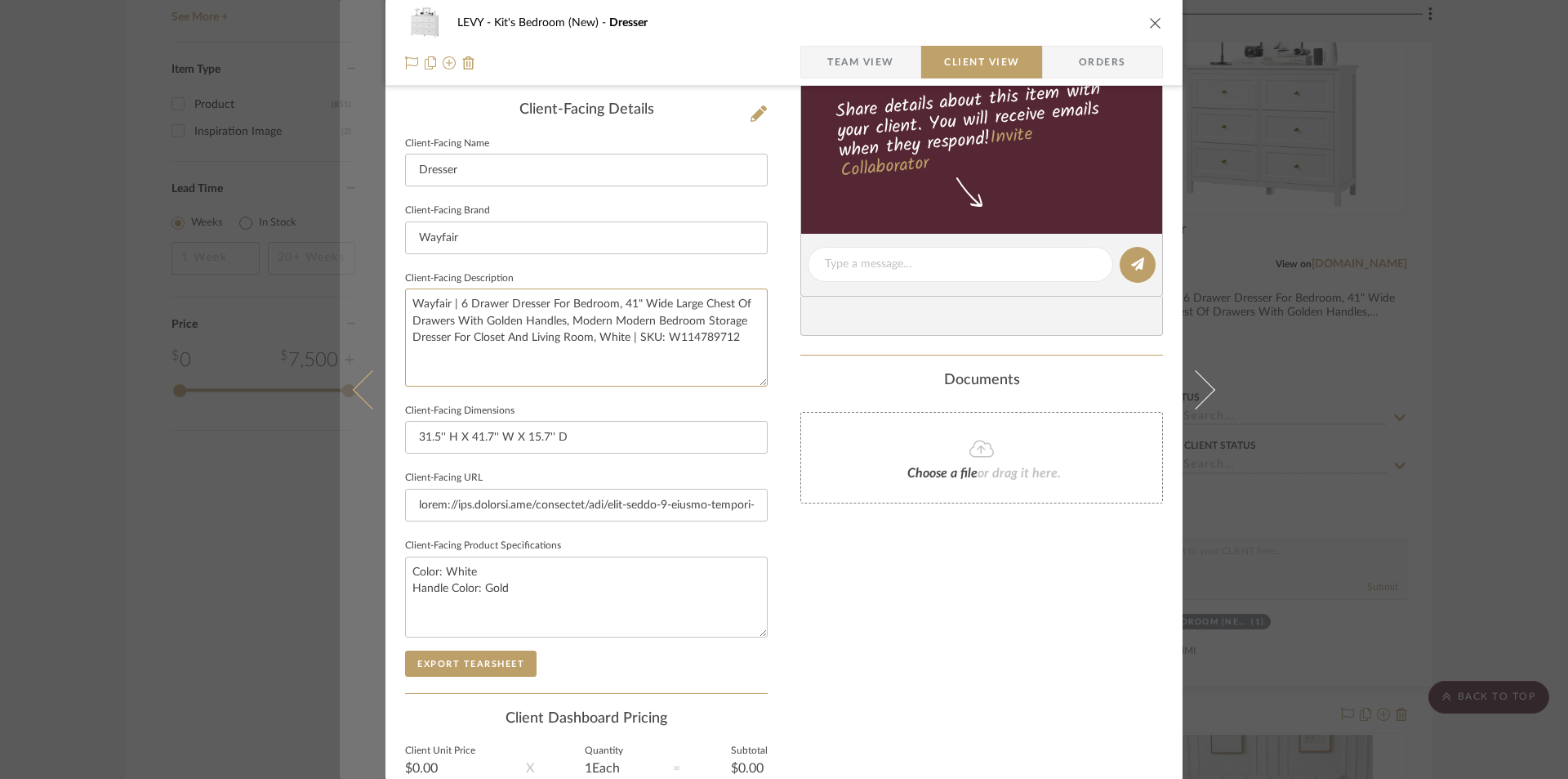
drag, startPoint x: 743, startPoint y: 347, endPoint x: 376, endPoint y: 296, distance: 370.5
click at [376, 295] on mat-dialog-content "LEVY Kit's Bedroom (New) Dresser Team View Client View Orders Client-Facing Det…" at bounding box center [784, 271] width 889 height 1334
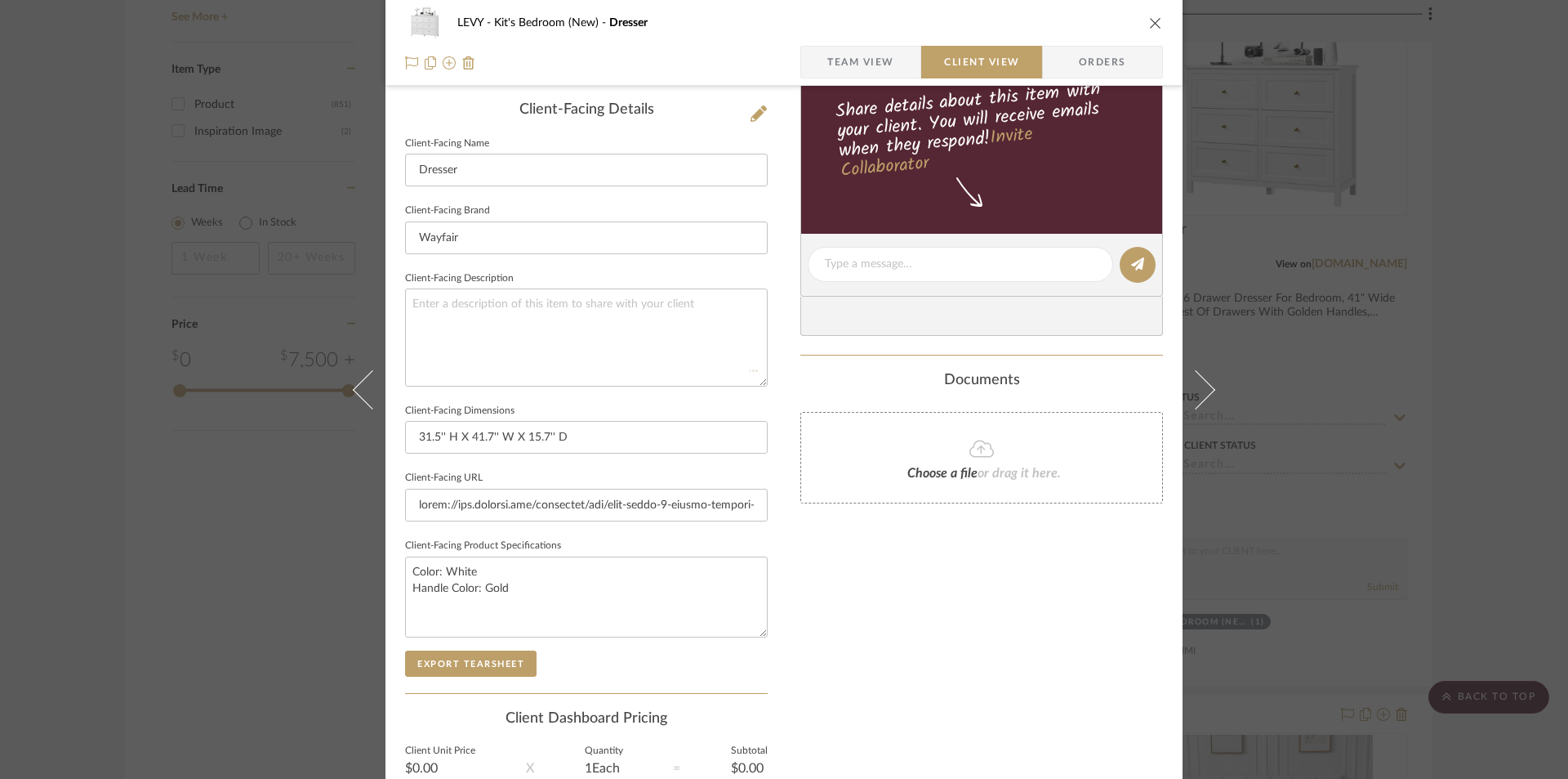
click at [805, 380] on div "Documents" at bounding box center [981, 381] width 362 height 18
click at [1150, 17] on icon "close" at bounding box center [1156, 23] width 13 height 13
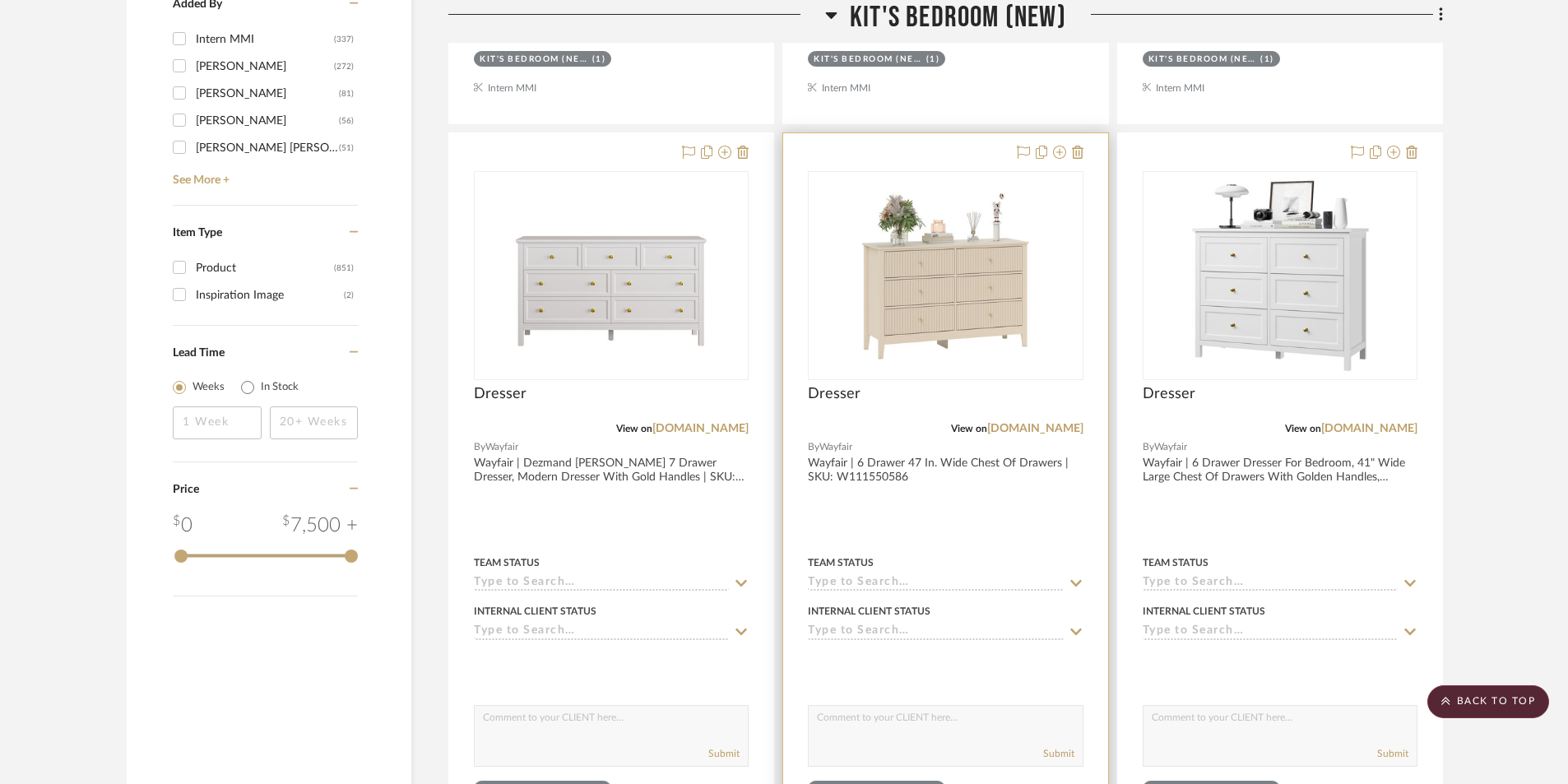
scroll to position [2714, 0]
click at [840, 393] on span "Dresser" at bounding box center [833, 395] width 52 height 18
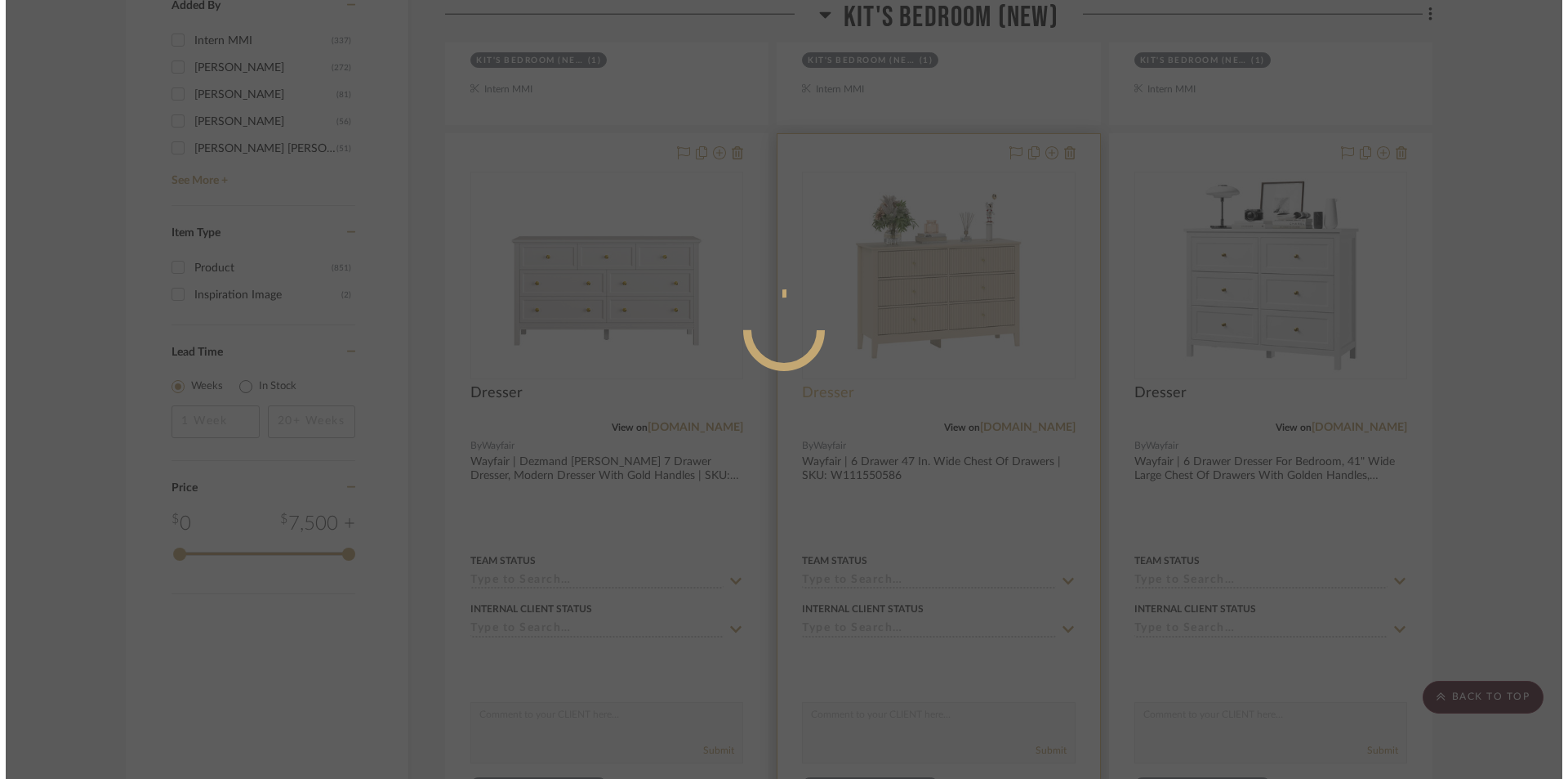
scroll to position [0, 0]
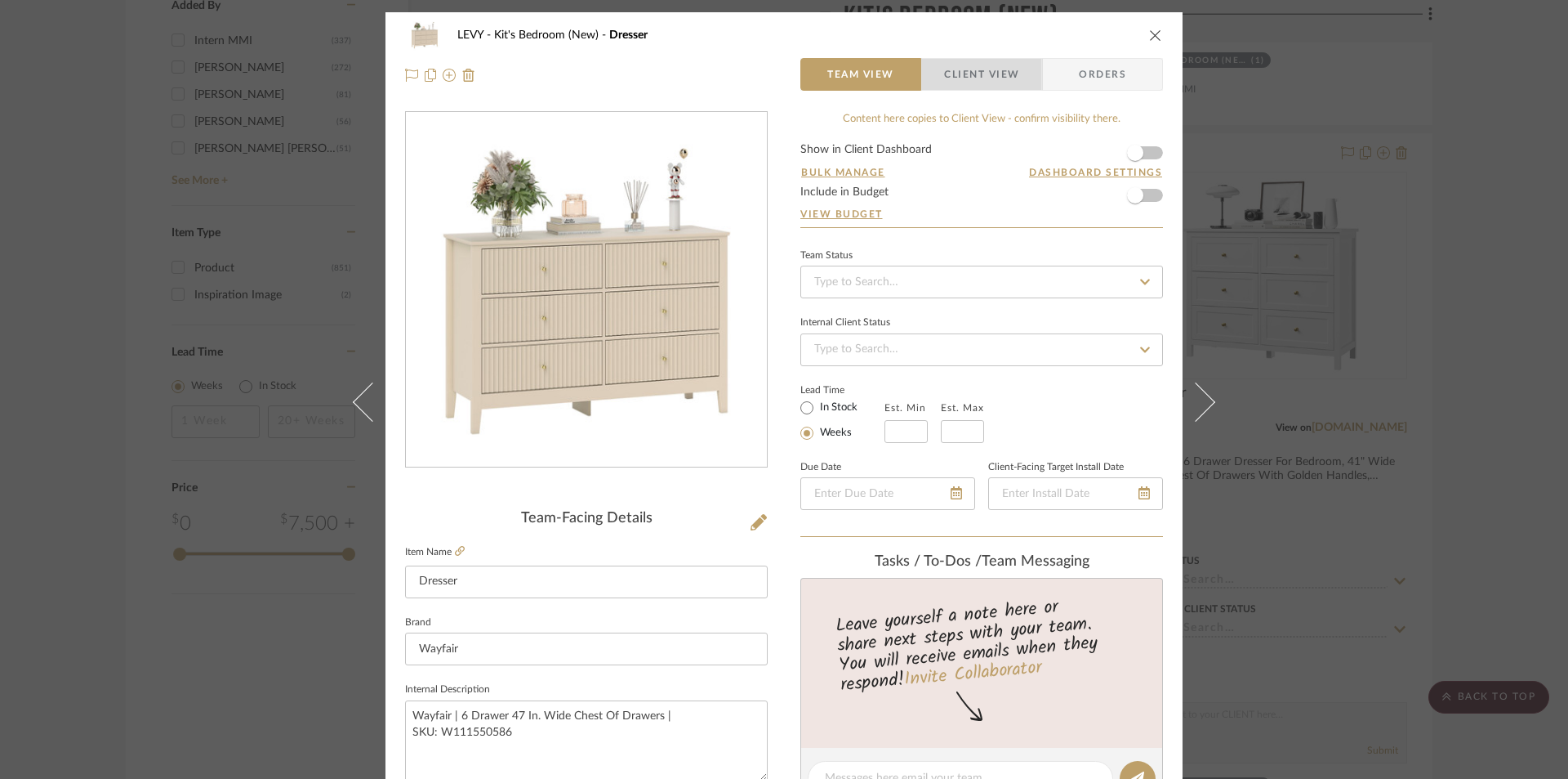
drag, startPoint x: 944, startPoint y: 76, endPoint x: 931, endPoint y: 141, distance: 66.3
click at [945, 76] on span "Client View" at bounding box center [982, 74] width 76 height 32
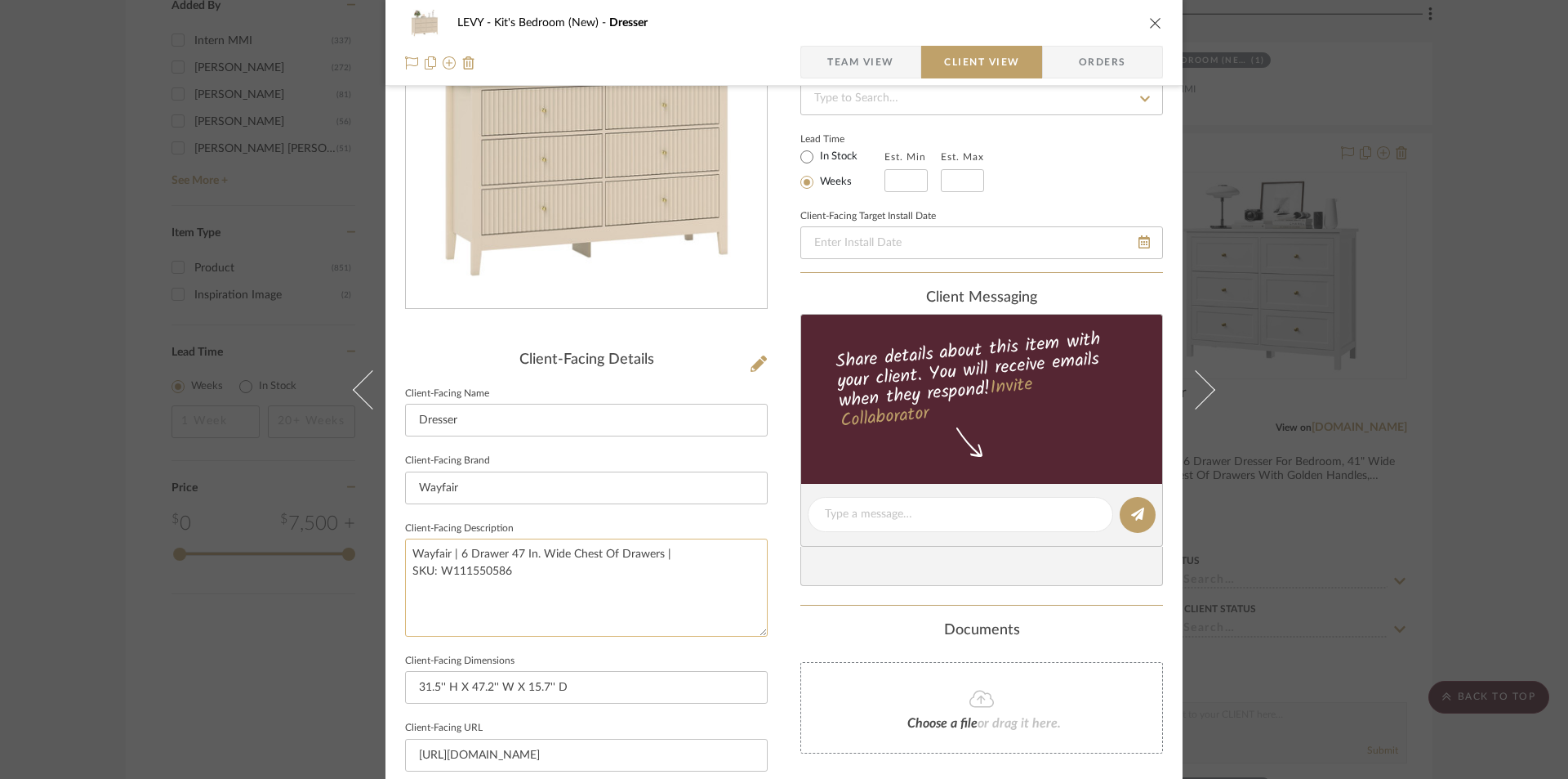
scroll to position [163, 0]
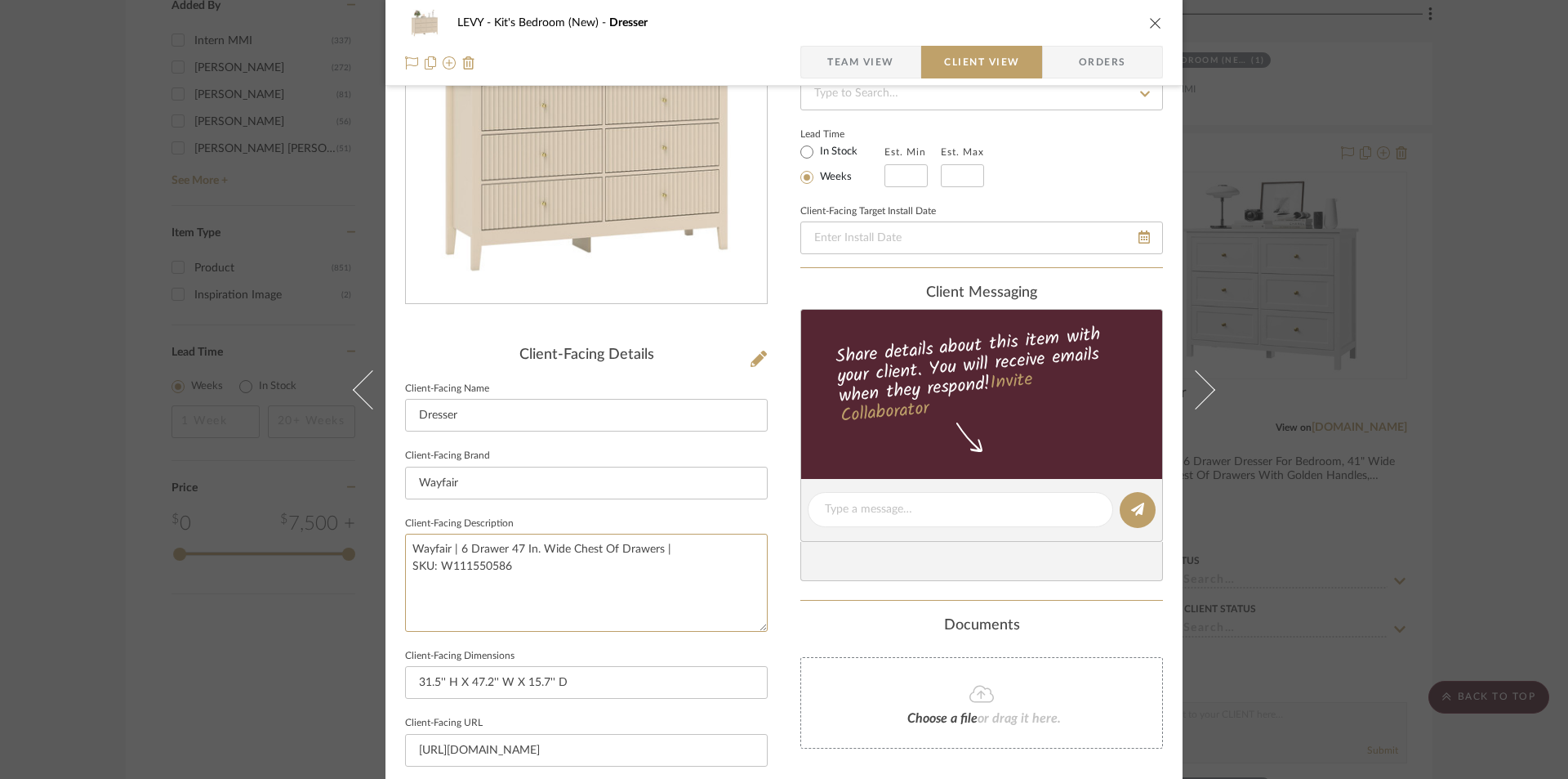
drag, startPoint x: 486, startPoint y: 570, endPoint x: 382, endPoint y: 527, distance: 112.5
click at [386, 533] on div "LEVY Kit's Bedroom (New) Dresser Team View Client View Orders Client-Facing Det…" at bounding box center [784, 516] width 797 height 1334
click at [702, 598] on textarea at bounding box center [586, 582] width 362 height 97
click at [688, 641] on sr-form-field "Client-Facing Description" at bounding box center [586, 579] width 362 height 133
click at [1150, 24] on icon "close" at bounding box center [1156, 23] width 13 height 13
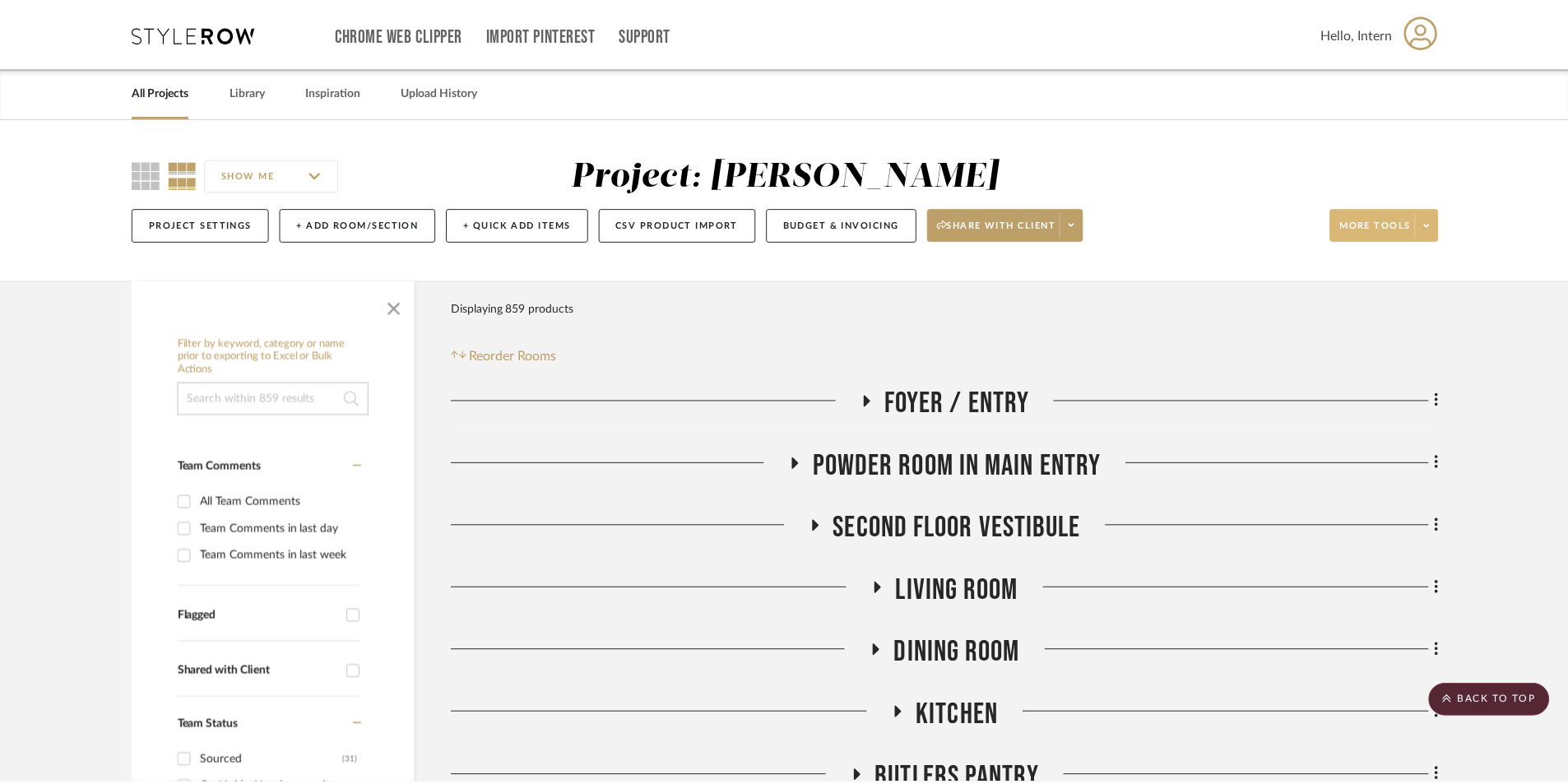
scroll to position [2714, 0]
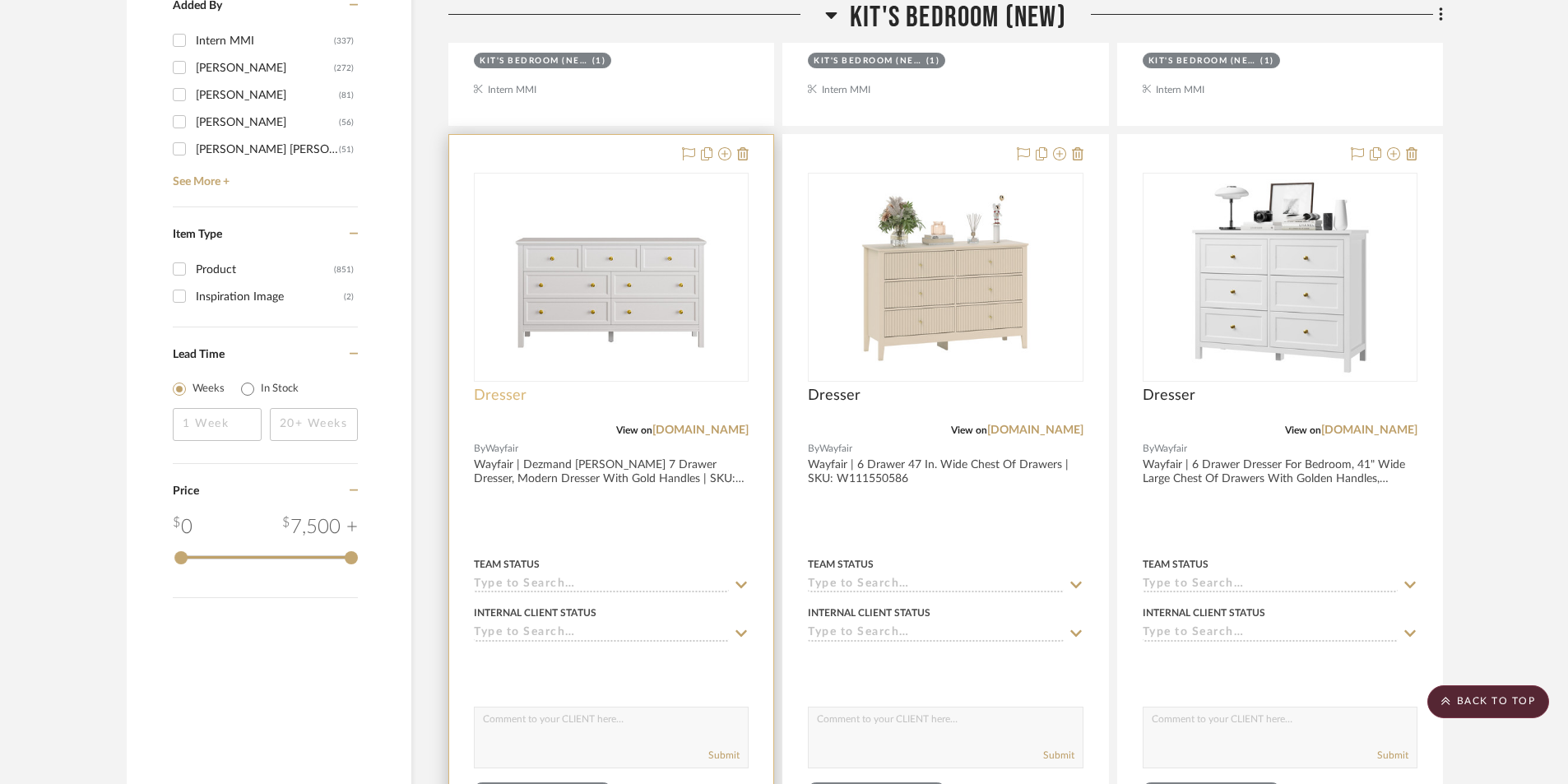
click at [512, 391] on span "Dresser" at bounding box center [499, 395] width 52 height 18
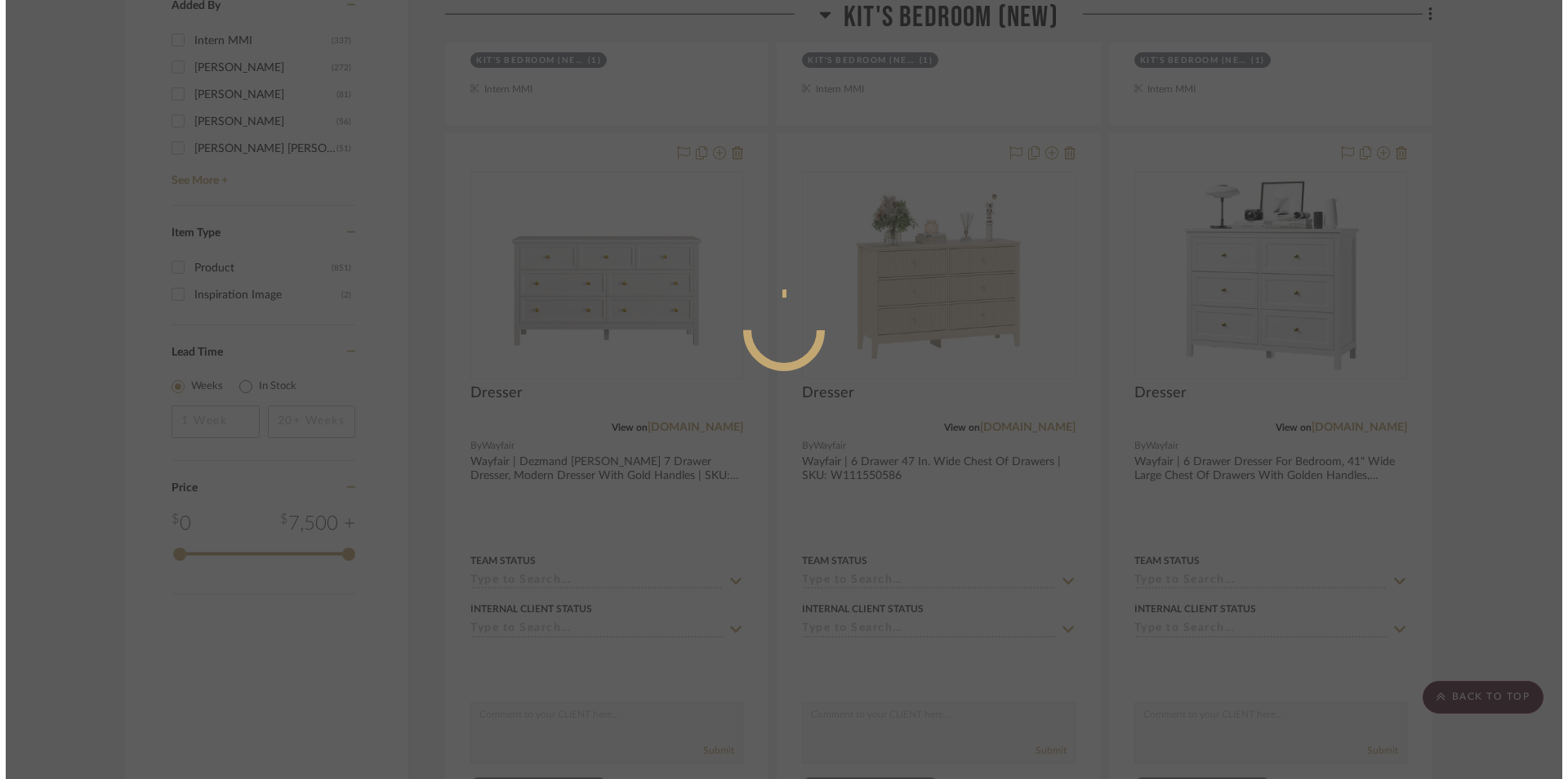
scroll to position [0, 0]
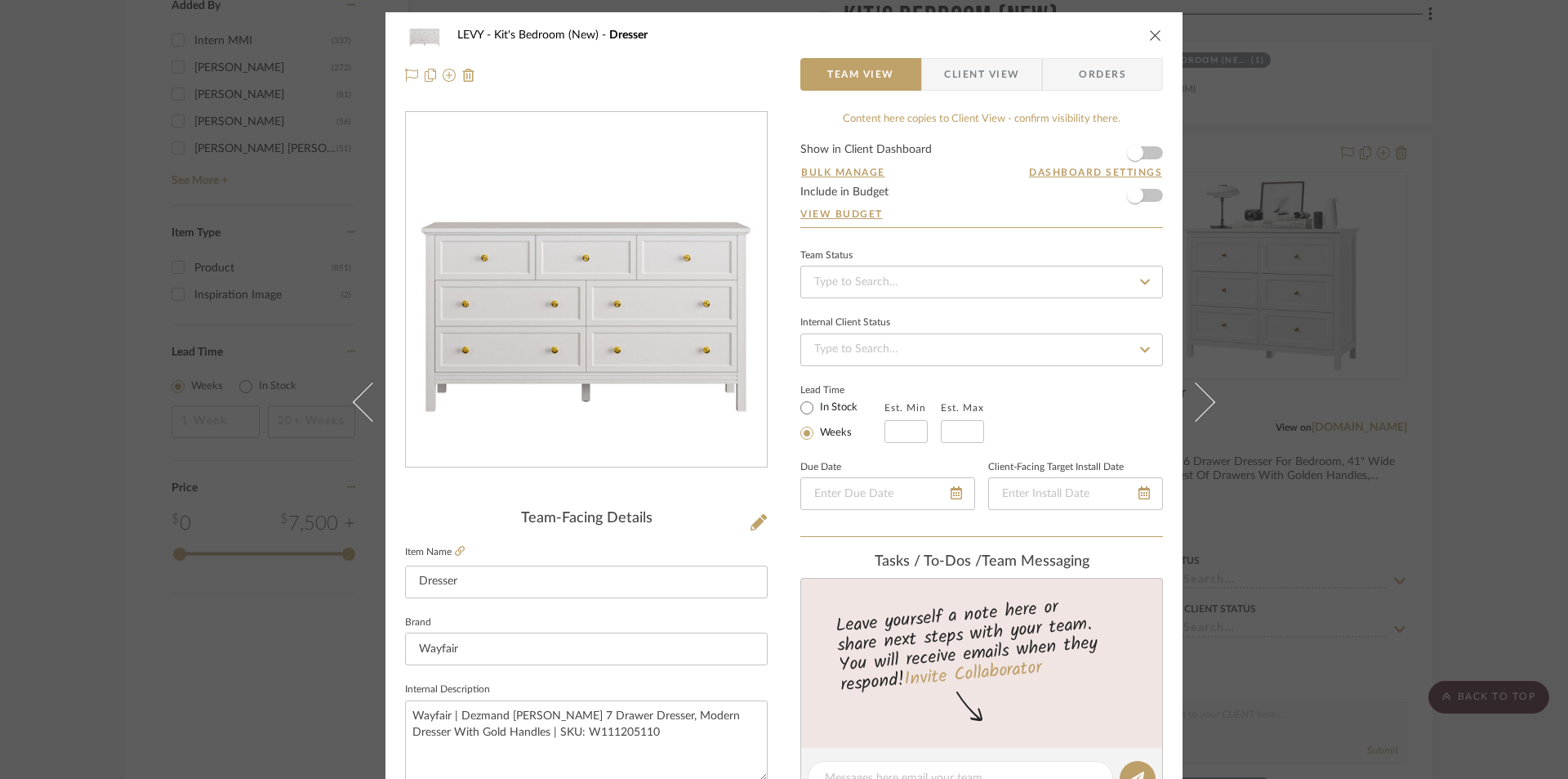
click at [946, 74] on span "Client View" at bounding box center [982, 74] width 76 height 32
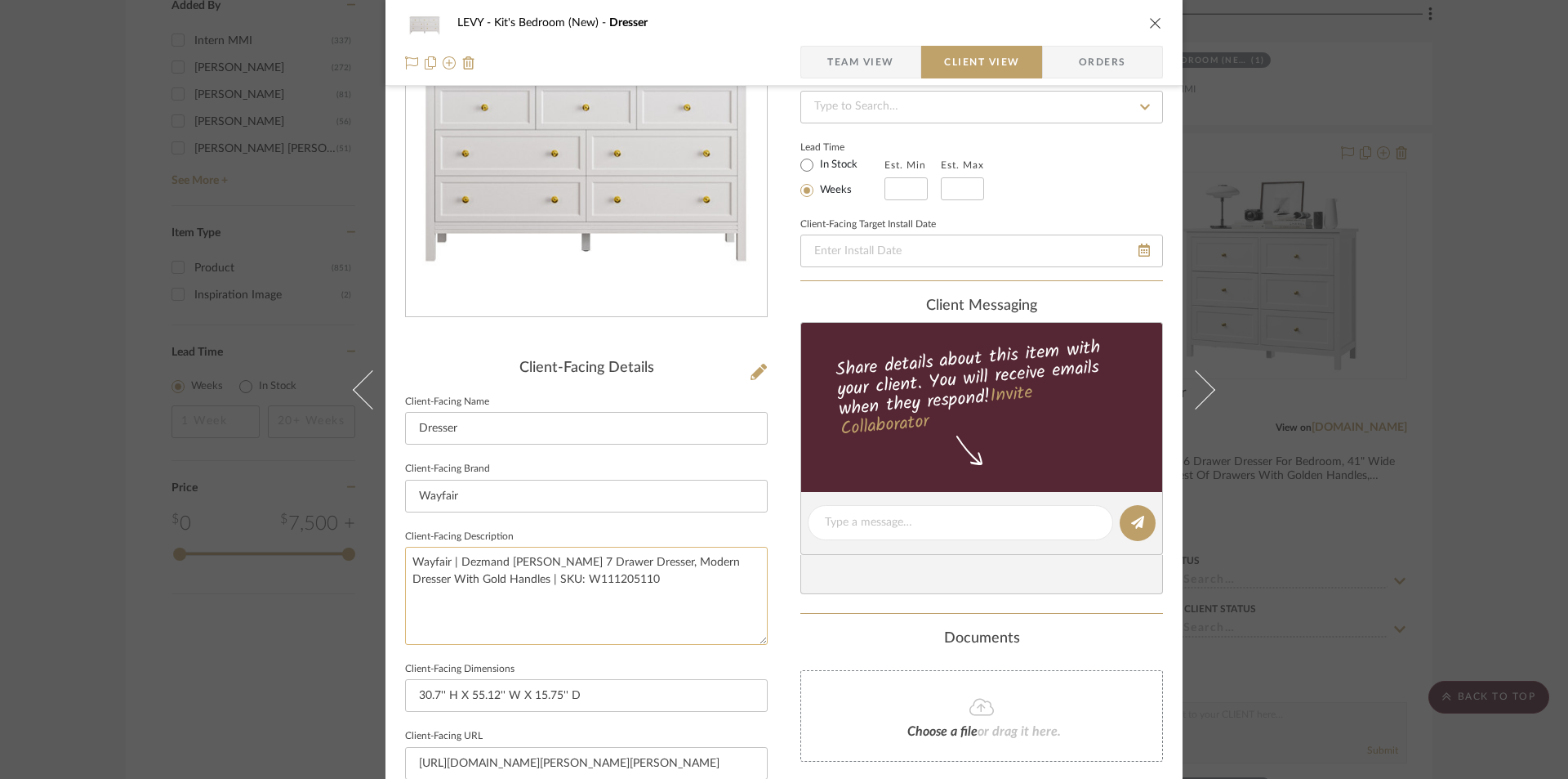
scroll to position [163, 0]
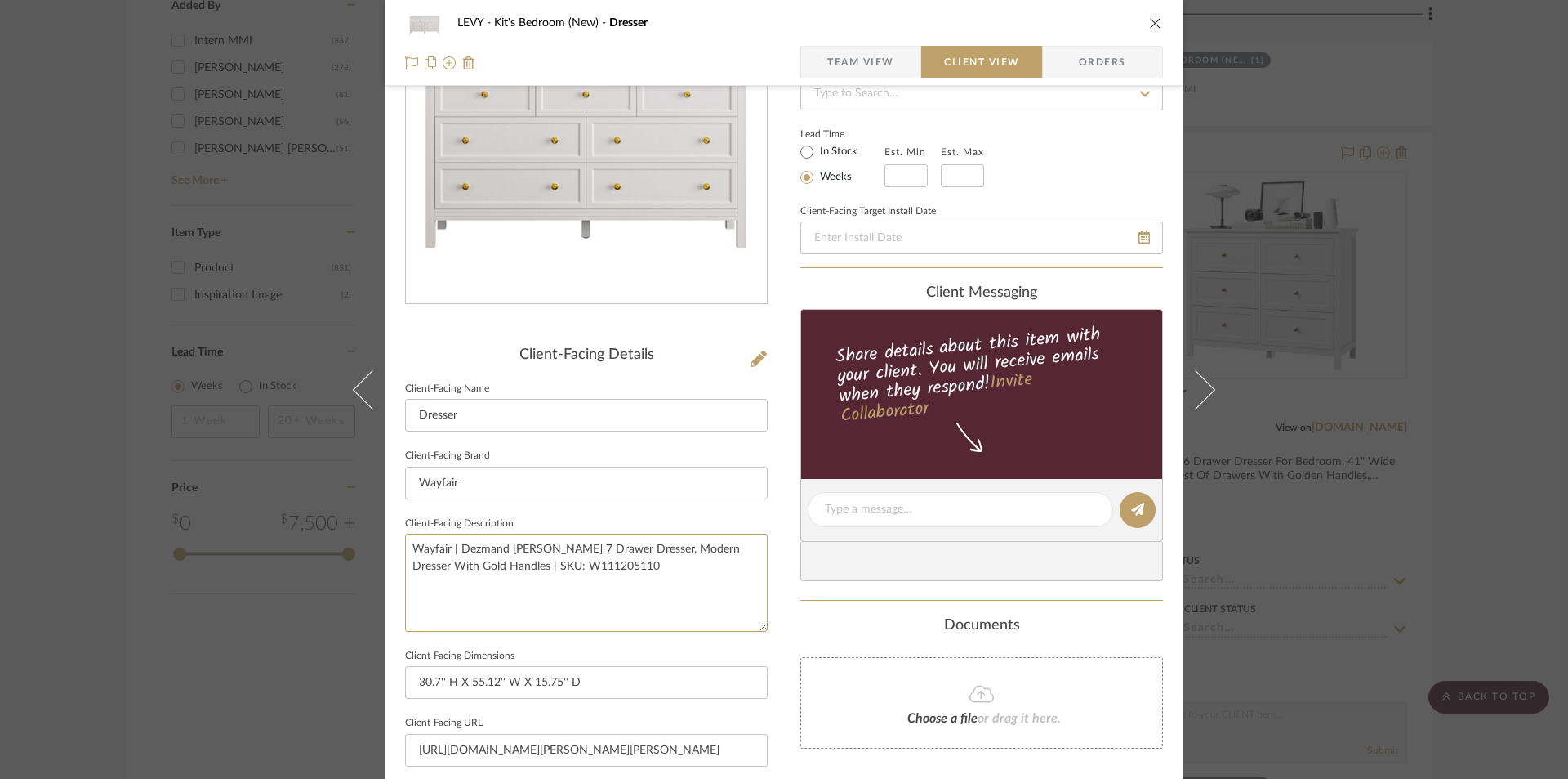
drag, startPoint x: 581, startPoint y: 559, endPoint x: 390, endPoint y: 529, distance: 193.3
click at [390, 529] on div "LEVY Kit's Bedroom (New) Dresser Team View Client View Orders Client-Facing Det…" at bounding box center [784, 516] width 797 height 1334
click at [734, 518] on fieldset "Client-Facing Description" at bounding box center [586, 572] width 362 height 119
drag, startPoint x: 1150, startPoint y: 21, endPoint x: 1059, endPoint y: 388, distance: 378.1
click at [1150, 22] on icon "close" at bounding box center [1156, 23] width 13 height 13
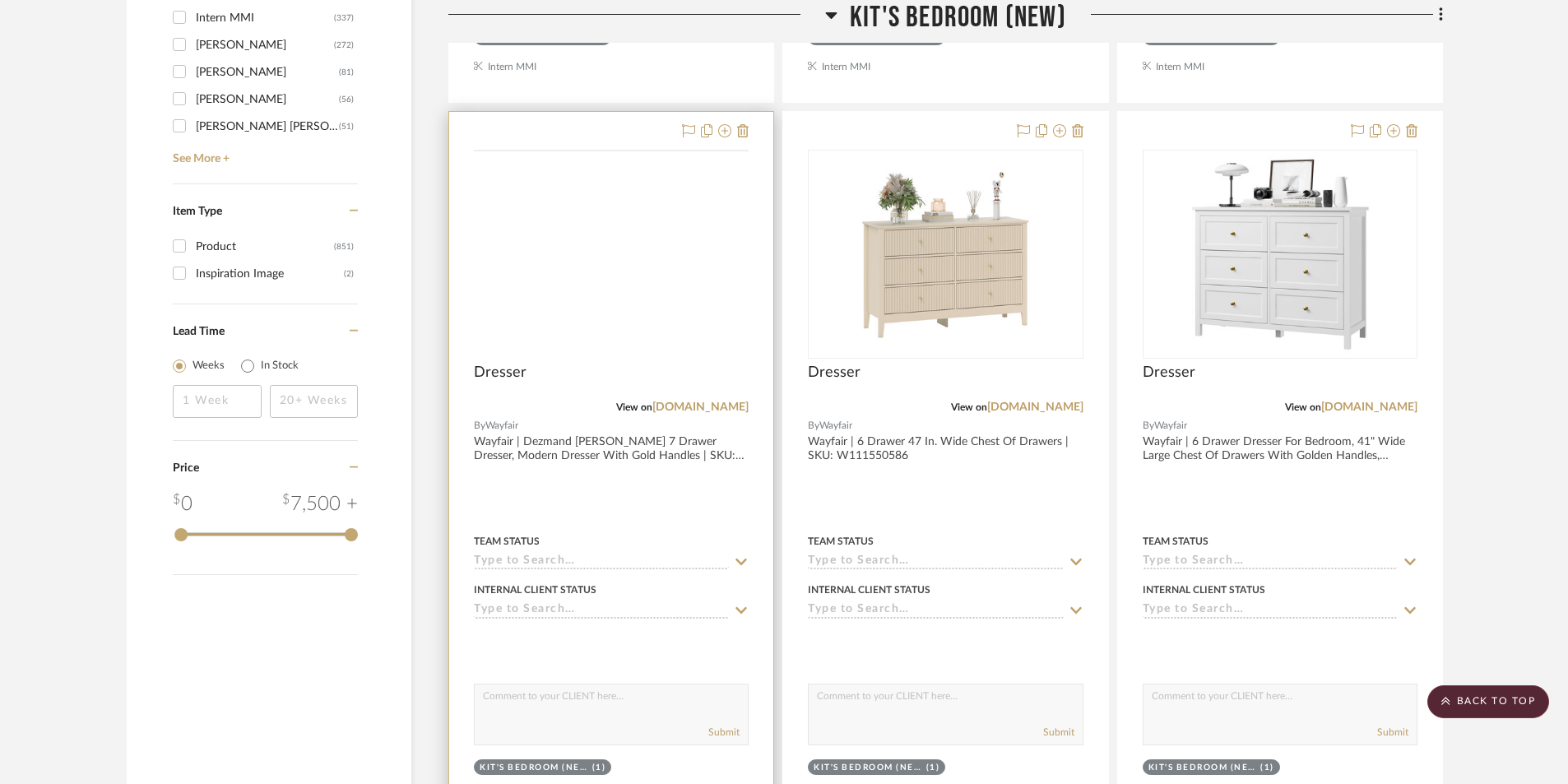
scroll to position [2714, 0]
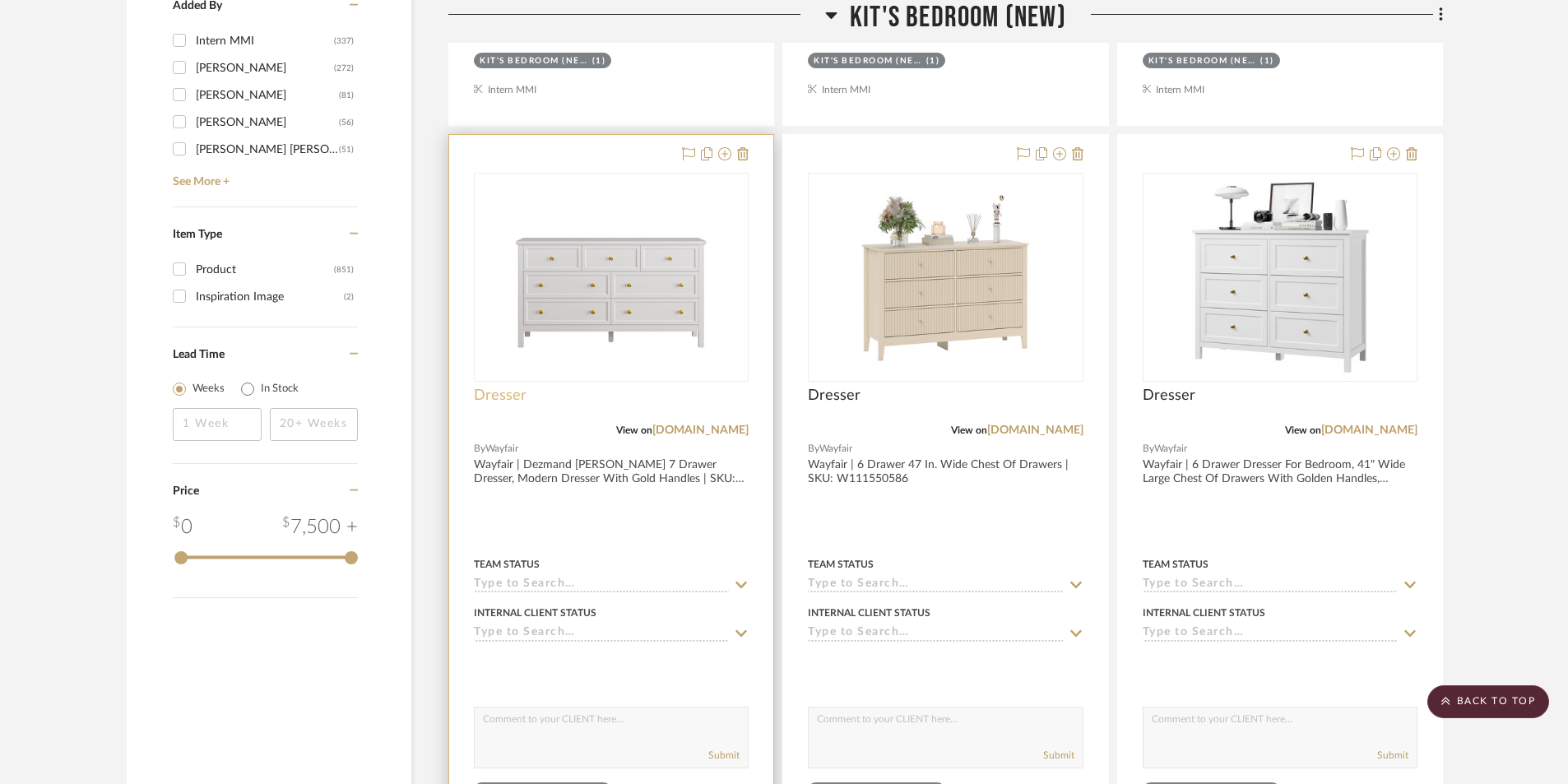
click at [497, 393] on span "Dresser" at bounding box center [499, 395] width 52 height 18
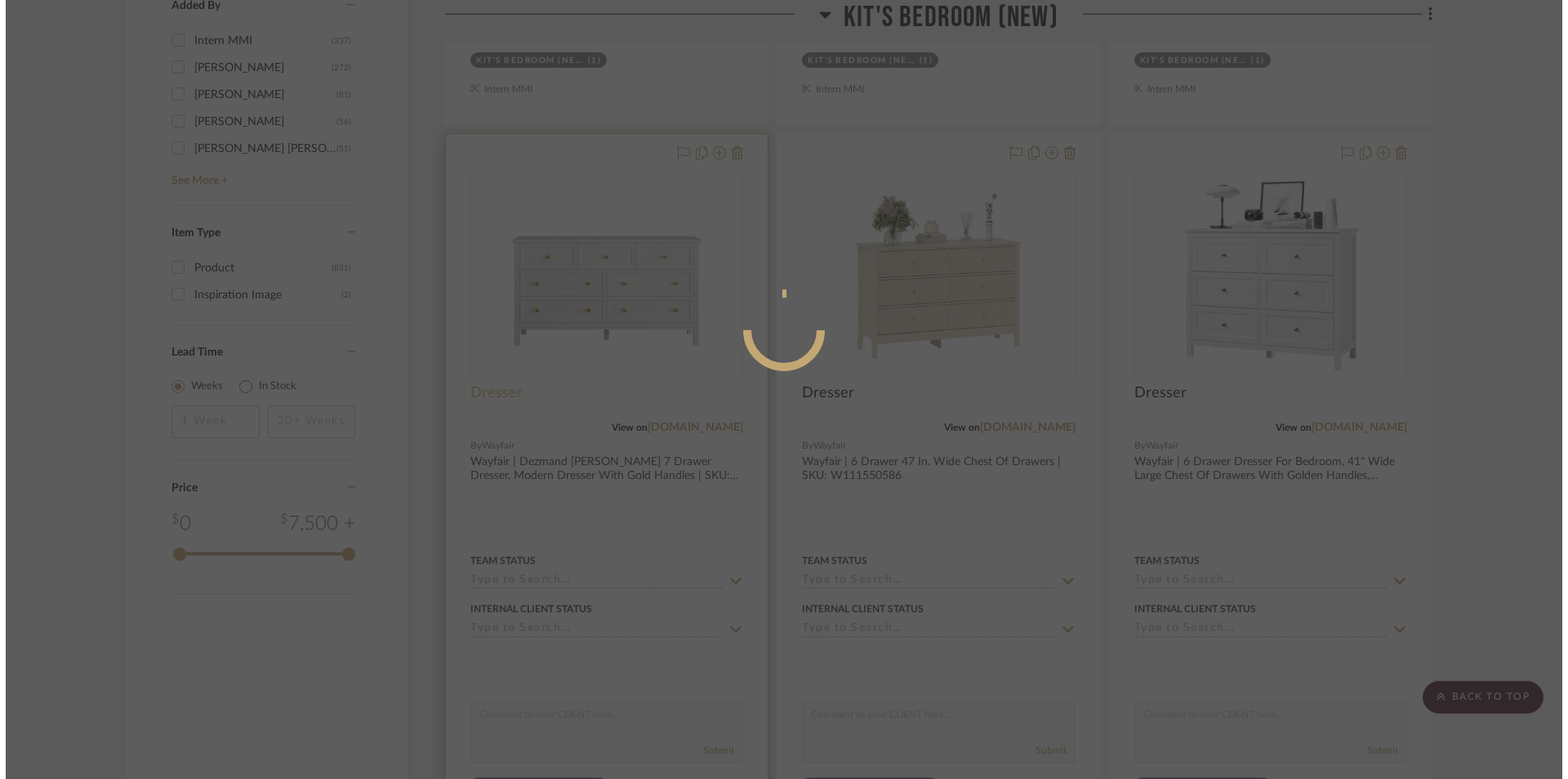
scroll to position [0, 0]
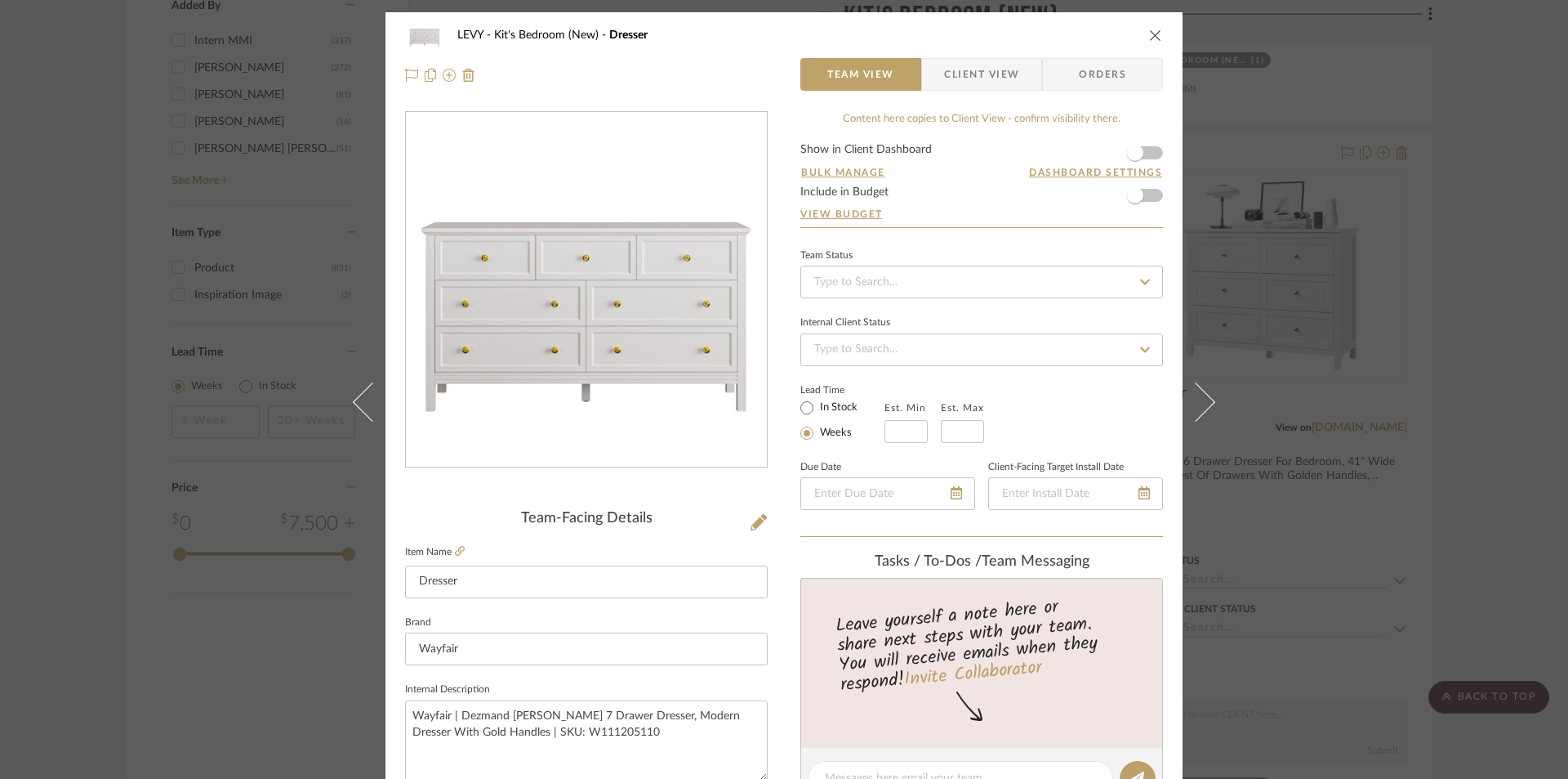
drag, startPoint x: 967, startPoint y: 81, endPoint x: 848, endPoint y: 206, distance: 172.6
click at [966, 81] on span "Client View" at bounding box center [982, 74] width 76 height 32
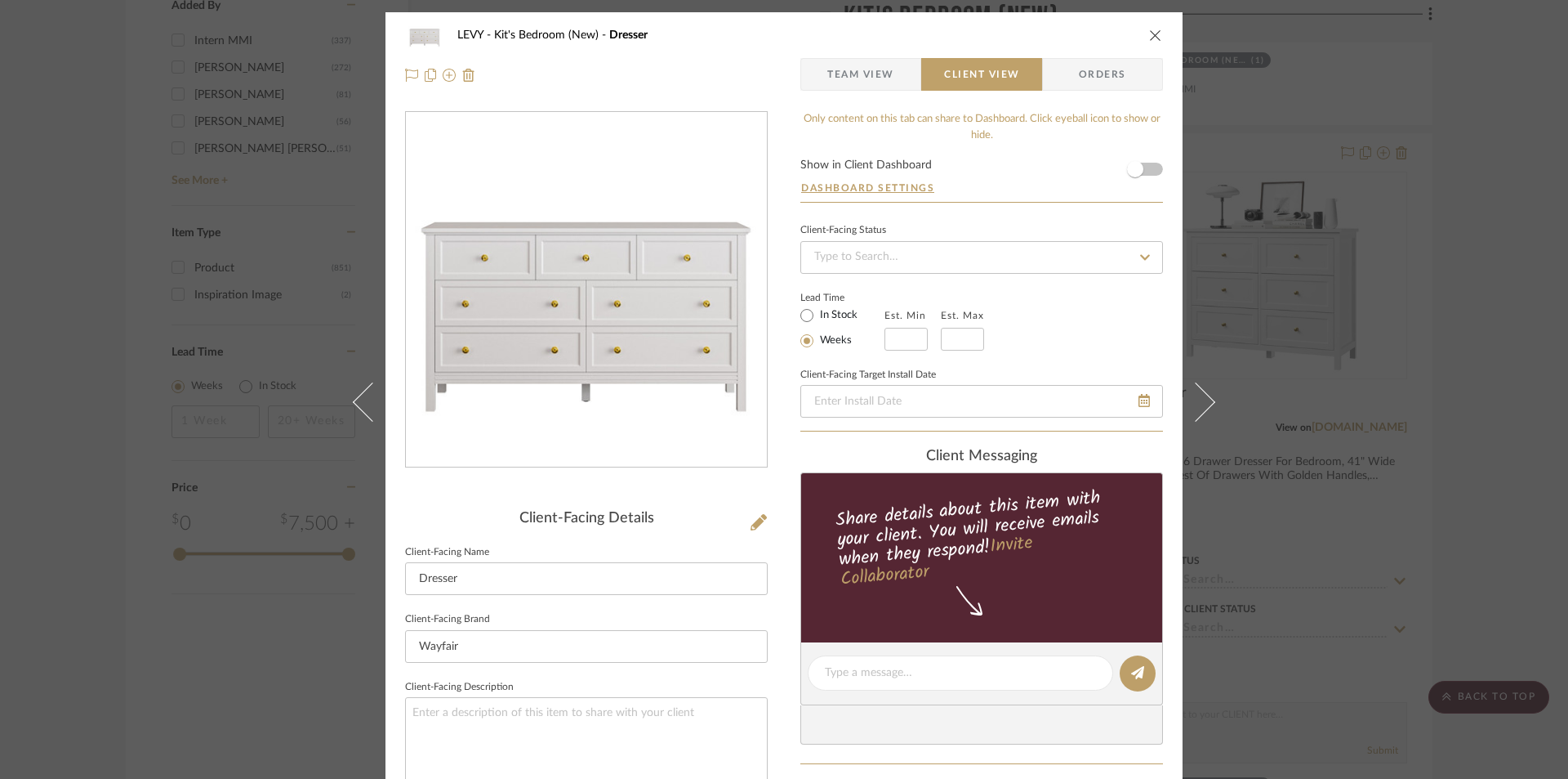
click at [1150, 32] on icon "close" at bounding box center [1156, 34] width 13 height 13
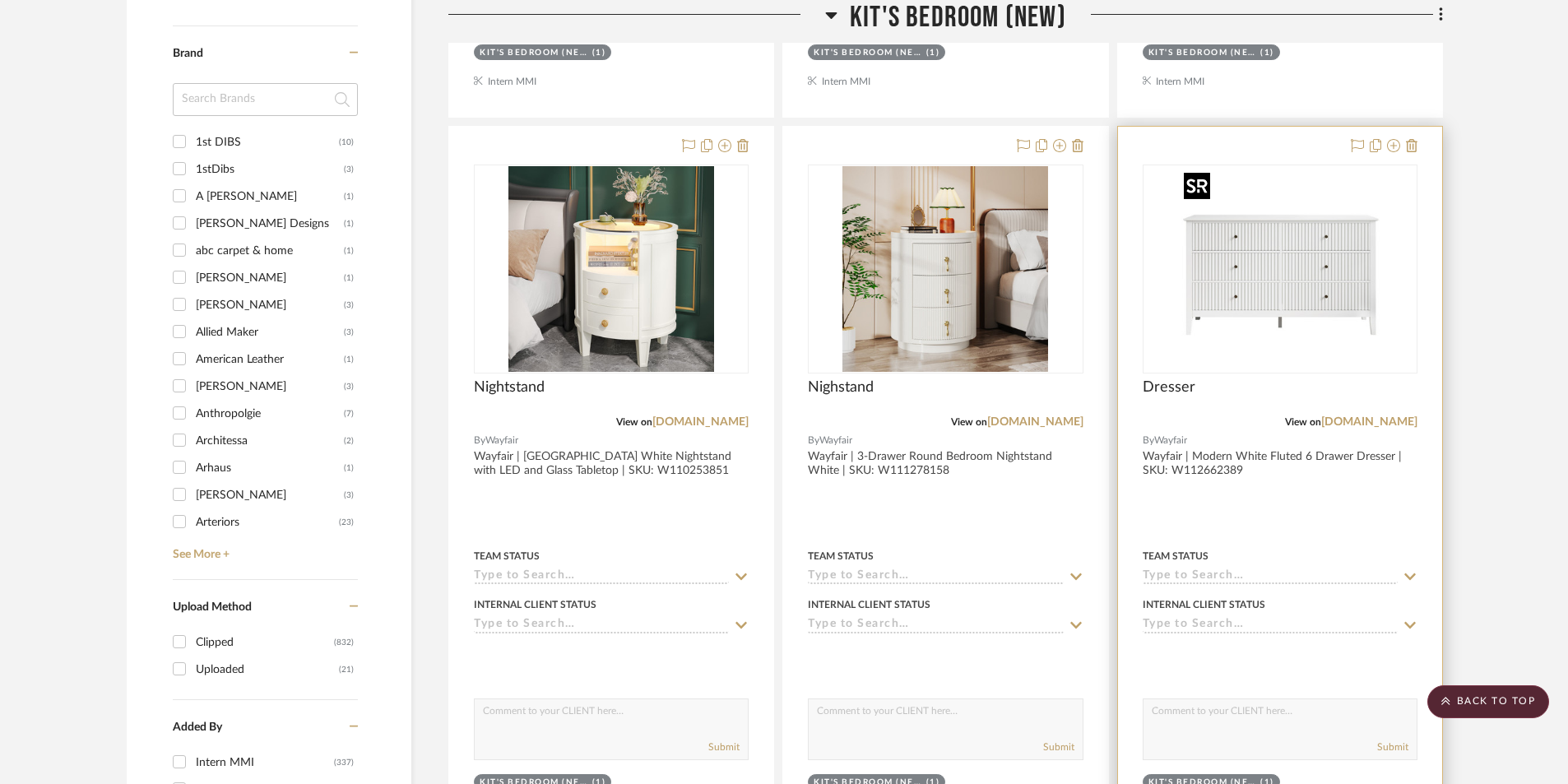
scroll to position [1974, 0]
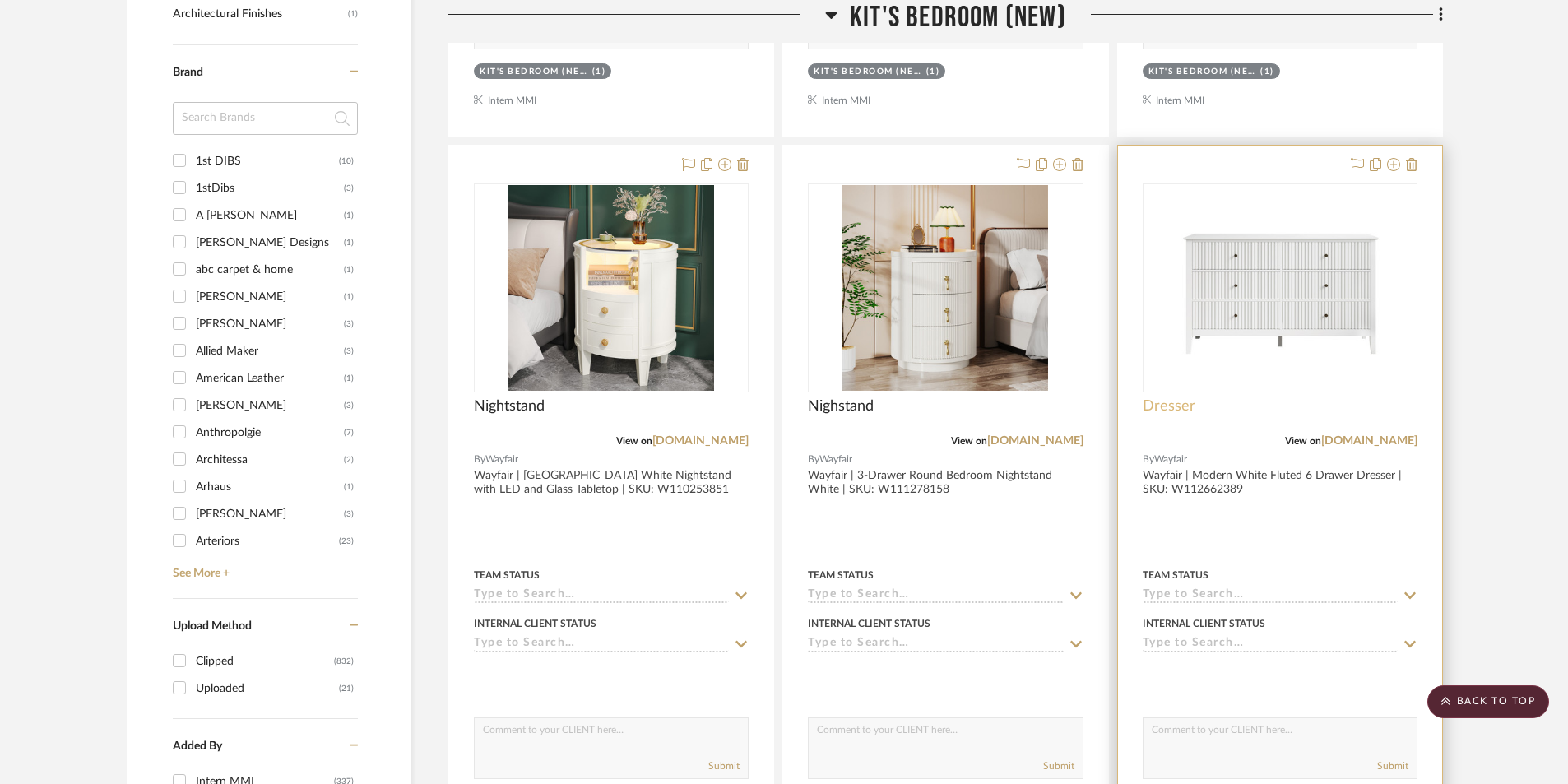
click at [1186, 401] on span "Dresser" at bounding box center [1169, 406] width 52 height 18
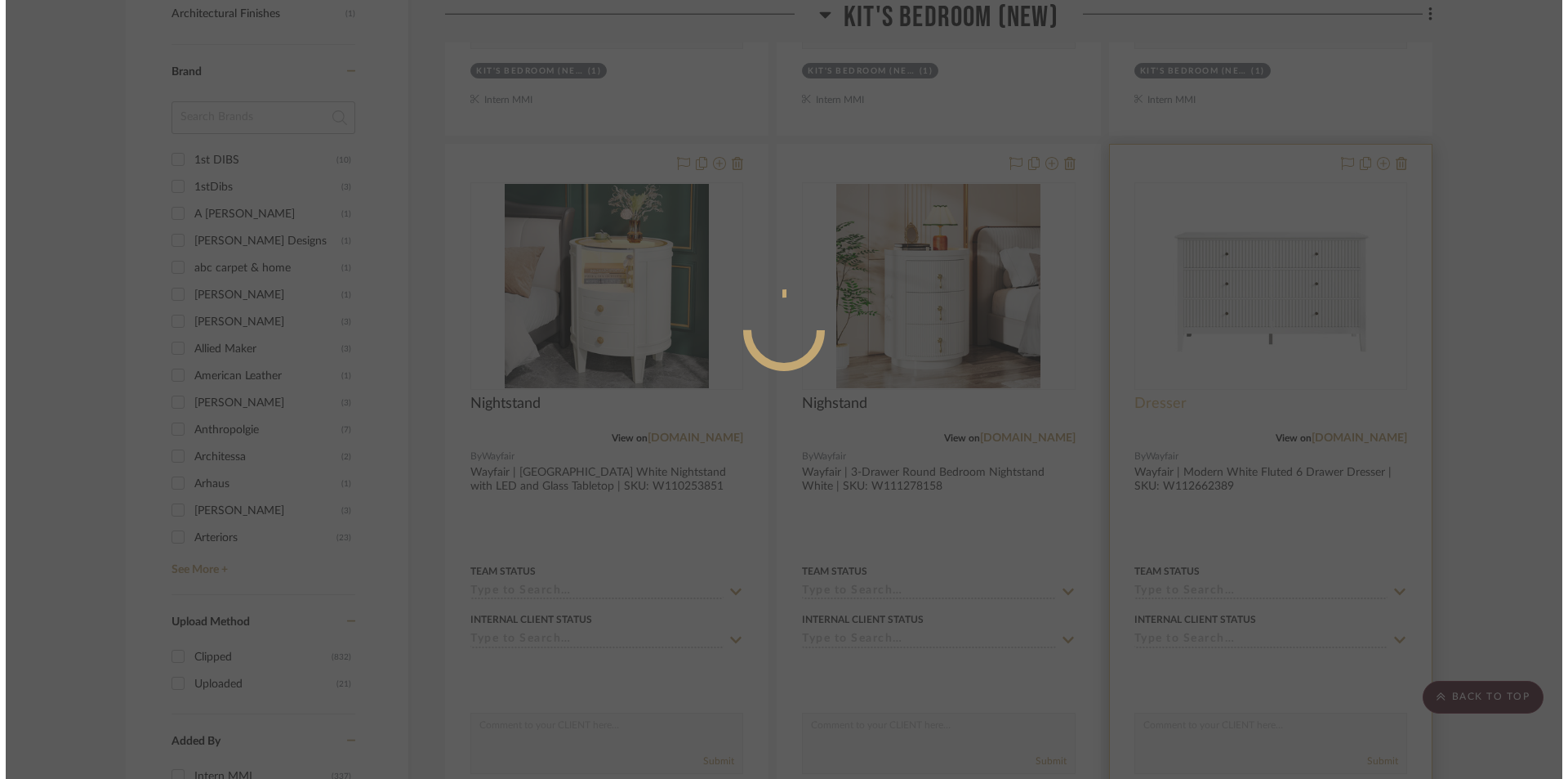
scroll to position [0, 0]
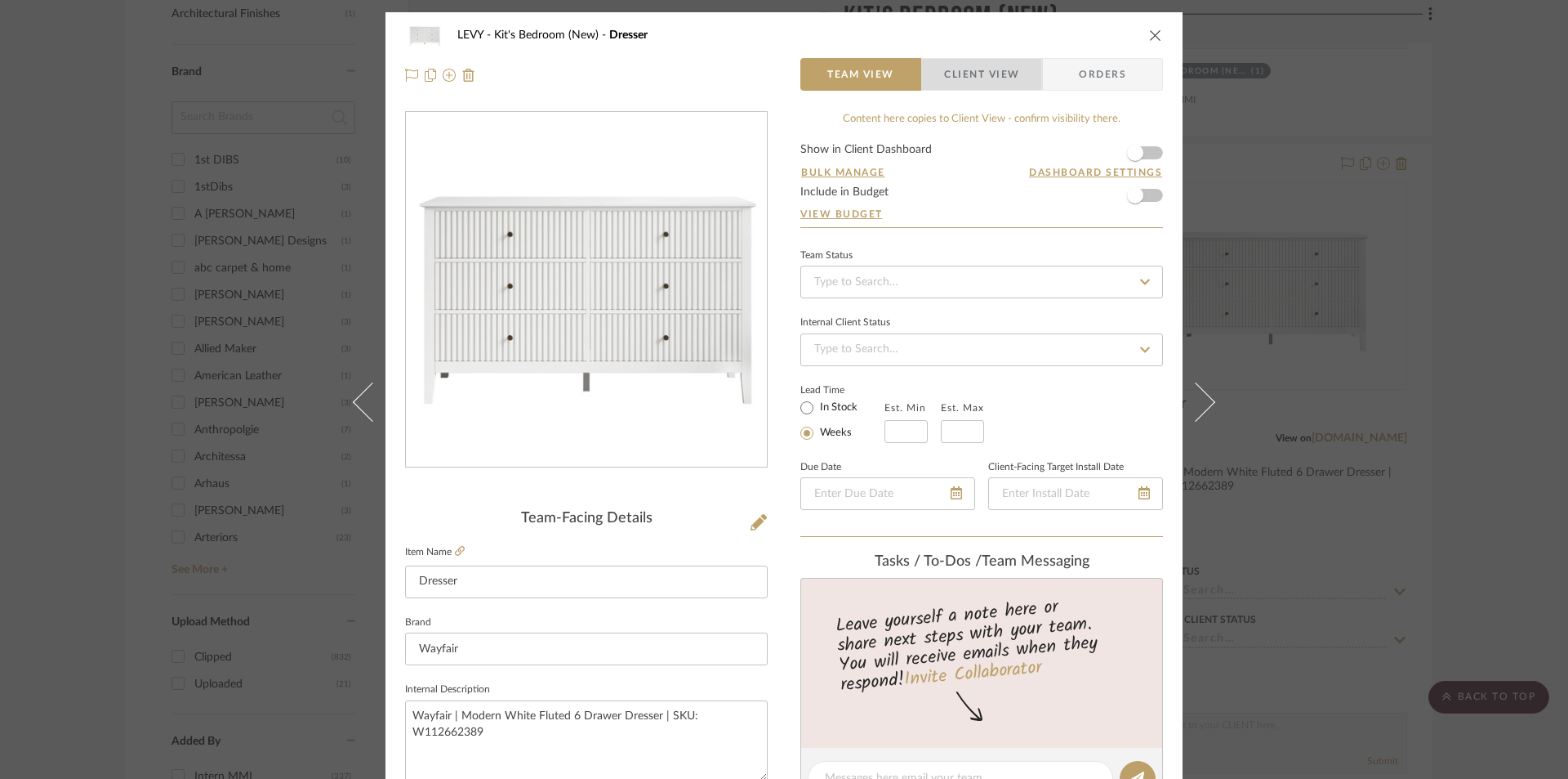
click at [965, 74] on span "Client View" at bounding box center [982, 74] width 76 height 32
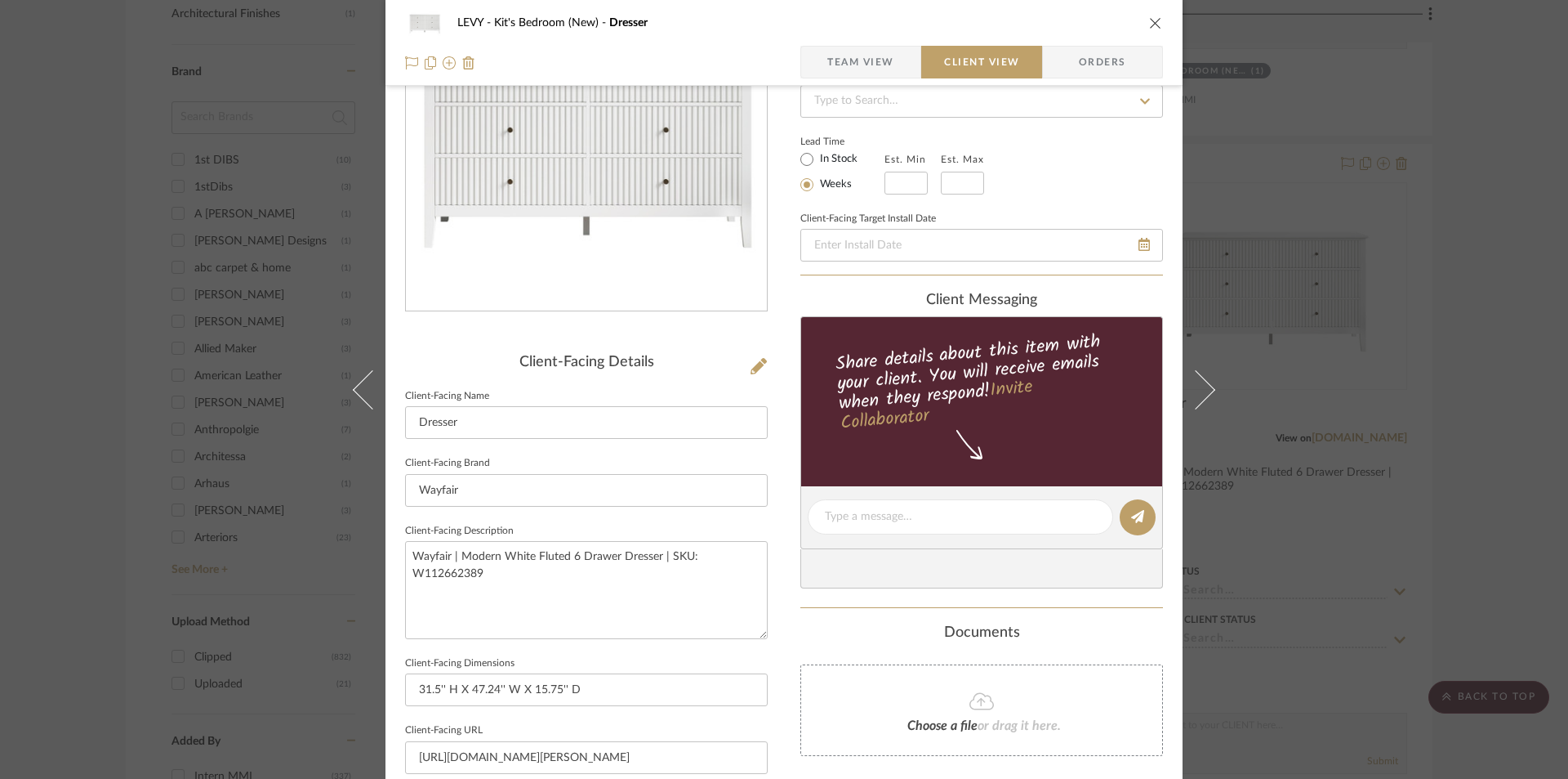
scroll to position [163, 0]
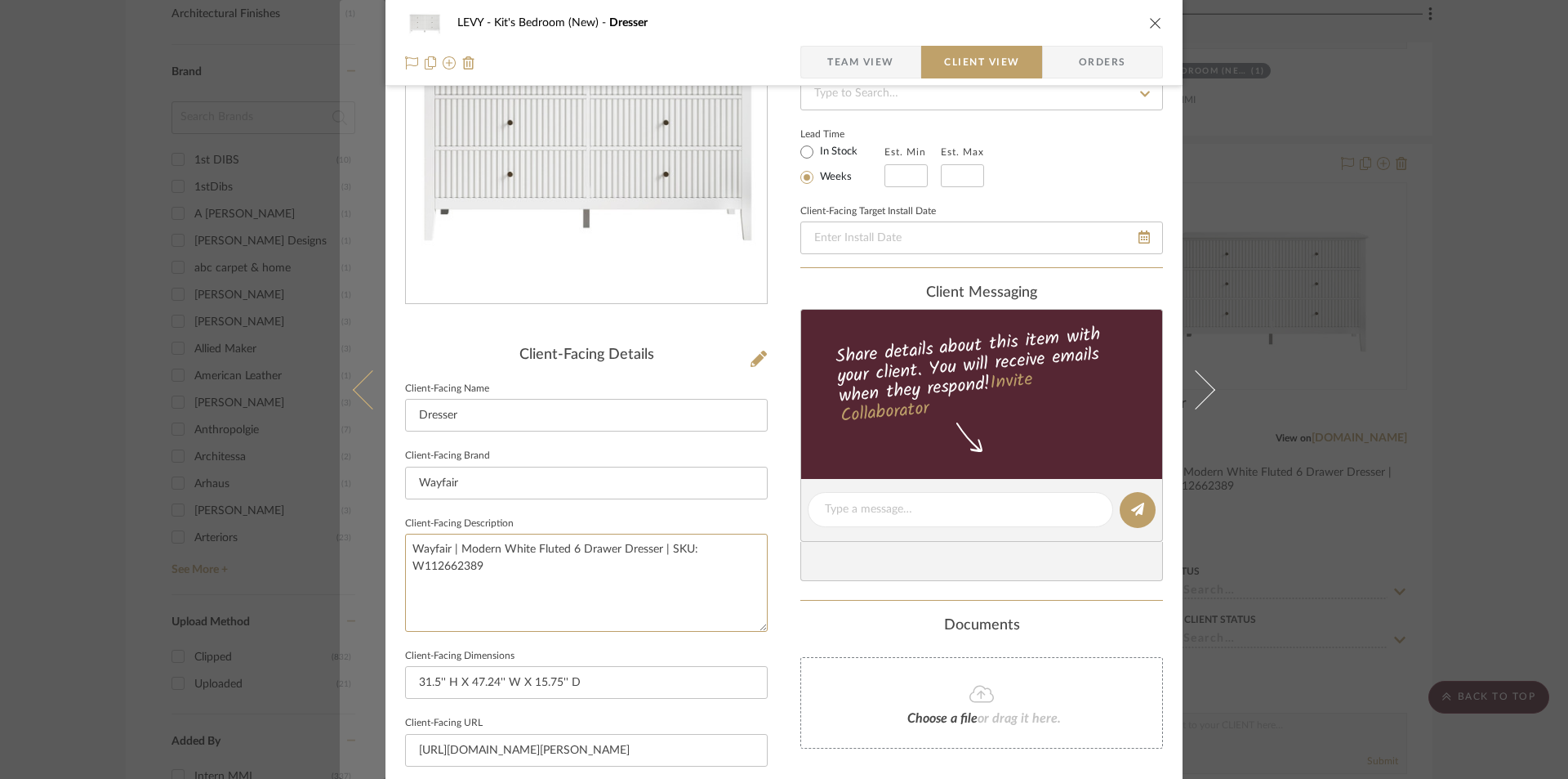
drag, startPoint x: 490, startPoint y: 581, endPoint x: 377, endPoint y: 537, distance: 121.3
click at [377, 537] on mat-dialog-content "LEVY Kit's Bedroom (New) Dresser Team View Client View Orders Client-Facing Det…" at bounding box center [784, 516] width 889 height 1334
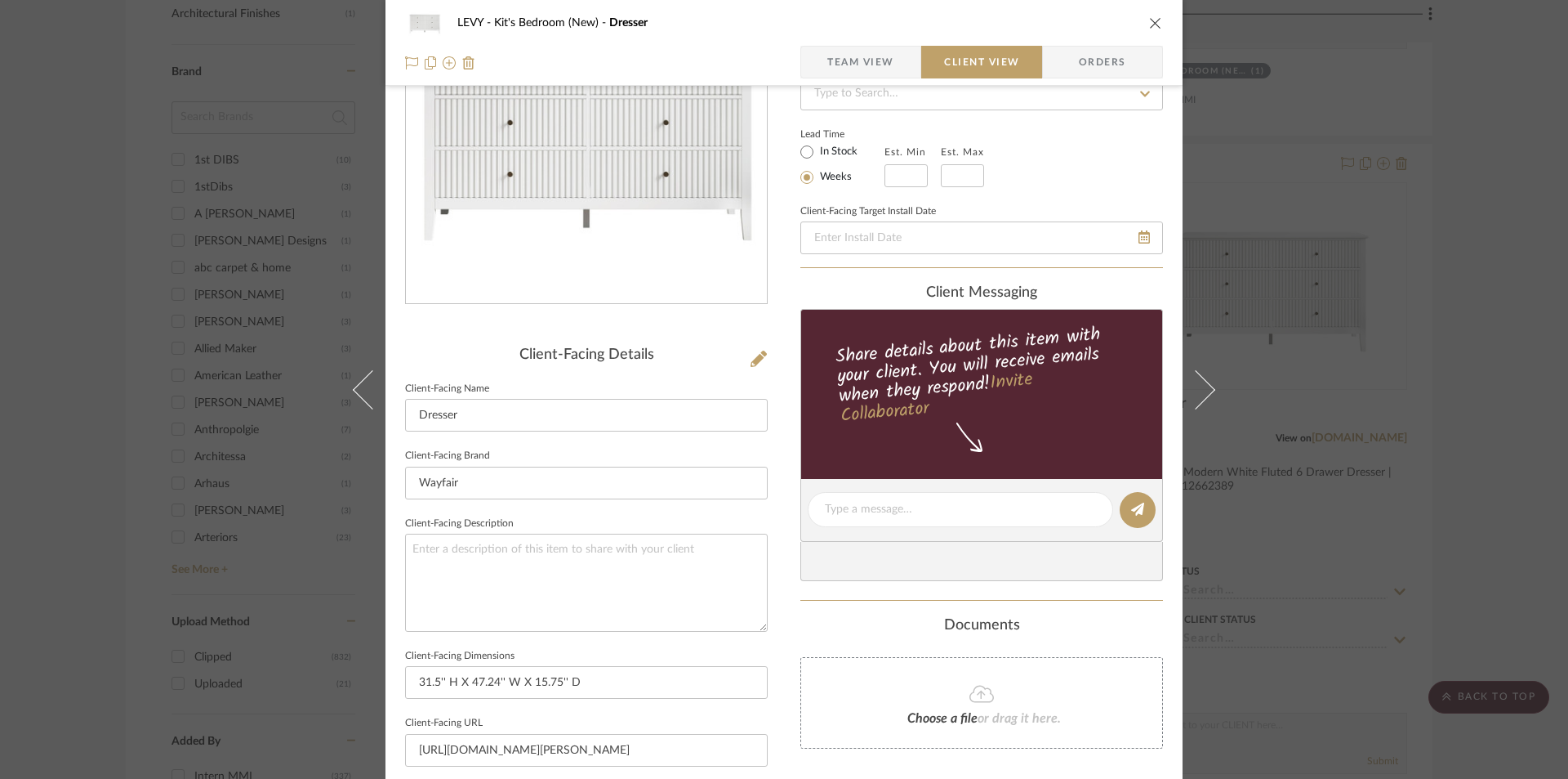
click at [688, 333] on div "Client-Facing Details Client-Facing Name Dresser Client-Facing Brand Wayfair Cl…" at bounding box center [586, 532] width 362 height 1170
click at [1150, 23] on icon "close" at bounding box center [1156, 23] width 13 height 13
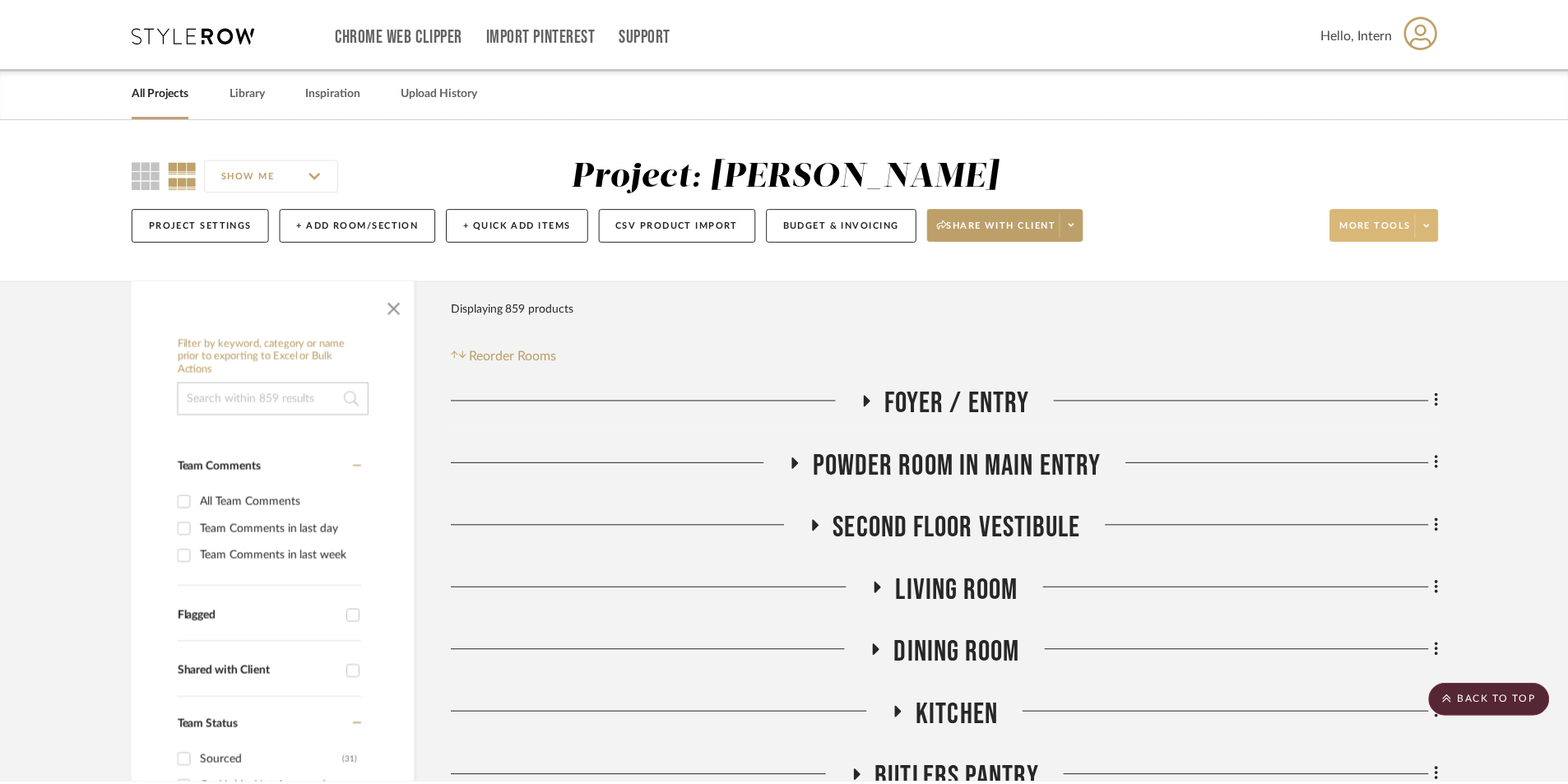
scroll to position [1974, 0]
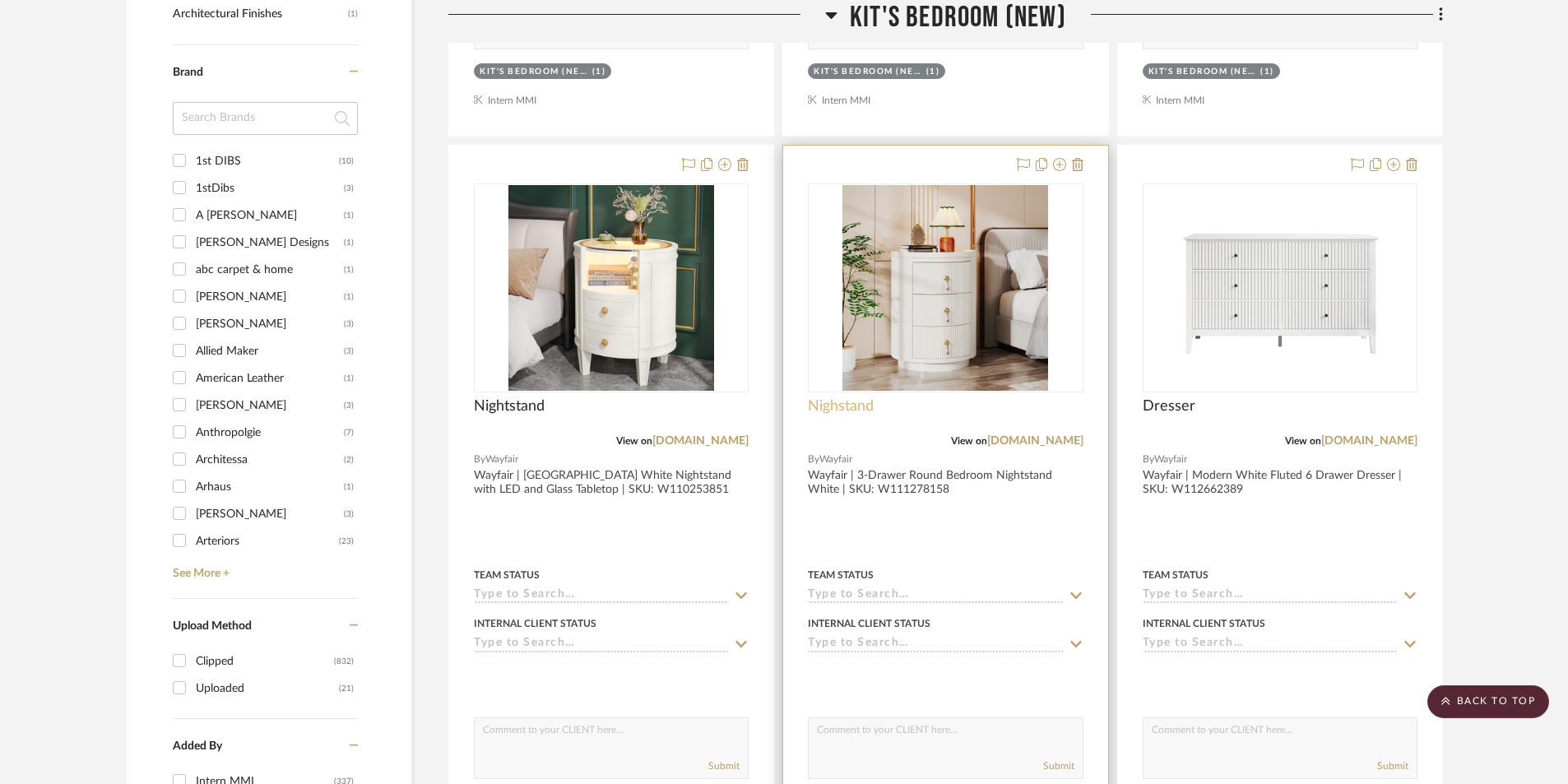
click at [846, 403] on span "Nighstand" at bounding box center [840, 406] width 66 height 18
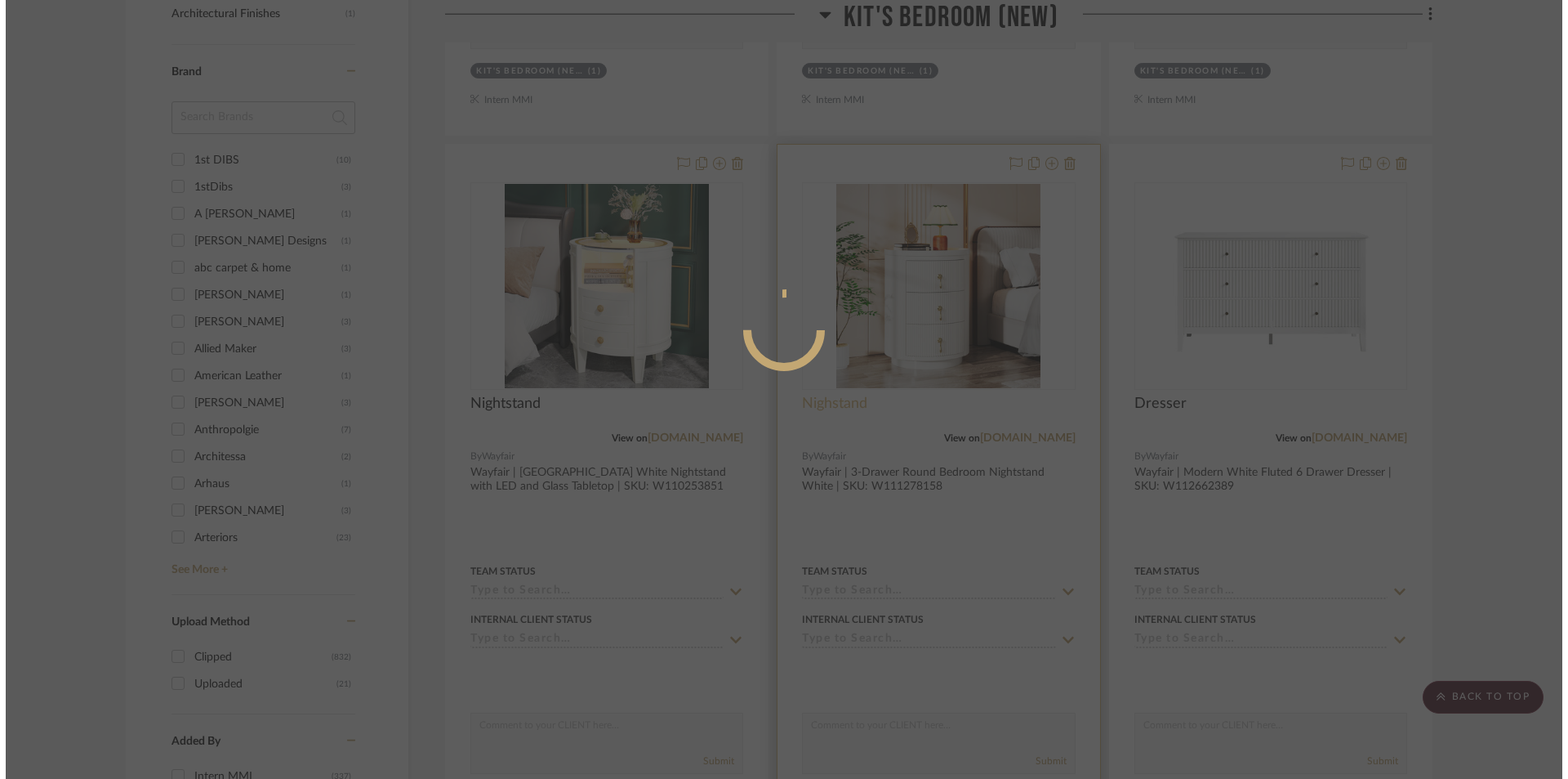
scroll to position [0, 0]
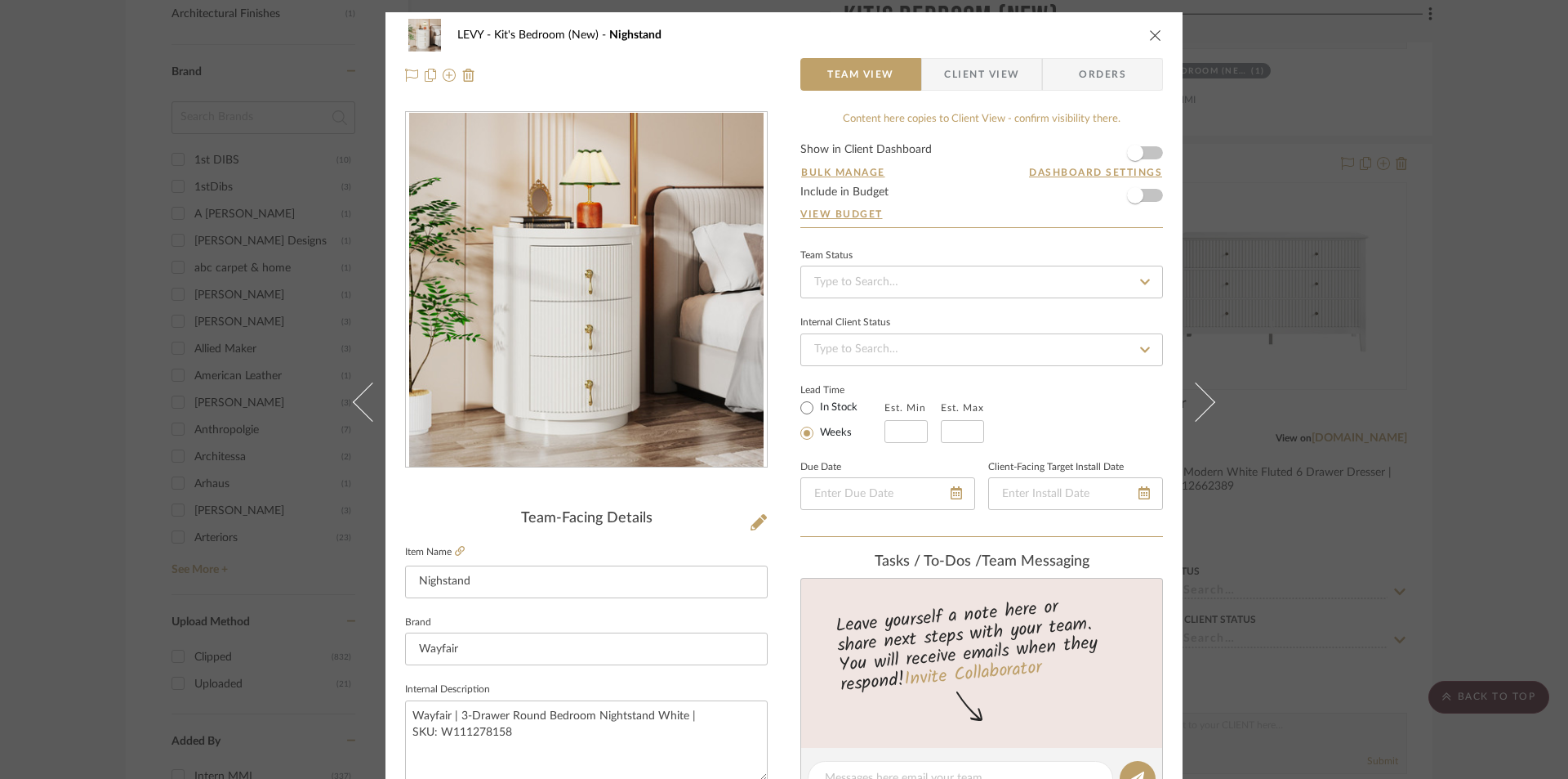
click at [971, 76] on span "Client View" at bounding box center [982, 74] width 76 height 32
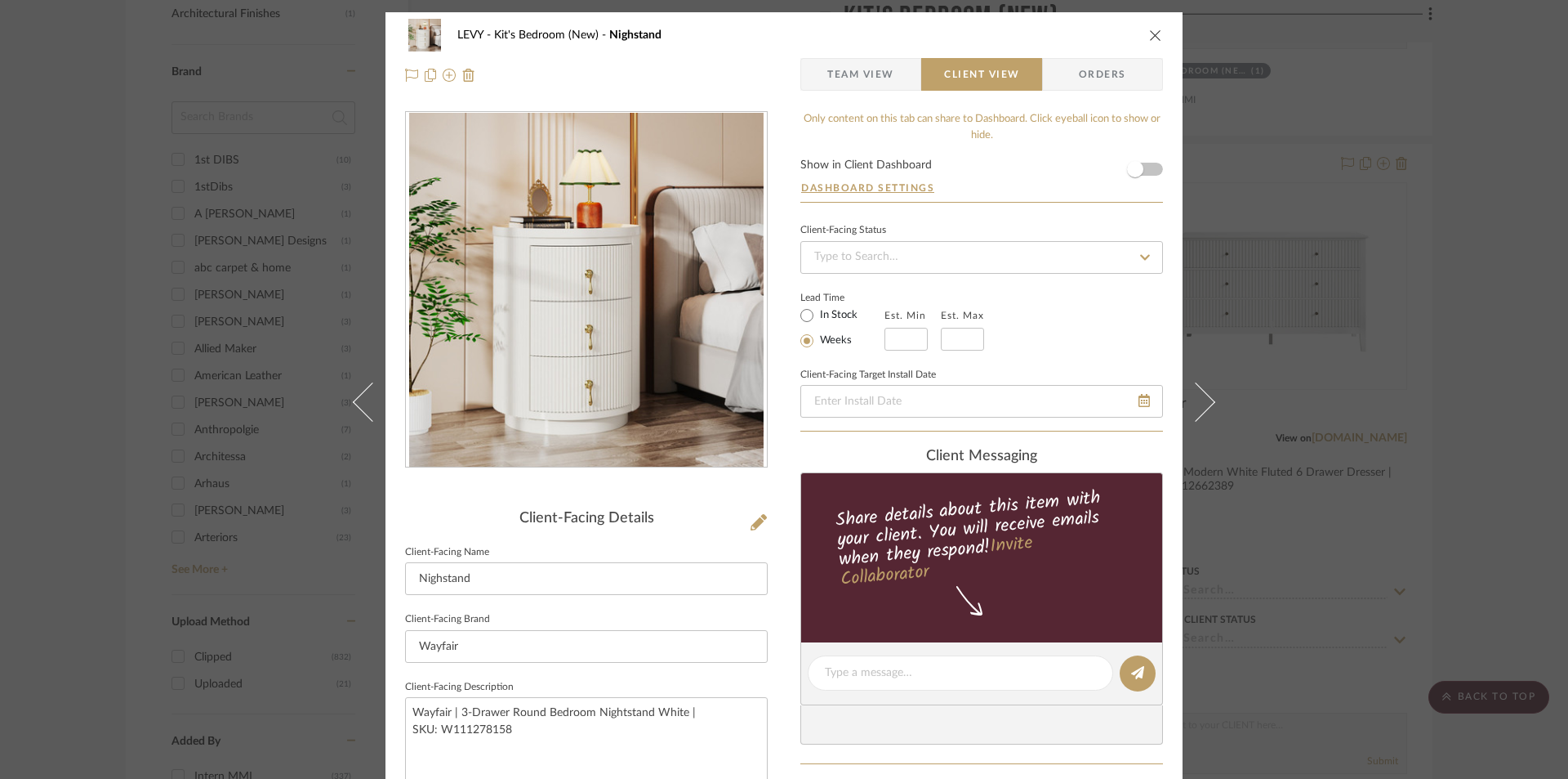
scroll to position [327, 0]
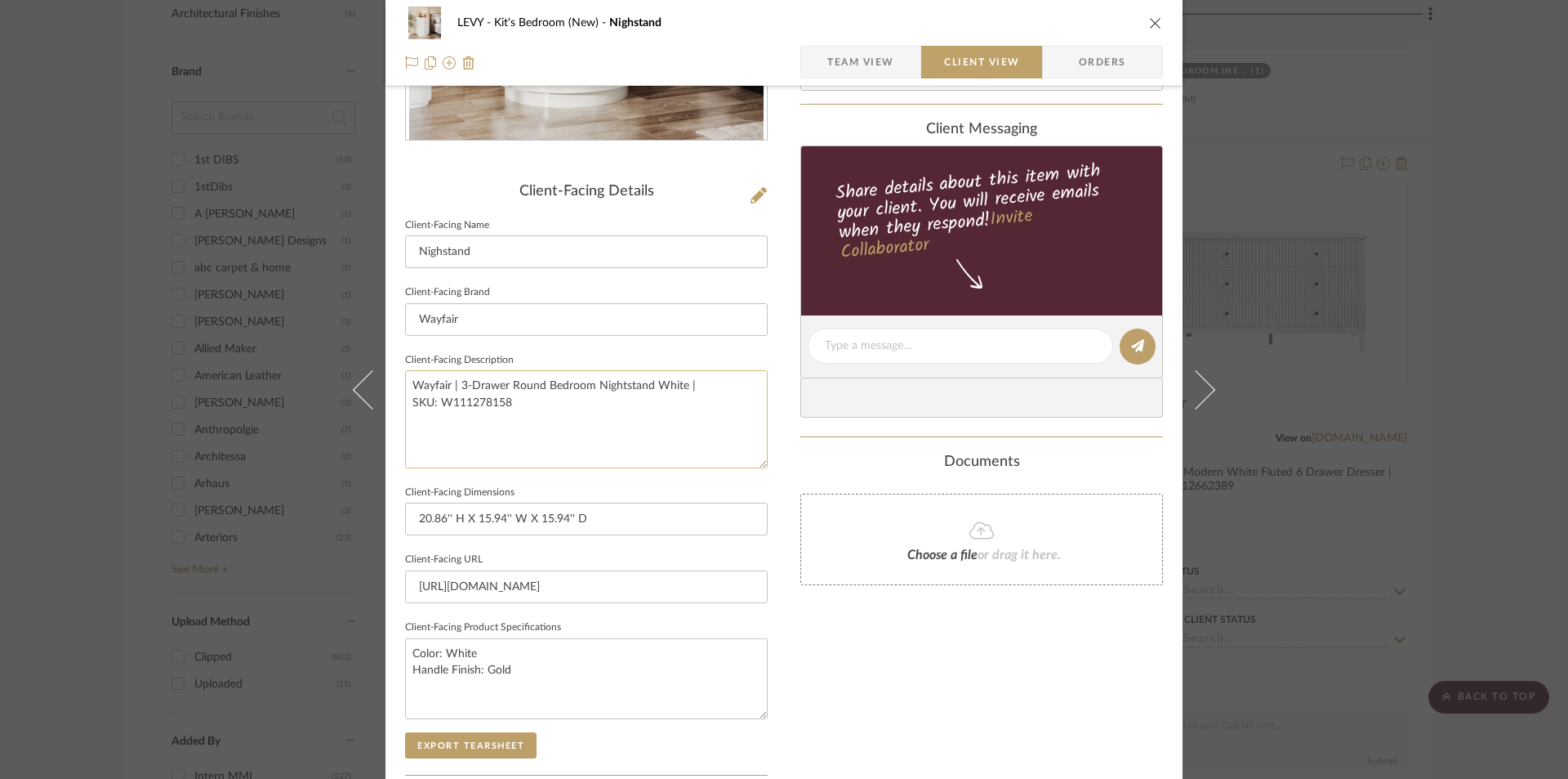
drag, startPoint x: 529, startPoint y: 422, endPoint x: 402, endPoint y: 375, distance: 135.4
click at [406, 376] on textarea "Wayfair | 3-Drawer Round Bedroom Nightstand White | SKU: W111278158" at bounding box center [586, 418] width 362 height 97
click at [708, 345] on sr-form-field "Client-Facing Brand Wayfair" at bounding box center [586, 314] width 362 height 68
click at [1150, 22] on icon "close" at bounding box center [1156, 23] width 13 height 13
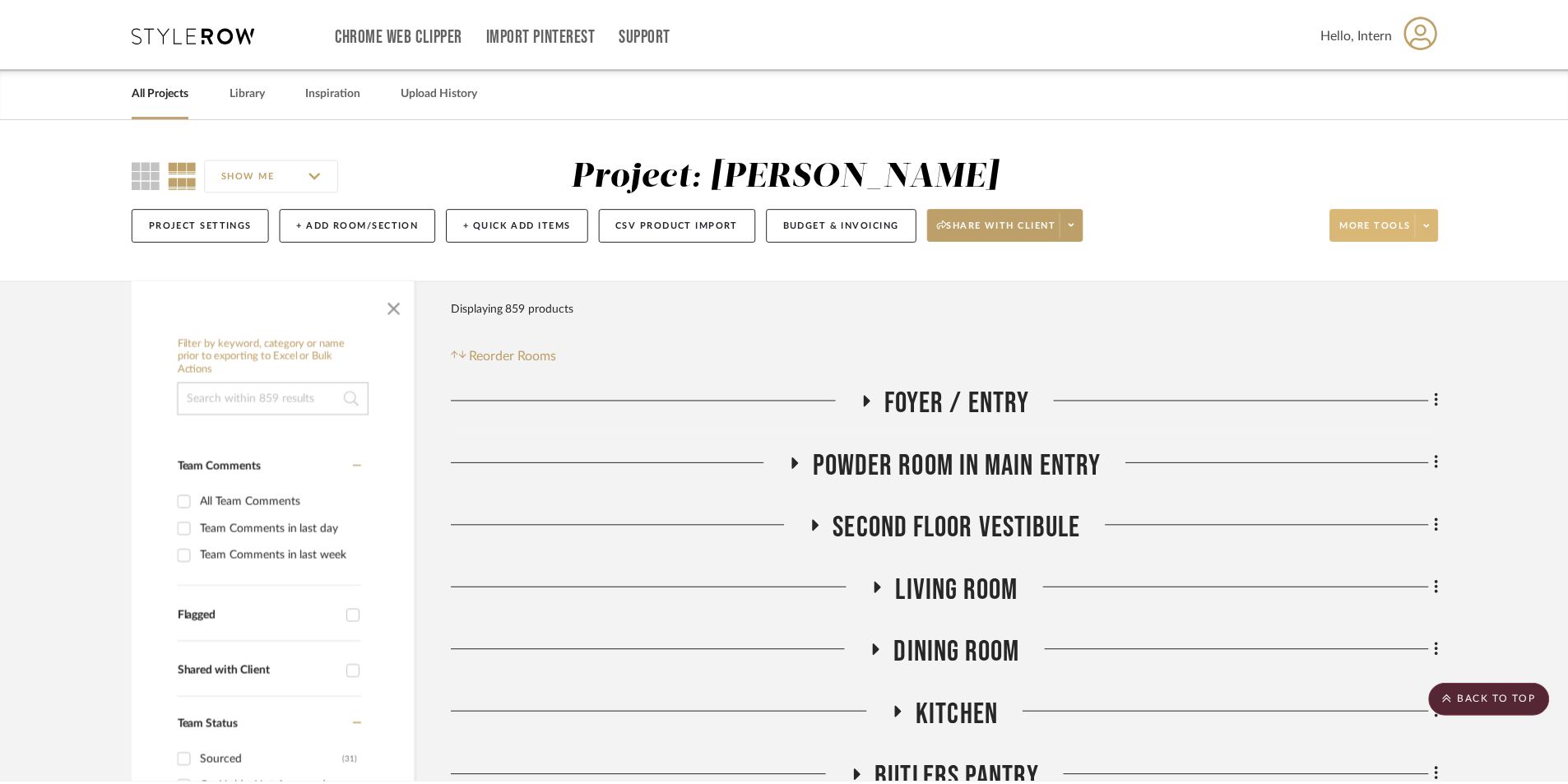
scroll to position [1974, 0]
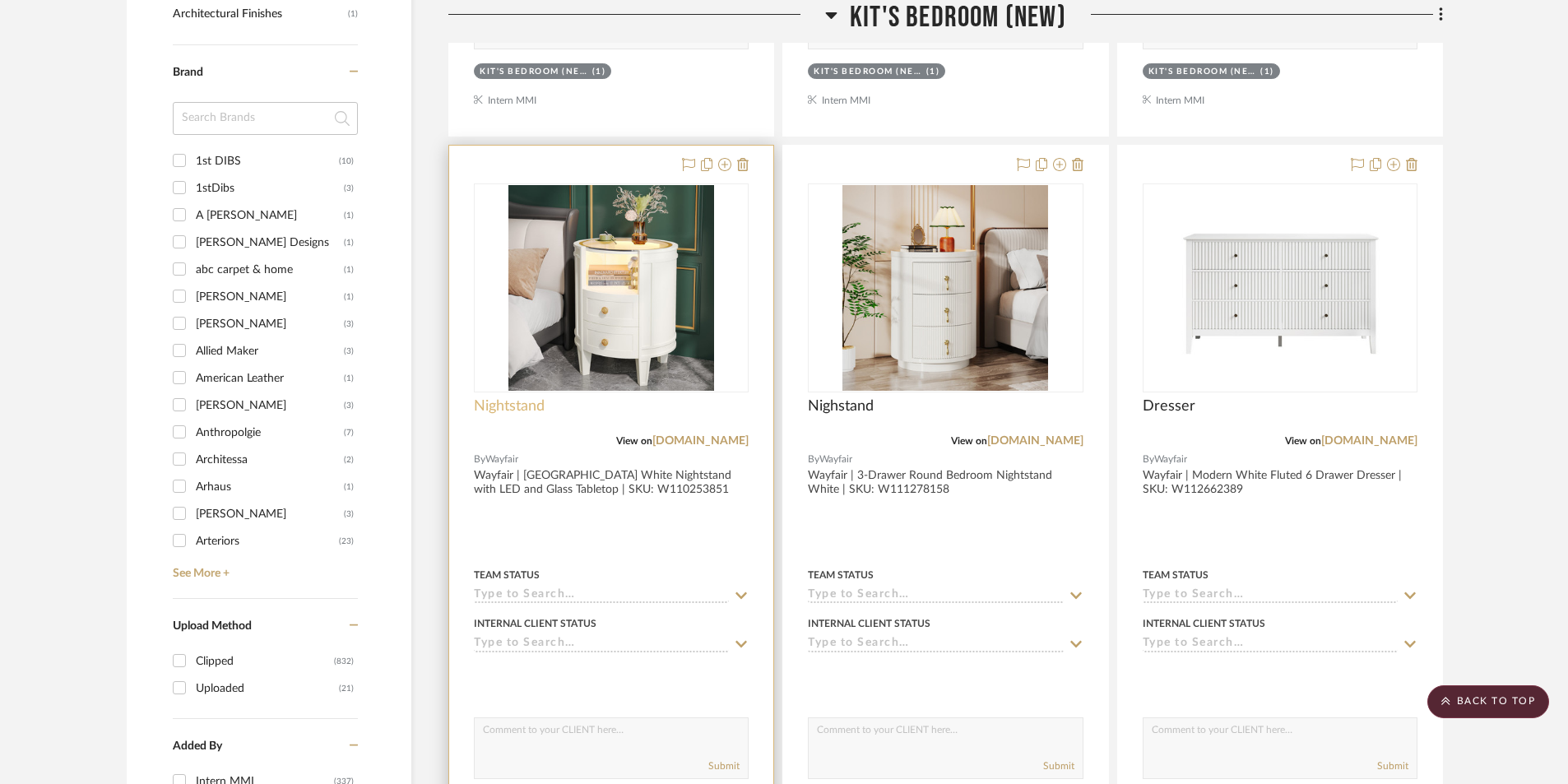
click at [521, 397] on span "Nightstand" at bounding box center [509, 406] width 71 height 18
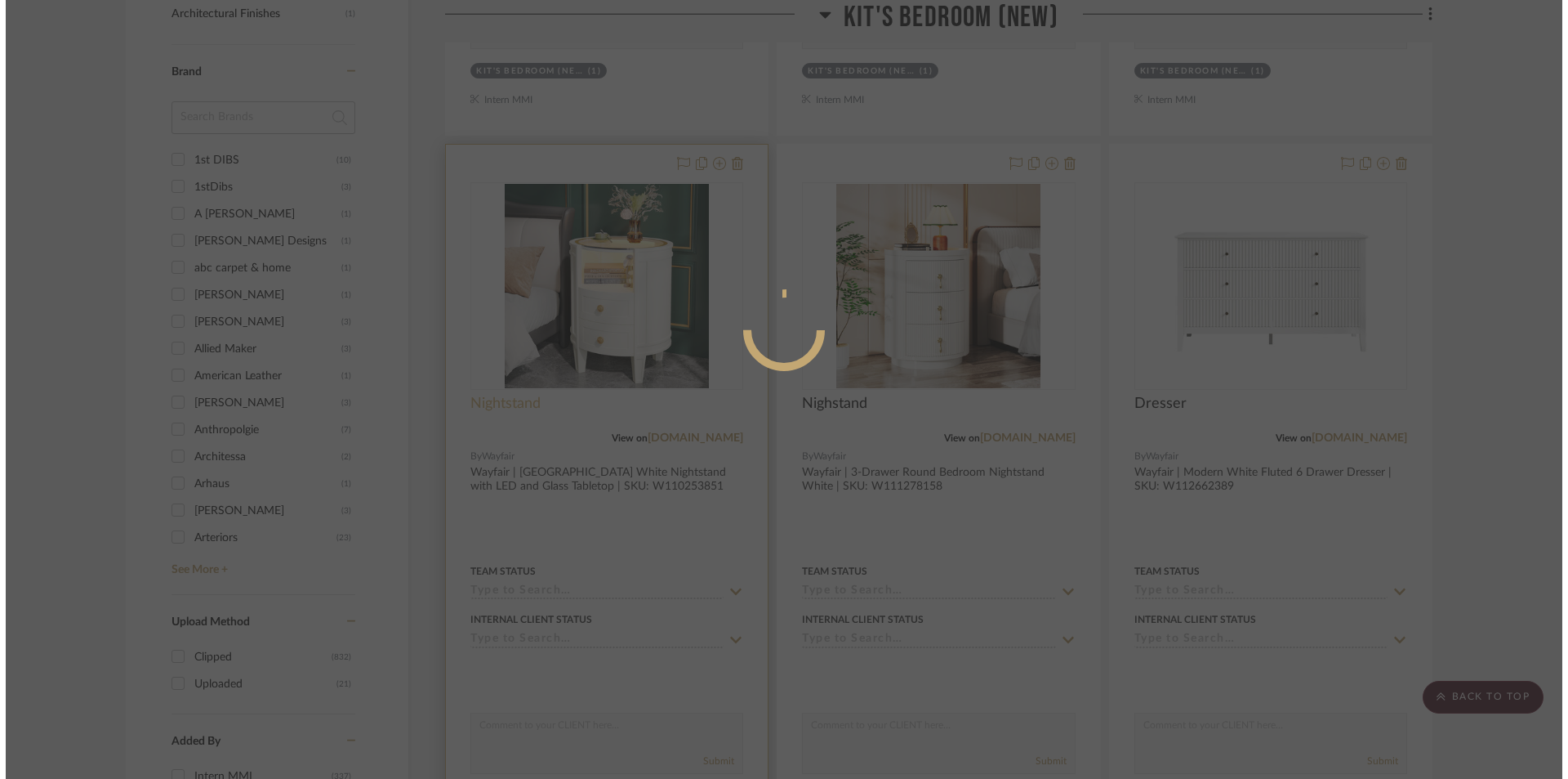
scroll to position [0, 0]
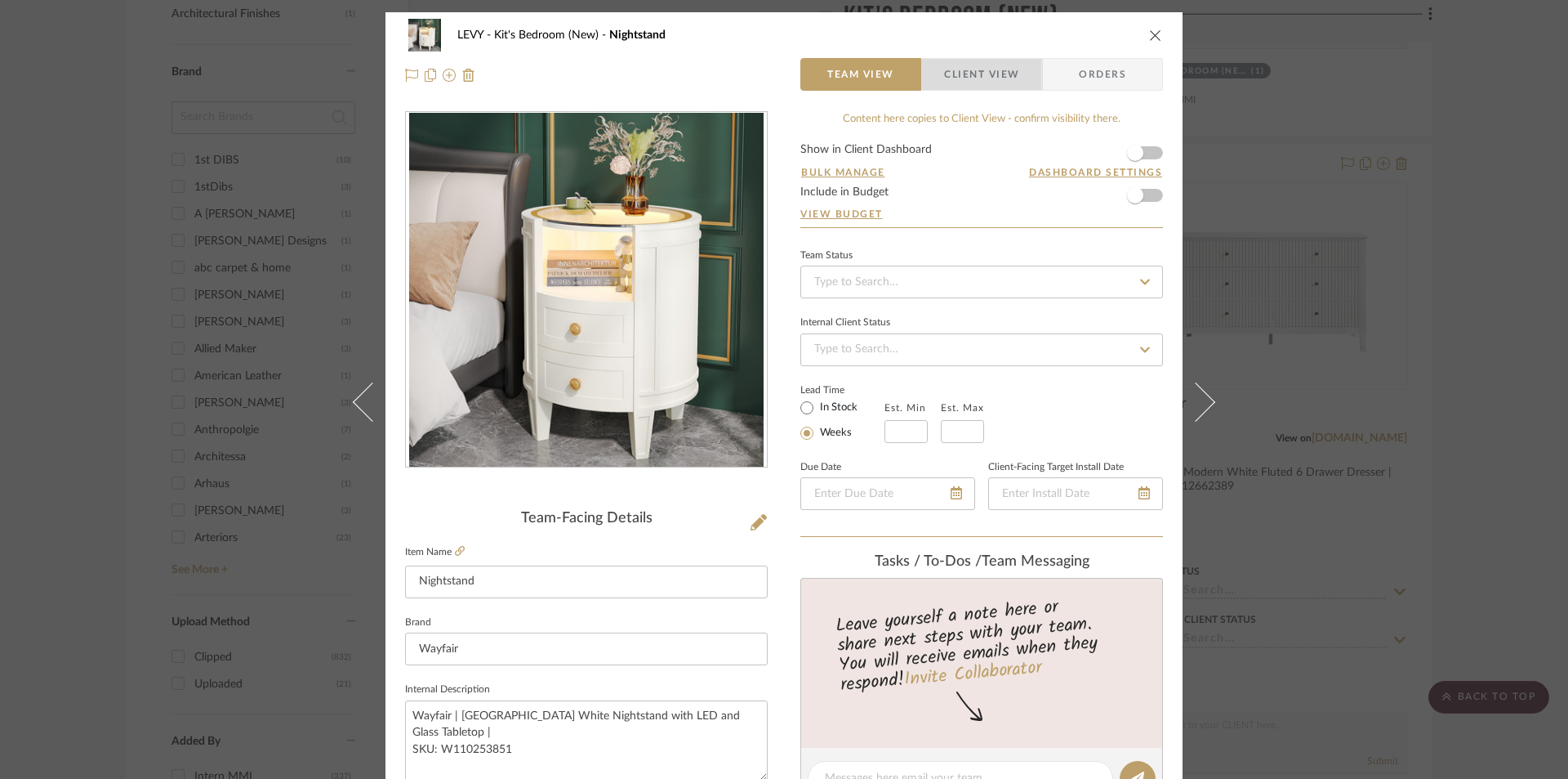
drag, startPoint x: 971, startPoint y: 79, endPoint x: 933, endPoint y: 152, distance: 82.3
click at [971, 78] on span "Client View" at bounding box center [982, 74] width 76 height 32
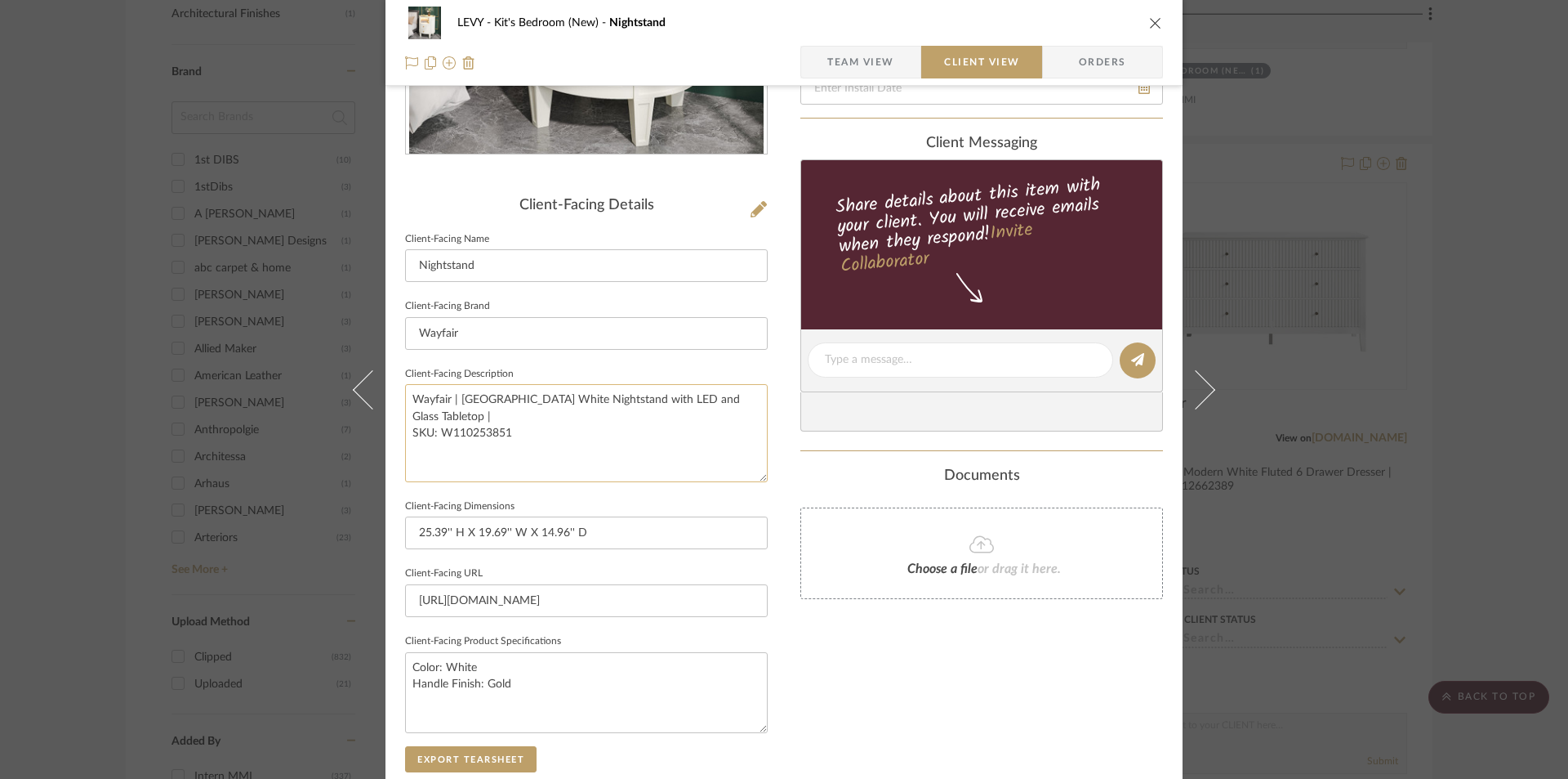
scroll to position [327, 0]
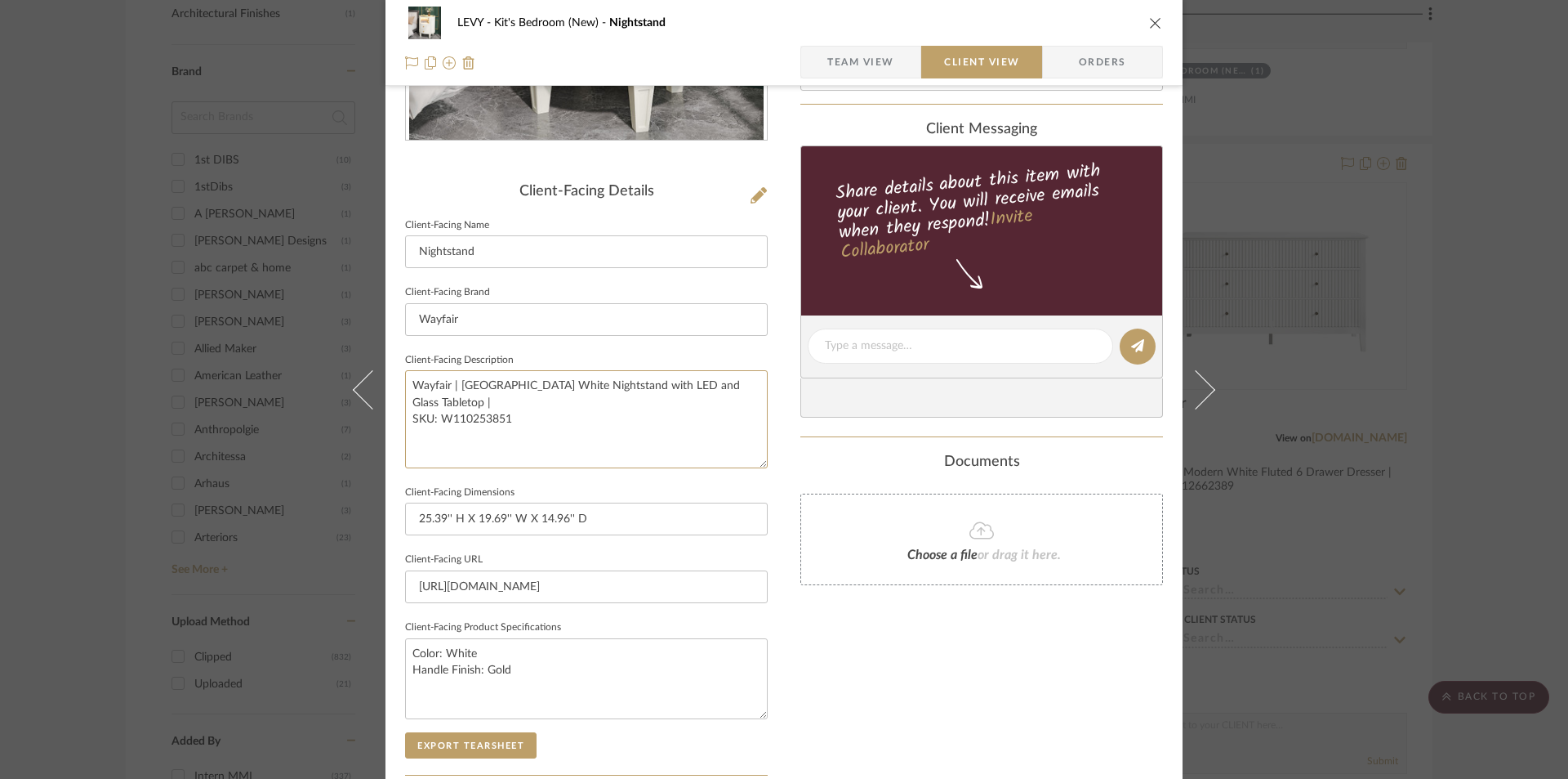
drag, startPoint x: 446, startPoint y: 433, endPoint x: 390, endPoint y: 378, distance: 78.5
click at [391, 378] on div "LEVY Kit's Bedroom (New) Nightstand Team View Client View Orders Client-Facing …" at bounding box center [784, 353] width 797 height 1334
click at [770, 356] on div "LEVY Kit's Bedroom (New) Nightstand Team View Client View Orders Client-Facing …" at bounding box center [784, 353] width 797 height 1334
click at [1151, 16] on button "close" at bounding box center [1156, 23] width 15 height 15
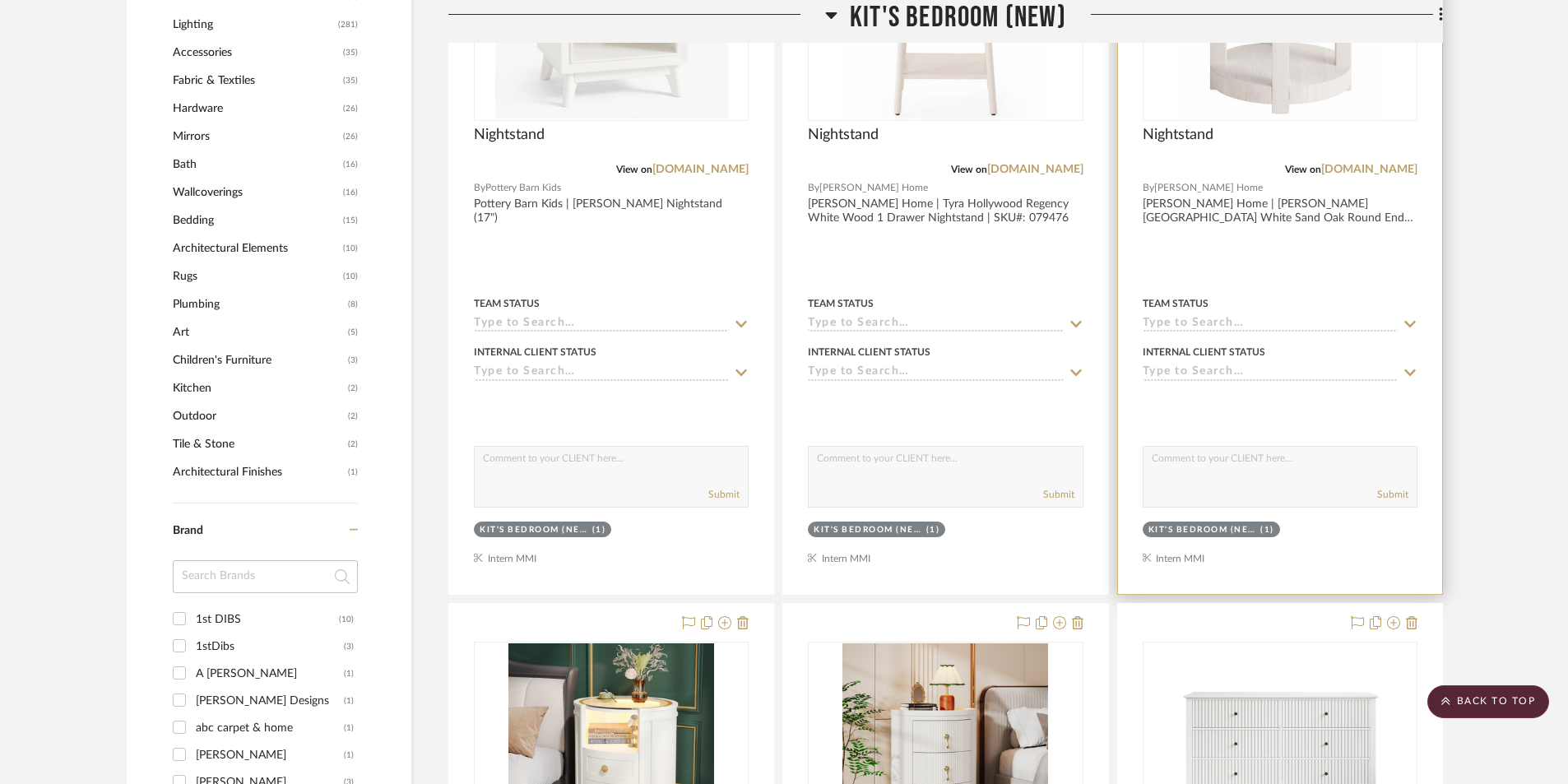
scroll to position [1480, 0]
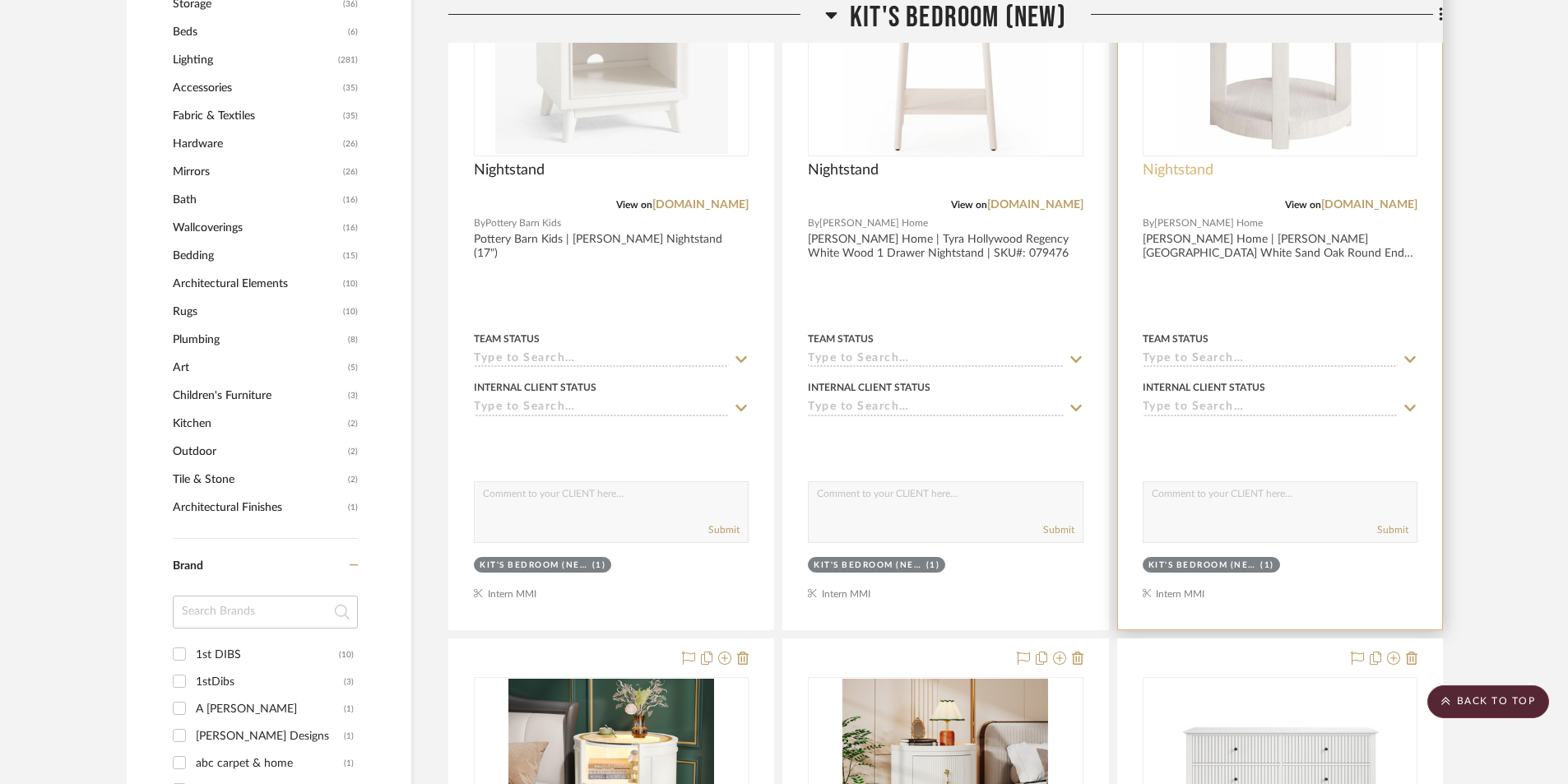
click at [1180, 166] on span "Nightstand" at bounding box center [1178, 170] width 71 height 18
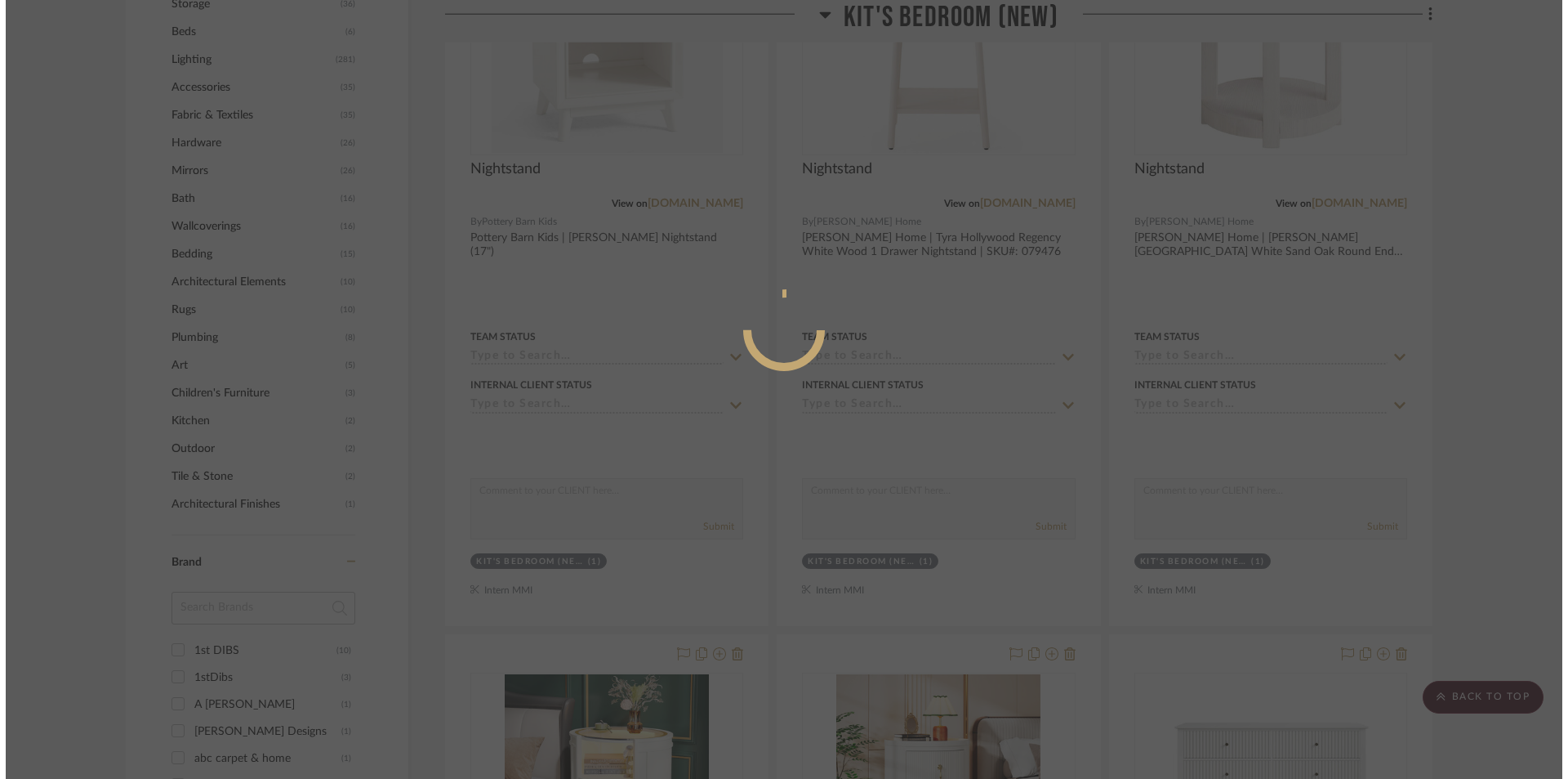
scroll to position [0, 0]
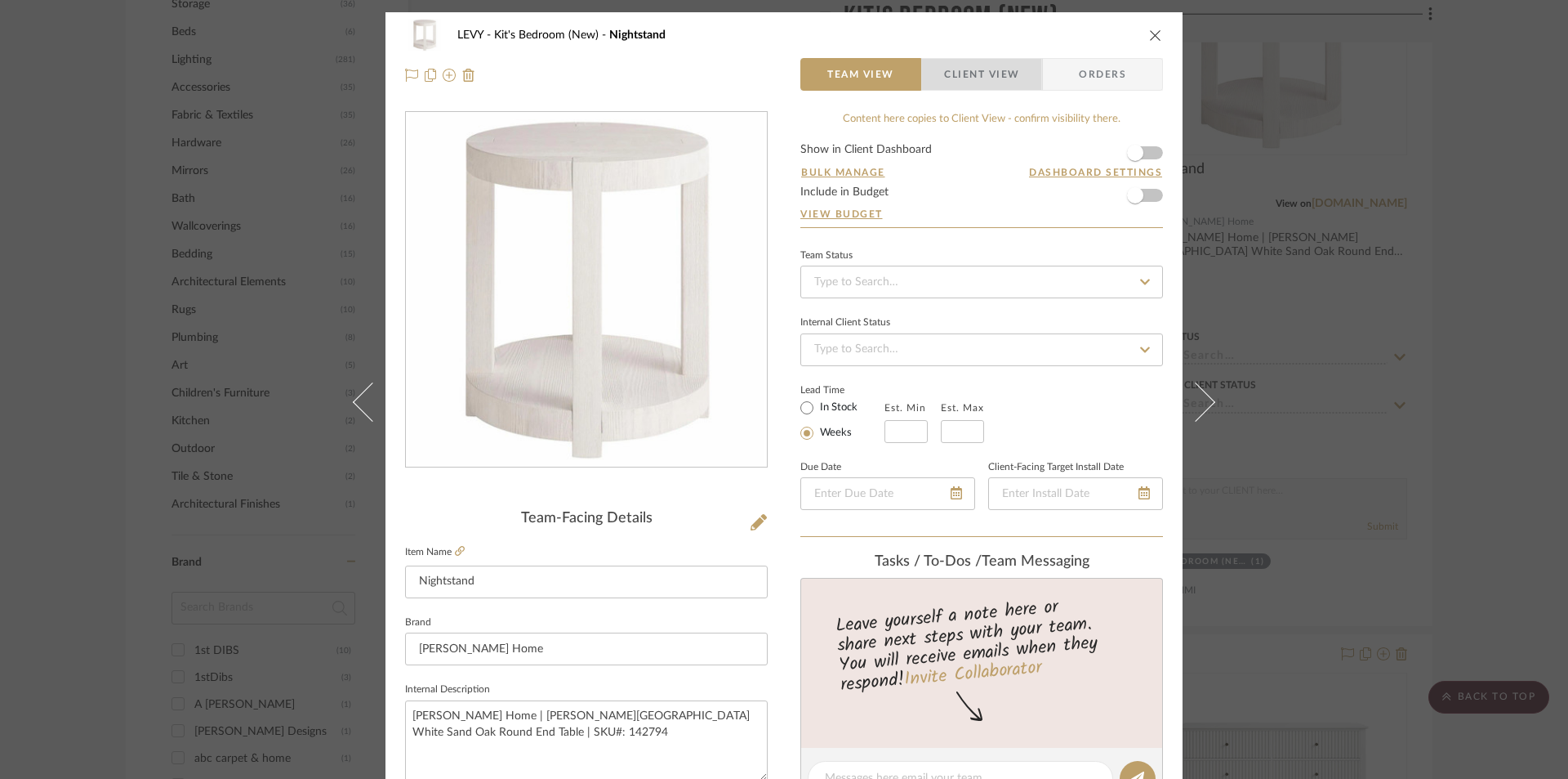
drag, startPoint x: 965, startPoint y: 69, endPoint x: 892, endPoint y: 207, distance: 156.1
click at [963, 70] on span "Client View" at bounding box center [982, 74] width 76 height 32
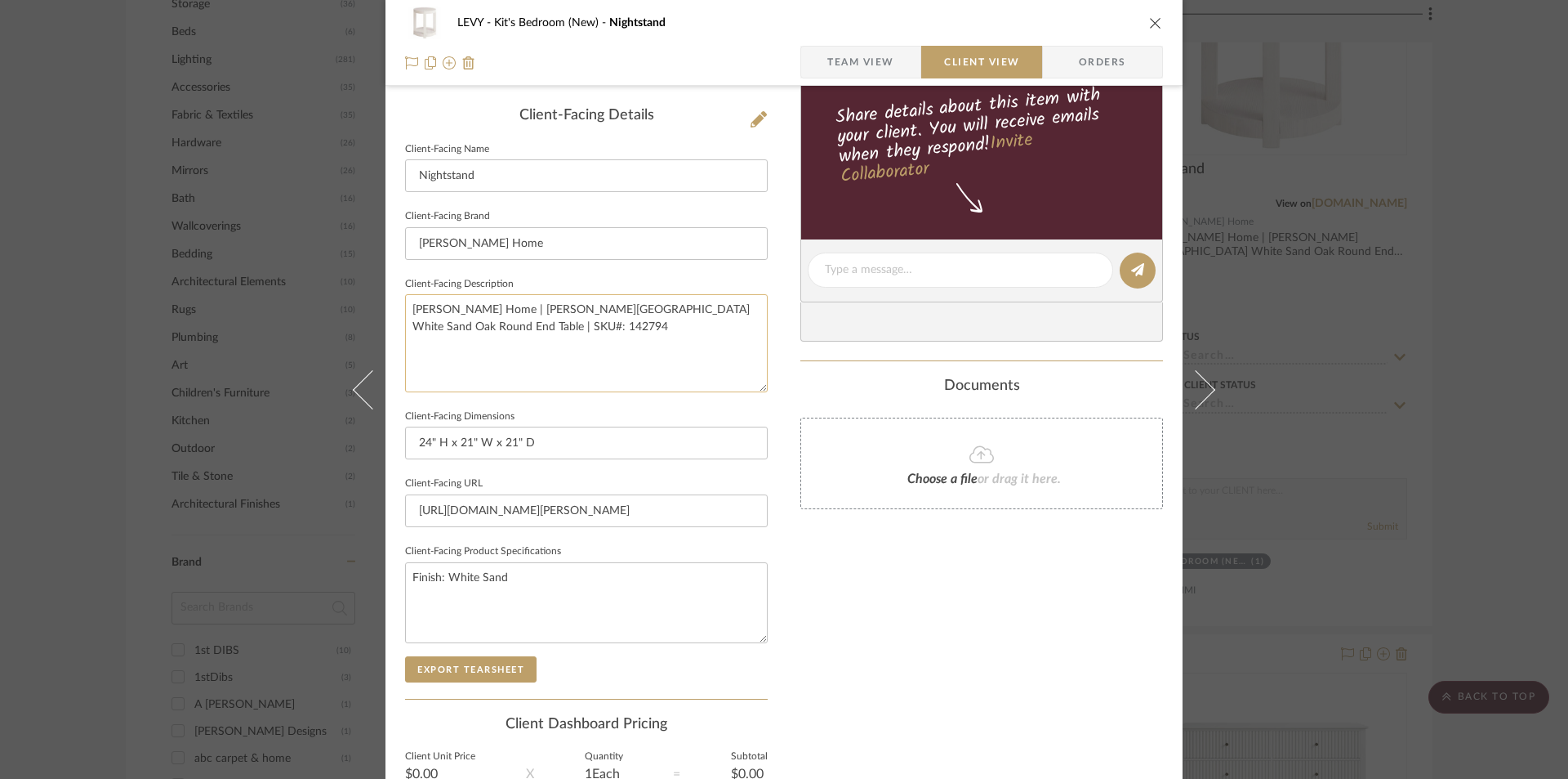
scroll to position [409, 0]
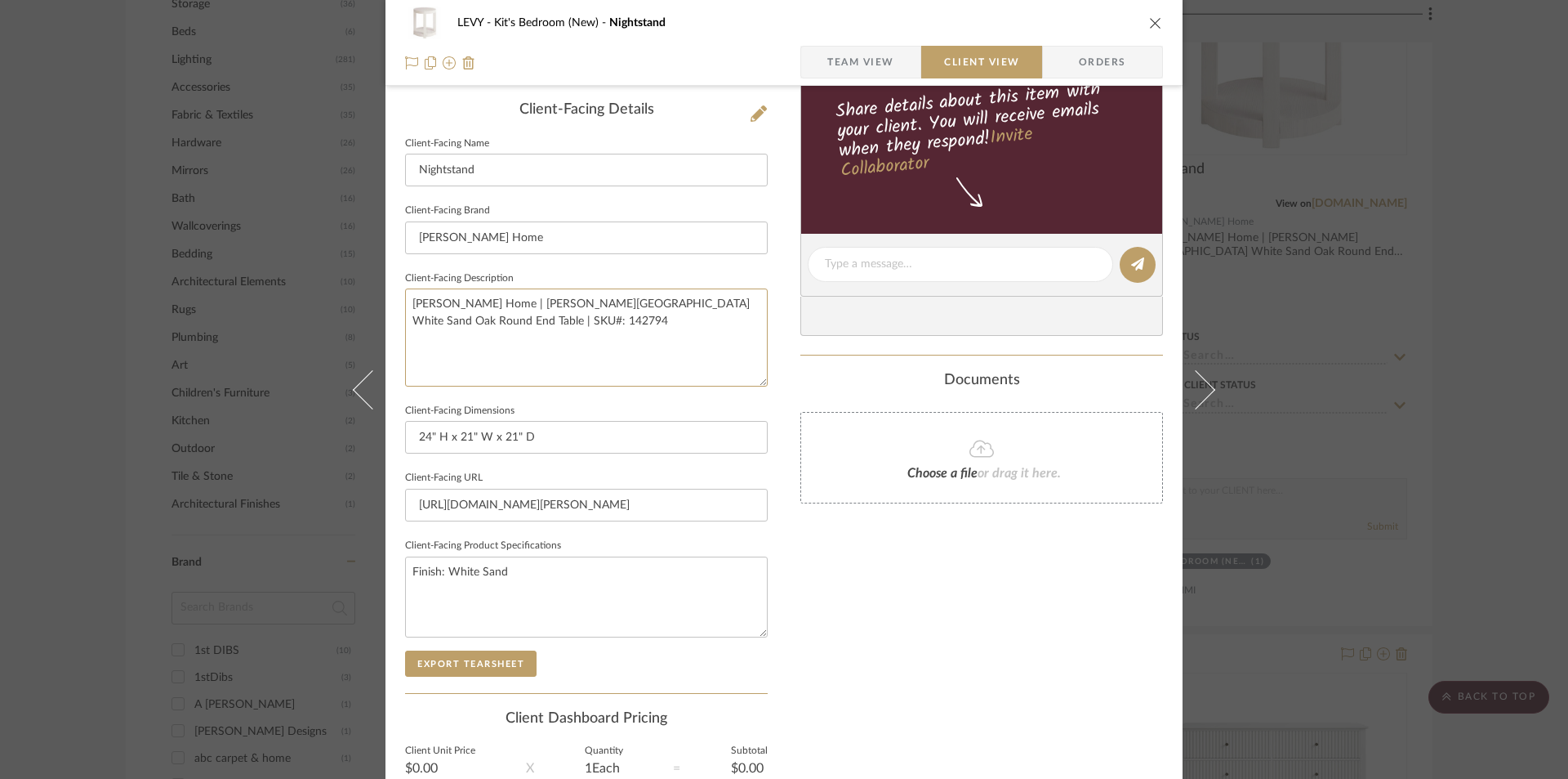
drag, startPoint x: 549, startPoint y: 339, endPoint x: 394, endPoint y: 268, distance: 170.5
click at [397, 275] on div "[PERSON_NAME]'s Bedroom (New) Nightstand Team View Client View Orders Client-Fa…" at bounding box center [784, 271] width 797 height 1334
click at [780, 205] on div "LEVY Kit's Bedroom (New) Nightstand Team View Client View Orders Client-Facing …" at bounding box center [784, 271] width 797 height 1334
click at [1150, 27] on icon "close" at bounding box center [1156, 23] width 13 height 13
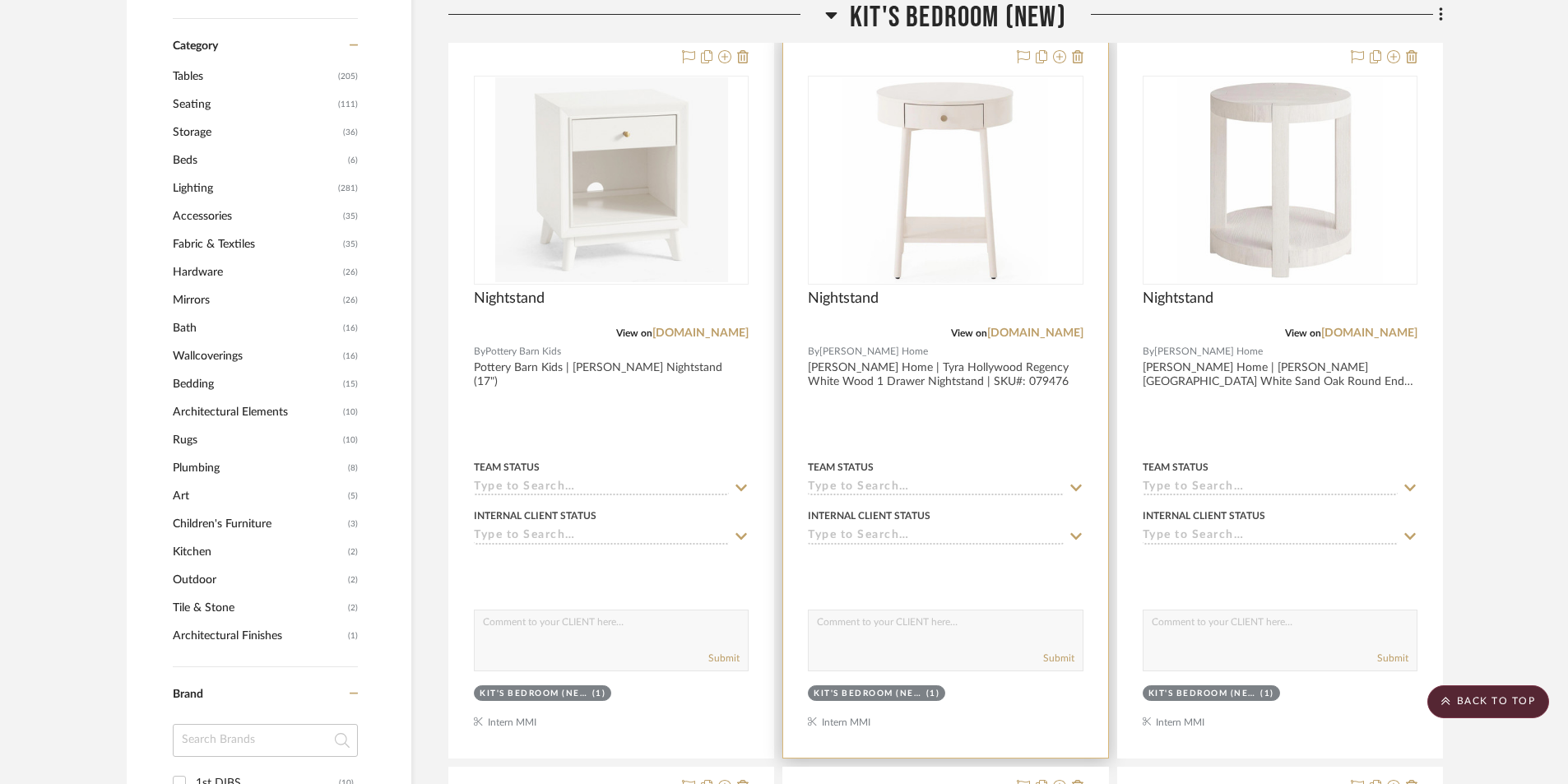
scroll to position [1316, 0]
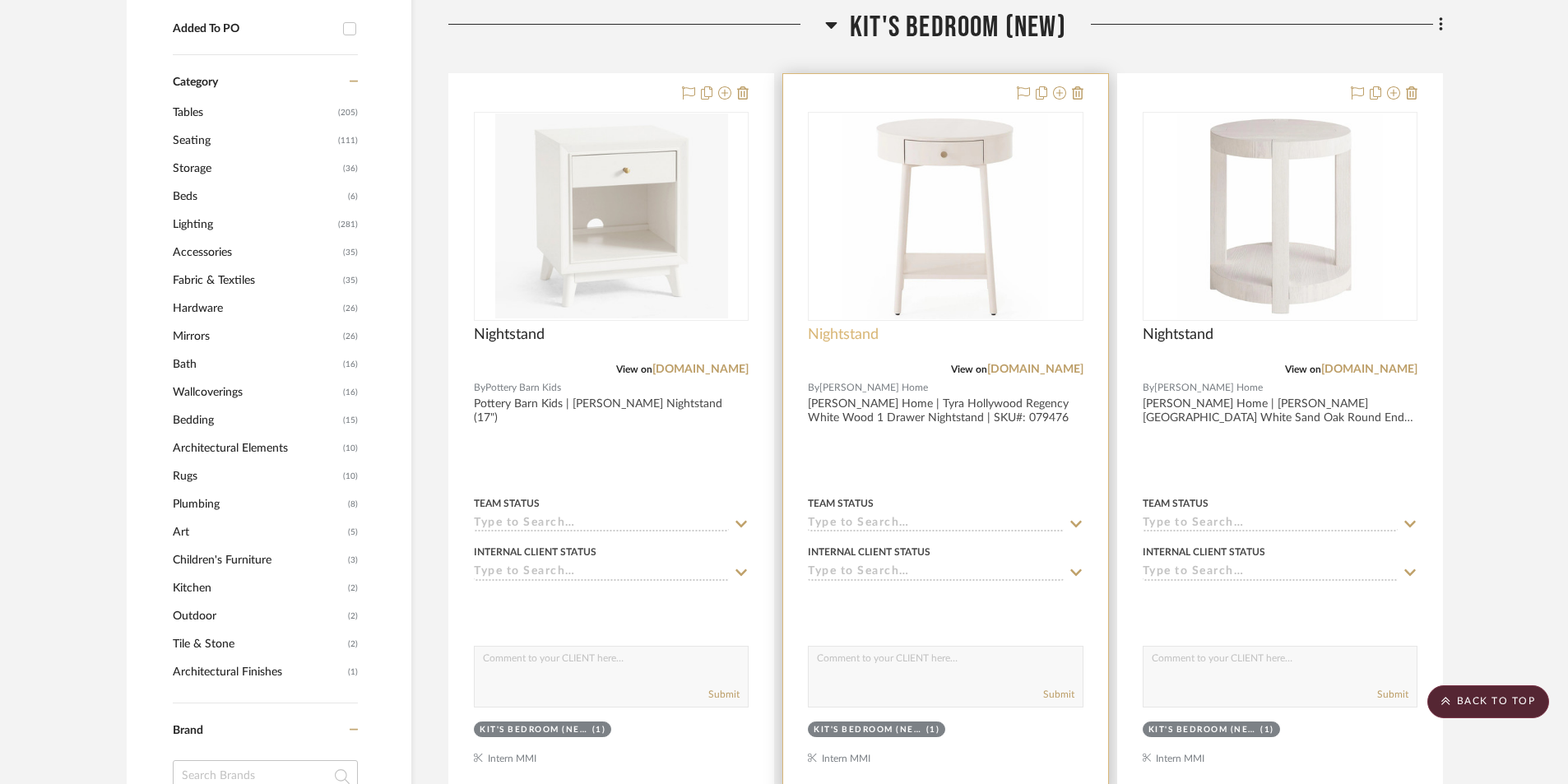
click at [861, 336] on span "Nightstand" at bounding box center [843, 334] width 71 height 18
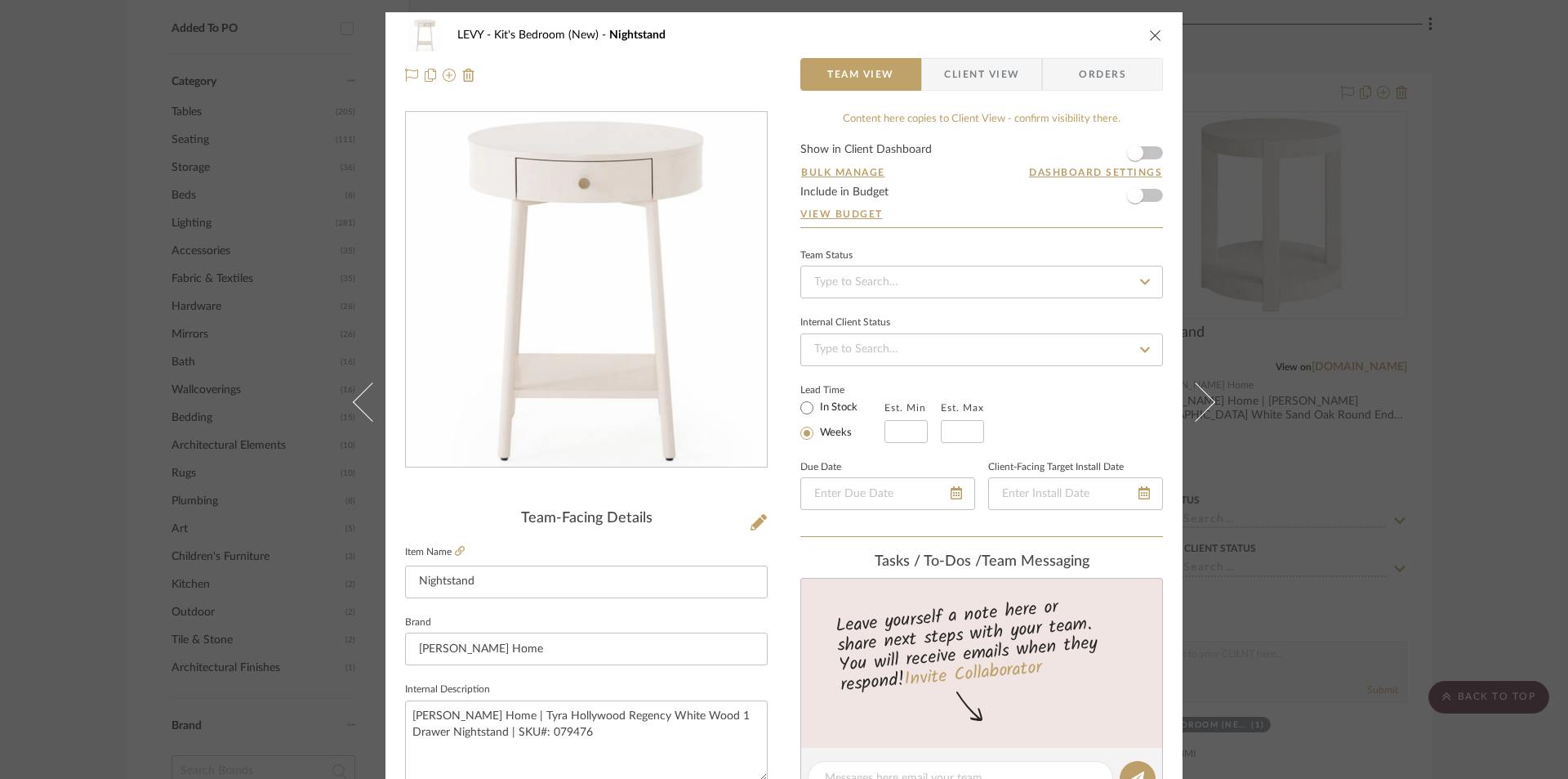
click at [951, 76] on span "Client View" at bounding box center [982, 74] width 76 height 32
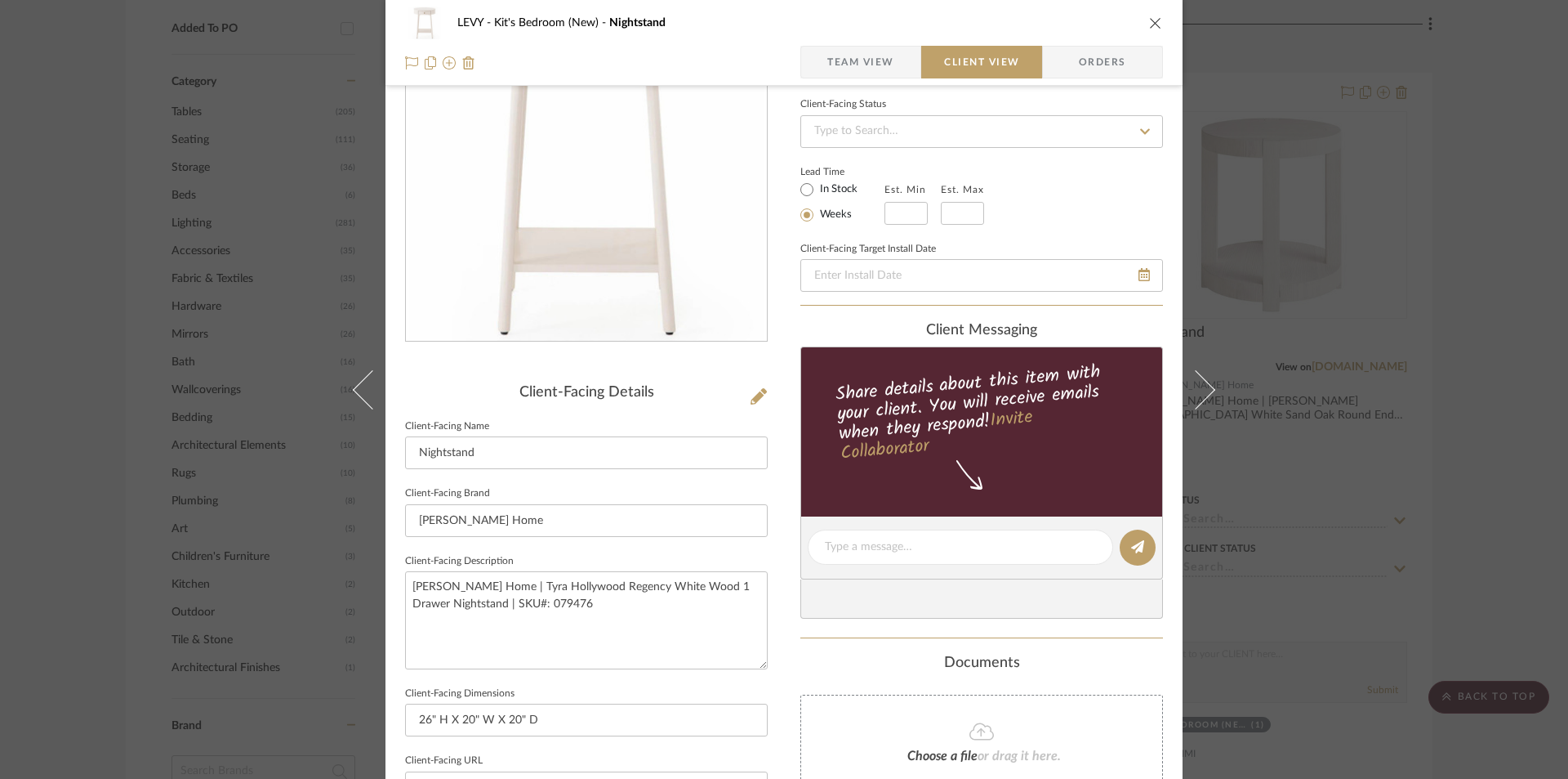
scroll to position [327, 0]
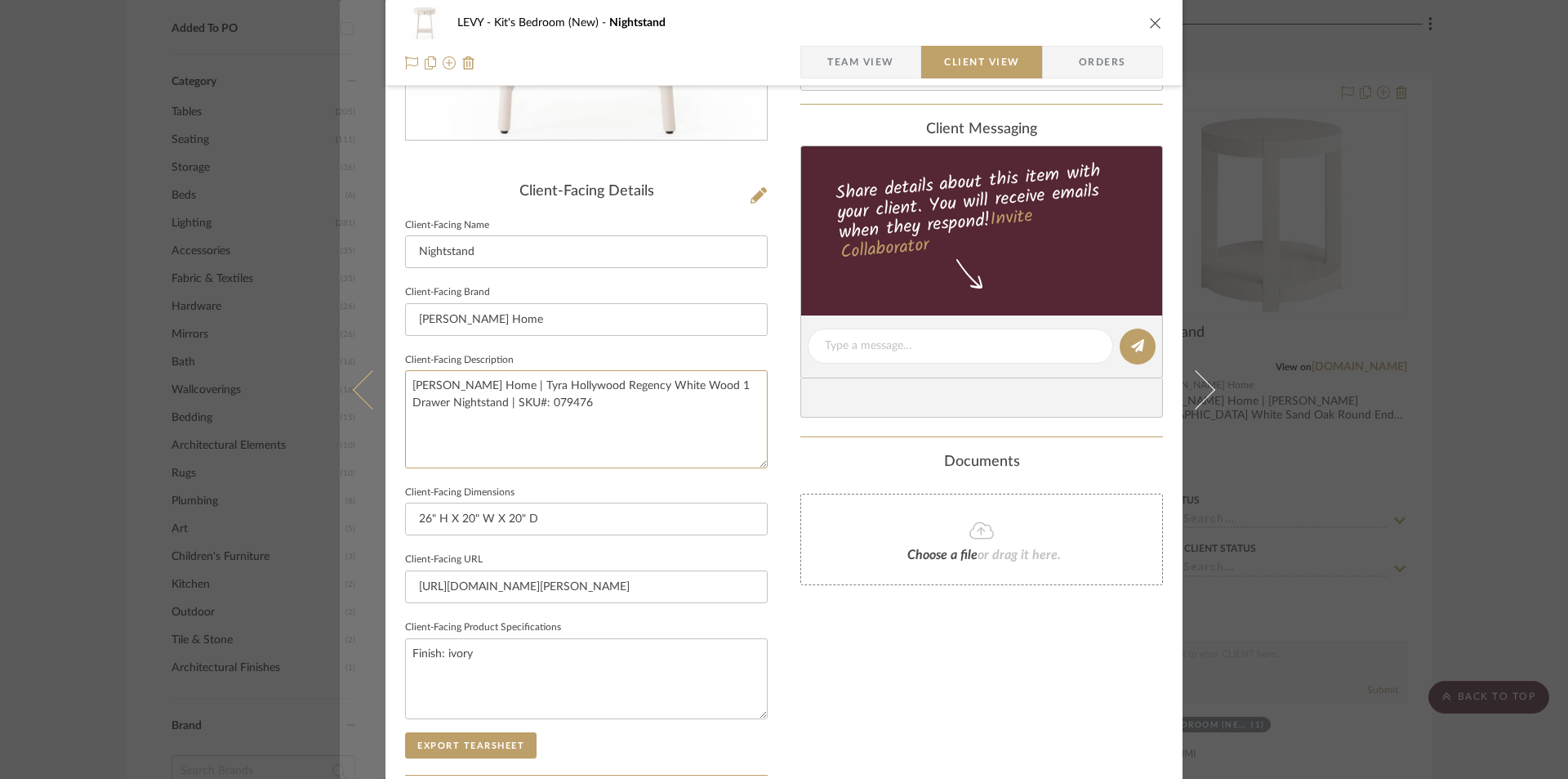
drag, startPoint x: 544, startPoint y: 423, endPoint x: 338, endPoint y: 367, distance: 213.5
click at [340, 367] on mat-dialog-content "LEVY Kit's Bedroom (New) Nightstand Team View Client View Orders Client-Facing …" at bounding box center [784, 353] width 889 height 1334
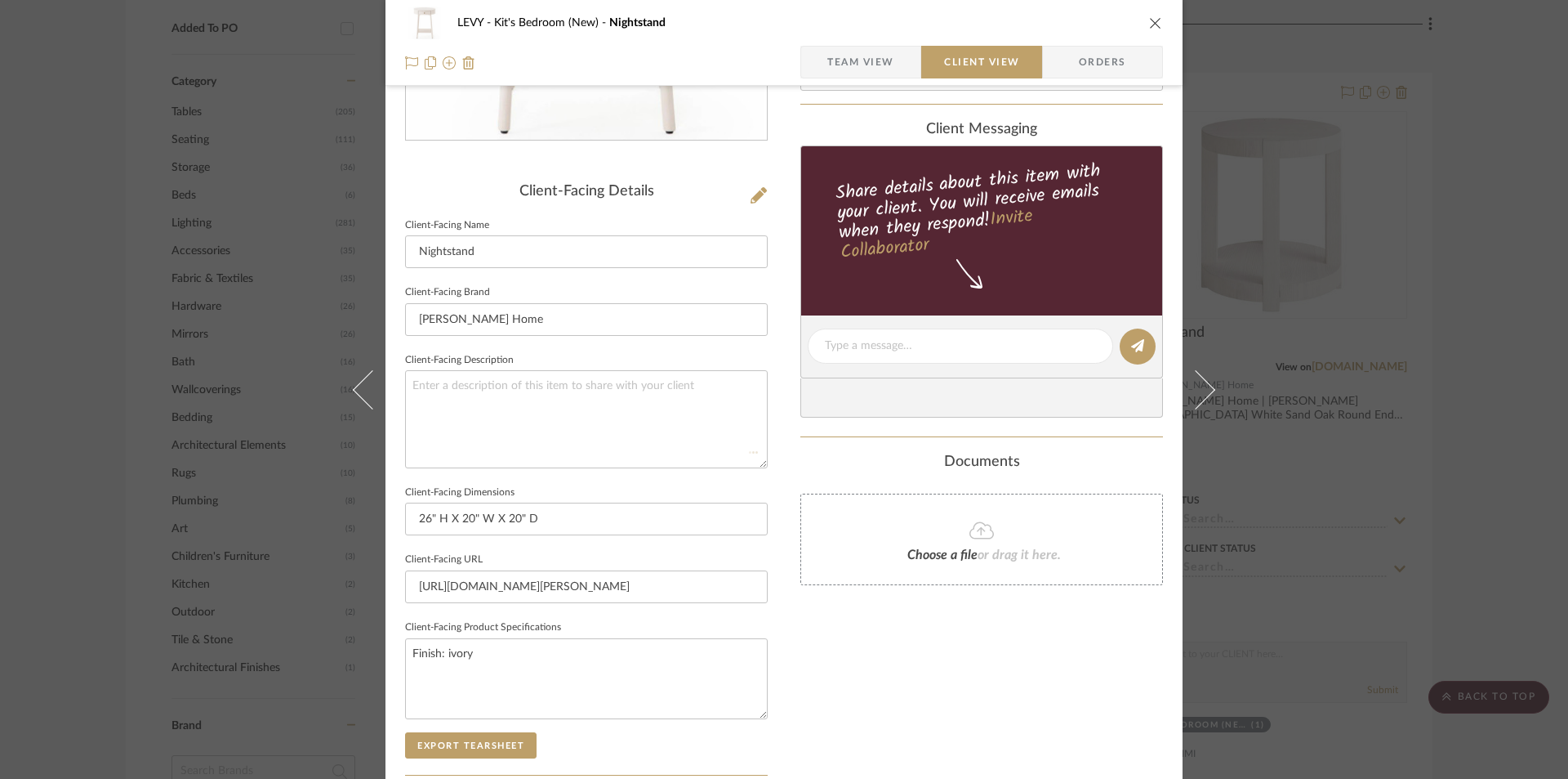
click at [784, 377] on div "LEVY Kit's Bedroom (New) Nightstand Team View Client View Orders Client-Facing …" at bounding box center [784, 353] width 797 height 1334
click at [1155, 24] on icon "close" at bounding box center [1156, 23] width 13 height 13
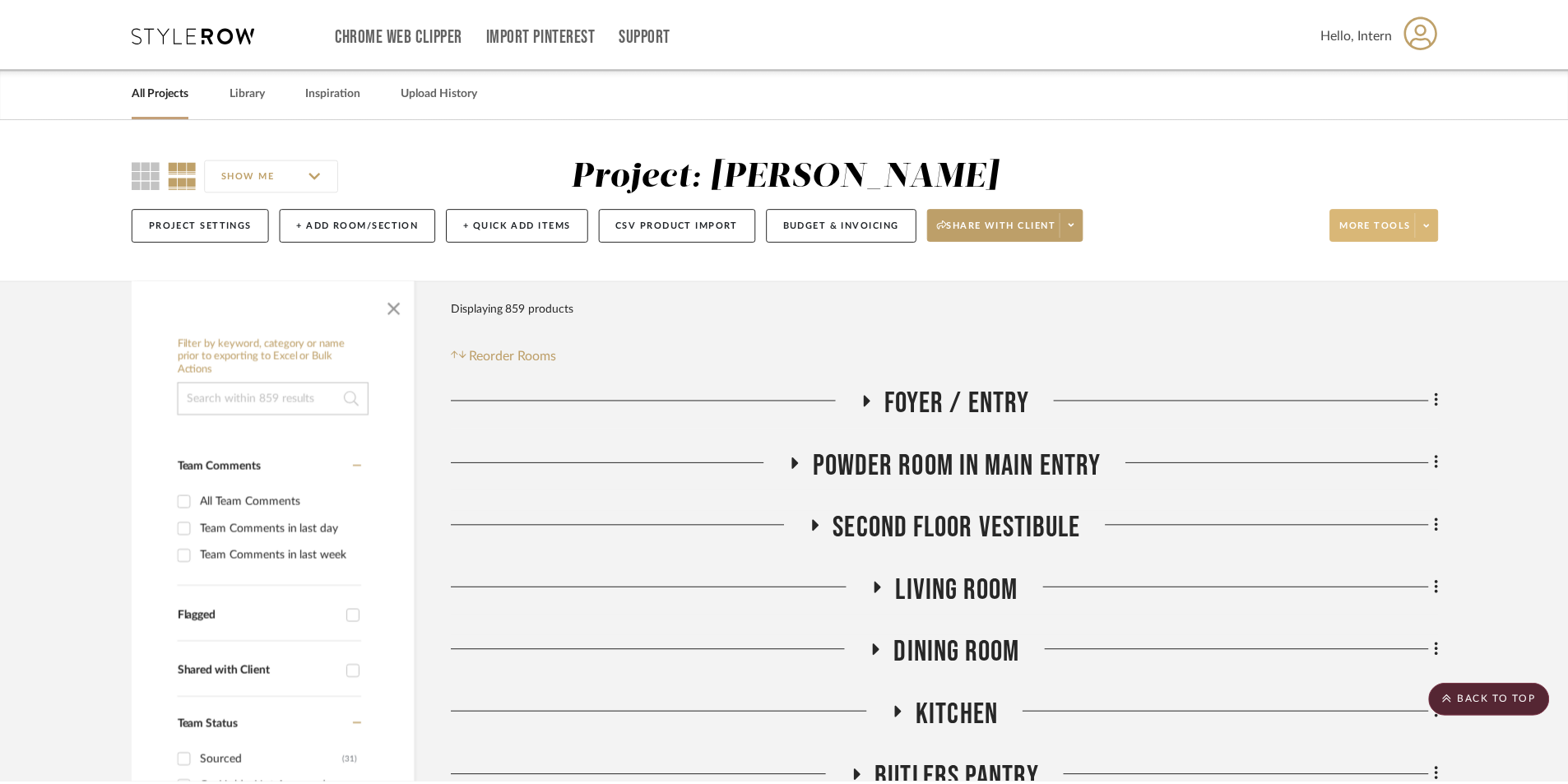
scroll to position [1316, 0]
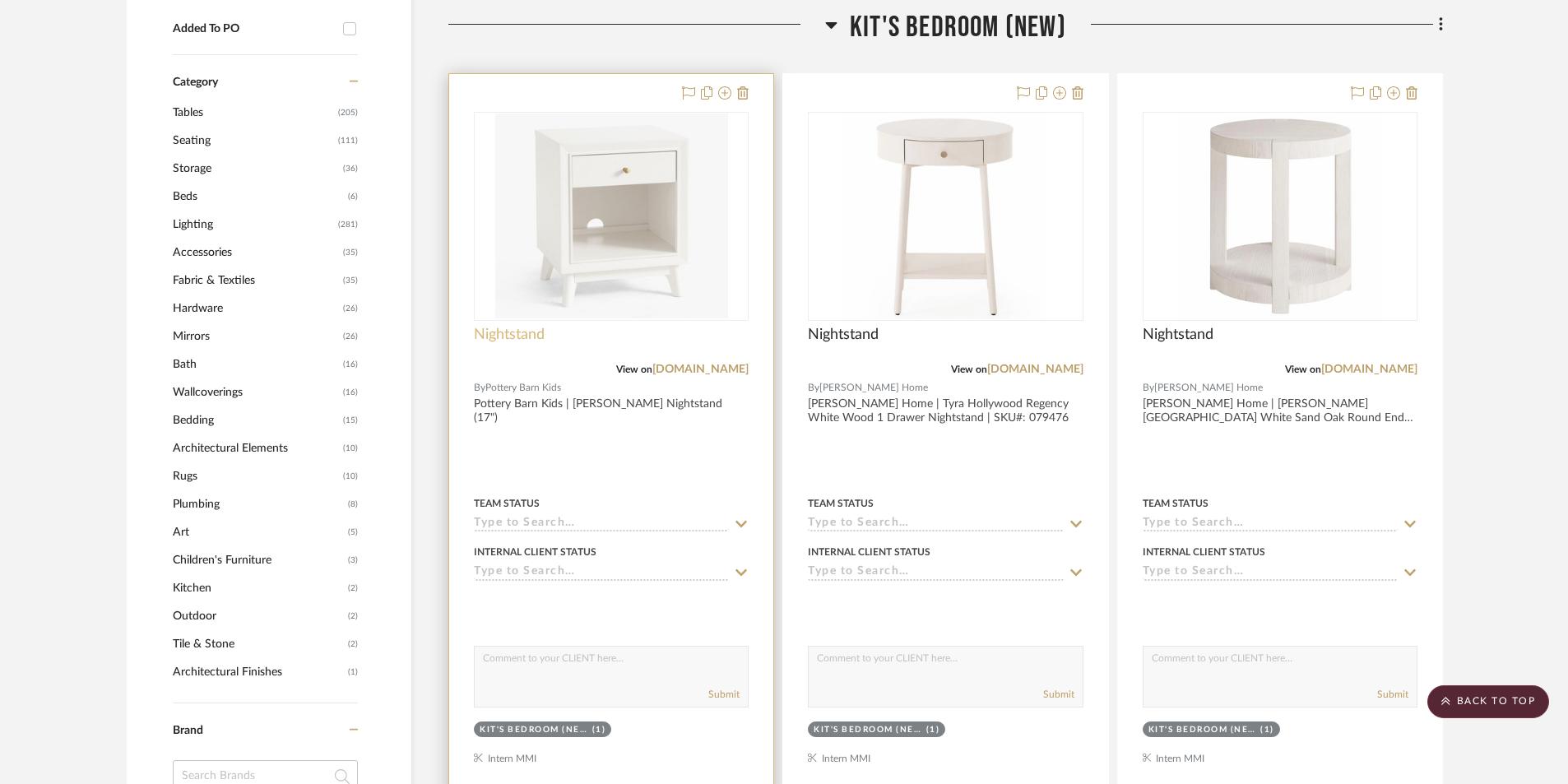
click at [517, 335] on span "Nightstand" at bounding box center [509, 334] width 71 height 18
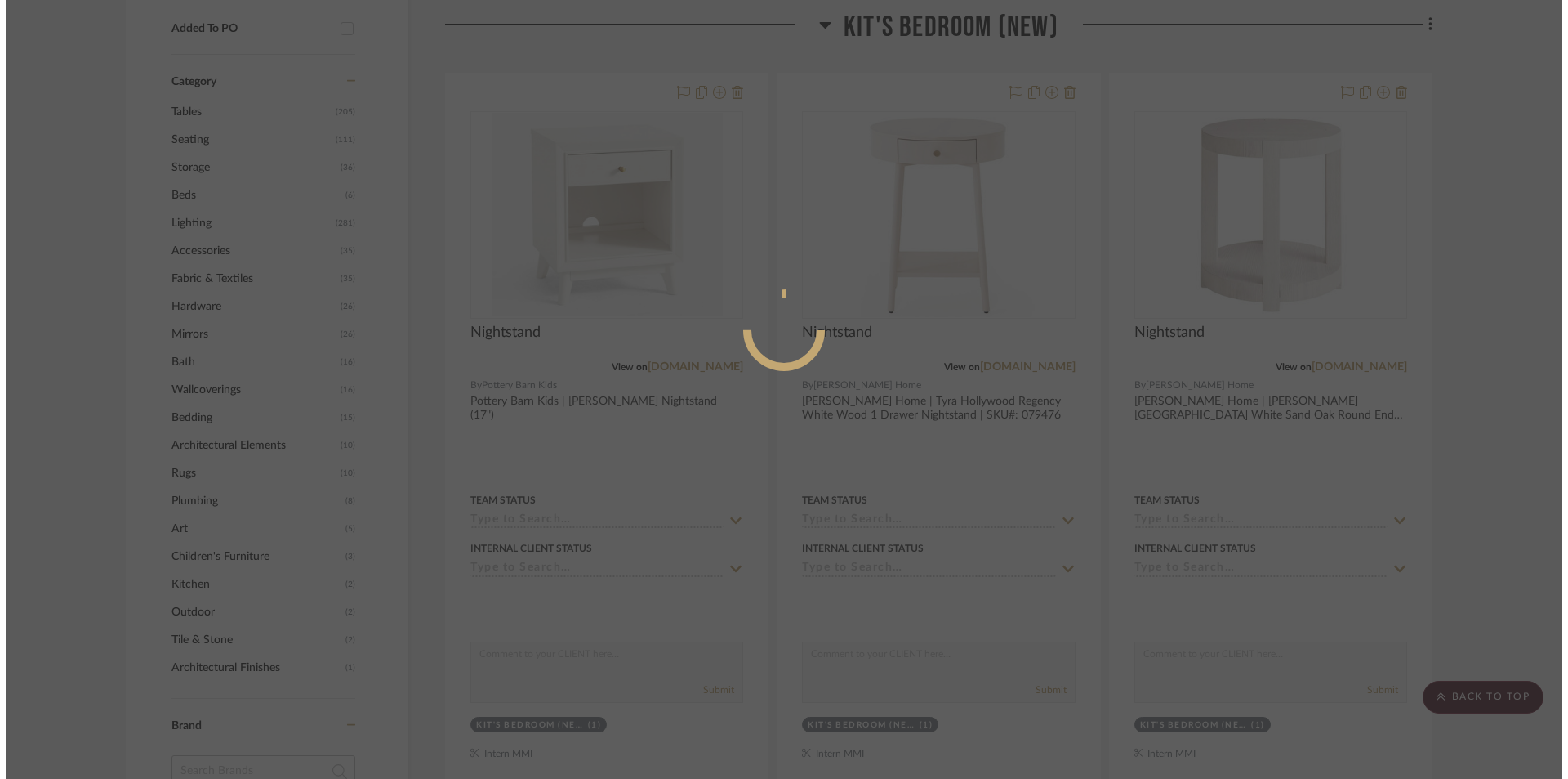
scroll to position [0, 0]
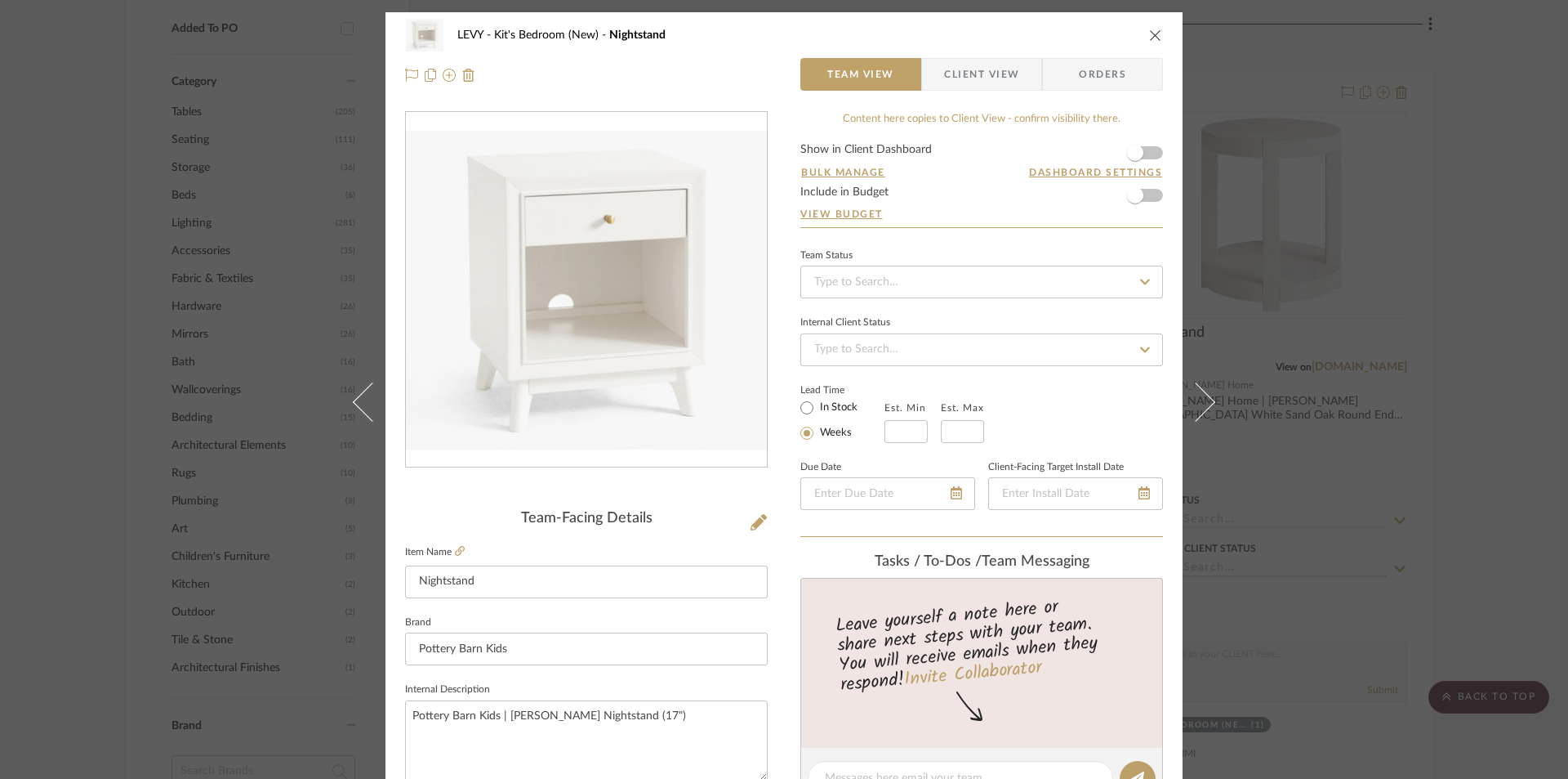
click at [962, 71] on span "Client View" at bounding box center [982, 74] width 76 height 32
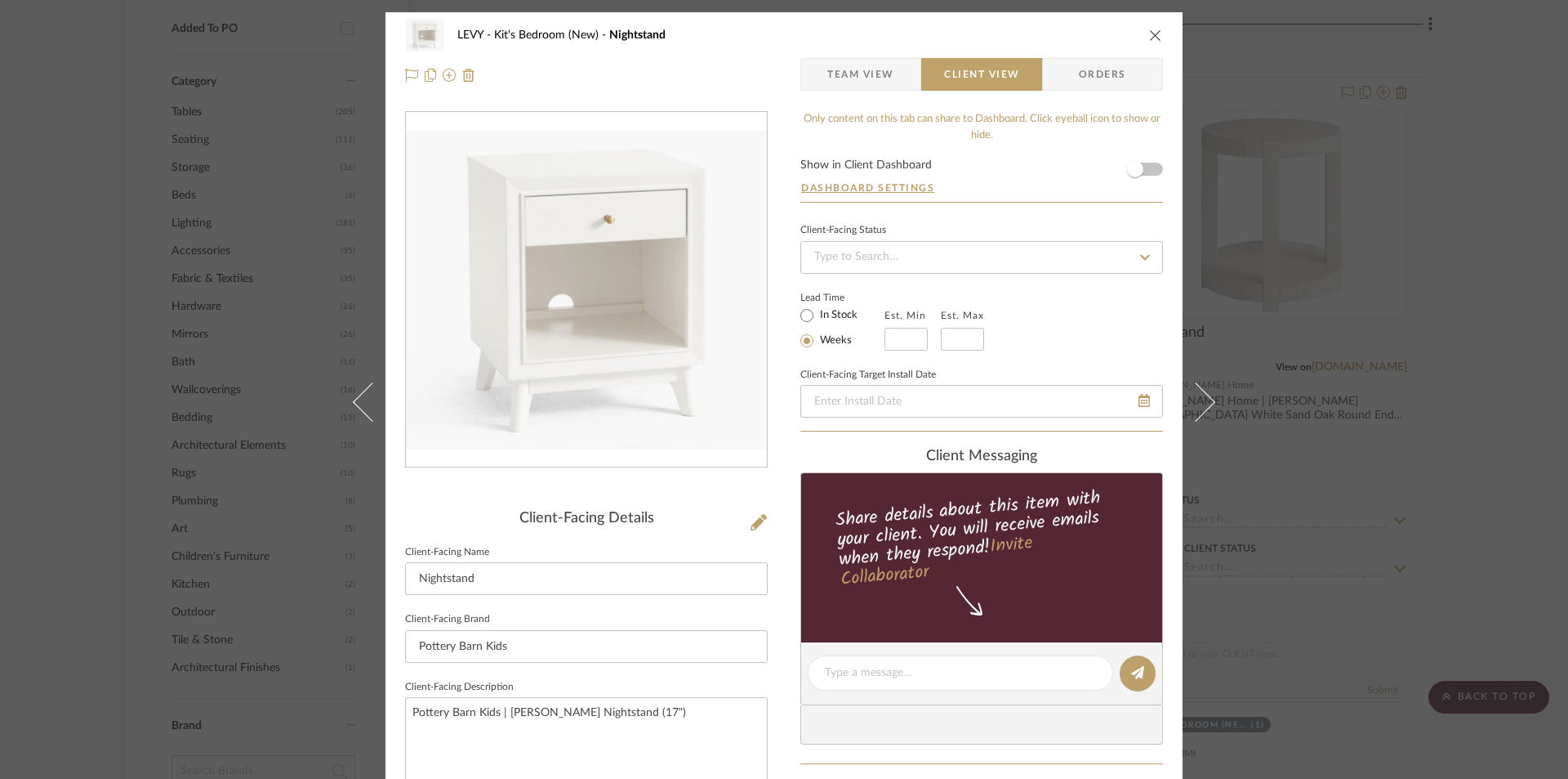
scroll to position [409, 0]
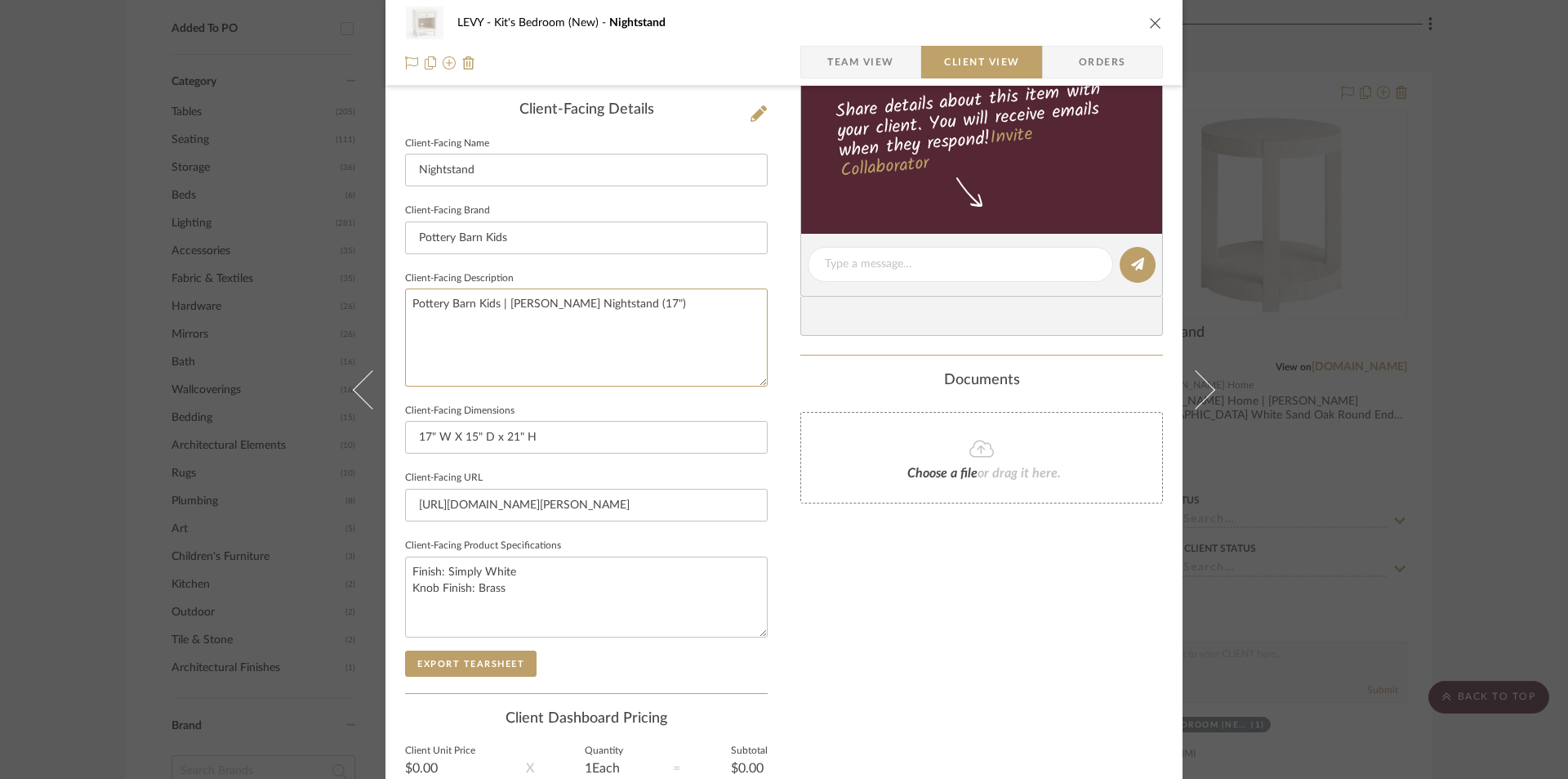
drag, startPoint x: 524, startPoint y: 359, endPoint x: 632, endPoint y: 312, distance: 117.8
click at [391, 290] on div "LEVY Kit's Bedroom (New) Nightstand Team View Client View Orders Client-Facing …" at bounding box center [784, 271] width 797 height 1334
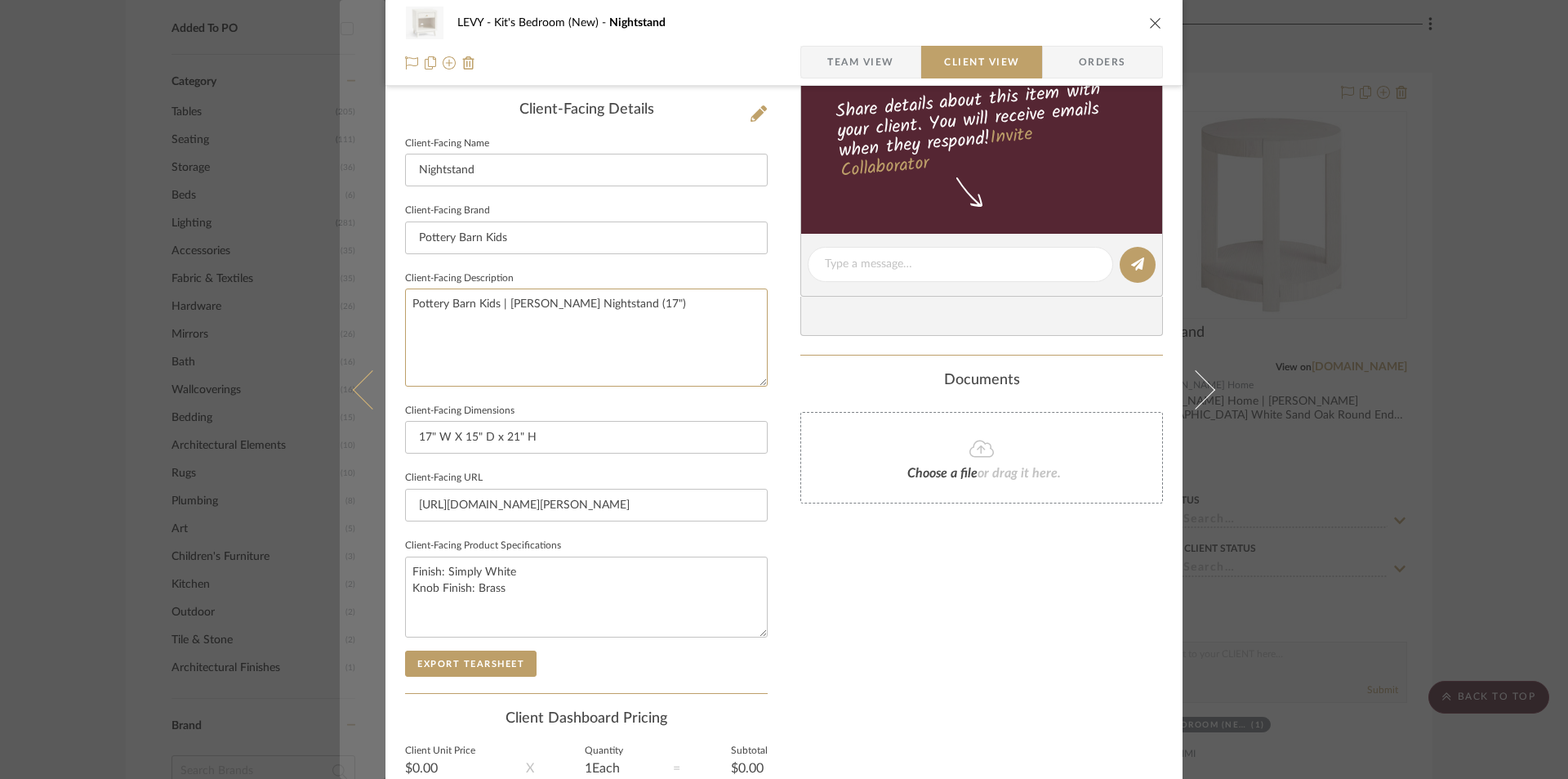
drag, startPoint x: 611, startPoint y: 306, endPoint x: 340, endPoint y: 292, distance: 271.4
click at [340, 292] on mat-dialog-content "LEVY Kit's Bedroom (New) Nightstand Team View Client View Orders Client-Facing …" at bounding box center [784, 271] width 889 height 1334
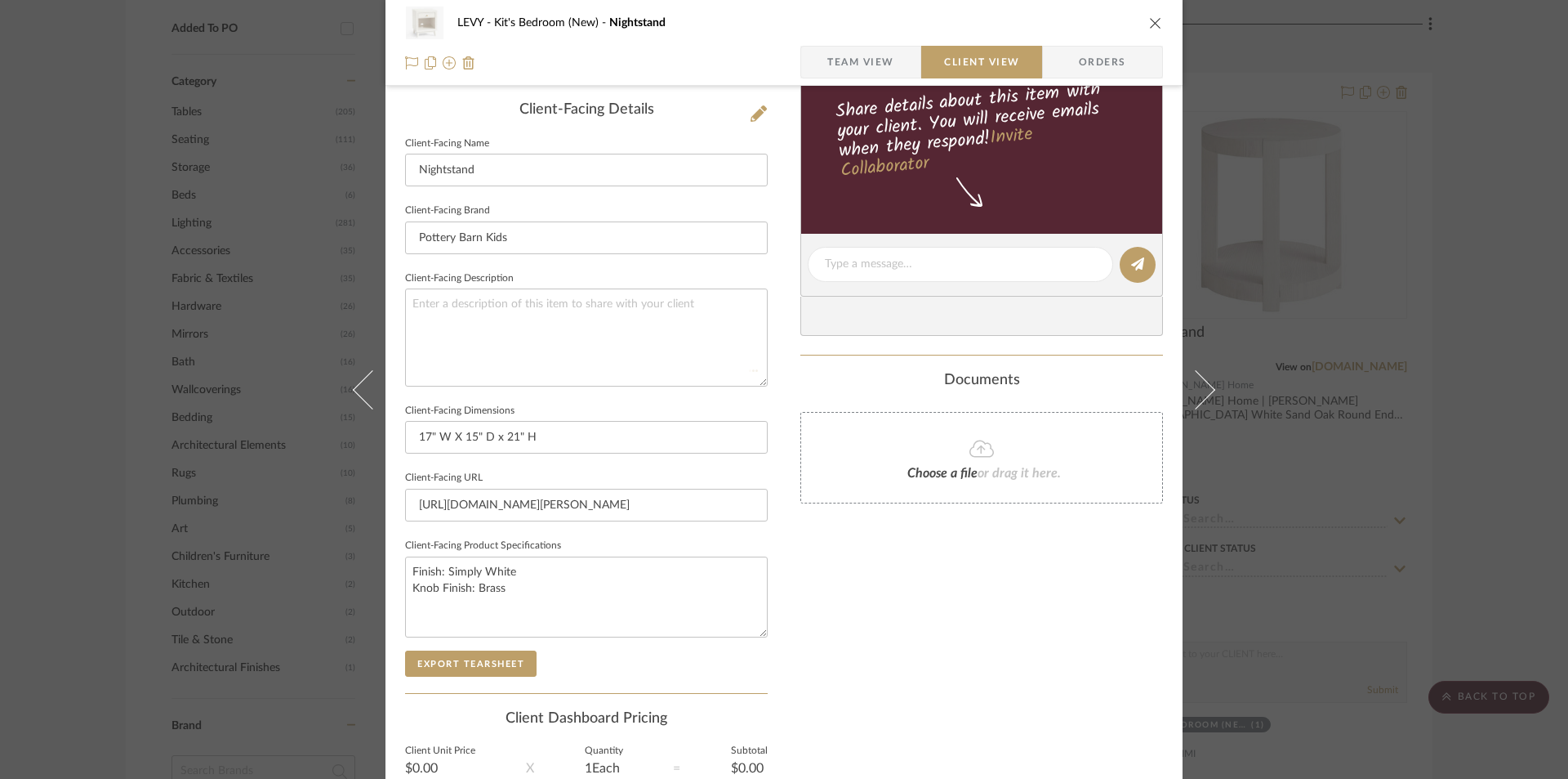
click at [783, 385] on div "LEVY Kit's Bedroom (New) Nightstand Team View Client View Orders Client-Facing …" at bounding box center [784, 271] width 797 height 1334
click at [1156, 21] on icon "close" at bounding box center [1156, 23] width 13 height 13
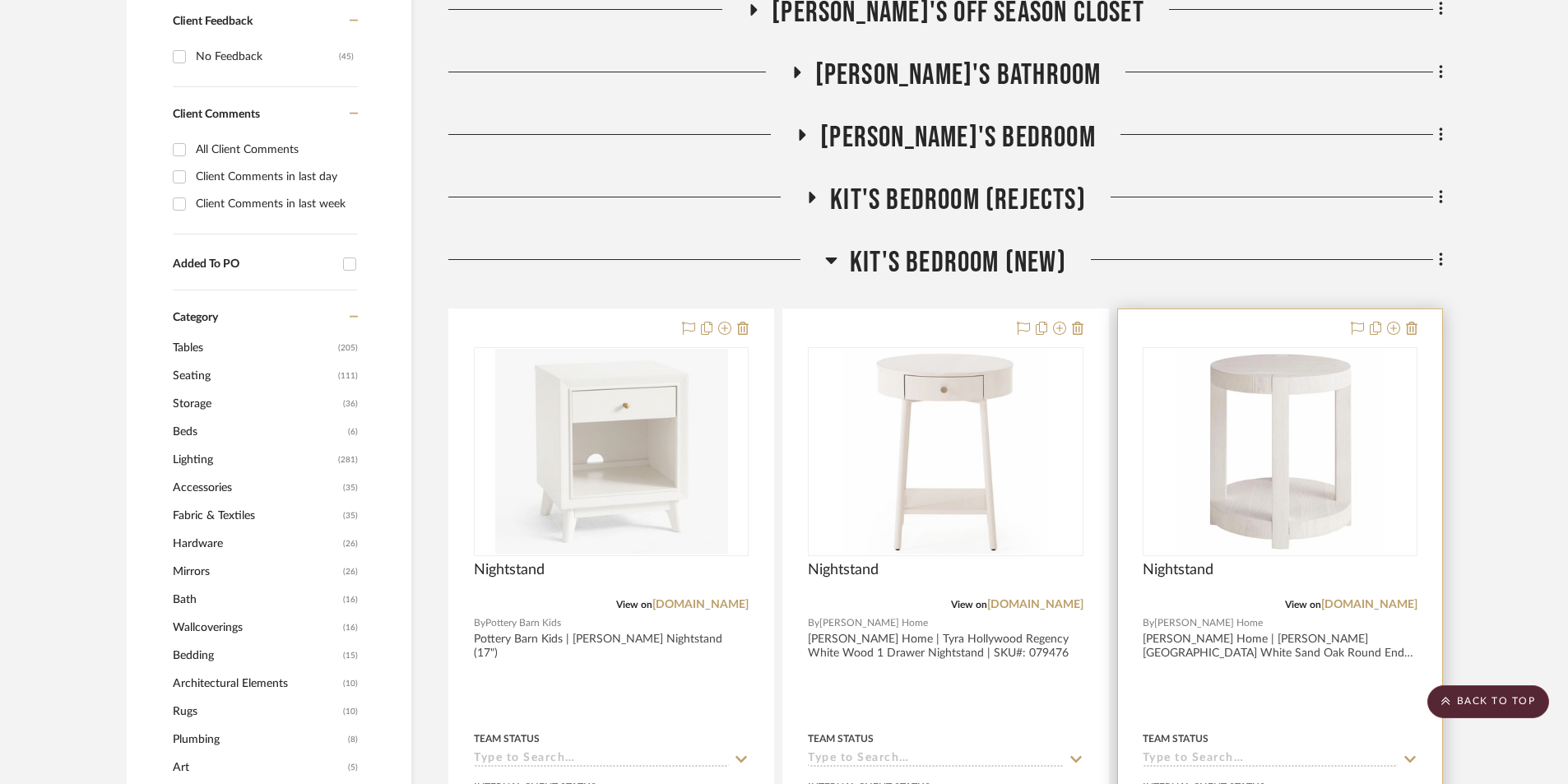
scroll to position [1070, 0]
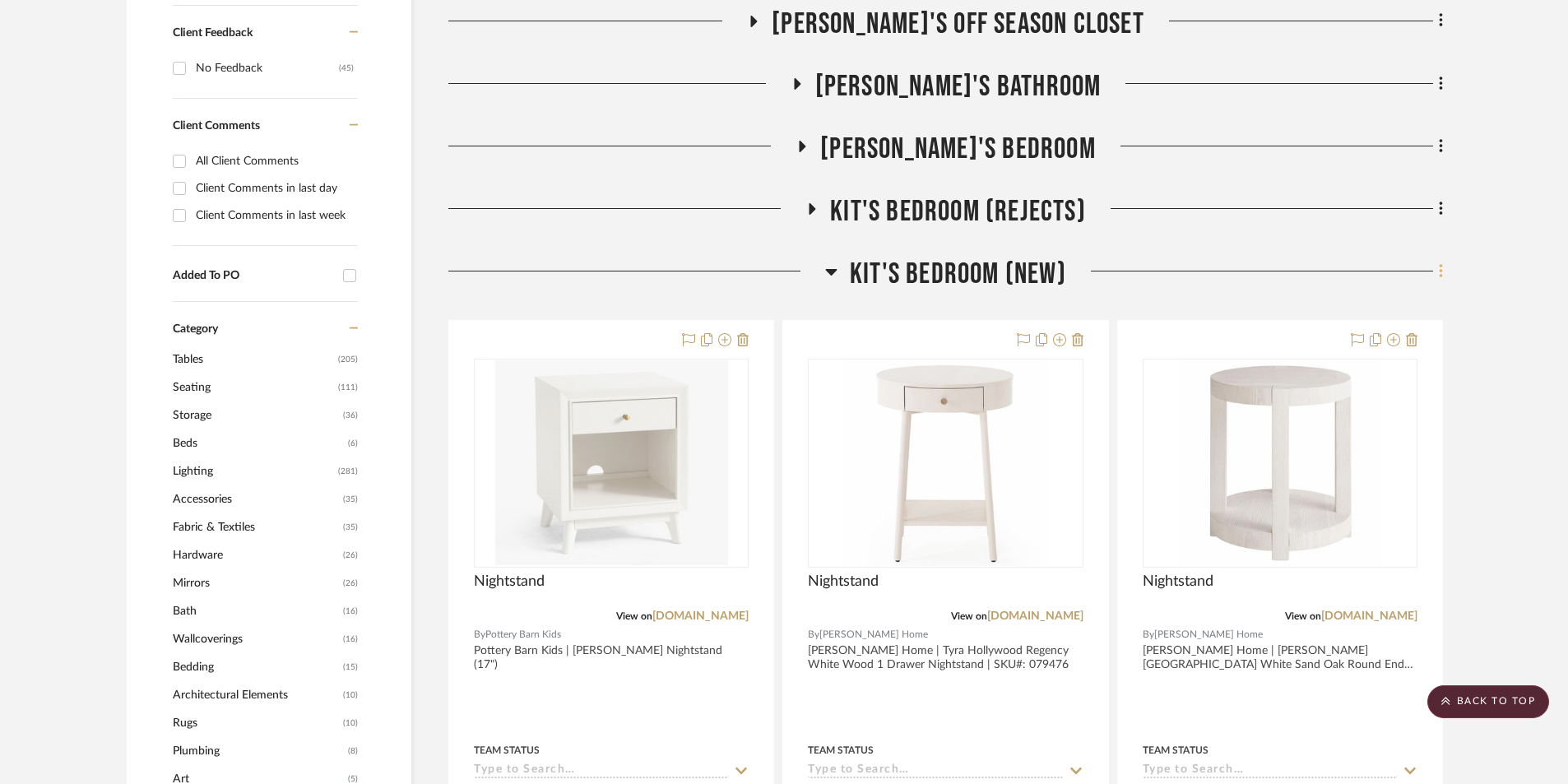
click at [1266, 280] on icon at bounding box center [1440, 271] width 5 height 18
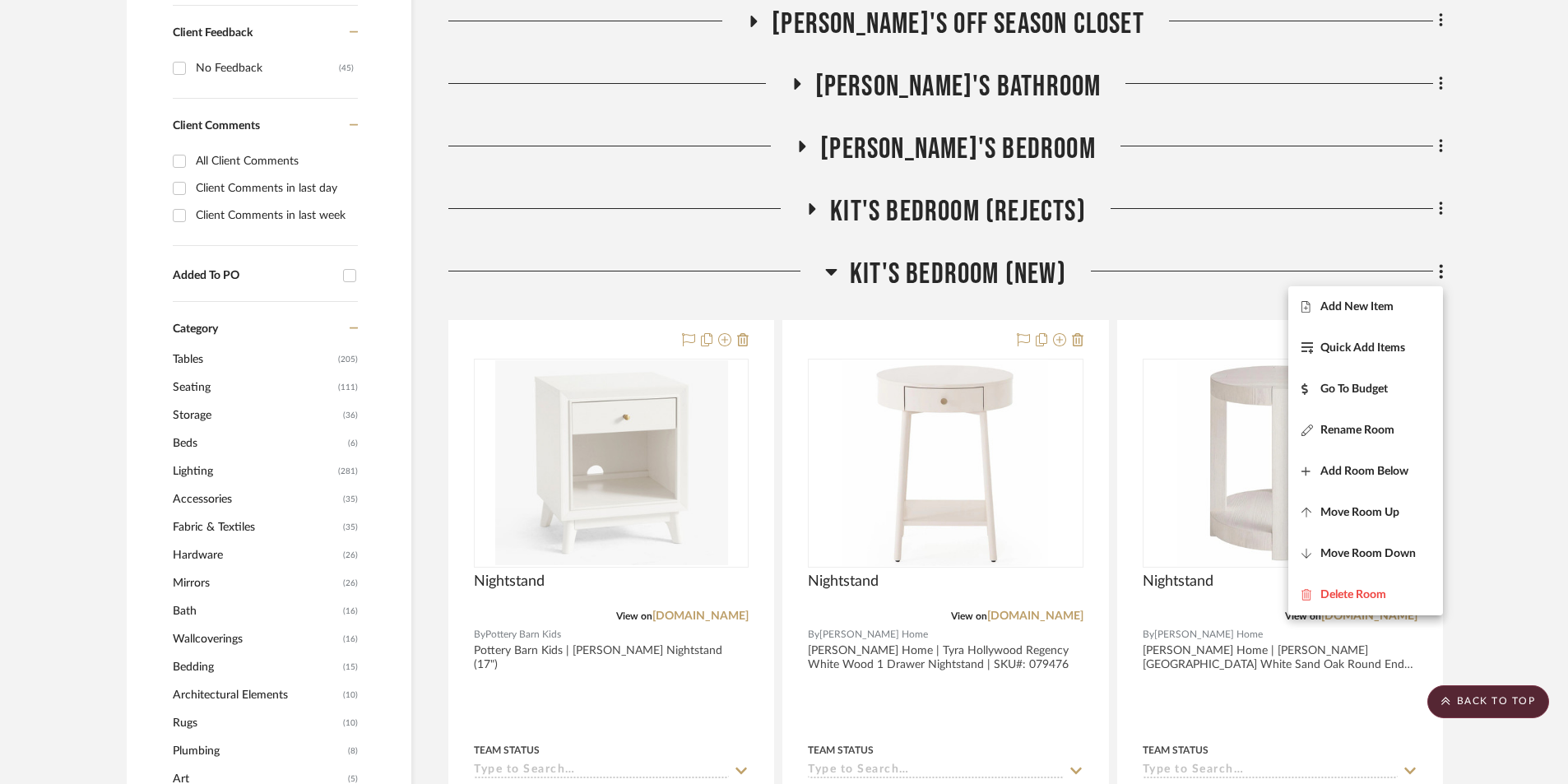
click at [1266, 428] on div at bounding box center [784, 392] width 1568 height 784
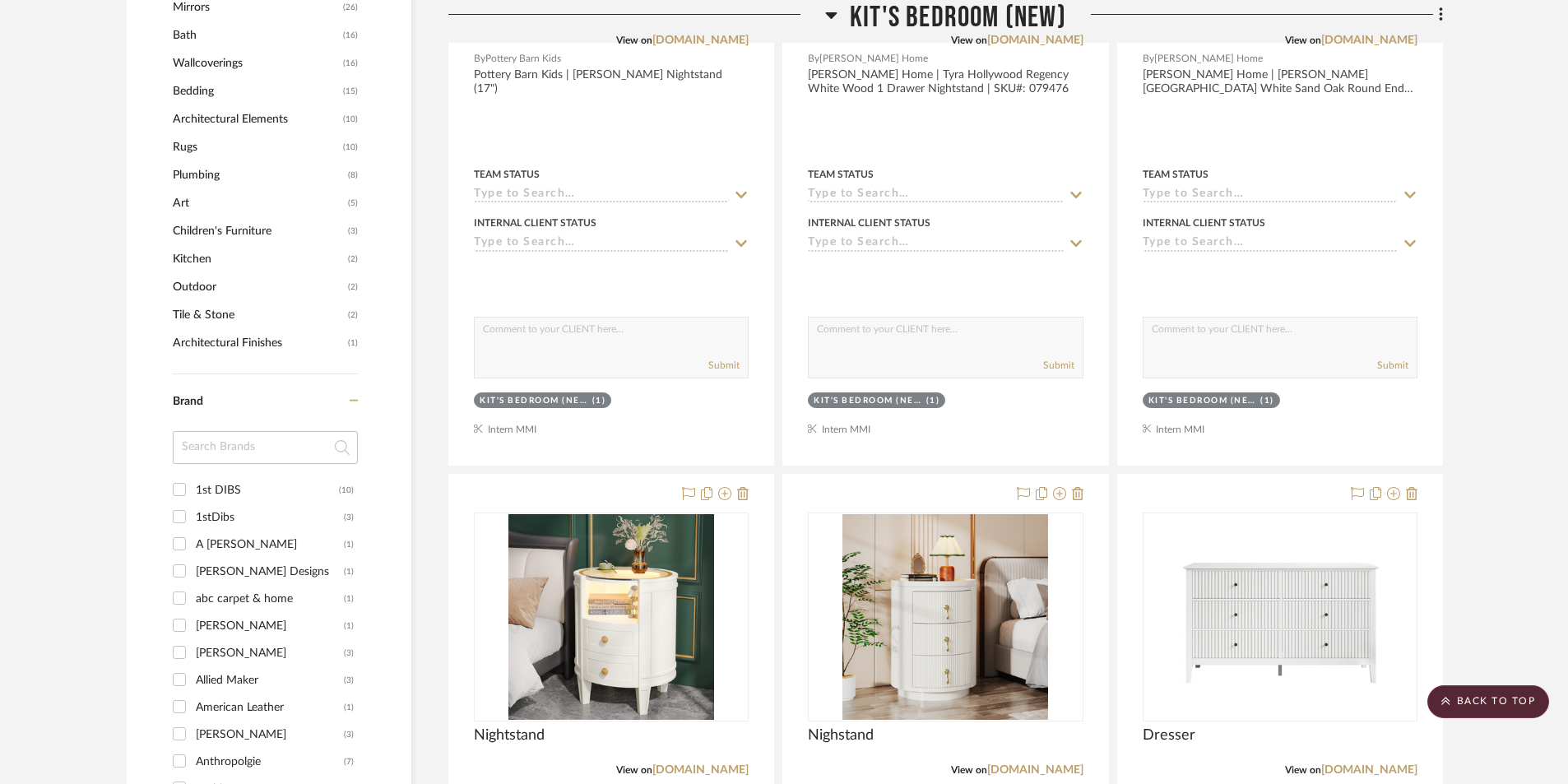
scroll to position [2221, 0]
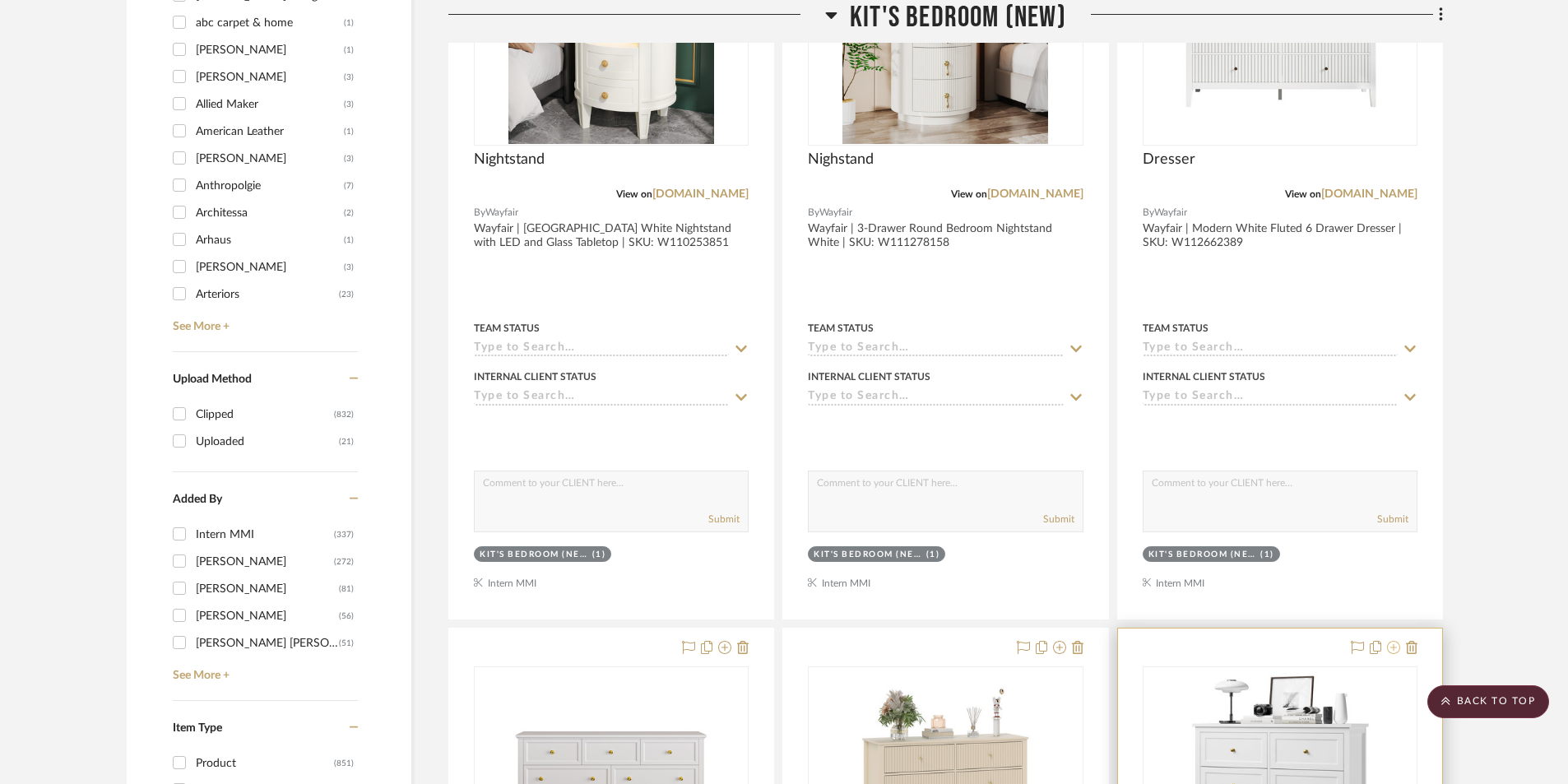
click at [1266, 648] on icon at bounding box center [1393, 647] width 13 height 13
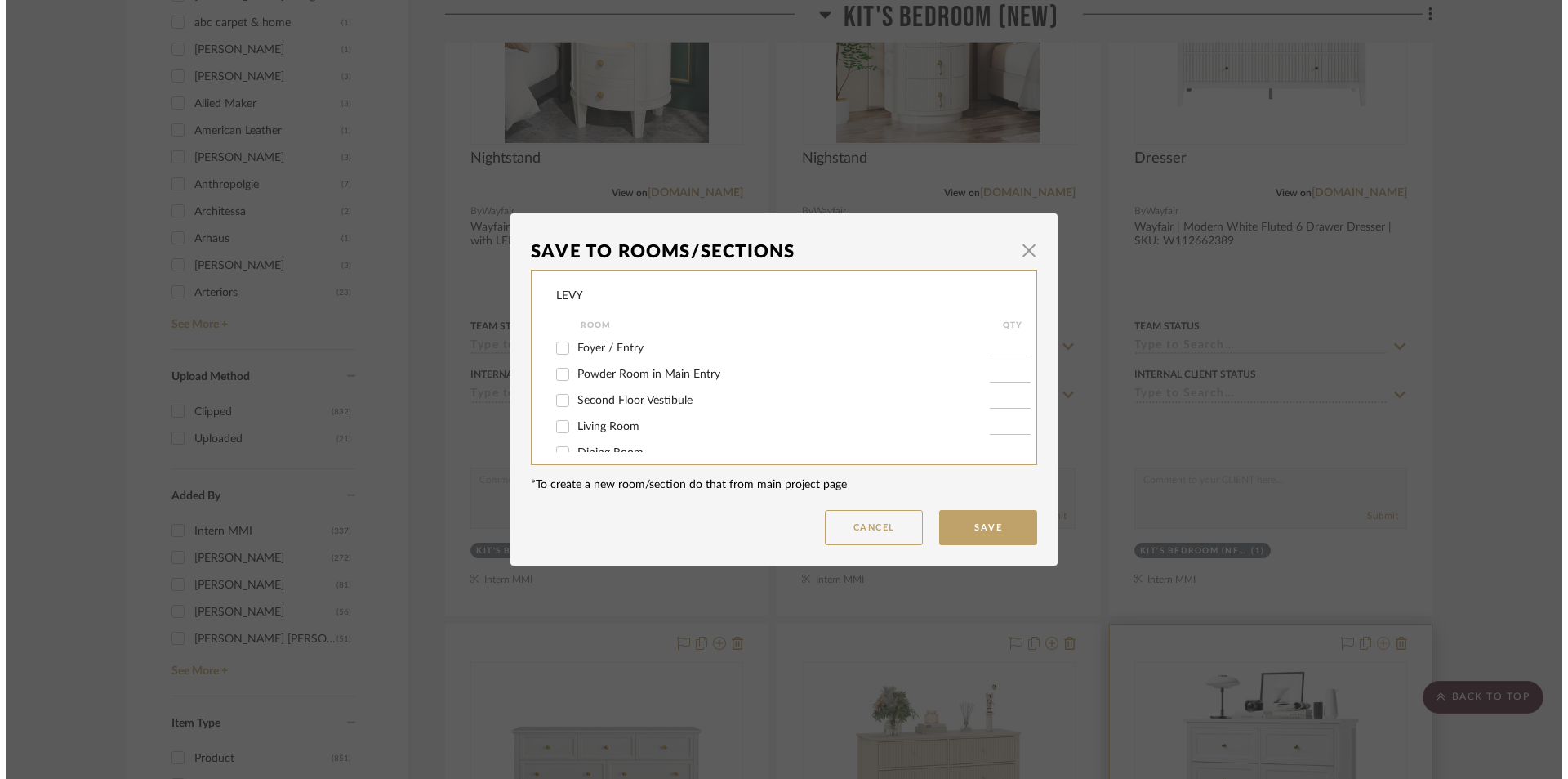
scroll to position [0, 0]
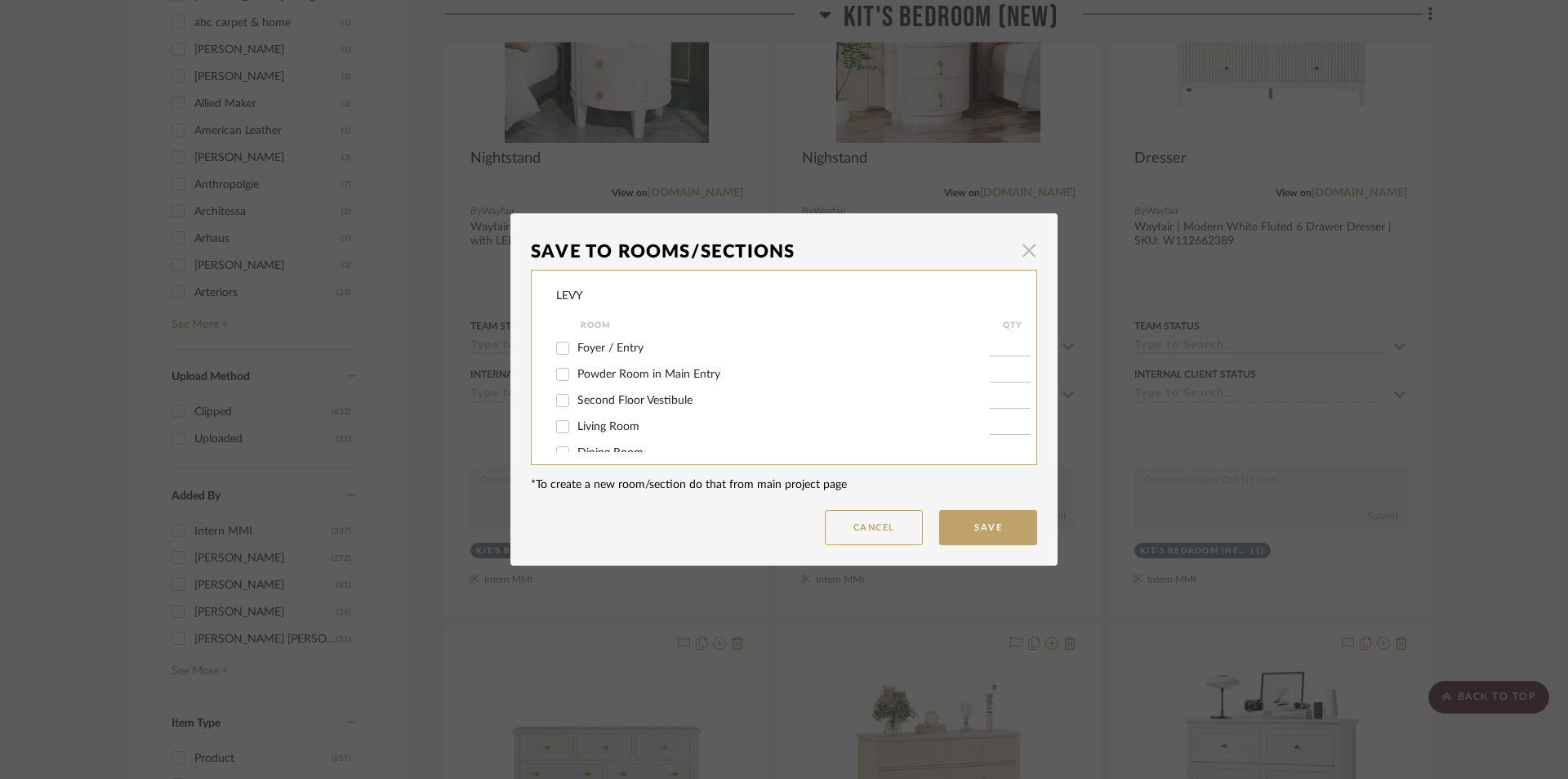
click at [1027, 254] on span "button" at bounding box center [1029, 250] width 32 height 32
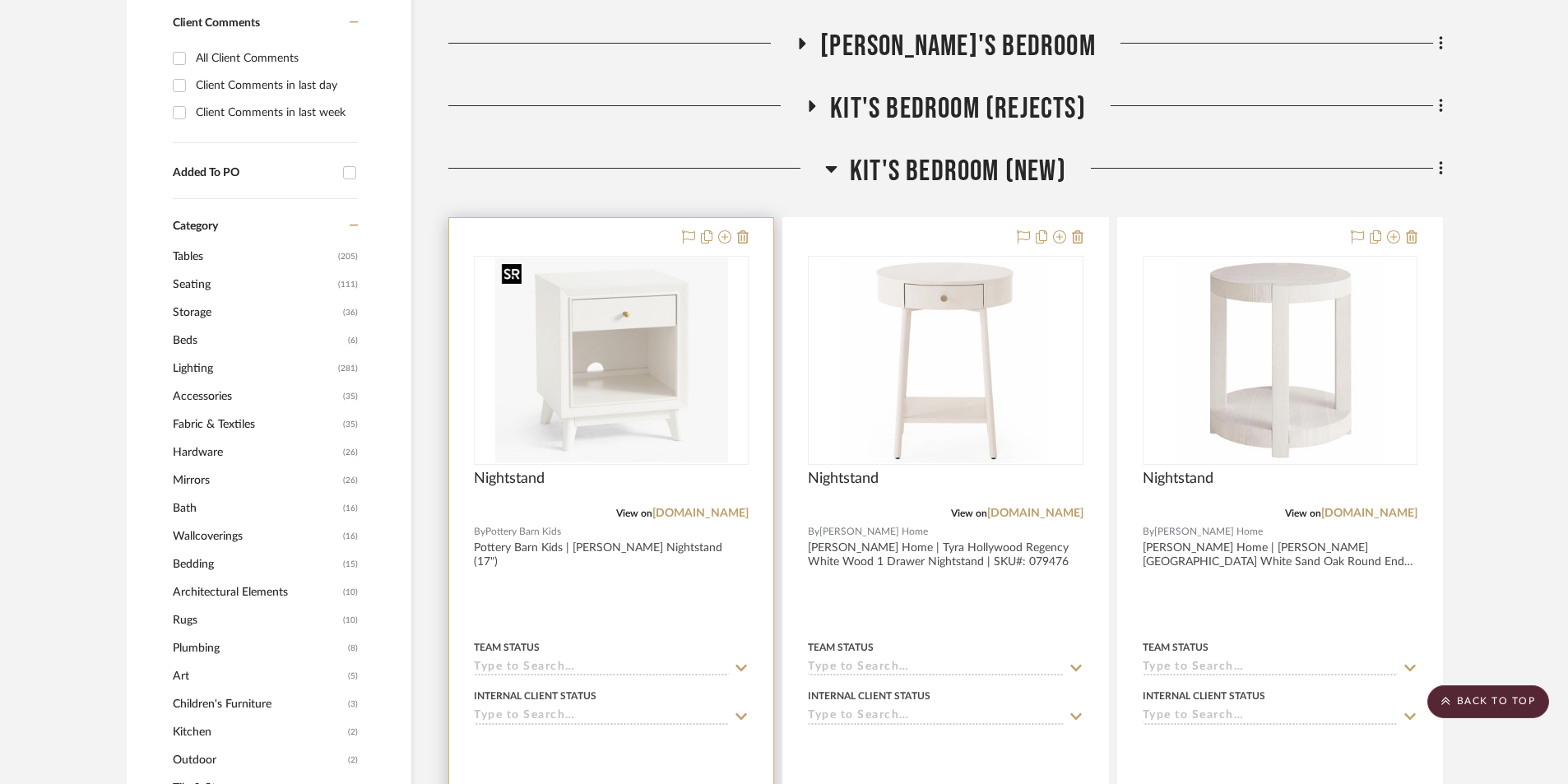
scroll to position [1152, 0]
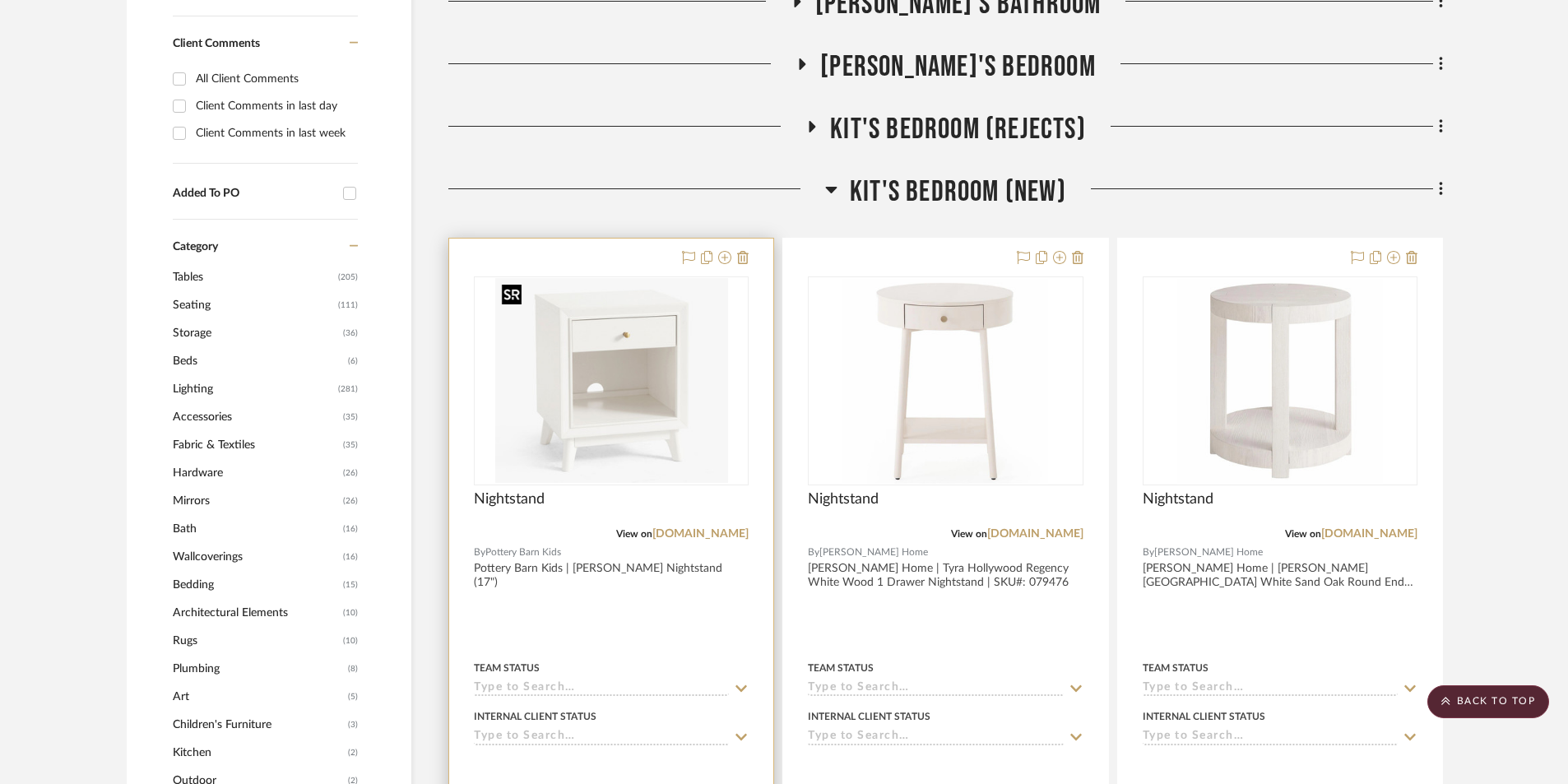
click at [612, 367] on img "0" at bounding box center [611, 381] width 232 height 206
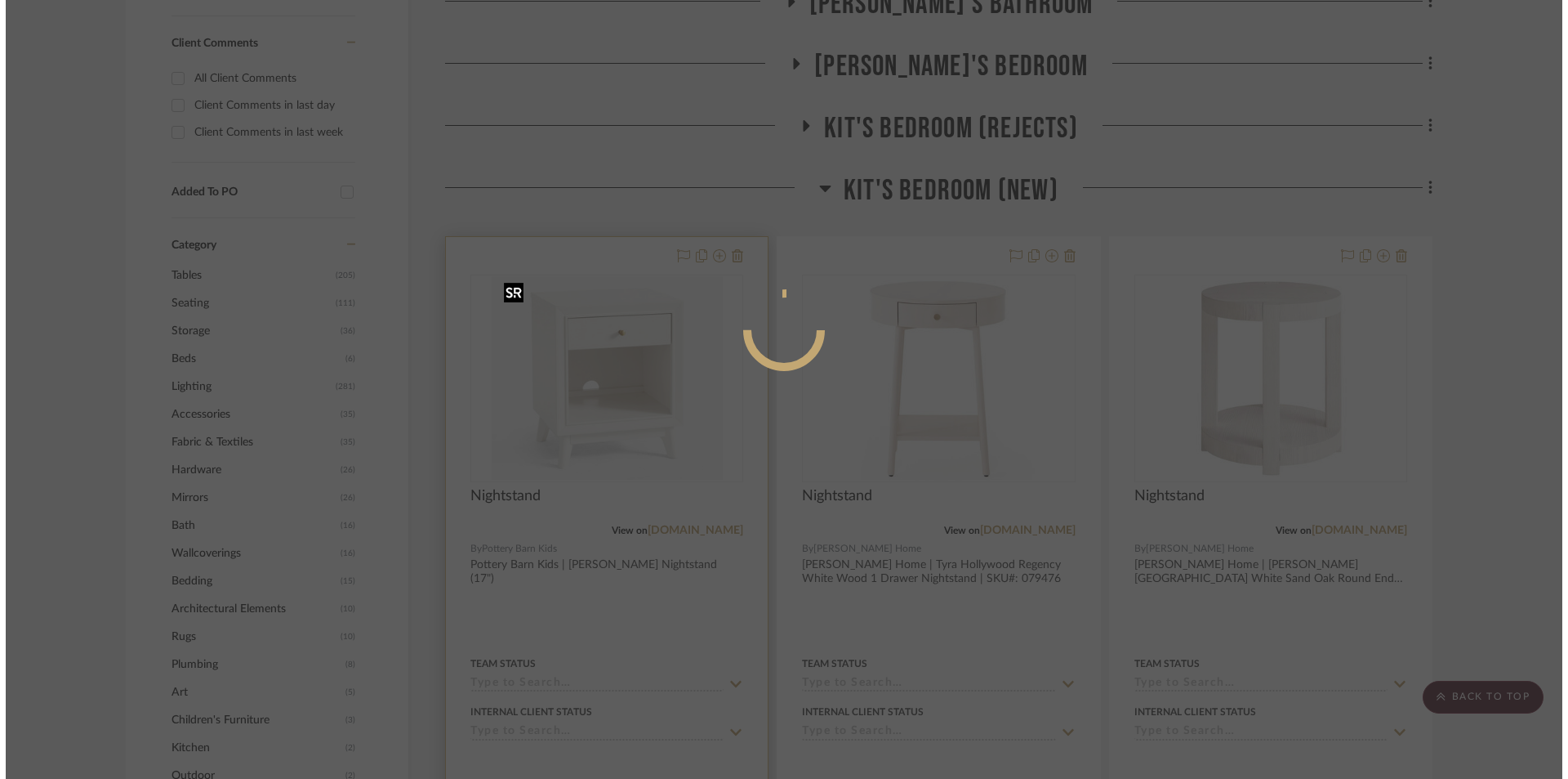
scroll to position [0, 0]
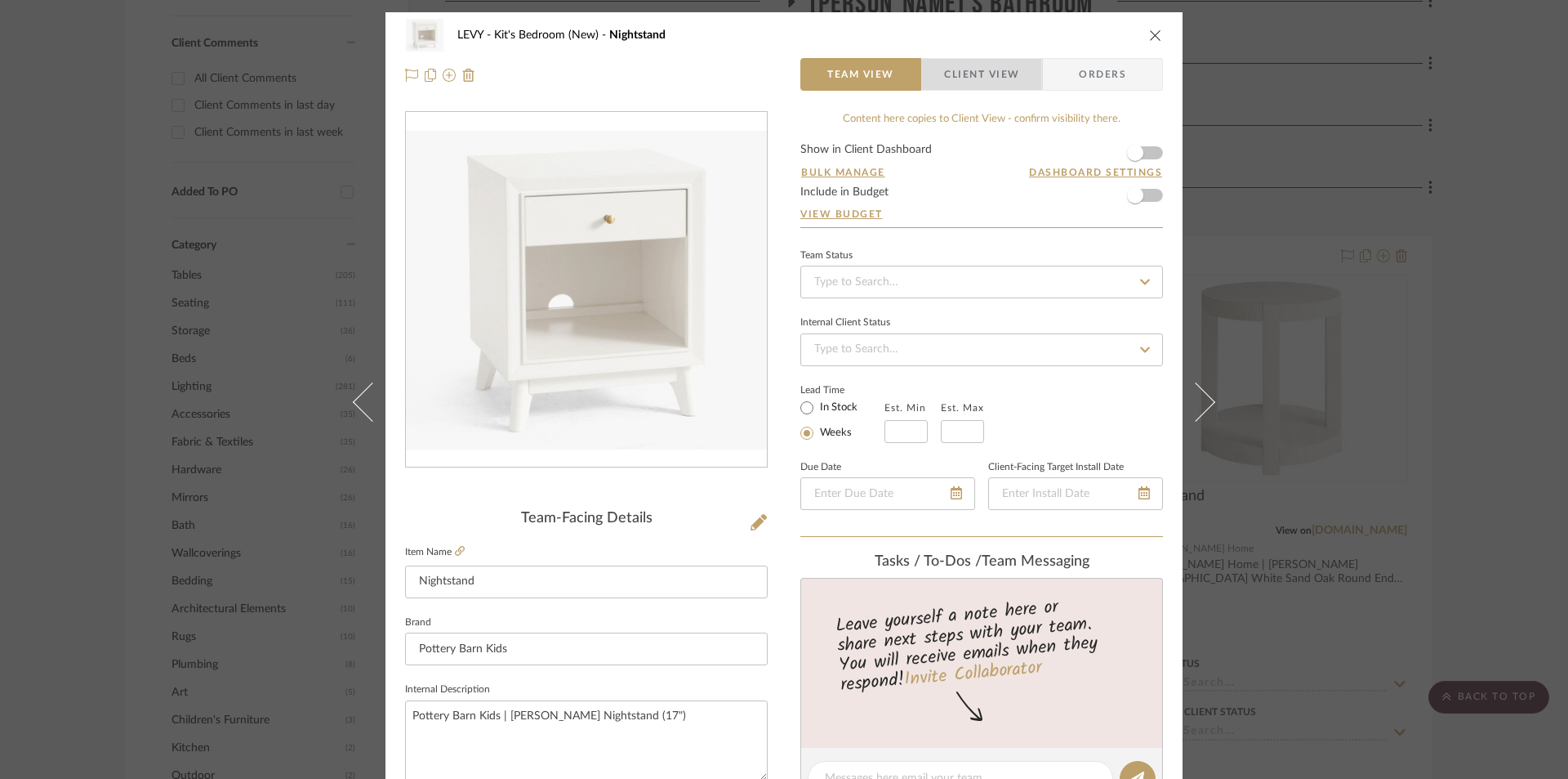
click at [978, 80] on span "Client View" at bounding box center [982, 74] width 76 height 32
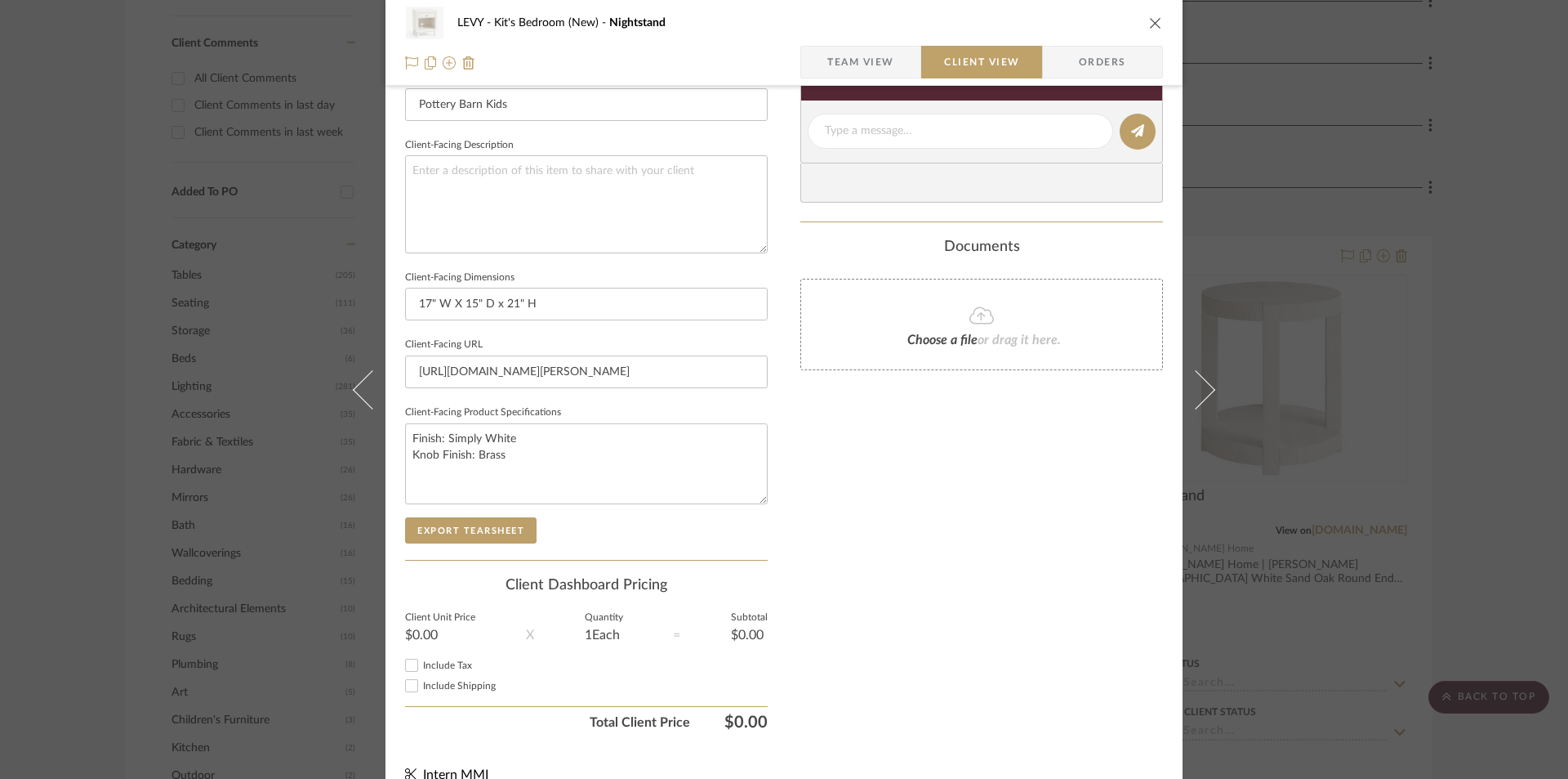
scroll to position [567, 0]
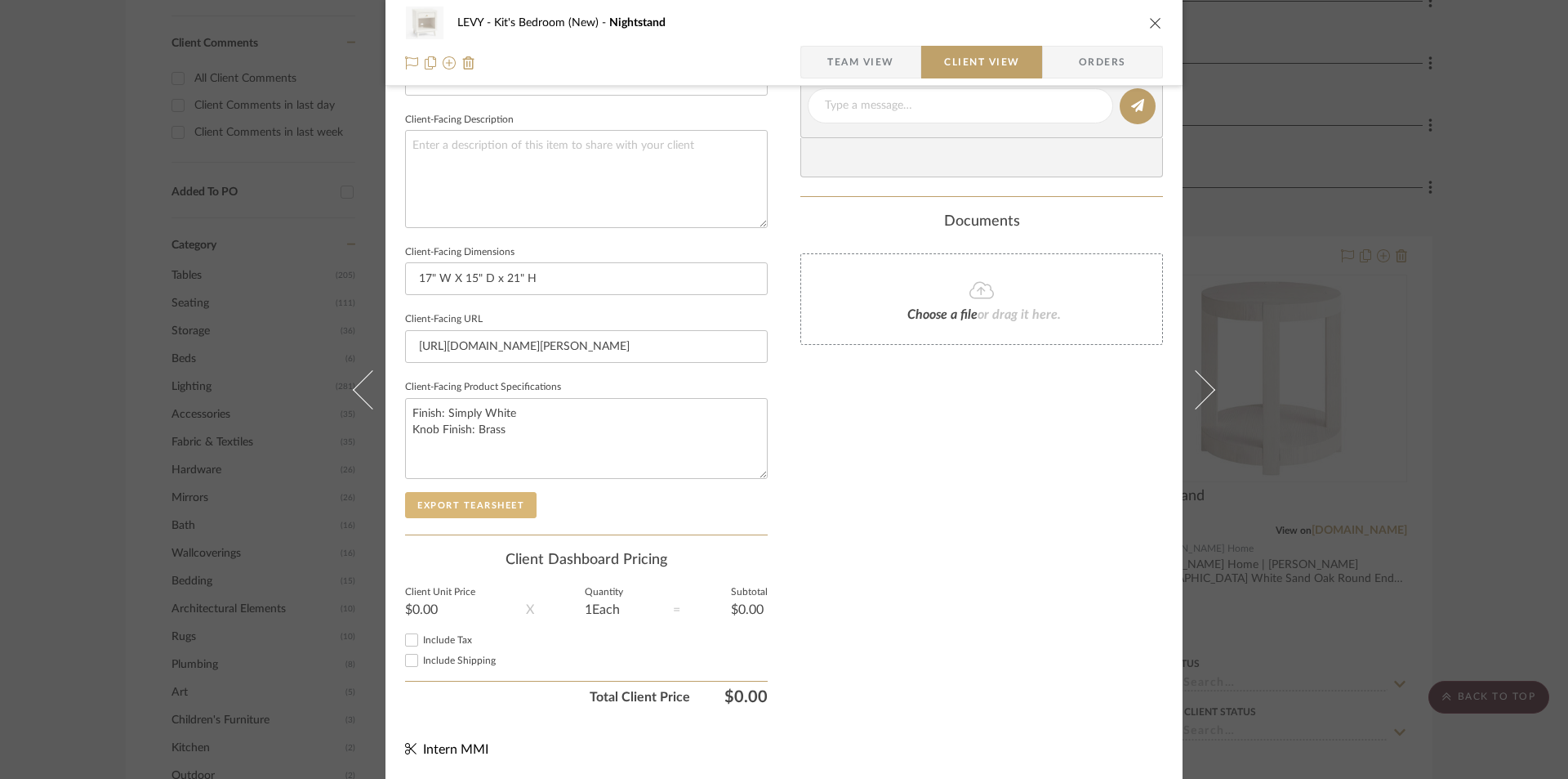
click at [508, 506] on button "Export Tearsheet" at bounding box center [471, 505] width 132 height 27
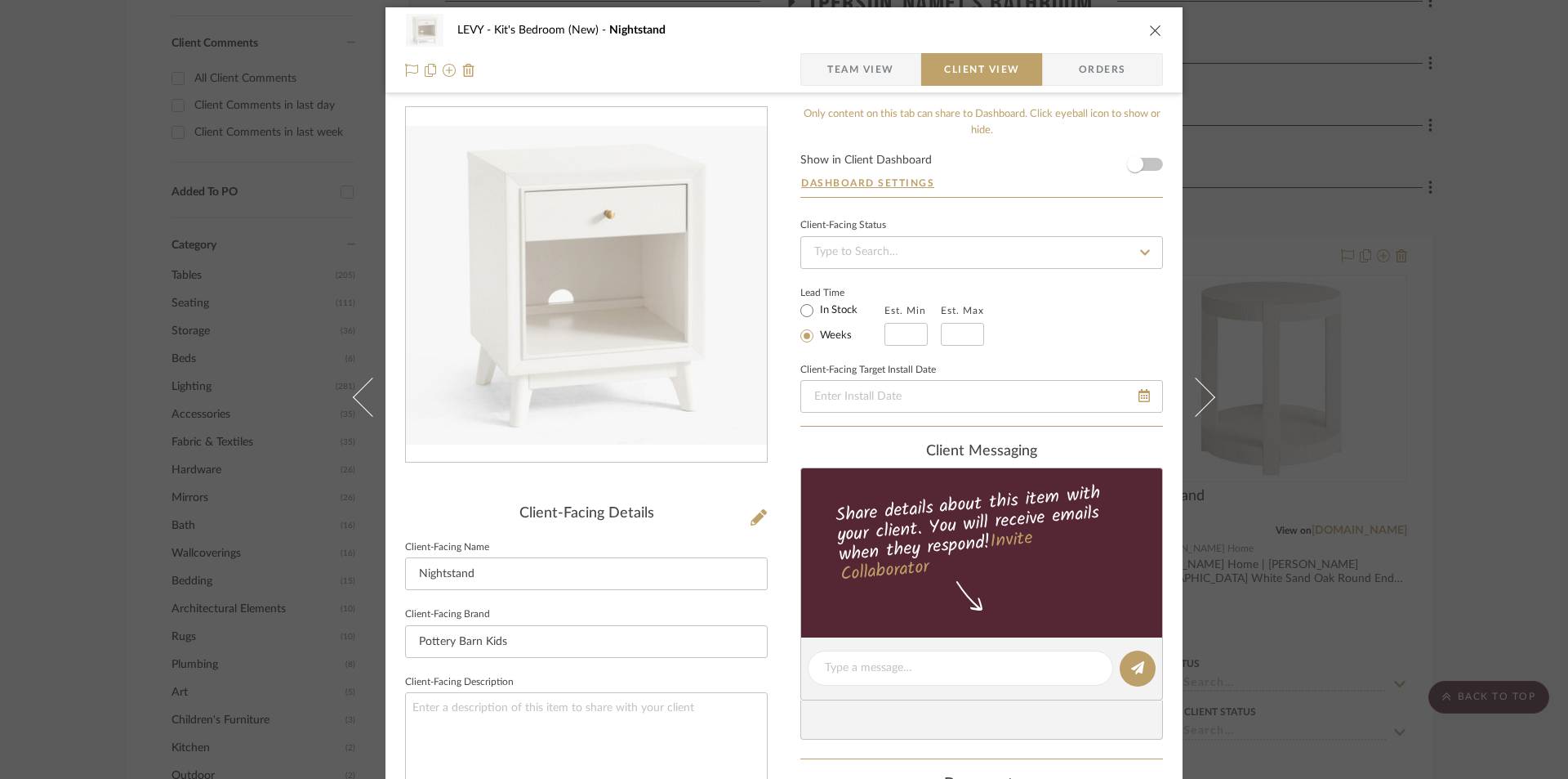
scroll to position [0, 0]
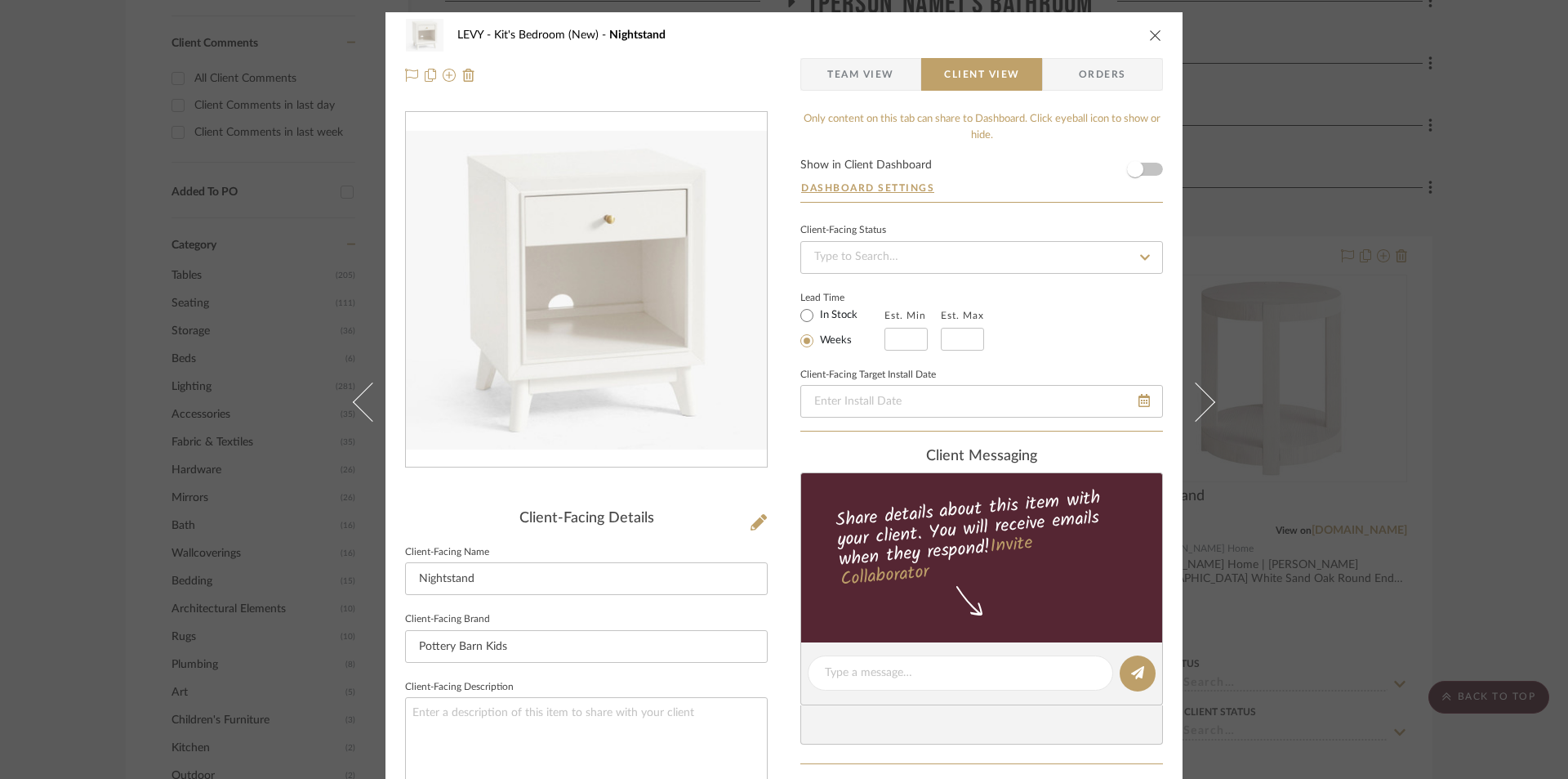
click at [1150, 31] on icon "close" at bounding box center [1156, 34] width 13 height 13
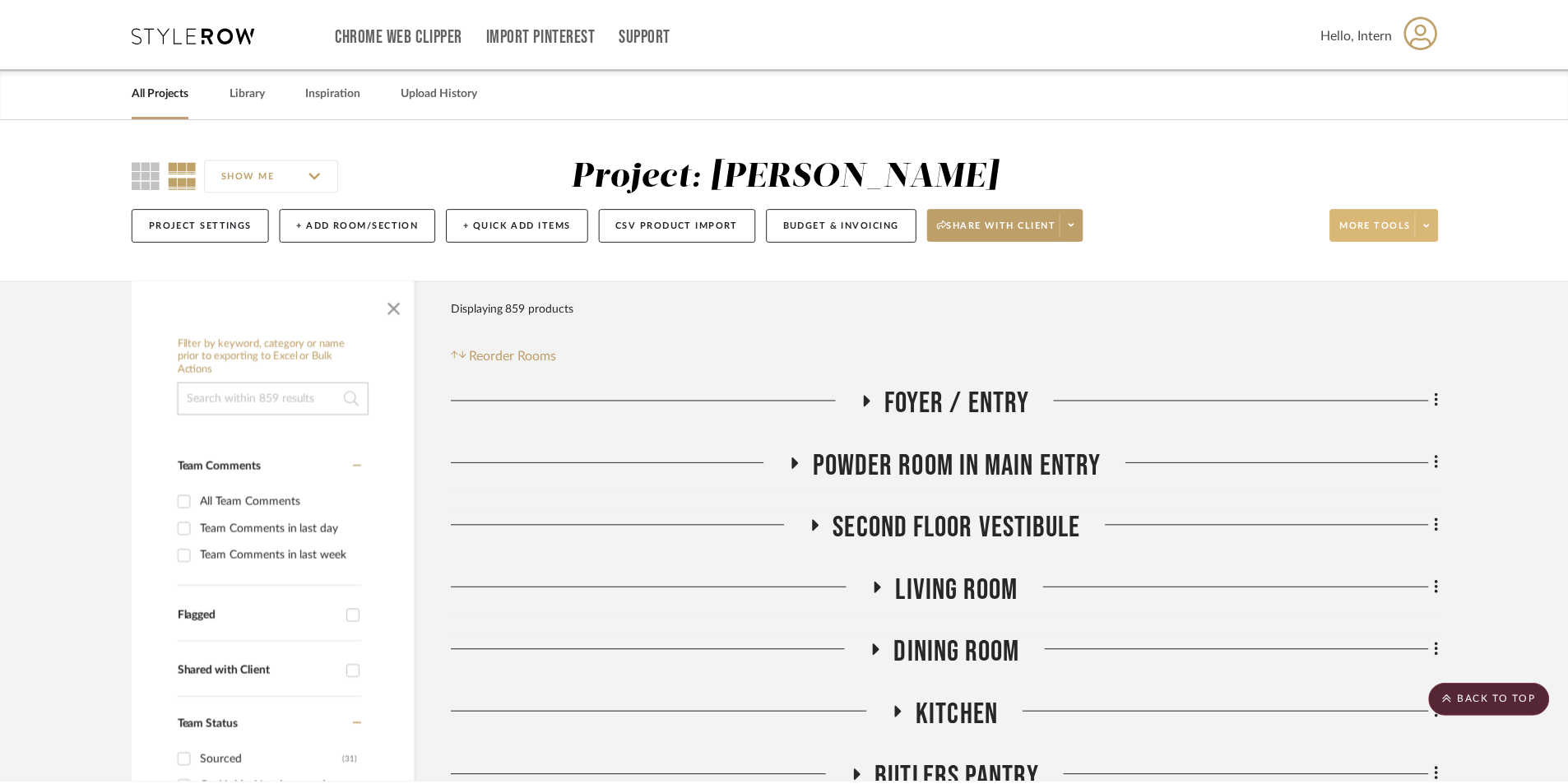
scroll to position [1152, 0]
